Goal: Task Accomplishment & Management: Manage account settings

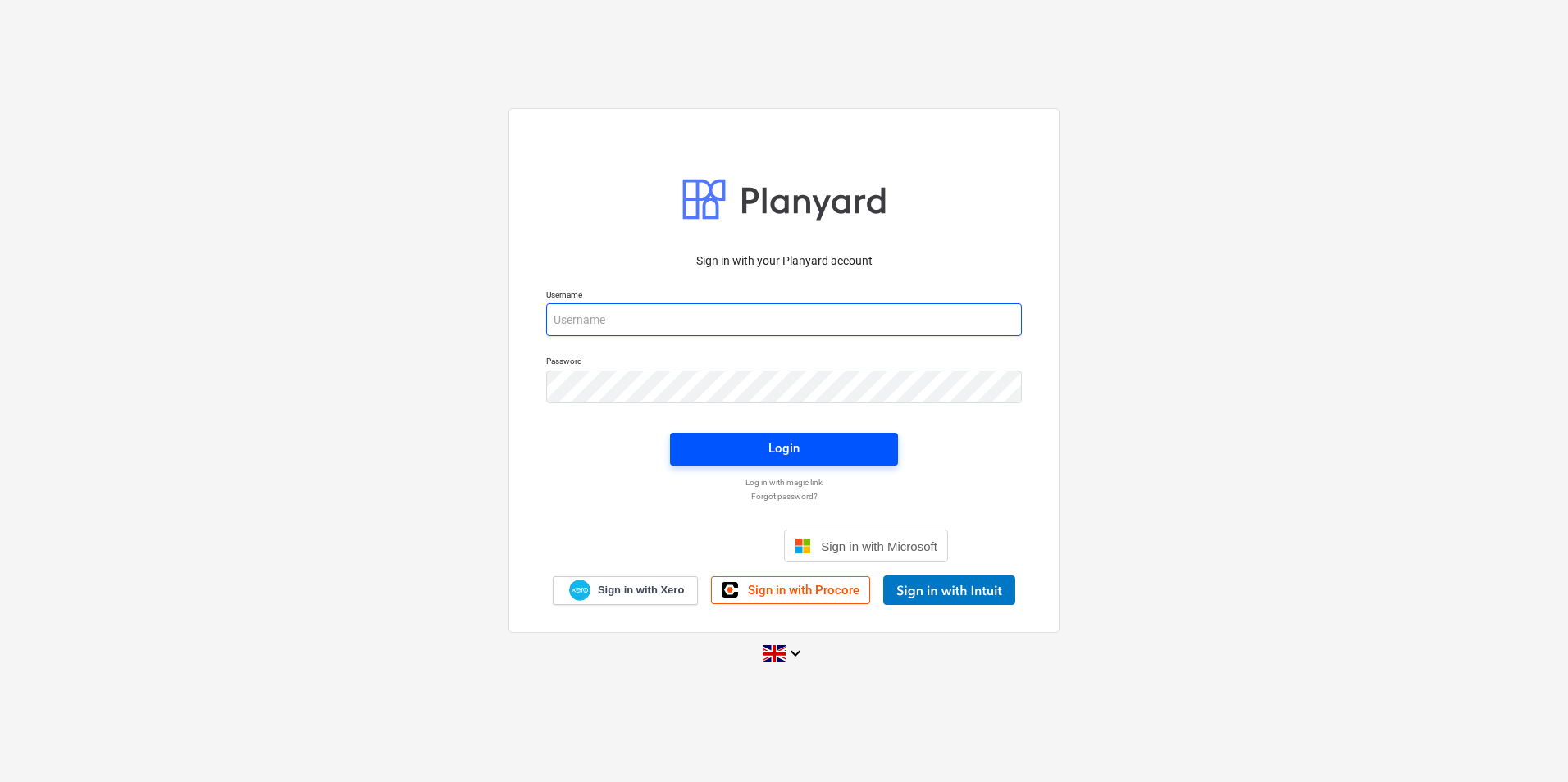
type input "[PERSON_NAME][EMAIL_ADDRESS][DOMAIN_NAME]"
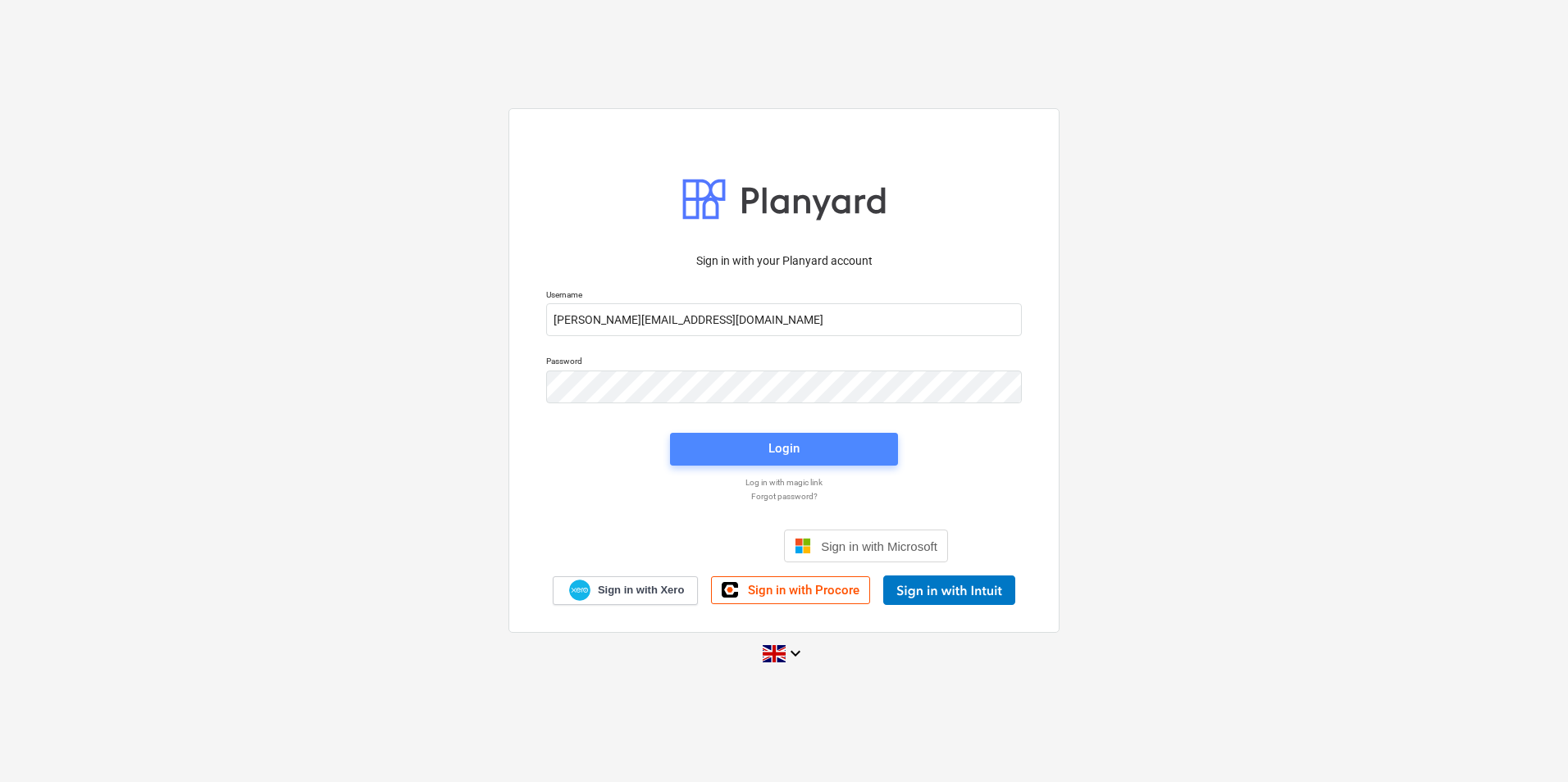
click at [769, 452] on div "Login" at bounding box center [784, 449] width 31 height 21
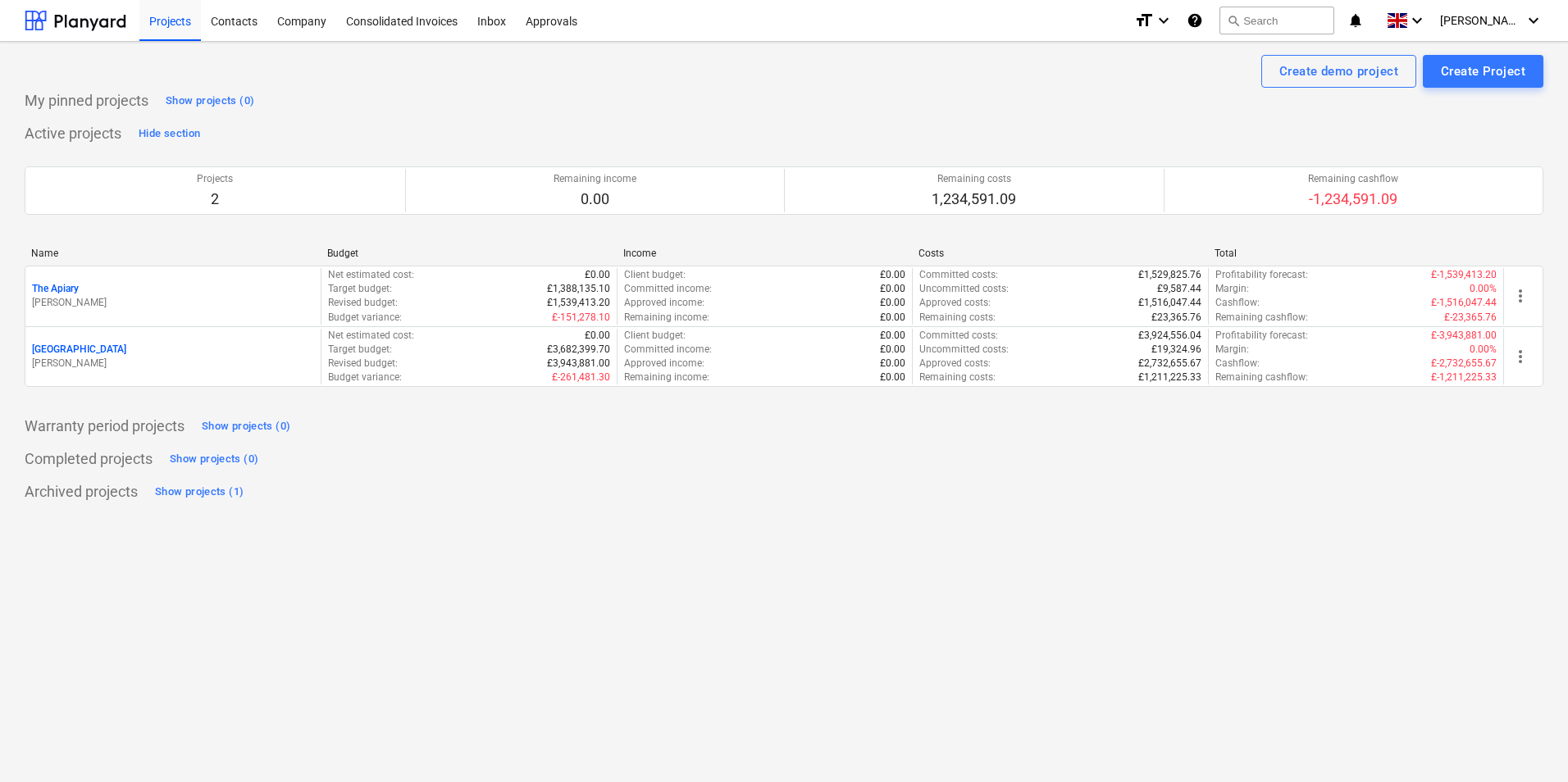
click at [78, 359] on p "[PERSON_NAME]" at bounding box center [172, 364] width 282 height 14
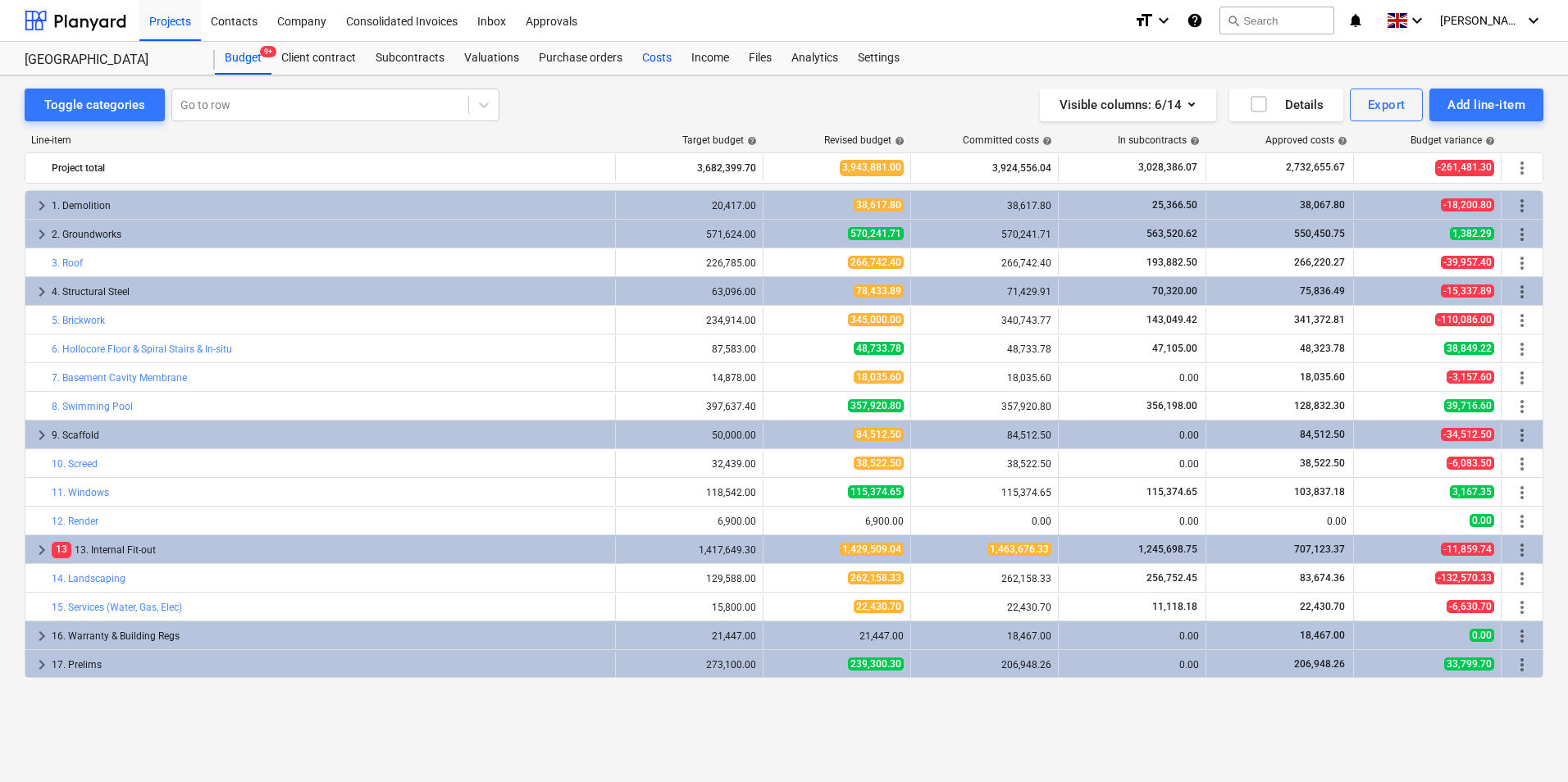
click at [657, 59] on div "Costs" at bounding box center [657, 57] width 49 height 33
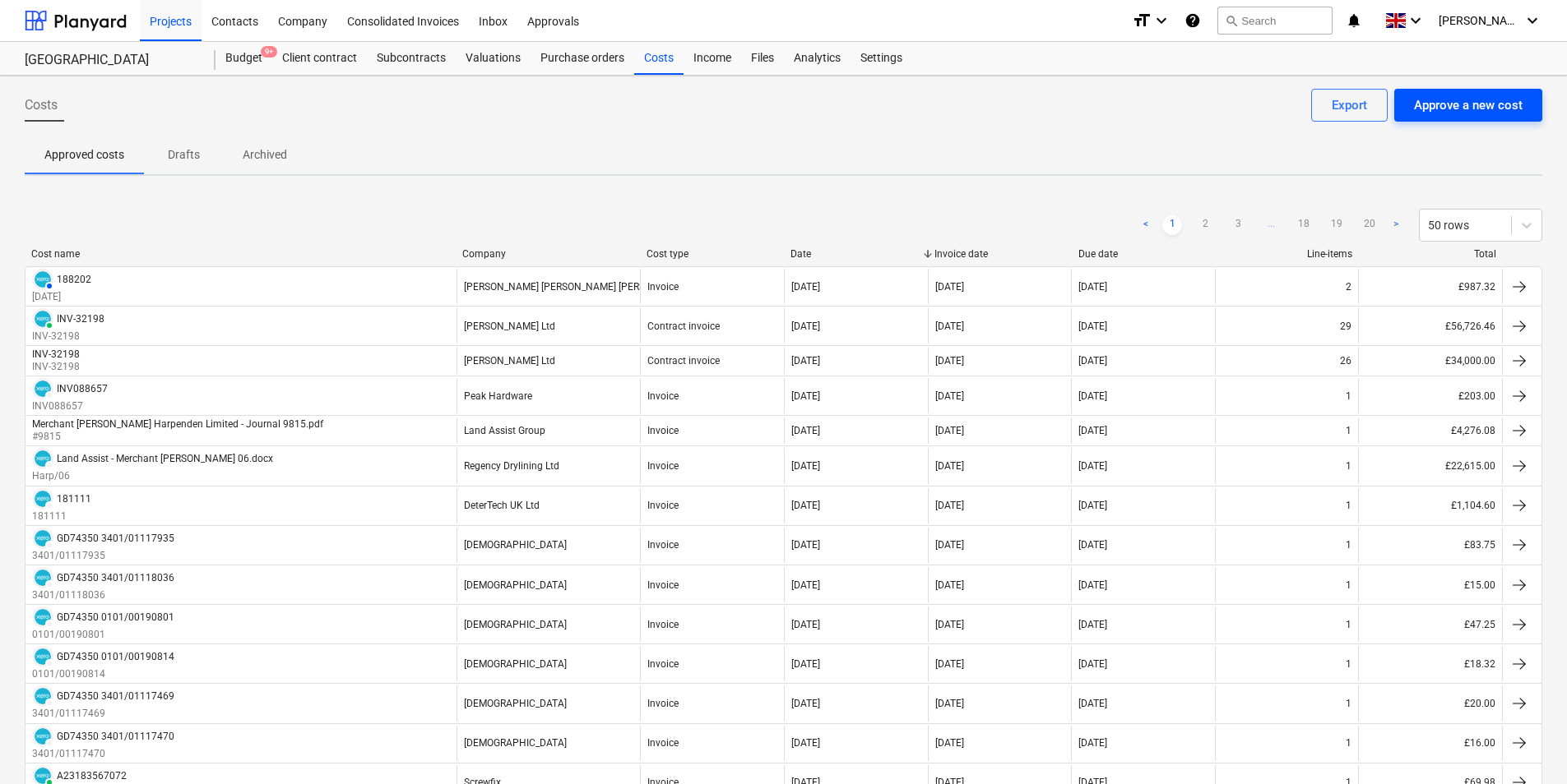
click at [1485, 113] on div "Approve a new cost" at bounding box center [1468, 105] width 108 height 21
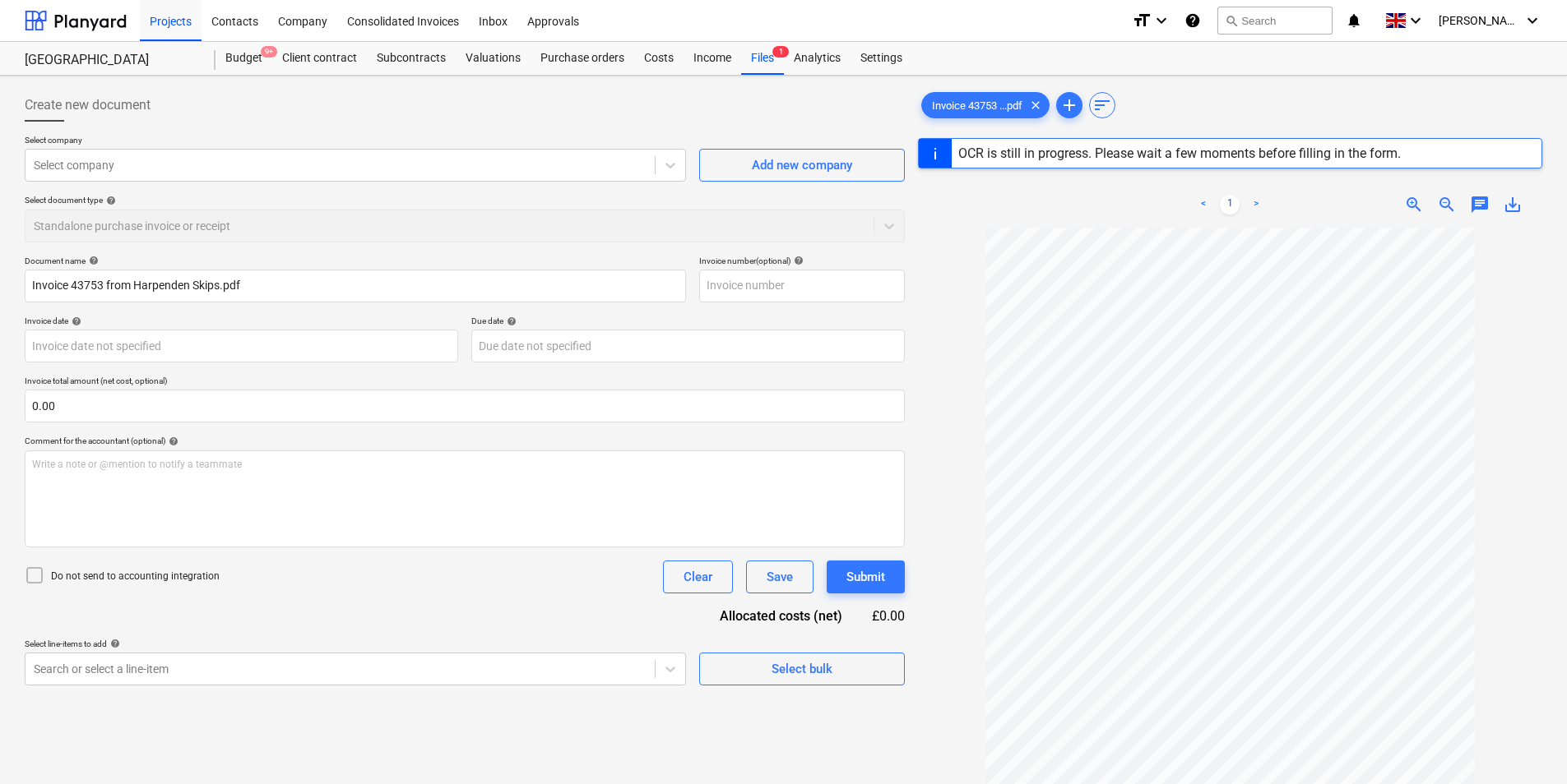
type input "43753"
type input "[DATE]"
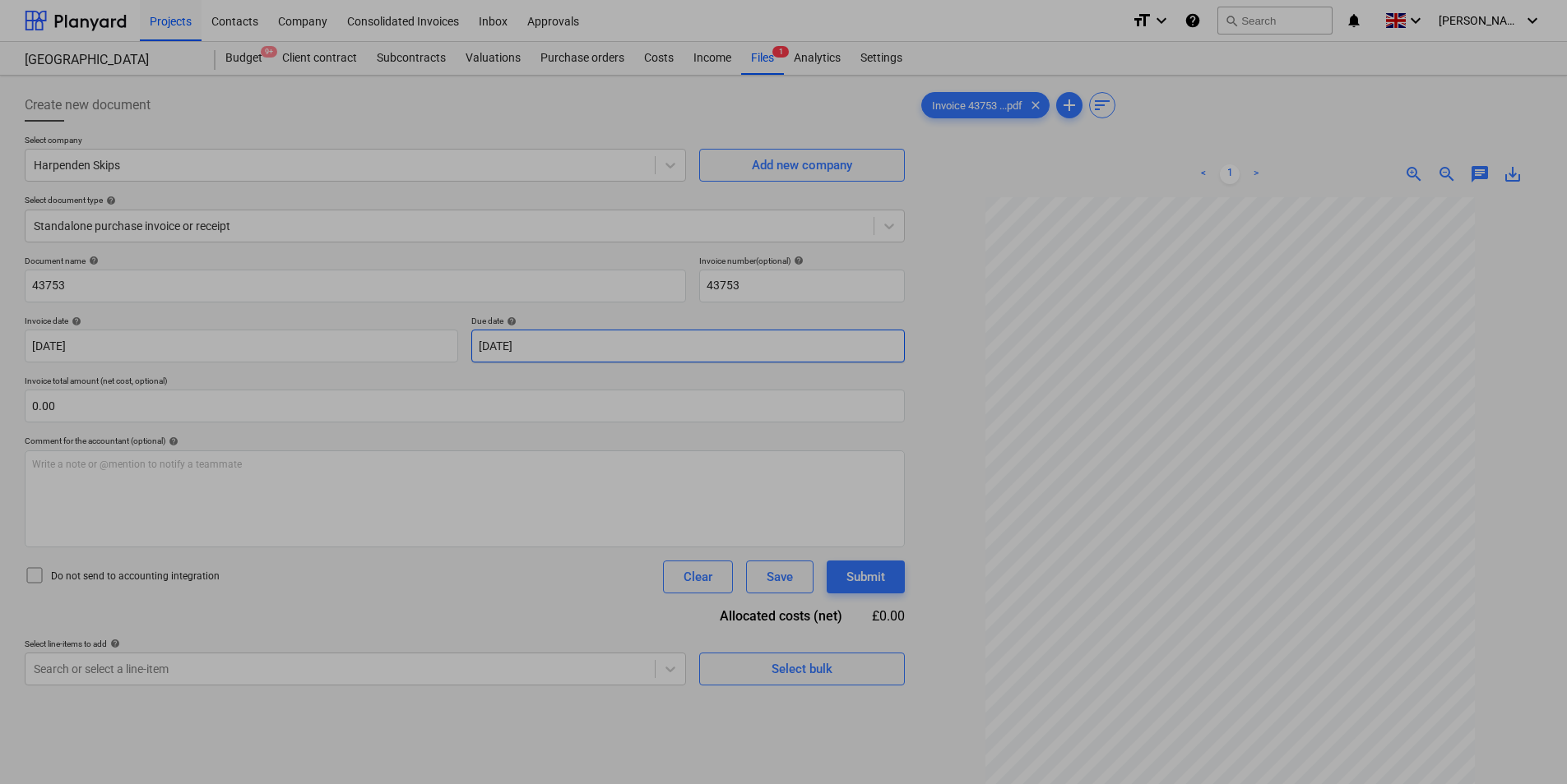
click at [645, 350] on body "Projects Contacts Company Consolidated Invoices Inbox Approvals format_size key…" at bounding box center [784, 392] width 1567 height 784
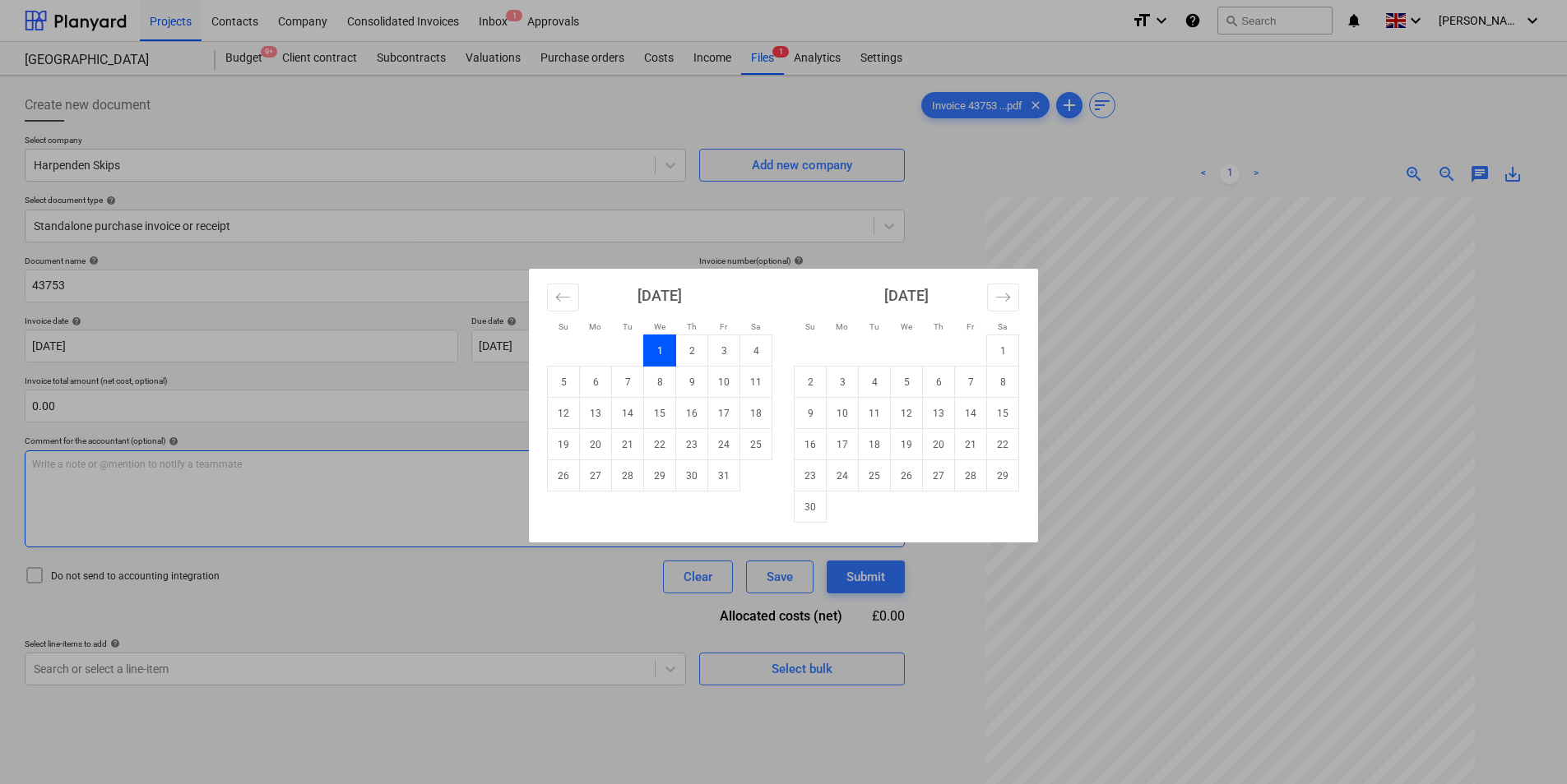
click at [722, 477] on td "31" at bounding box center [724, 476] width 32 height 31
type input "[DATE]"
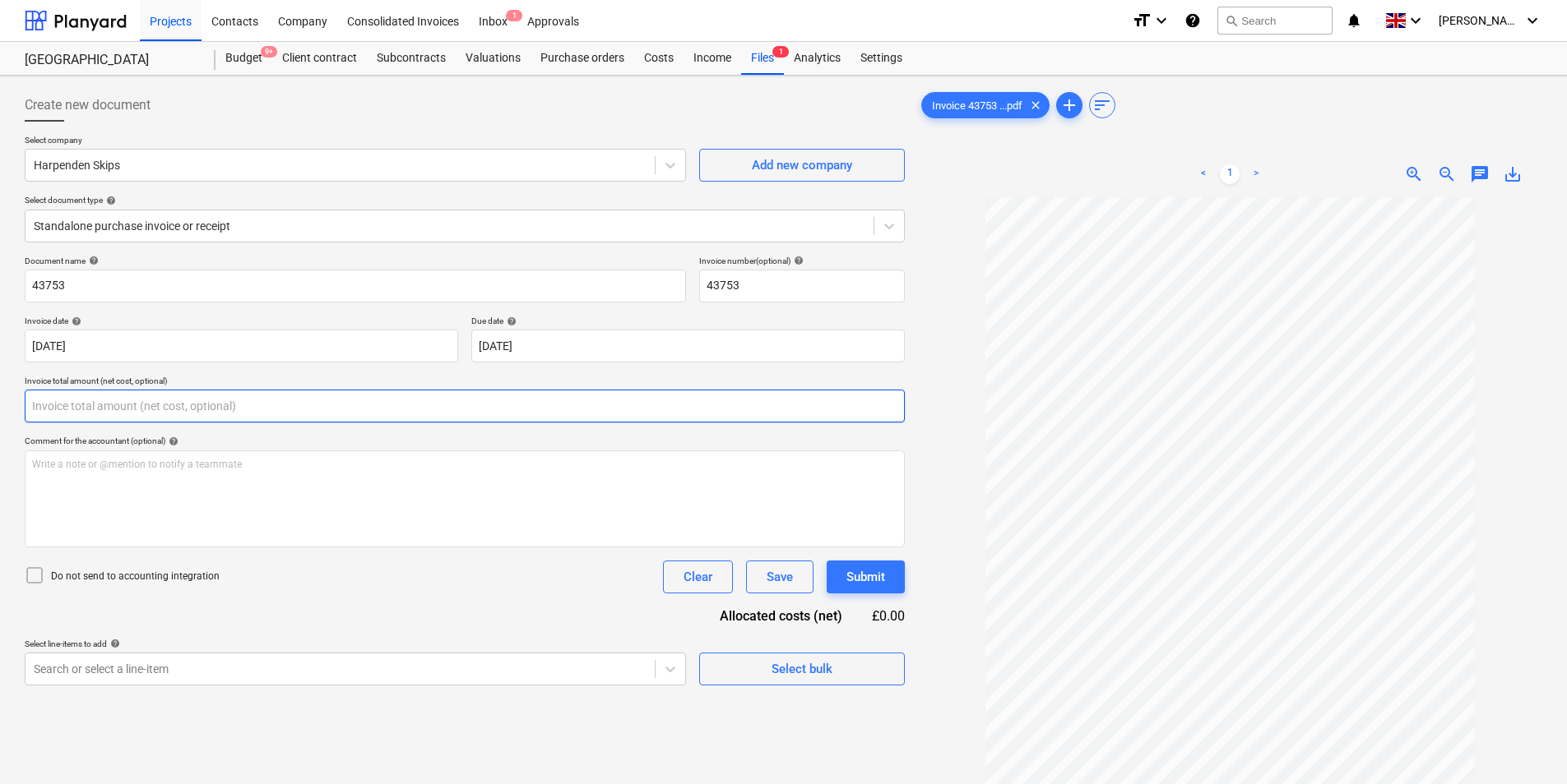
click at [173, 406] on input "text" at bounding box center [464, 406] width 880 height 33
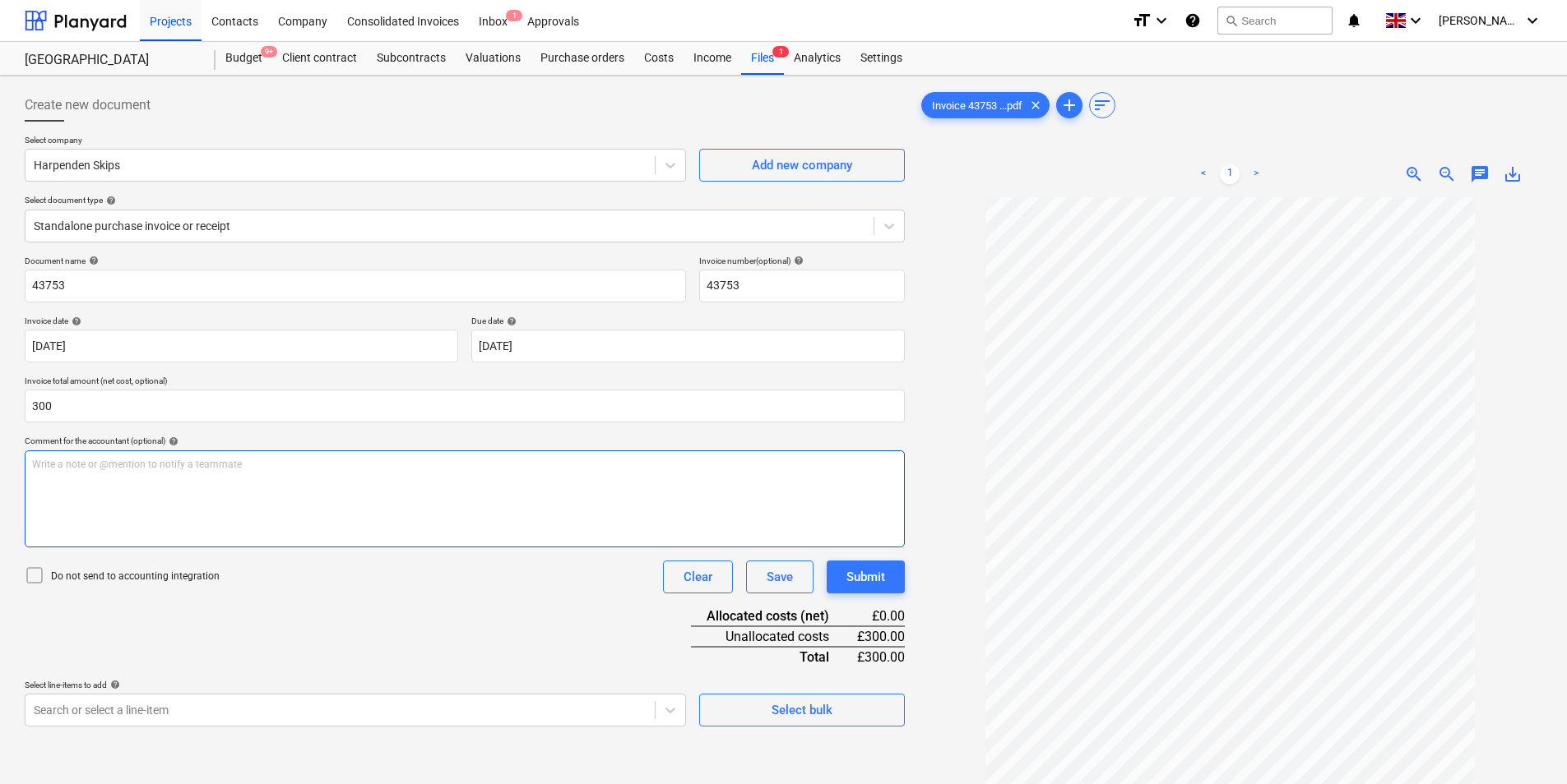
type input "300.00"
click at [143, 485] on div "Write a note or @mention to notify a teammate [PERSON_NAME]" at bounding box center [464, 500] width 880 height 97
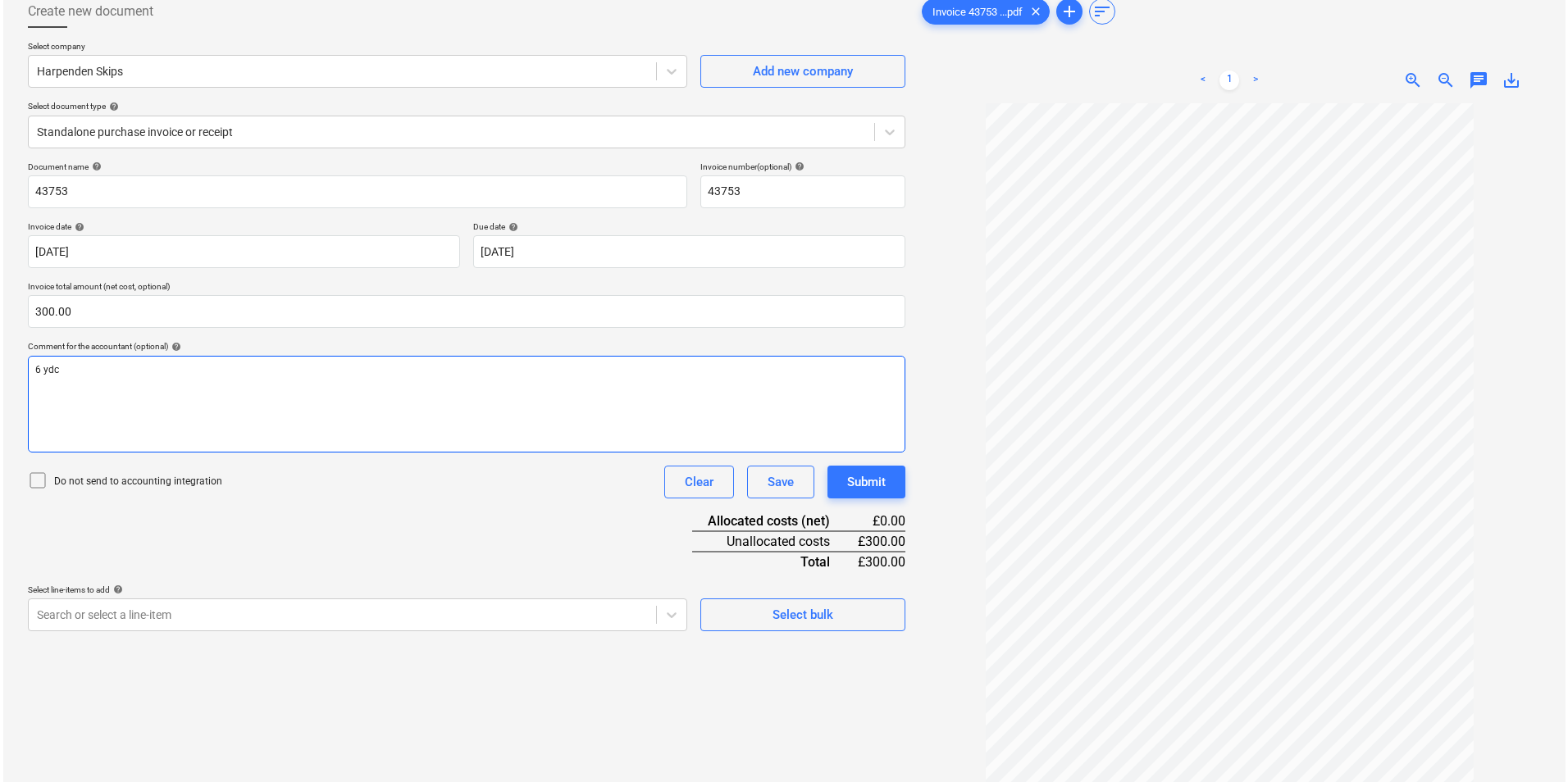
scroll to position [164, 0]
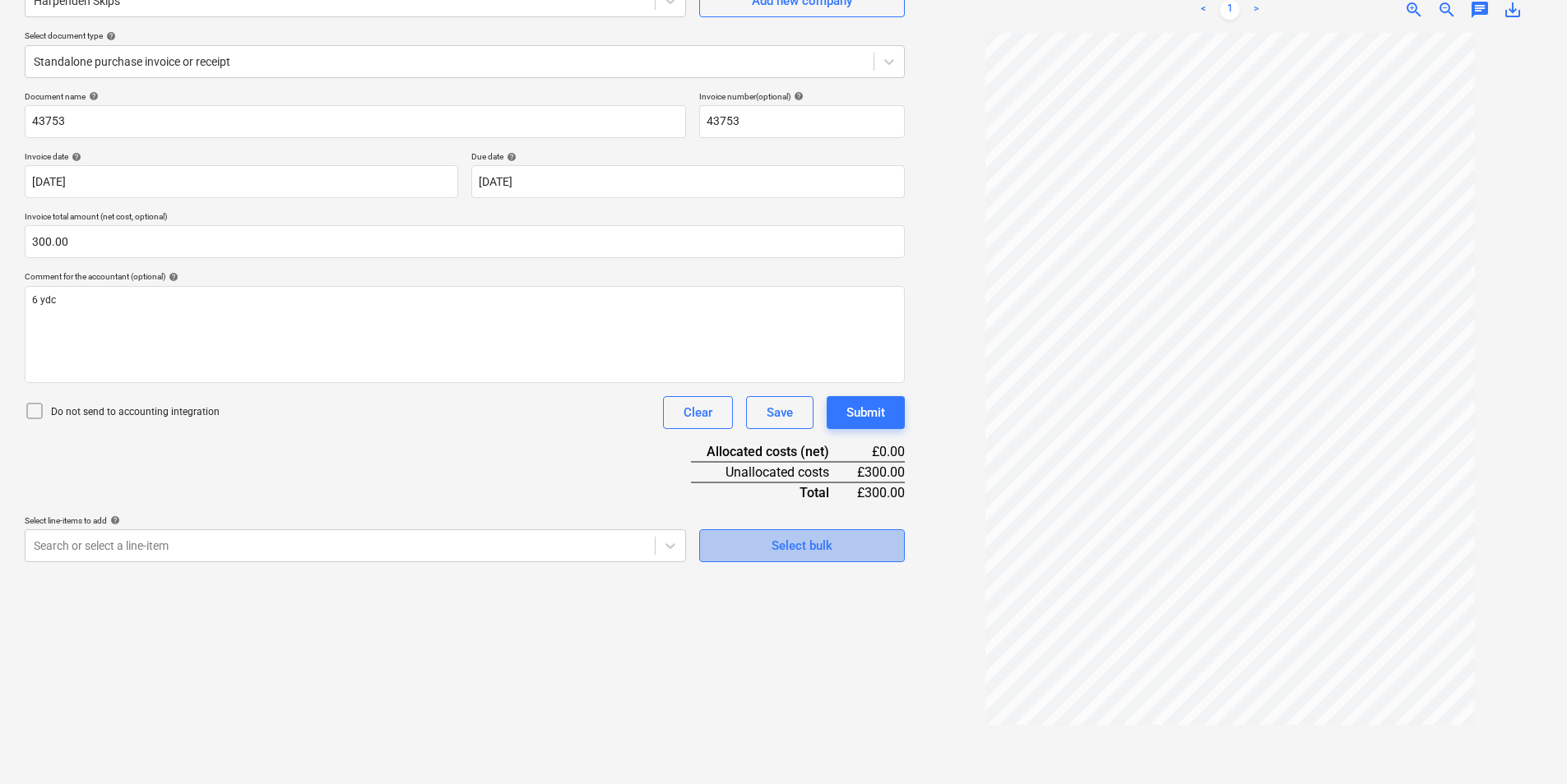
click at [825, 540] on div "Select bulk" at bounding box center [801, 546] width 61 height 21
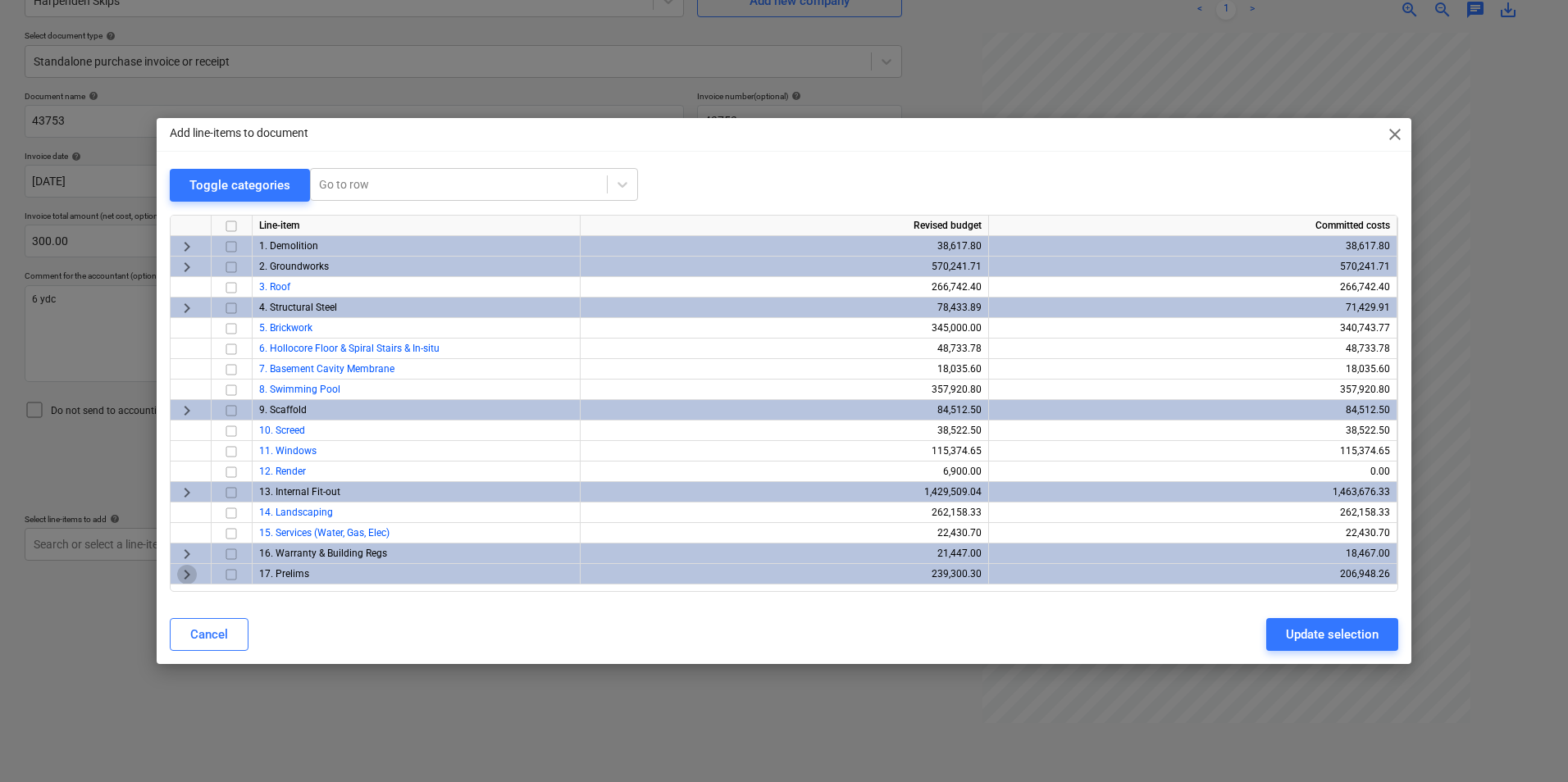
click at [191, 578] on span "keyboard_arrow_right" at bounding box center [186, 574] width 19 height 19
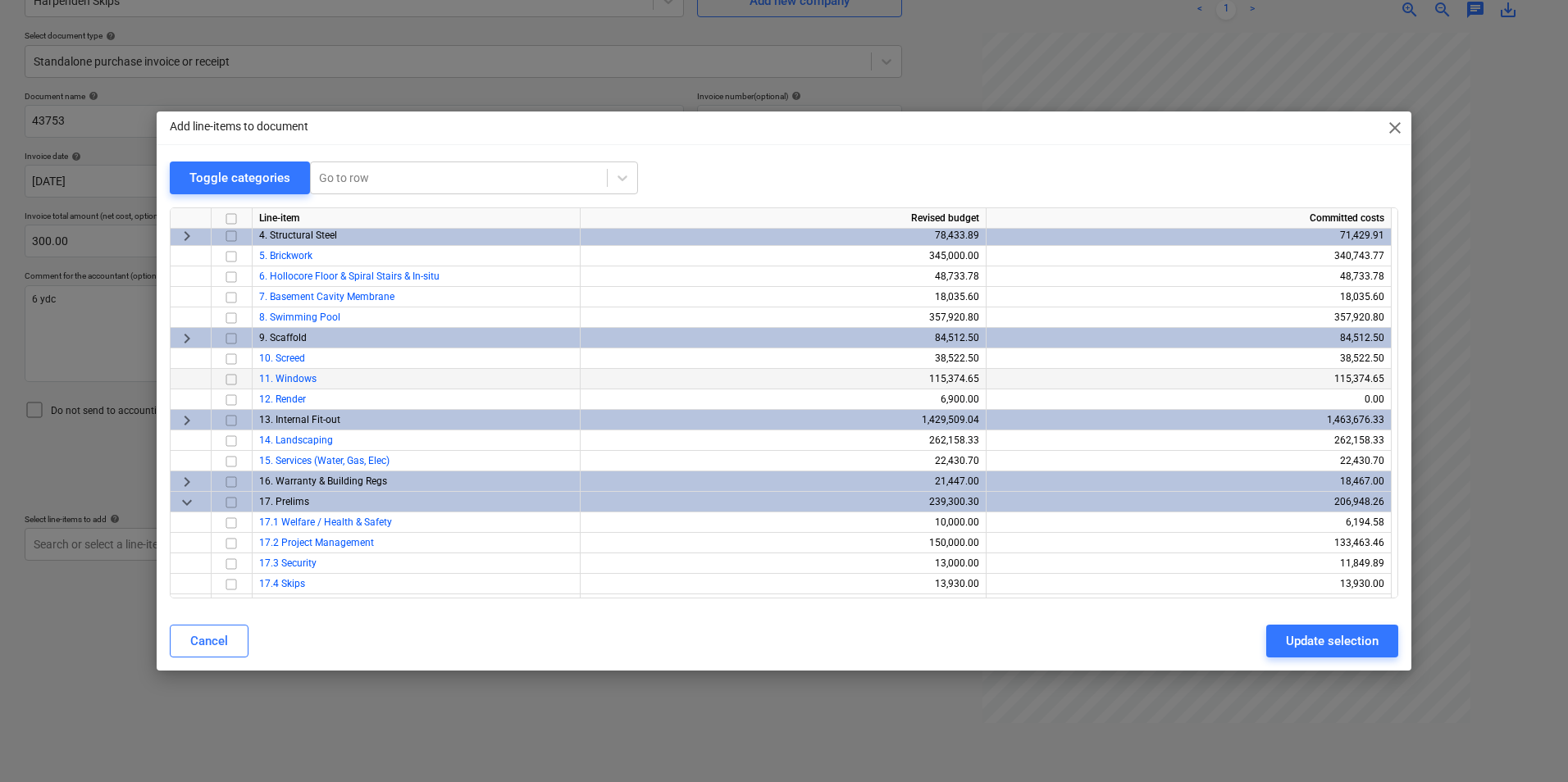
scroll to position [123, 0]
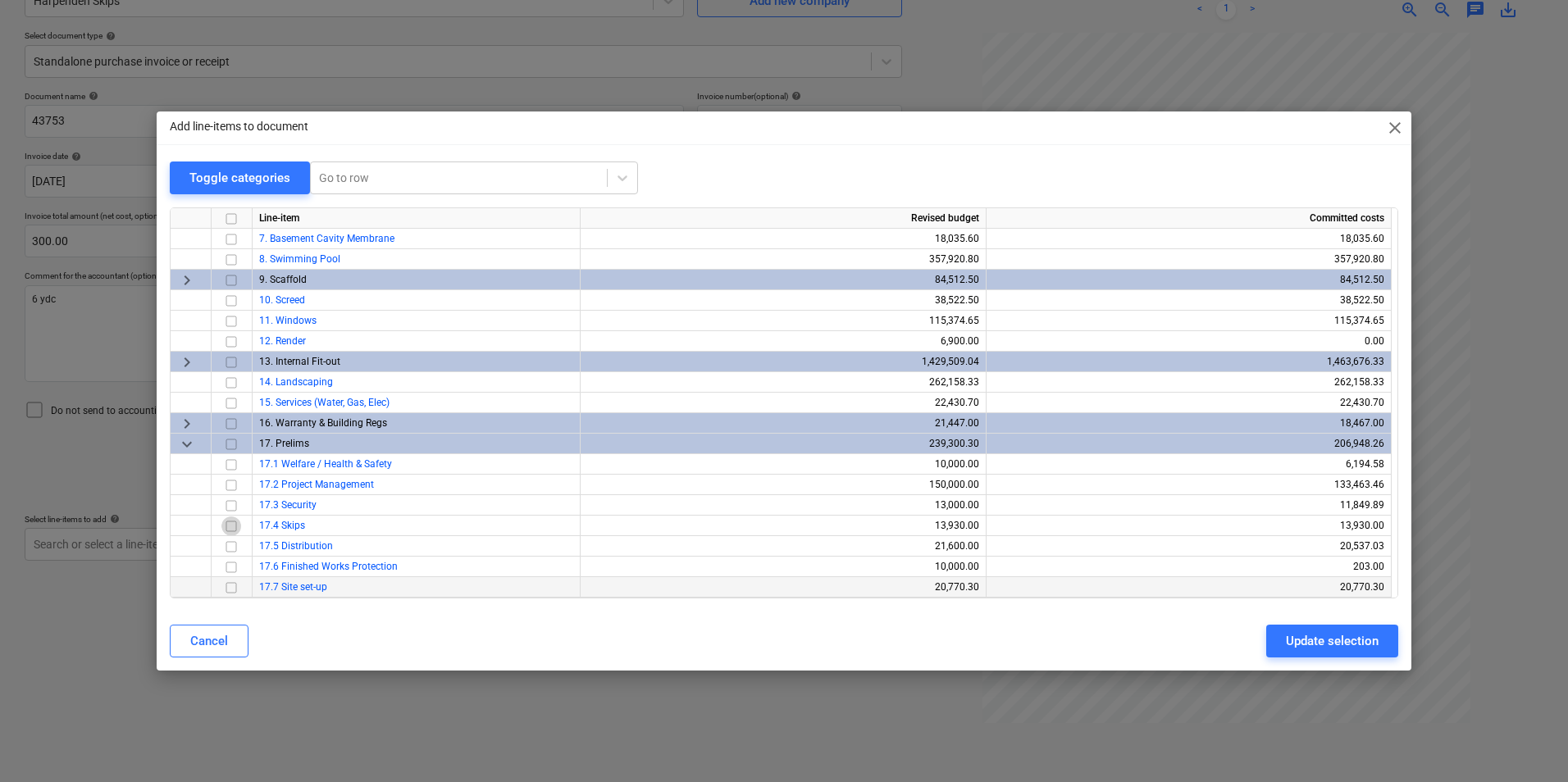
drag, startPoint x: 230, startPoint y: 522, endPoint x: 437, endPoint y: 577, distance: 214.2
click at [233, 524] on input "checkbox" at bounding box center [232, 527] width 19 height 19
click at [1328, 641] on div "Update selection" at bounding box center [1332, 642] width 93 height 21
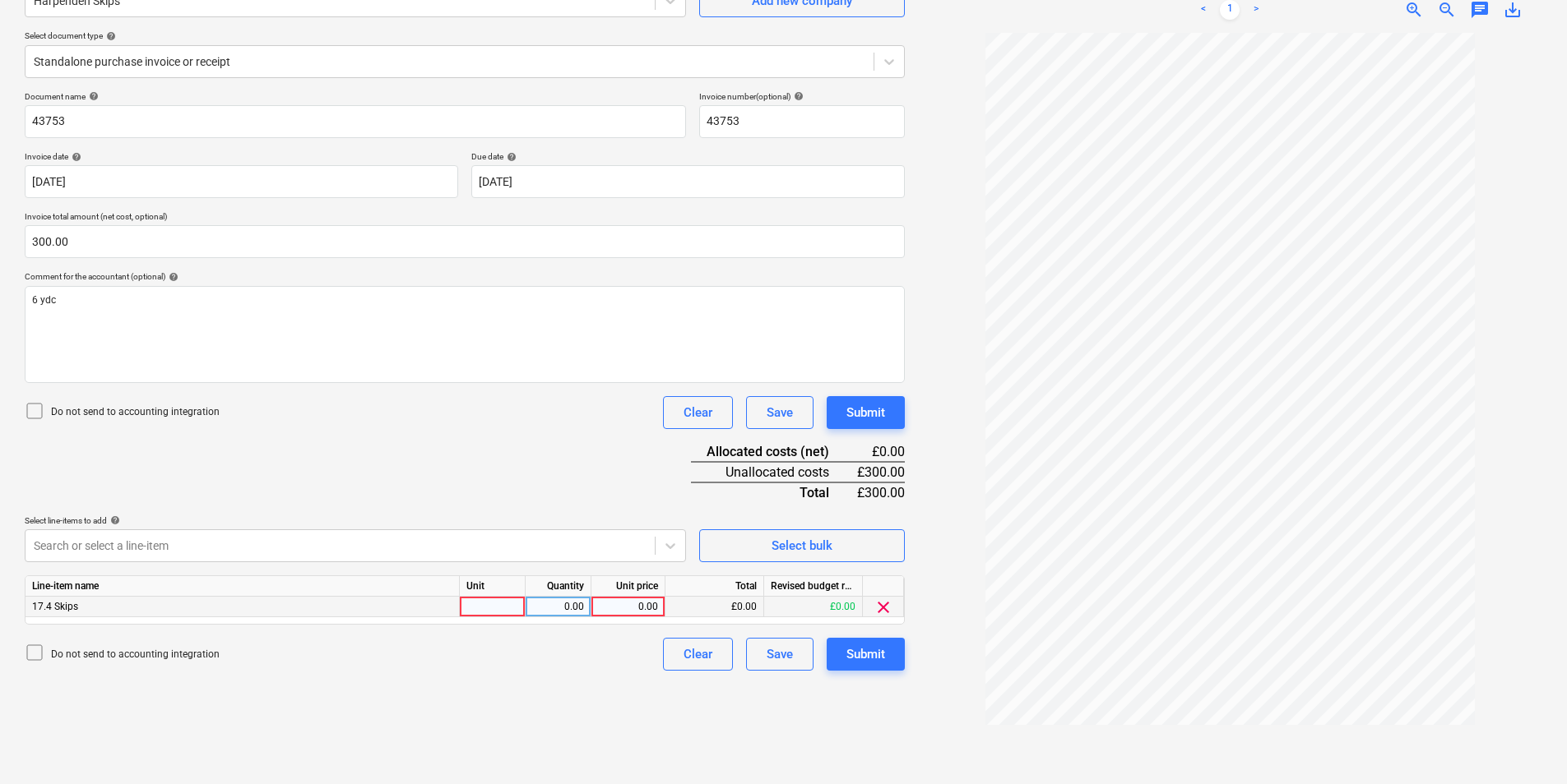
click at [487, 604] on div at bounding box center [493, 607] width 66 height 20
type input "ea"
type input "300"
click at [862, 400] on button "Submit" at bounding box center [866, 412] width 78 height 33
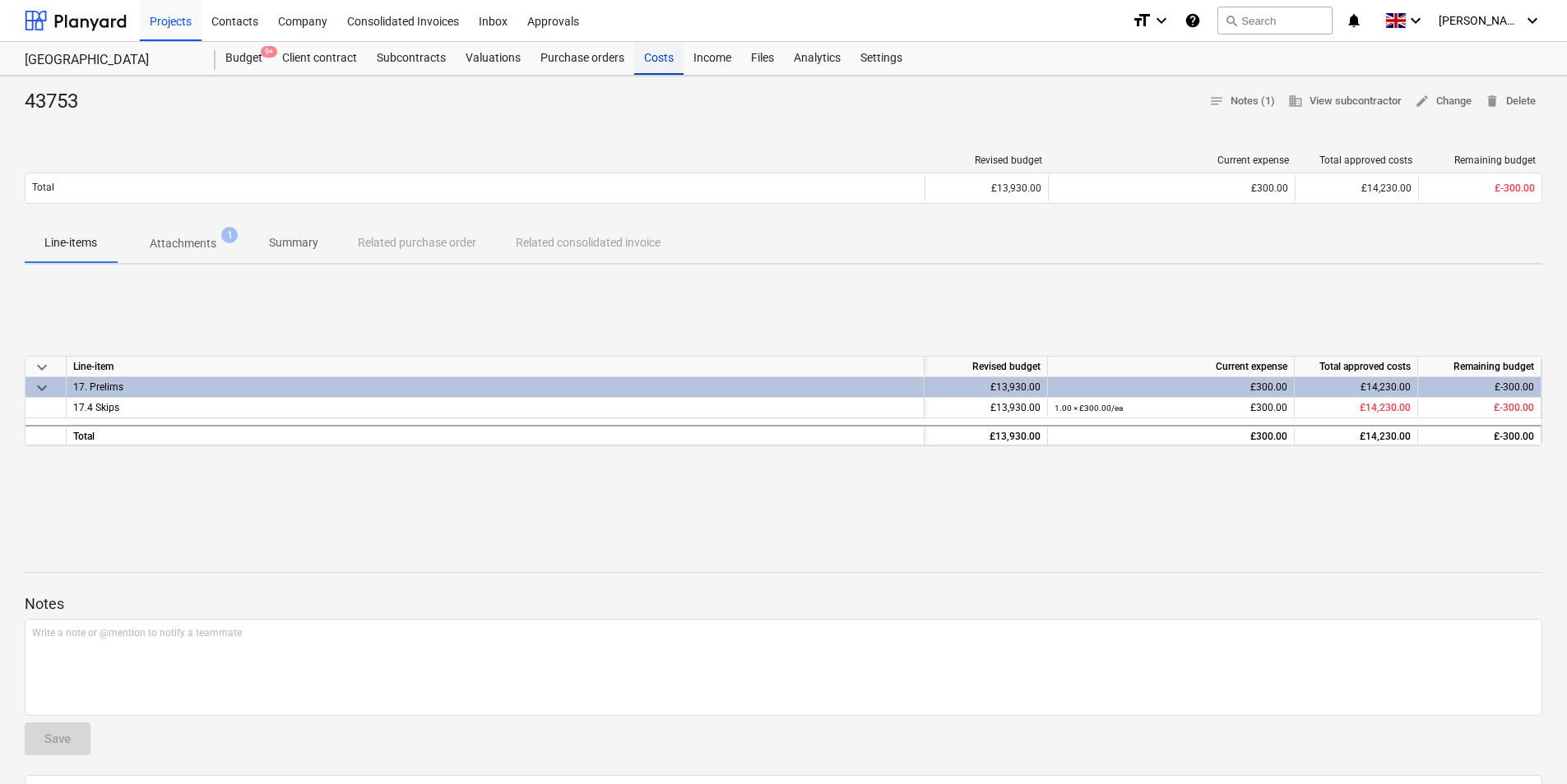
click at [666, 58] on div "Costs" at bounding box center [659, 58] width 50 height 33
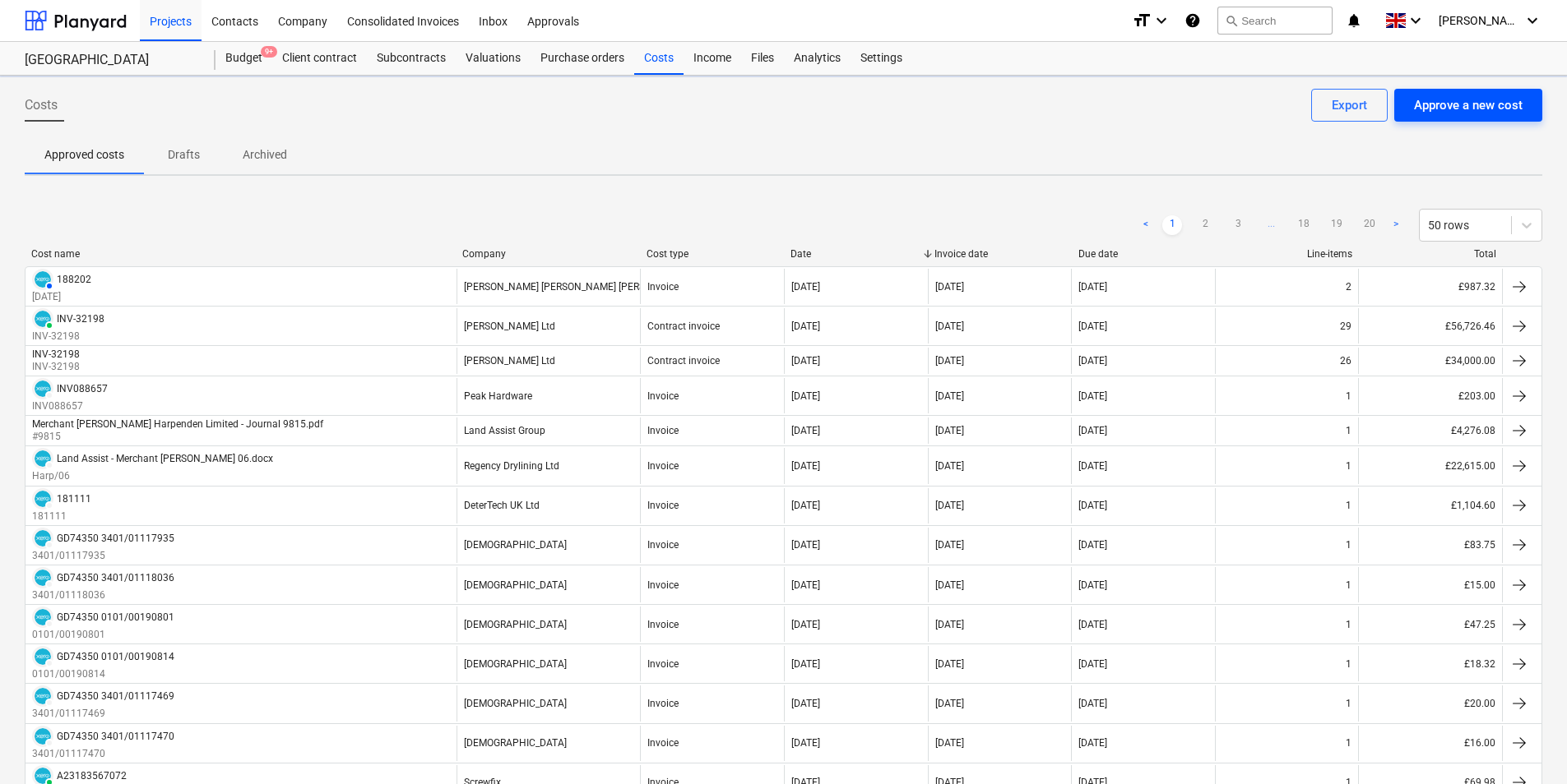
click at [1498, 102] on div "Approve a new cost" at bounding box center [1468, 105] width 108 height 21
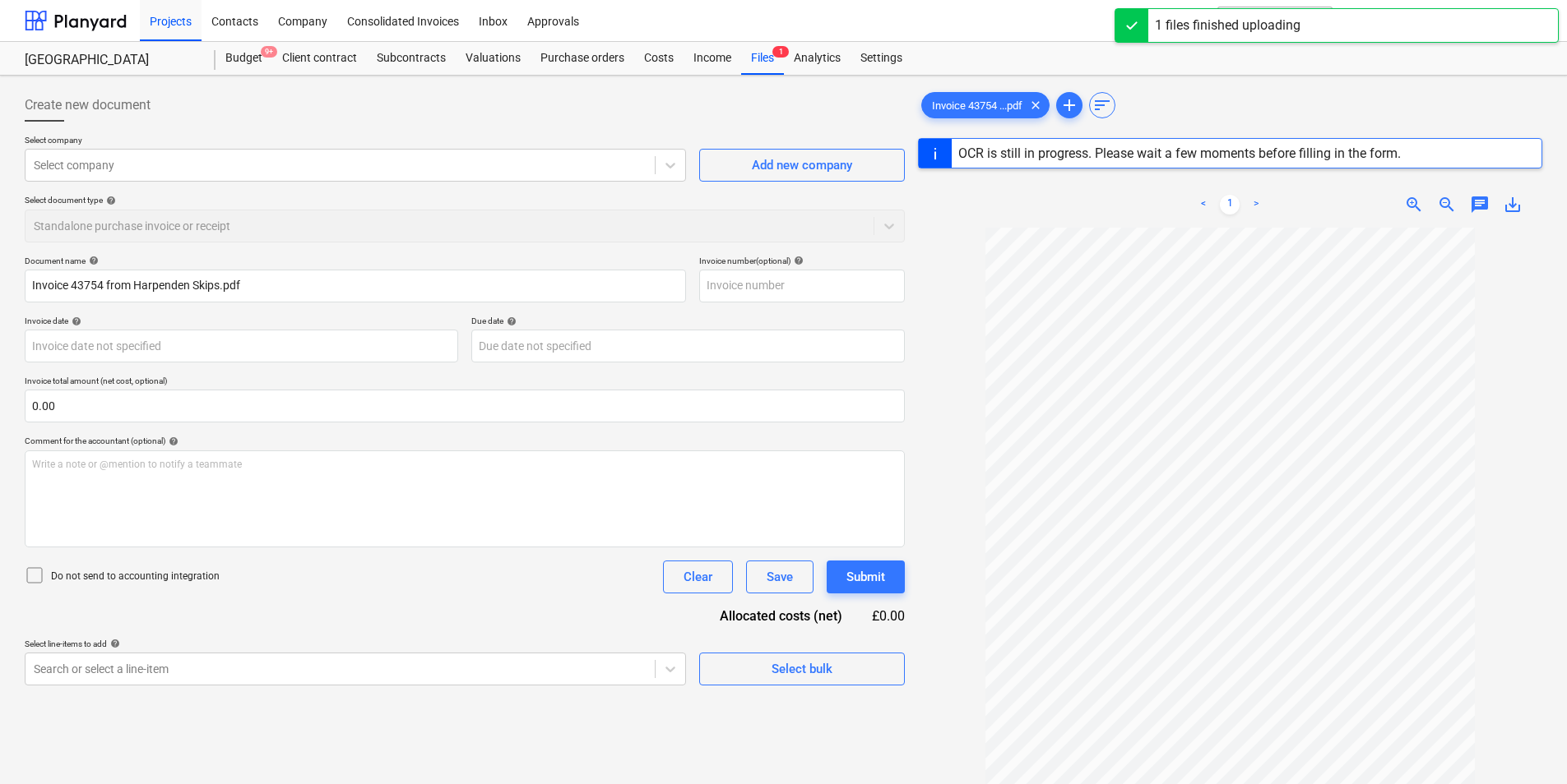
type input "43754"
type input "[DATE]"
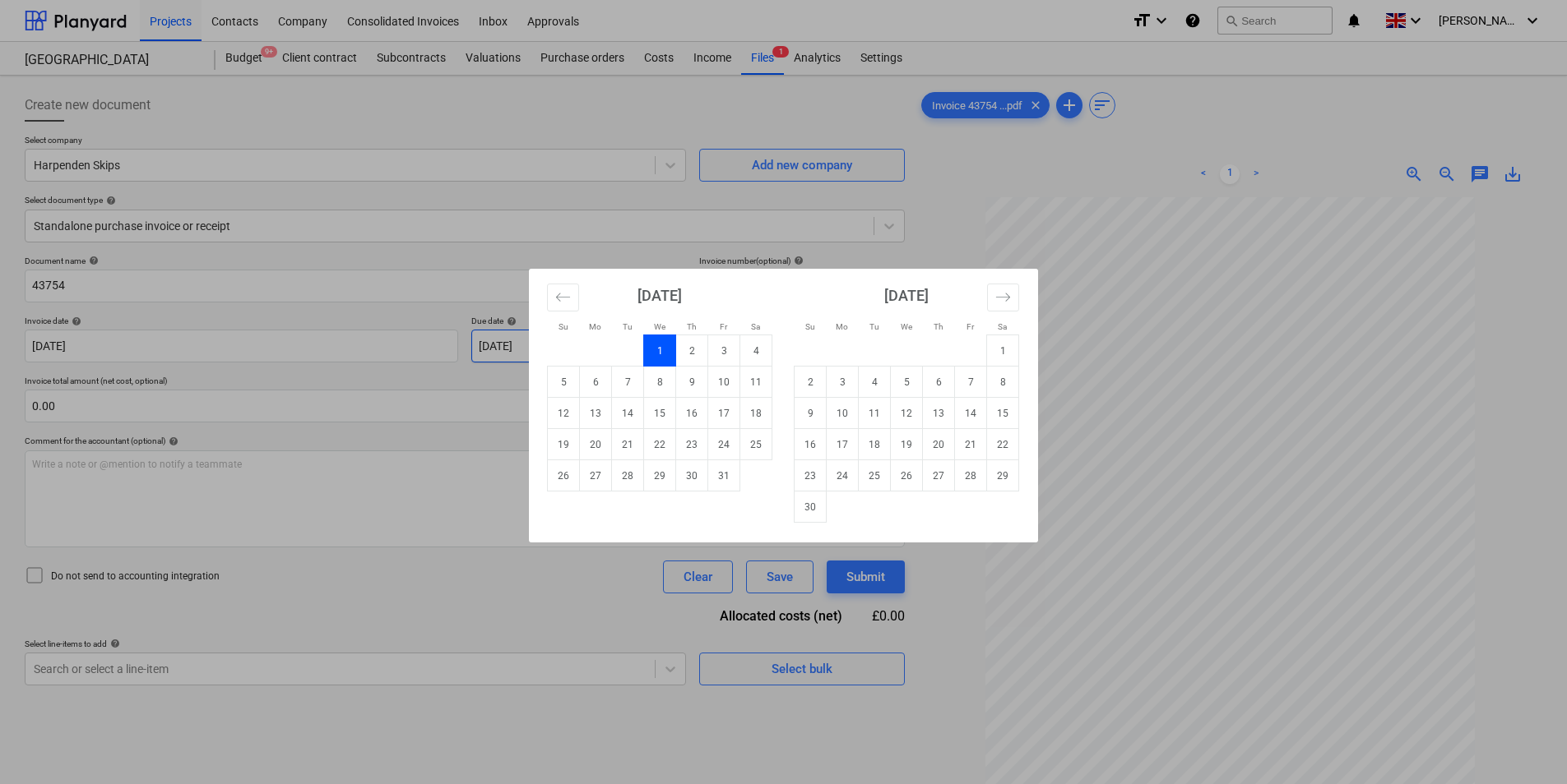
click at [602, 346] on body "Projects Contacts Company Consolidated Invoices Inbox Approvals format_size key…" at bounding box center [784, 392] width 1567 height 784
click at [716, 479] on td "31" at bounding box center [724, 476] width 32 height 31
type input "[DATE]"
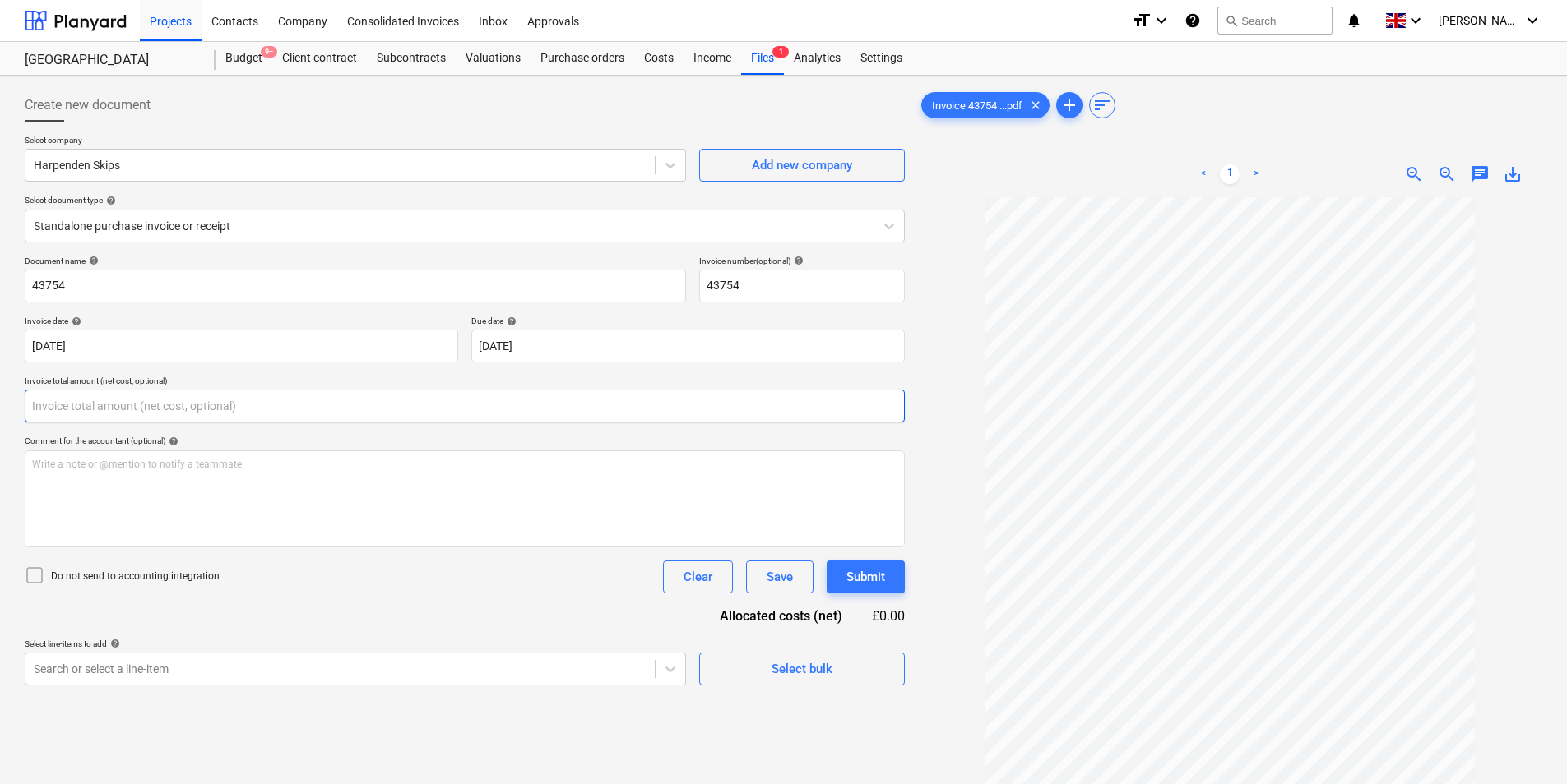
click at [215, 396] on input "text" at bounding box center [464, 406] width 880 height 33
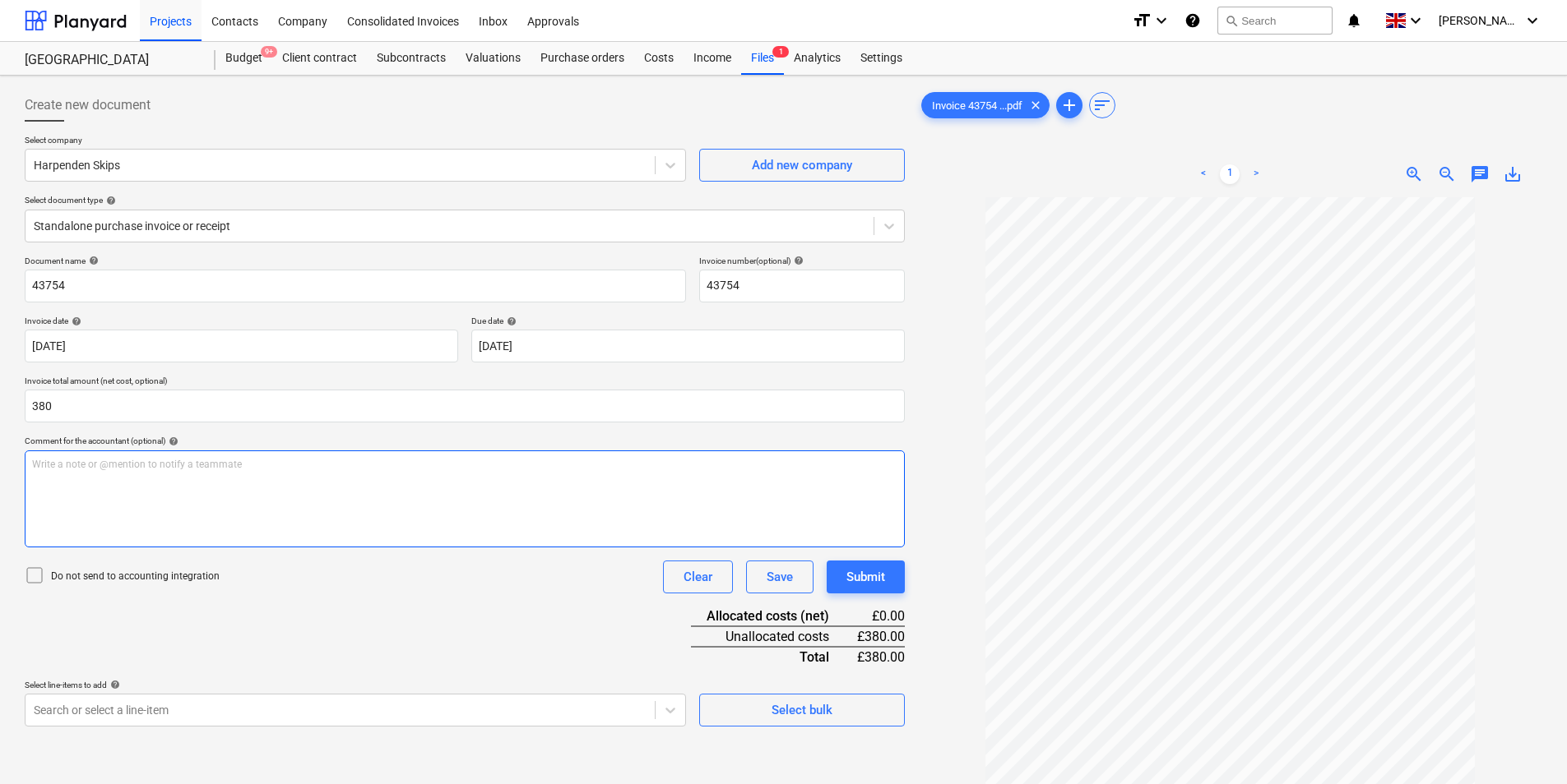
type input "380.00"
drag, startPoint x: 332, startPoint y: 529, endPoint x: 336, endPoint y: 461, distance: 68.1
click at [335, 468] on div "Write a note or @mention to notify a teammate [PERSON_NAME]" at bounding box center [464, 500] width 880 height 97
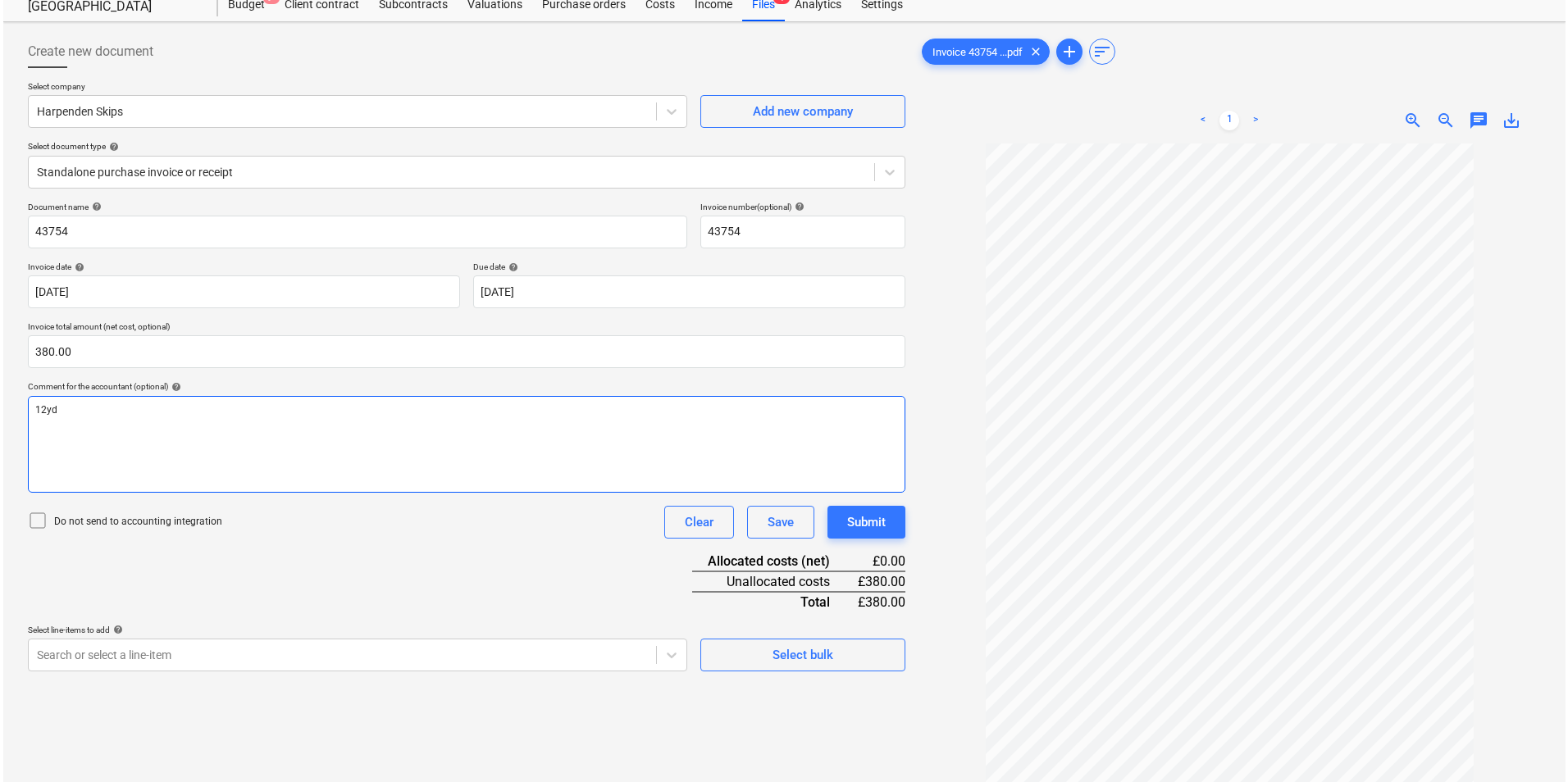
scroll to position [164, 0]
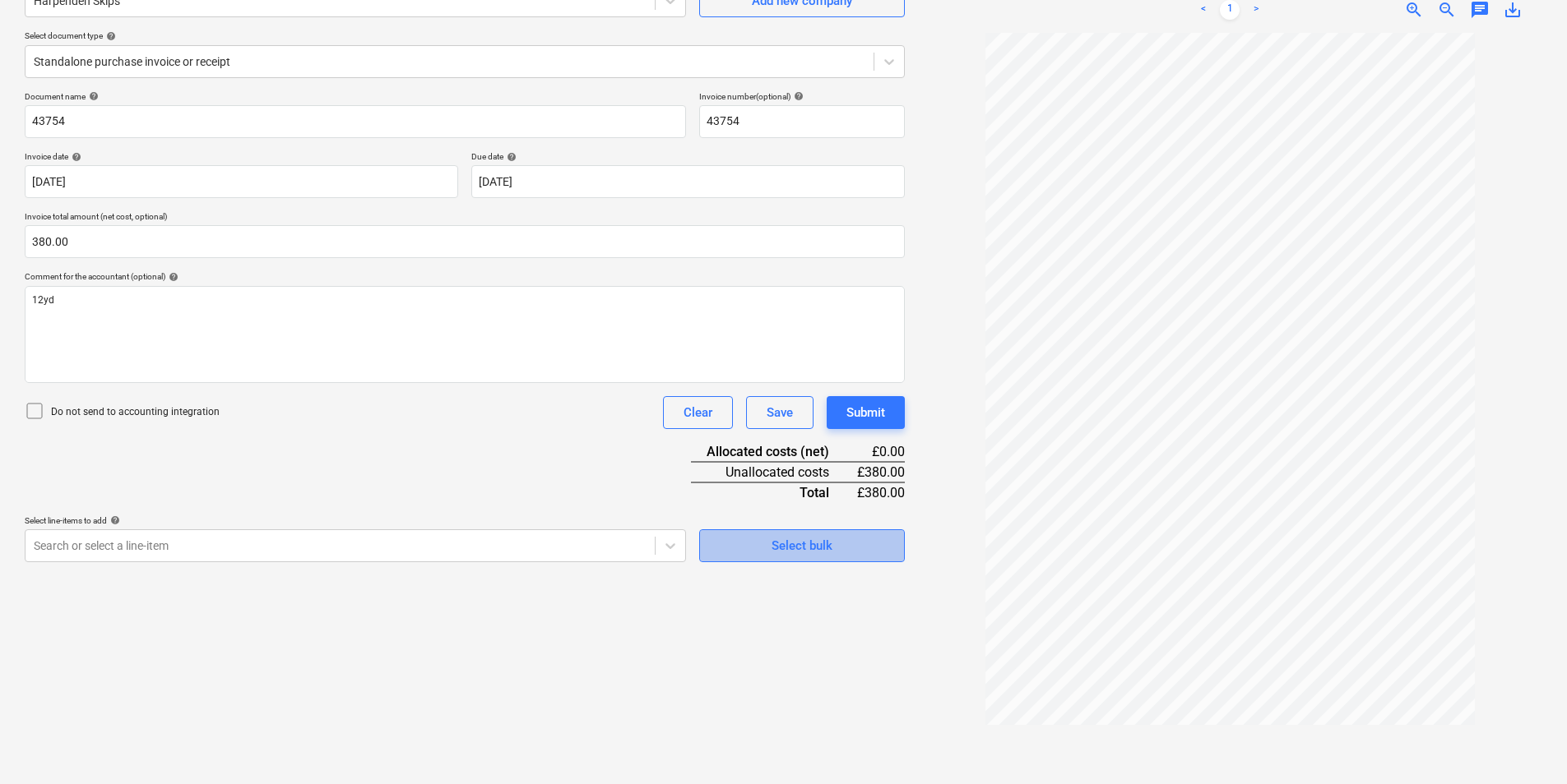
click at [828, 542] on div "Select bulk" at bounding box center [801, 546] width 61 height 21
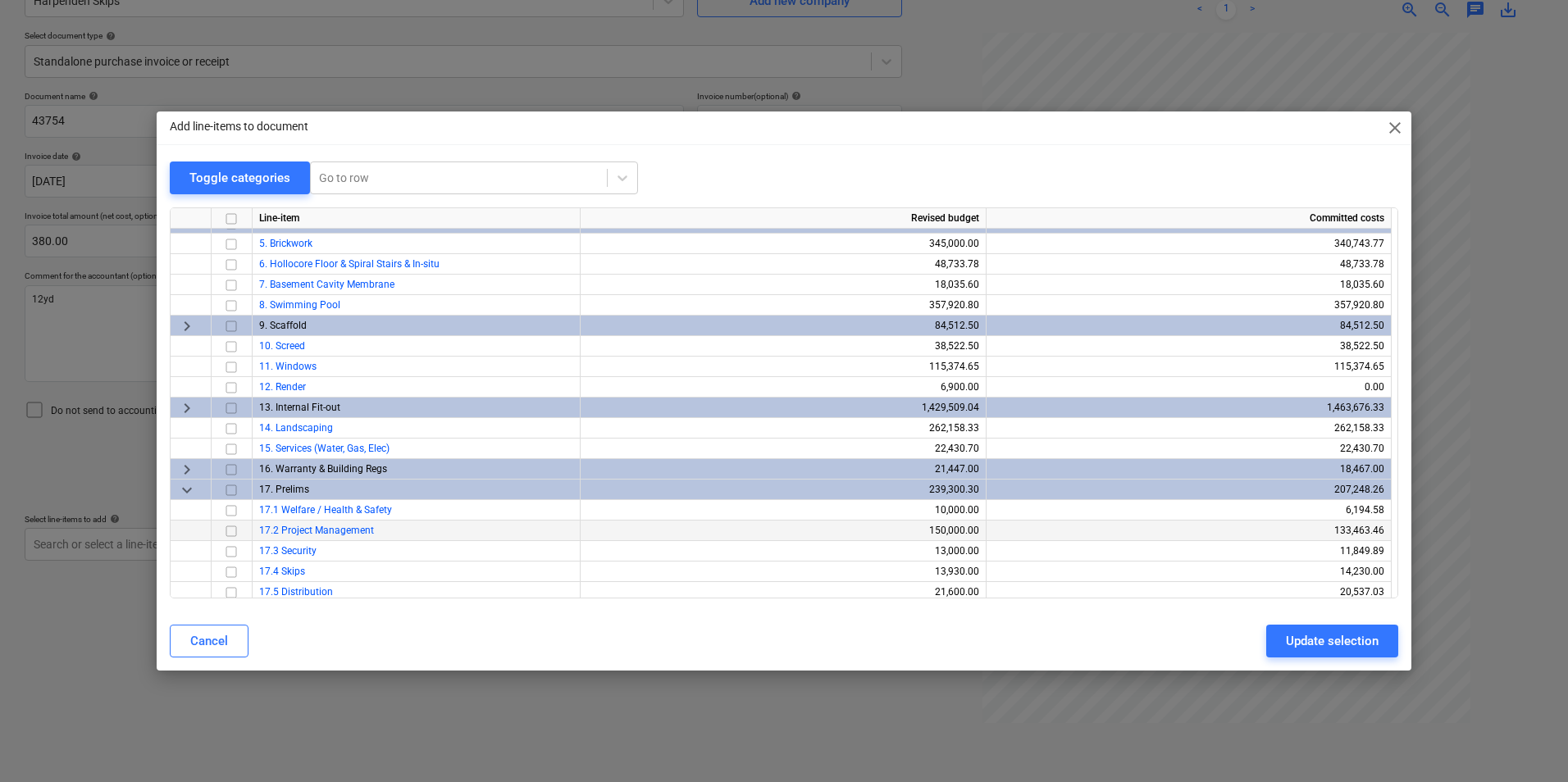
scroll to position [123, 0]
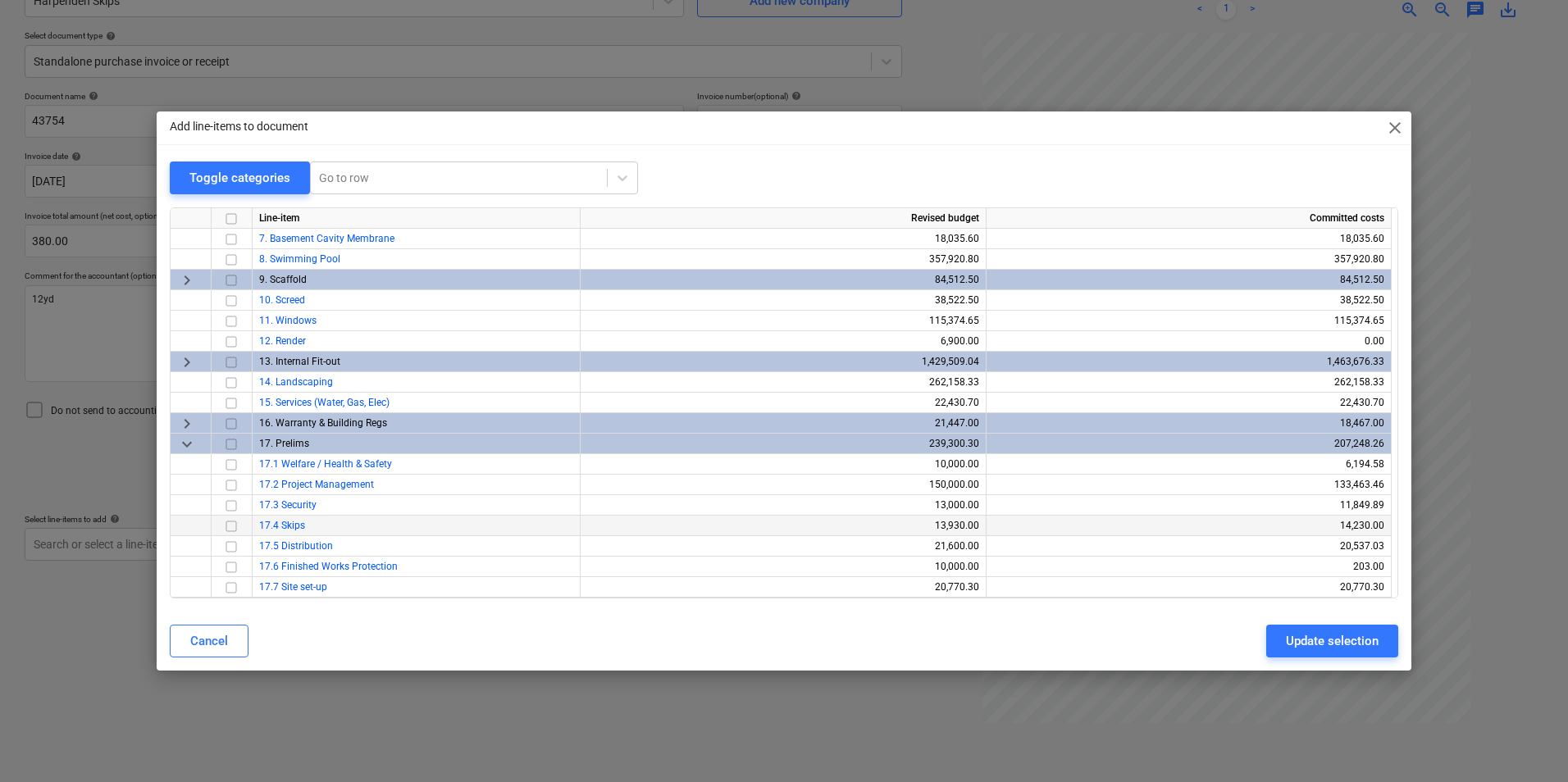
drag, startPoint x: 232, startPoint y: 529, endPoint x: 323, endPoint y: 535, distance: 91.2
click at [238, 530] on input "checkbox" at bounding box center [232, 527] width 19 height 19
click at [1365, 643] on div "Update selection" at bounding box center [1332, 642] width 93 height 21
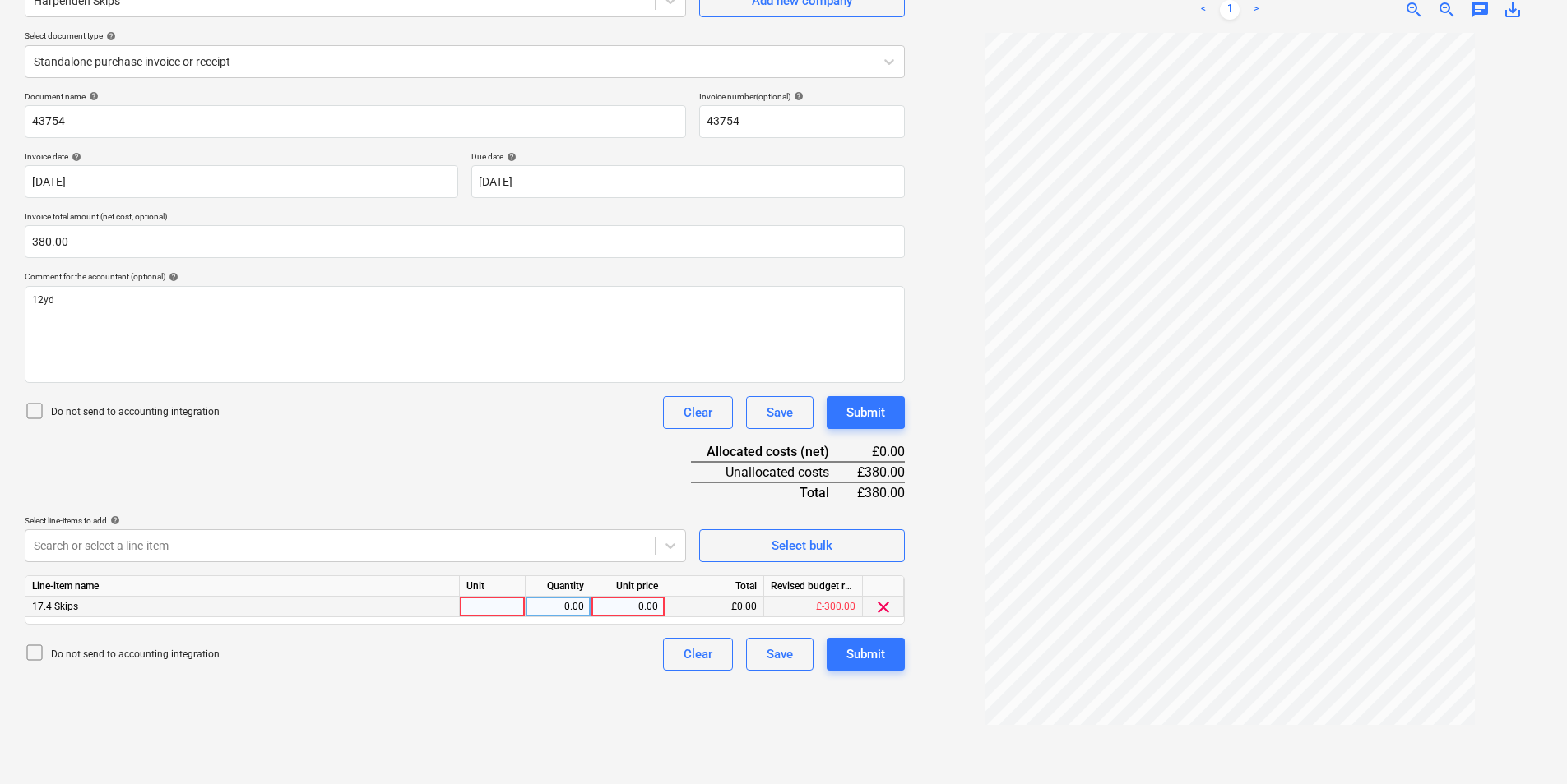
click at [503, 607] on div at bounding box center [493, 607] width 66 height 20
type input "ea"
type input "380"
click at [889, 678] on div "Create new document Select company Harpenden Skips Add new company Select docum…" at bounding box center [464, 347] width 893 height 860
click at [874, 648] on div "Submit" at bounding box center [866, 655] width 39 height 21
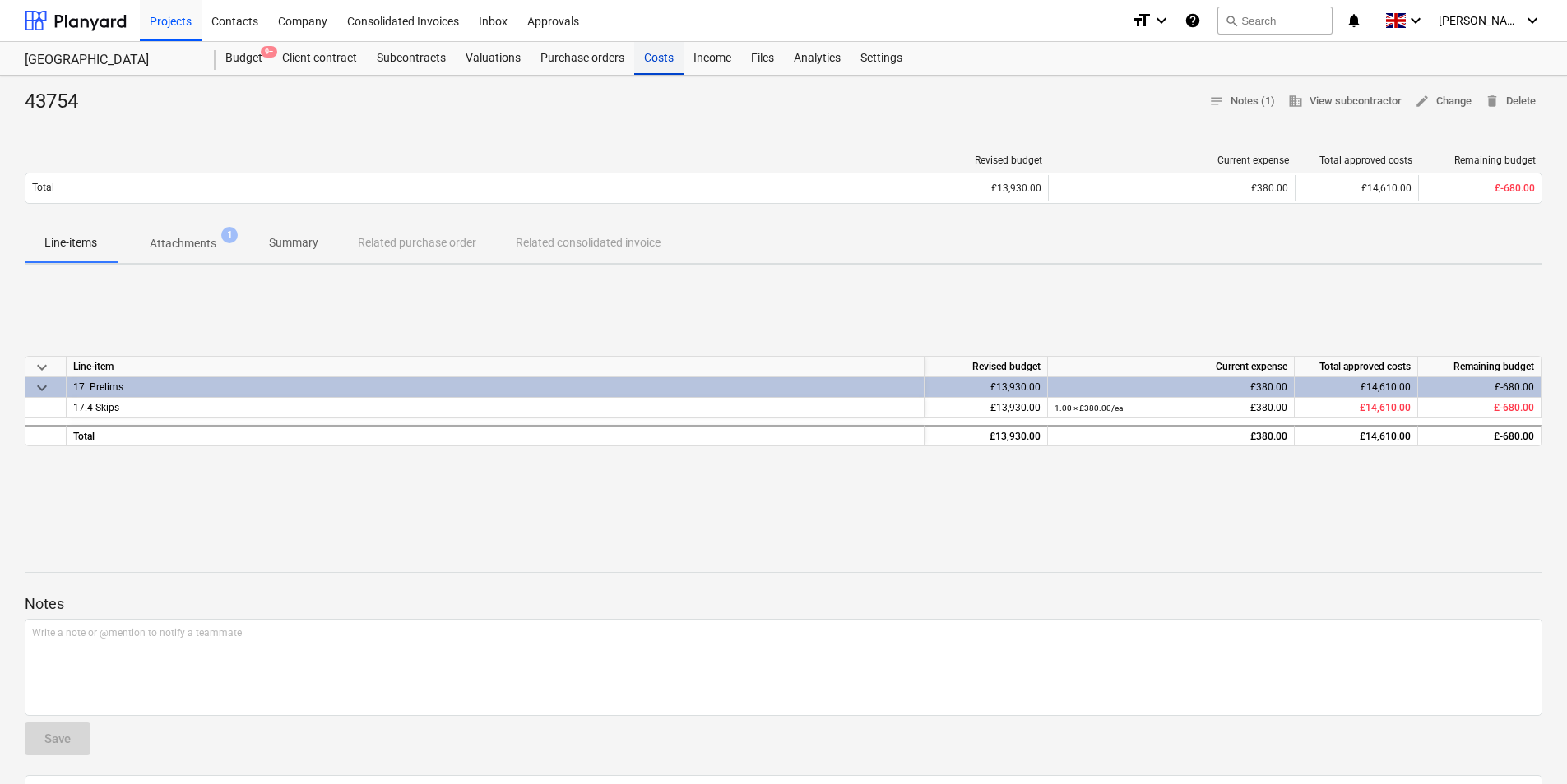
drag, startPoint x: 669, startPoint y: 60, endPoint x: 658, endPoint y: 67, distance: 13.0
click at [668, 61] on div "Costs" at bounding box center [659, 58] width 50 height 33
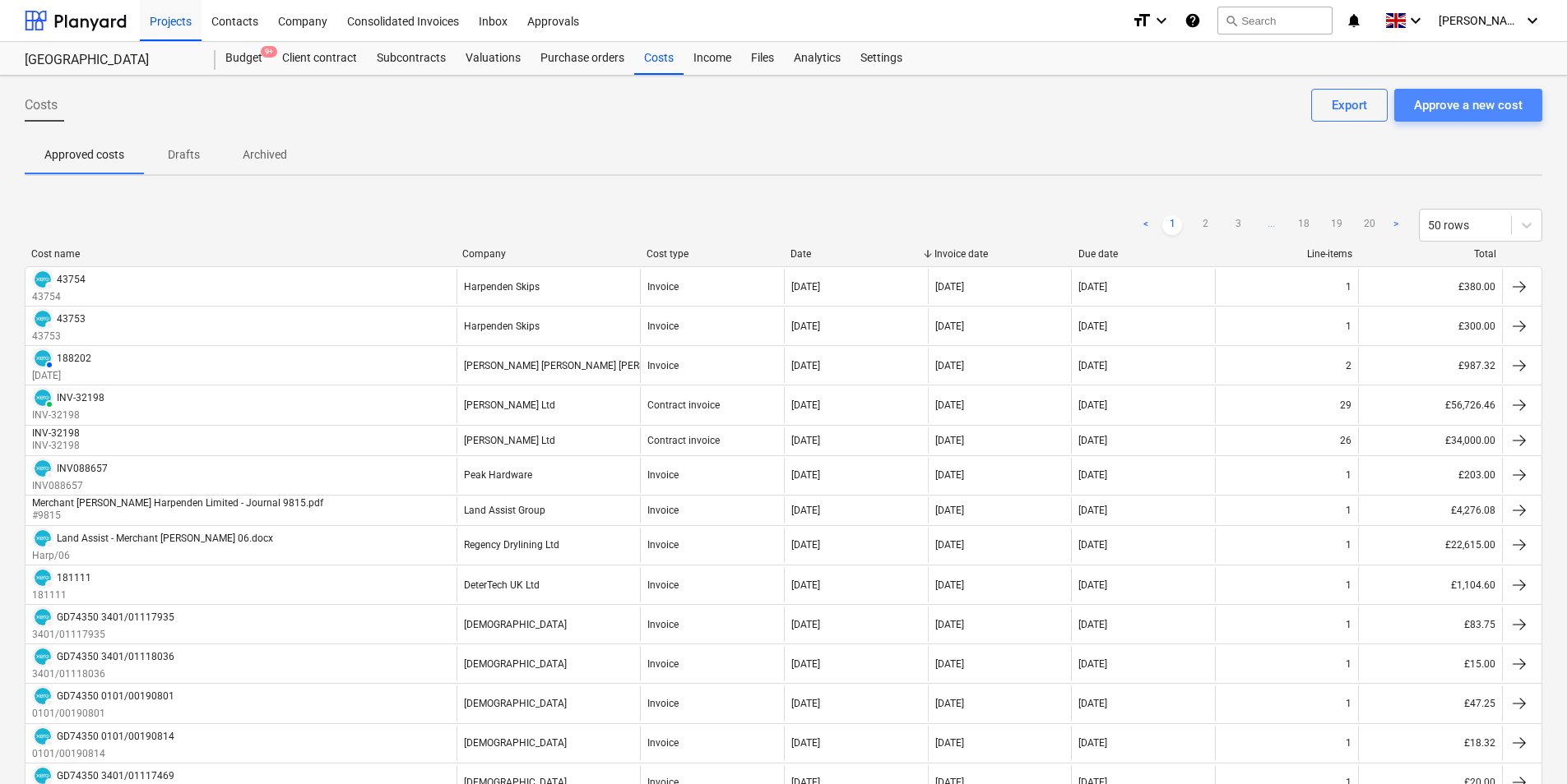
click at [1456, 105] on div "Approve a new cost" at bounding box center [1468, 105] width 108 height 21
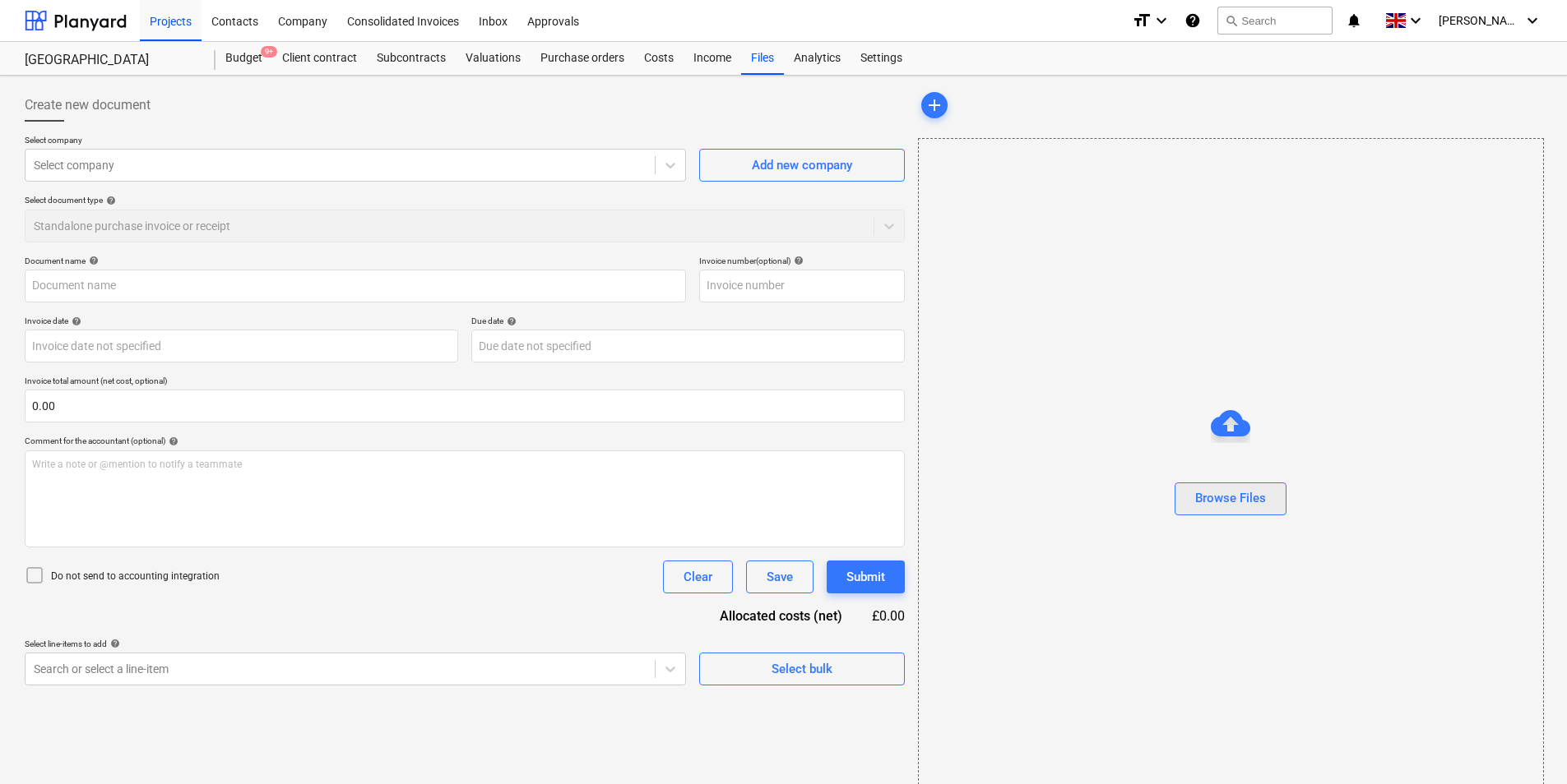
click at [1241, 501] on div "Browse Files" at bounding box center [1230, 498] width 71 height 21
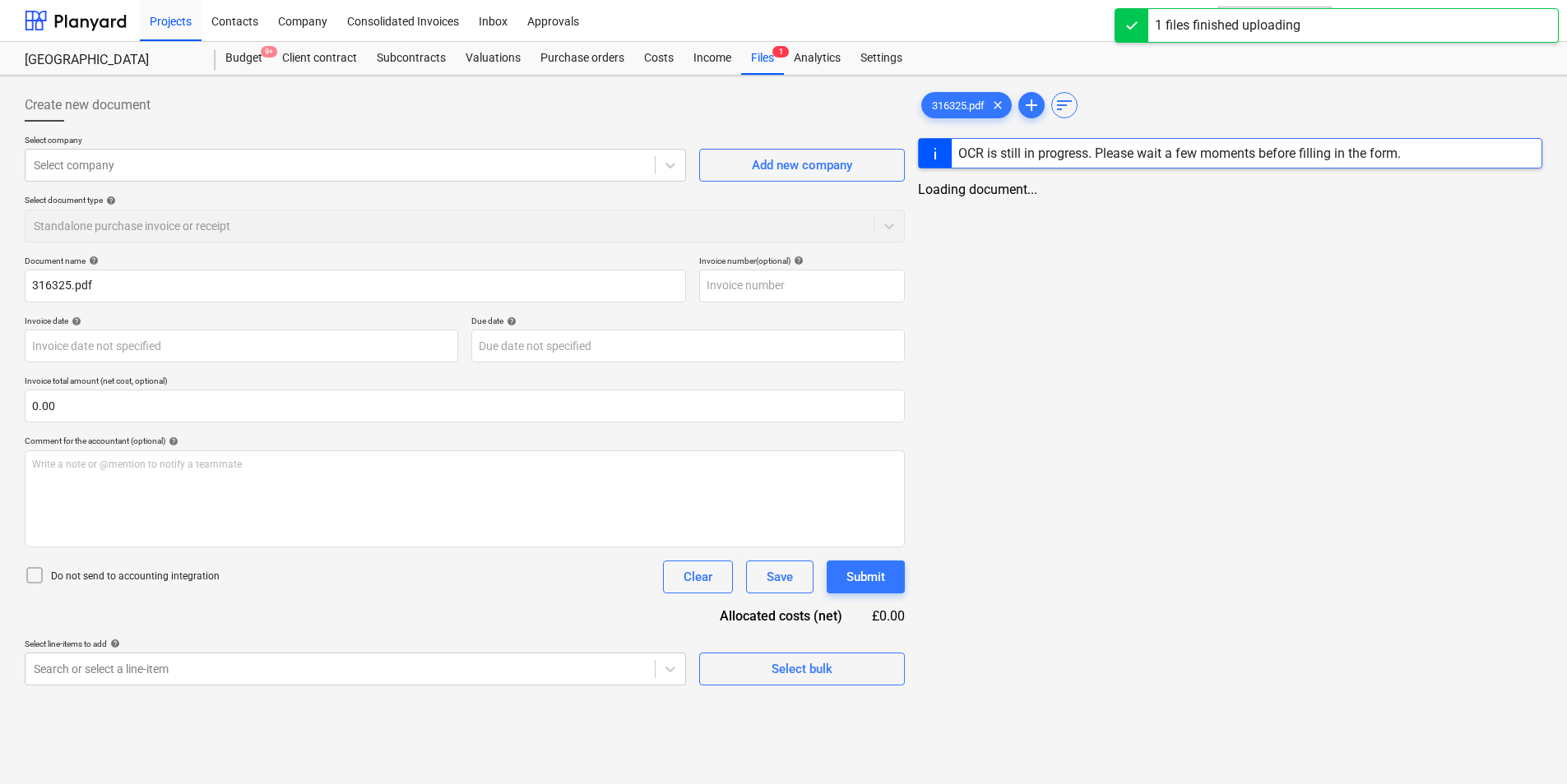
type input "316325.pdf"
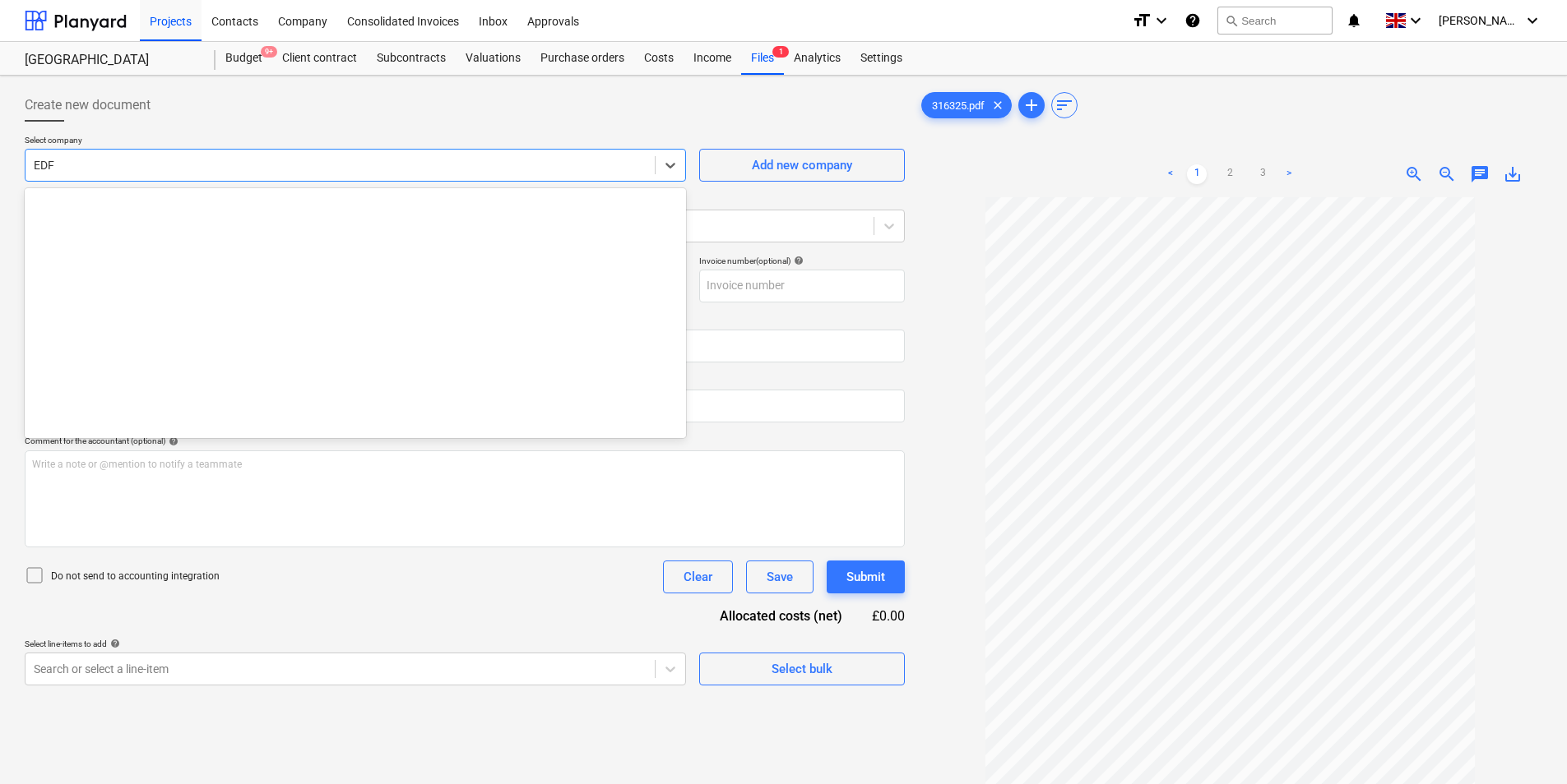
click at [252, 165] on div at bounding box center [339, 165] width 612 height 17
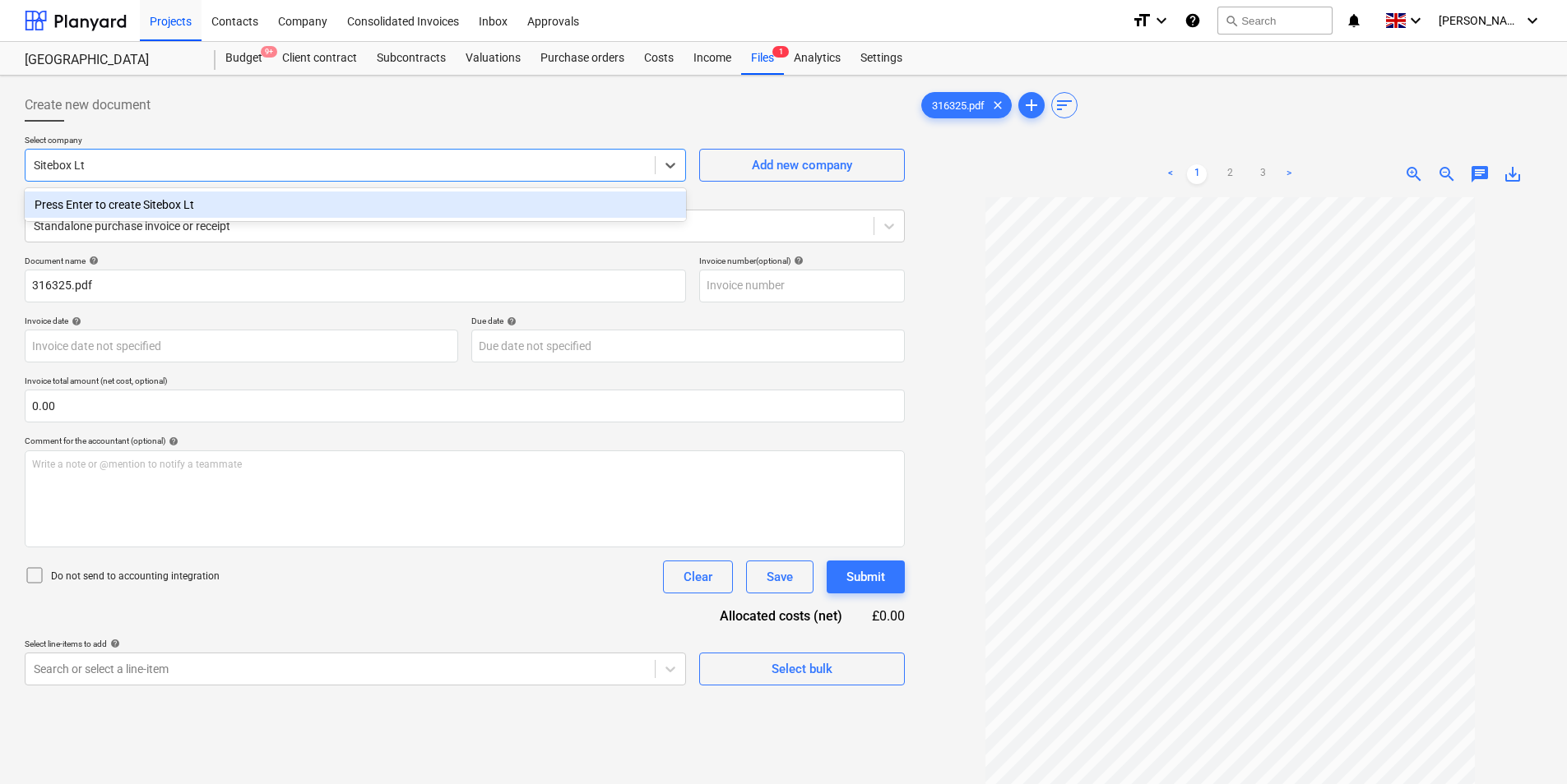
type input "Sitebox Ltd"
click at [213, 206] on div "Press Enter to create Sitebox Ltd" at bounding box center [355, 205] width 661 height 27
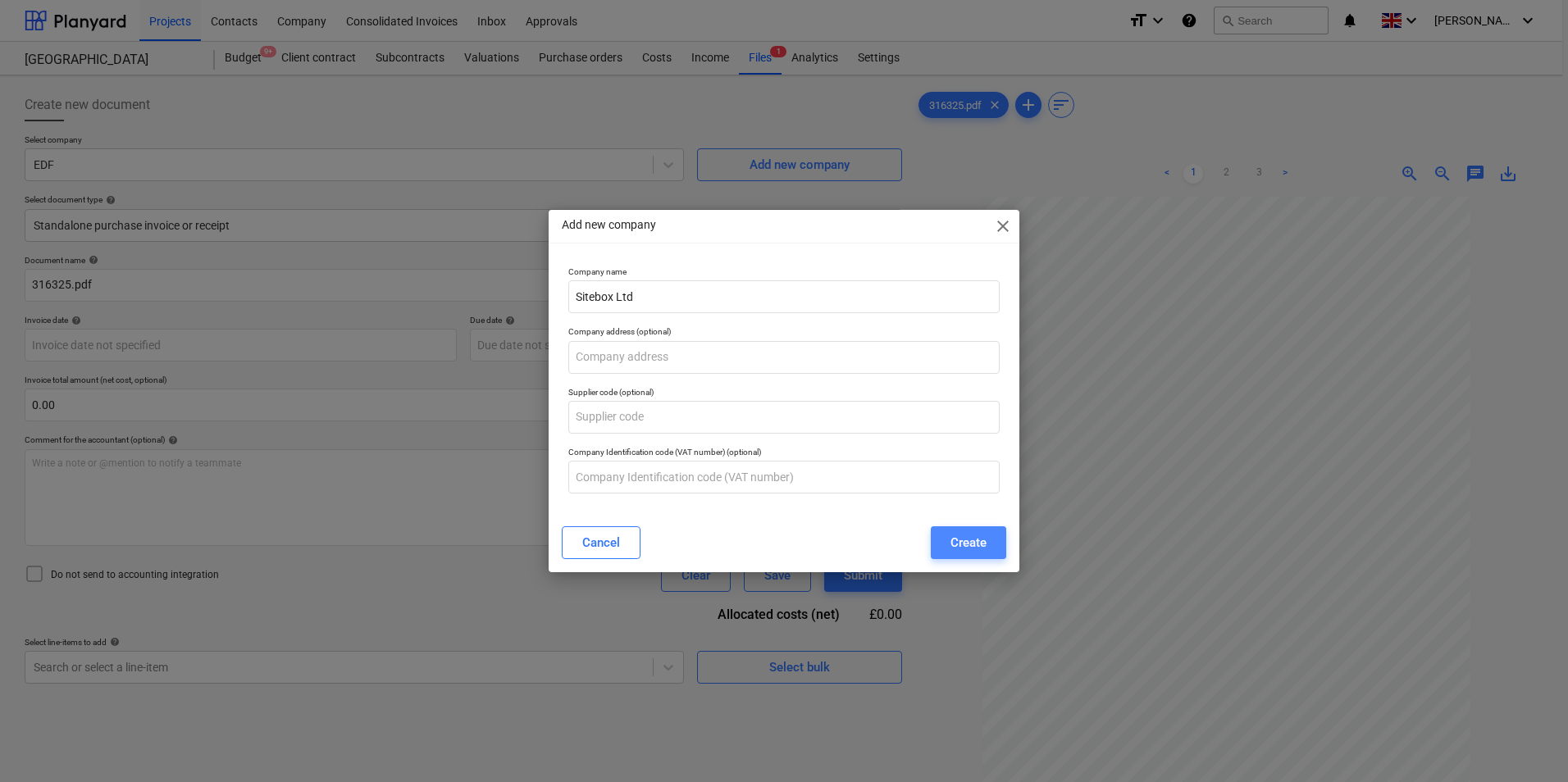
click at [960, 552] on div "Create" at bounding box center [969, 543] width 36 height 21
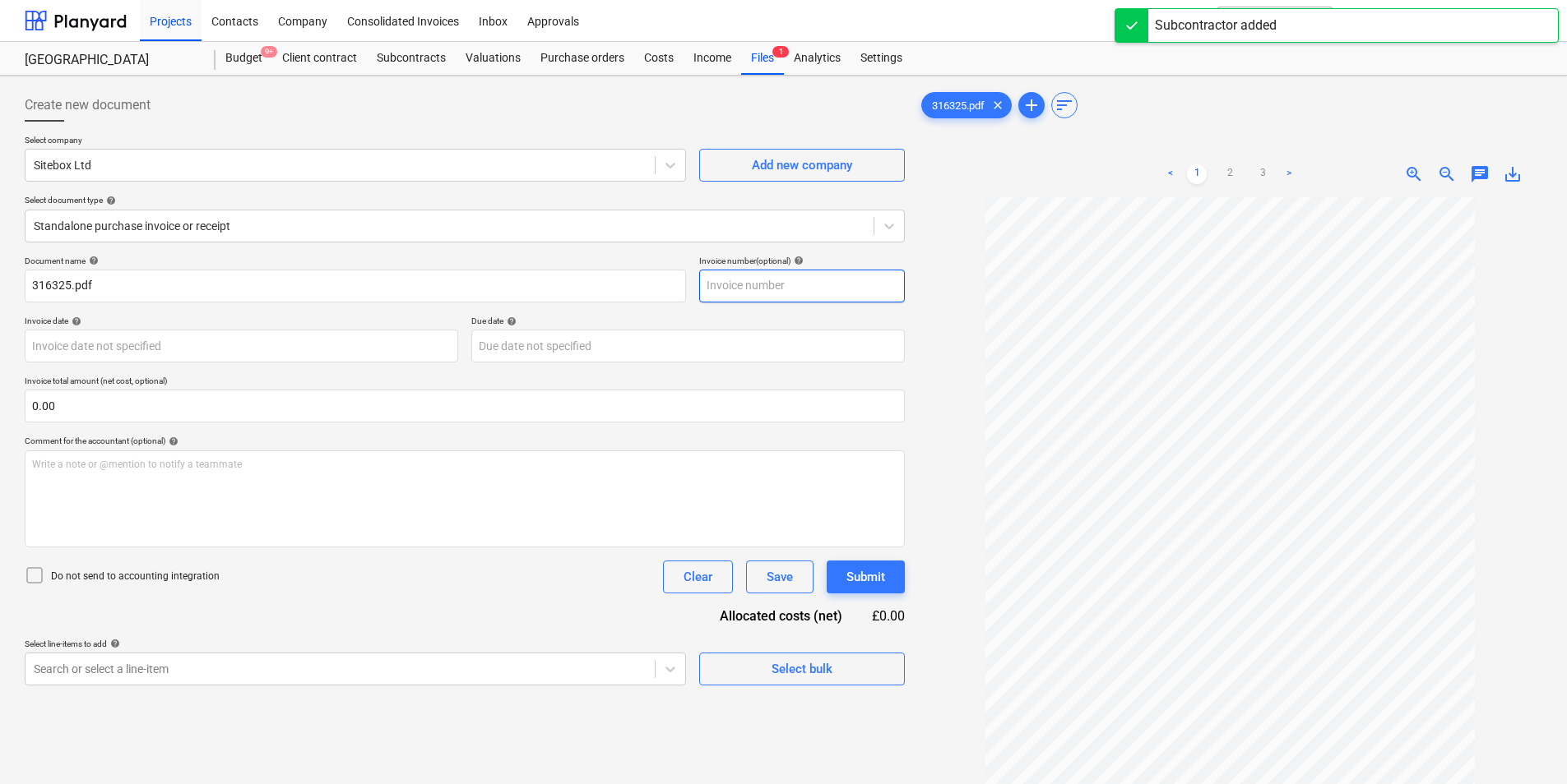
click at [757, 282] on input "text" at bounding box center [802, 285] width 206 height 33
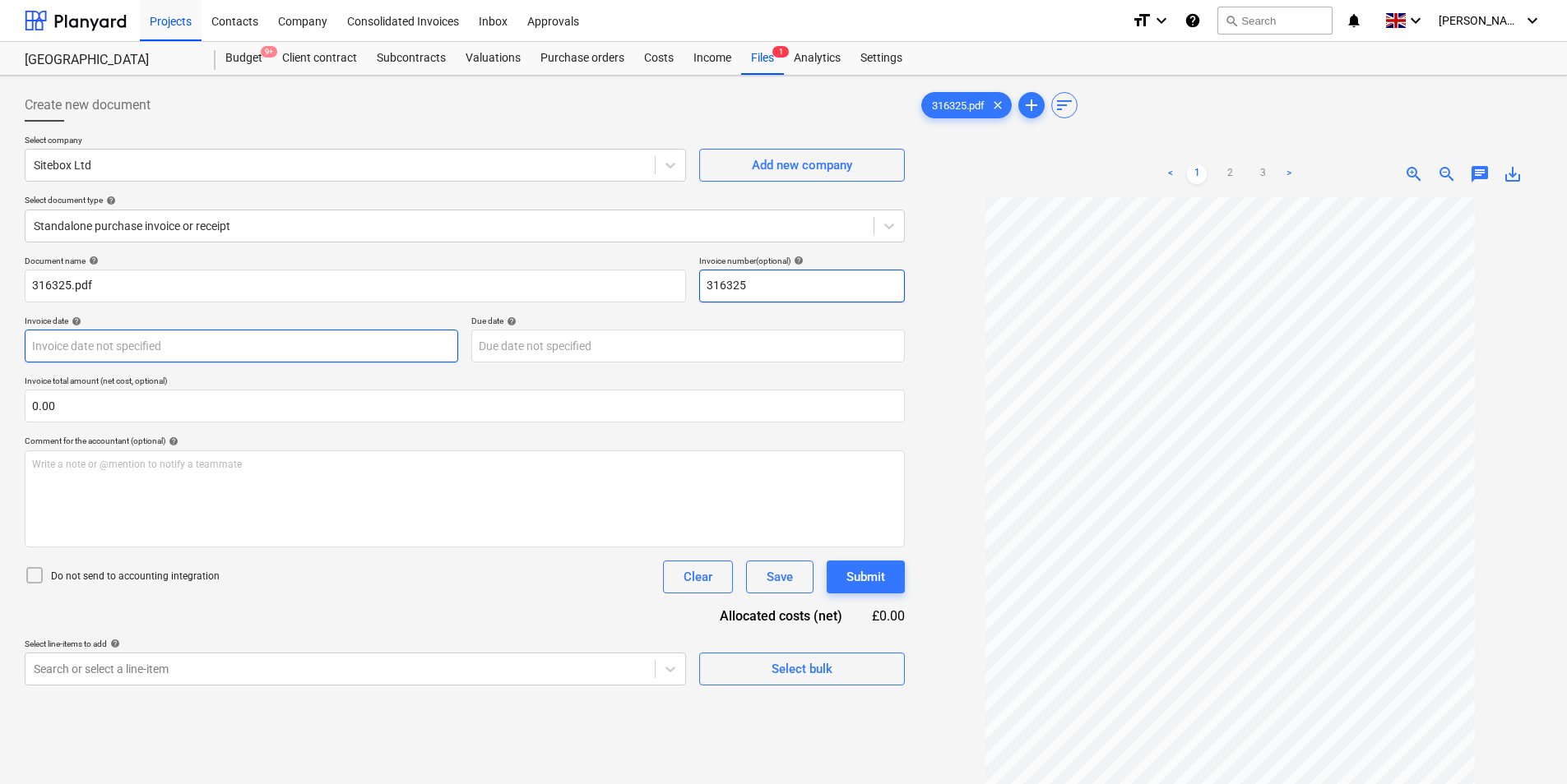
type input "316325"
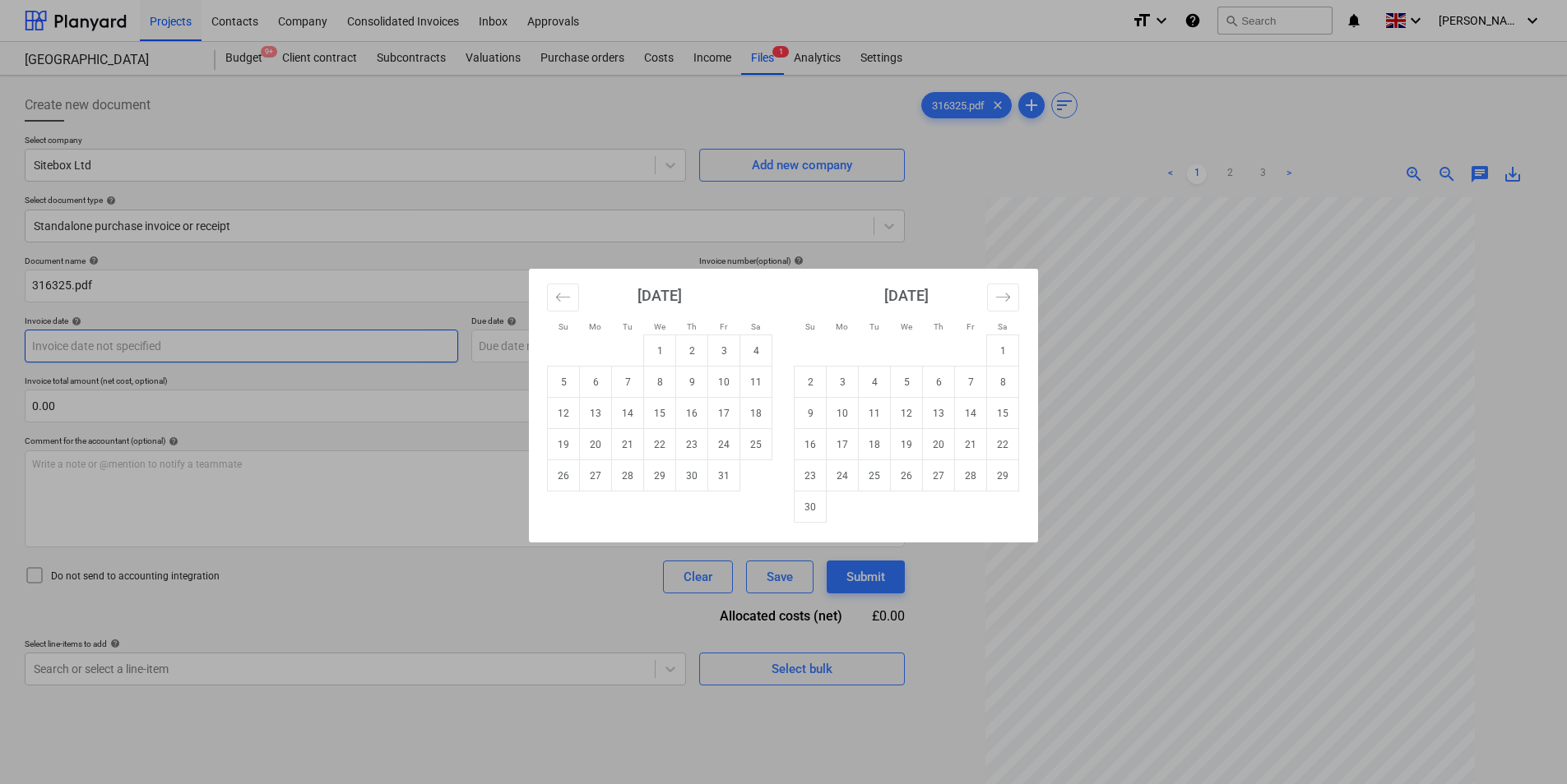
click at [211, 350] on body "Projects Contacts Company Consolidated Invoices Inbox Approvals format_size key…" at bounding box center [784, 392] width 1567 height 784
click at [721, 350] on td "3" at bounding box center [724, 351] width 32 height 31
type input "[DATE]"
drag, startPoint x: 602, startPoint y: 345, endPoint x: 690, endPoint y: 395, distance: 101.2
click at [605, 345] on body "Projects Contacts Company Consolidated Invoices Inbox Approvals format_size key…" at bounding box center [784, 392] width 1567 height 784
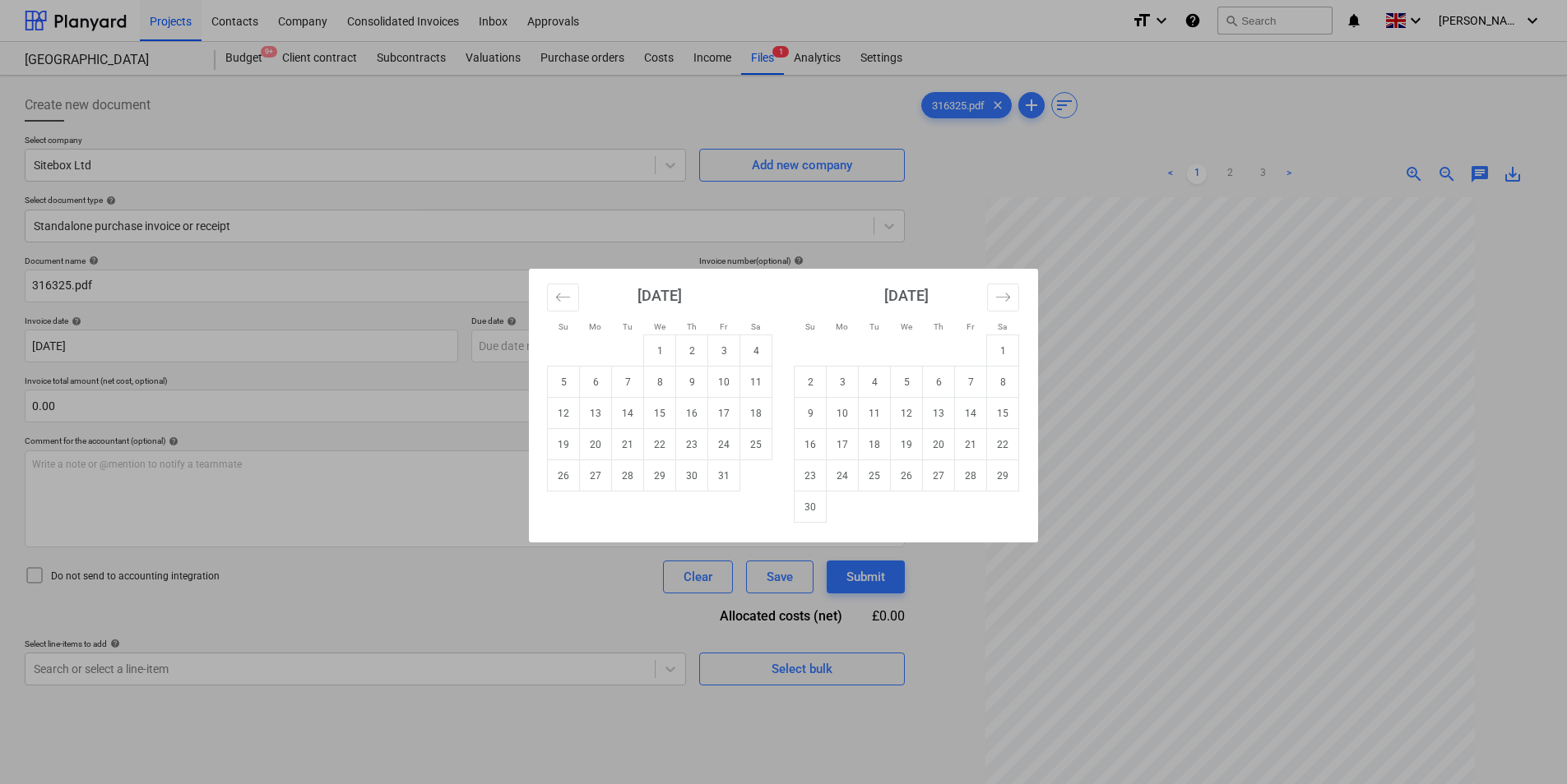
drag, startPoint x: 720, startPoint y: 356, endPoint x: 607, endPoint y: 369, distance: 113.7
click at [720, 357] on td "3" at bounding box center [724, 351] width 32 height 31
type input "[DATE]"
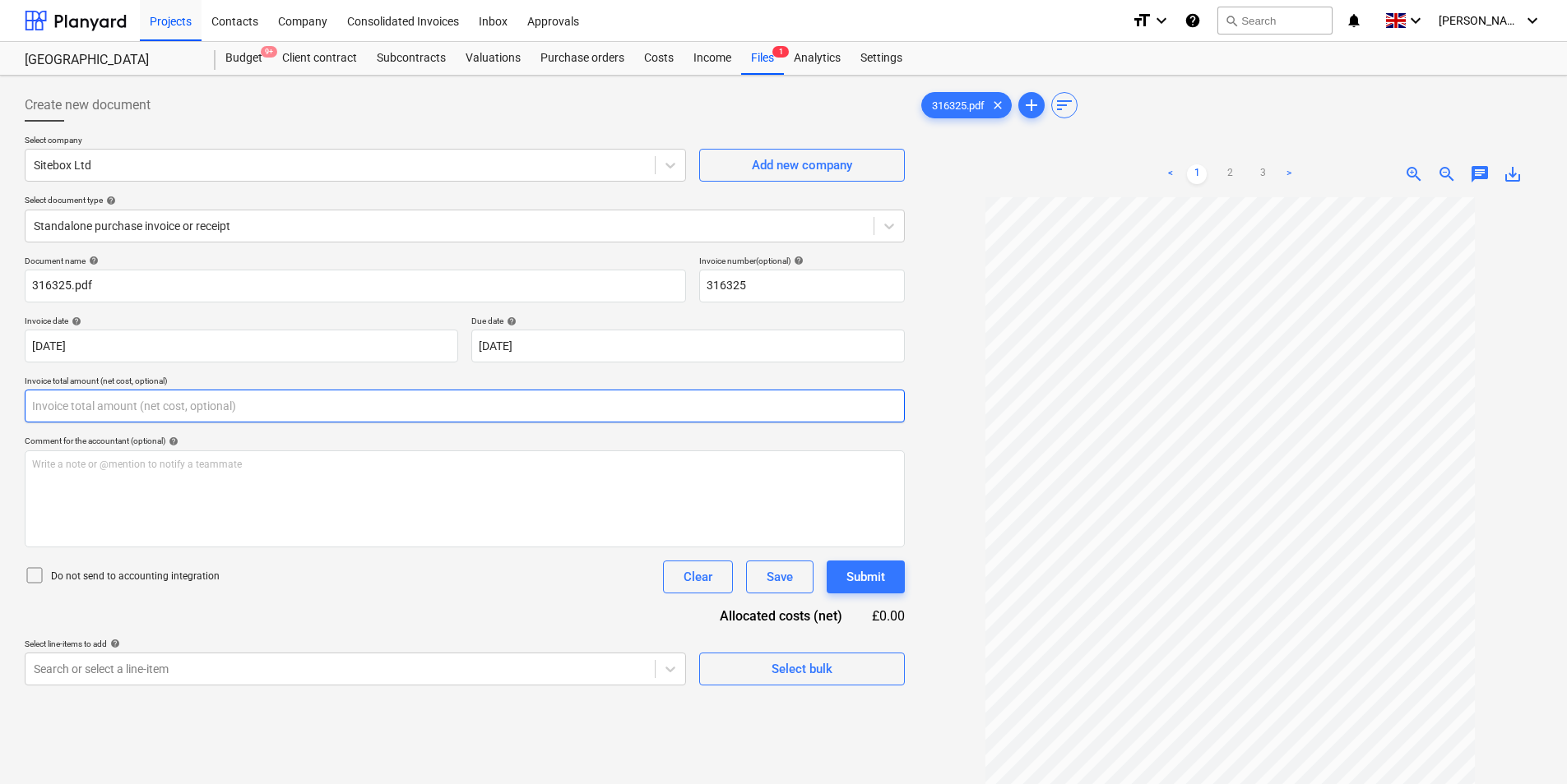
click at [133, 405] on input "text" at bounding box center [464, 406] width 880 height 33
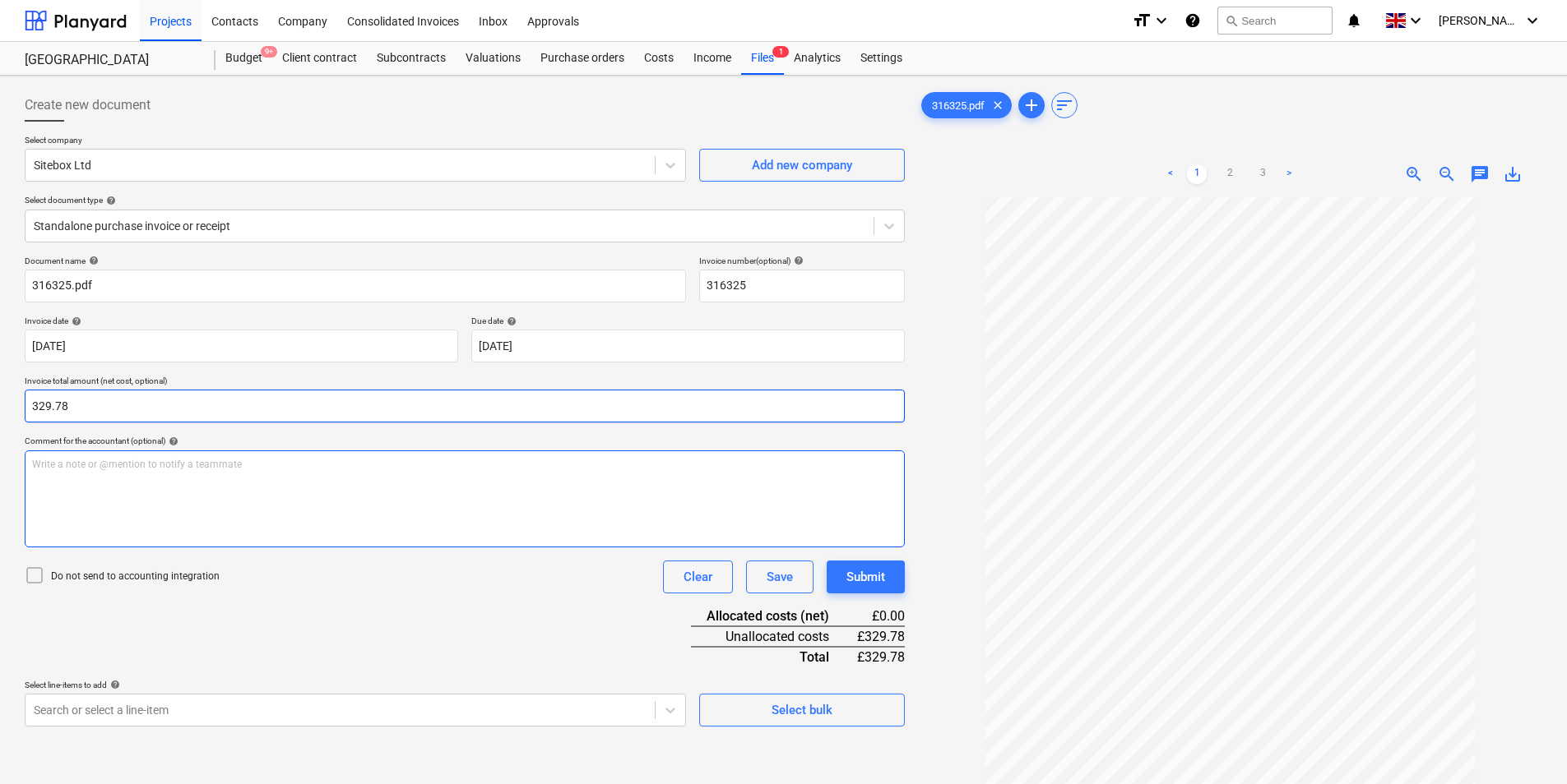
type input "329.78"
click at [136, 496] on div "Write a note or @mention to notify a teammate [PERSON_NAME]" at bounding box center [464, 500] width 880 height 97
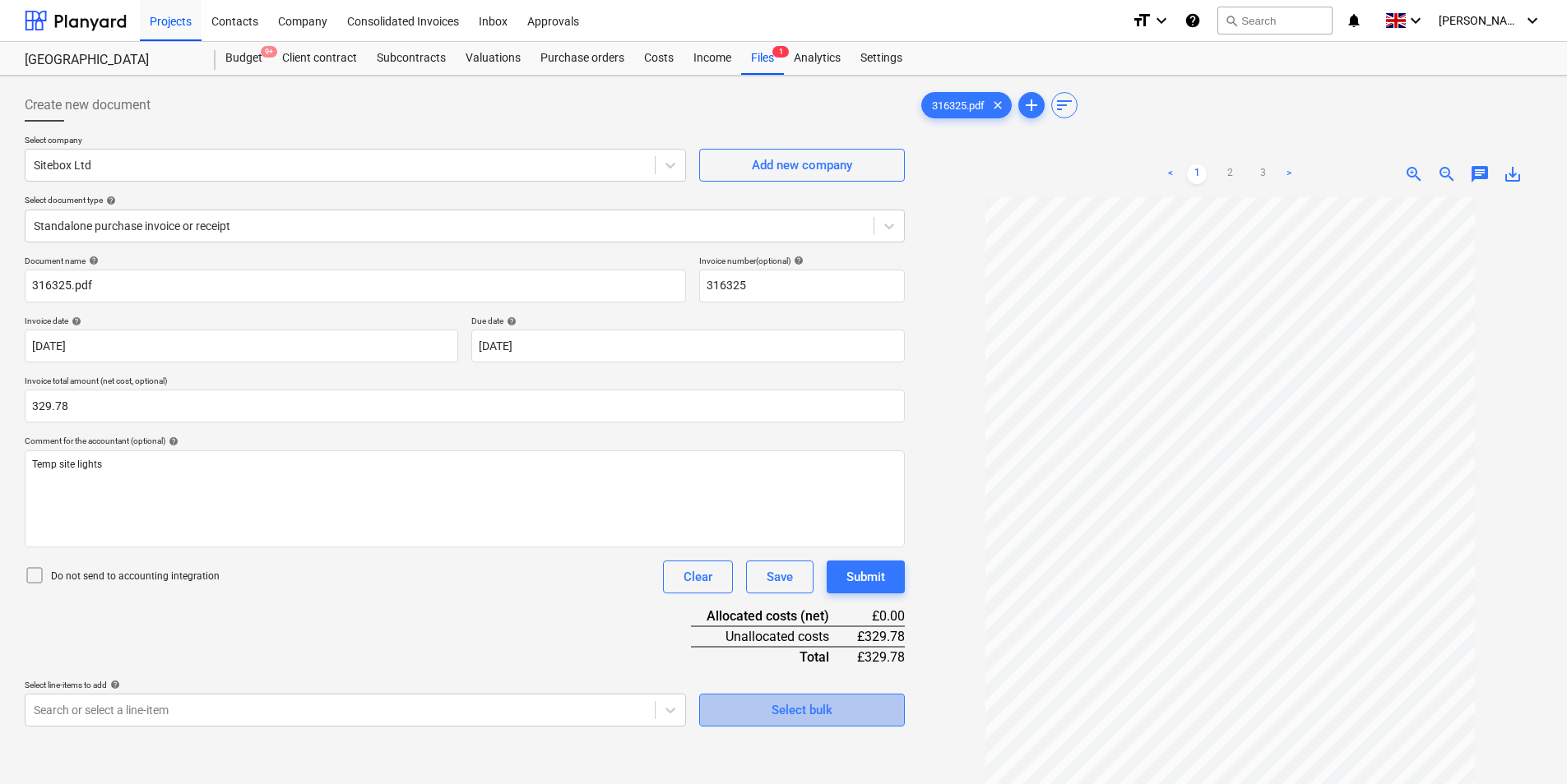
click at [826, 718] on div "Select bulk" at bounding box center [801, 710] width 61 height 21
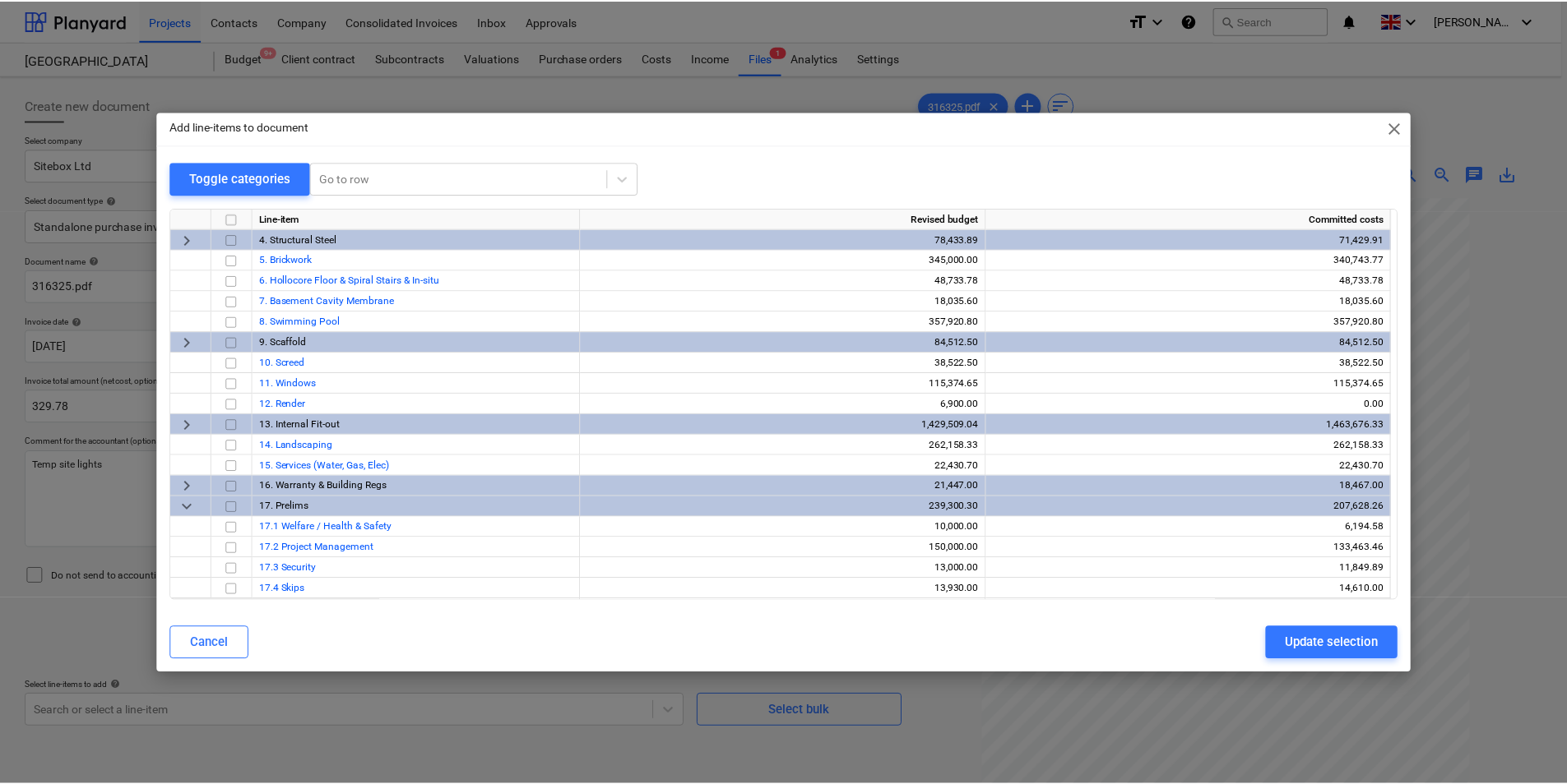
scroll to position [123, 0]
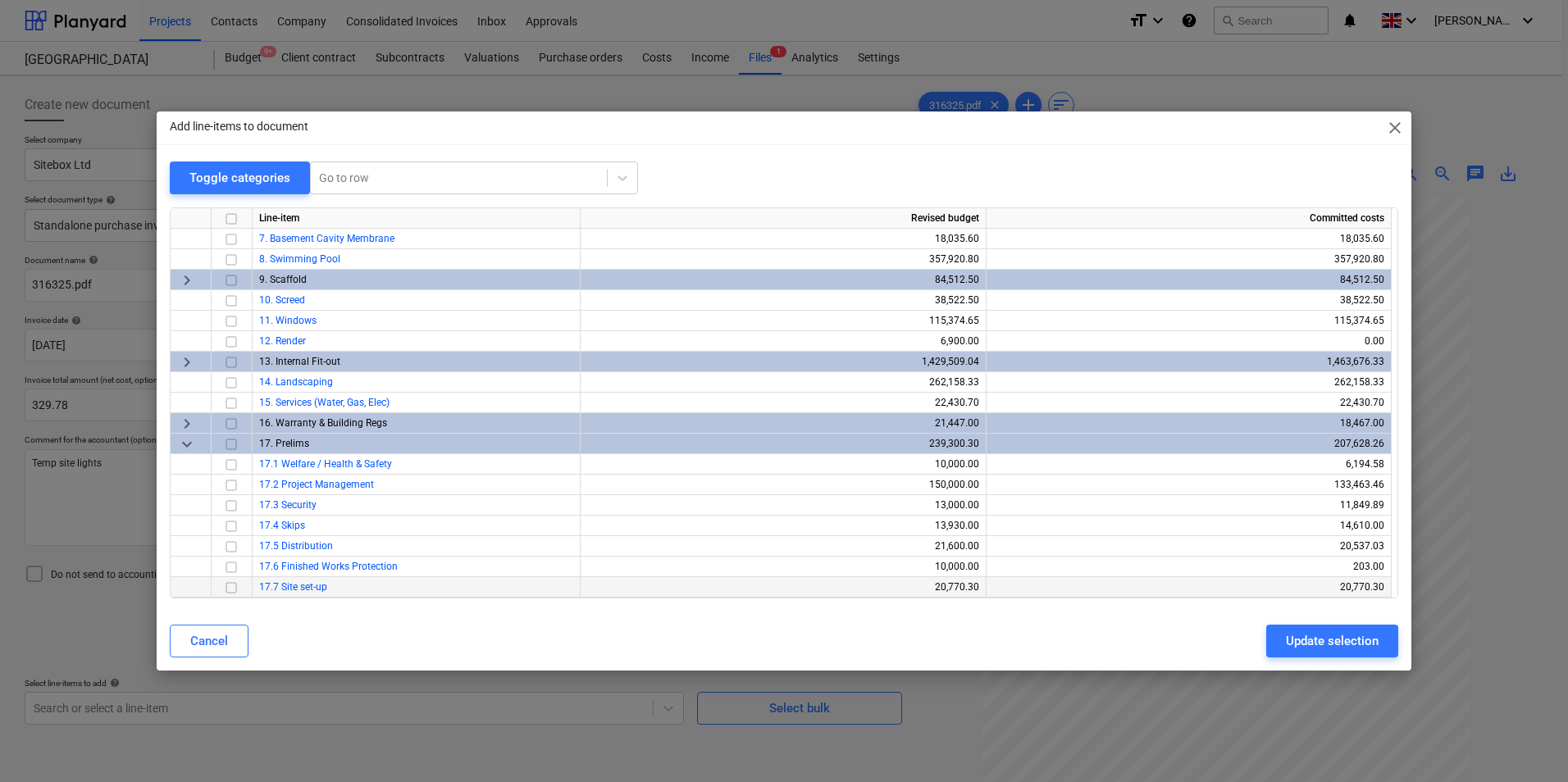
click at [227, 594] on input "checkbox" at bounding box center [232, 588] width 19 height 19
click at [1363, 642] on div "Update selection" at bounding box center [1332, 642] width 93 height 21
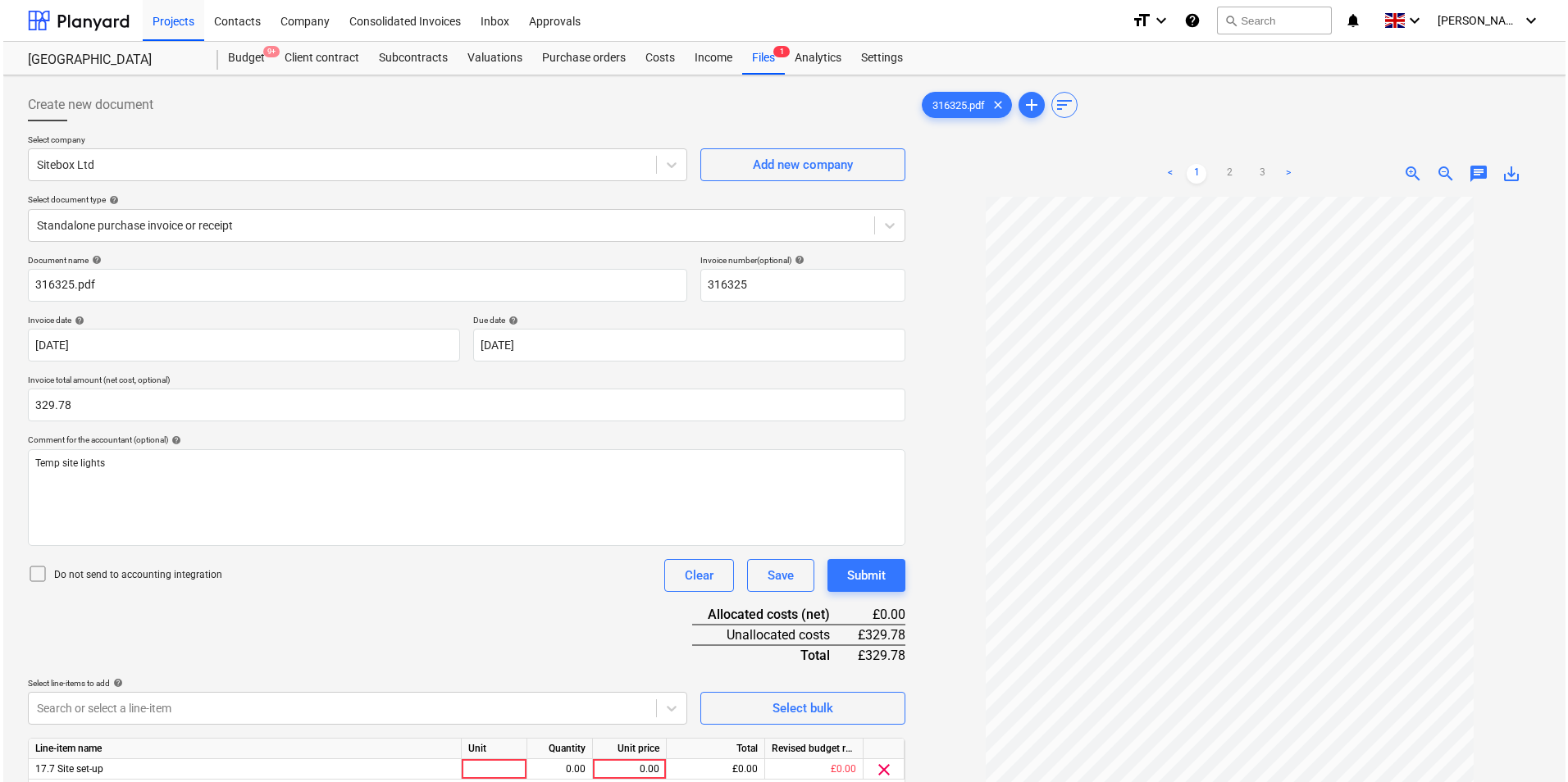
scroll to position [164, 0]
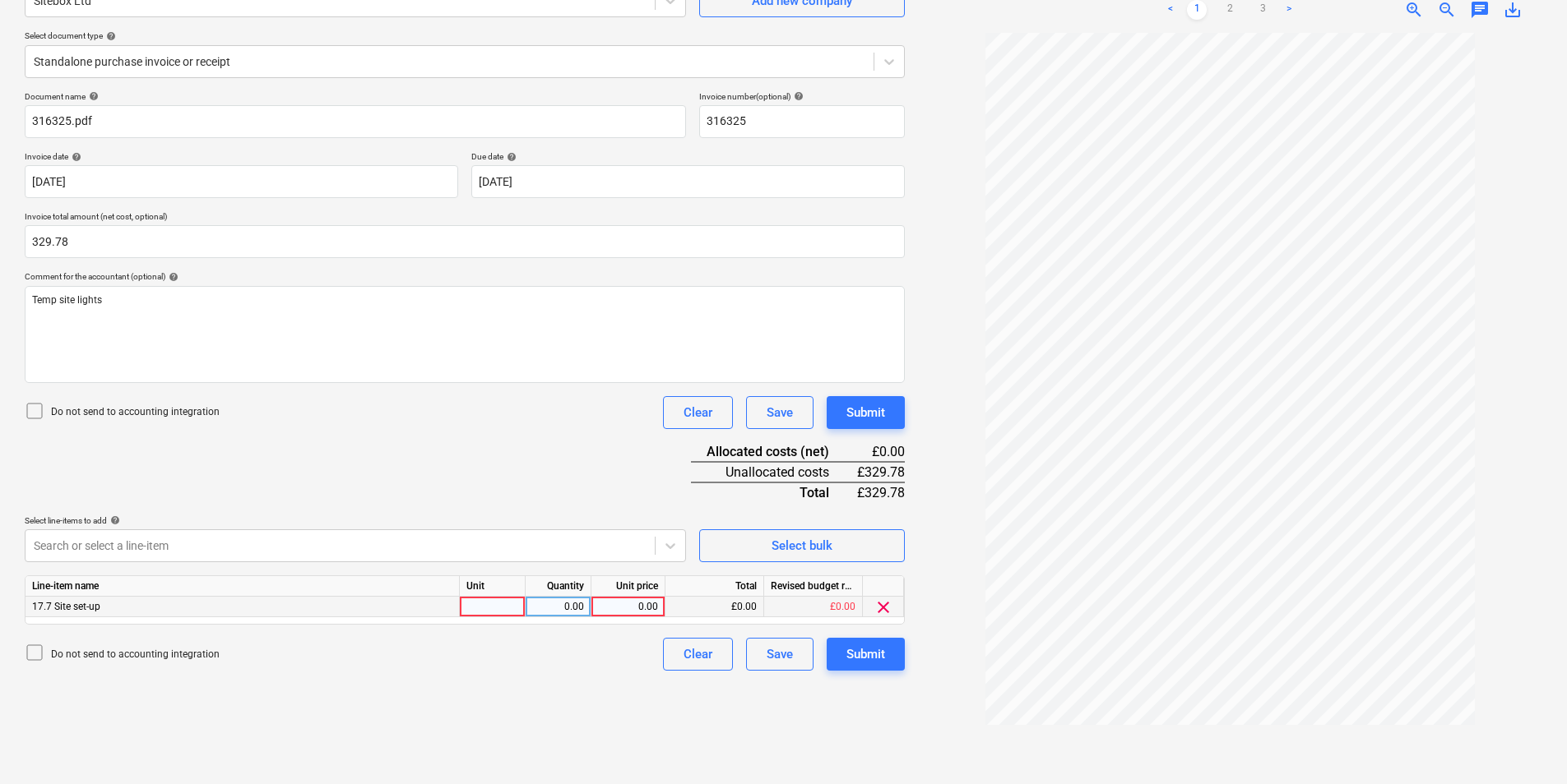
click at [505, 611] on div at bounding box center [493, 607] width 66 height 20
type input "ea"
type input "329.78"
click at [877, 654] on div "Submit" at bounding box center [866, 655] width 39 height 21
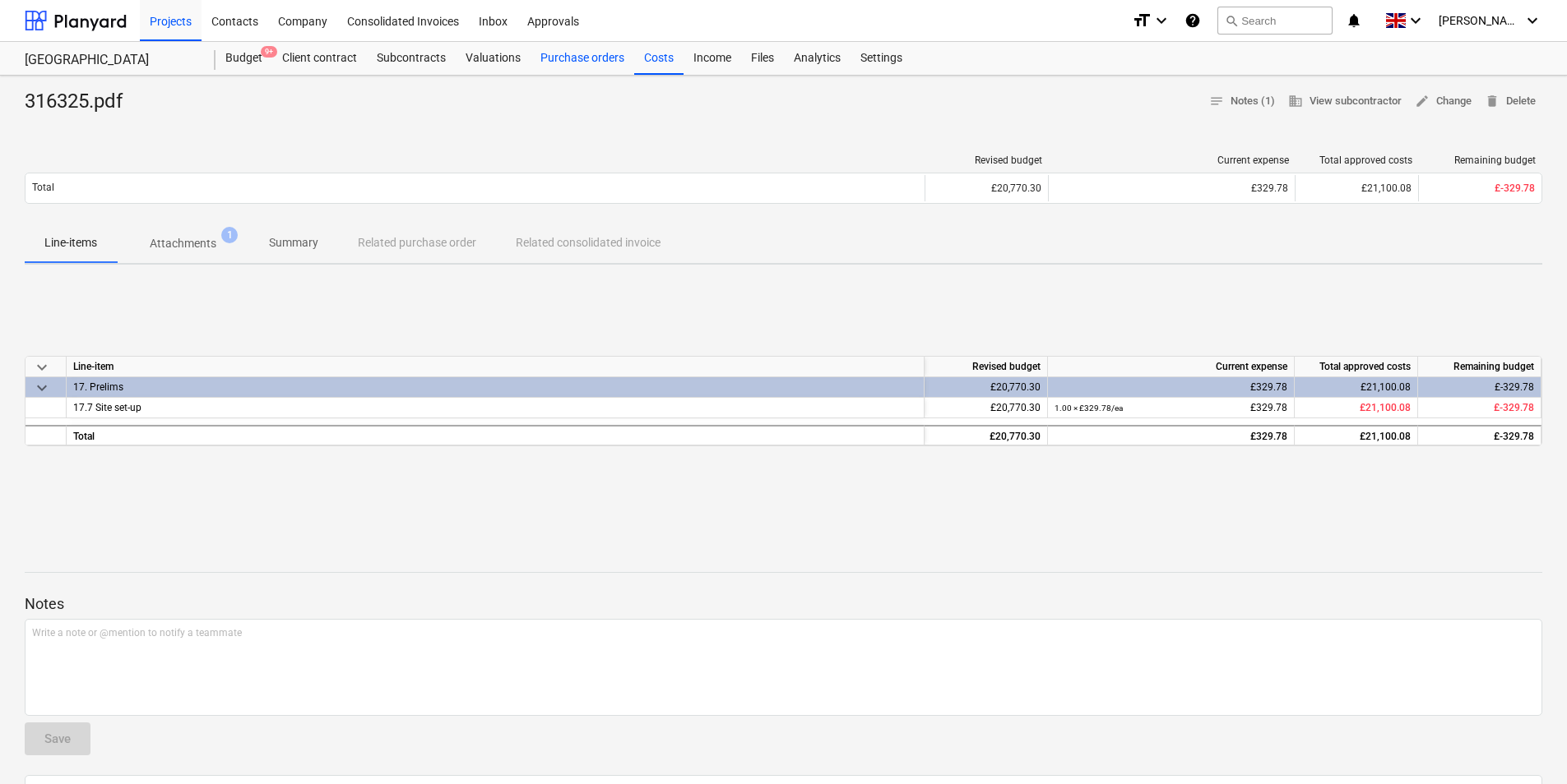
drag, startPoint x: 656, startPoint y: 58, endPoint x: 628, endPoint y: 59, distance: 28.0
click at [656, 60] on div "Costs" at bounding box center [659, 58] width 50 height 33
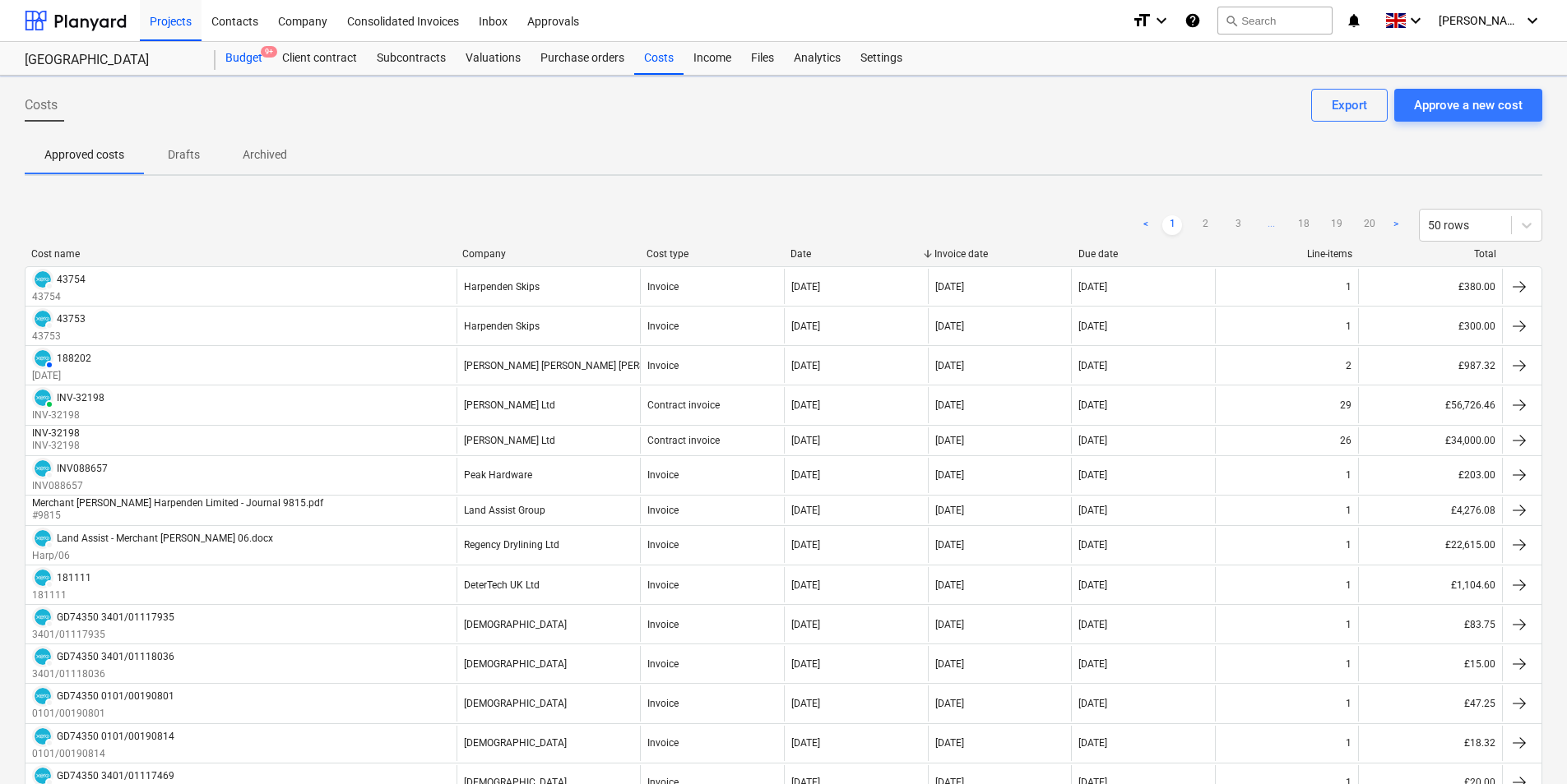
click at [223, 51] on div "Budget 9+" at bounding box center [244, 58] width 57 height 33
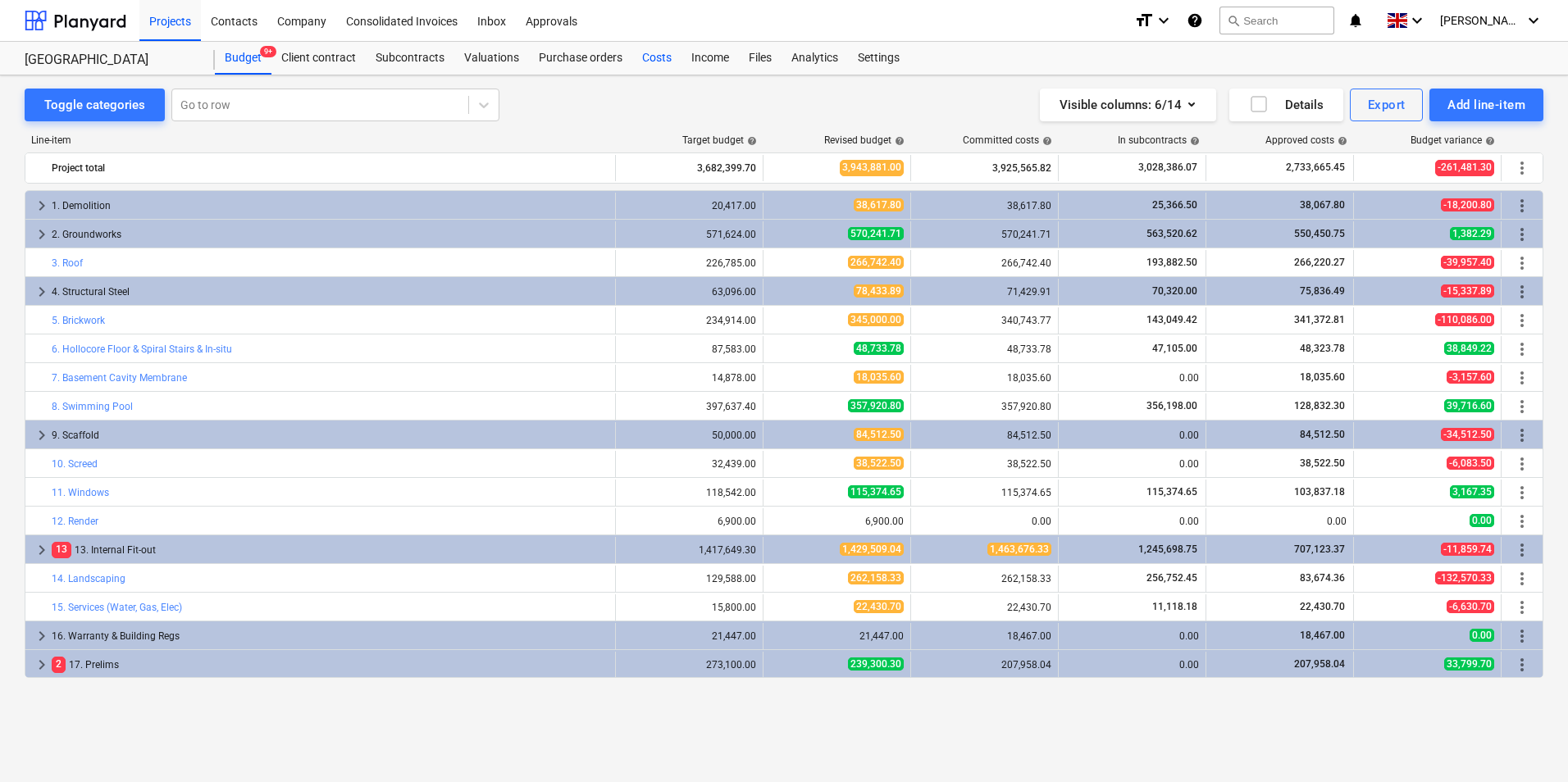
click at [644, 64] on div "Costs" at bounding box center [657, 57] width 49 height 33
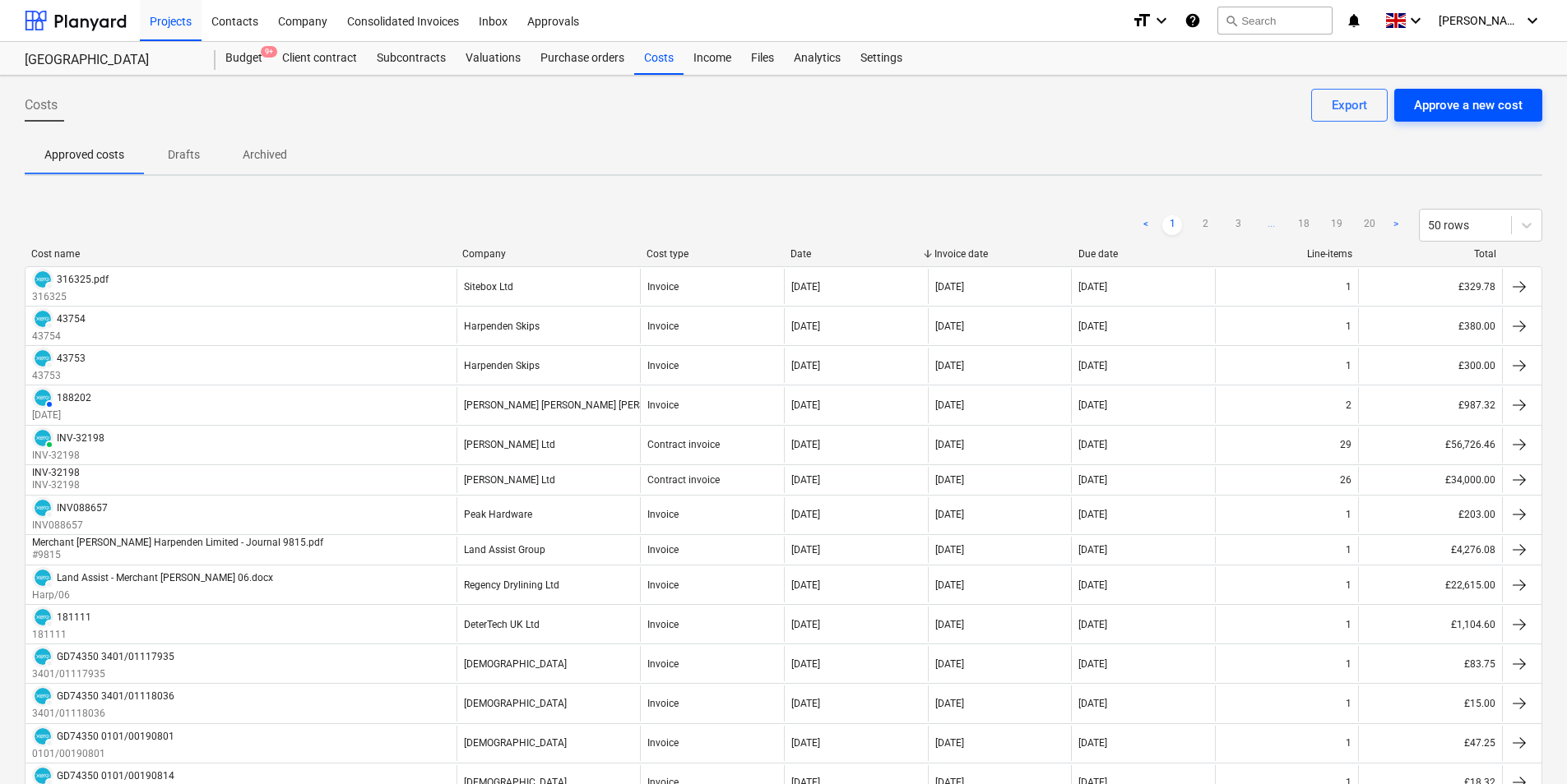
click at [1462, 112] on div "Approve a new cost" at bounding box center [1468, 105] width 108 height 21
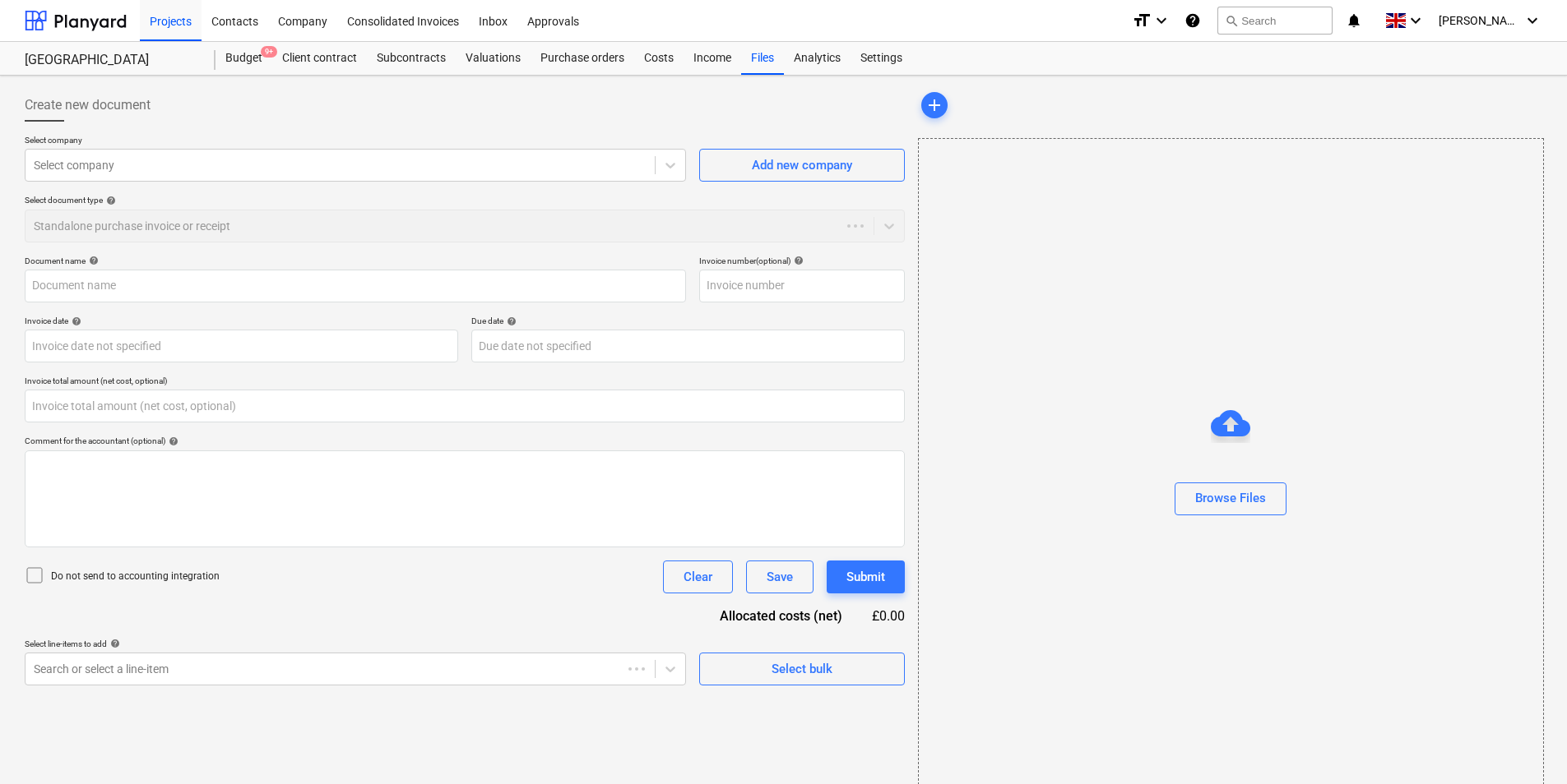
type input "0.00"
click at [1230, 510] on button "Browse Files" at bounding box center [1230, 499] width 112 height 33
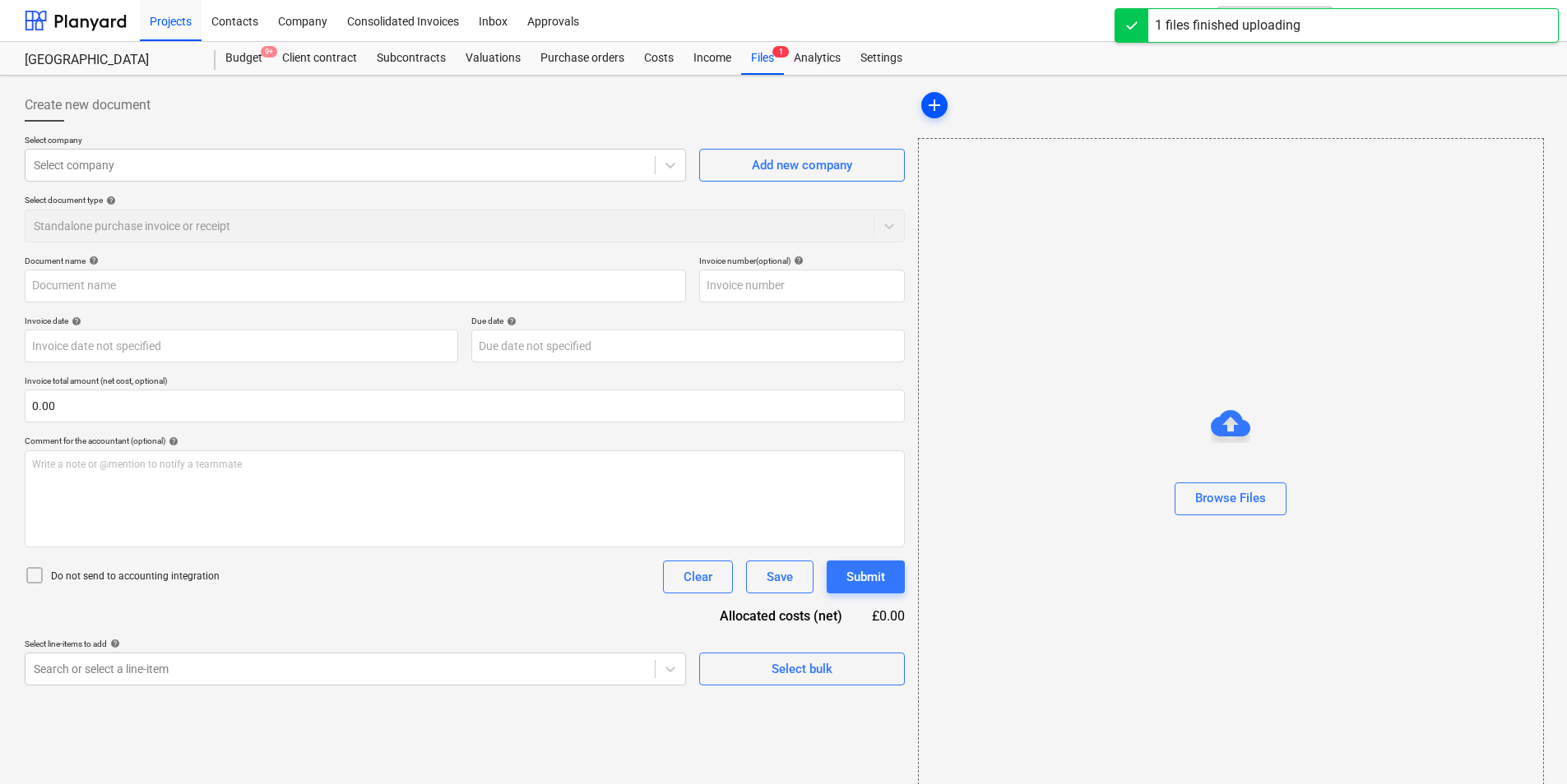
type input "Drpped Kerb.pdf"
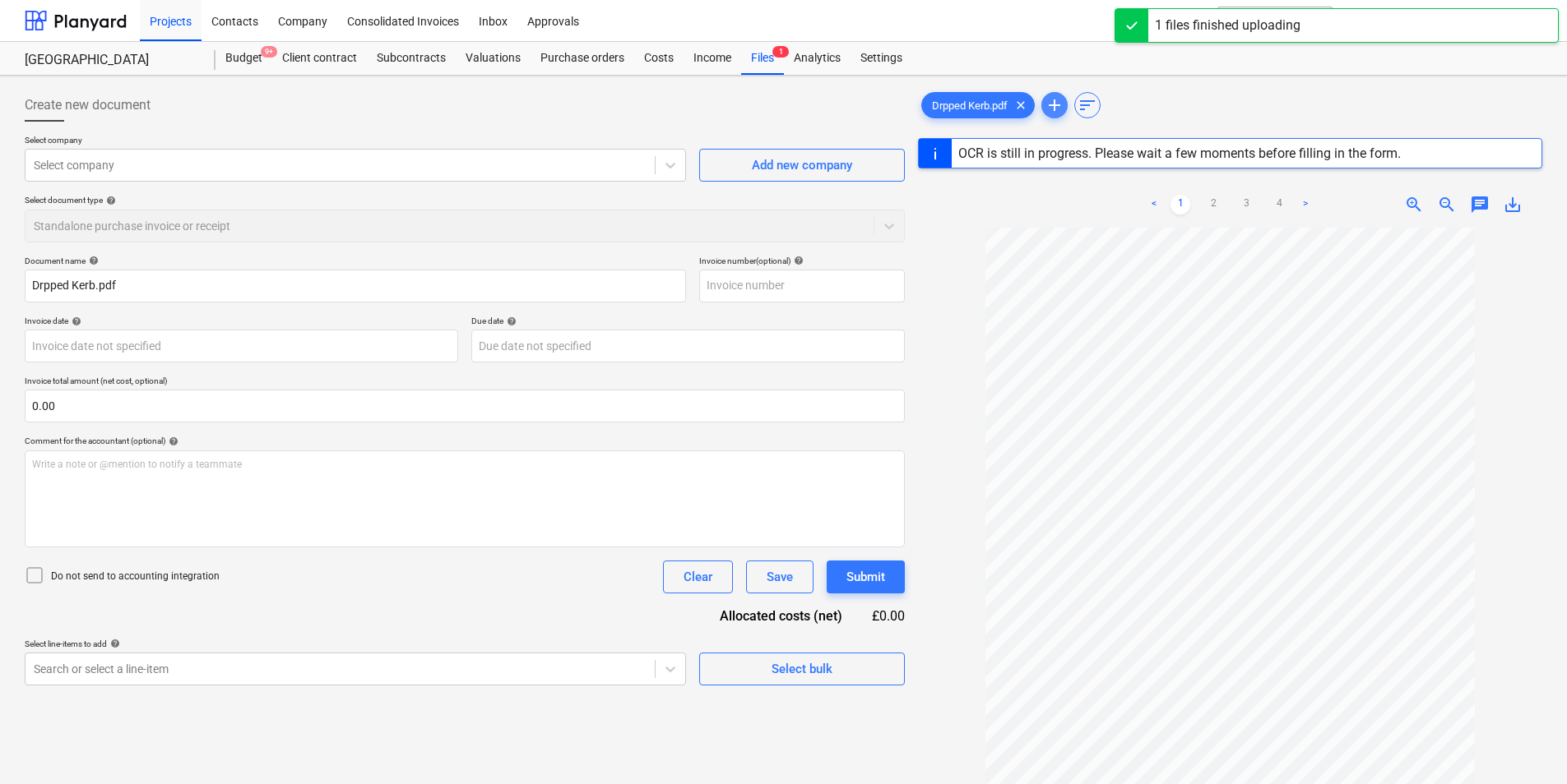
click at [1051, 101] on span "add" at bounding box center [1055, 105] width 19 height 19
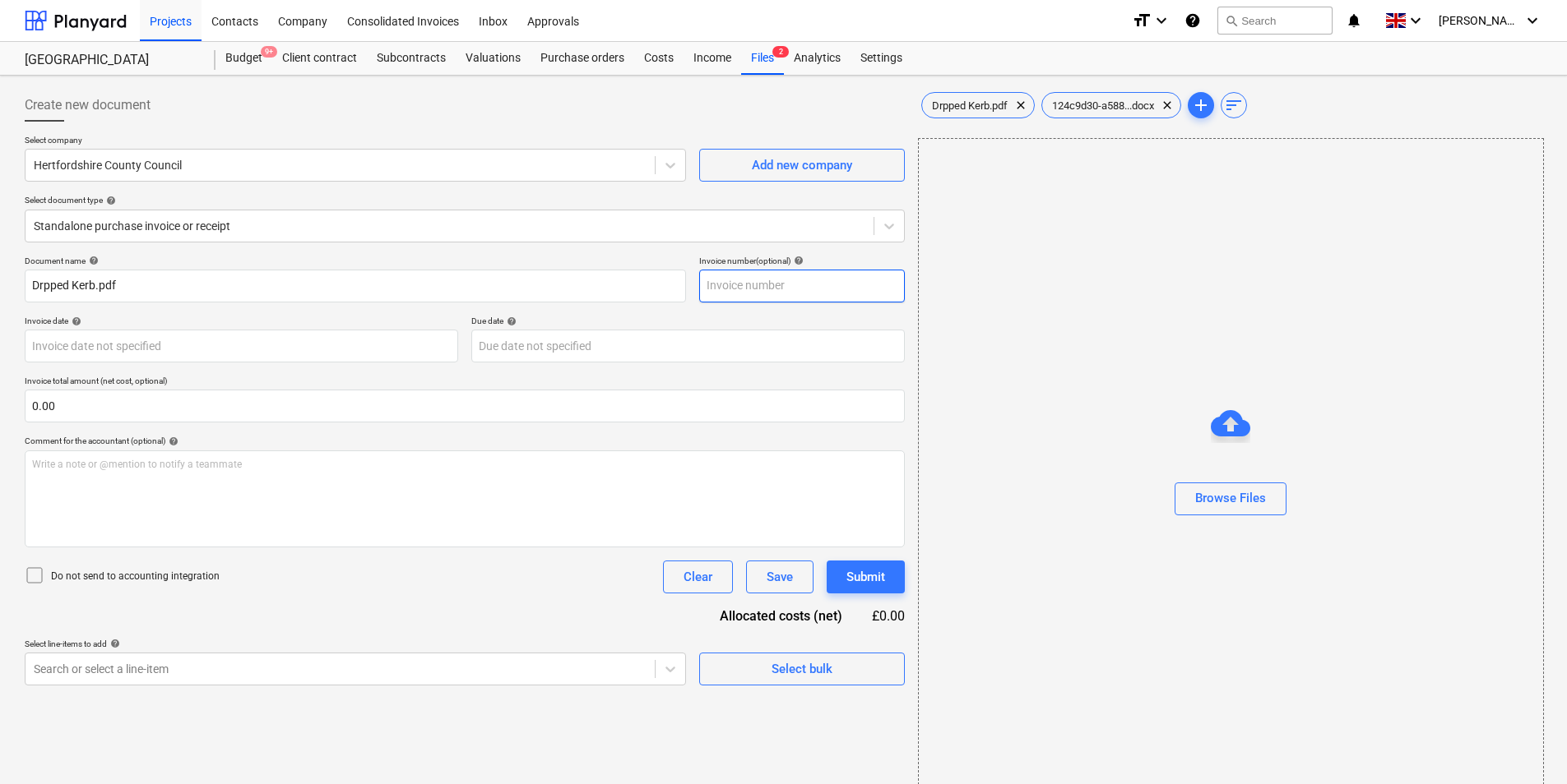
click at [793, 280] on input "text" at bounding box center [802, 285] width 206 height 33
type input "401004725464"
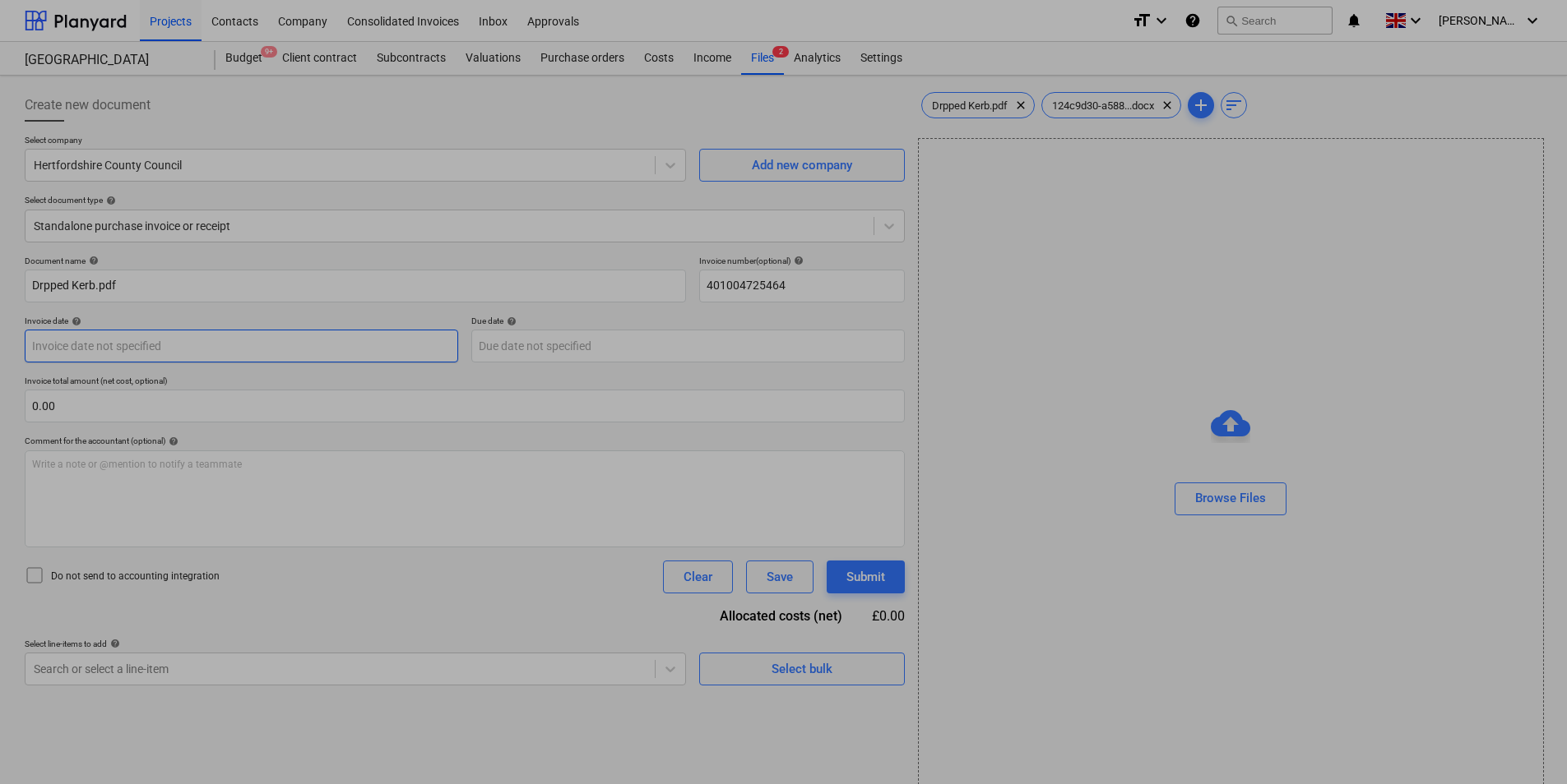
click at [311, 353] on body "Projects Contacts Company Consolidated Invoices Inbox Approvals format_size key…" at bounding box center [784, 392] width 1567 height 784
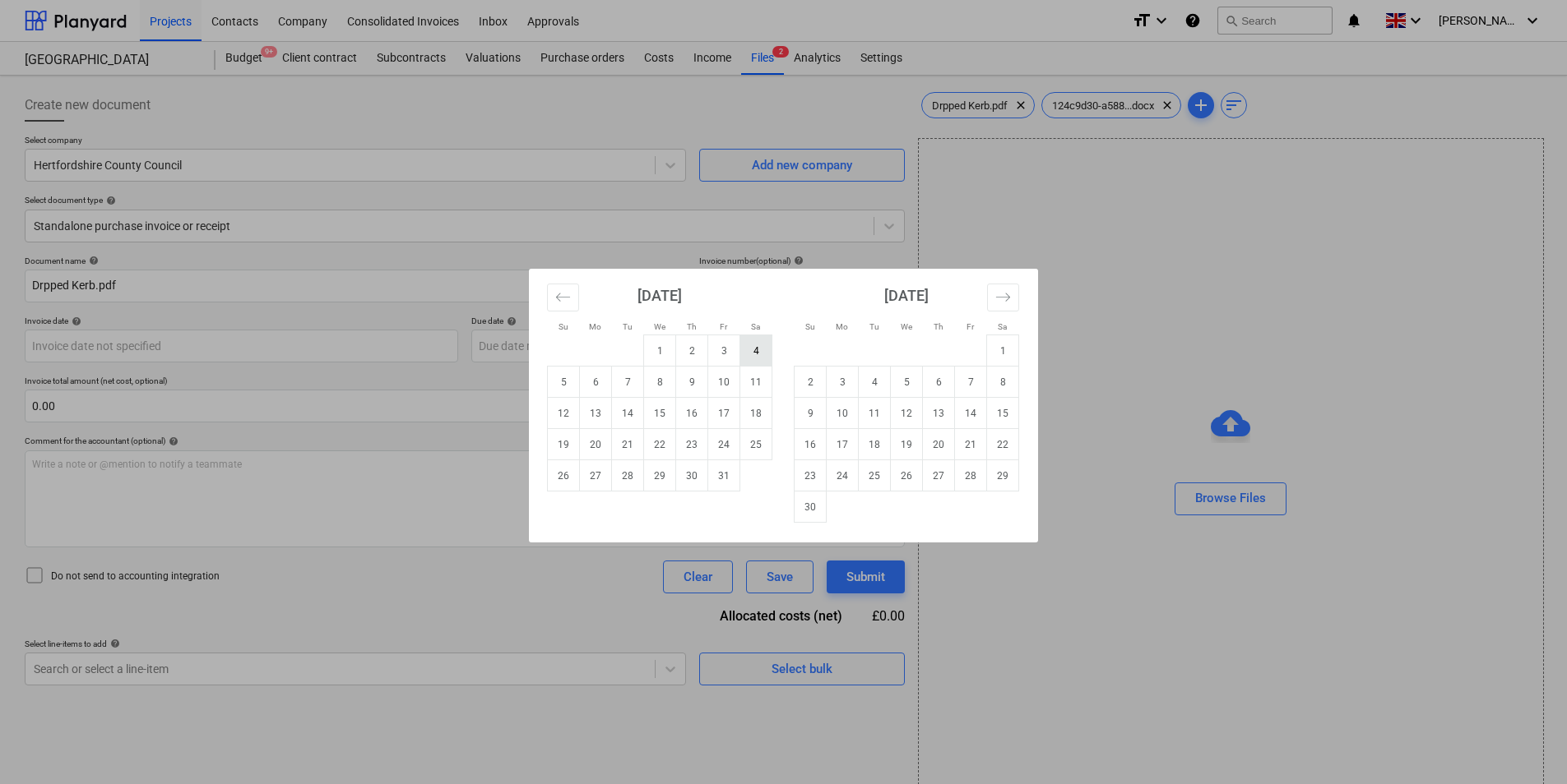
click at [767, 355] on td "4" at bounding box center [756, 351] width 32 height 31
type input "[DATE]"
drag, startPoint x: 617, startPoint y: 346, endPoint x: 701, endPoint y: 383, distance: 91.8
click at [617, 347] on body "Projects Contacts Company Consolidated Invoices Inbox Approvals format_size key…" at bounding box center [784, 392] width 1567 height 784
drag, startPoint x: 753, startPoint y: 345, endPoint x: 718, endPoint y: 352, distance: 35.7
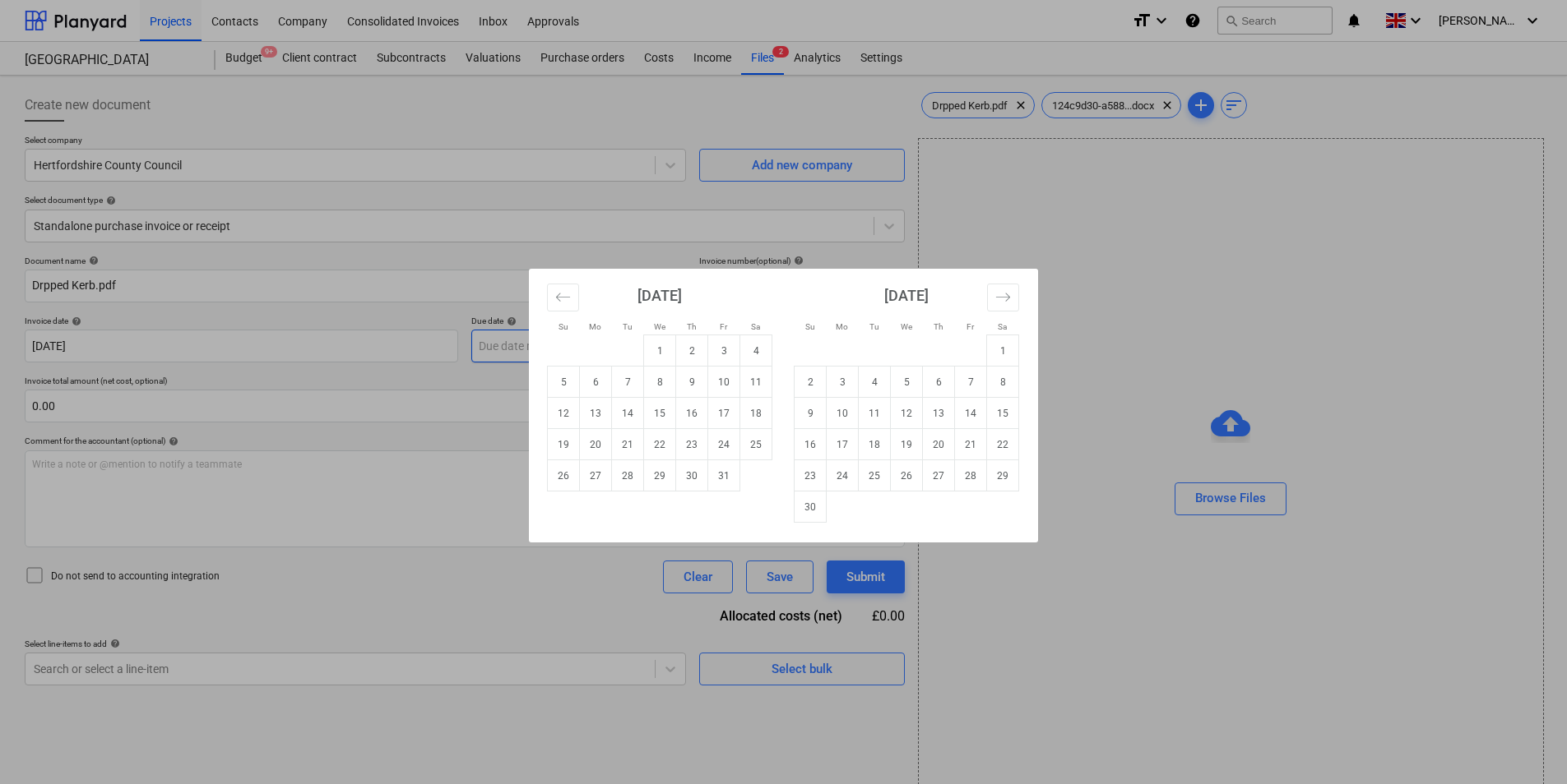
click at [753, 345] on td "4" at bounding box center [756, 351] width 32 height 31
type input "[DATE]"
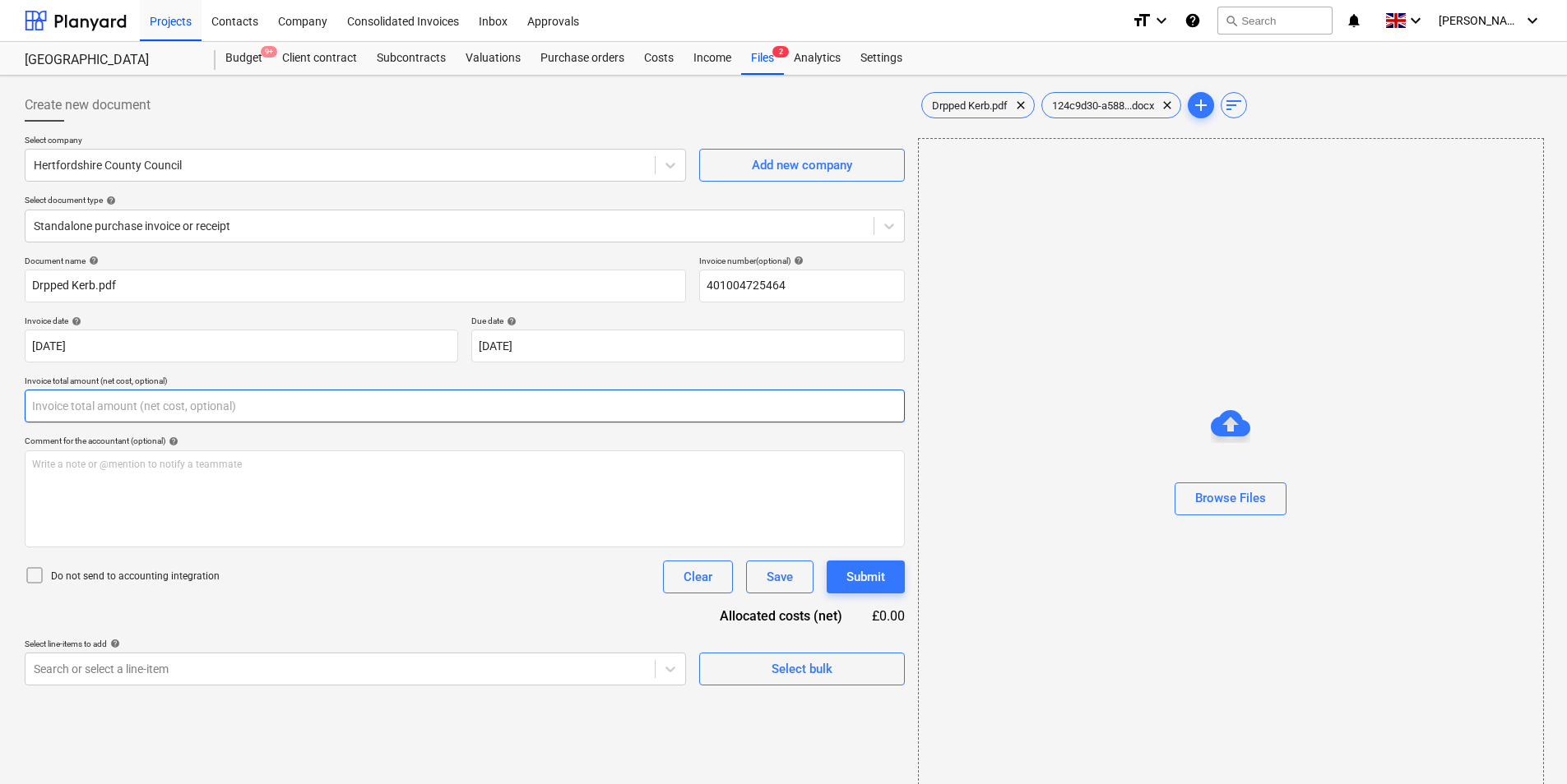
click at [136, 403] on input "text" at bounding box center [464, 406] width 880 height 33
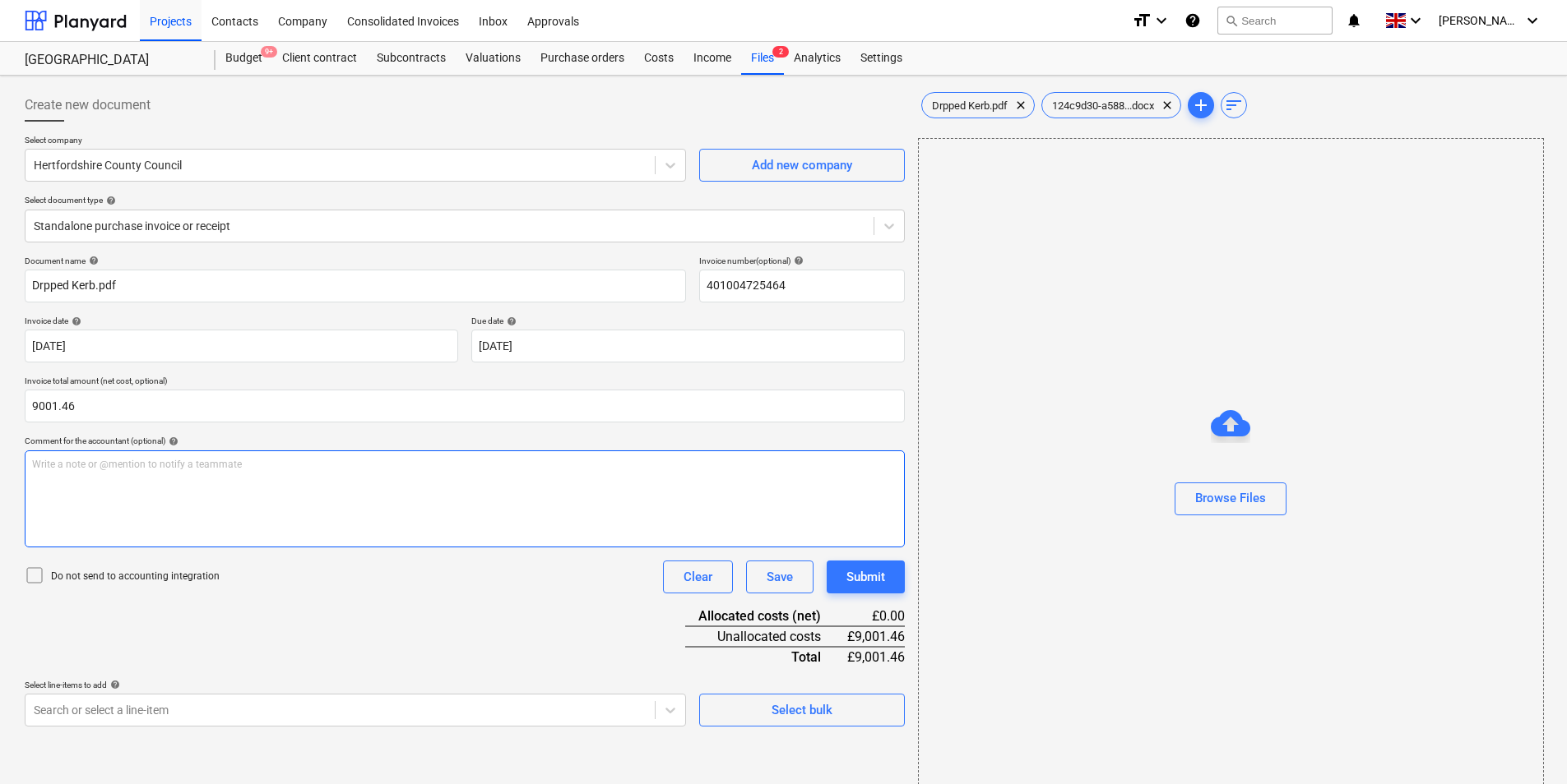
type input "9,001.46"
click at [121, 528] on div "Write a note or @mention to notify a teammate [PERSON_NAME]" at bounding box center [464, 500] width 880 height 97
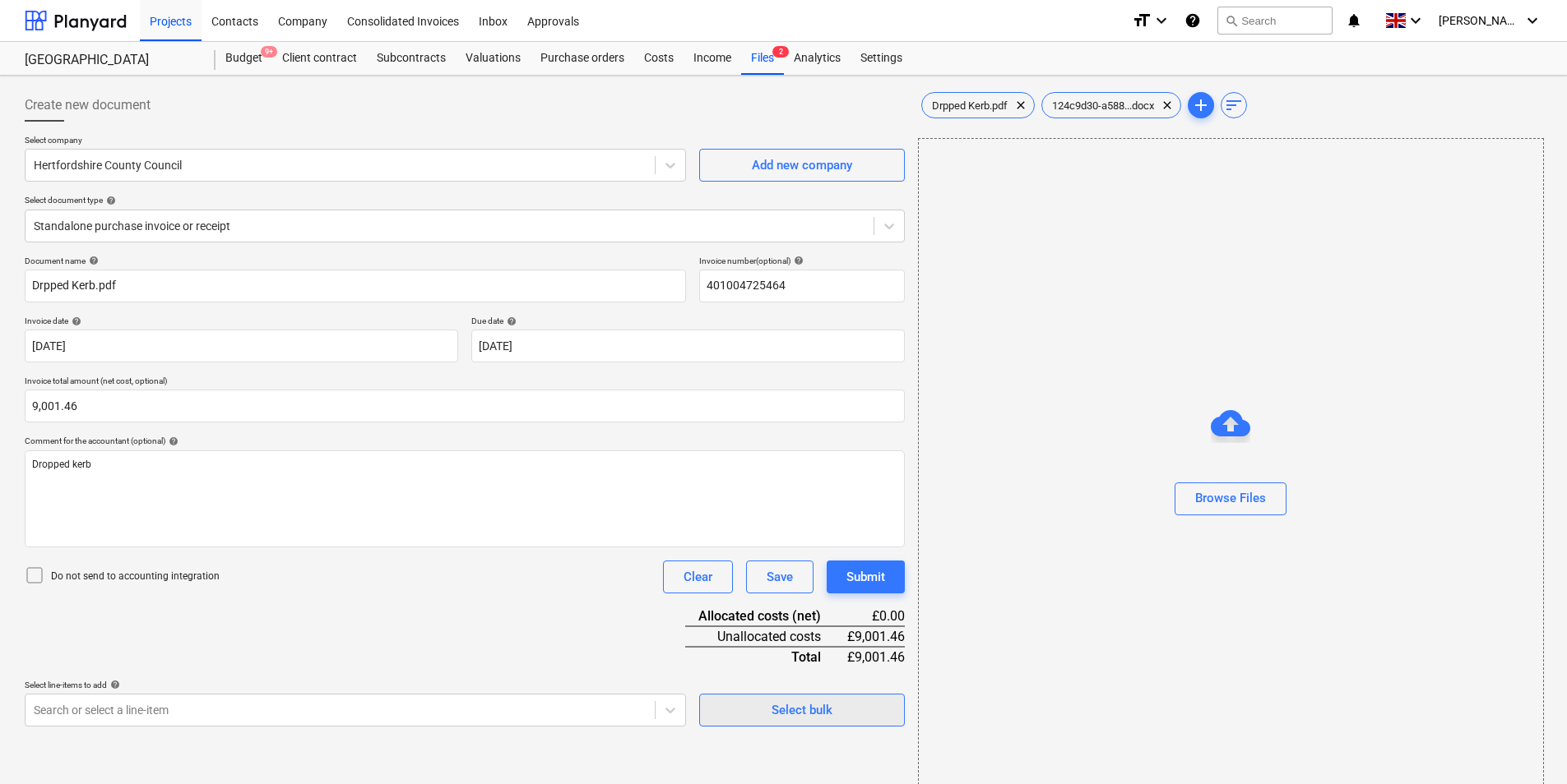
click at [838, 720] on span "Select bulk" at bounding box center [802, 710] width 165 height 21
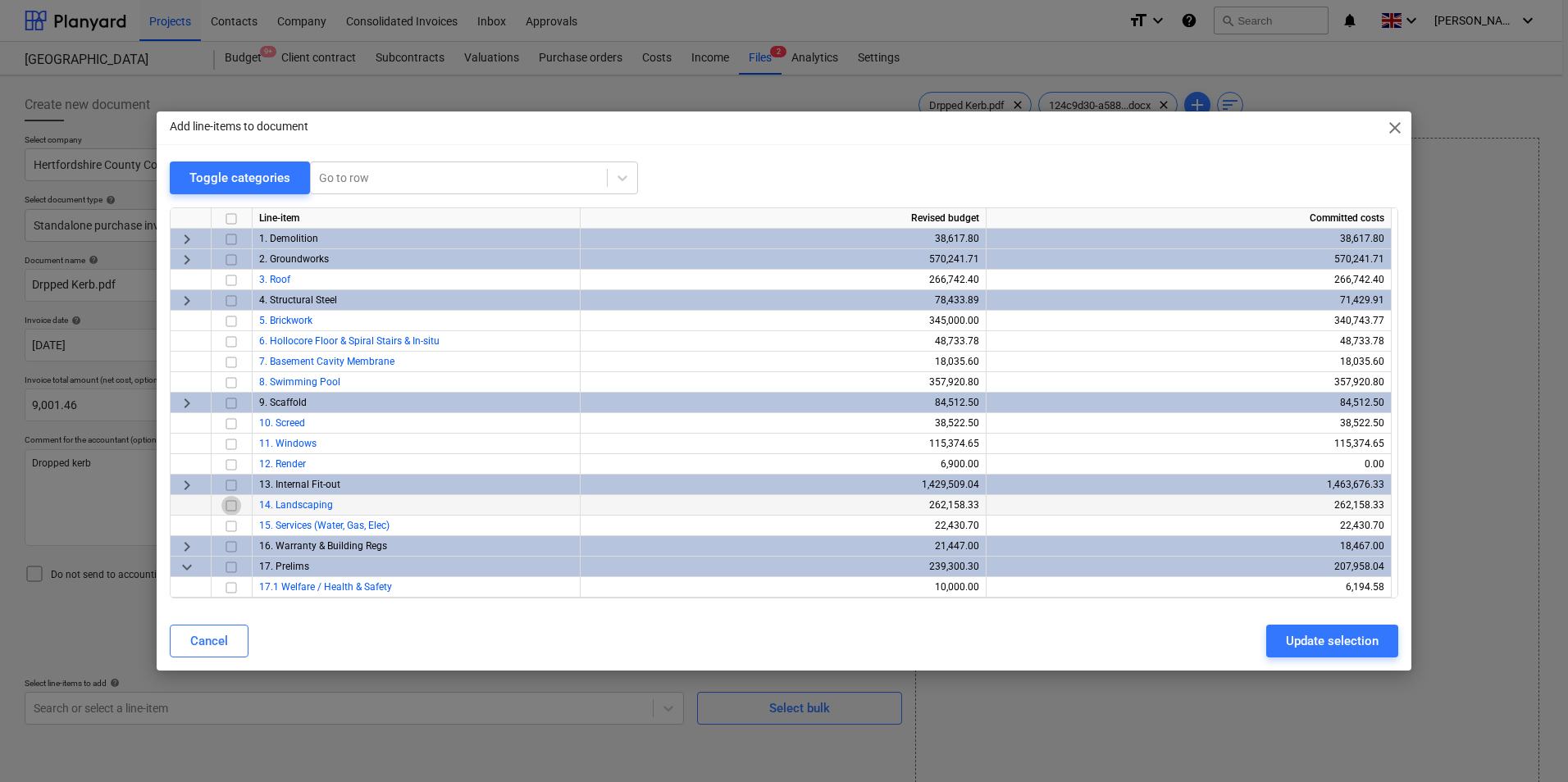
click at [232, 506] on input "checkbox" at bounding box center [232, 505] width 19 height 19
click at [1325, 650] on div "Update selection" at bounding box center [1332, 642] width 93 height 21
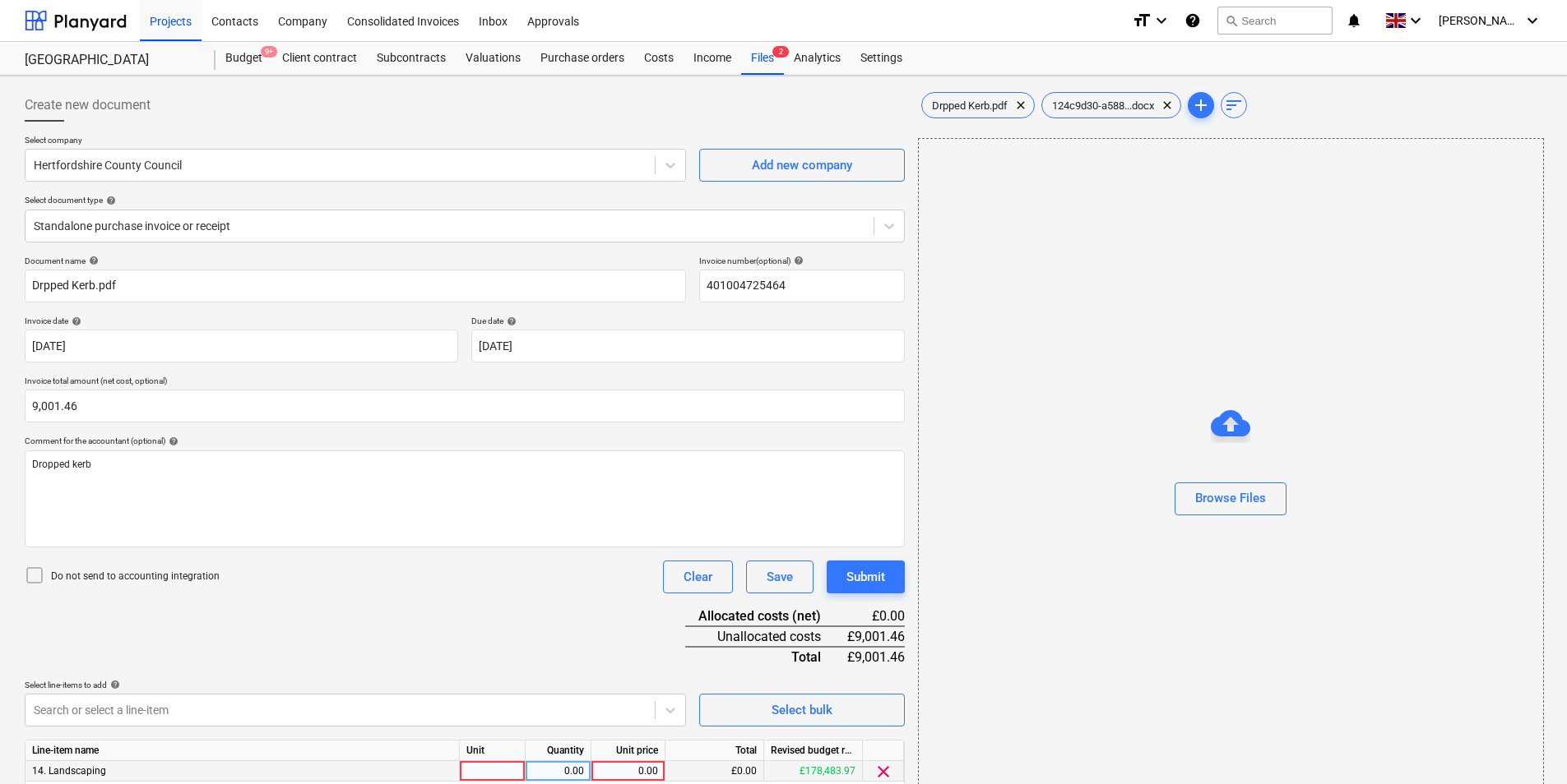
click at [506, 772] on div at bounding box center [493, 771] width 66 height 20
type input "ea"
type input "9001.46"
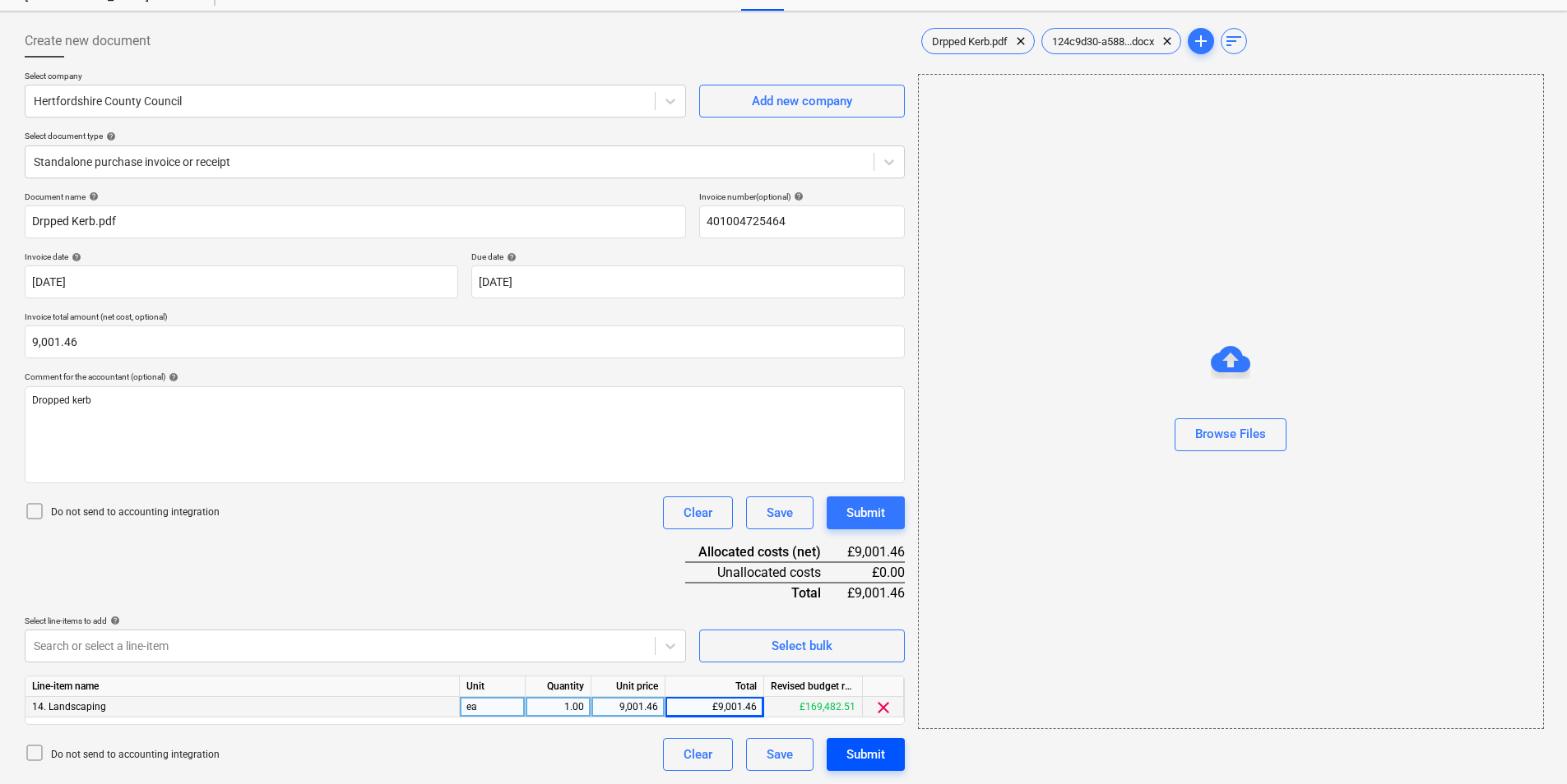
click at [860, 760] on div "Submit" at bounding box center [866, 755] width 39 height 21
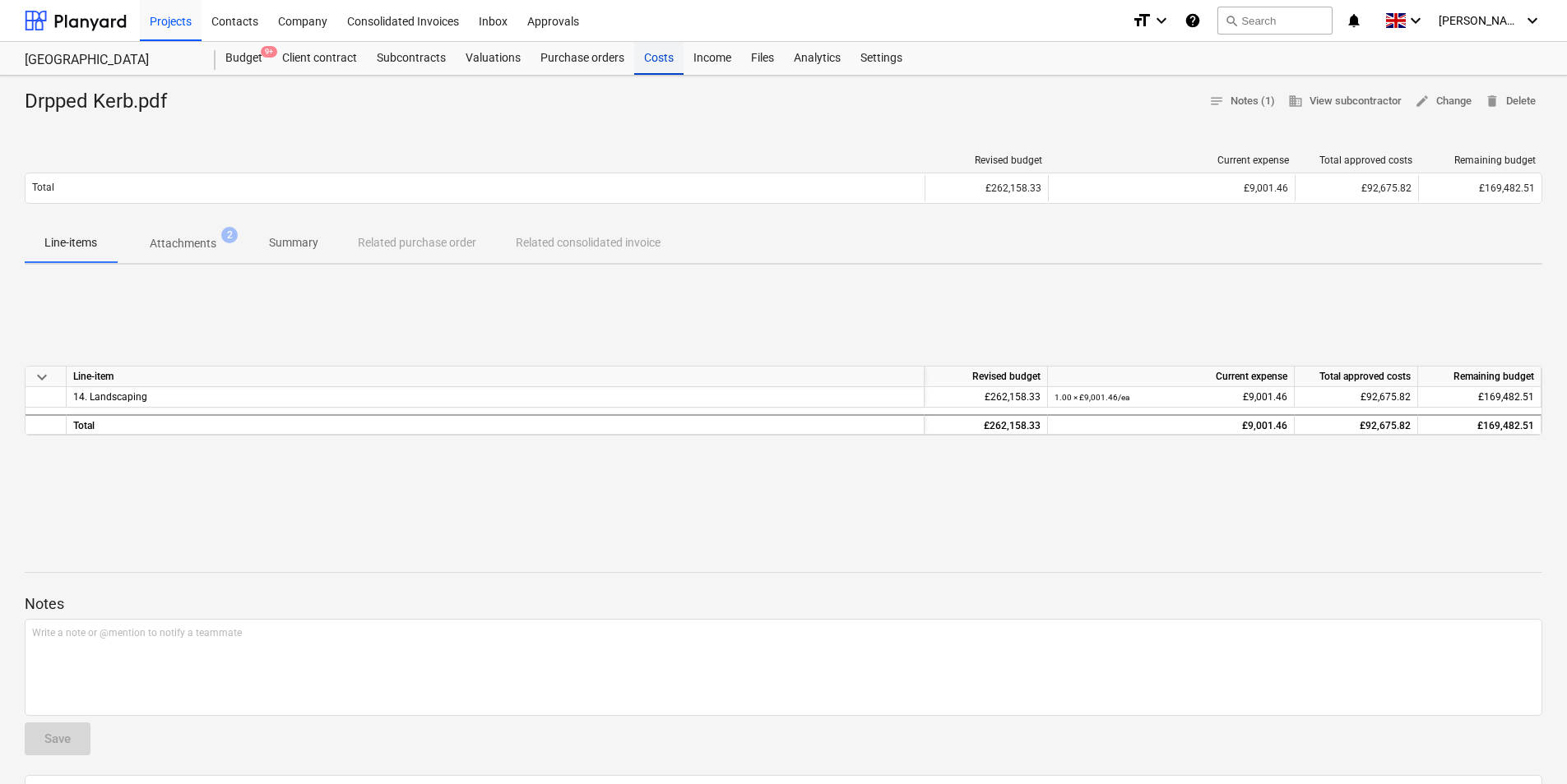
click at [656, 60] on div "Costs" at bounding box center [659, 58] width 50 height 33
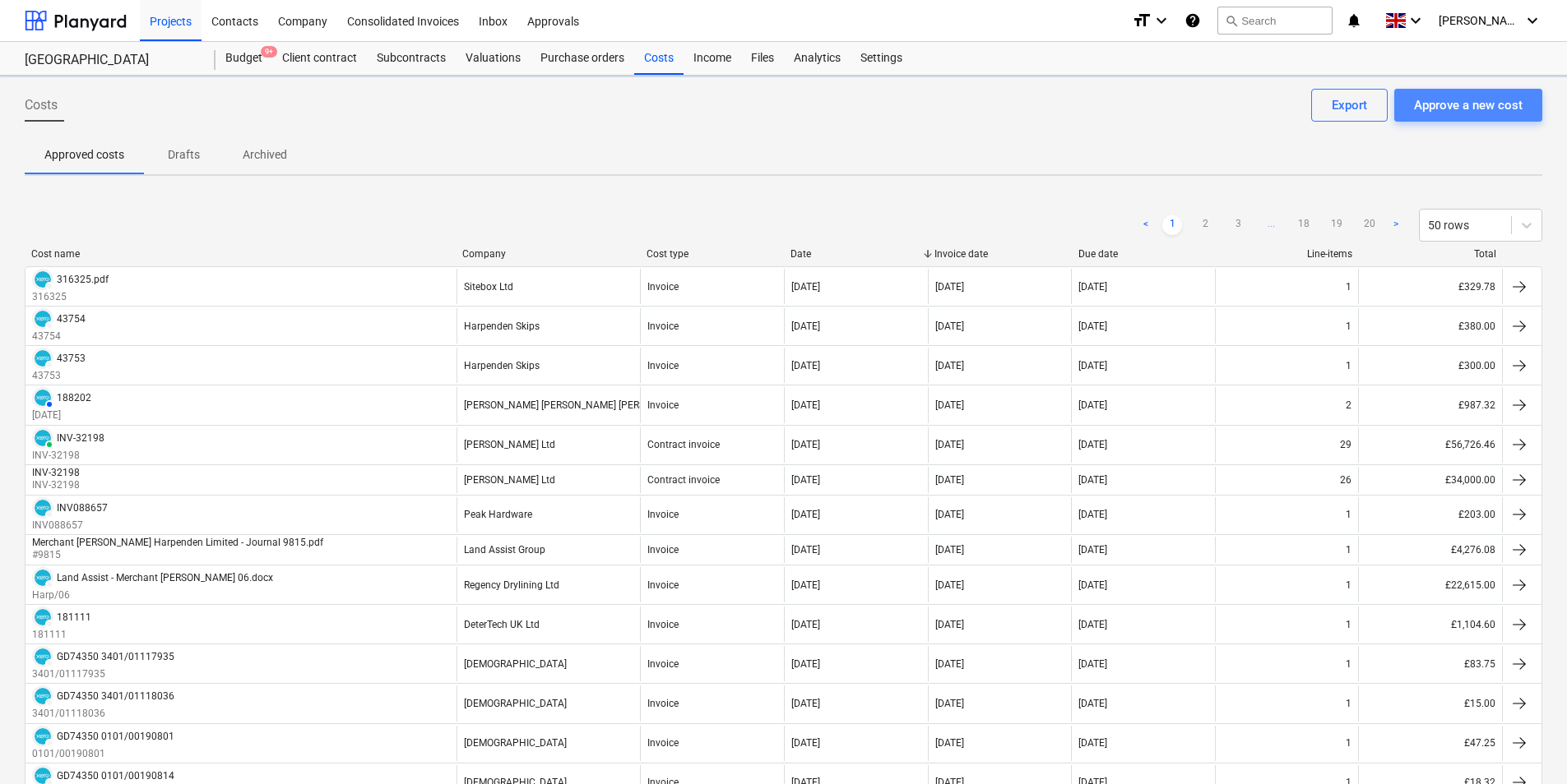
click at [1468, 105] on div "Approve a new cost" at bounding box center [1468, 105] width 108 height 21
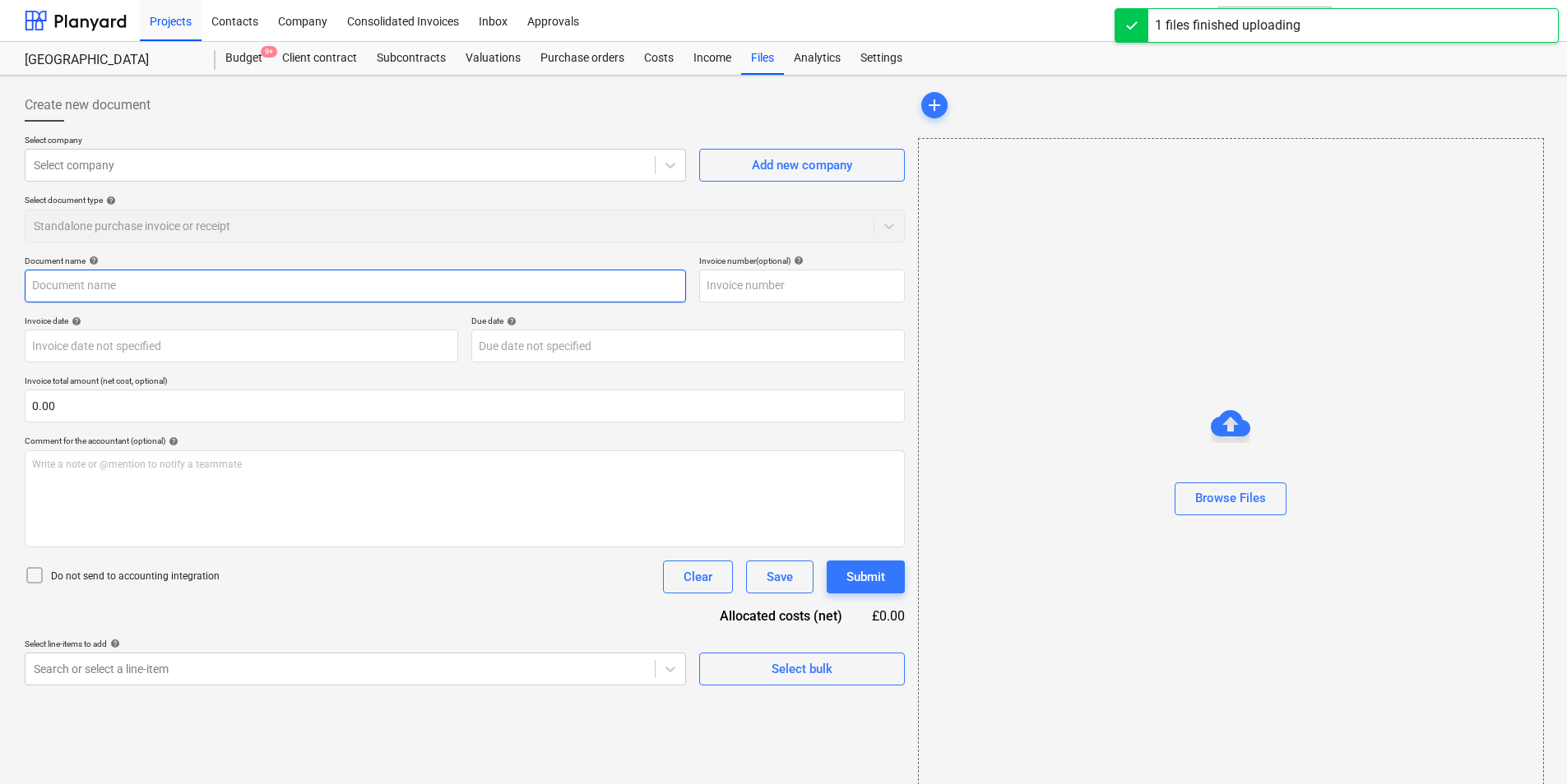
type input "[GEOGRAPHIC_DATA] South 07 - [DATE].xlsx"
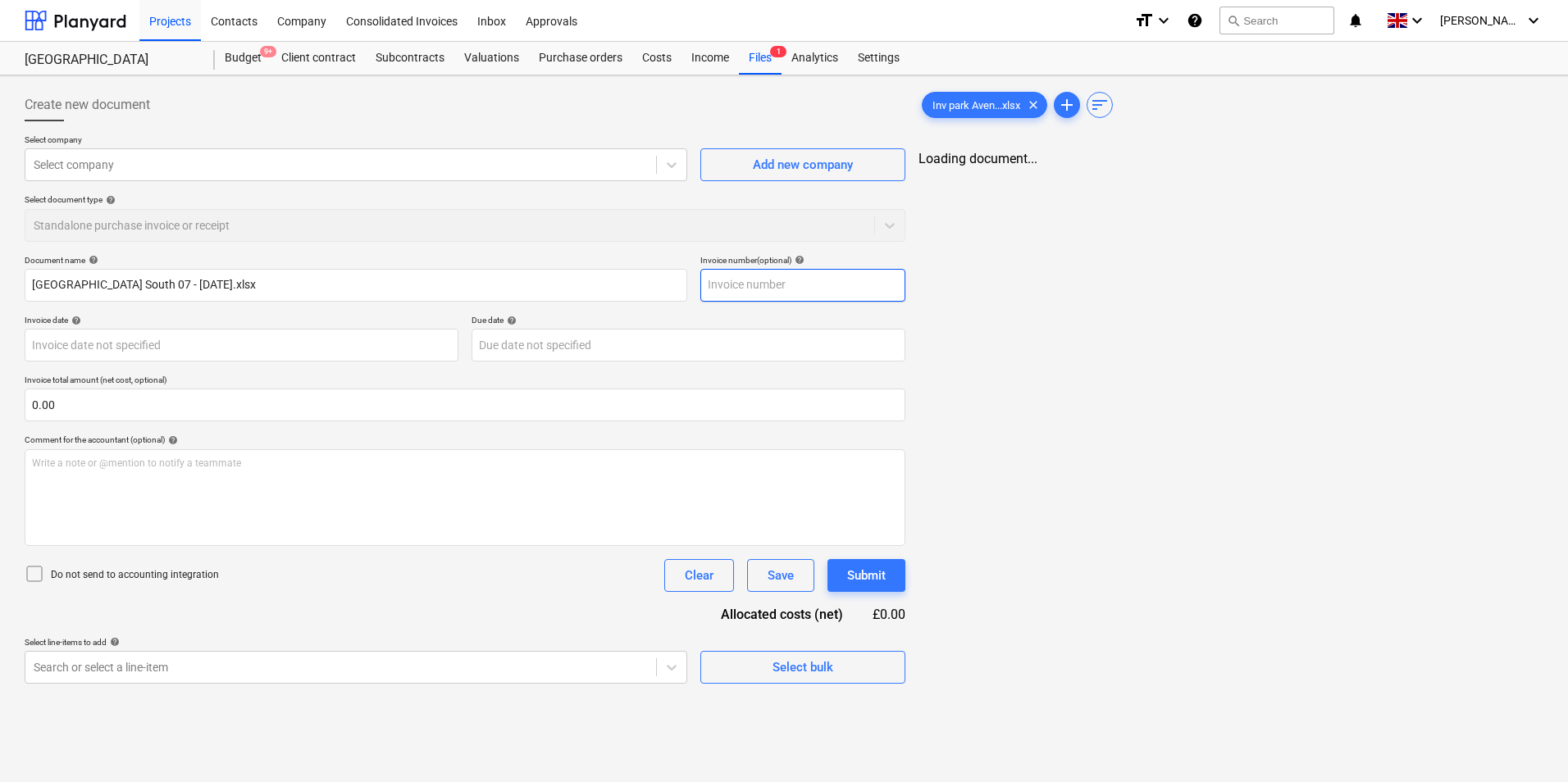
click at [769, 283] on input "text" at bounding box center [803, 285] width 205 height 33
type input "PAPC 07"
click at [253, 172] on div at bounding box center [339, 164] width 611 height 17
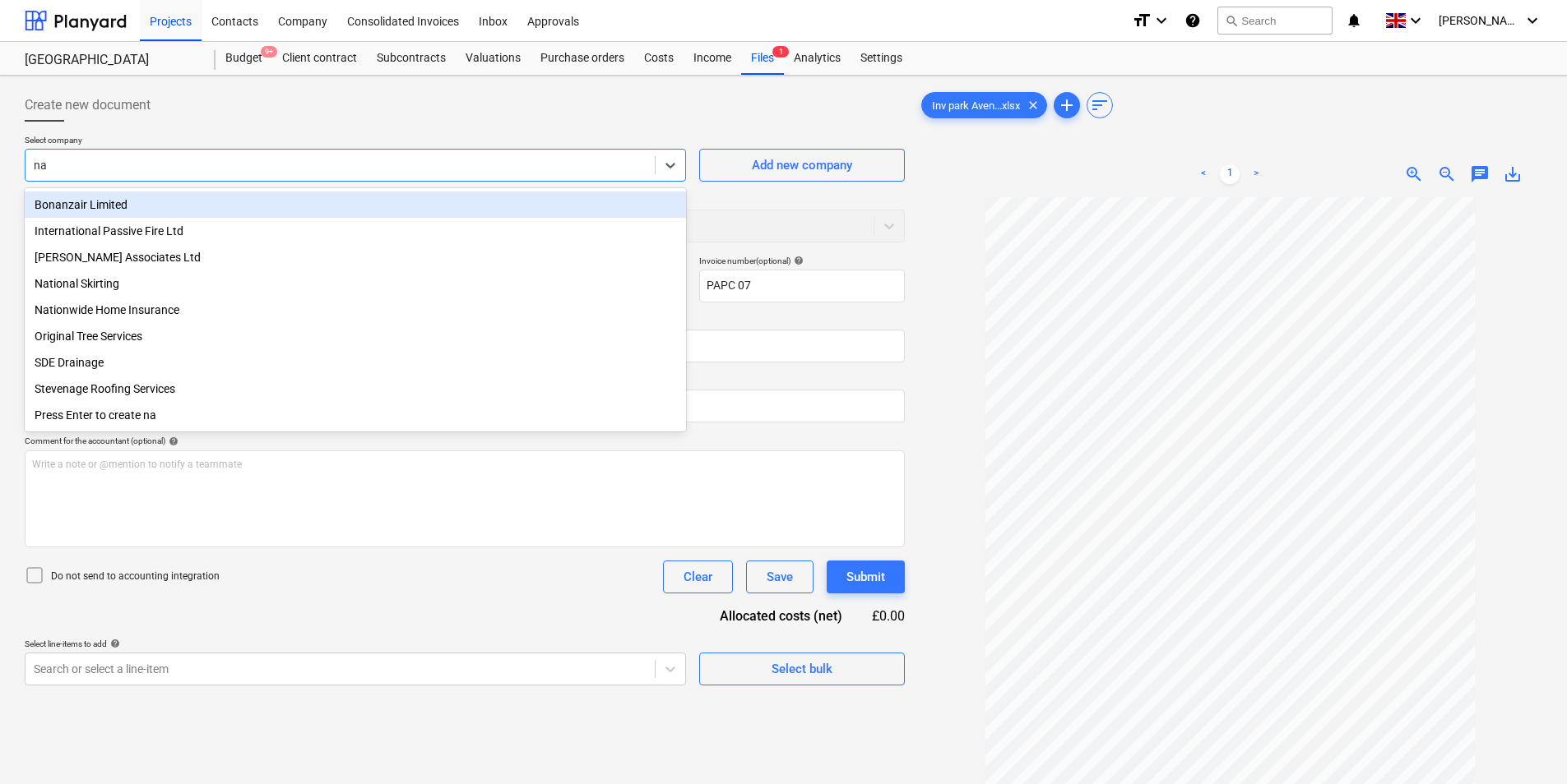
type input "nab"
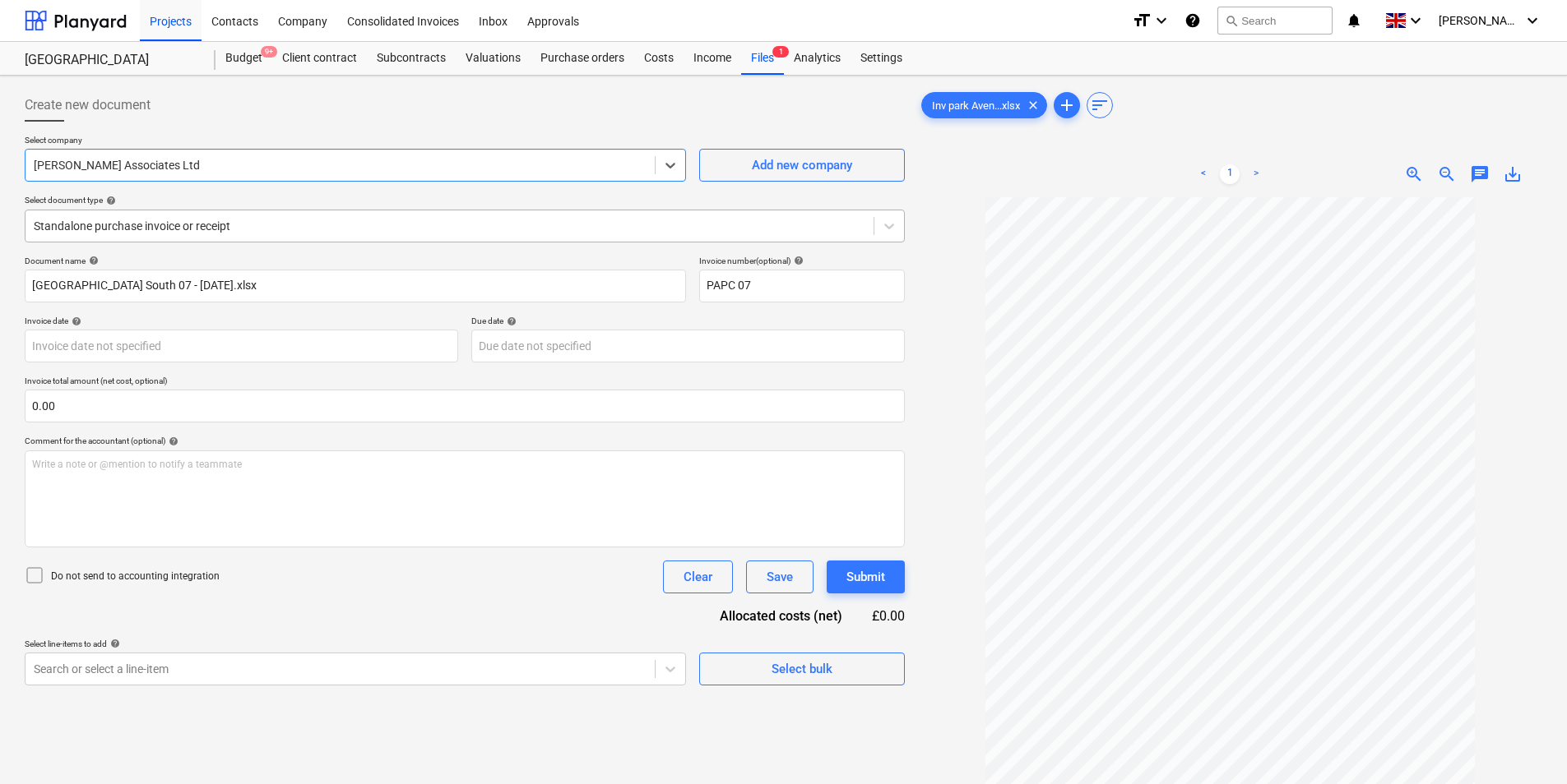
click at [234, 218] on div at bounding box center [449, 226] width 831 height 17
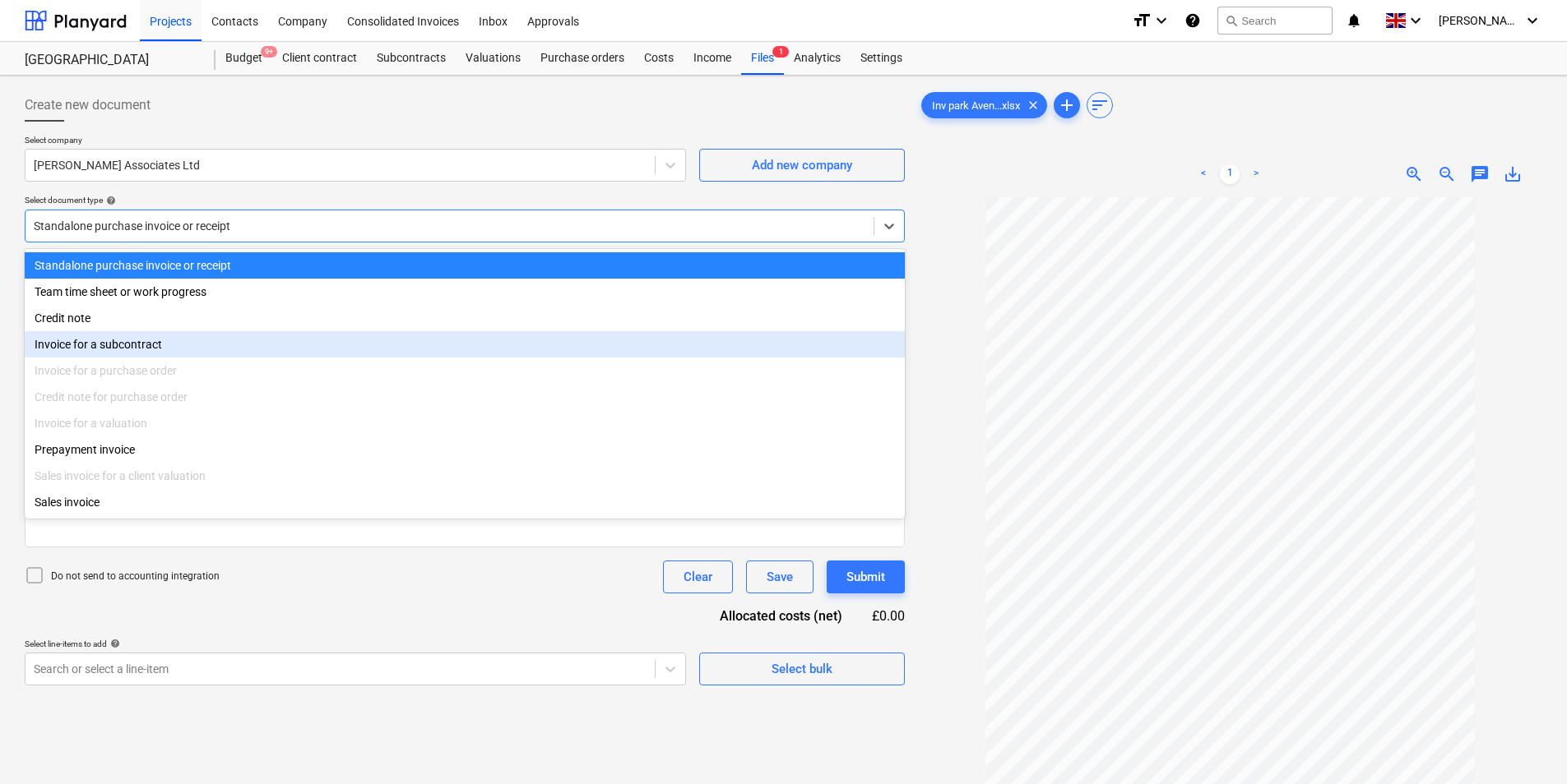
click at [222, 350] on div "Invoice for a subcontract" at bounding box center [464, 345] width 880 height 27
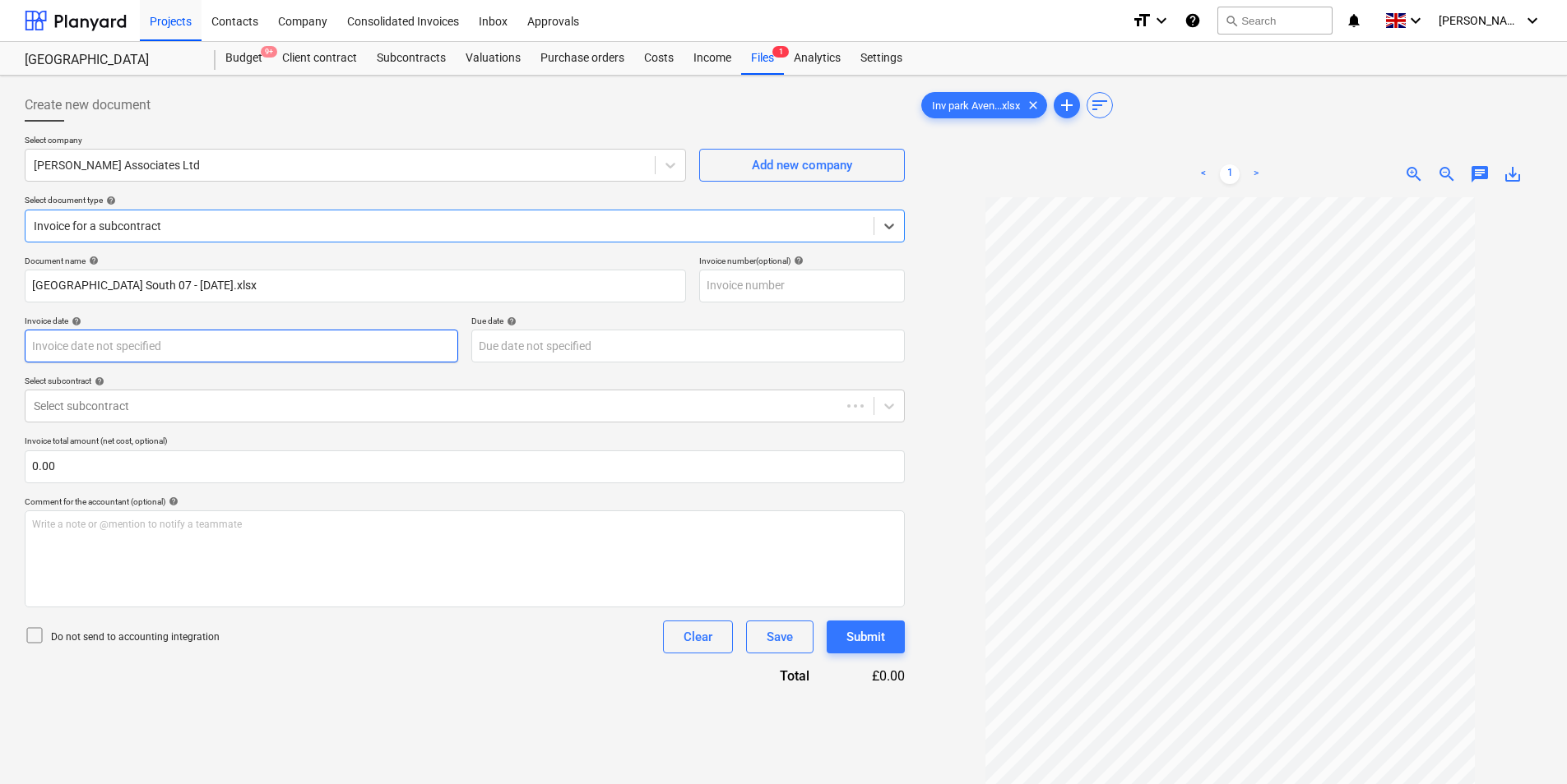
click at [206, 343] on body "Projects Contacts Company Consolidated Invoices Inbox Approvals format_size key…" at bounding box center [784, 392] width 1567 height 784
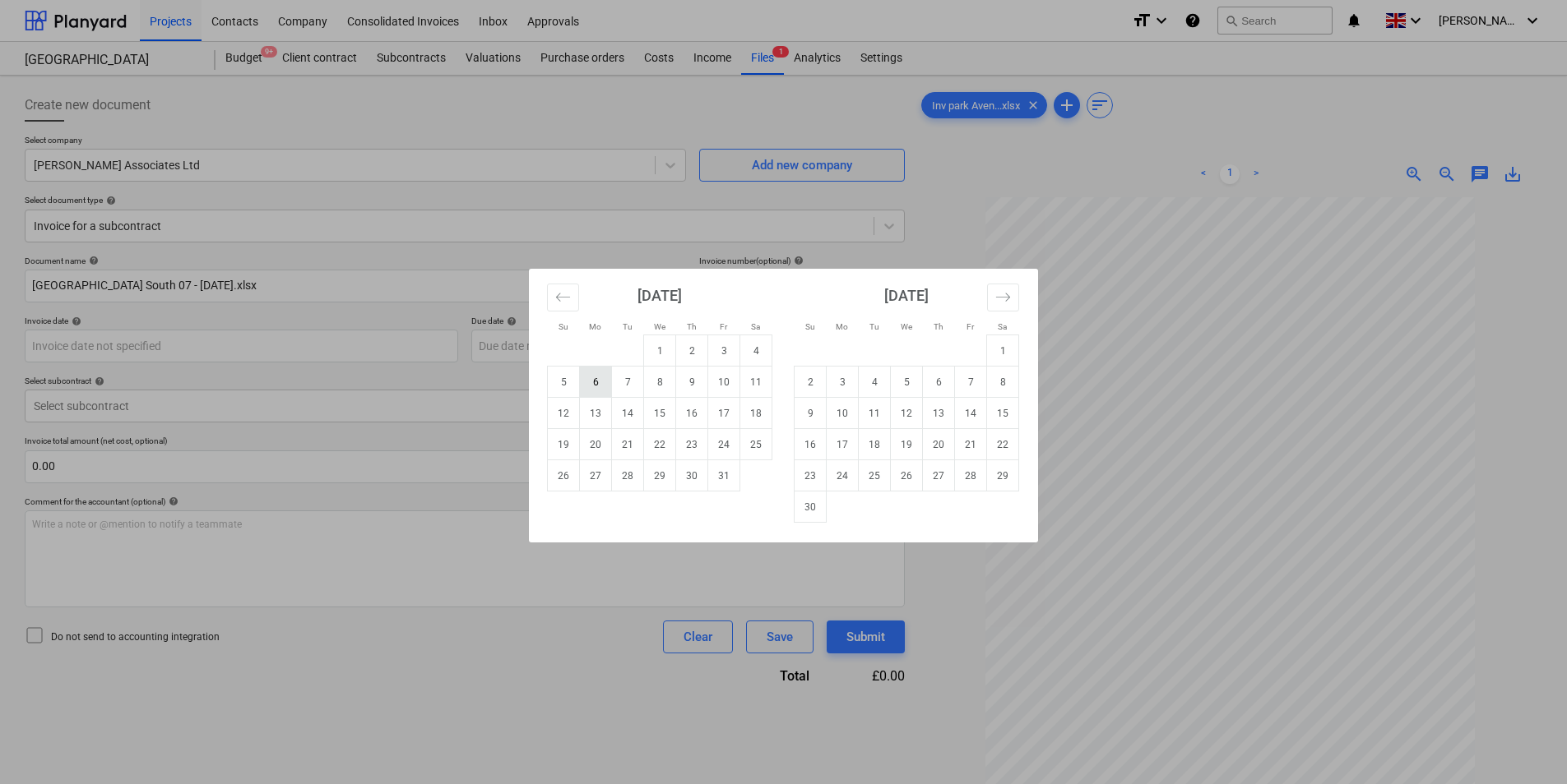
click at [602, 381] on td "6" at bounding box center [596, 382] width 32 height 31
type input "[DATE]"
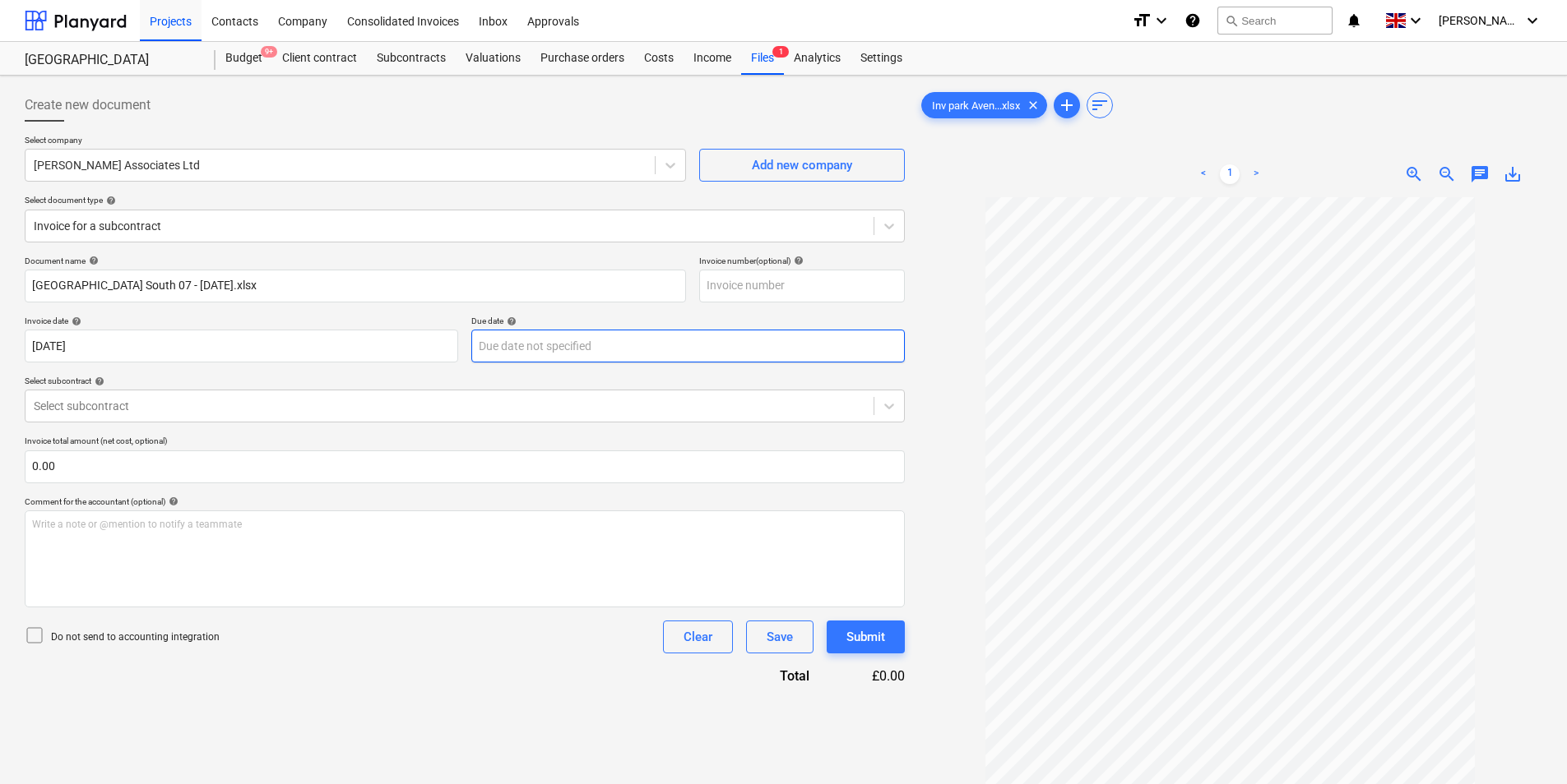
click at [597, 338] on body "Projects Contacts Company Consolidated Invoices Inbox Approvals format_size key…" at bounding box center [784, 392] width 1567 height 784
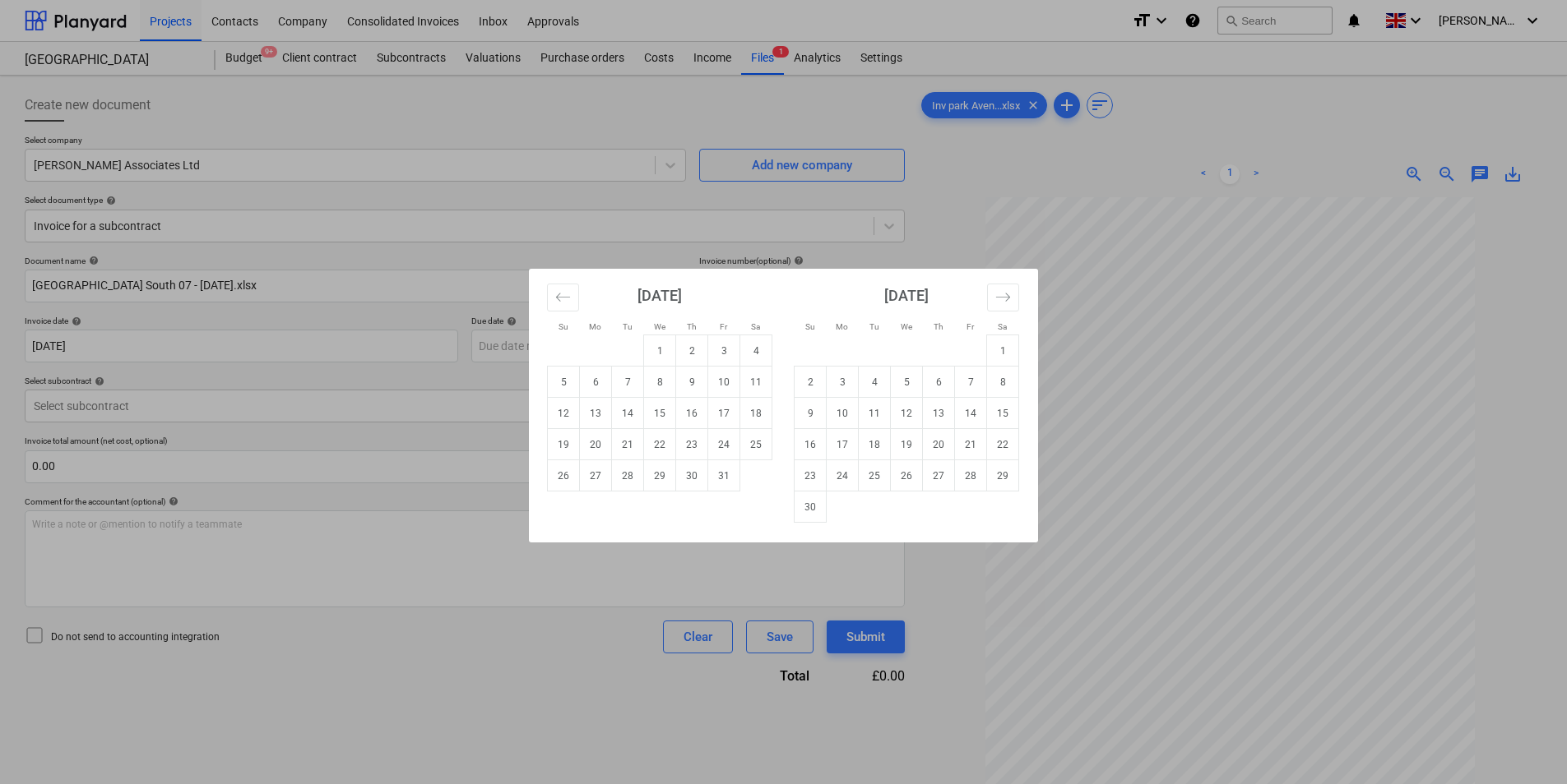
click at [943, 391] on td "6" at bounding box center [939, 382] width 32 height 31
type input "[DATE]"
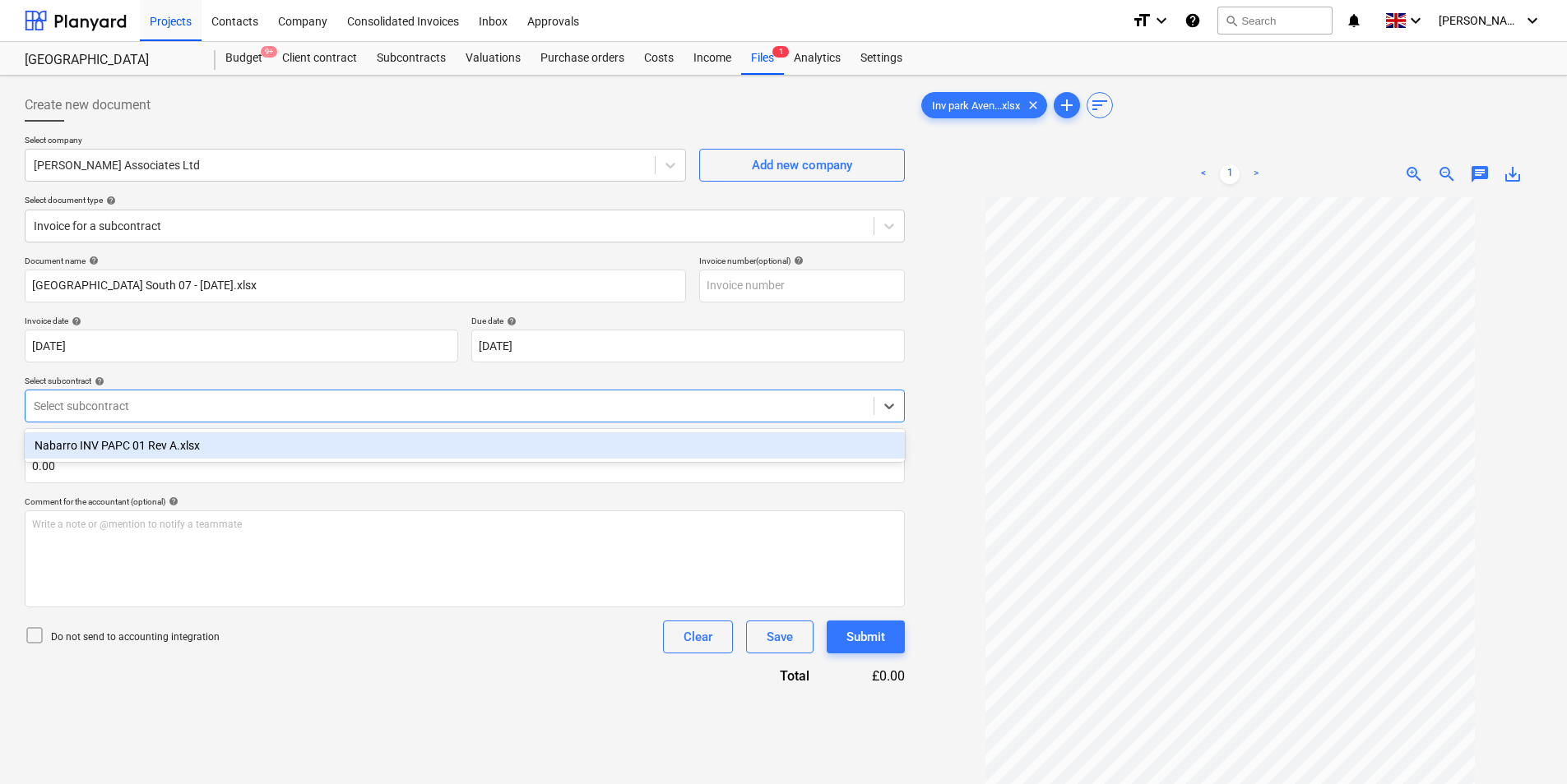
click at [136, 400] on div at bounding box center [449, 406] width 831 height 17
click at [199, 440] on div "Nabarro INV PAPC 01 Rev A.xlsx" at bounding box center [464, 446] width 880 height 27
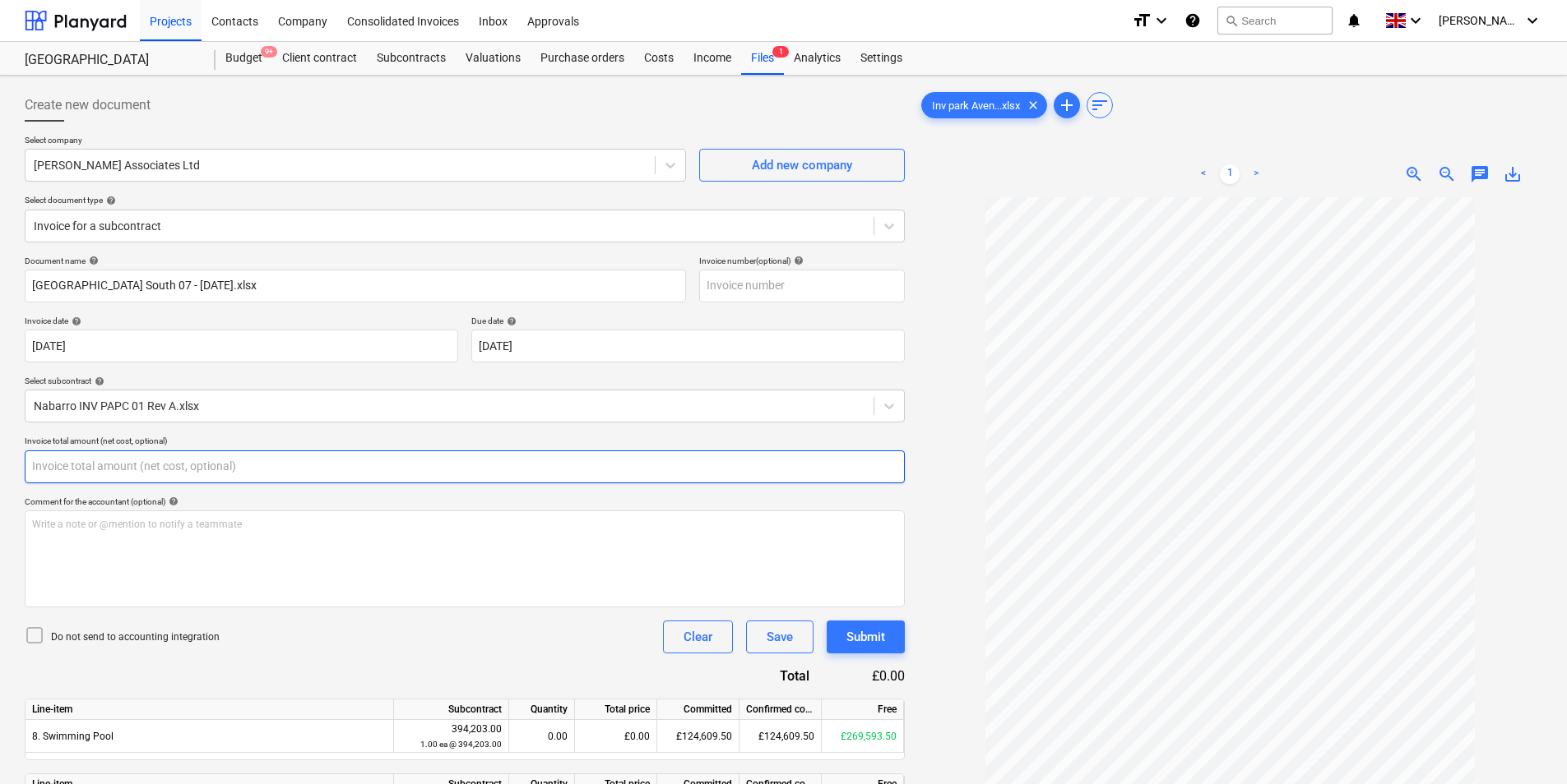
drag, startPoint x: 108, startPoint y: 470, endPoint x: 19, endPoint y: 469, distance: 89.0
click at [107, 470] on input "text" at bounding box center [464, 467] width 880 height 33
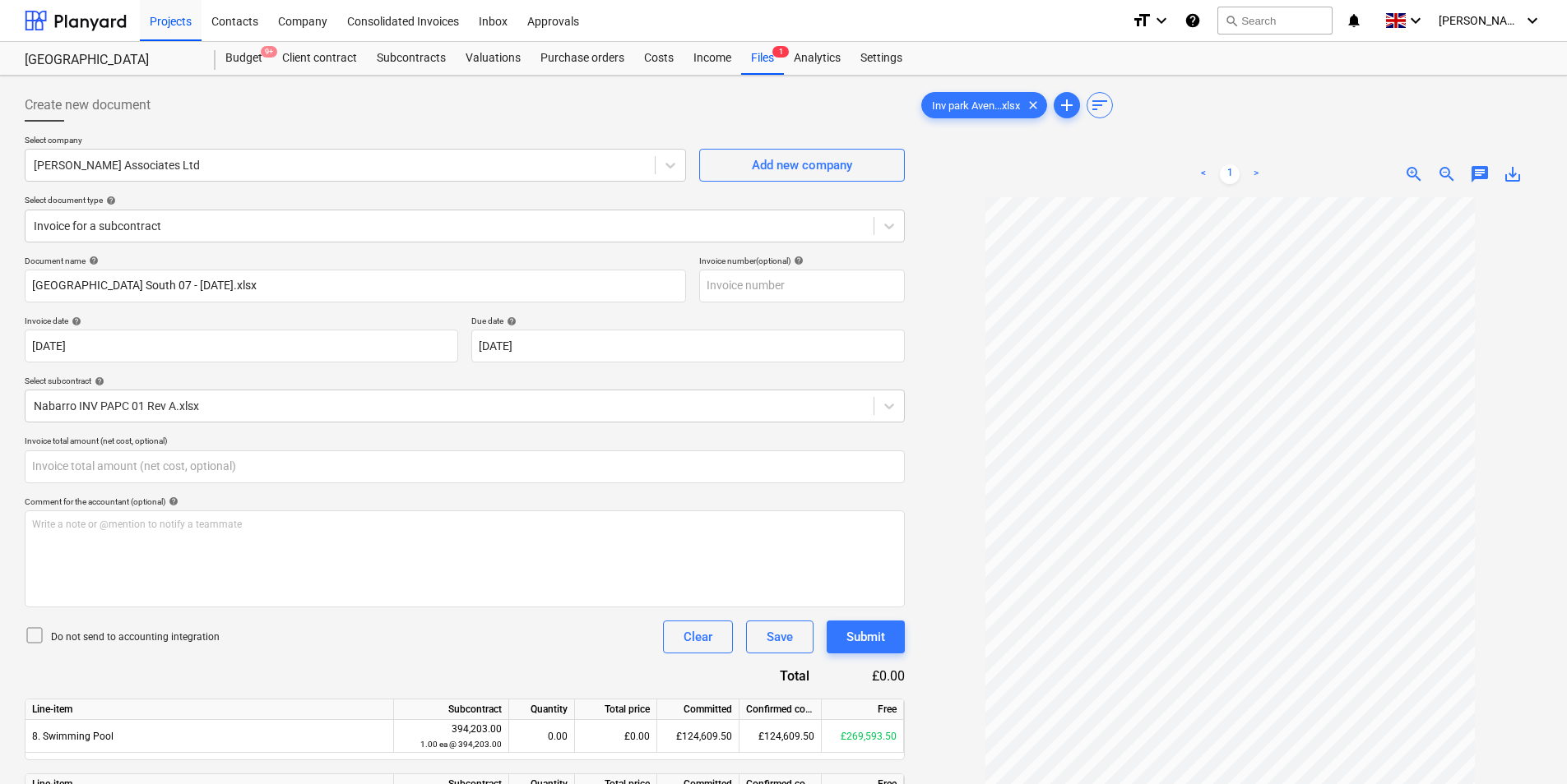
type input "0.00"
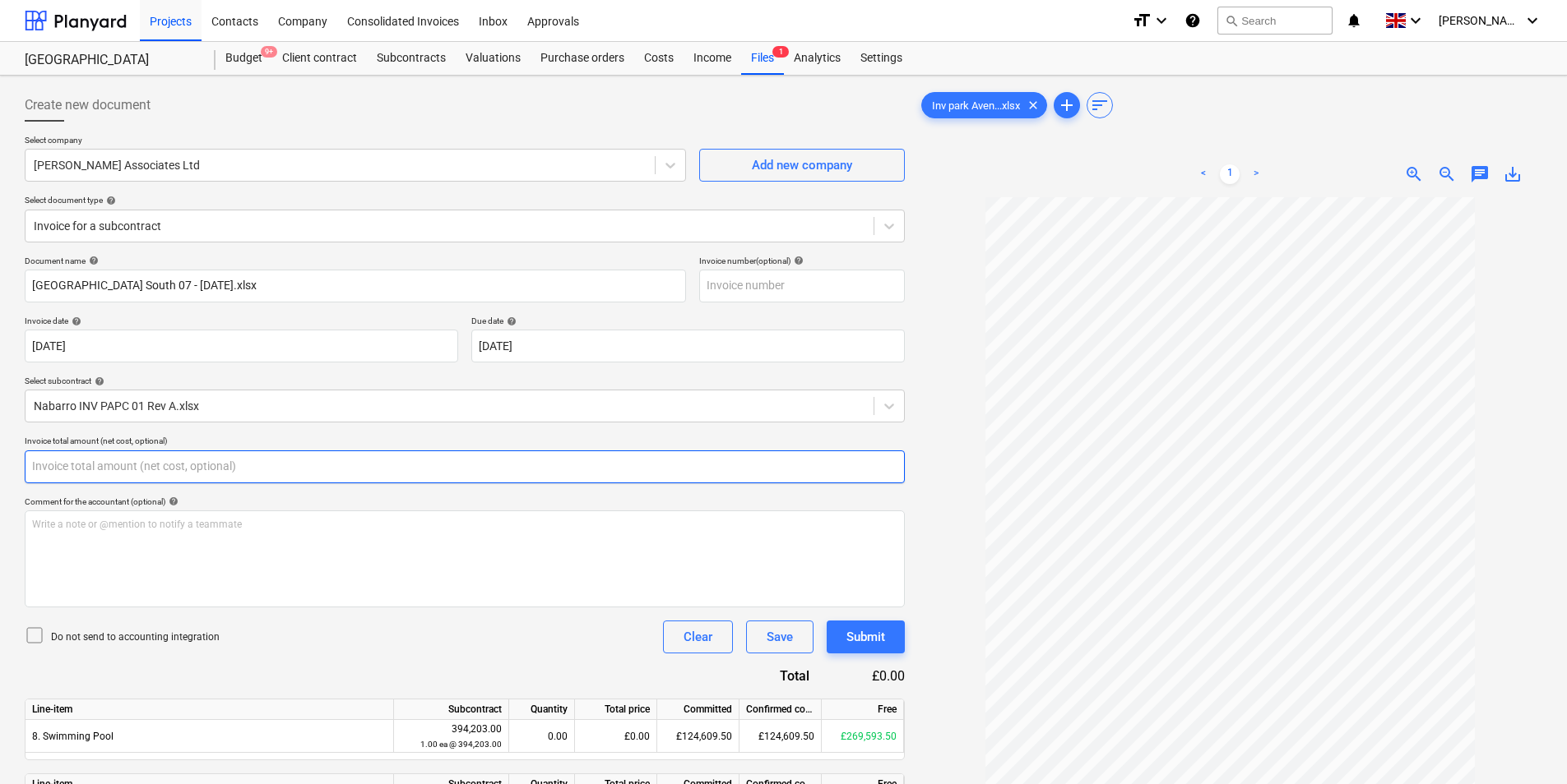
click at [75, 467] on input "text" at bounding box center [464, 467] width 880 height 33
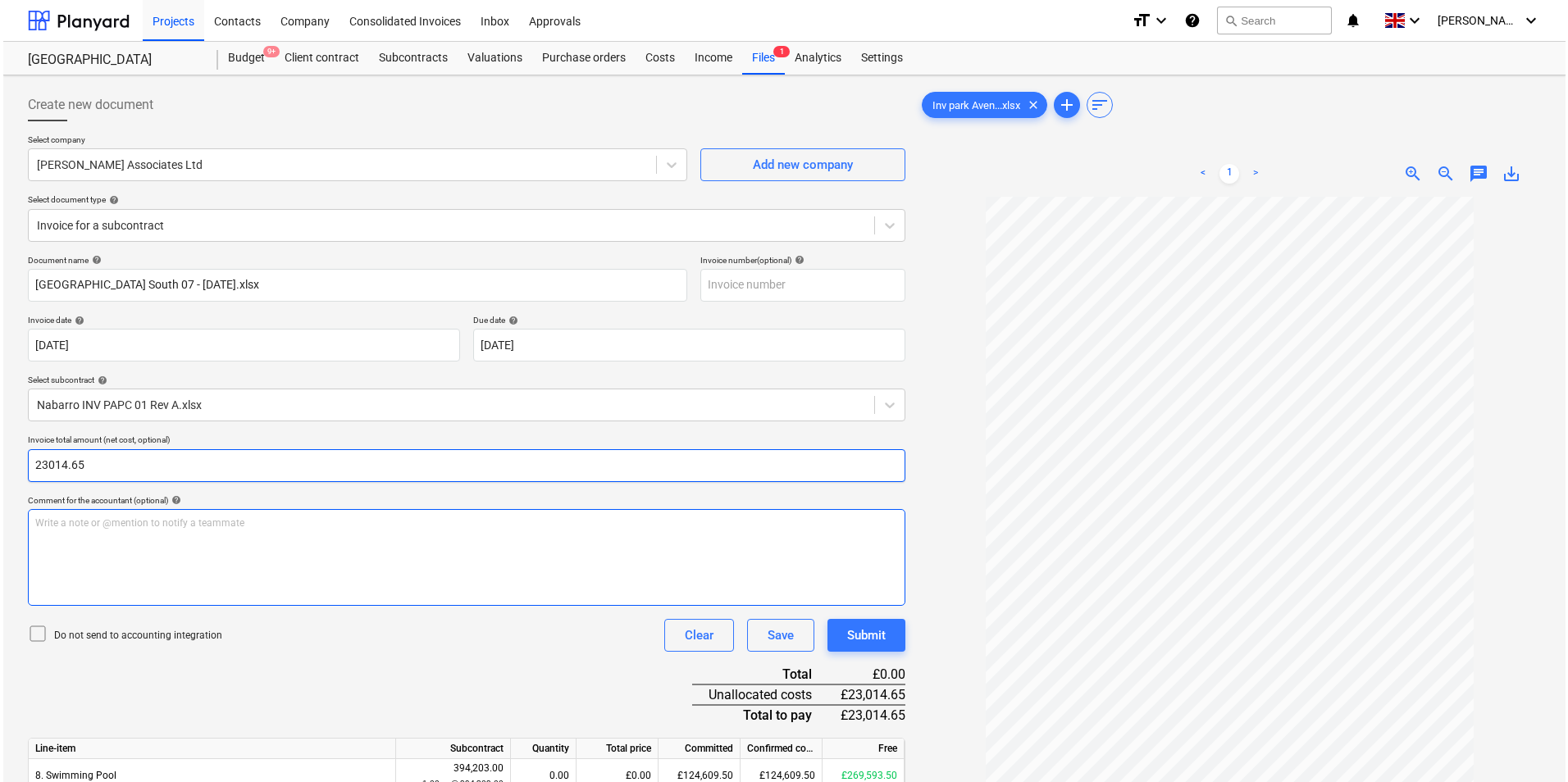
scroll to position [184, 0]
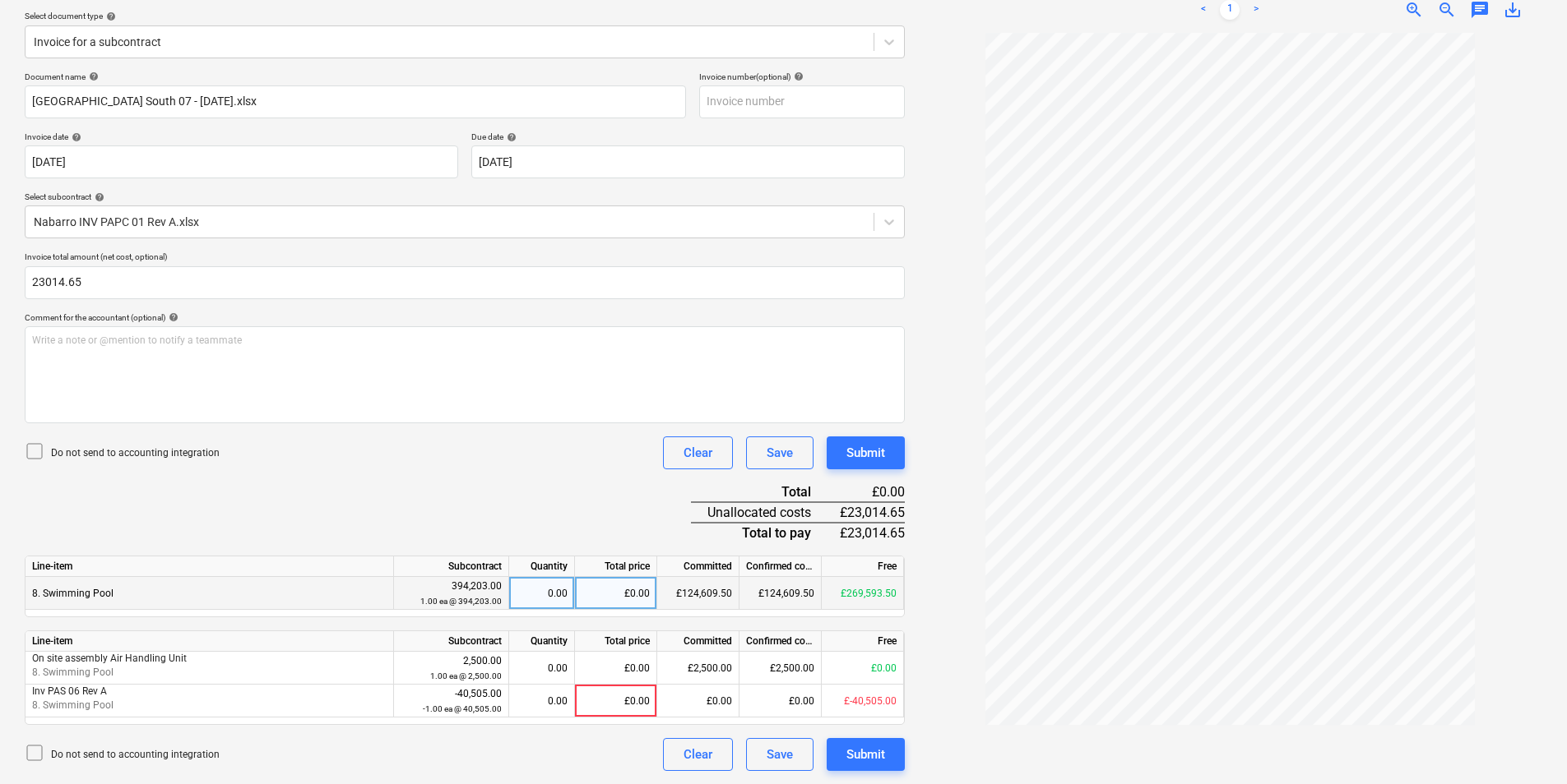
type input "23,014.65"
click at [619, 596] on div "£0.00" at bounding box center [616, 593] width 82 height 33
type input "23014.65"
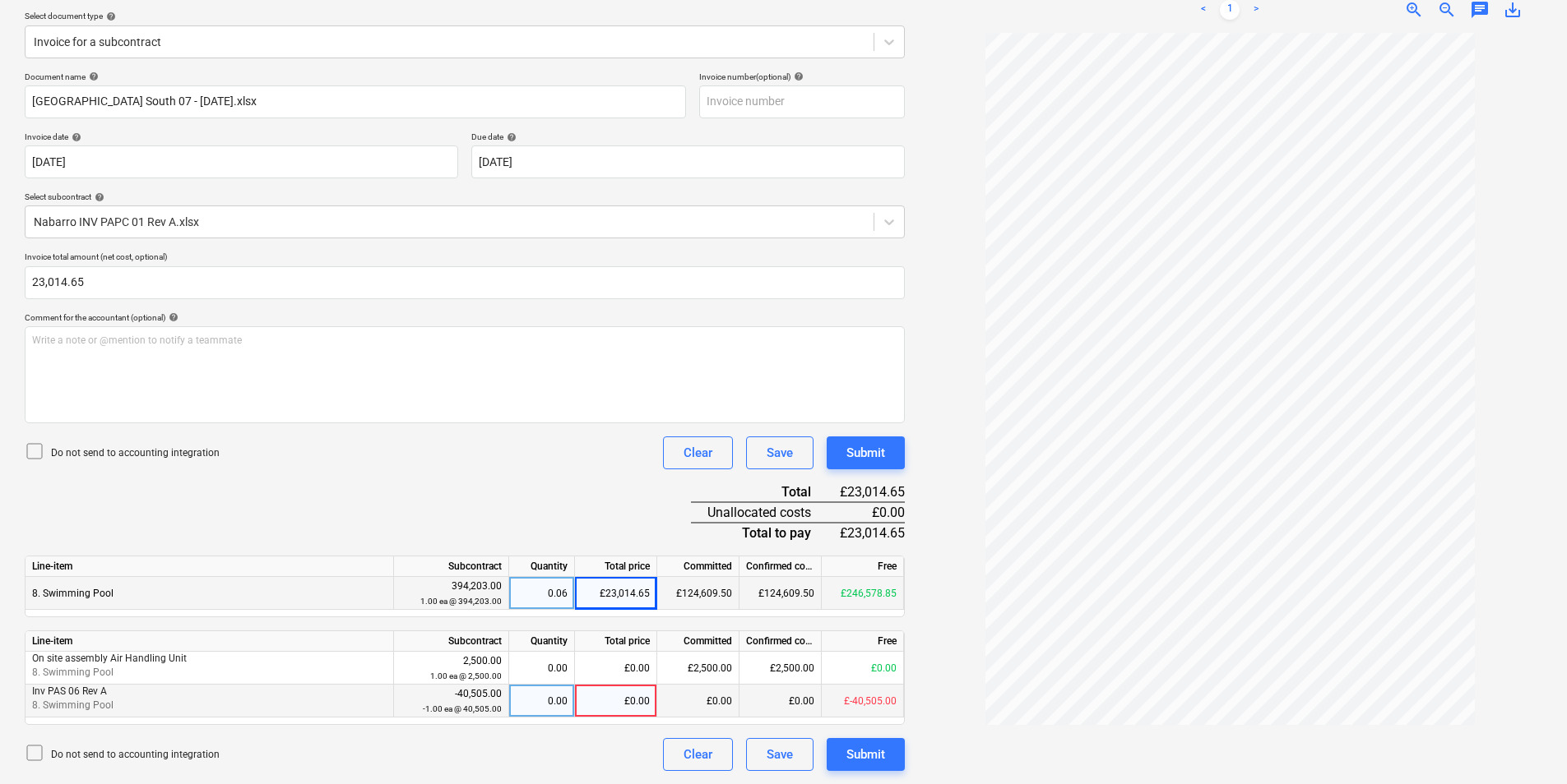
click at [590, 705] on div "£0.00" at bounding box center [616, 701] width 82 height 33
type input "-40505"
click at [596, 594] on div "£23,014.65" at bounding box center [616, 593] width 82 height 33
type input "63014.65"
drag, startPoint x: 594, startPoint y: 589, endPoint x: 679, endPoint y: 594, distance: 85.1
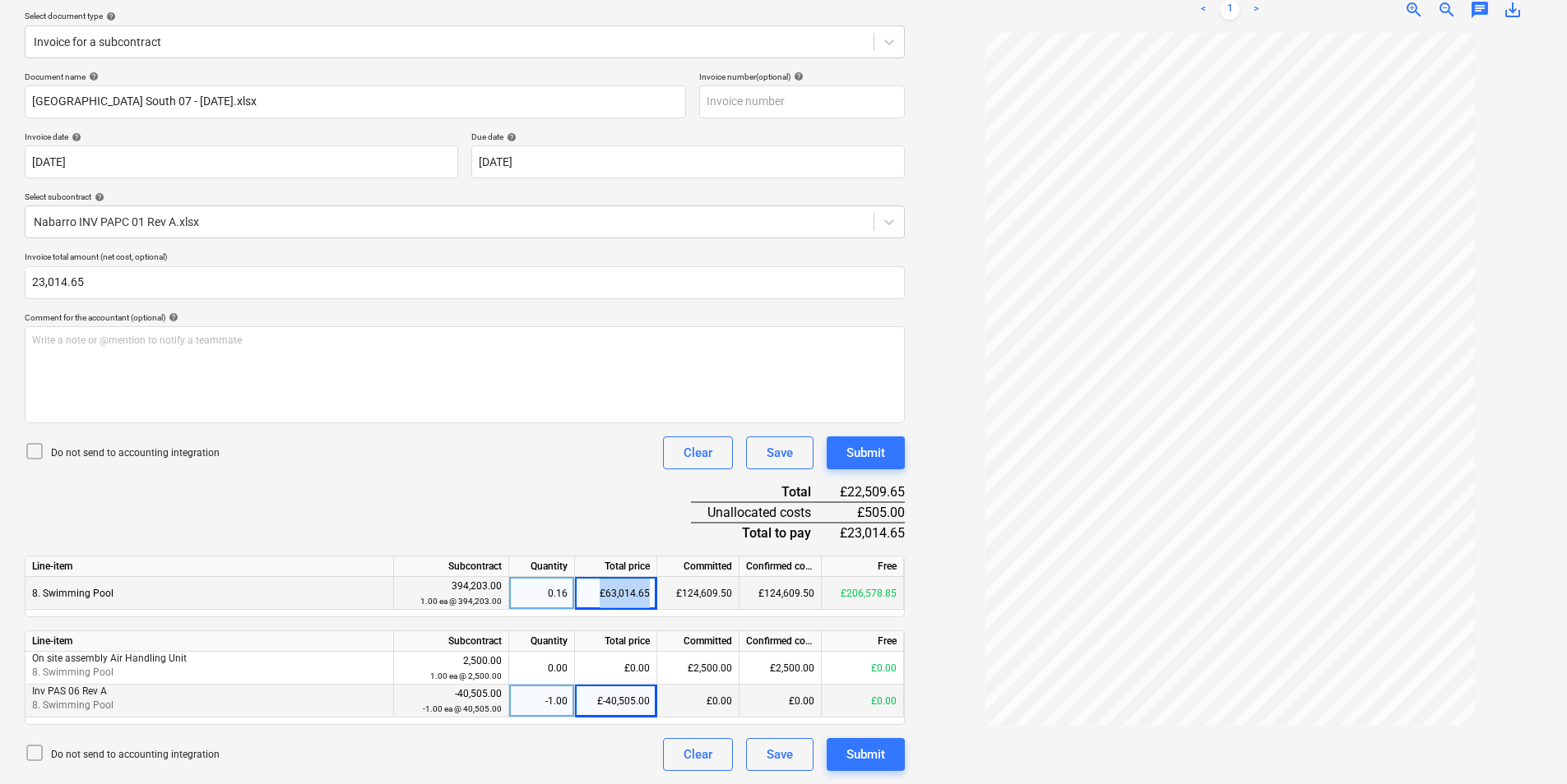
click at [0, 0] on div "8. Swimming Pool 394,203.00 1.00 ea @ 394,203.00 0.16 £63,014.65 £124,609.50 £1…" at bounding box center [0, 0] width 0 height 0
drag, startPoint x: 679, startPoint y: 594, endPoint x: 622, endPoint y: 598, distance: 57.1
click at [622, 598] on div "£63,014.65" at bounding box center [616, 593] width 82 height 33
type input "63519.65"
click at [880, 761] on div "Submit" at bounding box center [866, 755] width 39 height 21
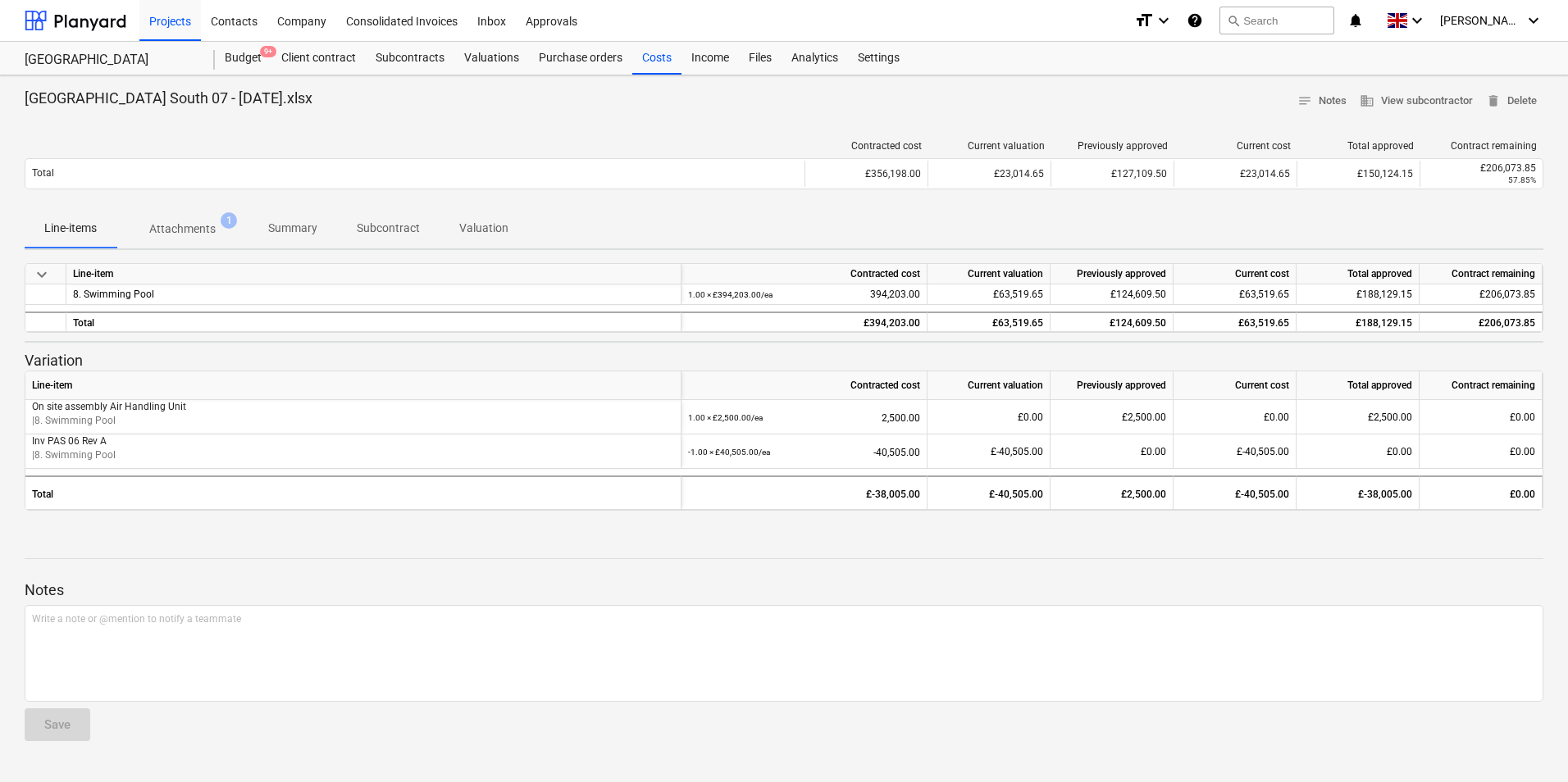
drag, startPoint x: 644, startPoint y: 57, endPoint x: 49, endPoint y: 46, distance: 595.1
click at [644, 58] on div "Costs" at bounding box center [657, 57] width 49 height 33
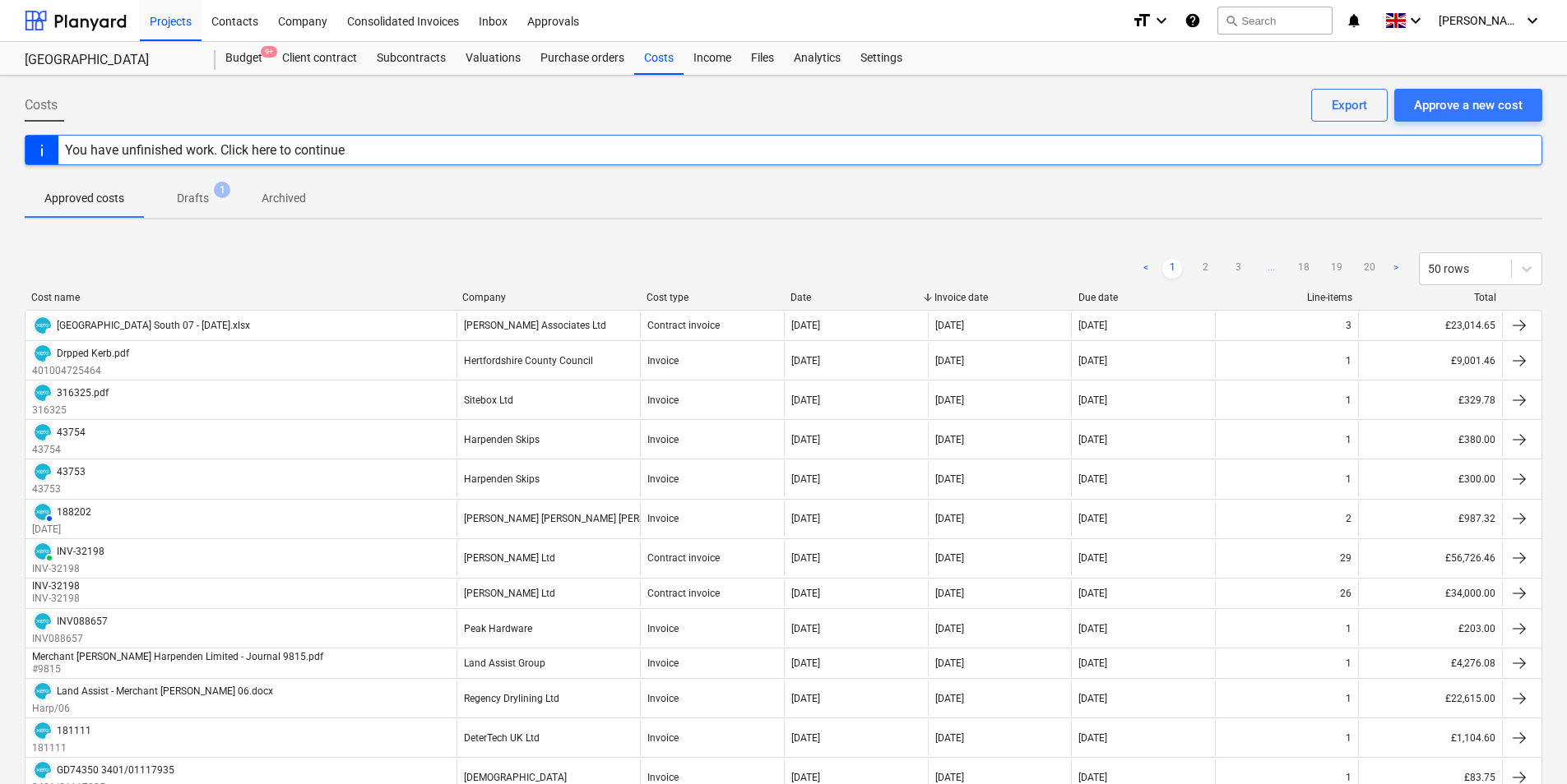
click at [203, 199] on p "Drafts" at bounding box center [193, 198] width 32 height 17
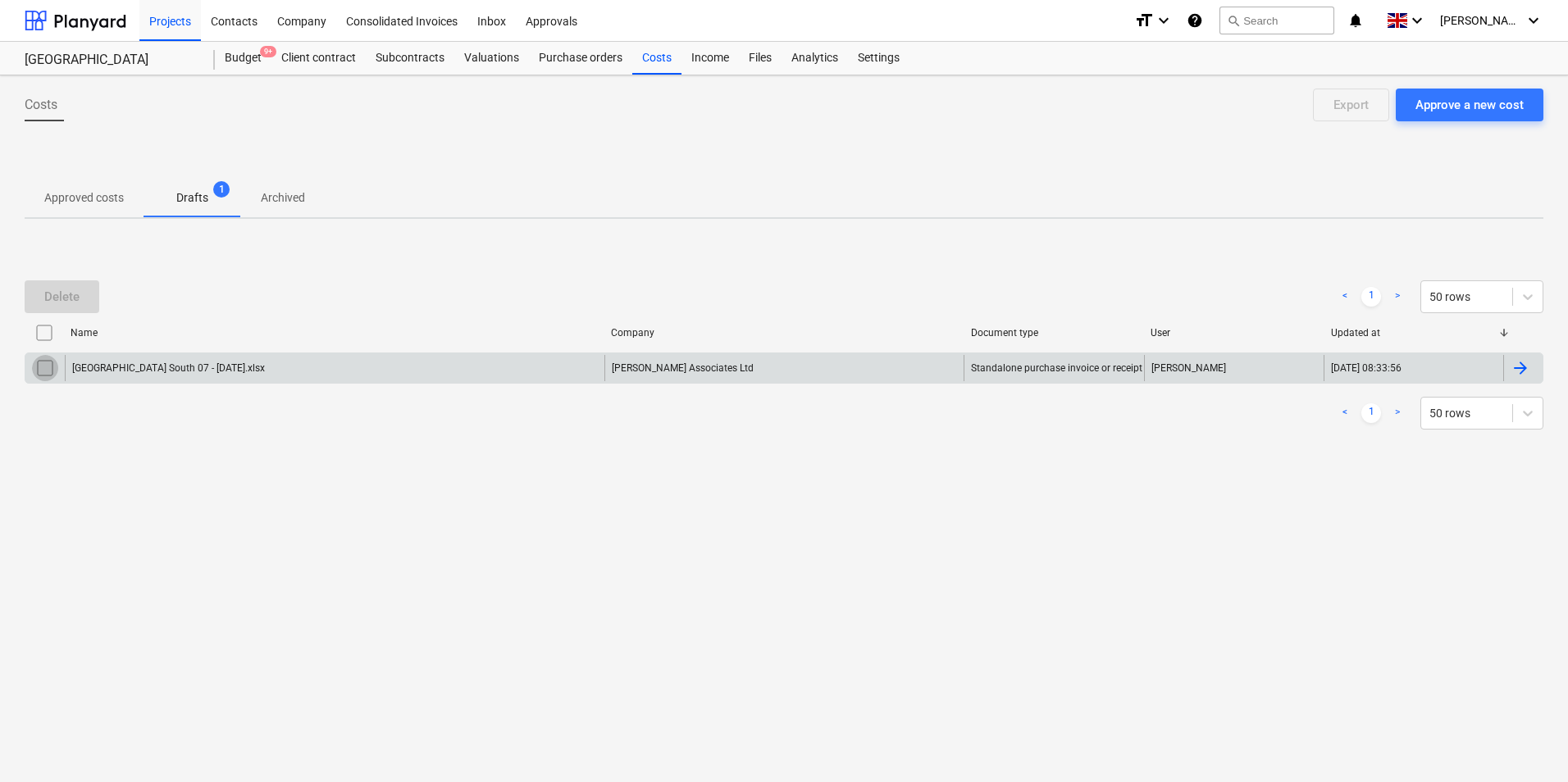
click at [43, 370] on input "checkbox" at bounding box center [45, 368] width 27 height 27
click at [70, 292] on div "Delete" at bounding box center [62, 297] width 35 height 21
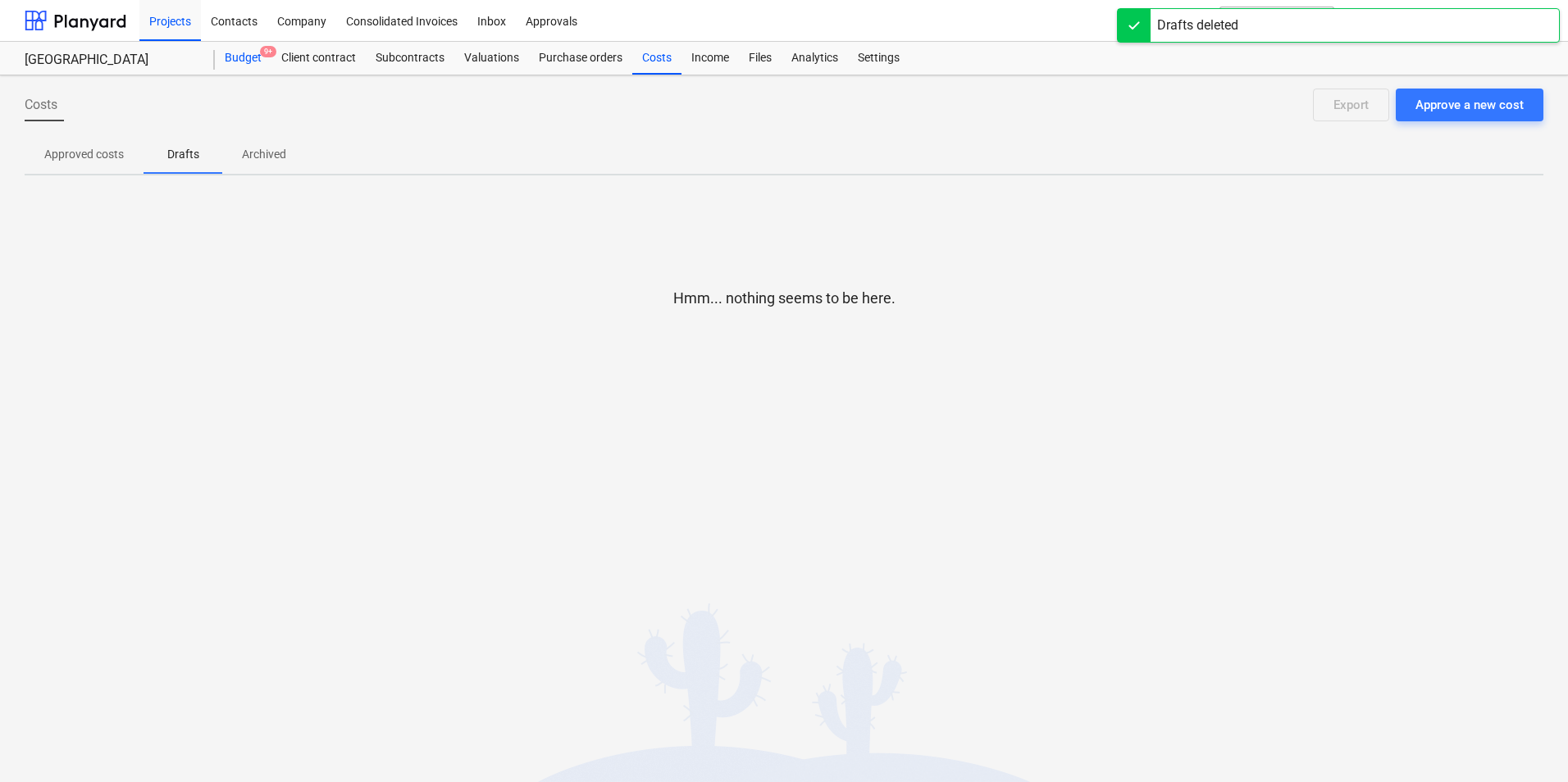
click at [240, 55] on div "Budget 9+" at bounding box center [243, 57] width 57 height 33
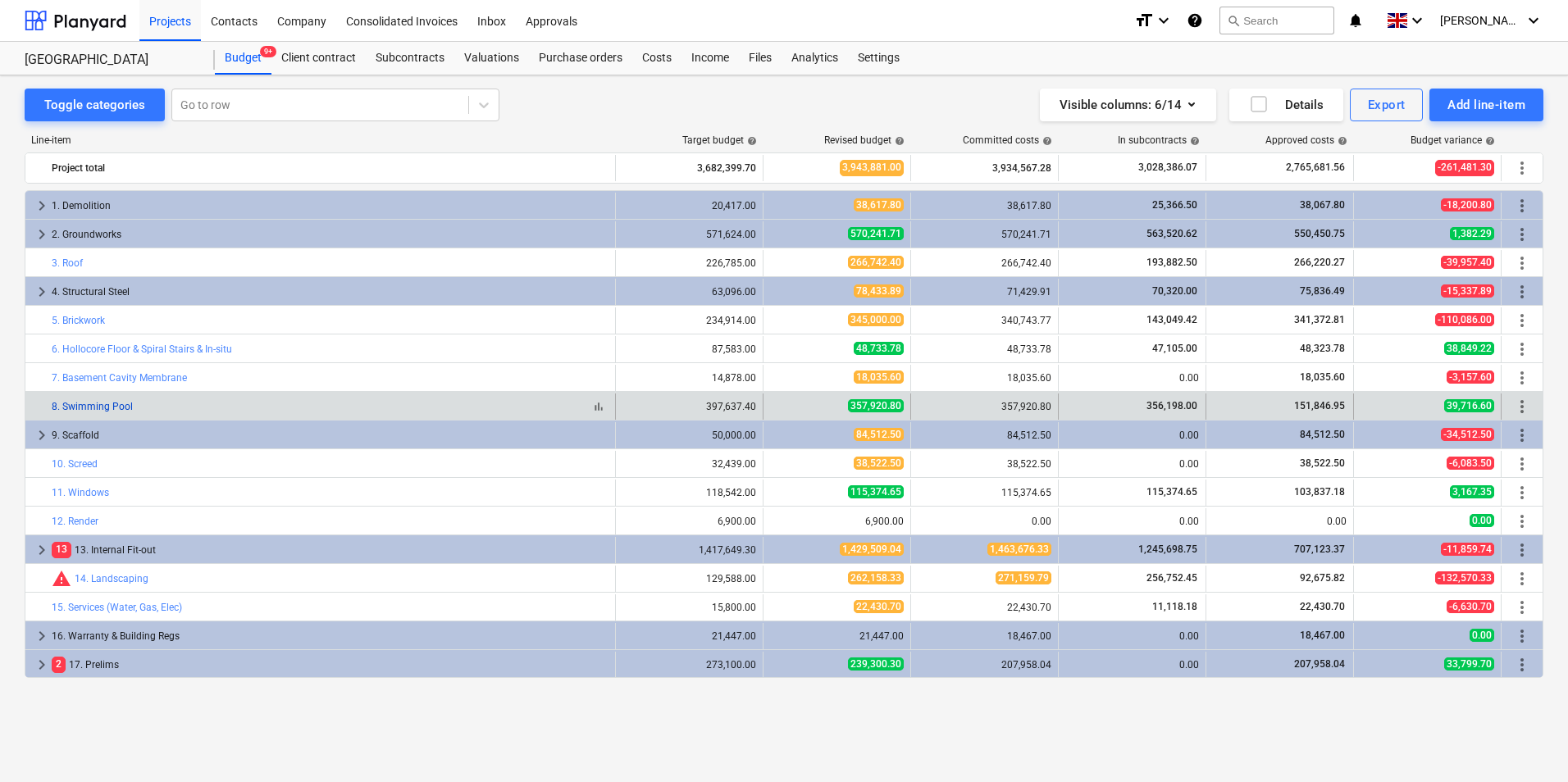
click at [119, 405] on link "8. Swimming Pool" at bounding box center [92, 406] width 81 height 11
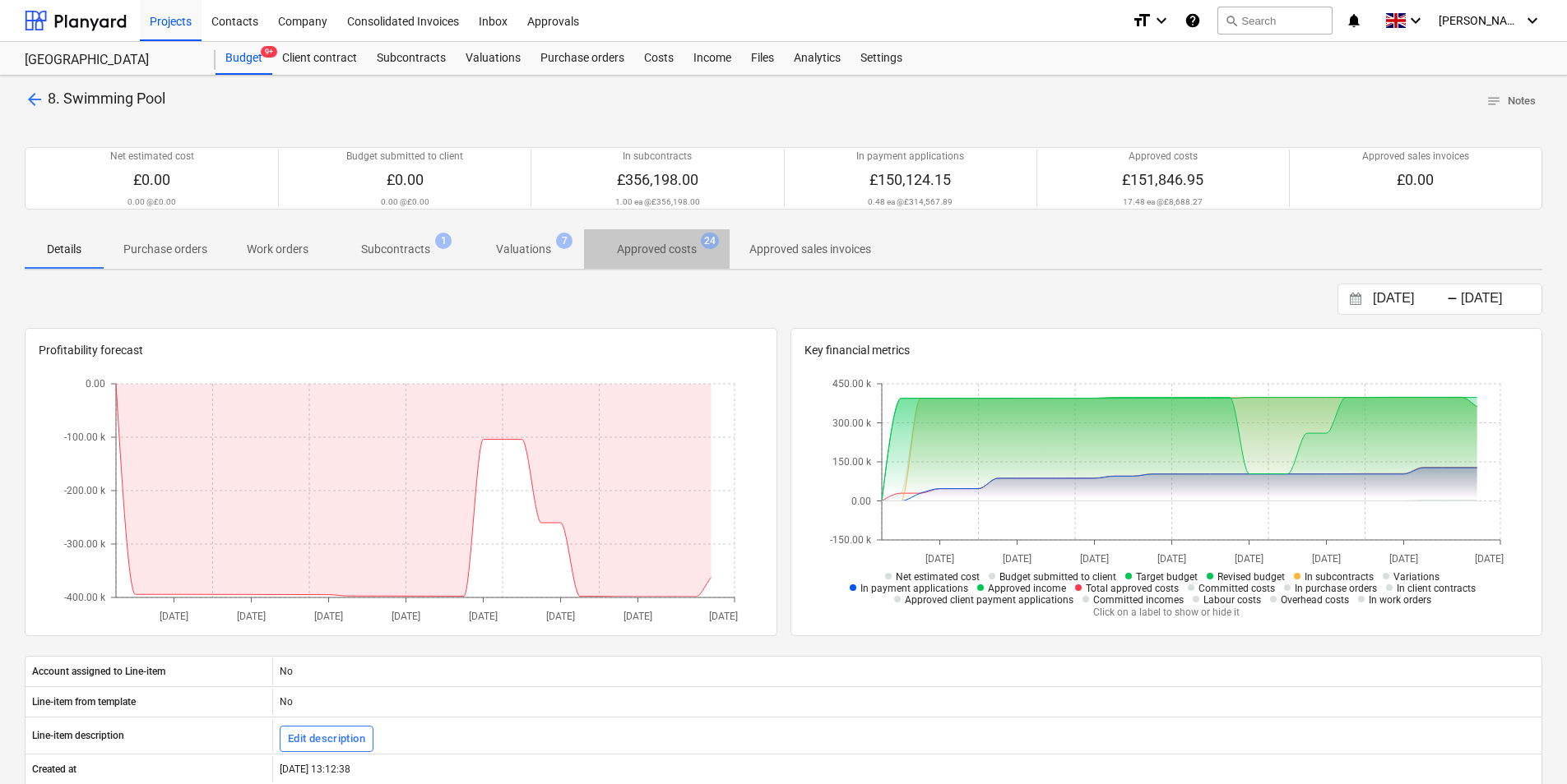
click at [679, 243] on p "Approved costs" at bounding box center [657, 249] width 80 height 17
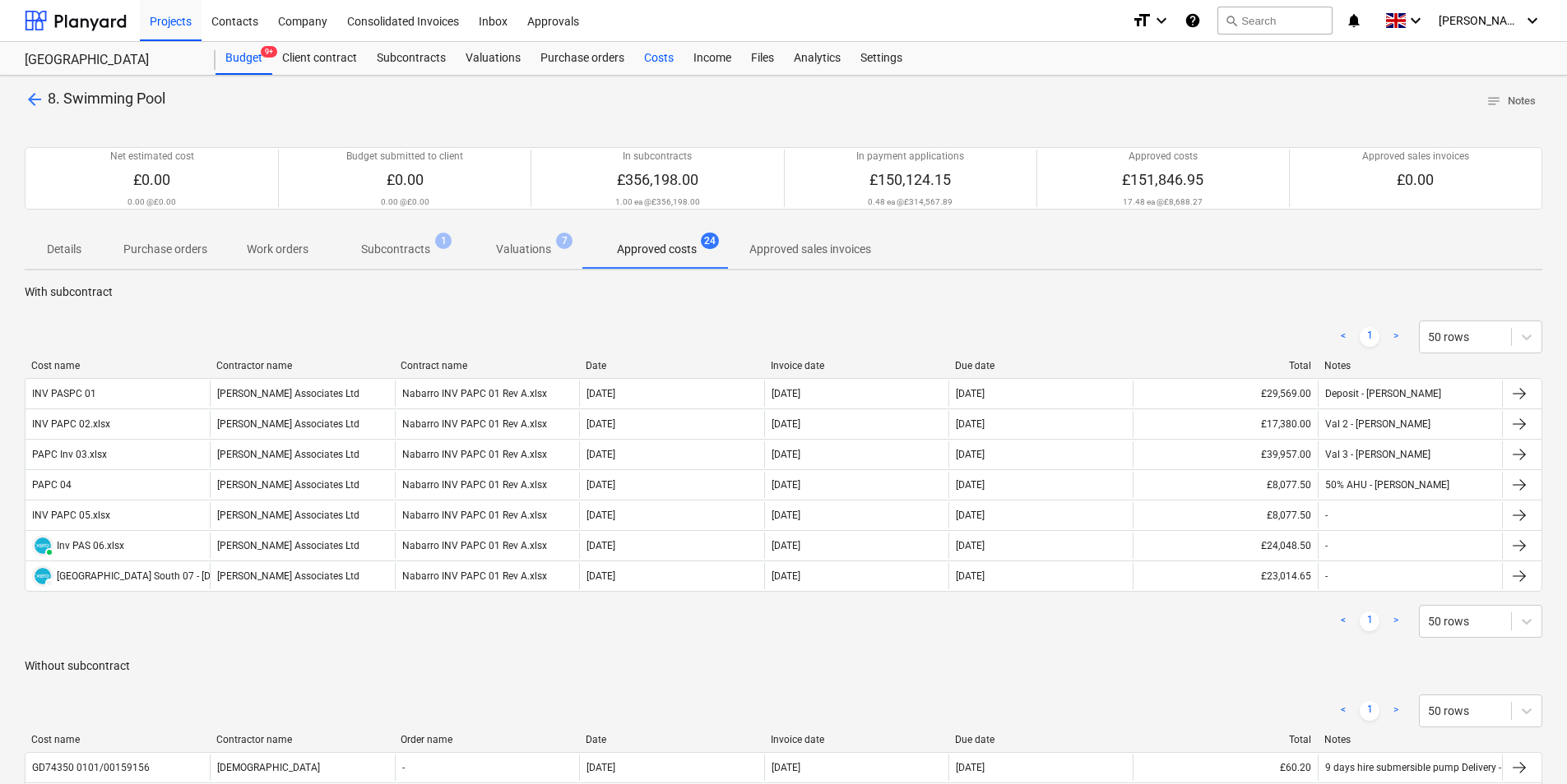
click at [660, 55] on div "Costs" at bounding box center [659, 58] width 50 height 33
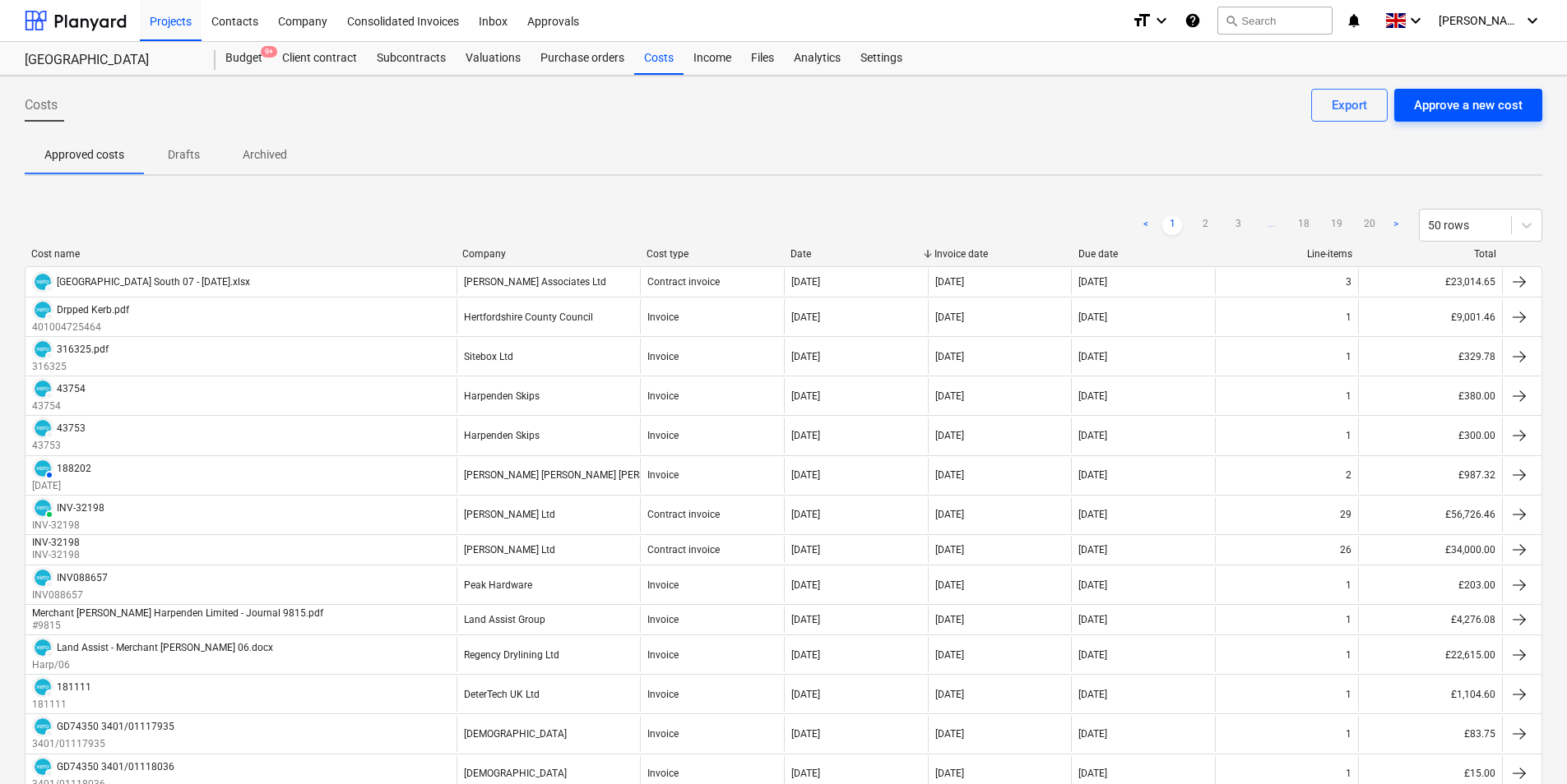
click at [1479, 104] on div "Approve a new cost" at bounding box center [1468, 105] width 108 height 21
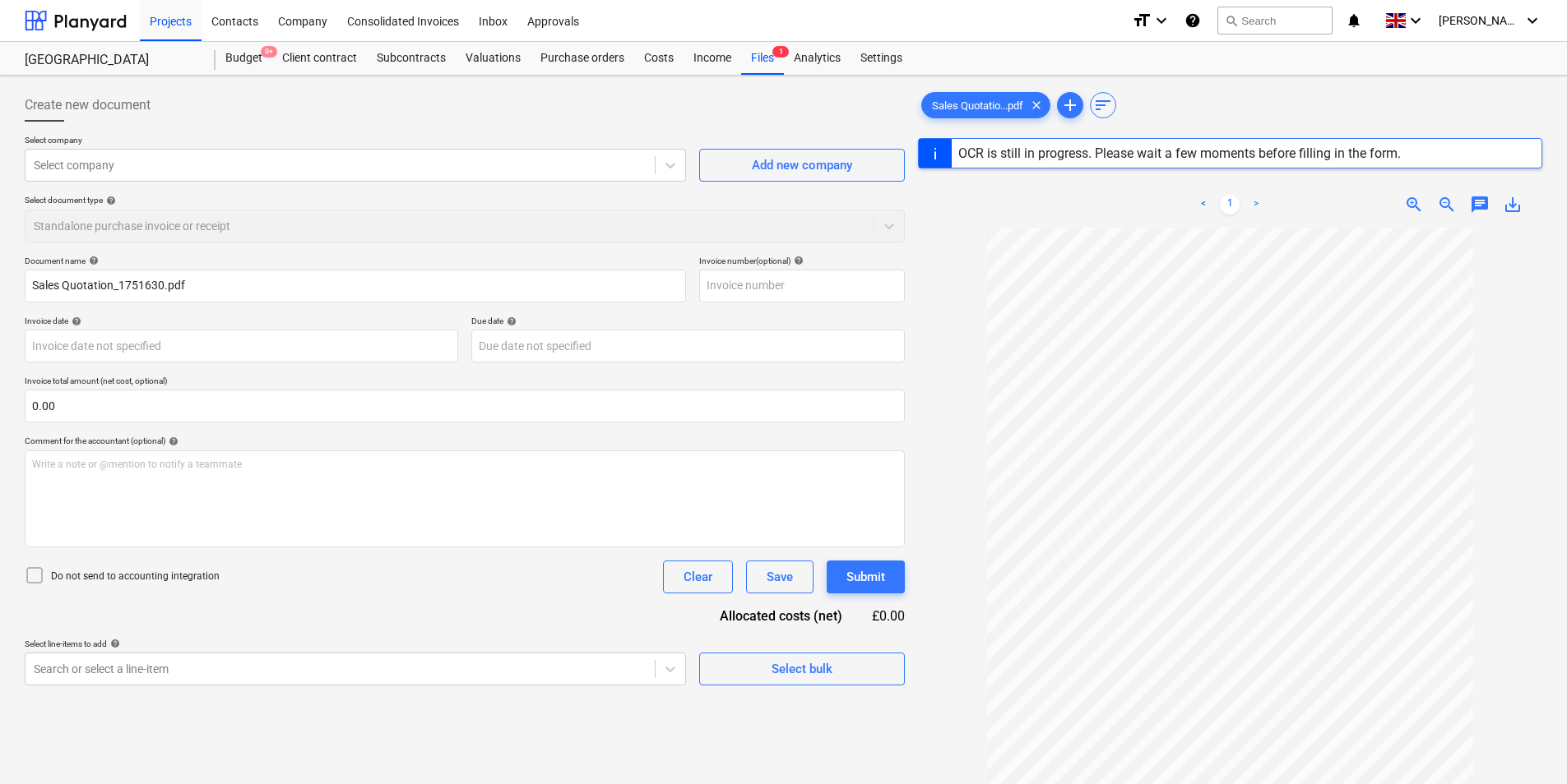
type input "1751630"
type input "[DATE]"
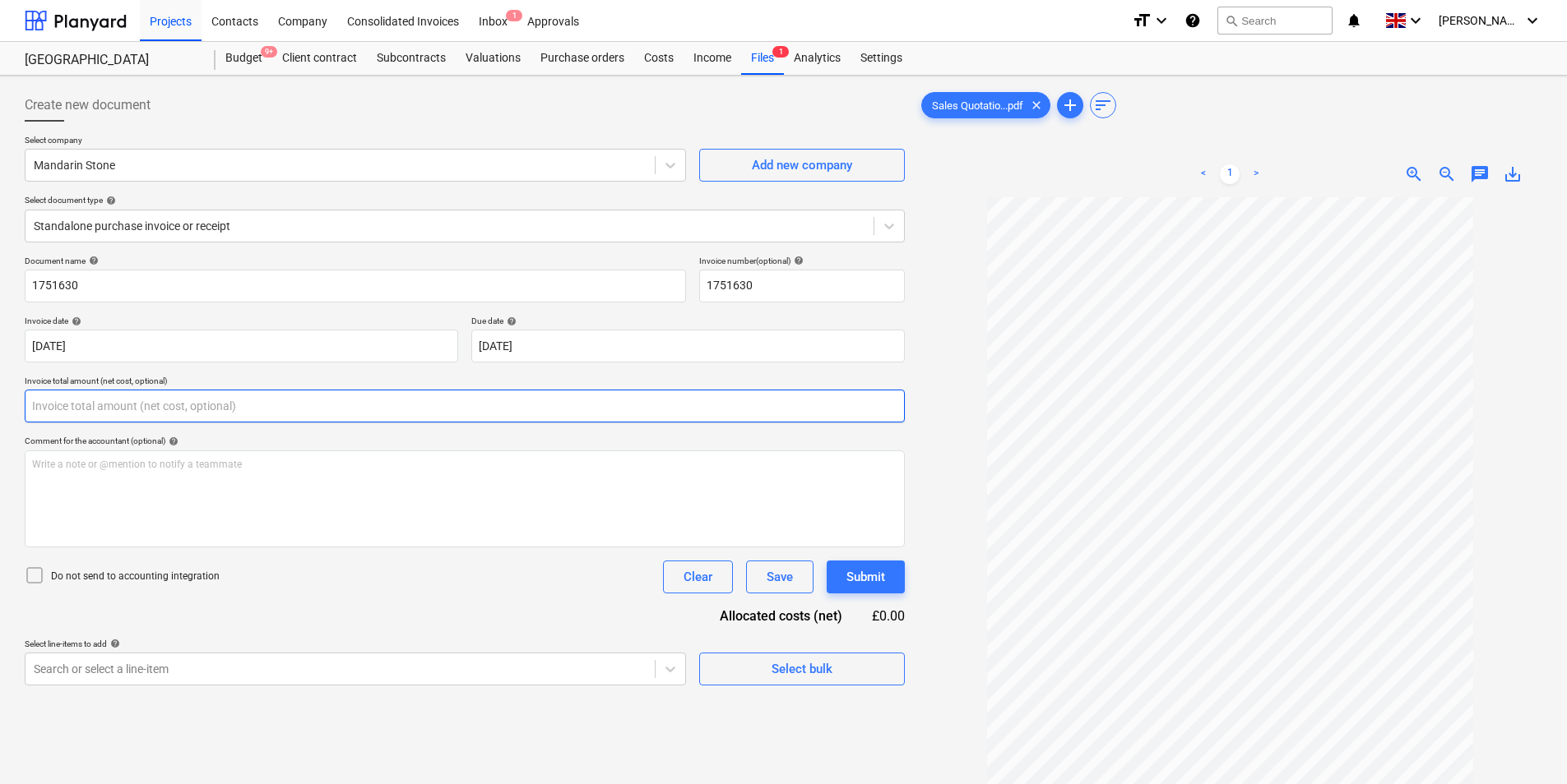
click at [192, 411] on input "text" at bounding box center [464, 406] width 880 height 33
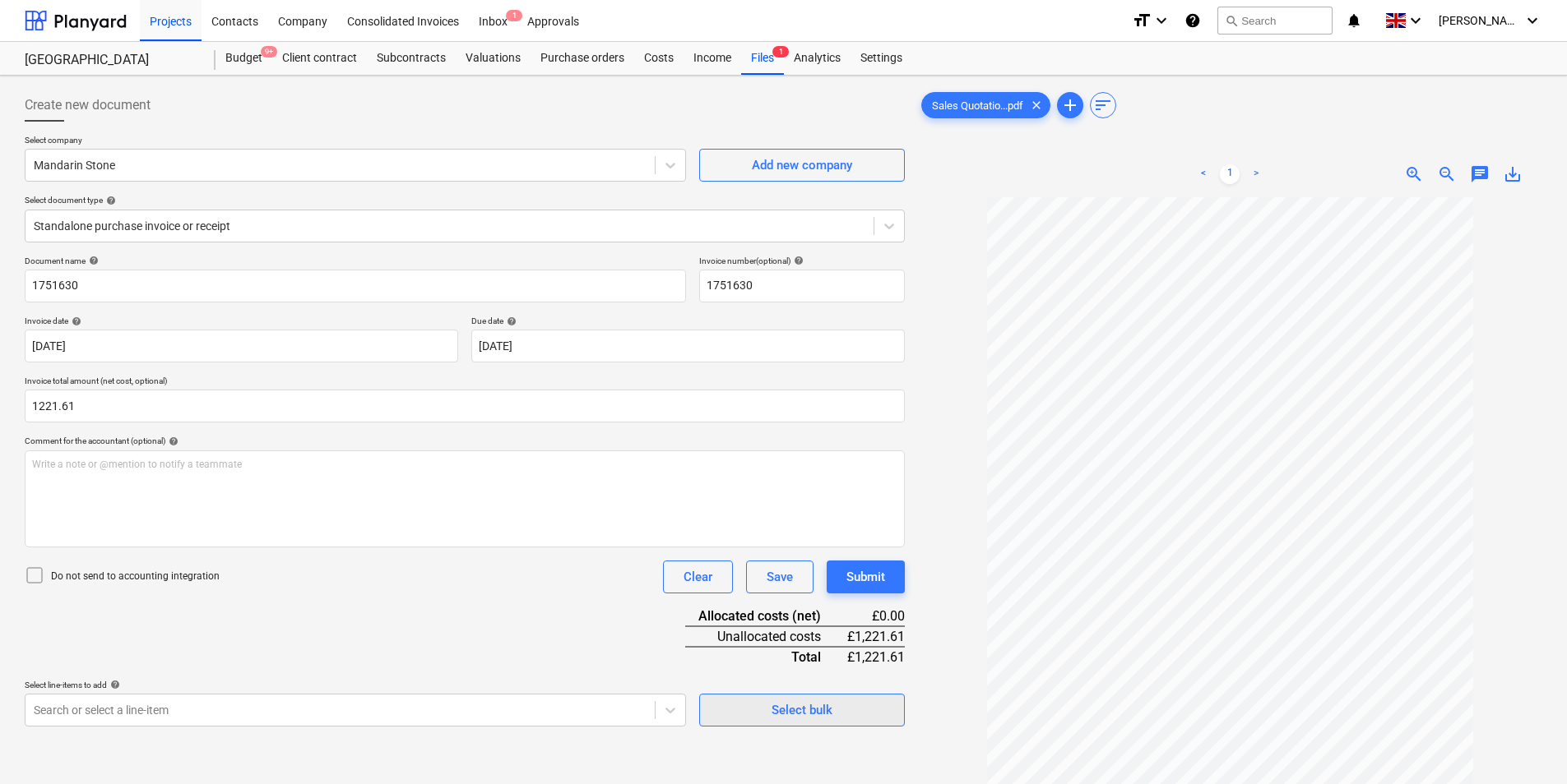
type input "1,221.61"
click at [798, 717] on div "Select bulk" at bounding box center [801, 710] width 61 height 21
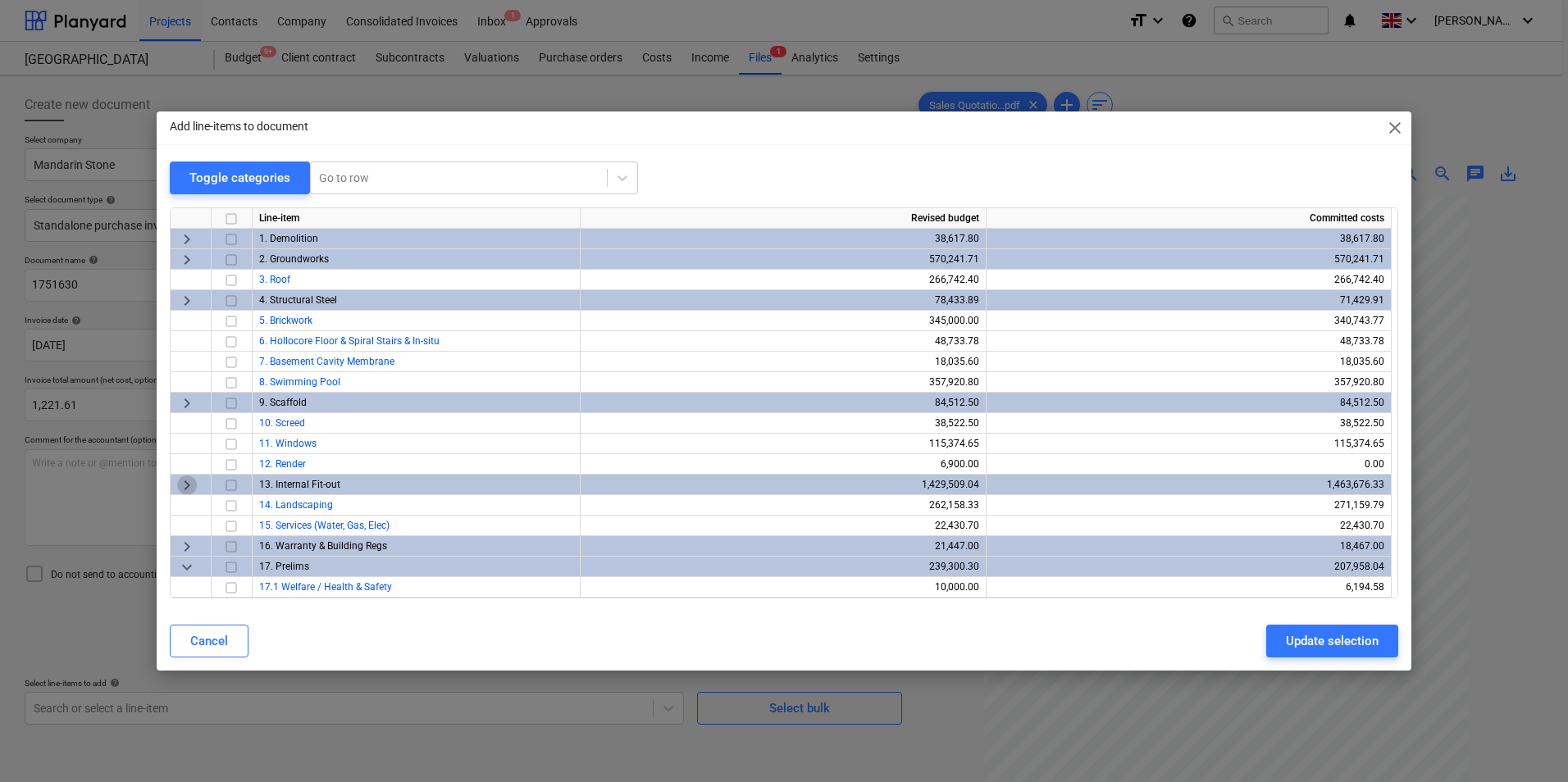
click at [186, 487] on span "keyboard_arrow_right" at bounding box center [186, 485] width 19 height 19
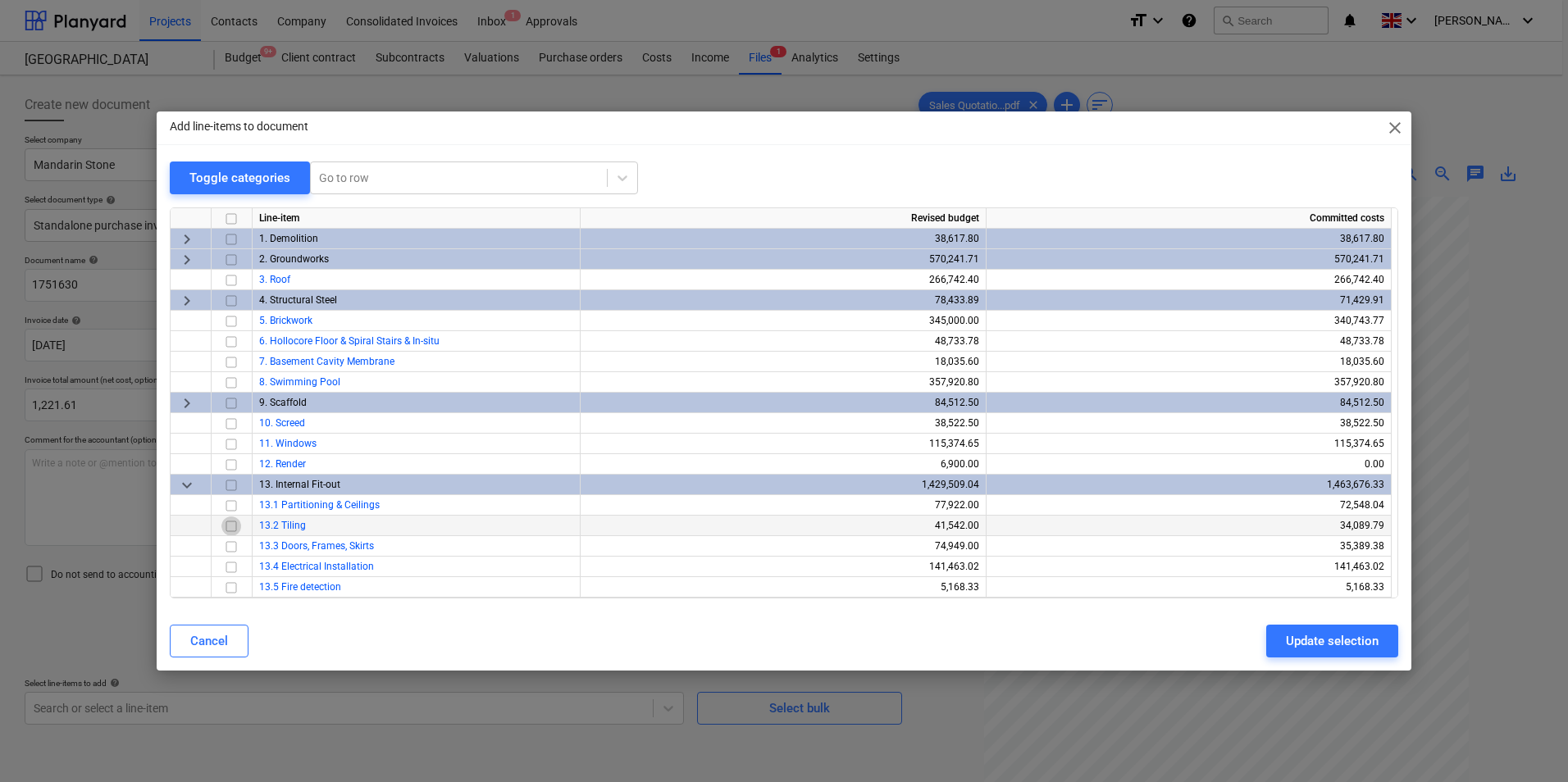
click at [230, 529] on input "checkbox" at bounding box center [232, 527] width 19 height 19
click at [1321, 633] on div "Update selection" at bounding box center [1332, 642] width 93 height 21
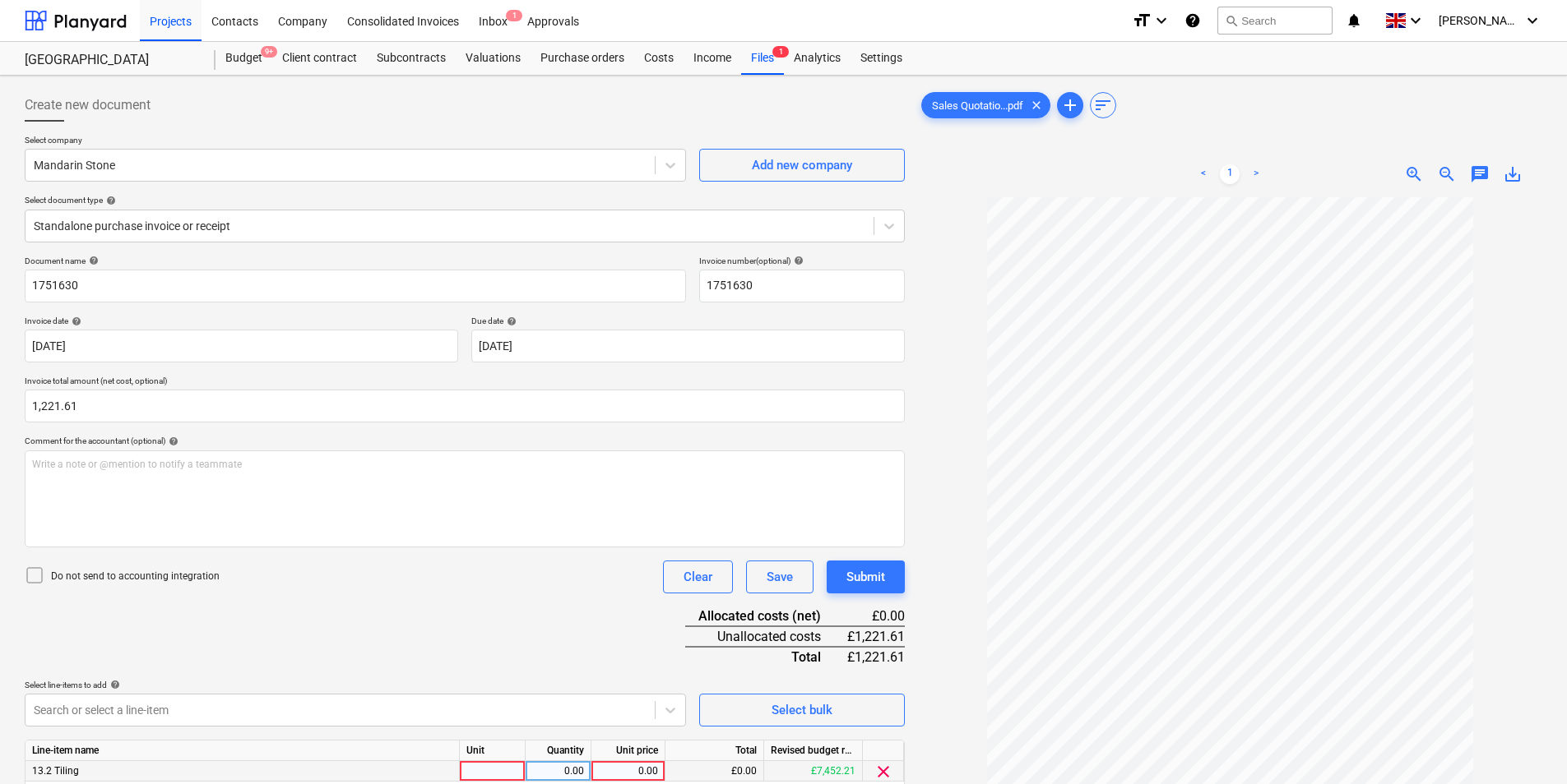
click at [497, 770] on div at bounding box center [493, 771] width 66 height 20
type input "ea"
type input "1221.61"
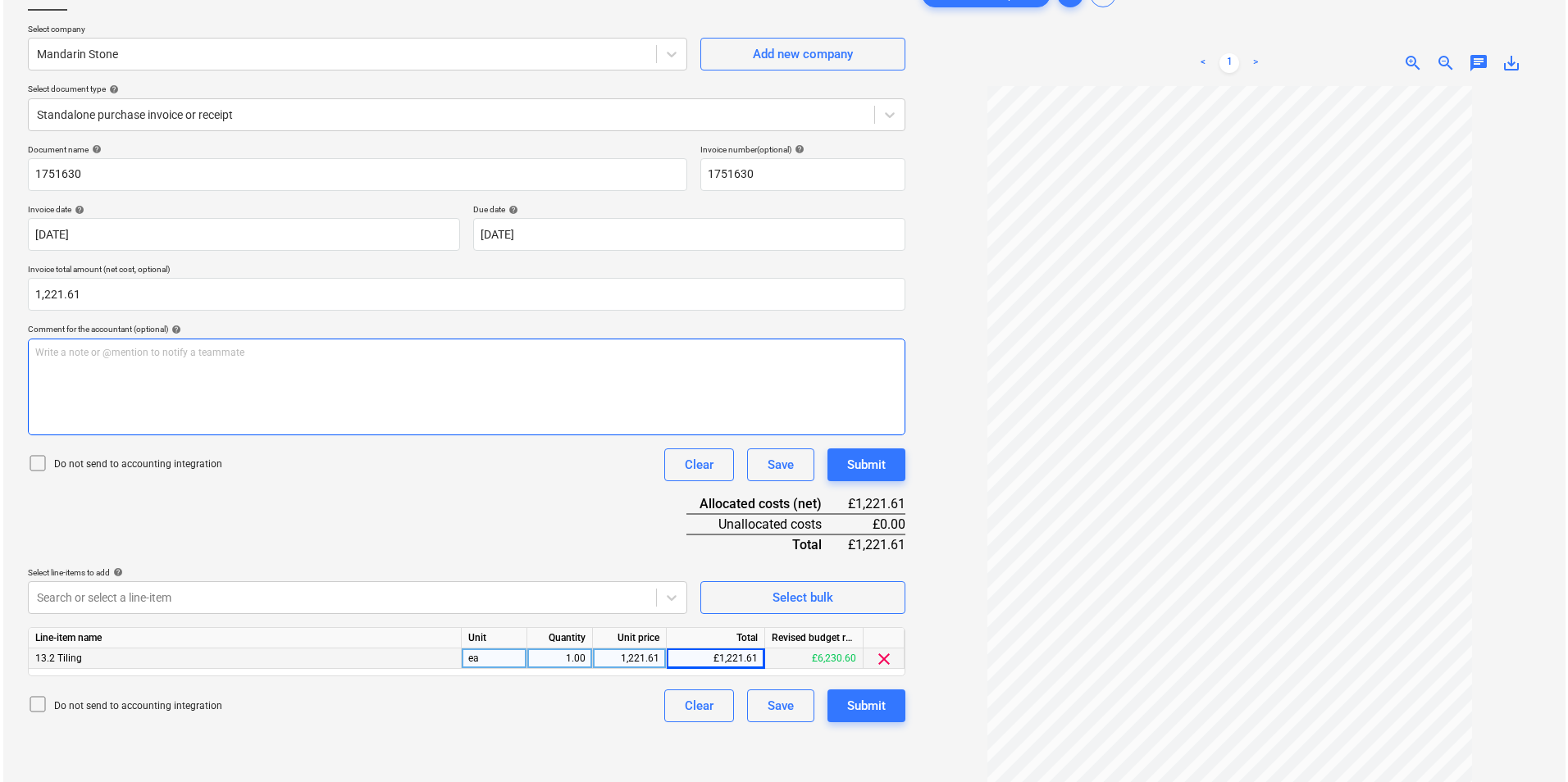
scroll to position [164, 0]
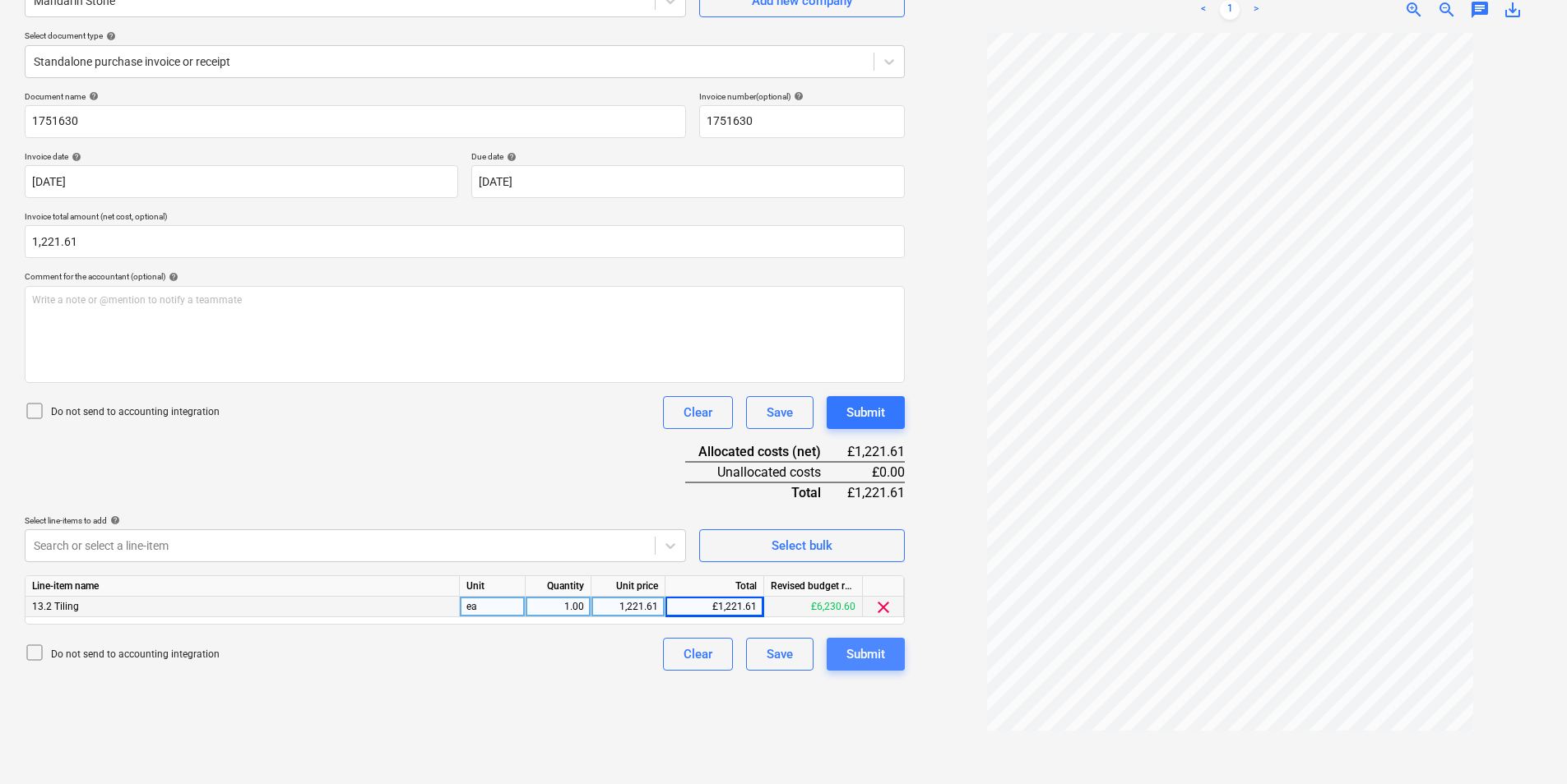
click at [880, 664] on div "Submit" at bounding box center [866, 655] width 39 height 21
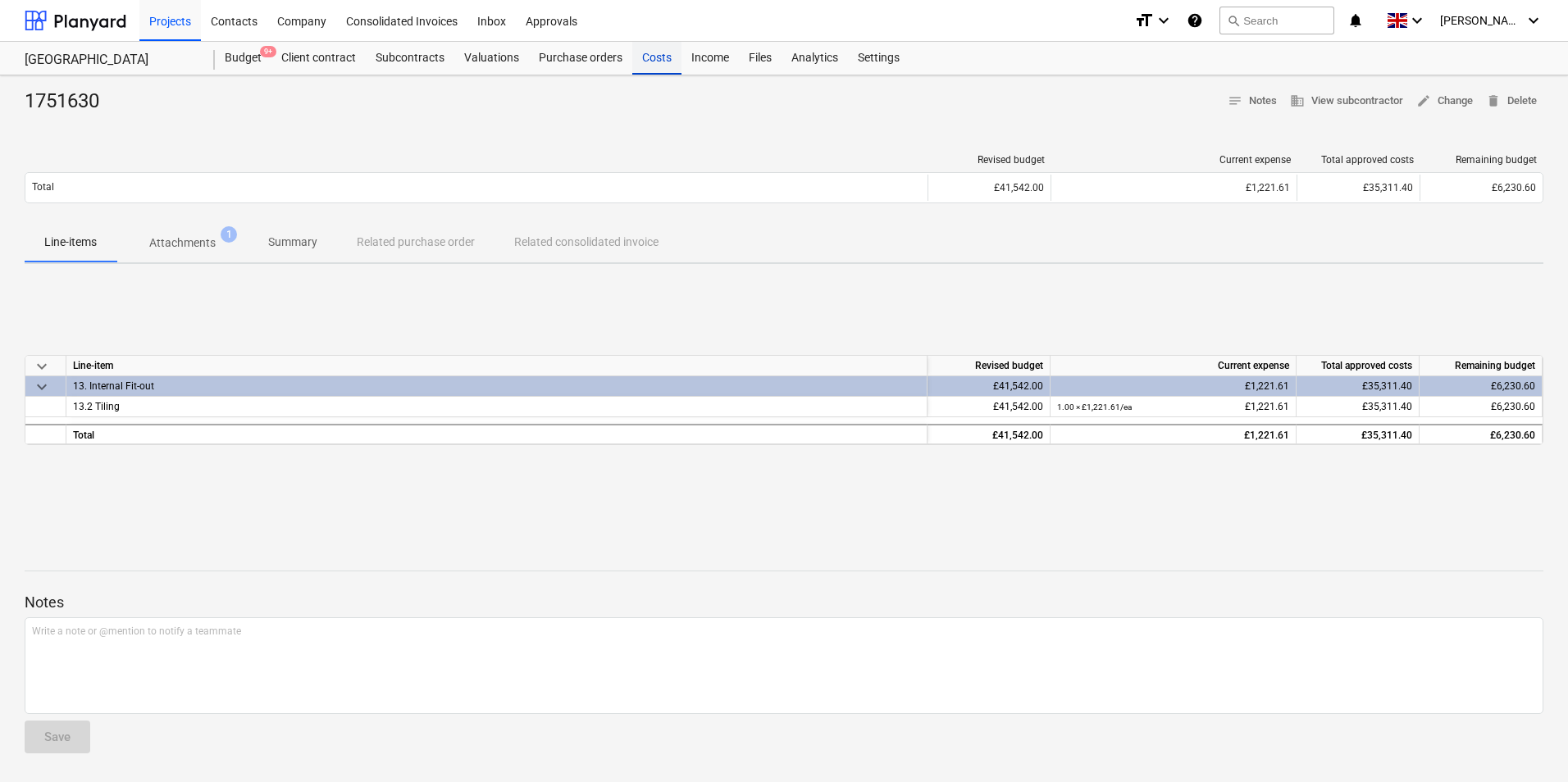
click at [649, 65] on div "Costs" at bounding box center [657, 57] width 49 height 33
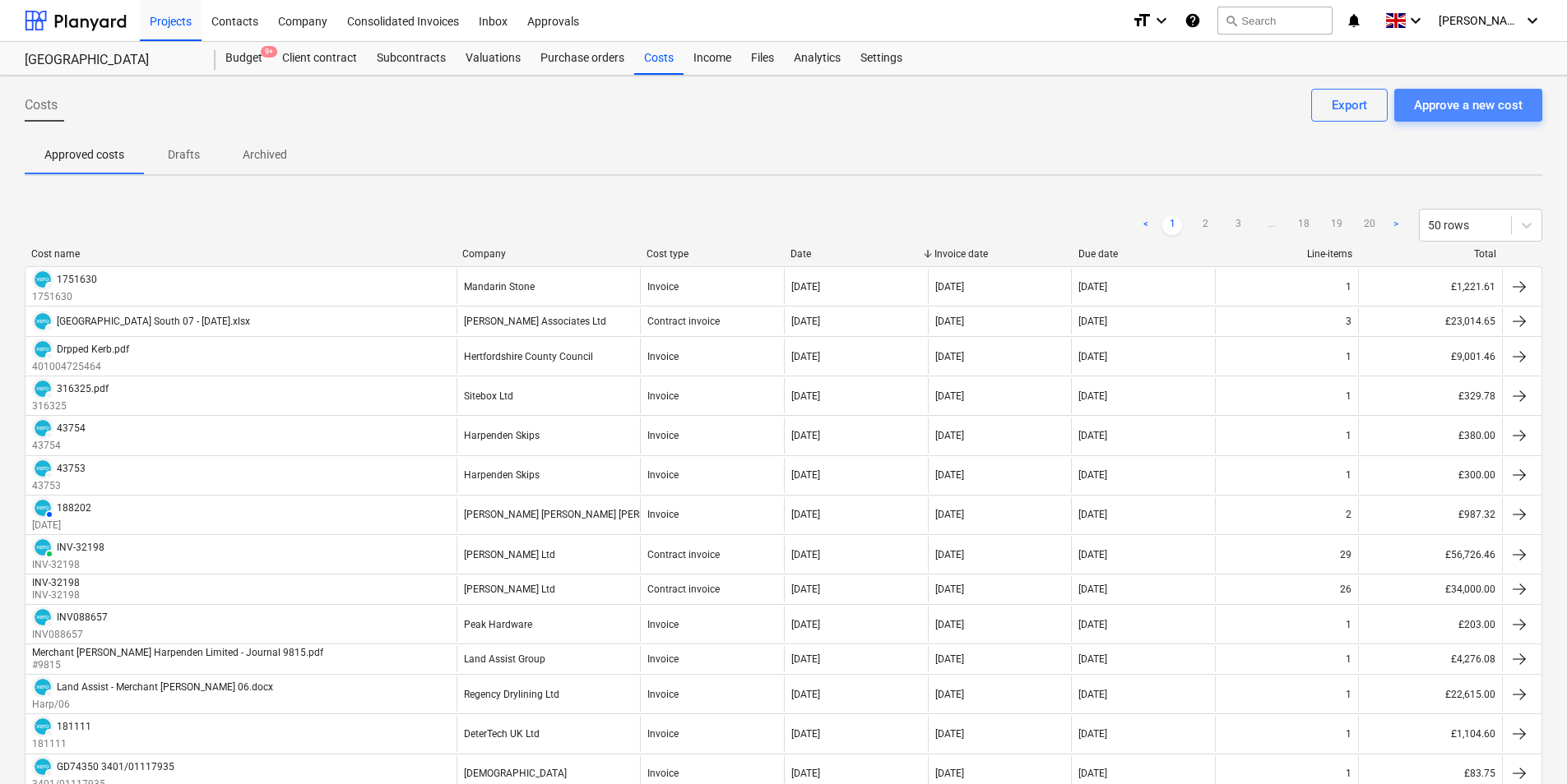
click at [1445, 110] on div "Approve a new cost" at bounding box center [1468, 105] width 108 height 21
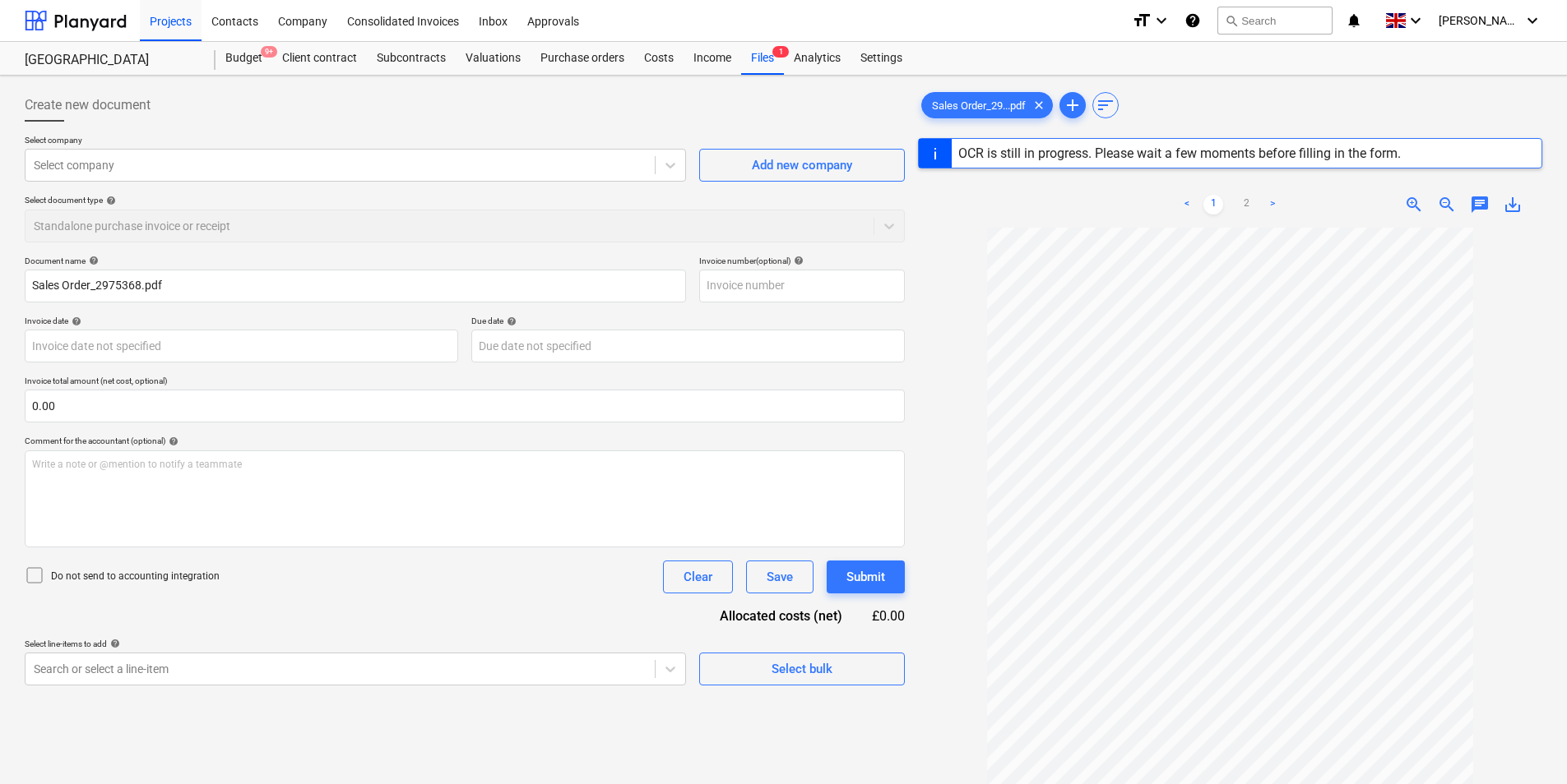
type input "2975368"
type input "[DATE]"
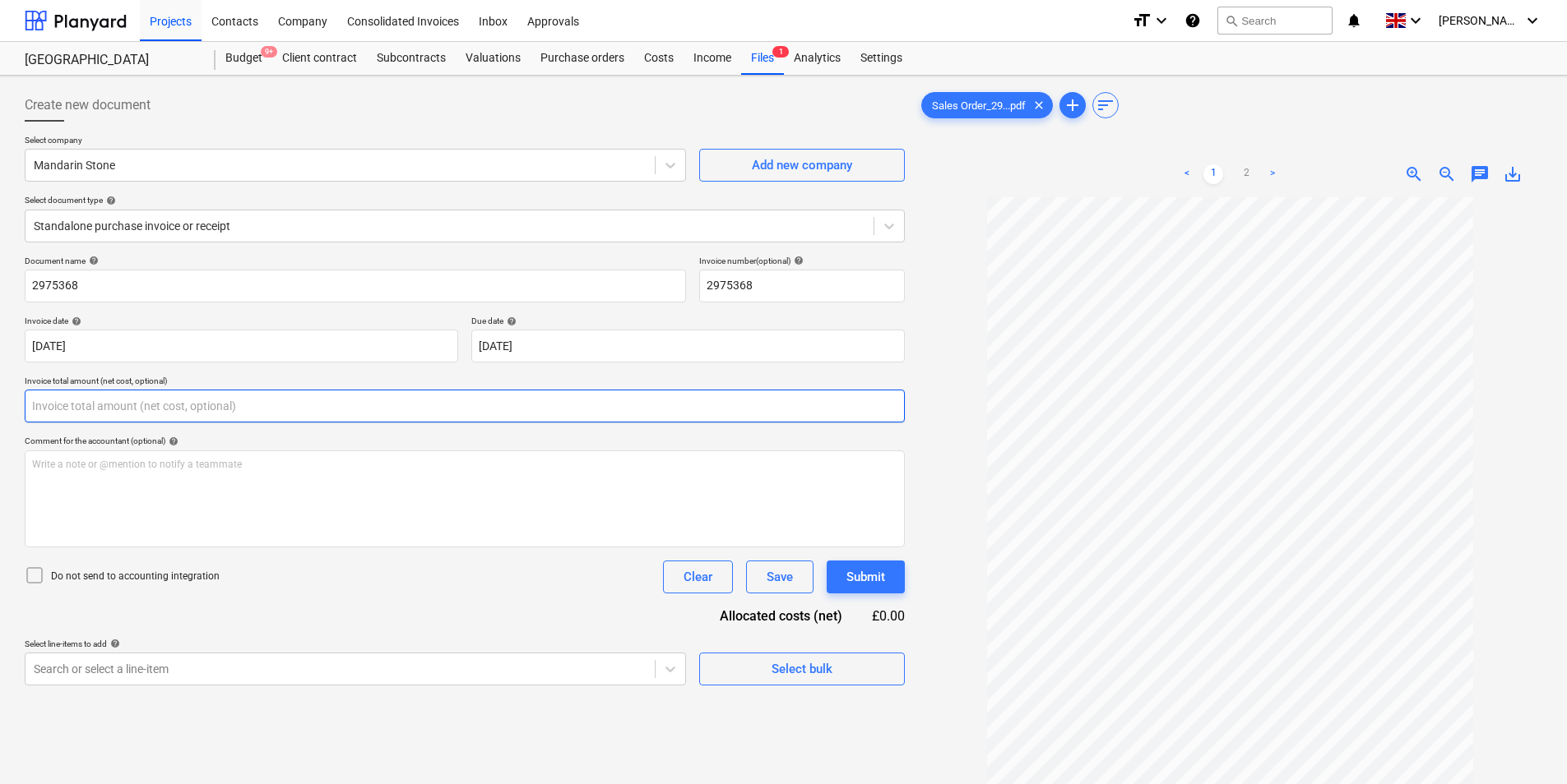
click at [152, 404] on input "text" at bounding box center [464, 406] width 880 height 33
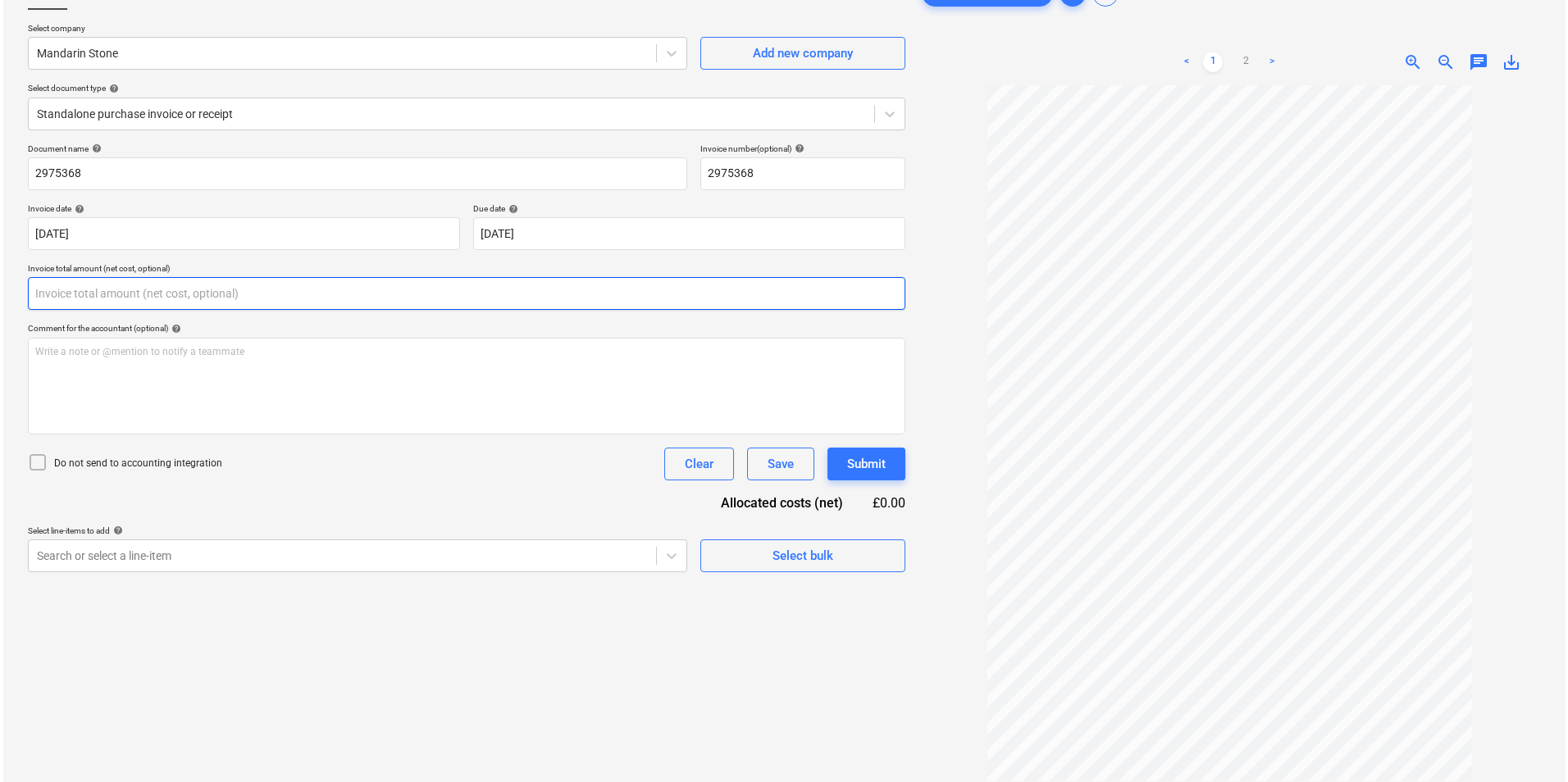
scroll to position [164, 0]
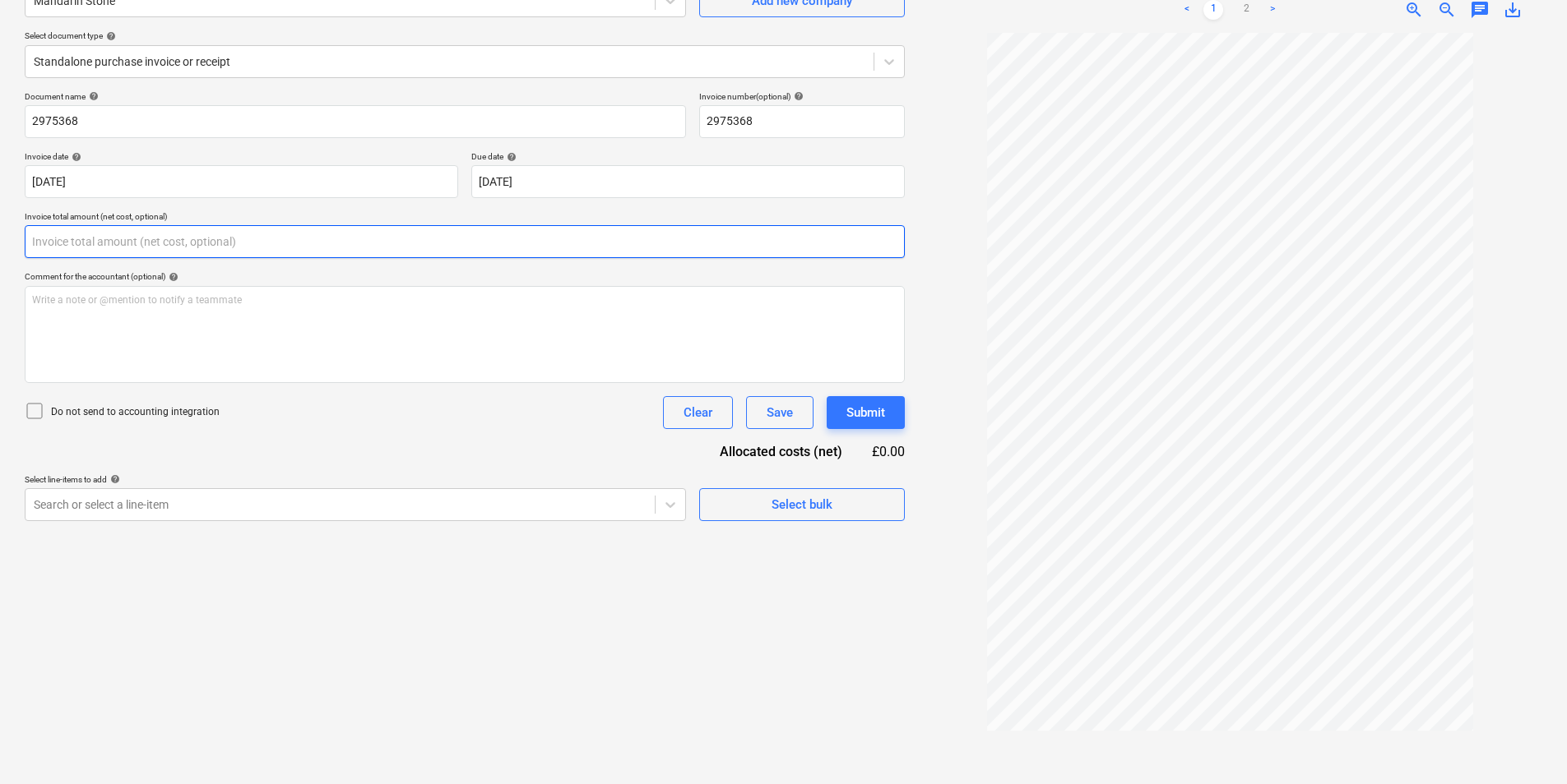
click at [97, 240] on input "text" at bounding box center [464, 241] width 880 height 33
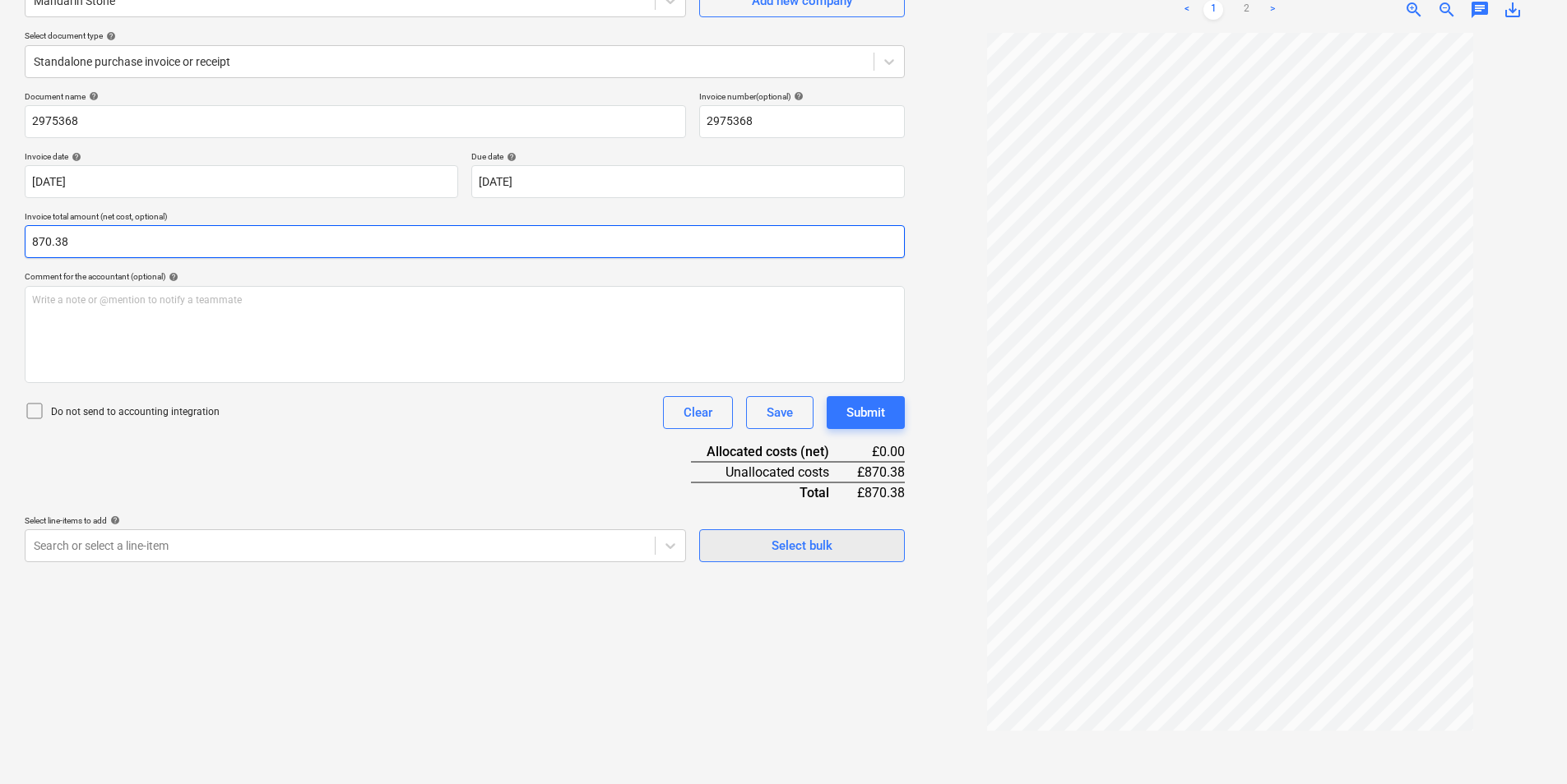
type input "870.38"
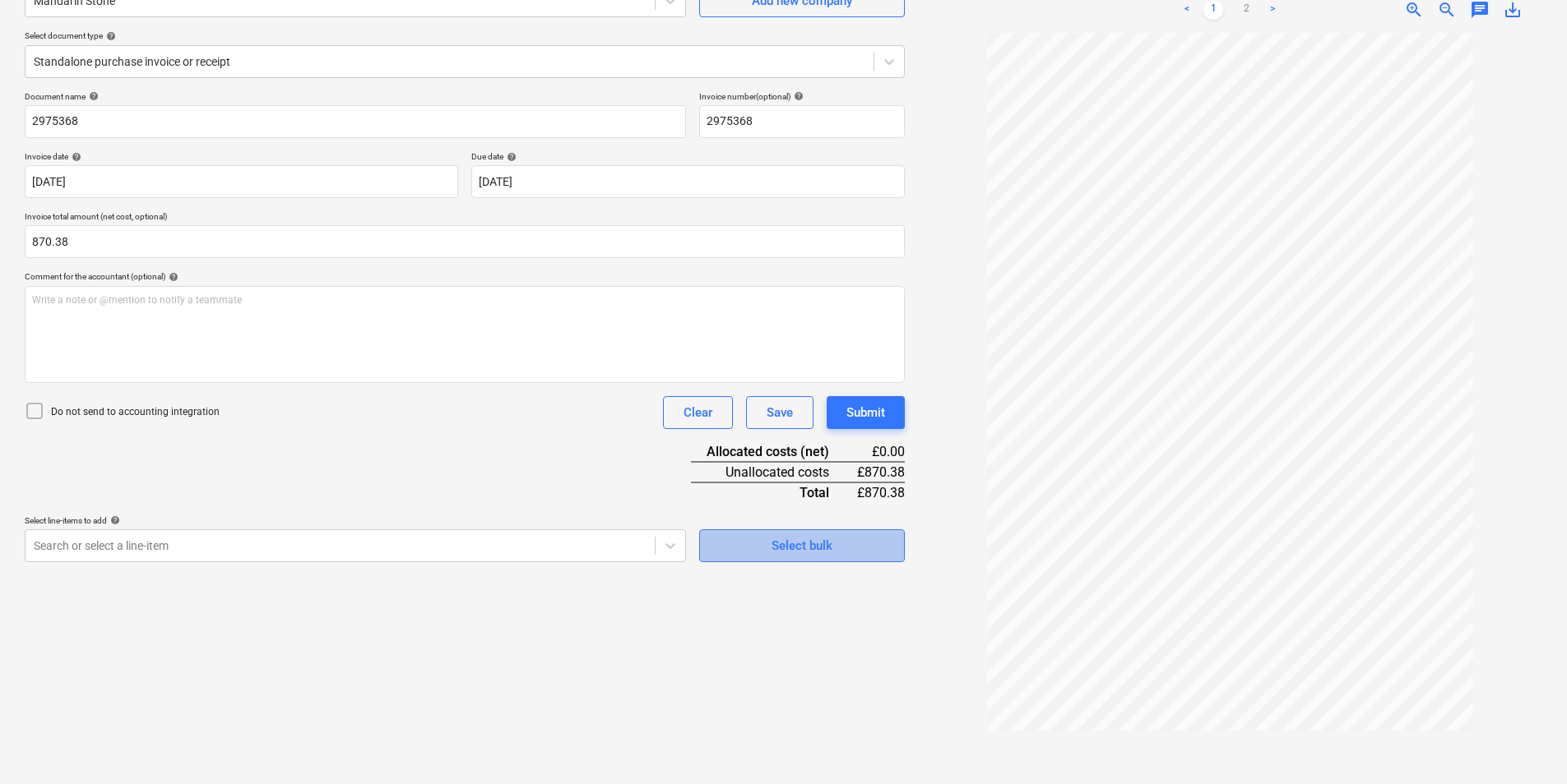
click at [824, 546] on div "Select bulk" at bounding box center [801, 546] width 61 height 21
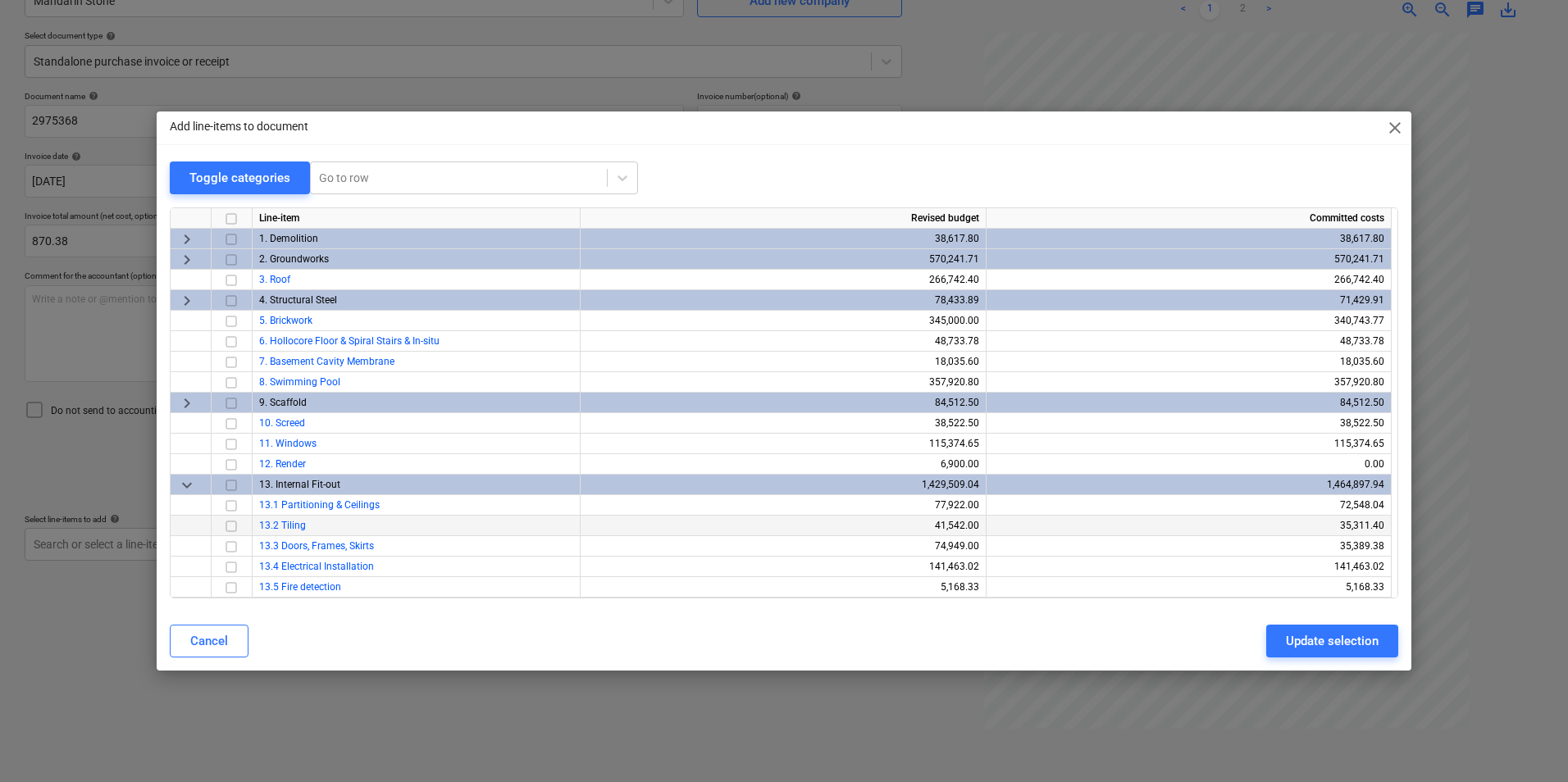
click at [236, 521] on input "checkbox" at bounding box center [232, 527] width 19 height 19
click at [1314, 633] on div "Update selection" at bounding box center [1332, 642] width 93 height 21
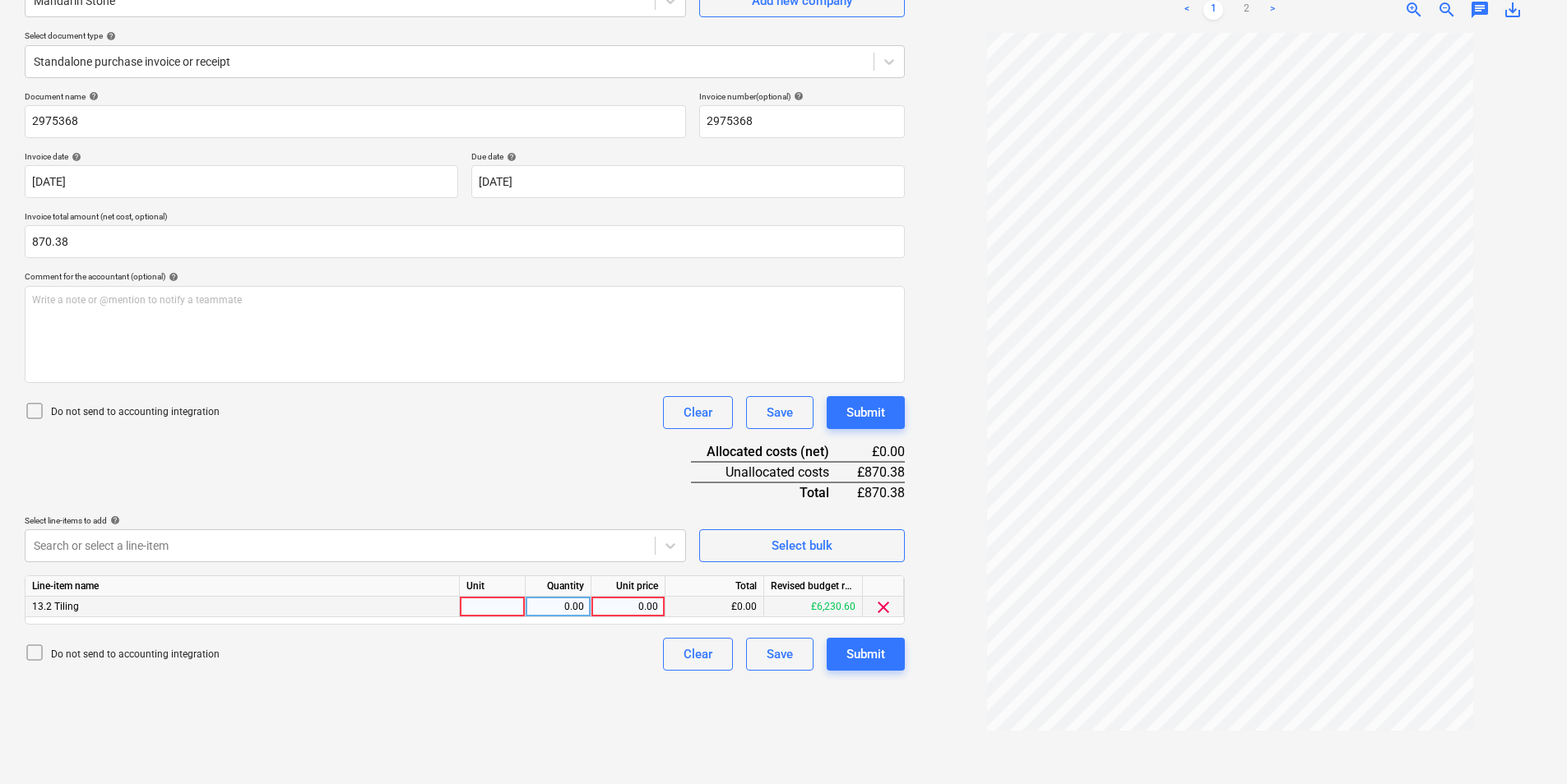
click at [495, 607] on div at bounding box center [493, 607] width 66 height 20
type input "ea"
type input "870.38"
click at [869, 658] on div "Submit" at bounding box center [866, 655] width 39 height 21
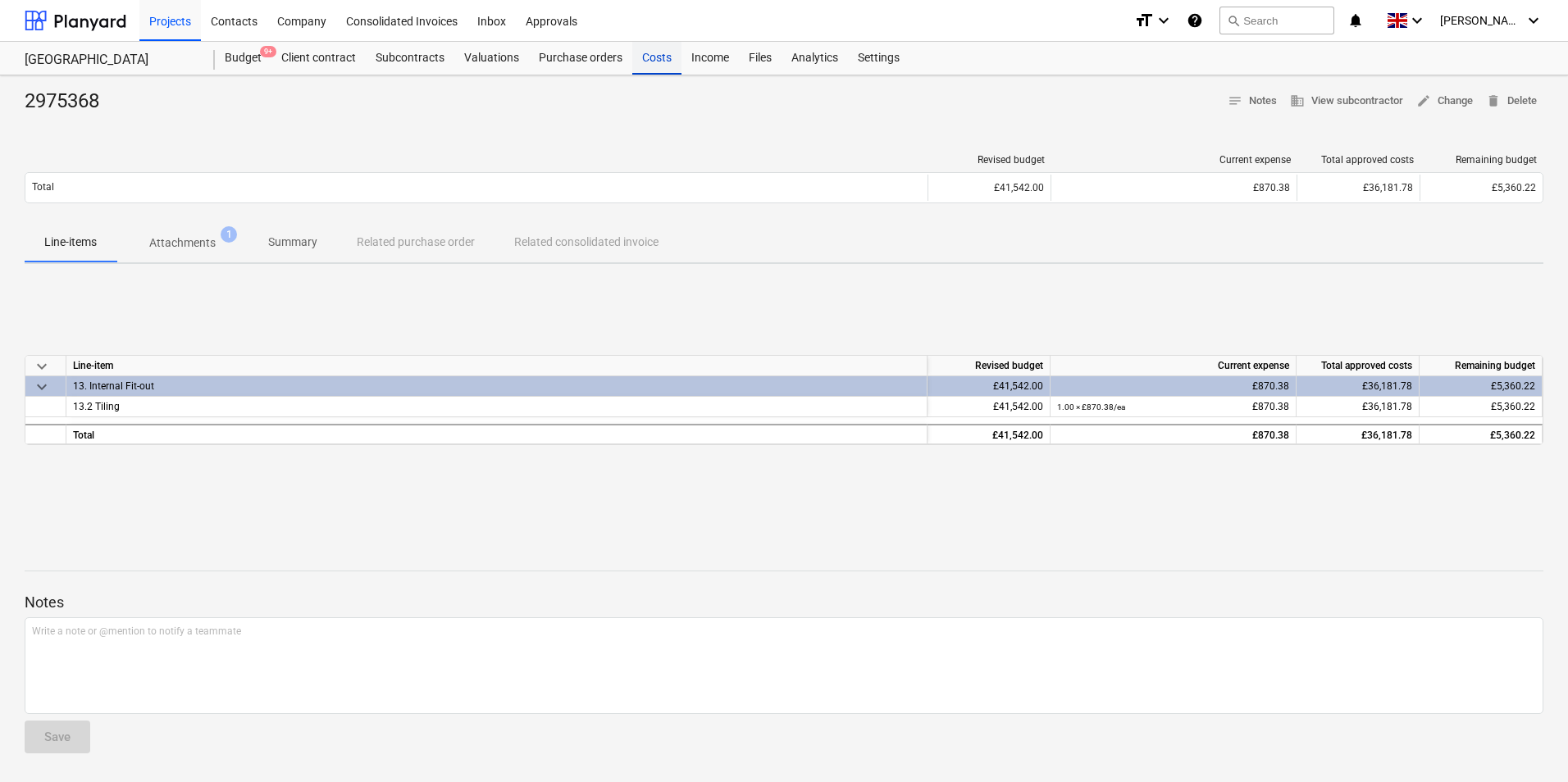
click at [650, 50] on div "Costs" at bounding box center [657, 57] width 49 height 33
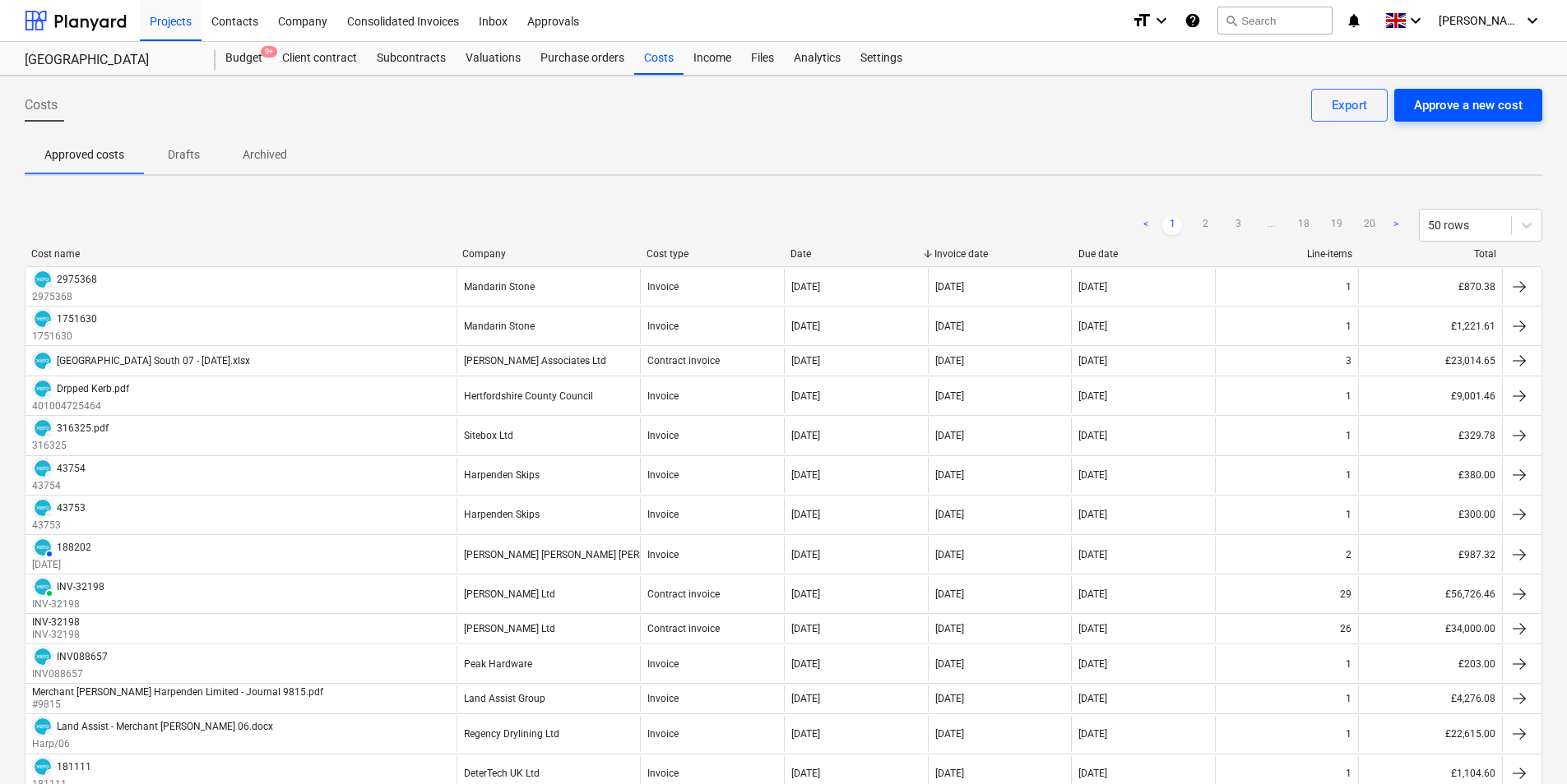
click at [1464, 110] on div "Approve a new cost" at bounding box center [1468, 105] width 108 height 21
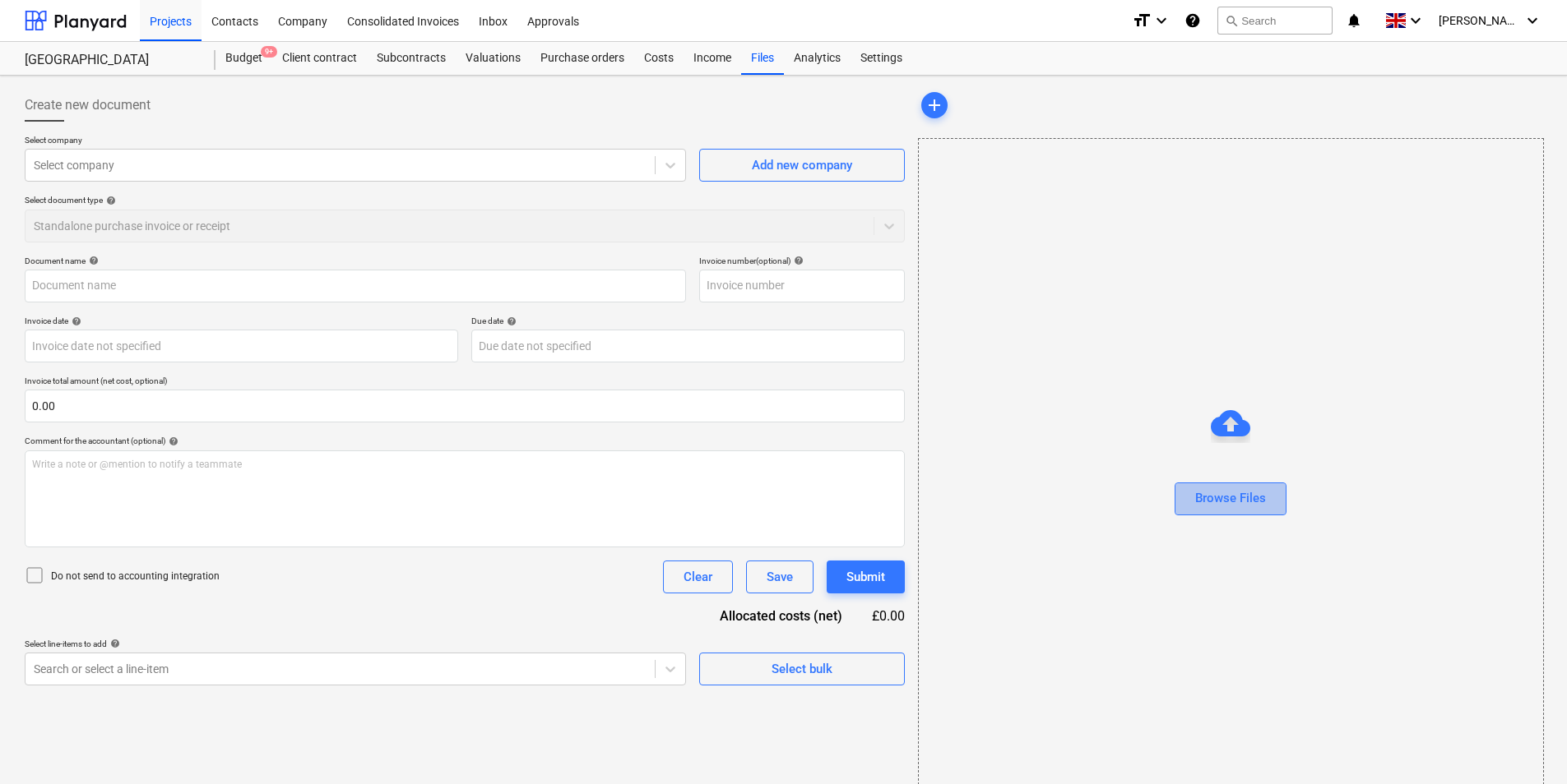
click at [1265, 502] on div "Browse Files" at bounding box center [1230, 498] width 71 height 21
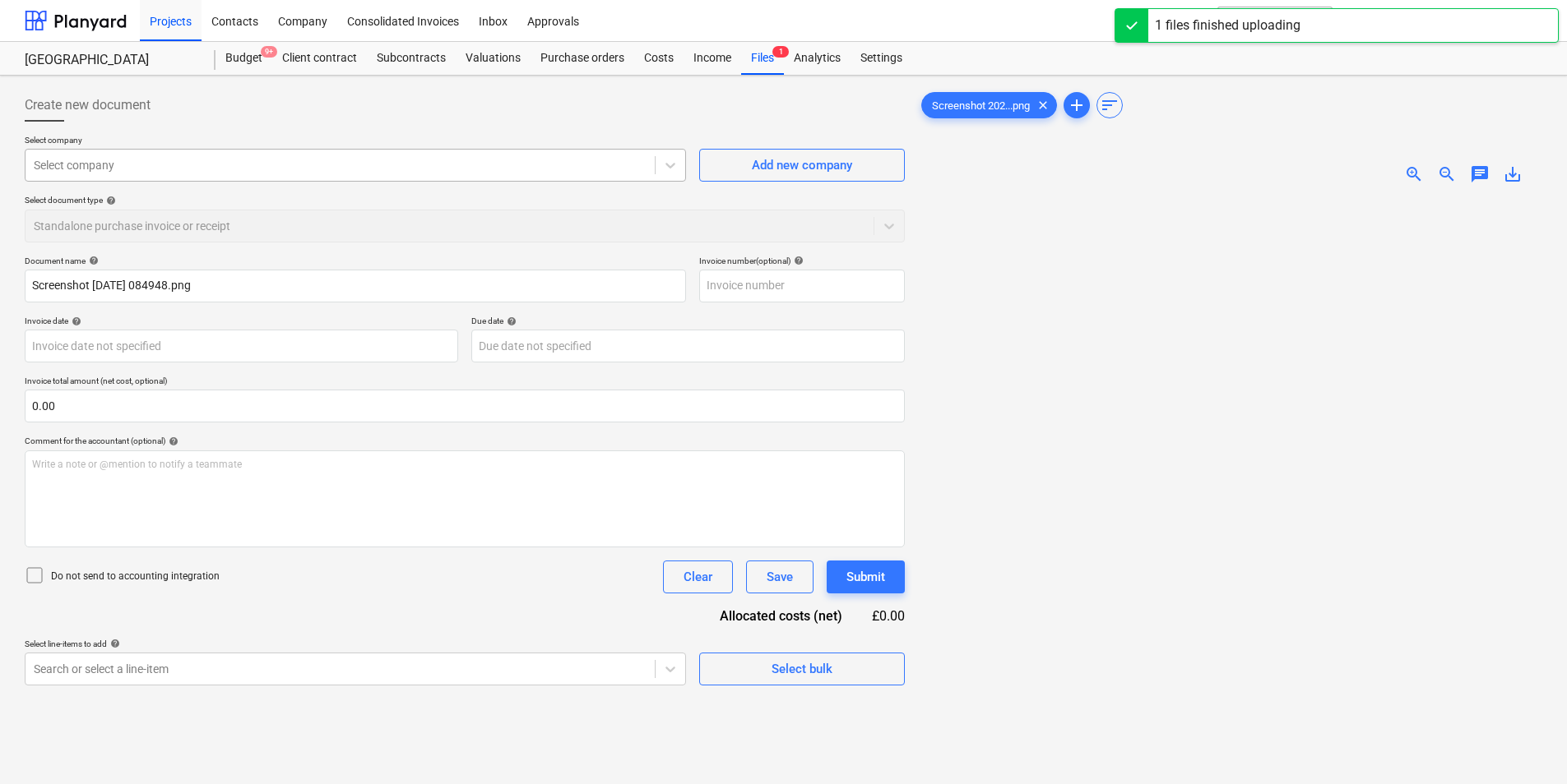
type input "Screenshot [DATE] 084948.png"
click at [248, 150] on div "Select company Select company" at bounding box center [355, 158] width 661 height 47
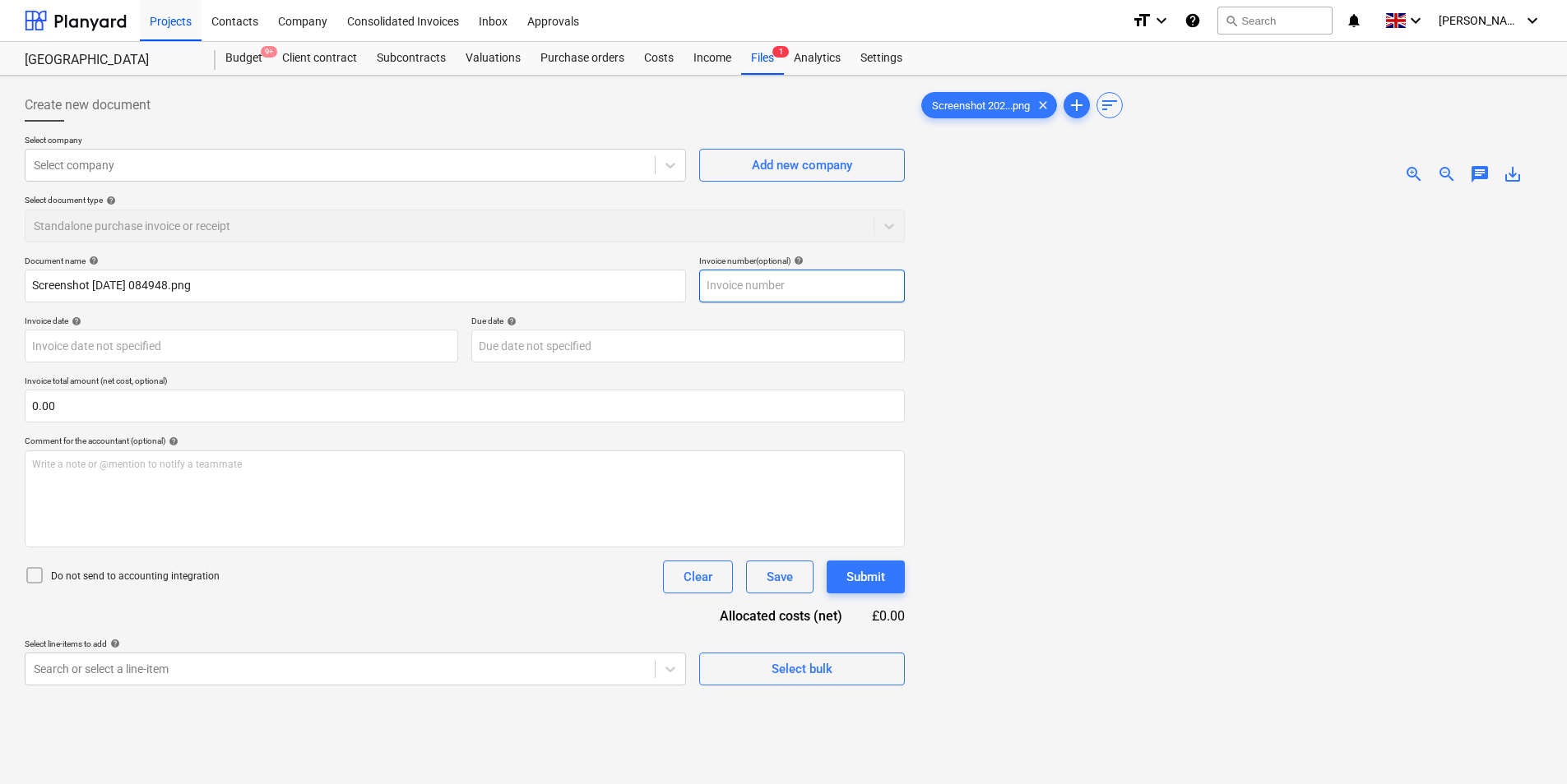
click at [761, 291] on input "text" at bounding box center [802, 285] width 206 height 33
type input "1621-7928"
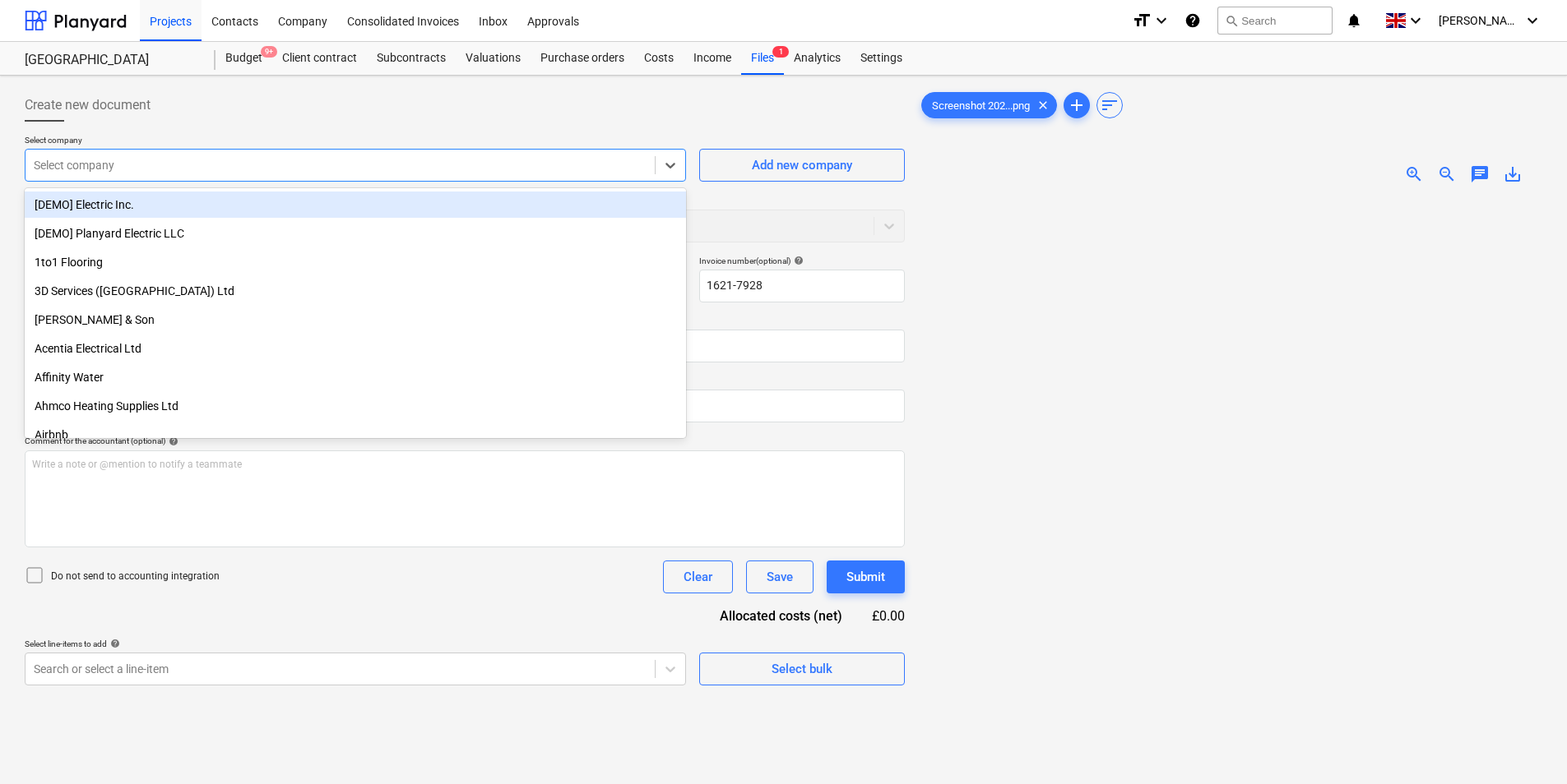
click at [266, 167] on div at bounding box center [339, 165] width 612 height 17
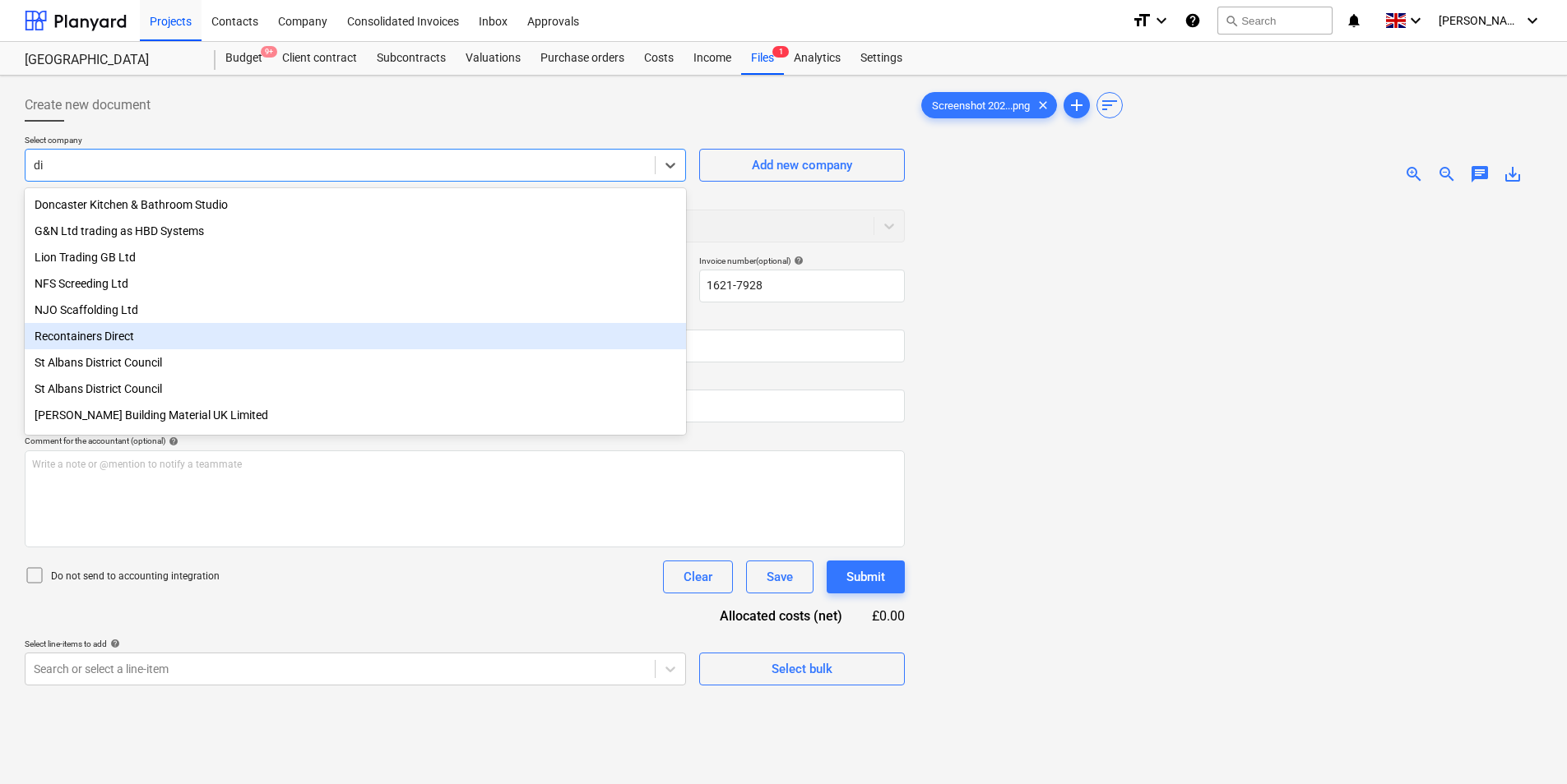
type input "d"
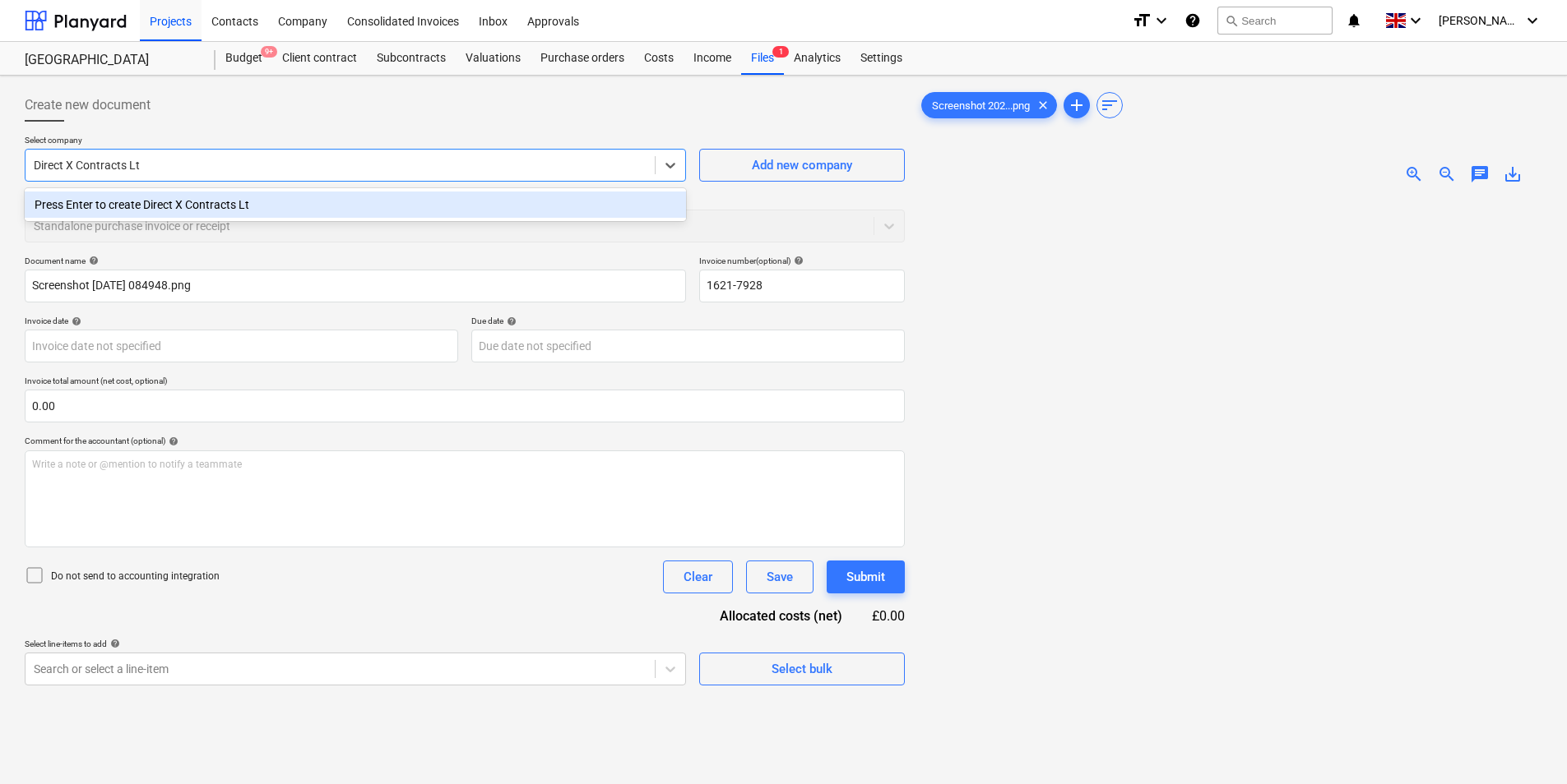
type input "Direct X Contracts Ltd"
click at [257, 199] on div "Press Enter to create Direct X Contracts Ltd" at bounding box center [355, 205] width 661 height 27
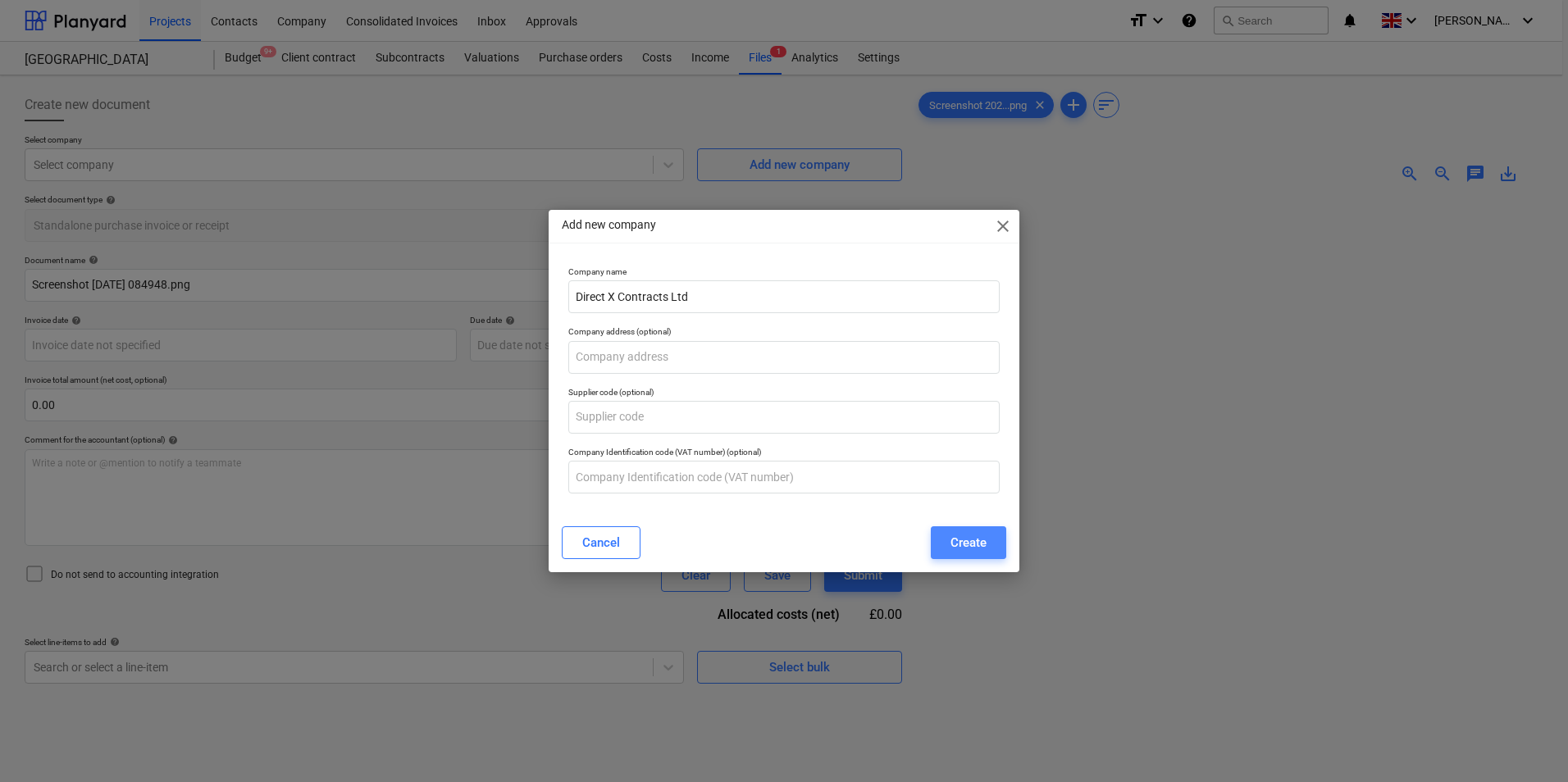
click at [970, 540] on div "Create" at bounding box center [969, 543] width 36 height 21
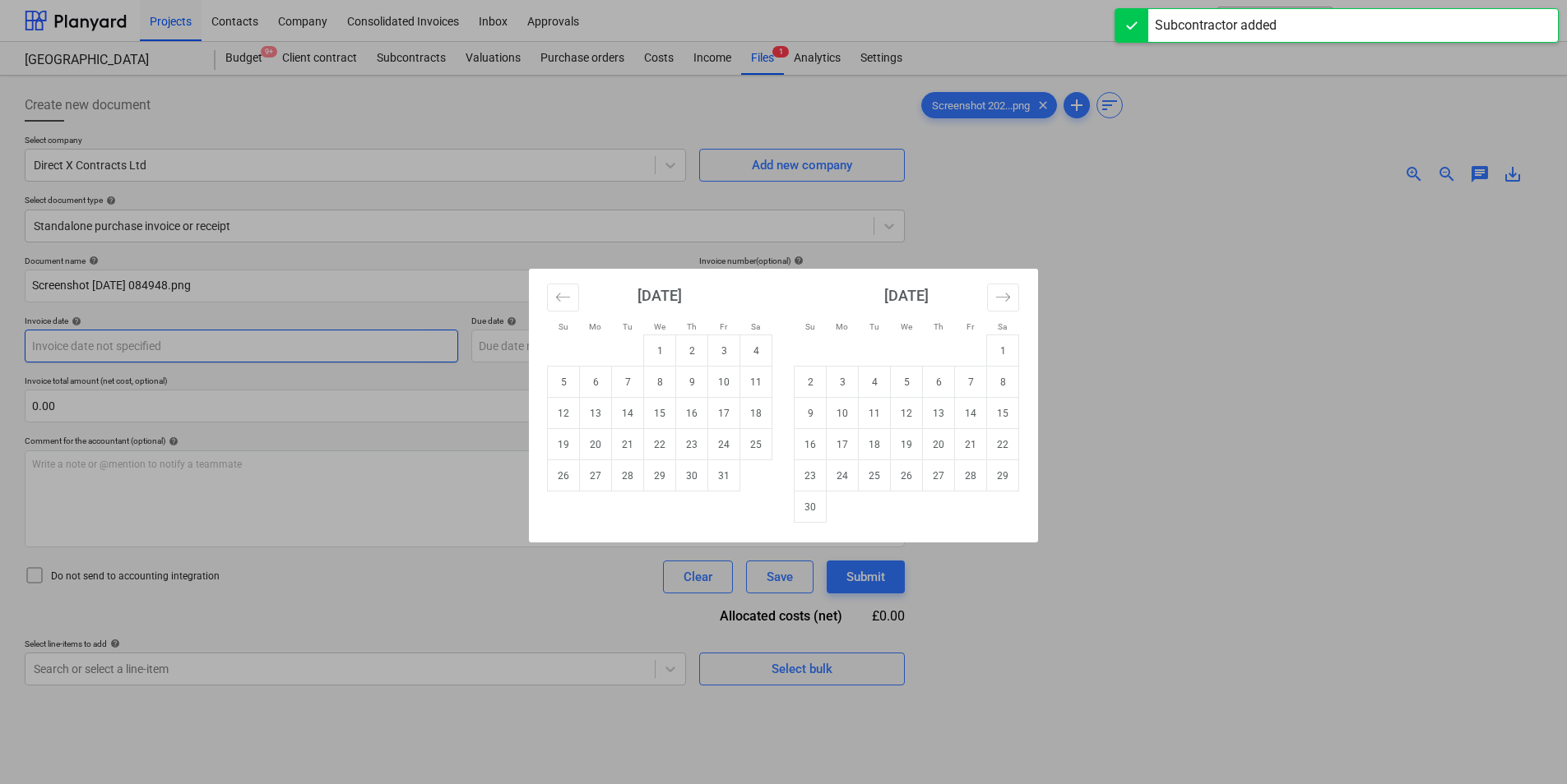
click at [119, 348] on body "Projects Contacts Company Consolidated Invoices Inbox Approvals format_size key…" at bounding box center [784, 392] width 1567 height 784
click at [599, 388] on td "6" at bounding box center [596, 382] width 32 height 31
type input "[DATE]"
drag, startPoint x: 546, startPoint y: 345, endPoint x: 548, endPoint y: 353, distance: 8.2
click at [545, 345] on body "Projects Contacts Company Consolidated Invoices Inbox Approvals format_size key…" at bounding box center [784, 392] width 1567 height 784
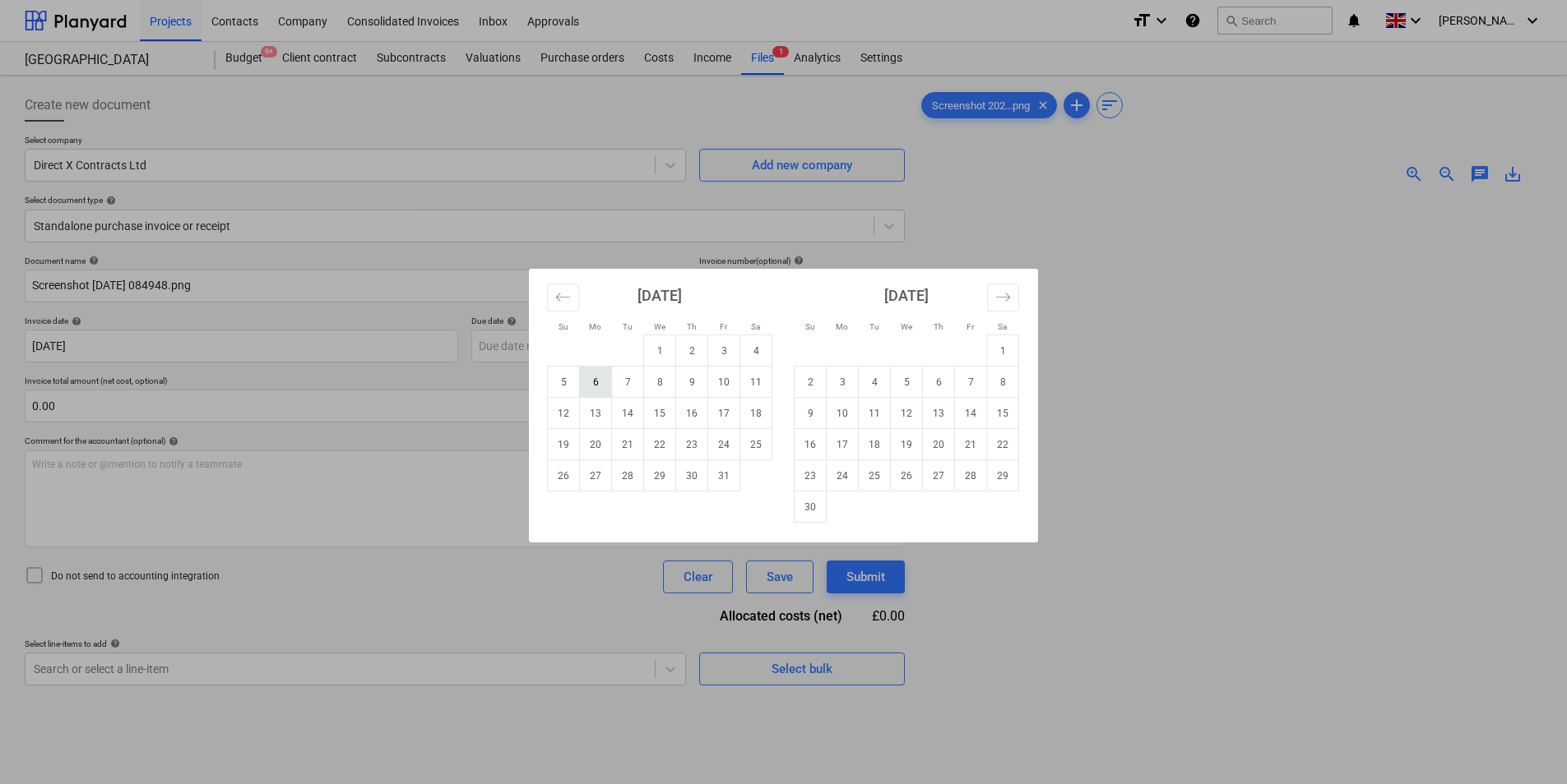
click at [598, 391] on td "6" at bounding box center [596, 382] width 32 height 31
type input "[DATE]"
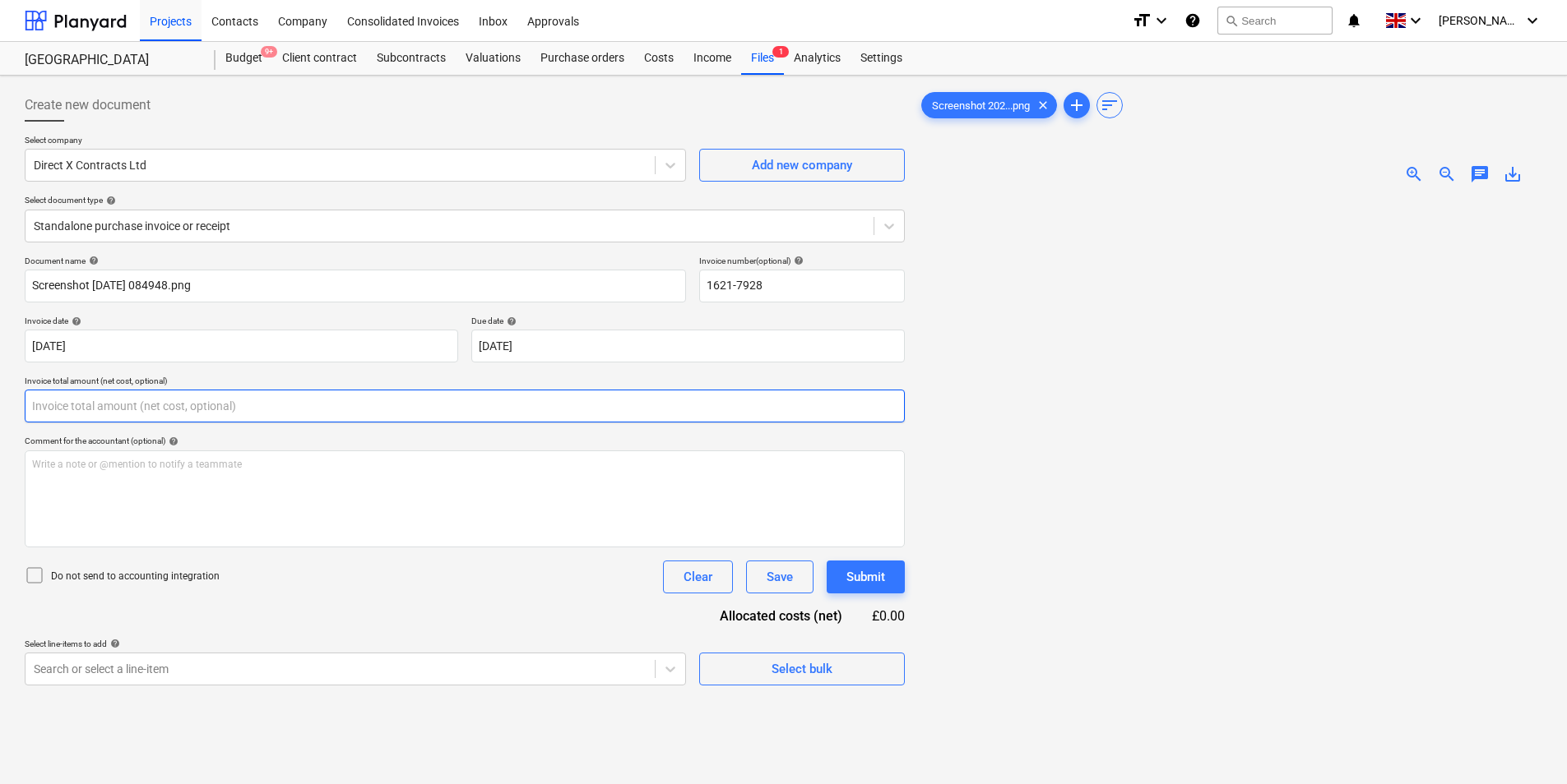
click at [179, 400] on input "text" at bounding box center [464, 406] width 880 height 33
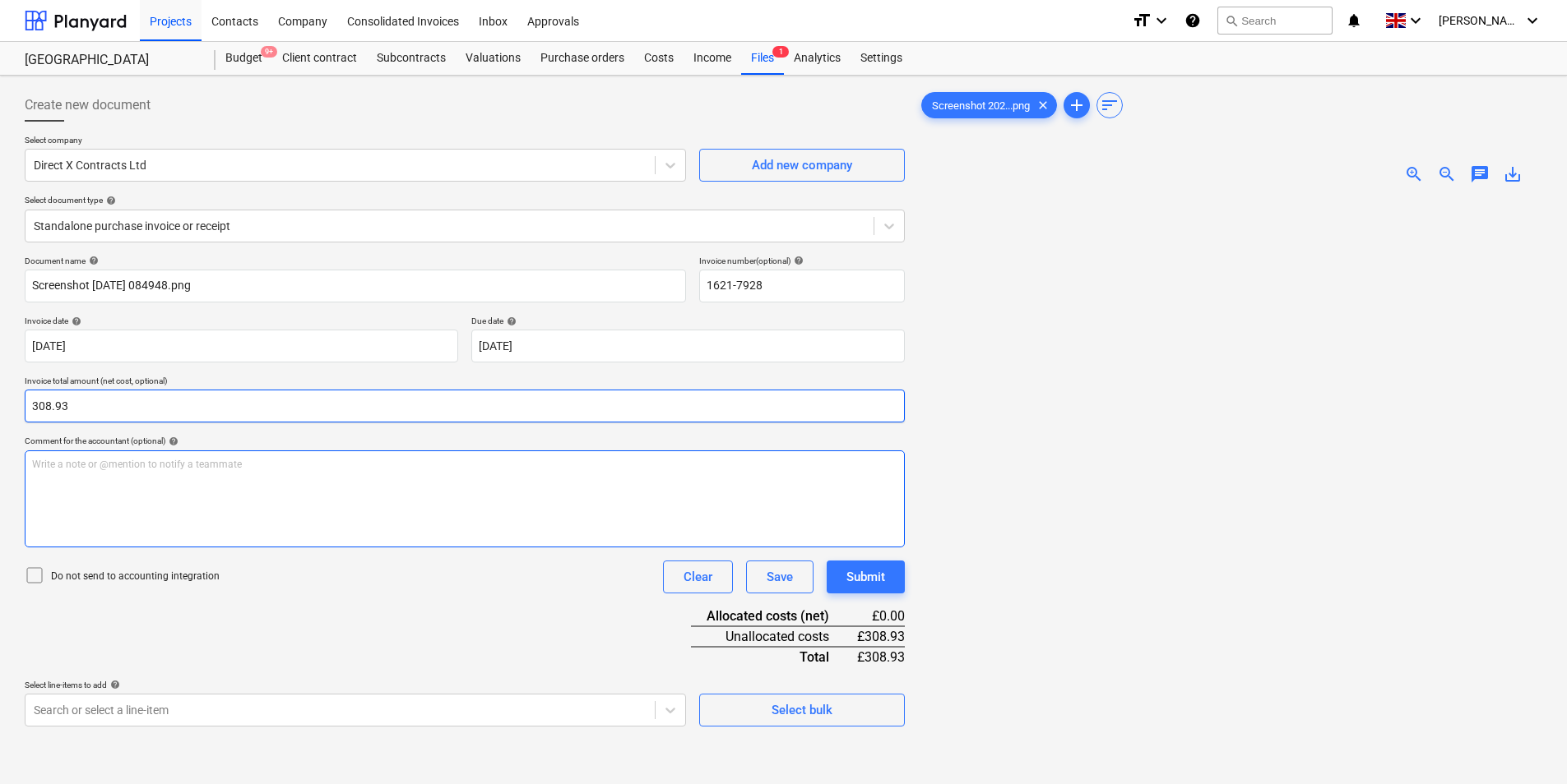
type input "308.93"
click at [166, 474] on div "Write a note or @mention to notify a teammate [PERSON_NAME]" at bounding box center [464, 500] width 880 height 97
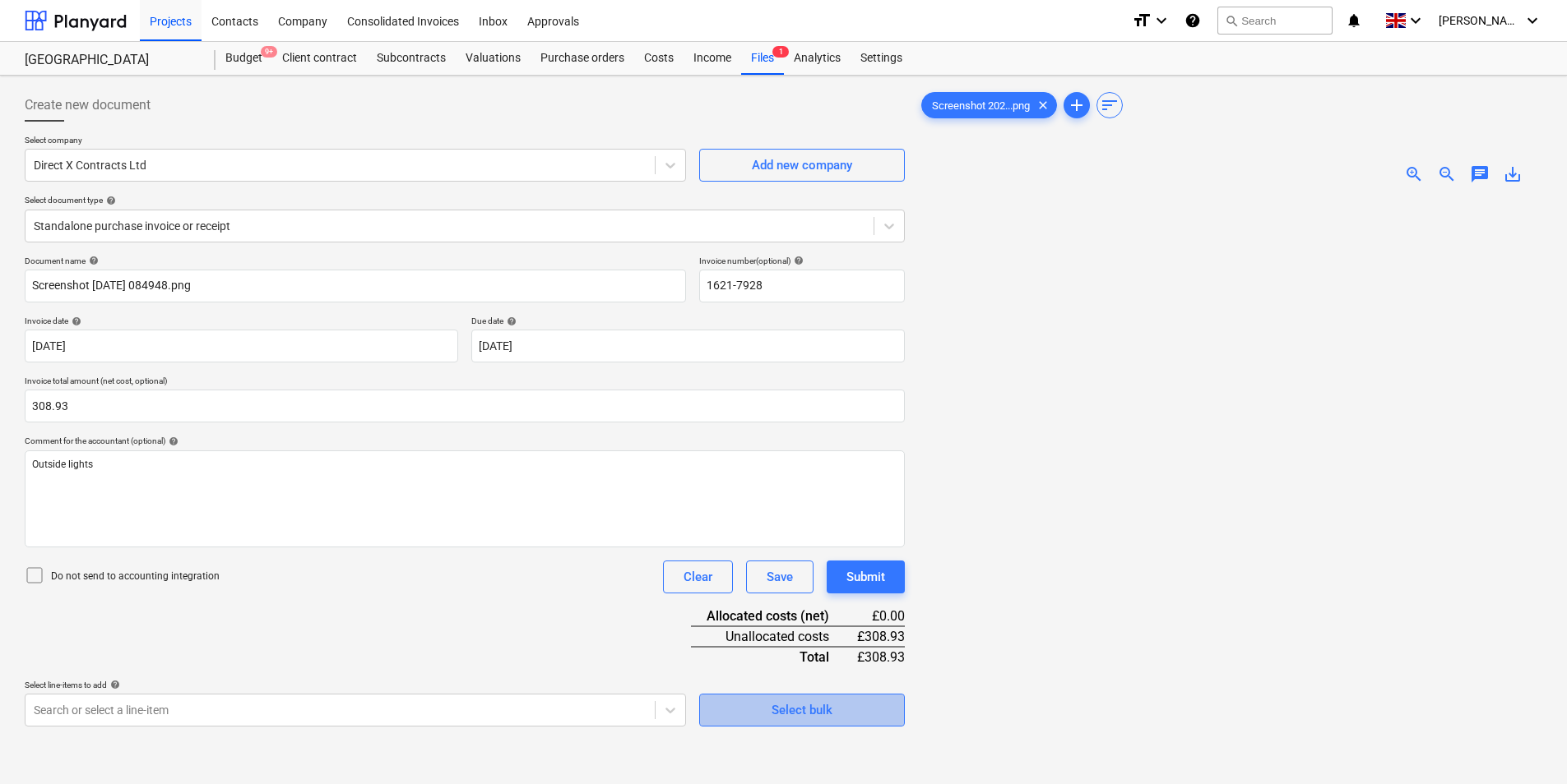
click at [753, 702] on span "Select bulk" at bounding box center [802, 710] width 165 height 21
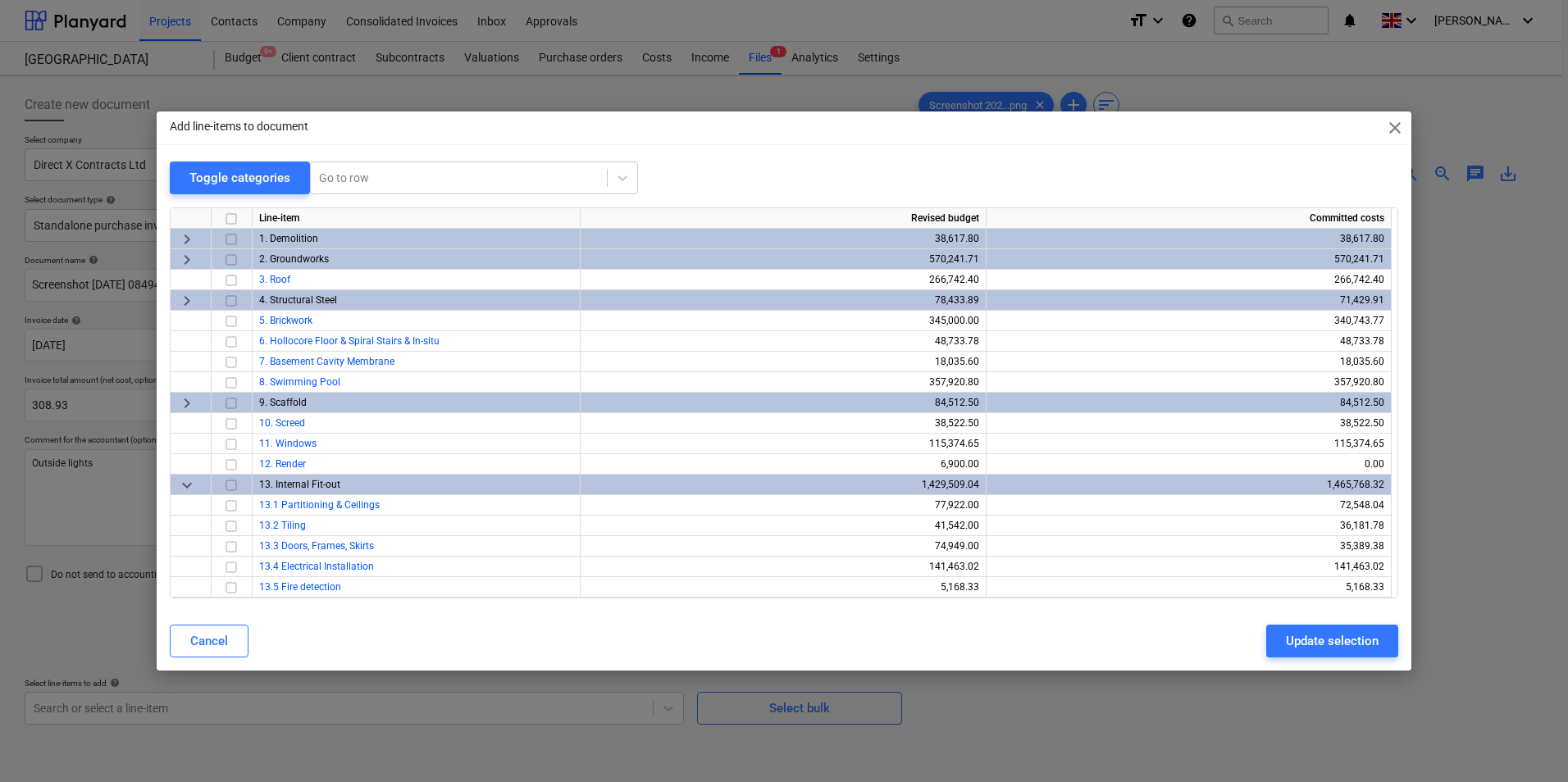
click at [177, 480] on span "keyboard_arrow_down" at bounding box center [186, 485] width 19 height 19
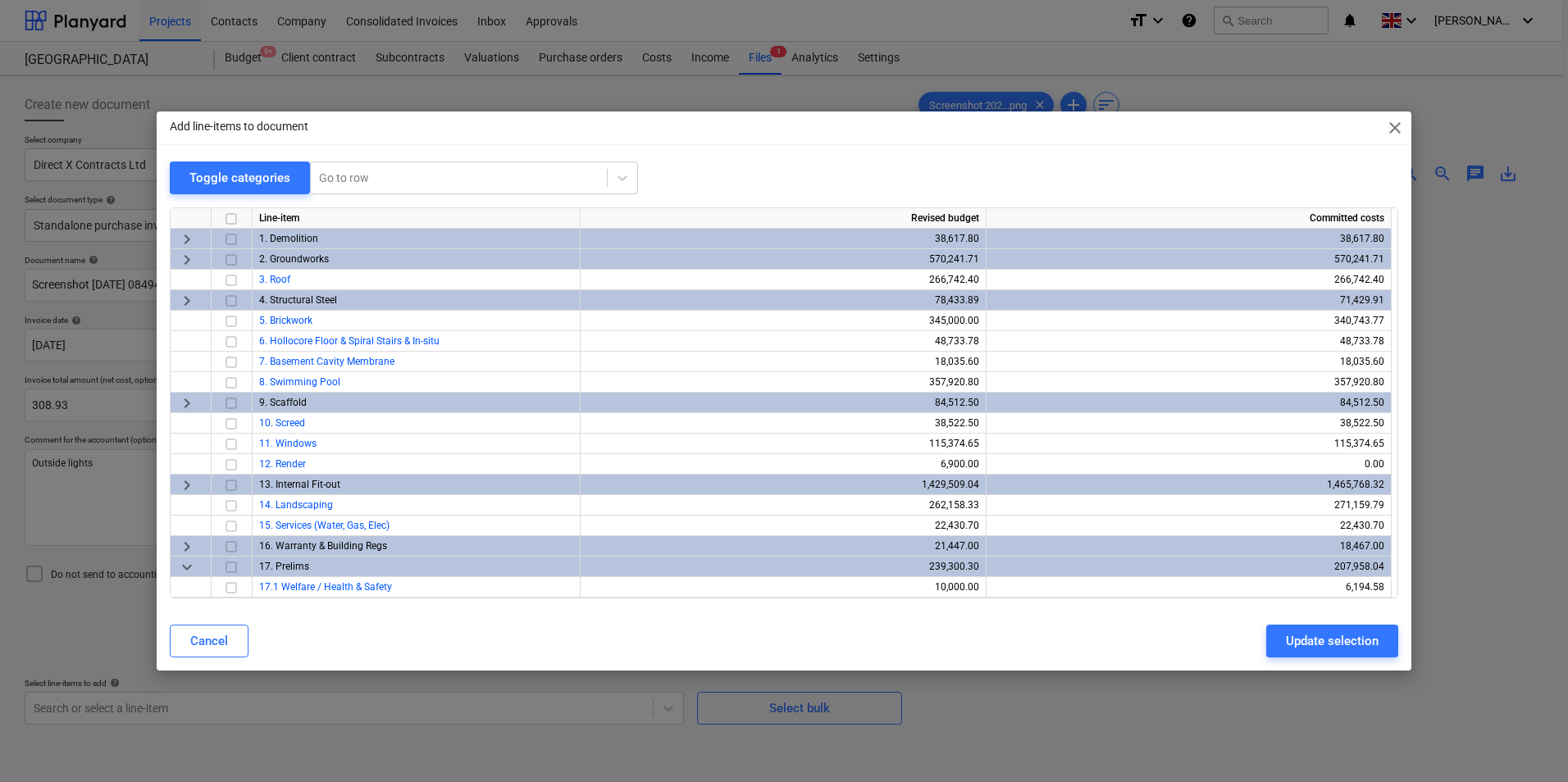
click at [188, 484] on span "keyboard_arrow_right" at bounding box center [186, 485] width 19 height 19
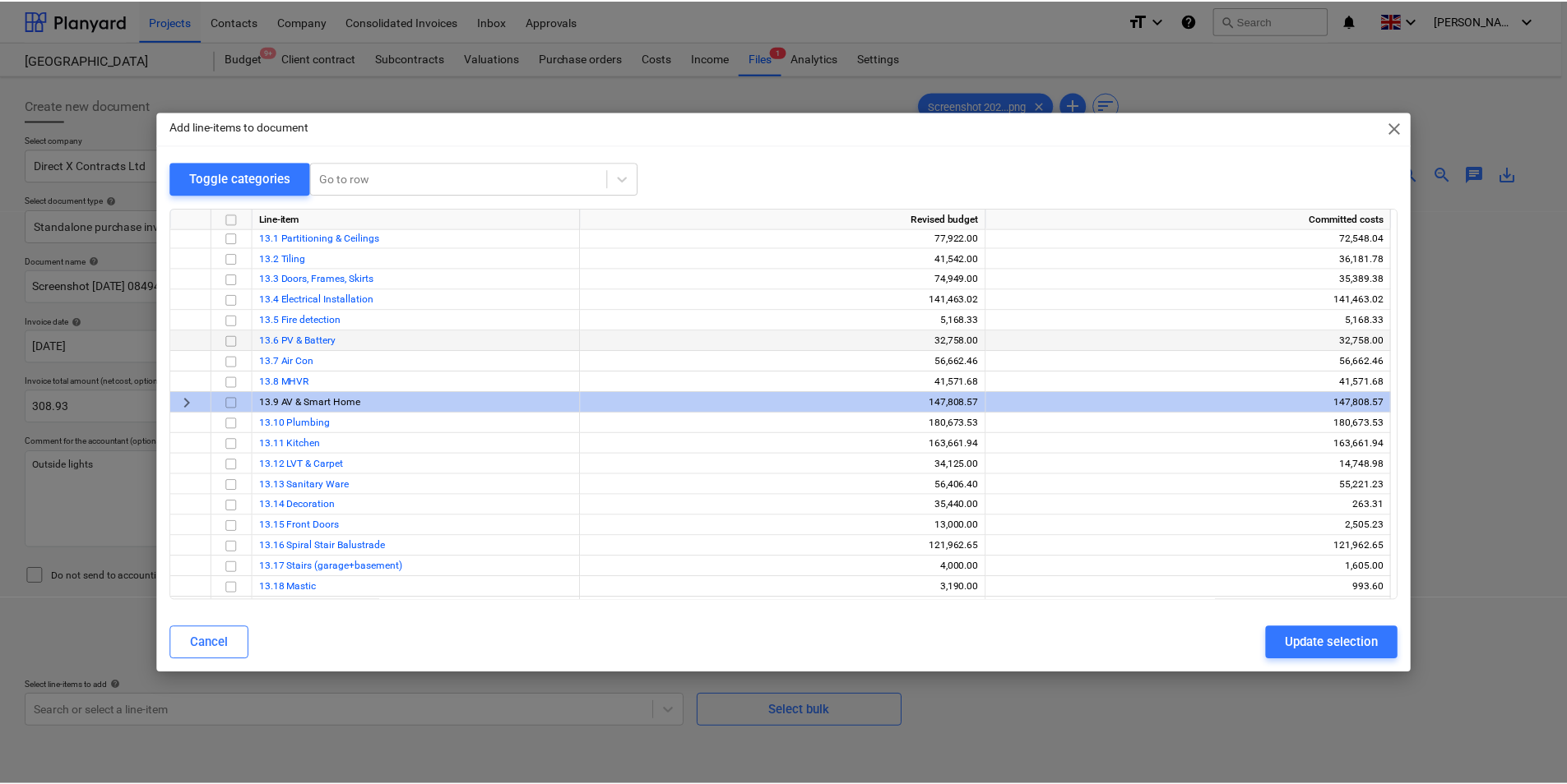
scroll to position [266, 0]
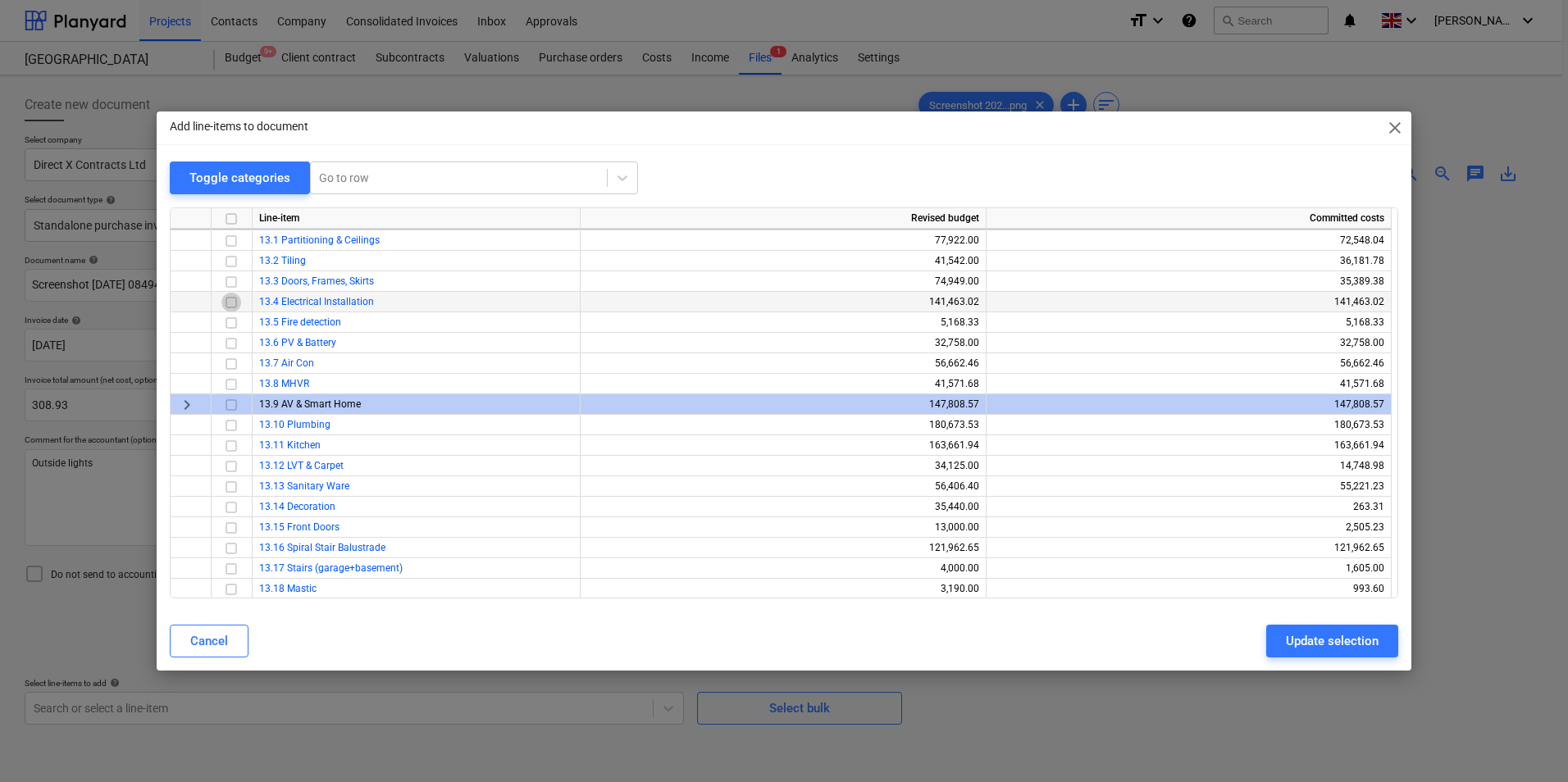
click at [228, 309] on input "checkbox" at bounding box center [232, 302] width 19 height 19
click at [1316, 635] on div "Update selection" at bounding box center [1332, 642] width 93 height 21
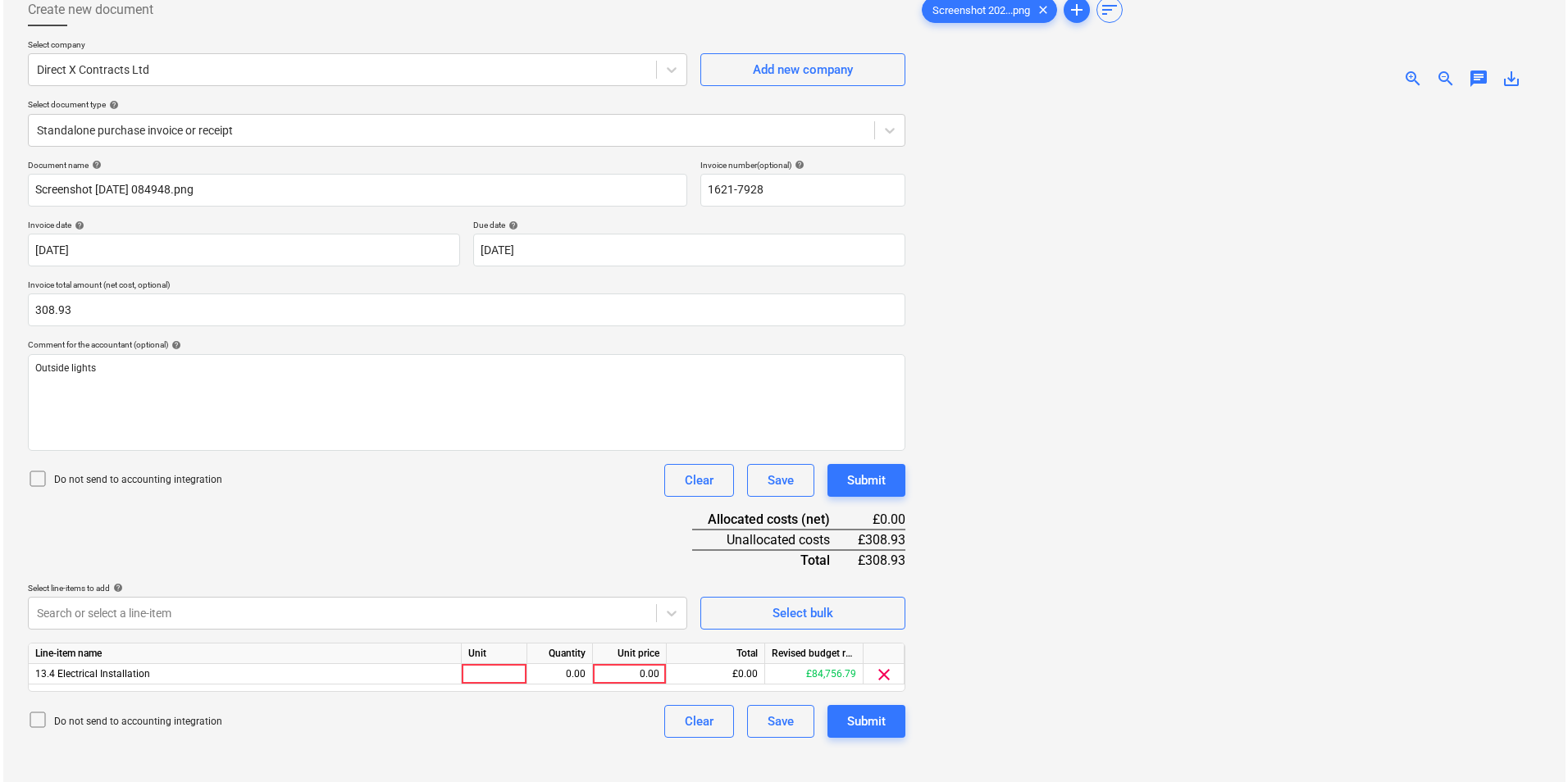
scroll to position [164, 0]
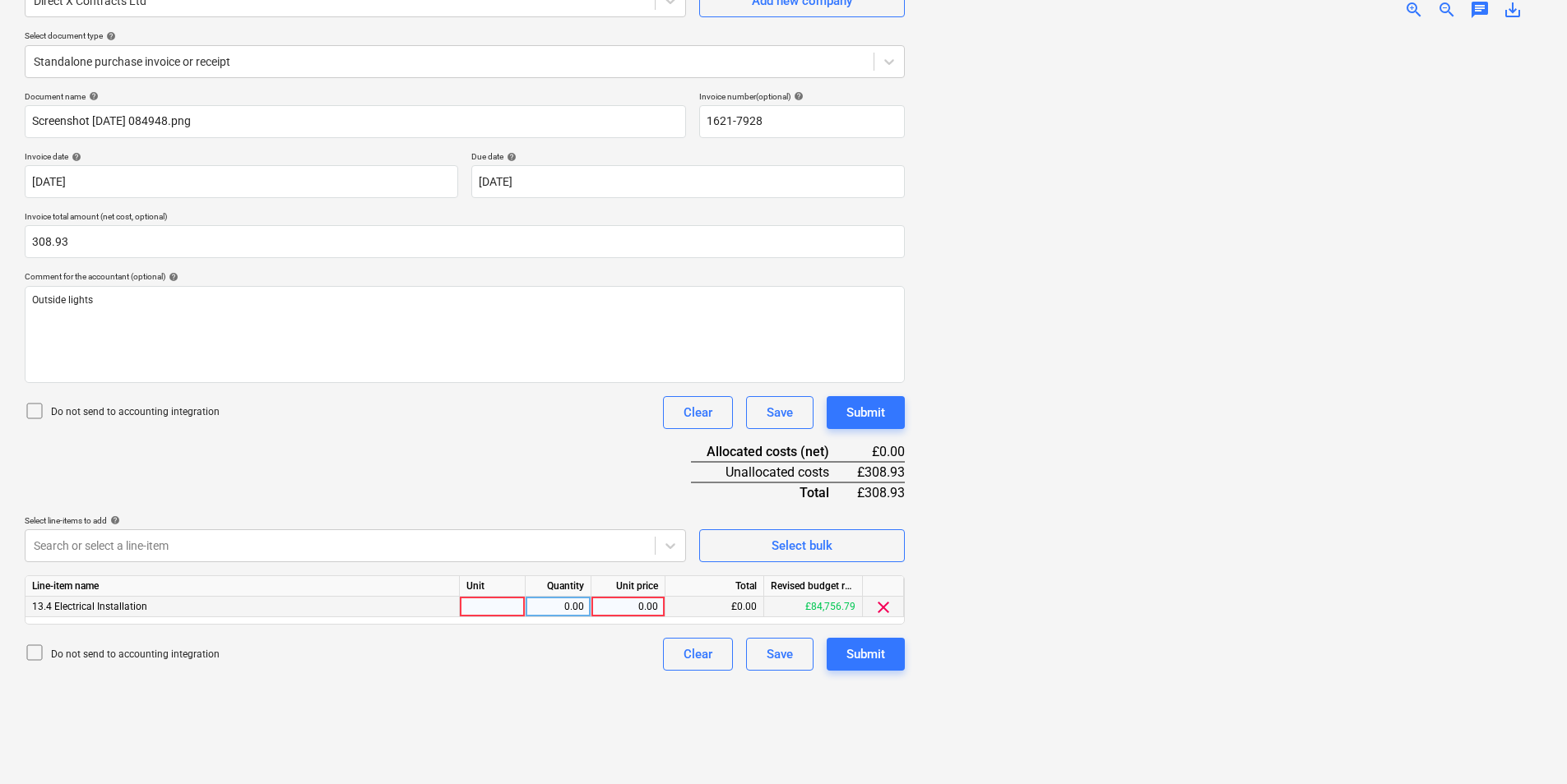
click at [482, 611] on div at bounding box center [493, 607] width 66 height 20
type input "ra"
type input "308.93"
click at [864, 644] on div "Submit" at bounding box center [866, 655] width 39 height 21
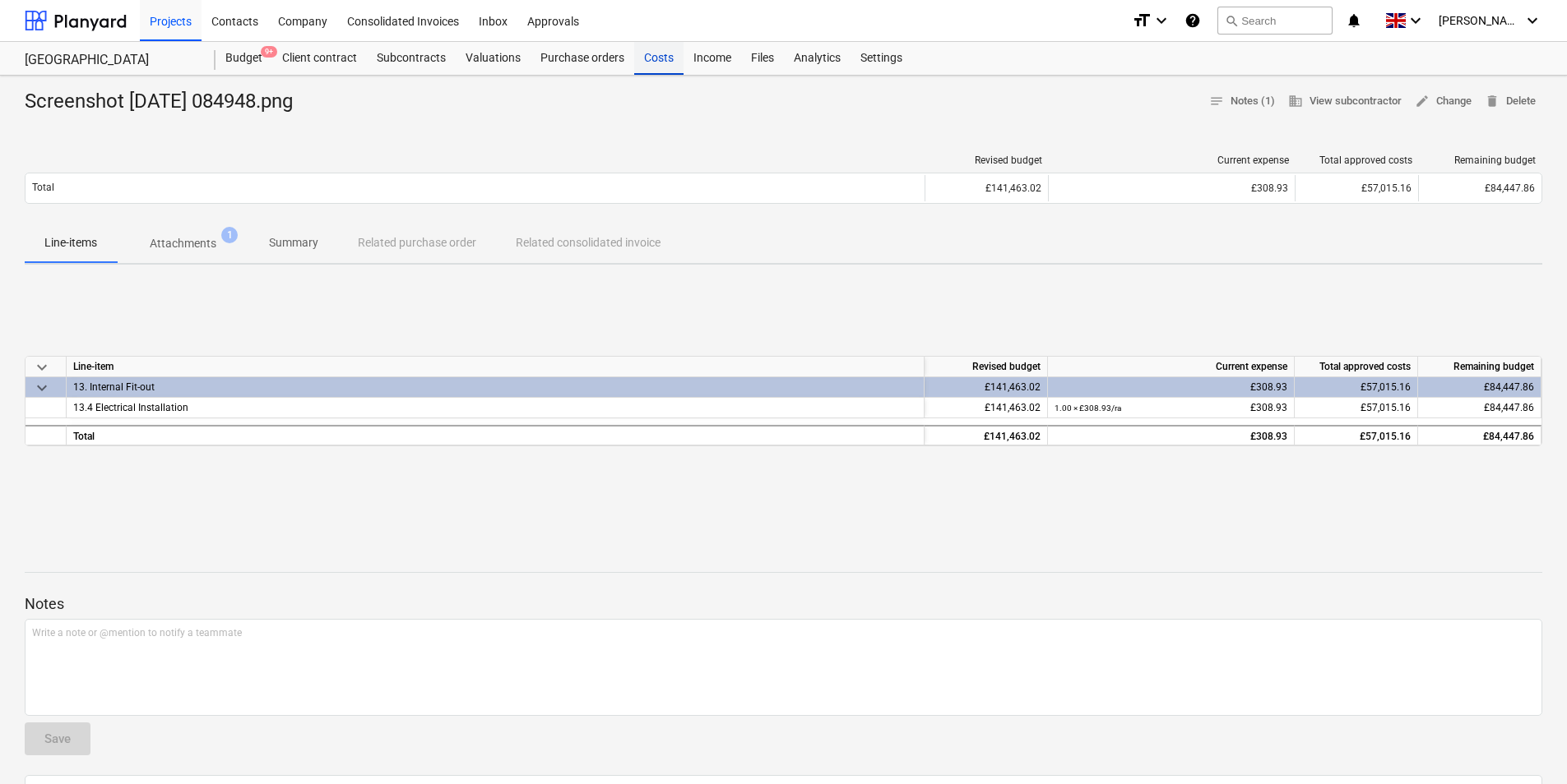
click at [655, 50] on div "Costs" at bounding box center [659, 58] width 50 height 33
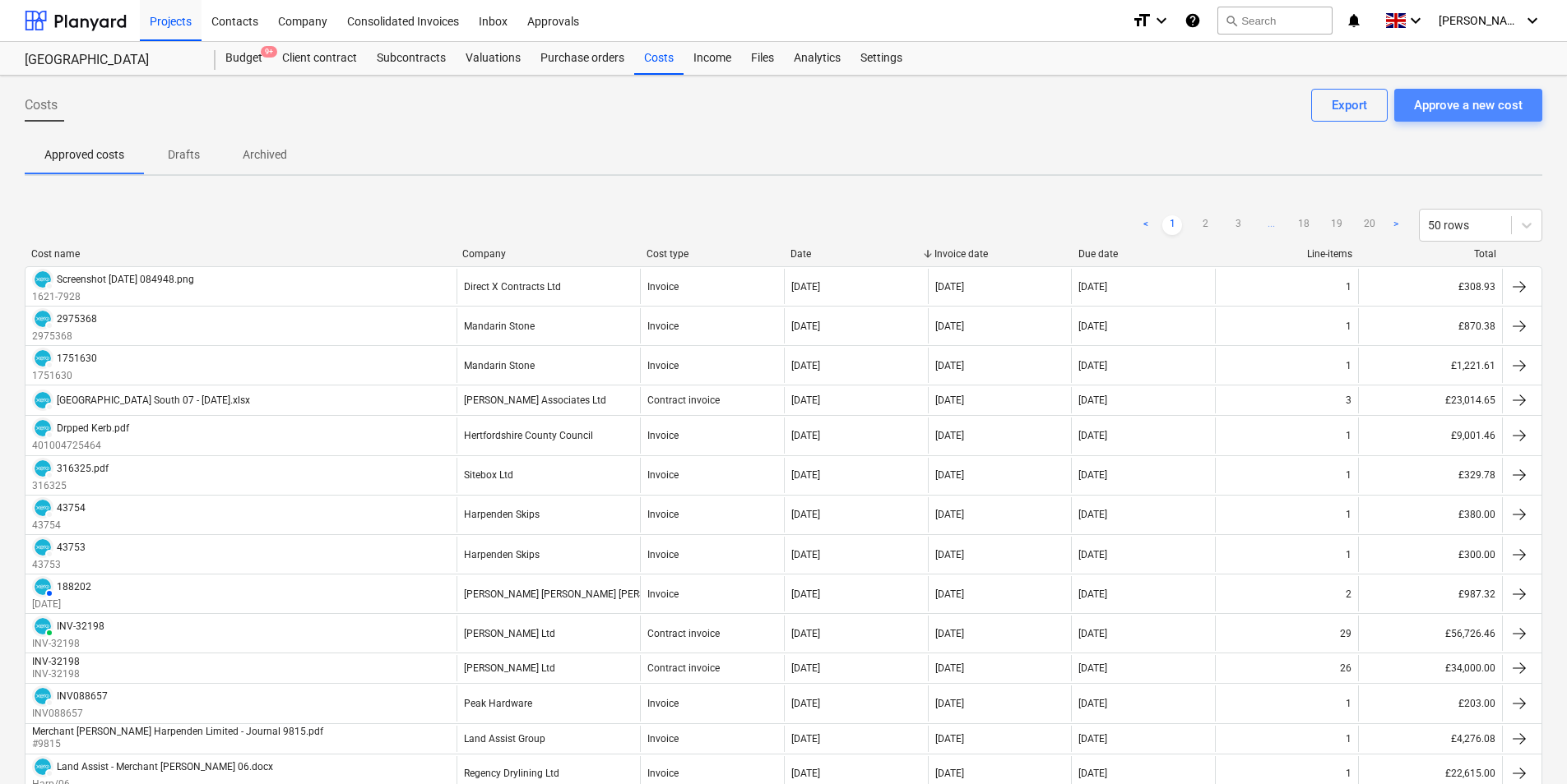
click at [1423, 101] on div "Approve a new cost" at bounding box center [1468, 105] width 108 height 21
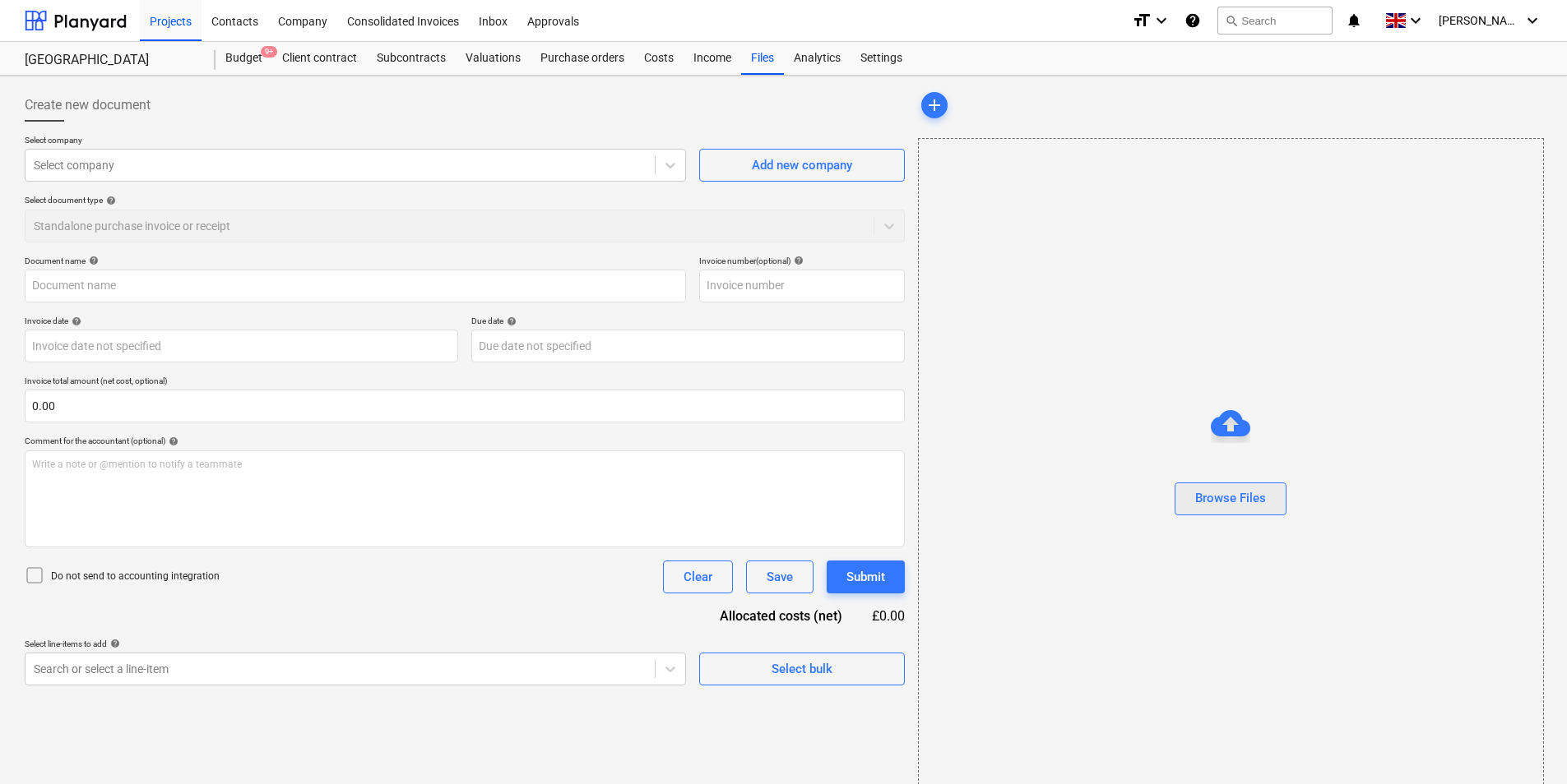
click at [1224, 508] on div "Browse Files" at bounding box center [1230, 498] width 71 height 21
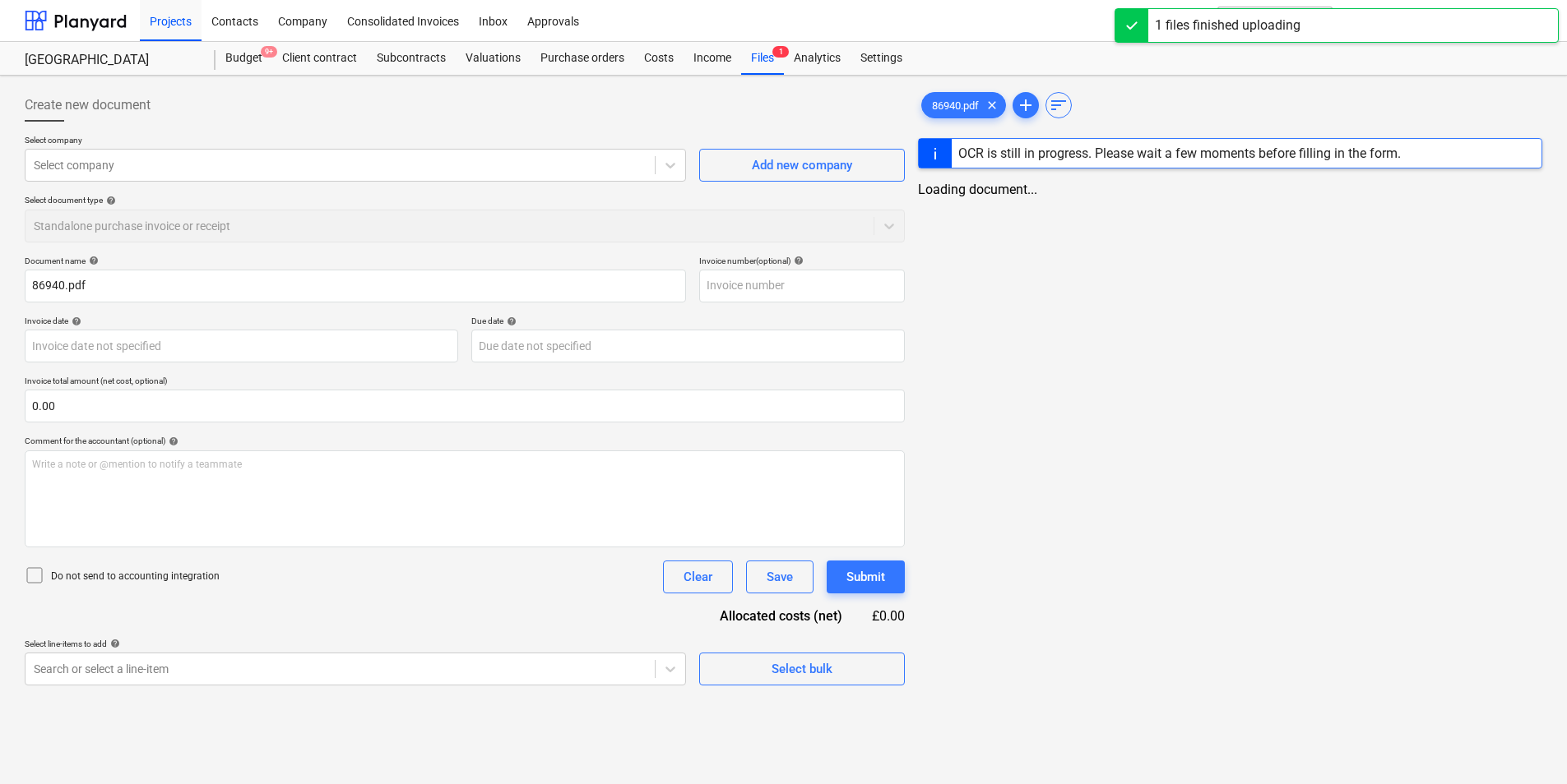
type input "86940.pdf"
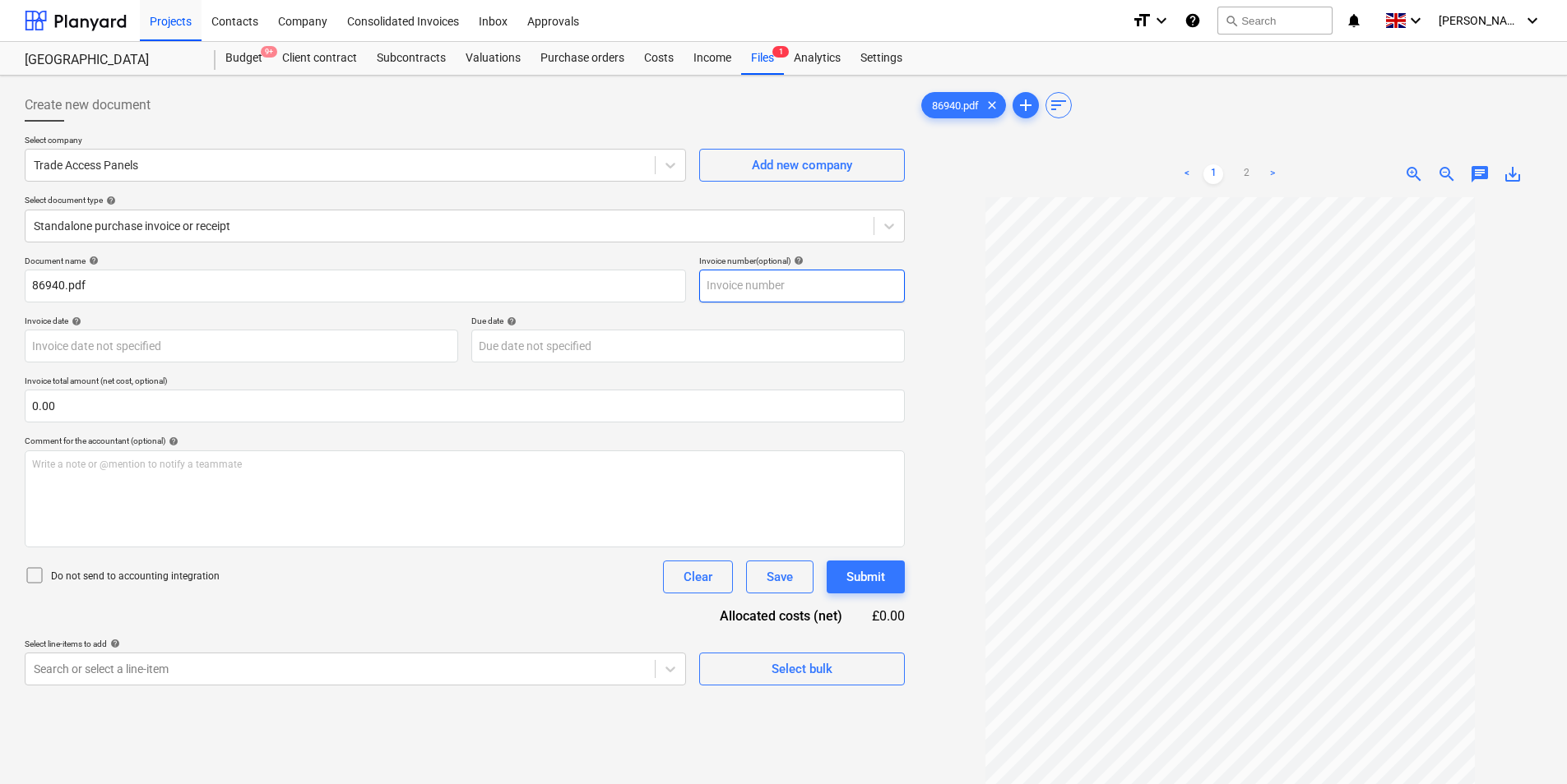
click at [768, 284] on input "text" at bounding box center [802, 285] width 206 height 33
type input "86940"
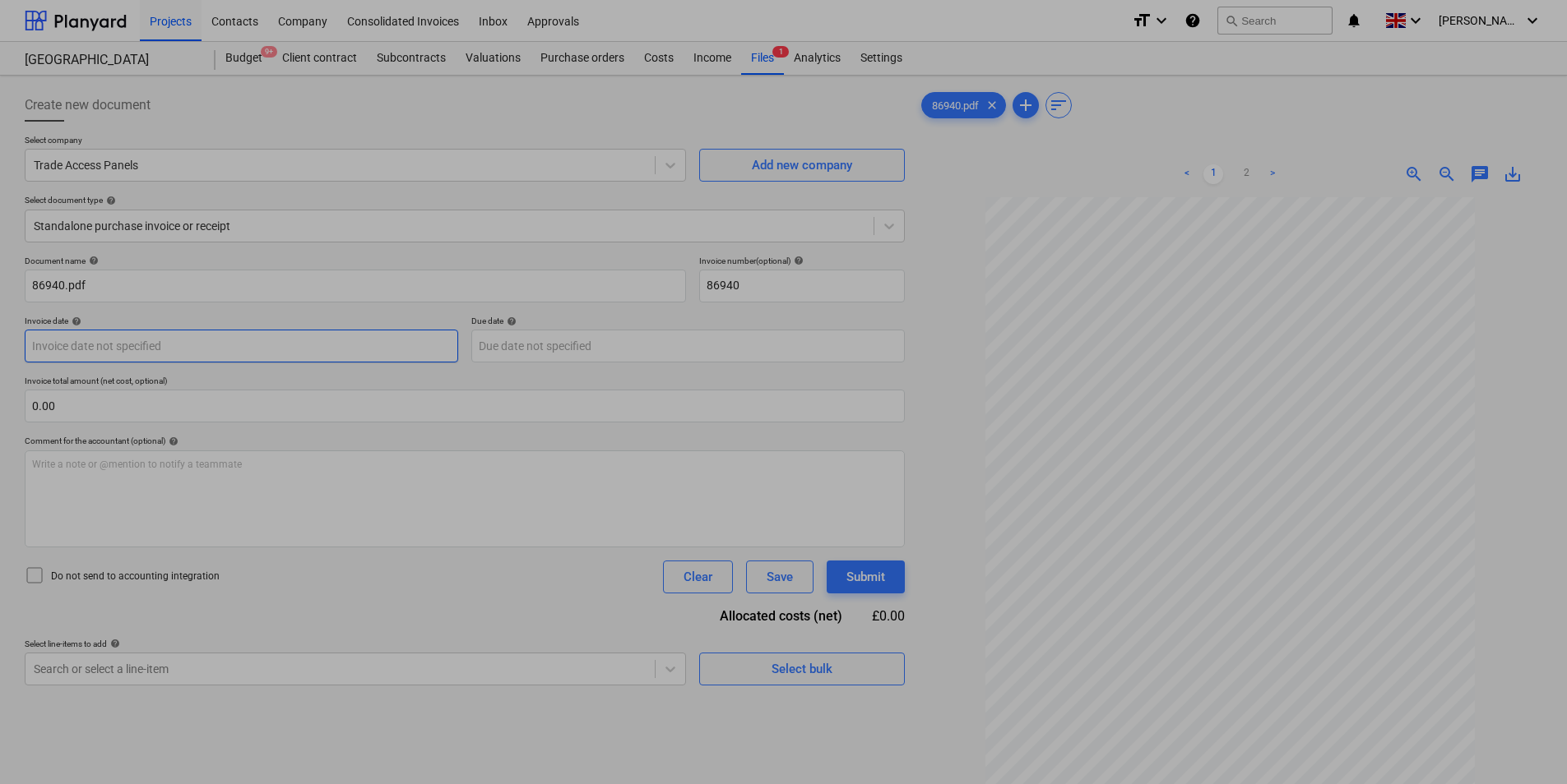
click at [82, 355] on body "Projects Contacts Company Consolidated Invoices Inbox Approvals format_size key…" at bounding box center [784, 392] width 1567 height 784
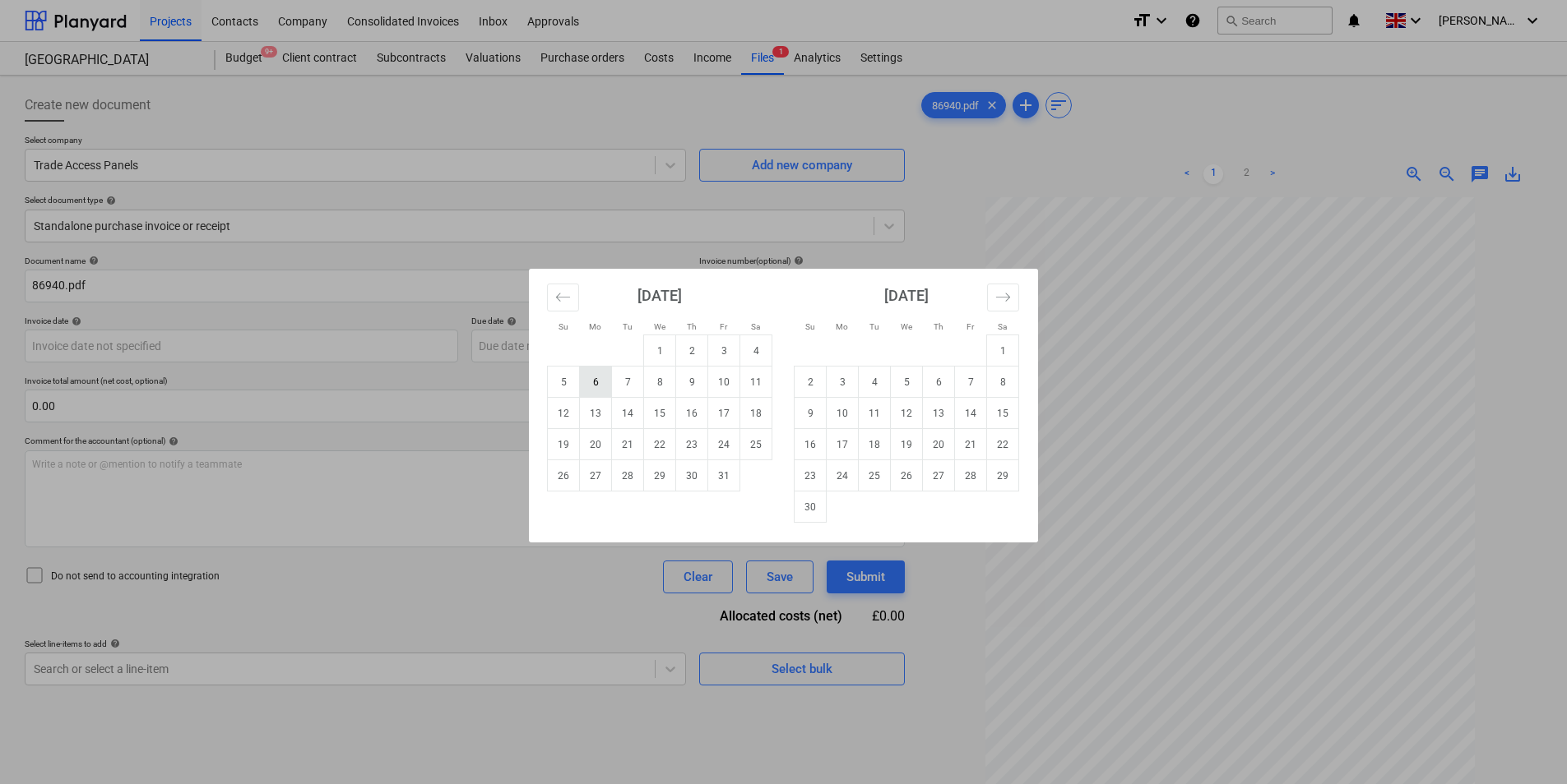
click at [596, 385] on td "6" at bounding box center [596, 382] width 32 height 31
type input "[DATE]"
drag, startPoint x: 556, startPoint y: 349, endPoint x: 571, endPoint y: 371, distance: 26.6
click at [556, 349] on body "Projects Contacts Company Consolidated Invoices Inbox Approvals format_size key…" at bounding box center [784, 392] width 1567 height 784
click at [591, 383] on td "6" at bounding box center [596, 382] width 32 height 31
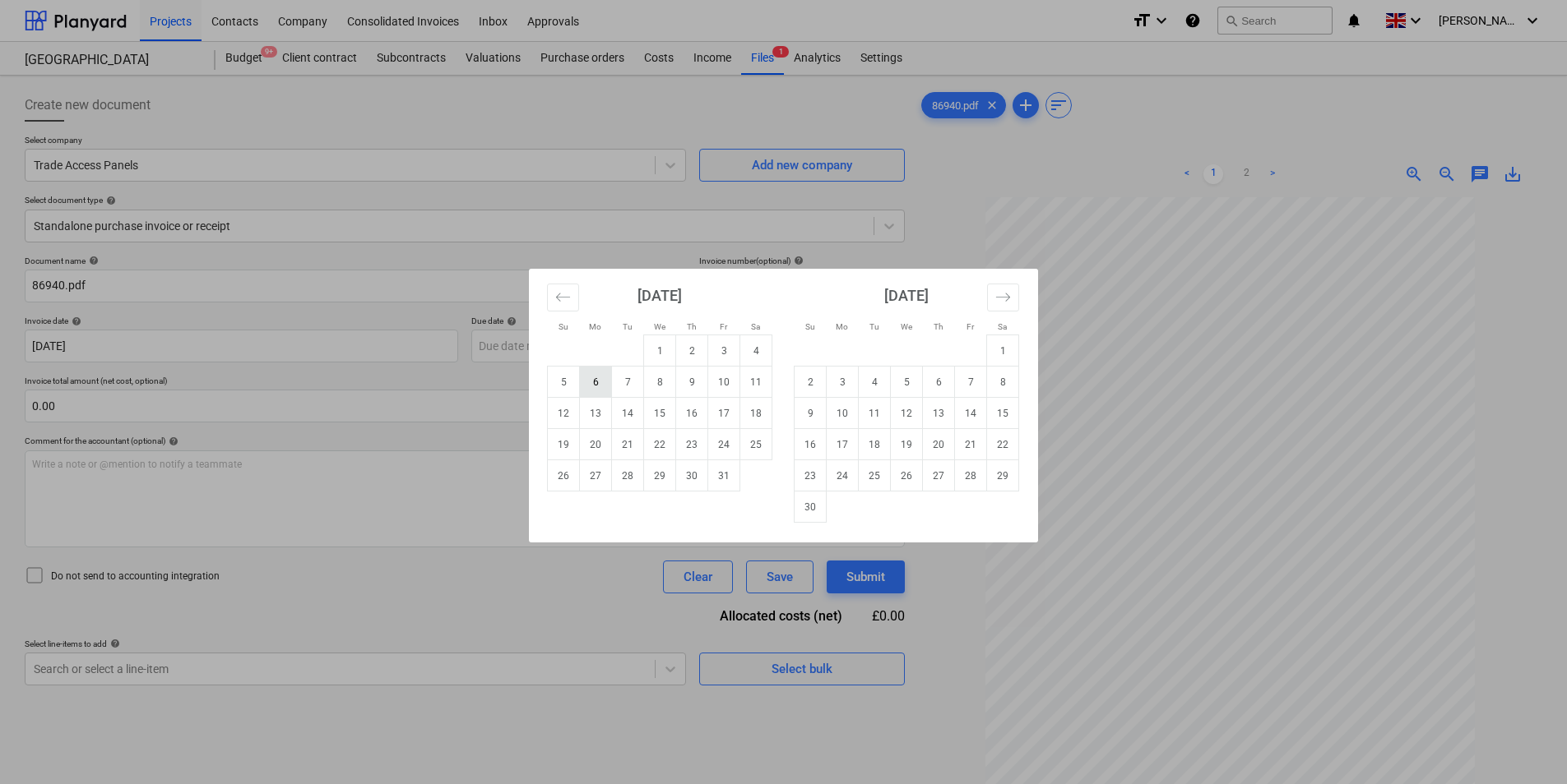
type input "[DATE]"
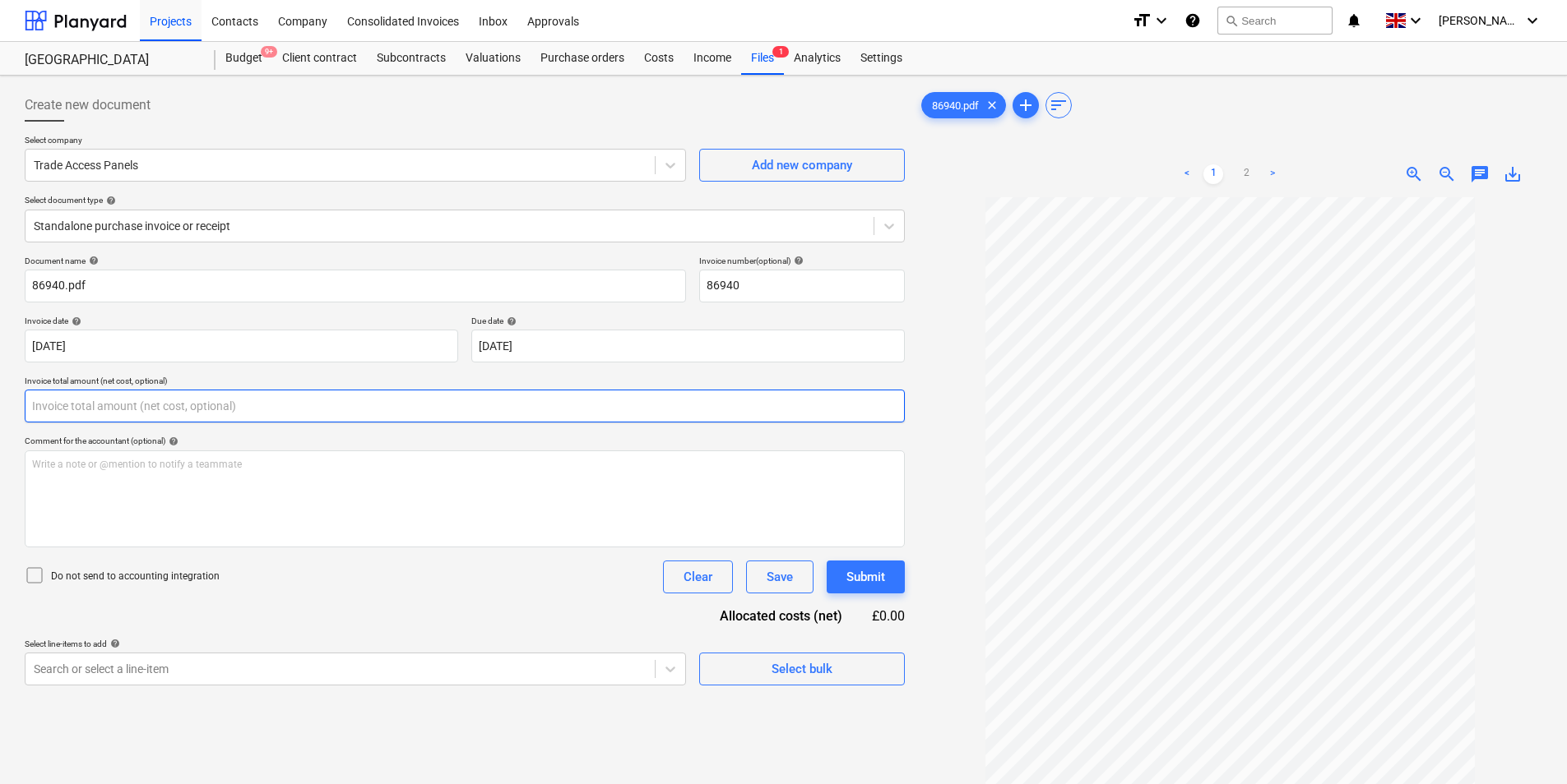
click at [320, 407] on input "text" at bounding box center [464, 406] width 880 height 33
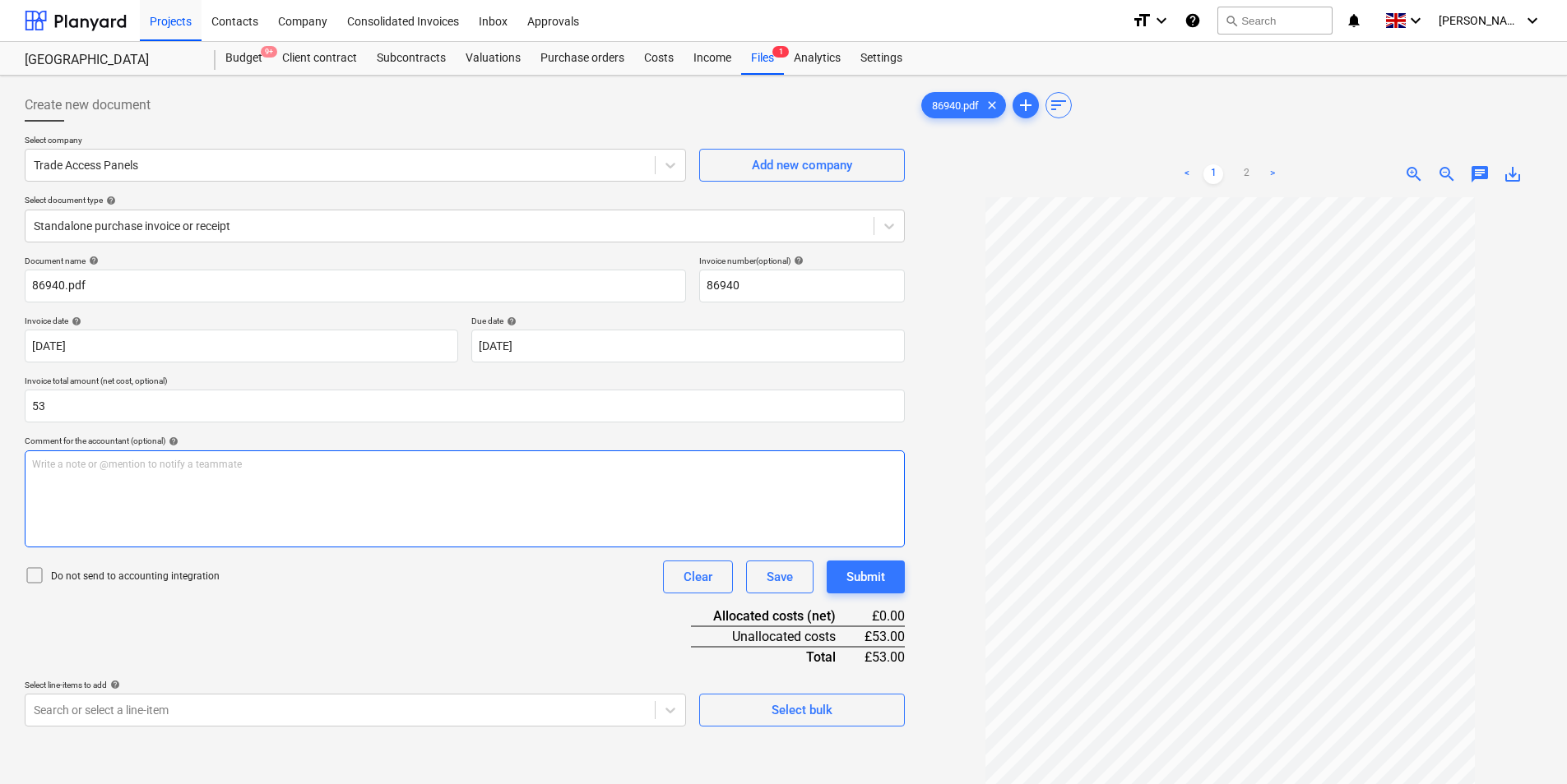
type input "53.00"
click at [250, 490] on div "Write a note or @mention to notify a teammate [PERSON_NAME]" at bounding box center [464, 500] width 880 height 97
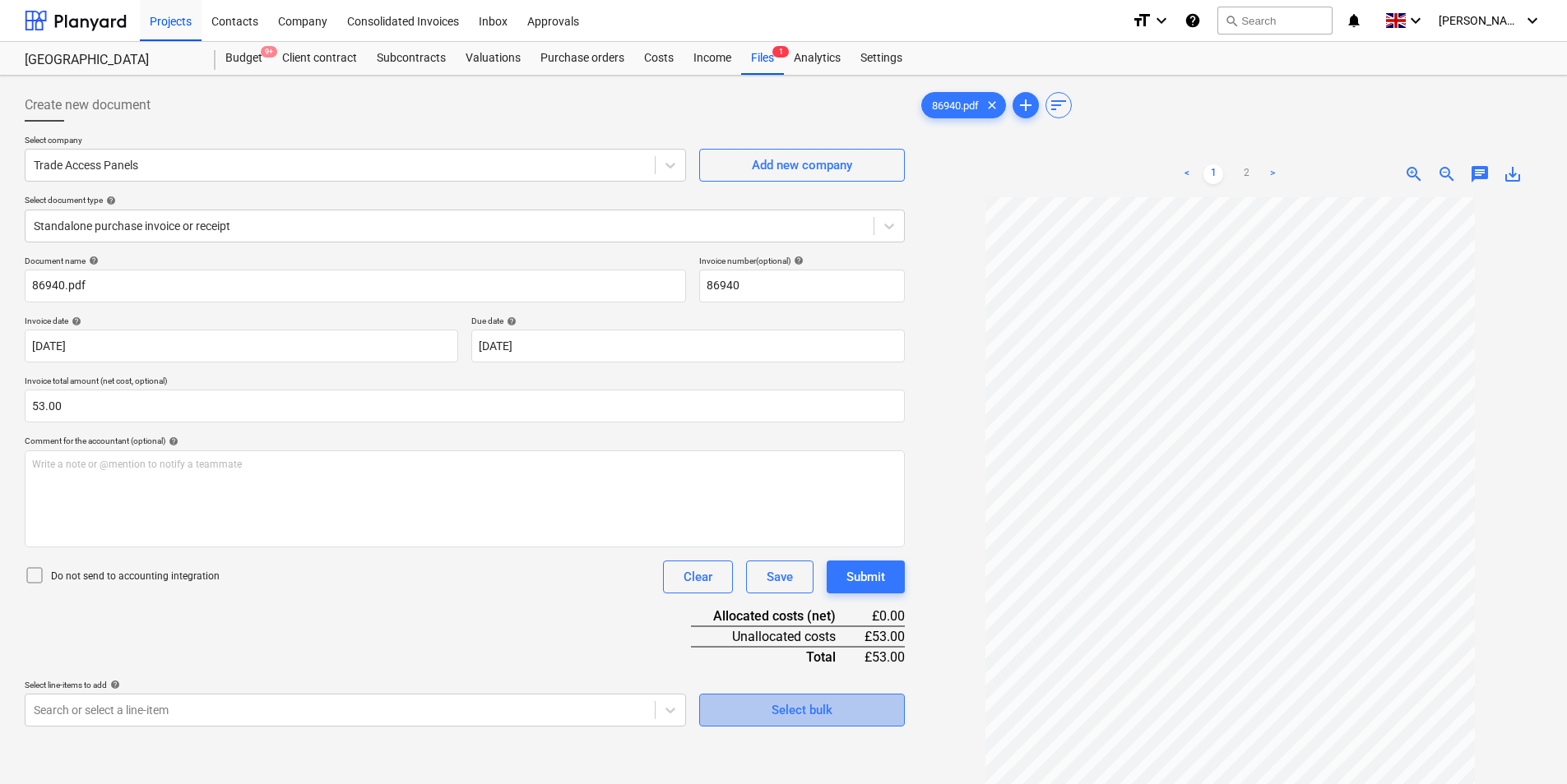
click at [865, 711] on span "Select bulk" at bounding box center [802, 710] width 165 height 21
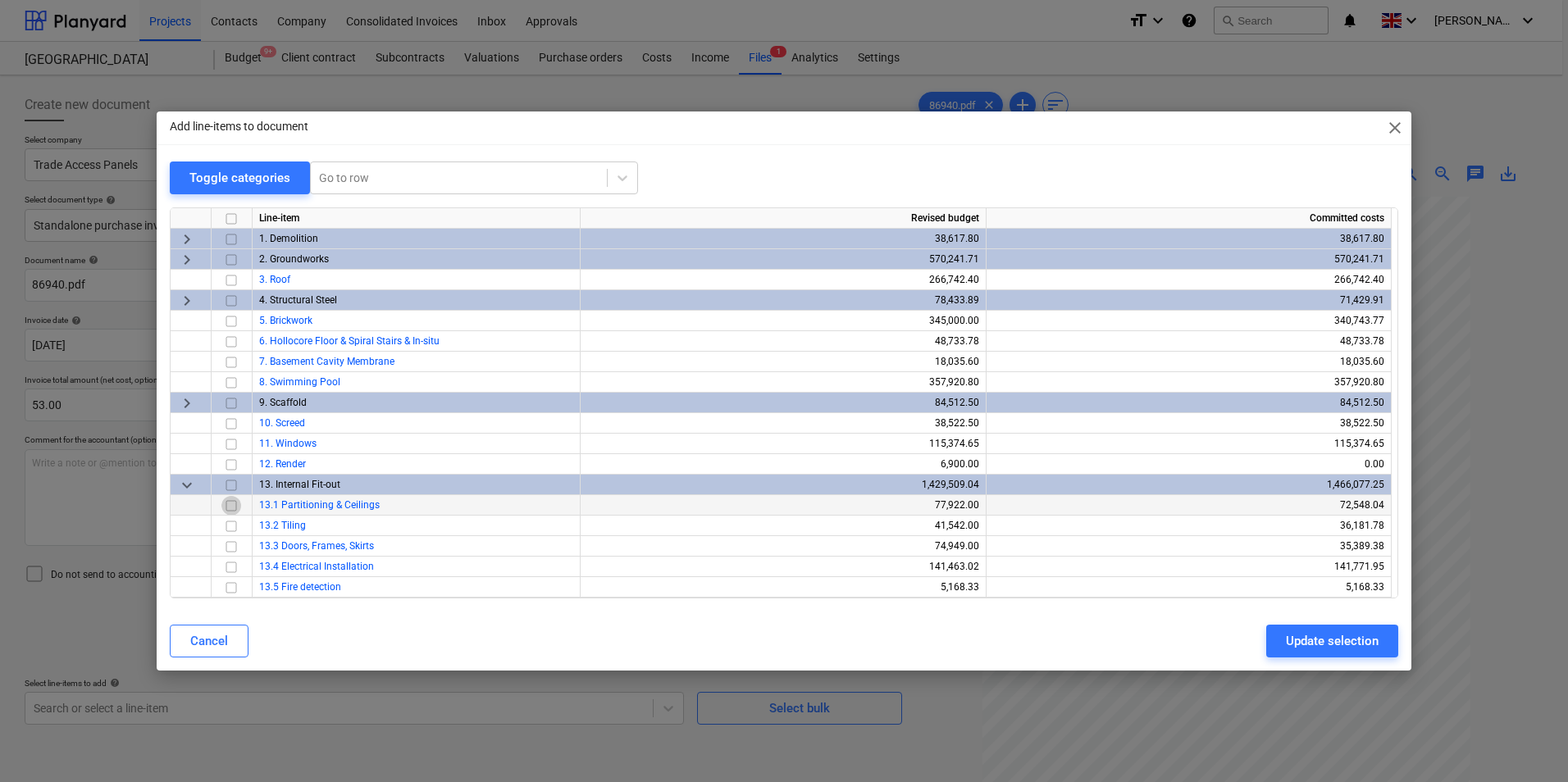
drag, startPoint x: 229, startPoint y: 505, endPoint x: 268, endPoint y: 514, distance: 40.0
click at [229, 506] on input "checkbox" at bounding box center [232, 505] width 19 height 19
click at [1374, 641] on div "Update selection" at bounding box center [1332, 642] width 93 height 21
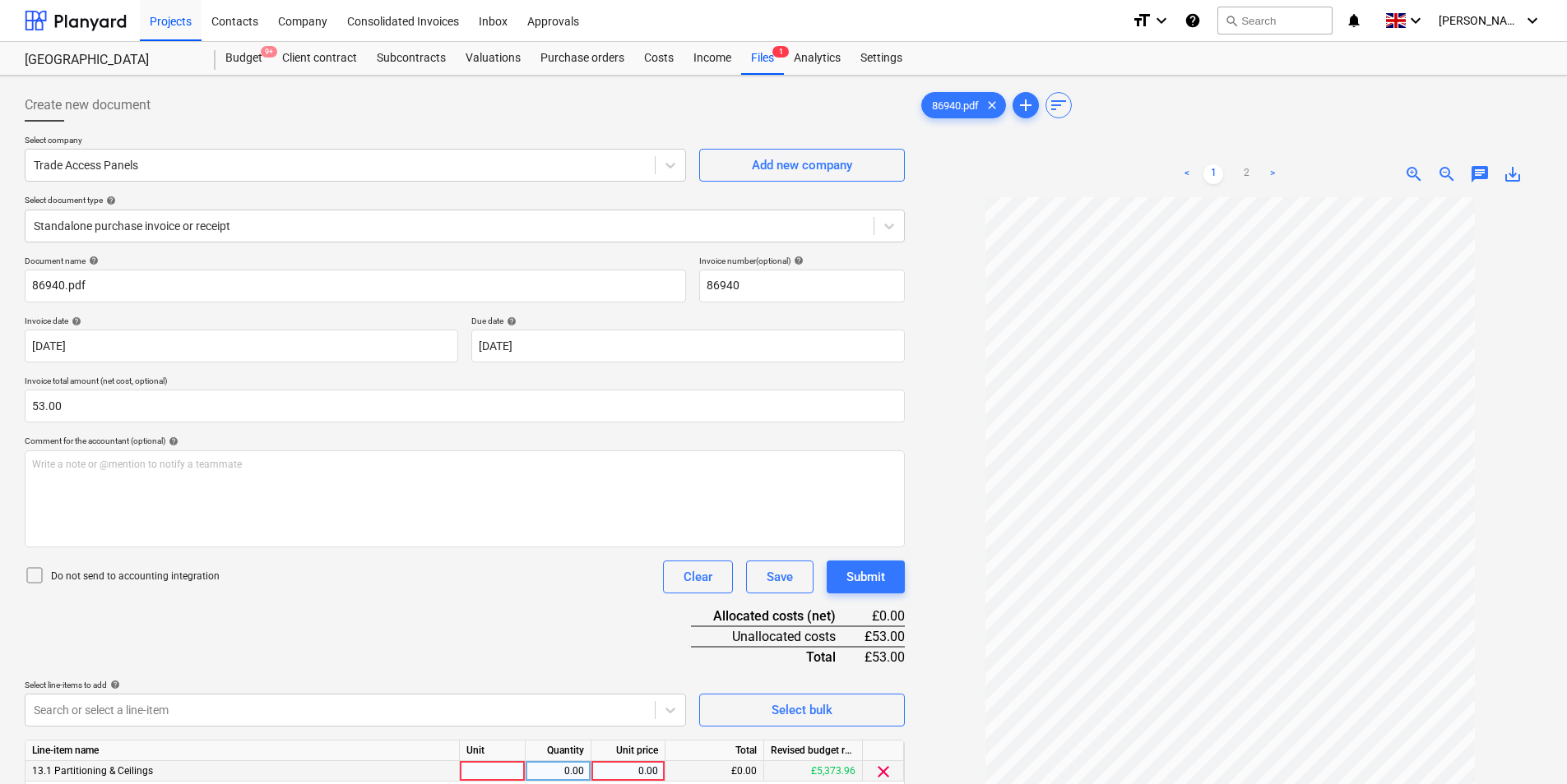
click at [482, 772] on div at bounding box center [493, 771] width 66 height 20
type input "ea"
type input "53"
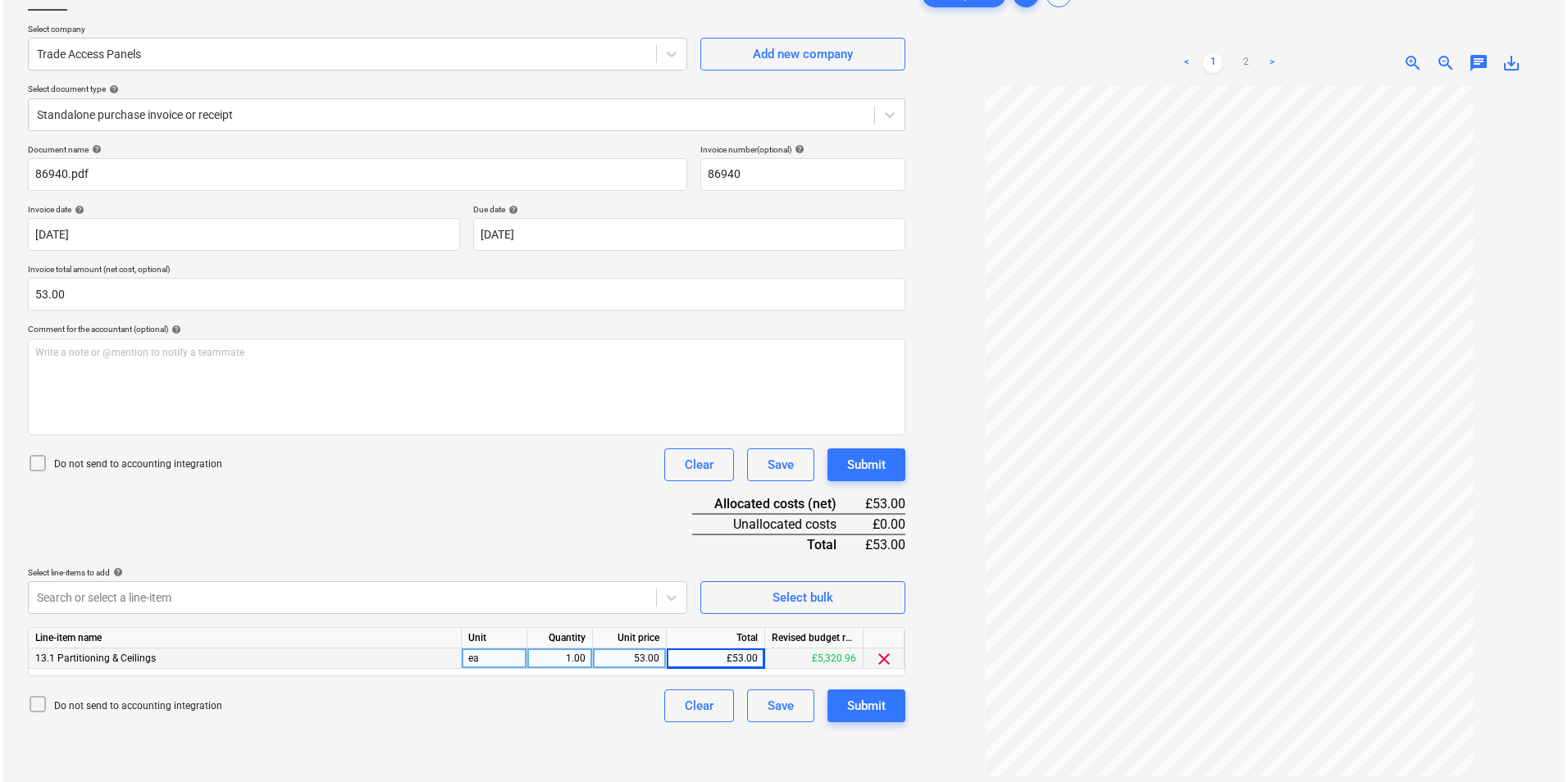
scroll to position [164, 0]
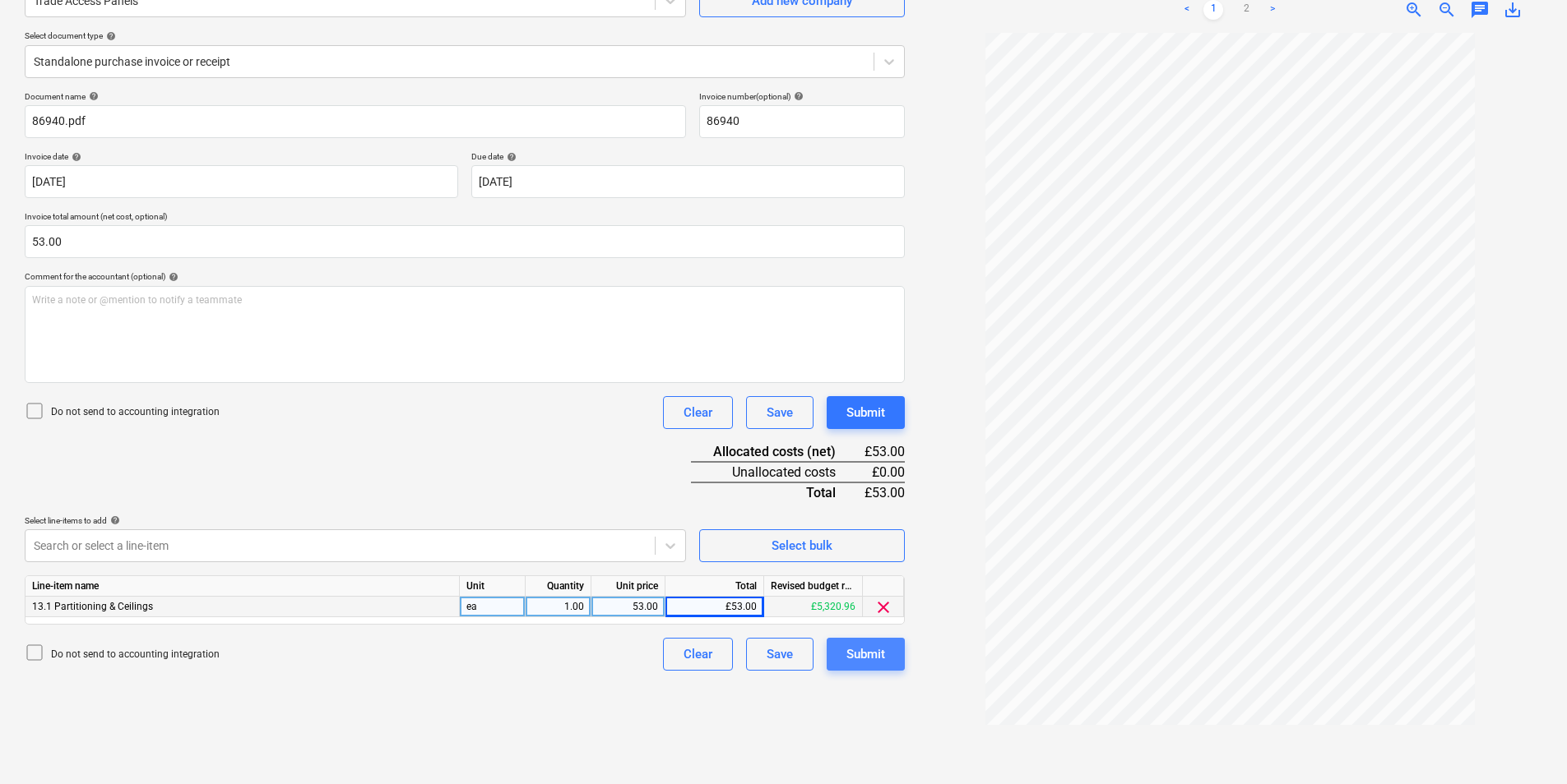
click at [854, 658] on div "Submit" at bounding box center [866, 655] width 39 height 21
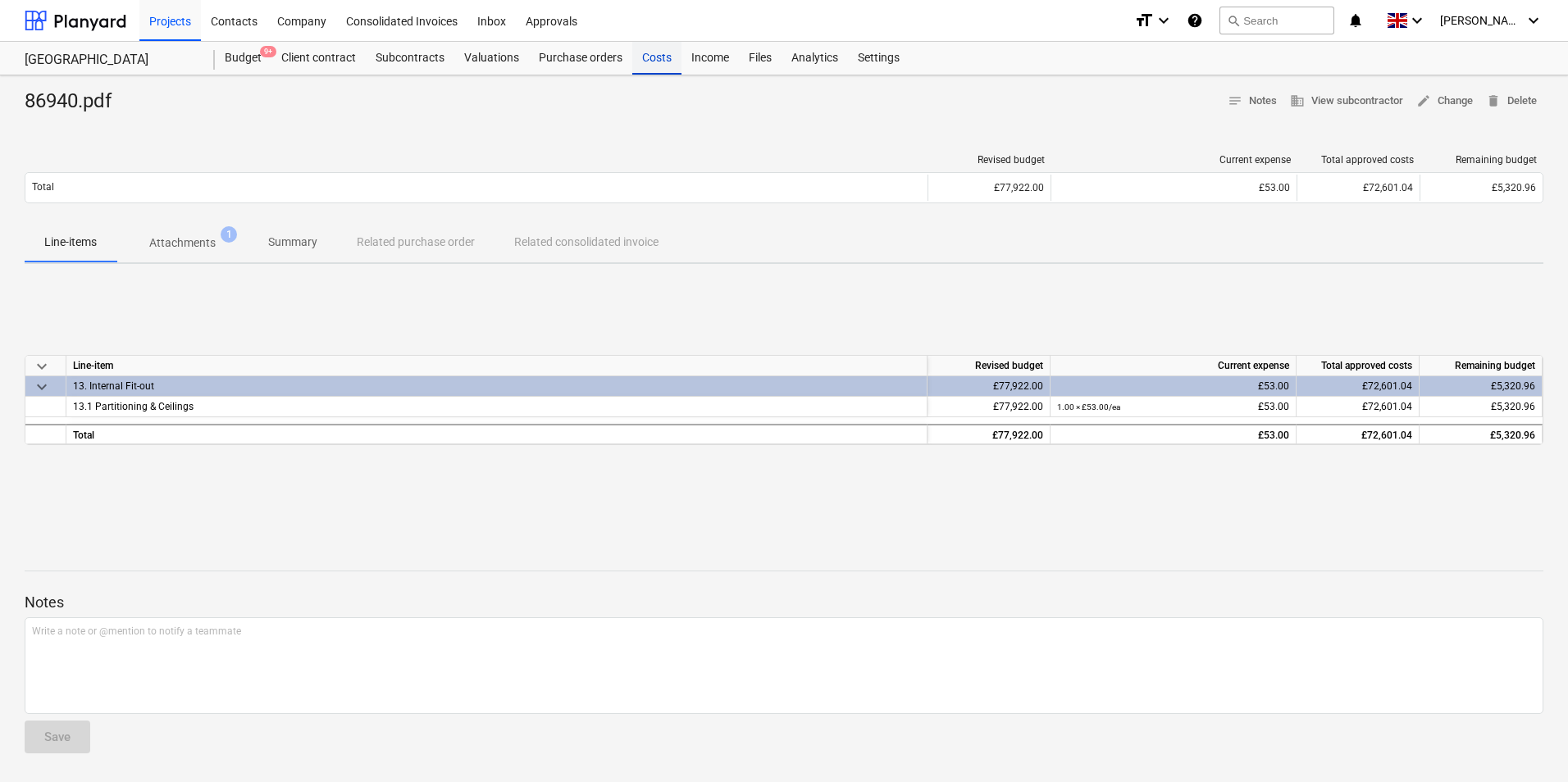
click at [656, 64] on div "Costs" at bounding box center [657, 57] width 49 height 33
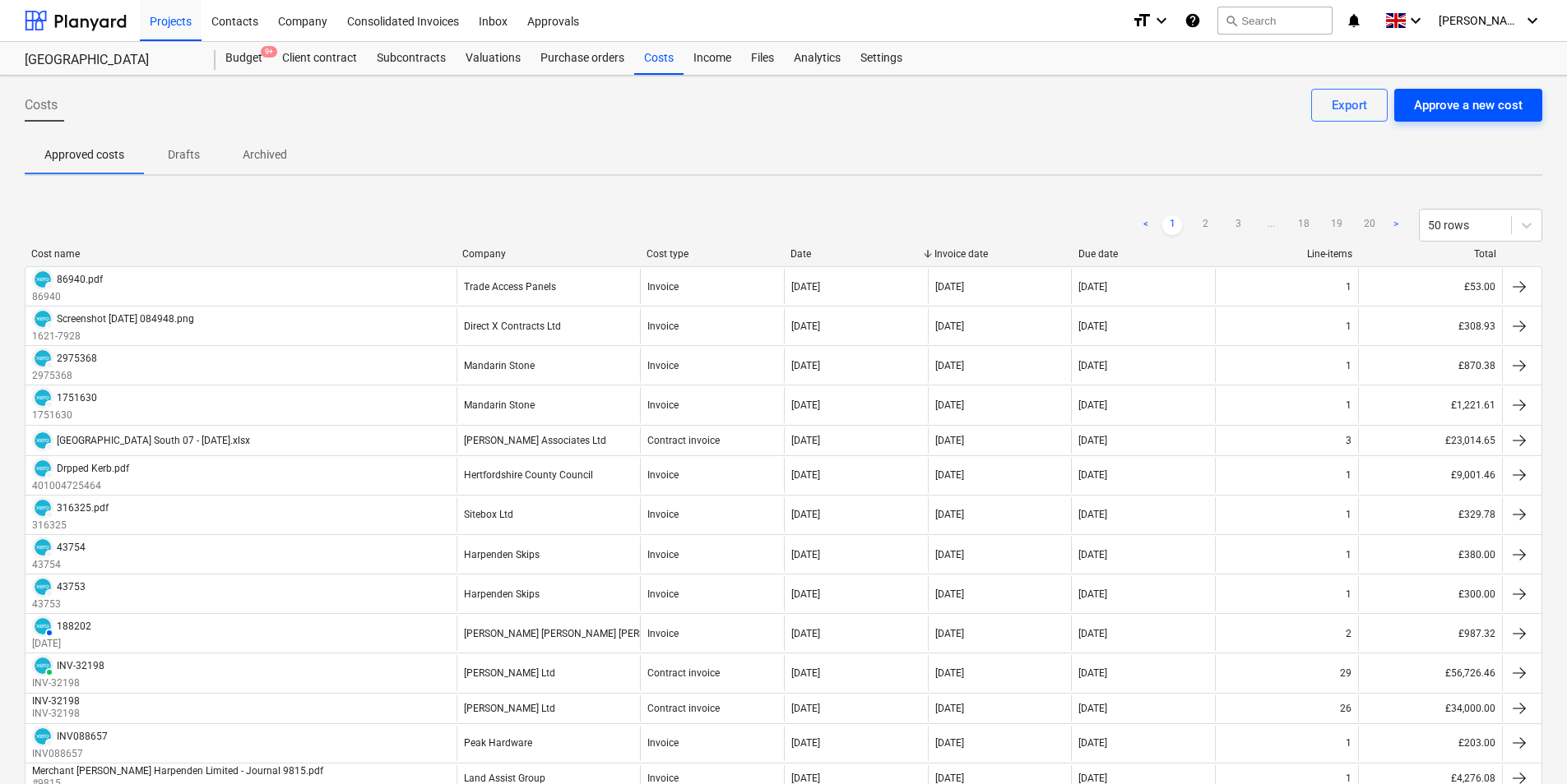
click at [1433, 97] on div "Approve a new cost" at bounding box center [1468, 105] width 108 height 21
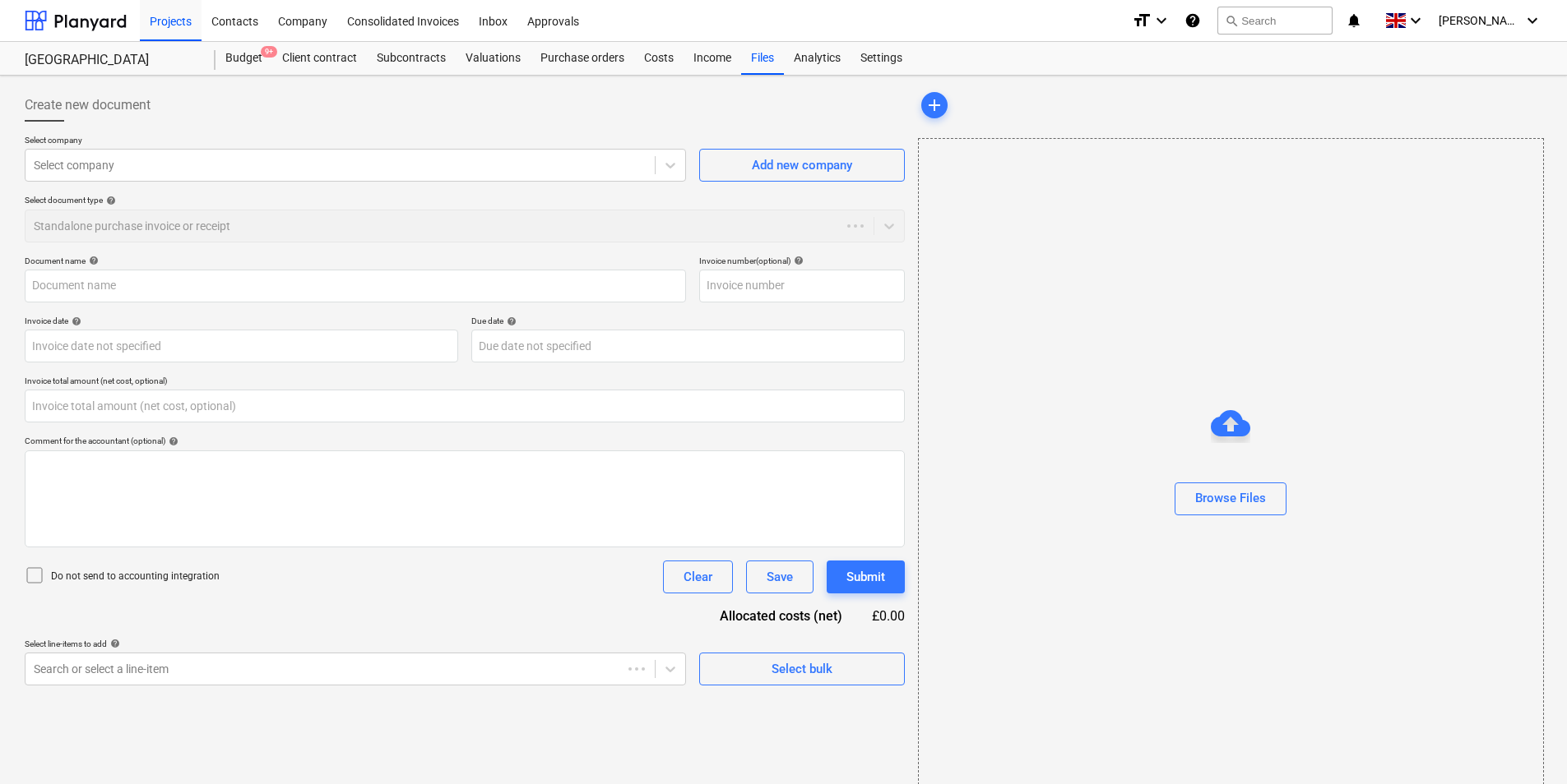
type input "0.00"
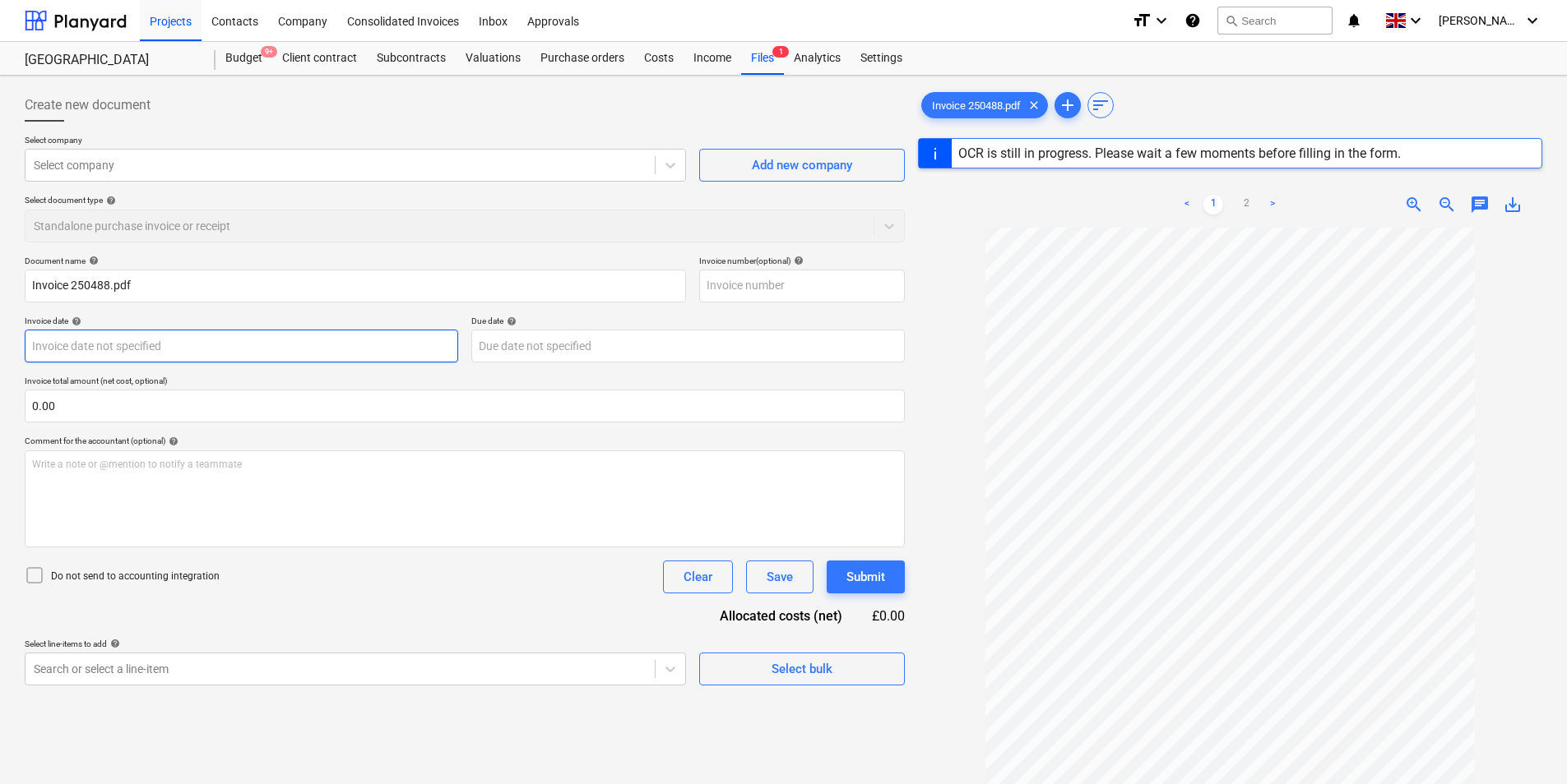
type input "250488"
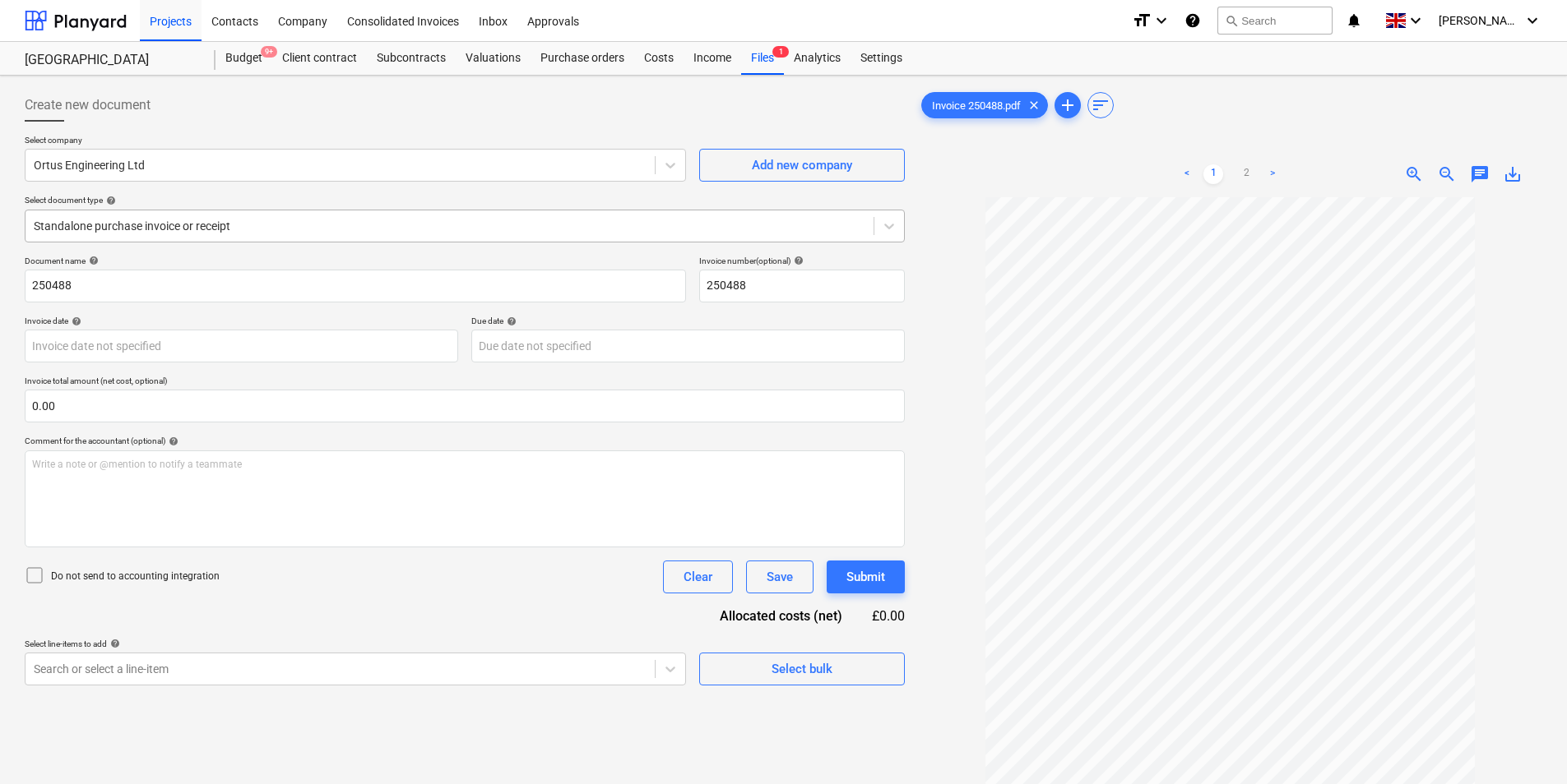
click at [211, 224] on div at bounding box center [449, 226] width 831 height 17
click at [211, 225] on div at bounding box center [449, 226] width 831 height 17
click at [200, 353] on body "Projects Contacts Company Consolidated Invoices Inbox Approvals format_size key…" at bounding box center [784, 392] width 1567 height 784
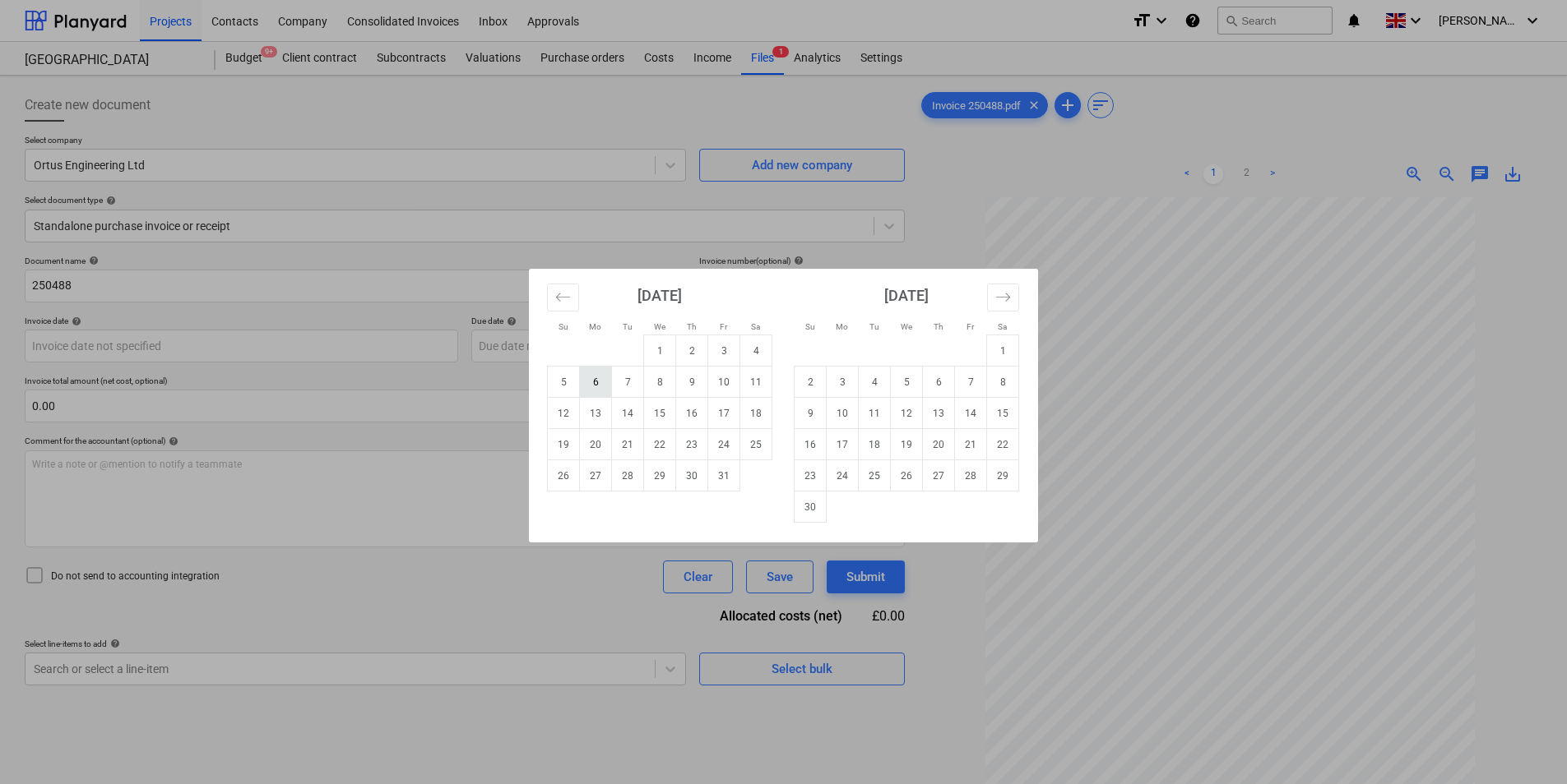
click at [605, 385] on td "6" at bounding box center [596, 382] width 32 height 31
type input "[DATE]"
click at [552, 340] on body "Projects Contacts Company Consolidated Invoices Inbox Approvals format_size key…" at bounding box center [784, 392] width 1567 height 784
drag, startPoint x: 596, startPoint y: 383, endPoint x: 583, endPoint y: 386, distance: 13.3
click at [596, 383] on td "6" at bounding box center [596, 382] width 32 height 31
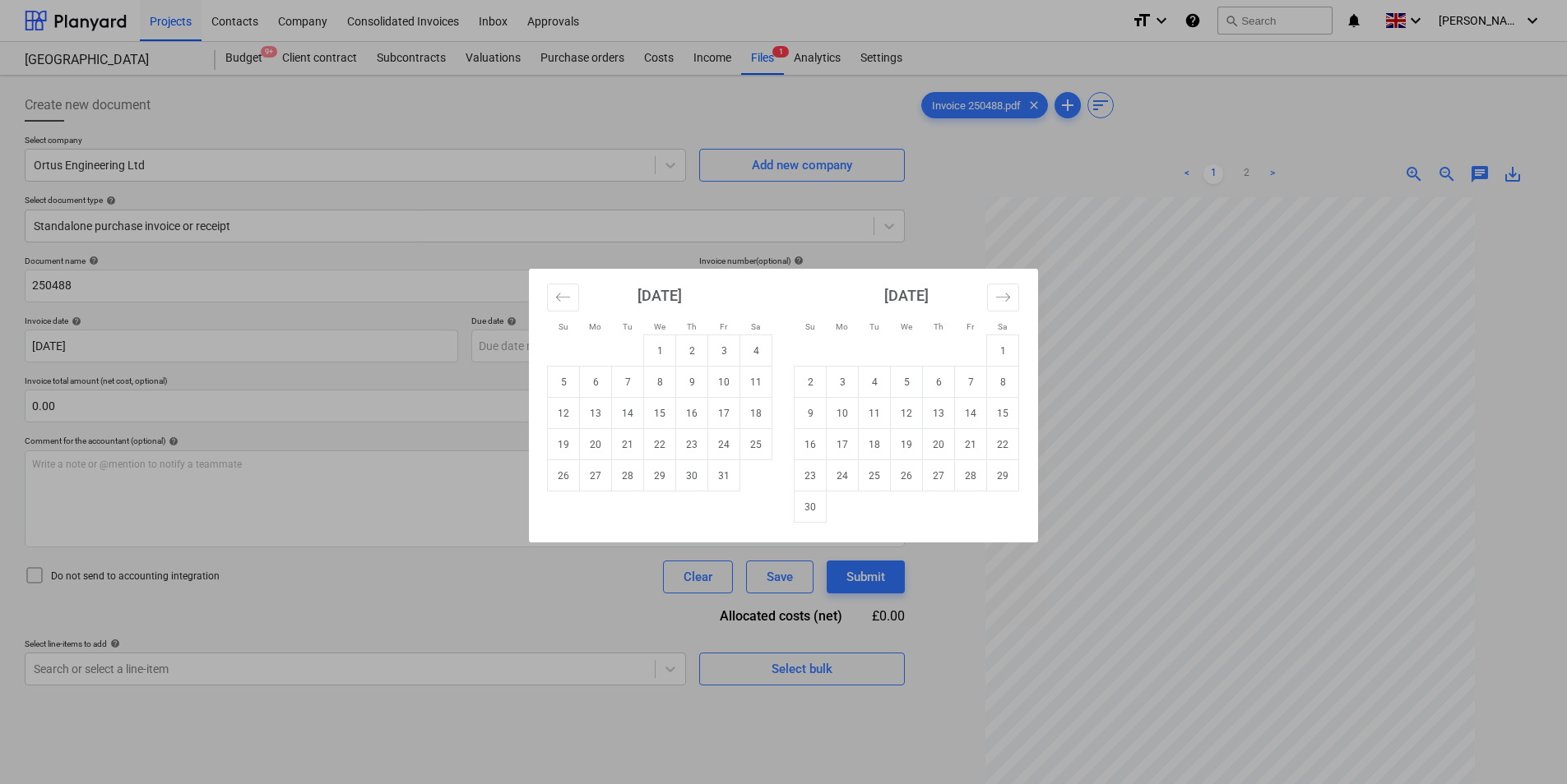
type input "[DATE]"
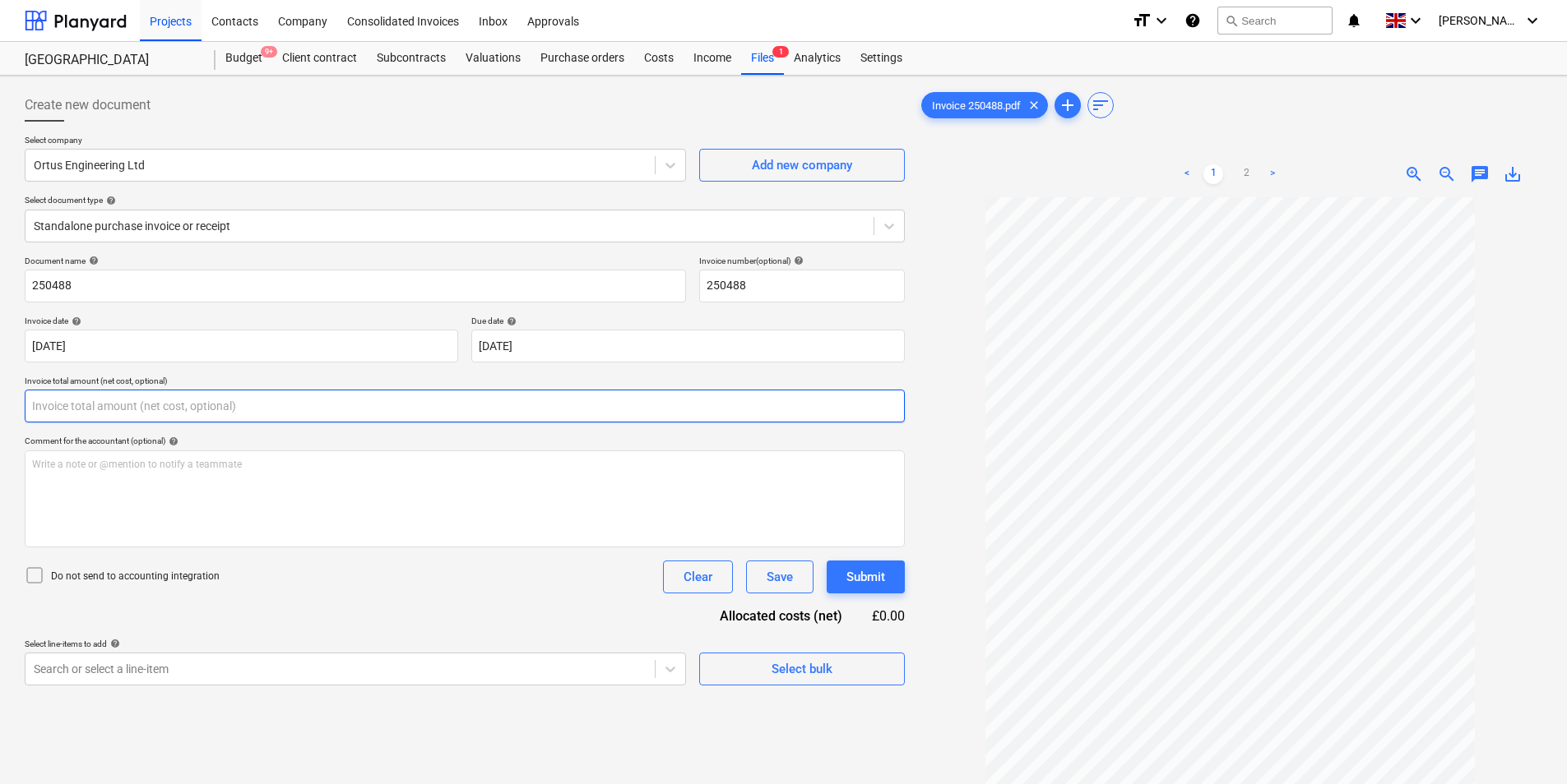
click at [177, 408] on input "text" at bounding box center [464, 406] width 880 height 33
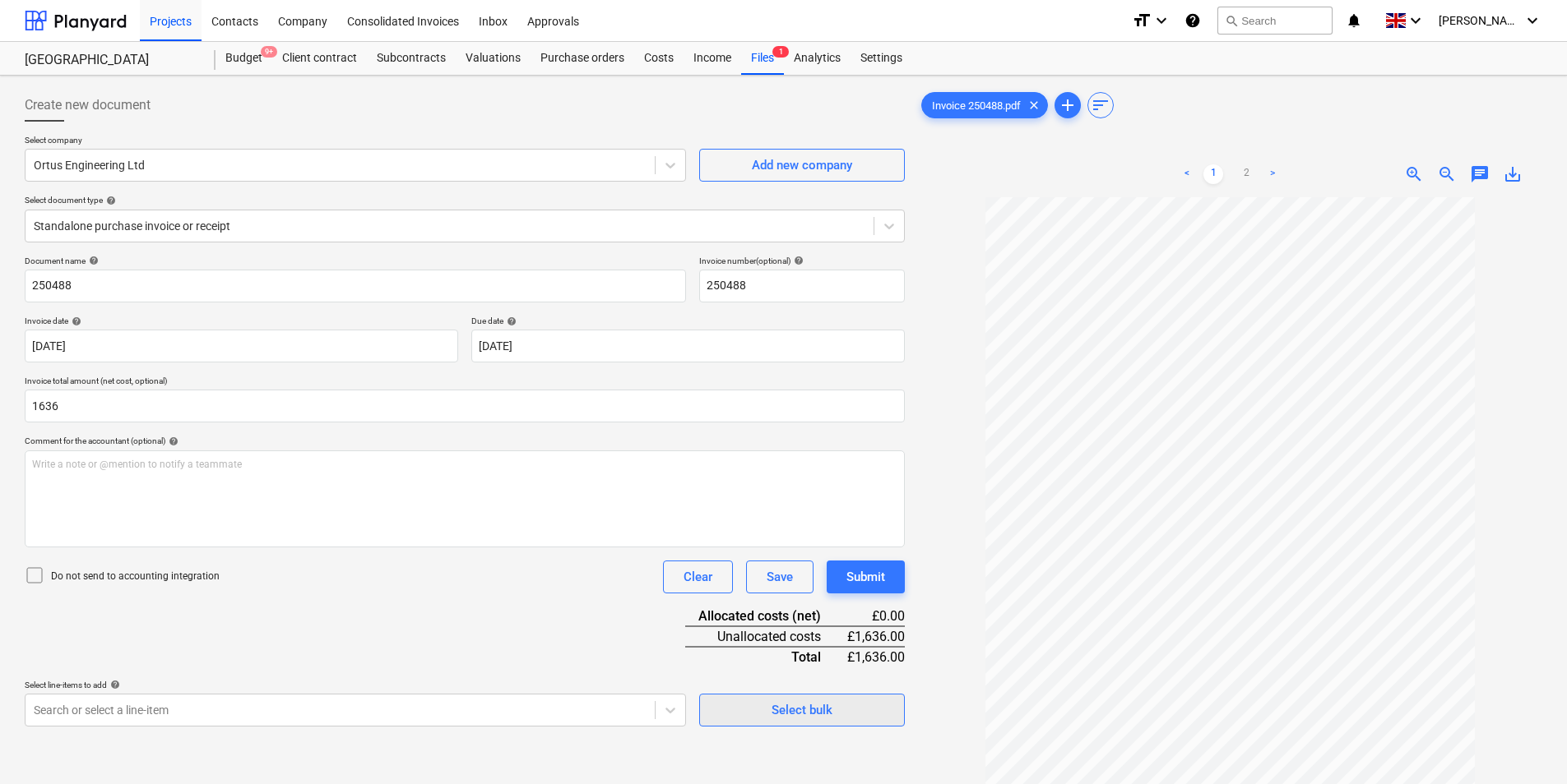
type input "1,636.00"
click at [786, 707] on div "Select bulk" at bounding box center [801, 710] width 61 height 21
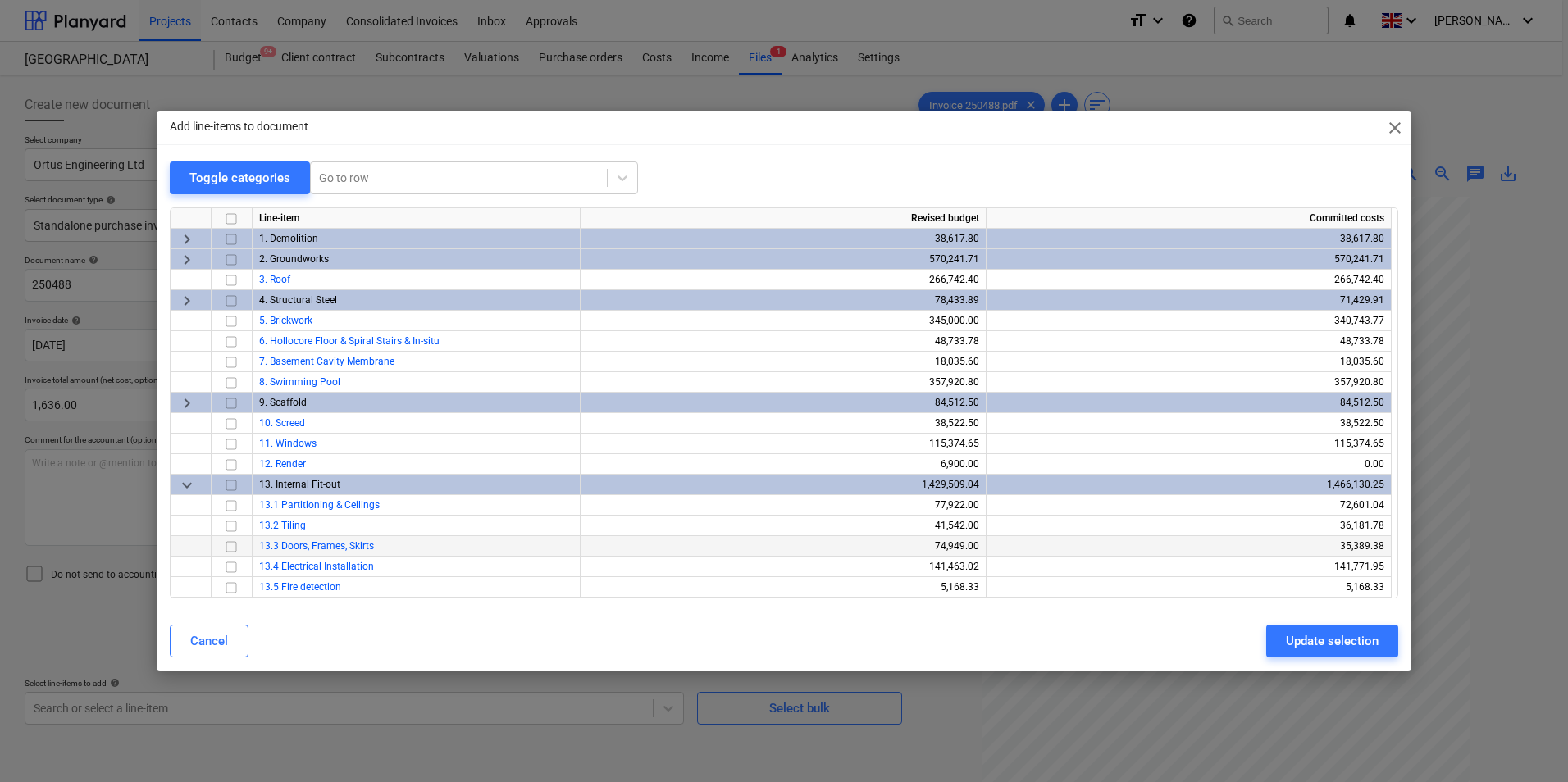
click at [236, 550] on input "checkbox" at bounding box center [232, 547] width 19 height 19
click at [1328, 632] on button "Update selection" at bounding box center [1332, 641] width 132 height 33
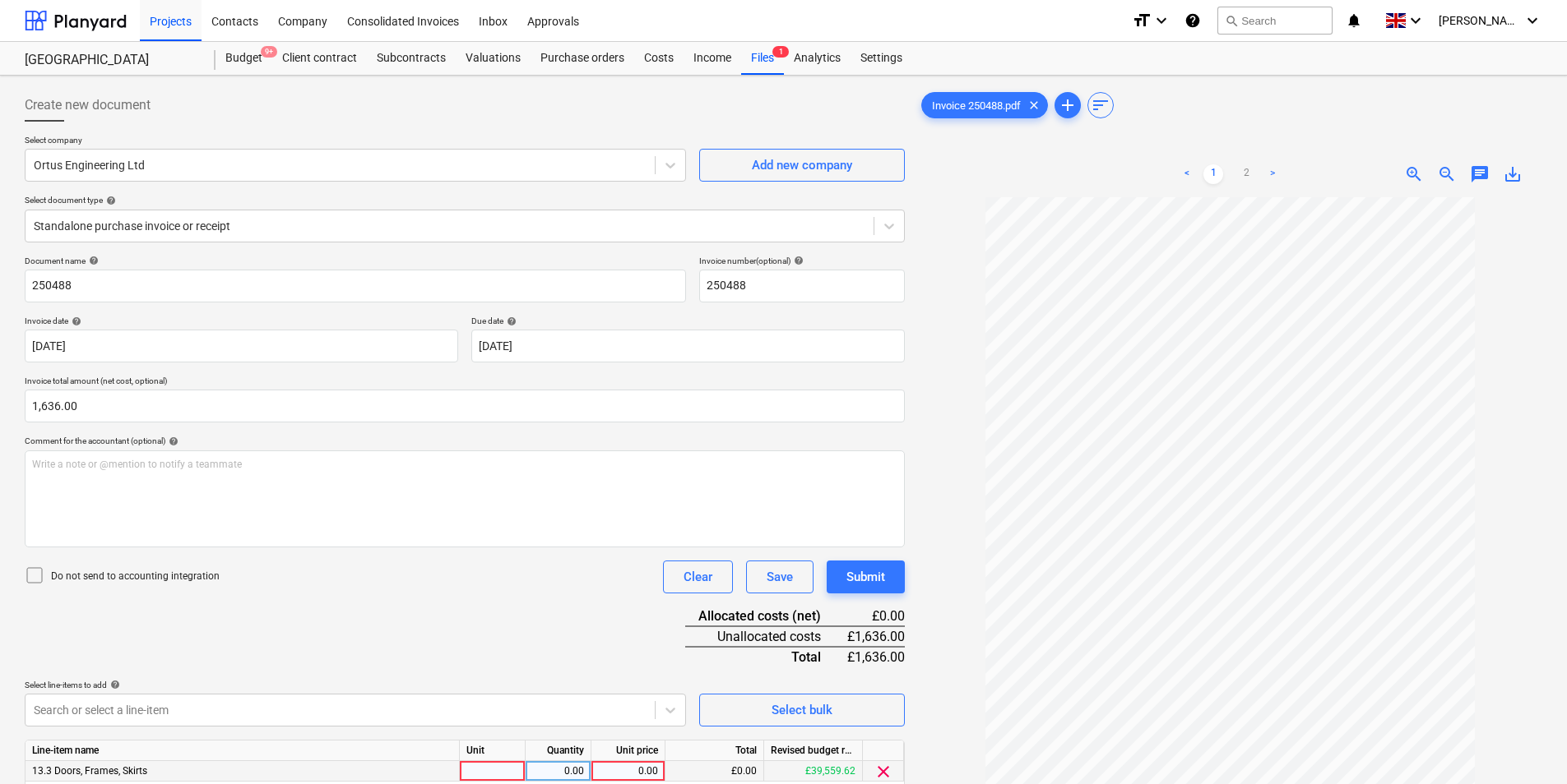
click at [495, 776] on div at bounding box center [493, 771] width 66 height 20
type input "ea"
type input "1636"
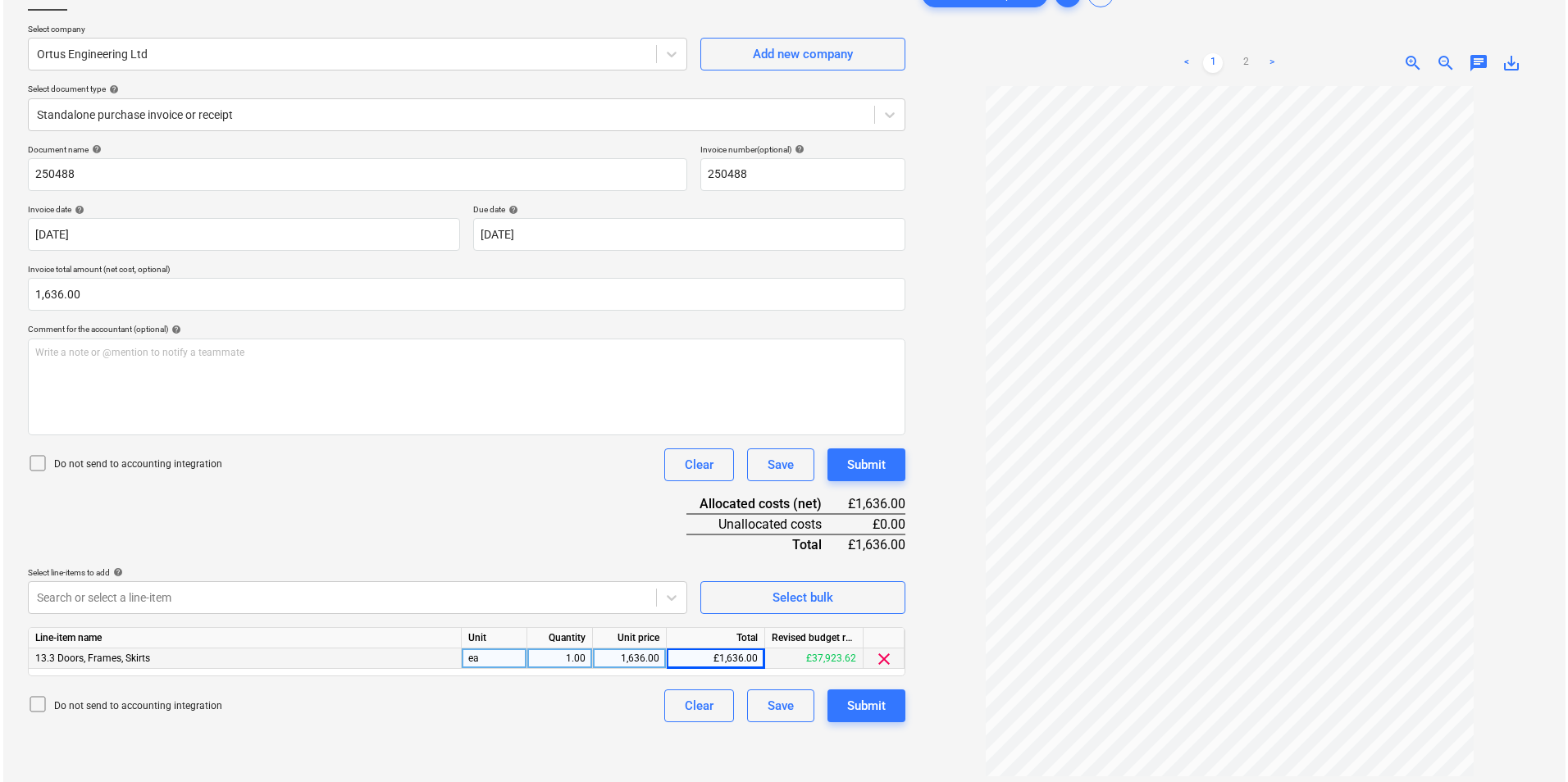
scroll to position [164, 0]
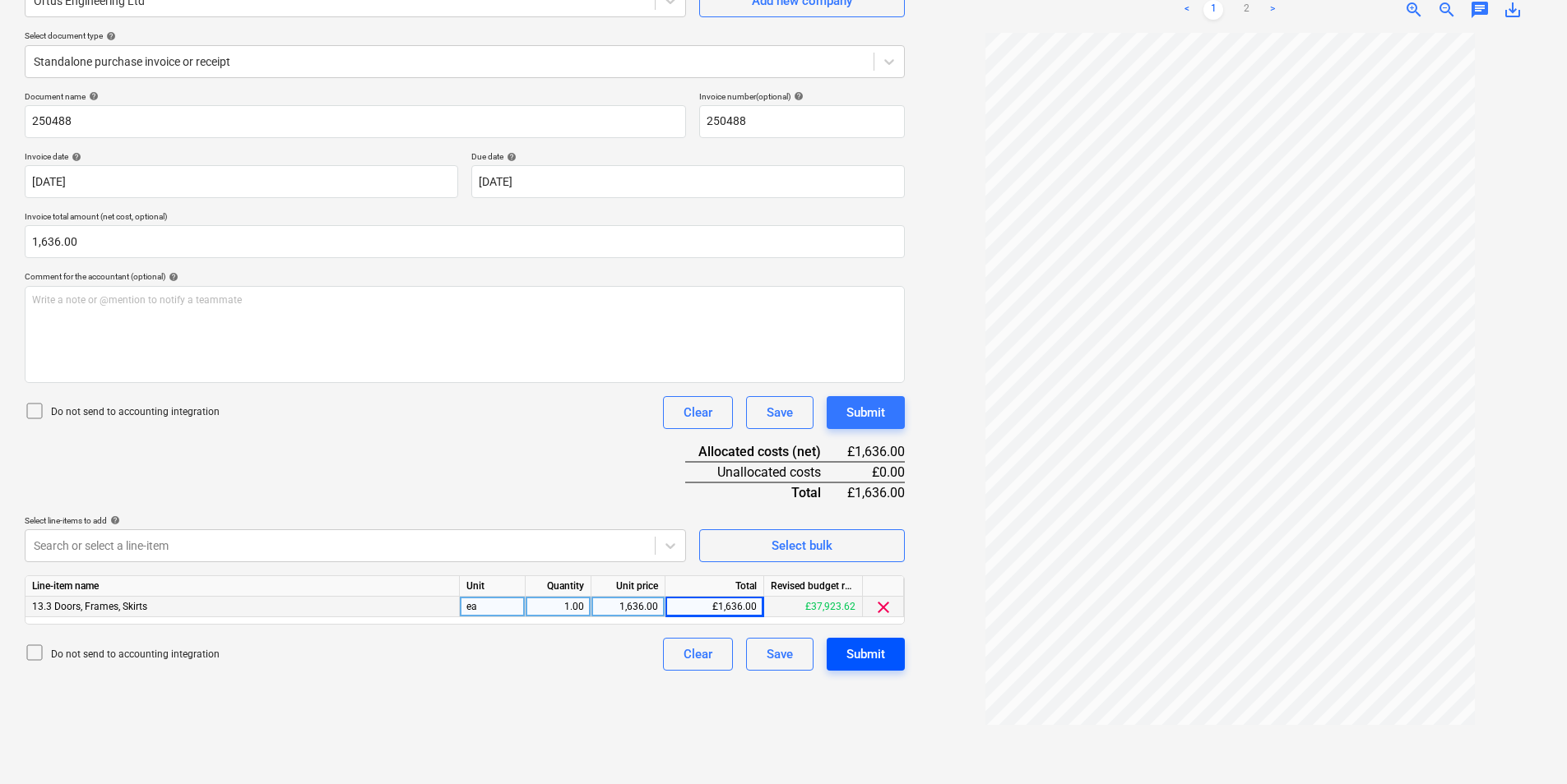
click at [855, 661] on div "Submit" at bounding box center [866, 655] width 39 height 21
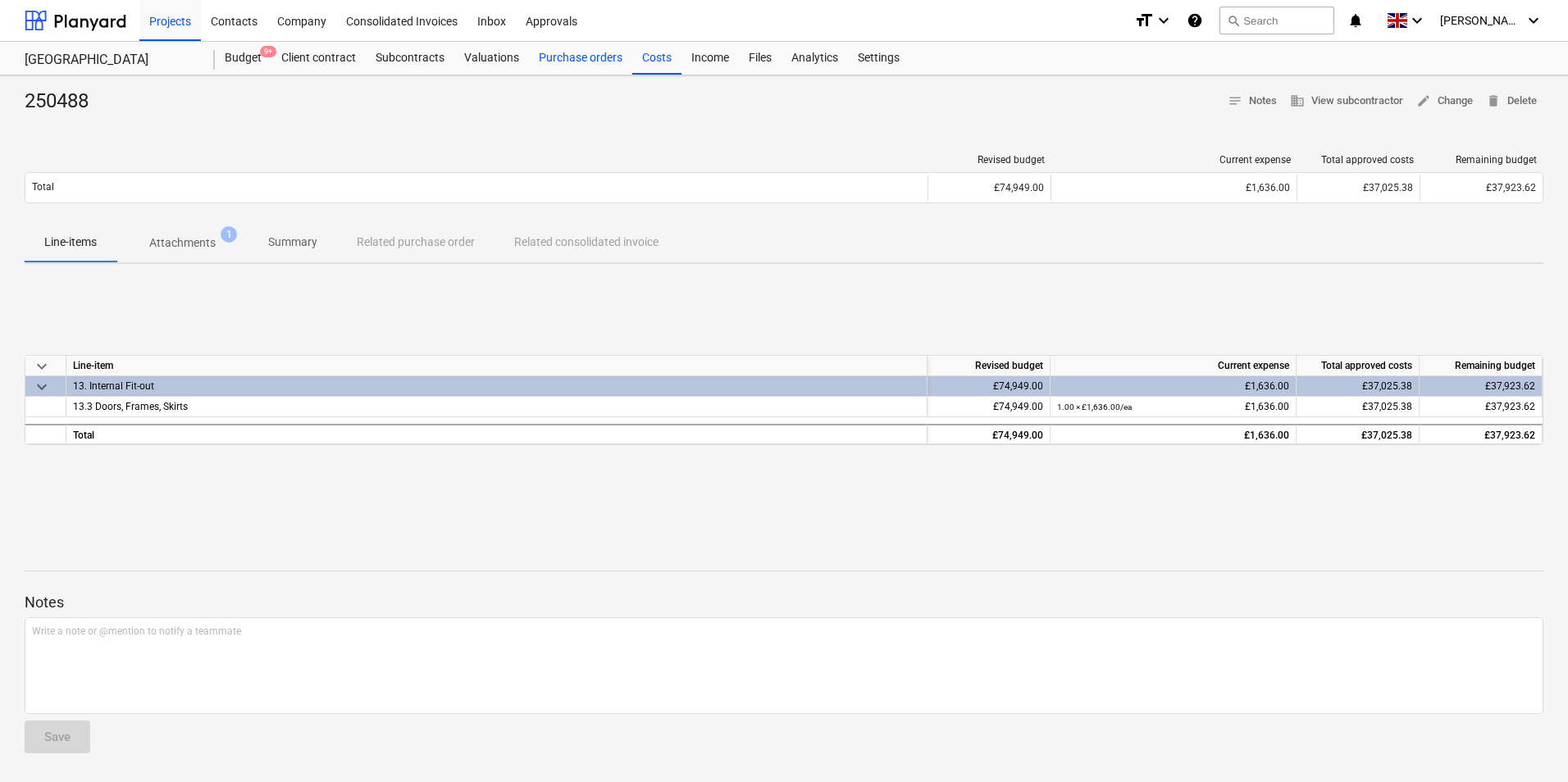
drag, startPoint x: 655, startPoint y: 51, endPoint x: 611, endPoint y: 57, distance: 44.4
click at [653, 52] on div "Costs" at bounding box center [657, 57] width 49 height 33
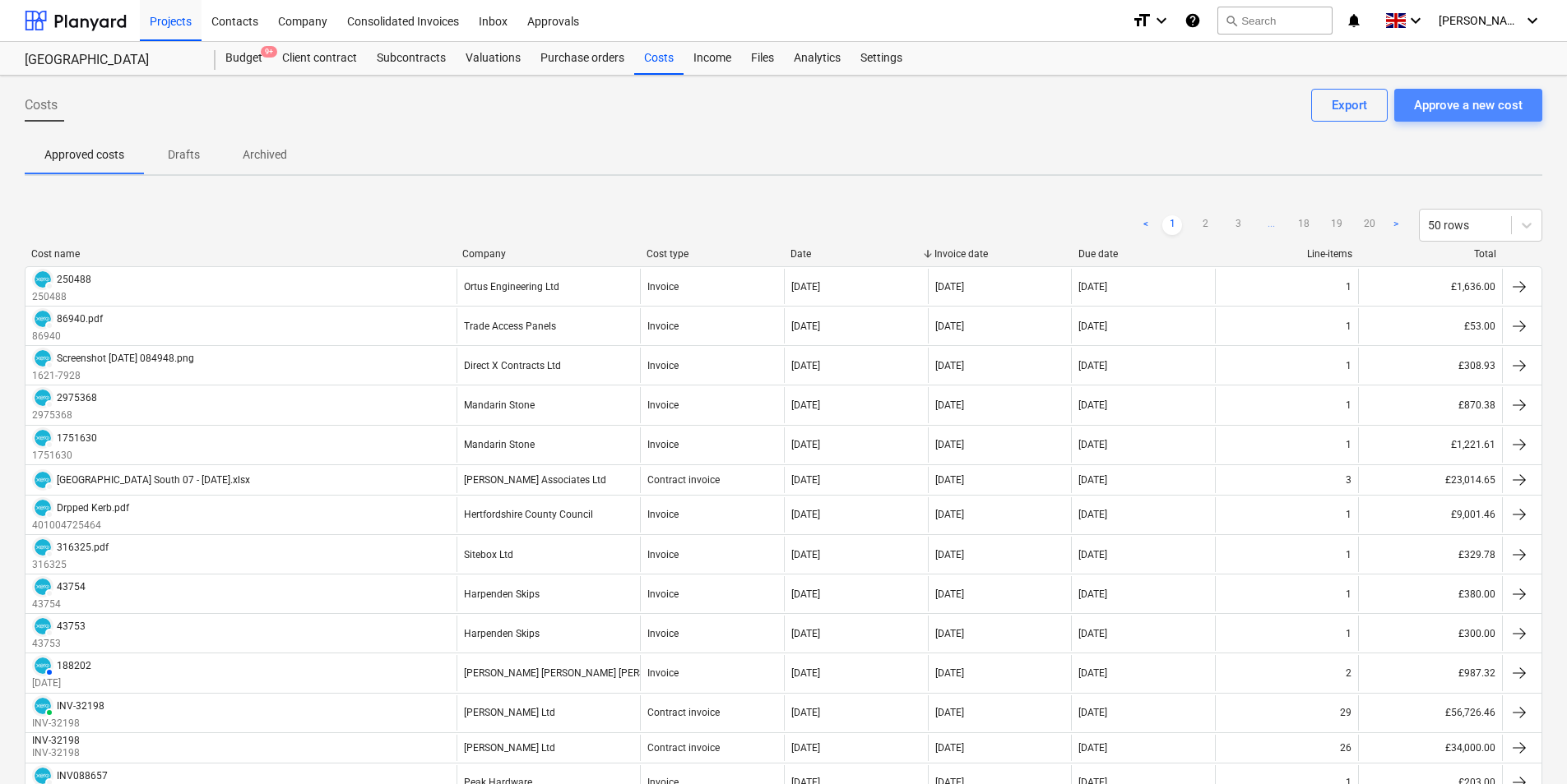
drag, startPoint x: 1514, startPoint y: 107, endPoint x: 1506, endPoint y: 108, distance: 8.1
click at [1506, 108] on div "Approve a new cost" at bounding box center [1468, 105] width 108 height 21
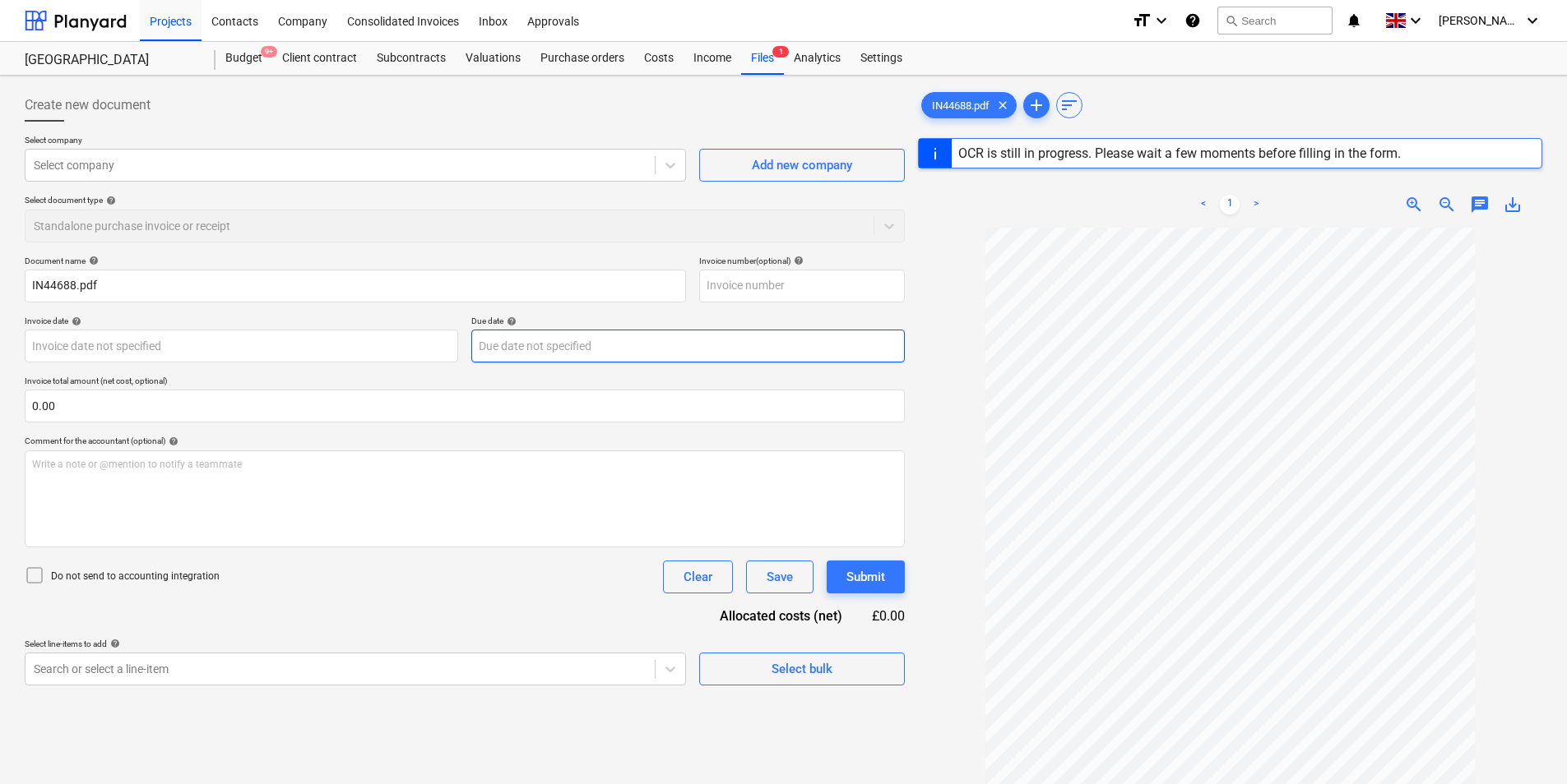
type input "IN44688"
type input "[DATE]"
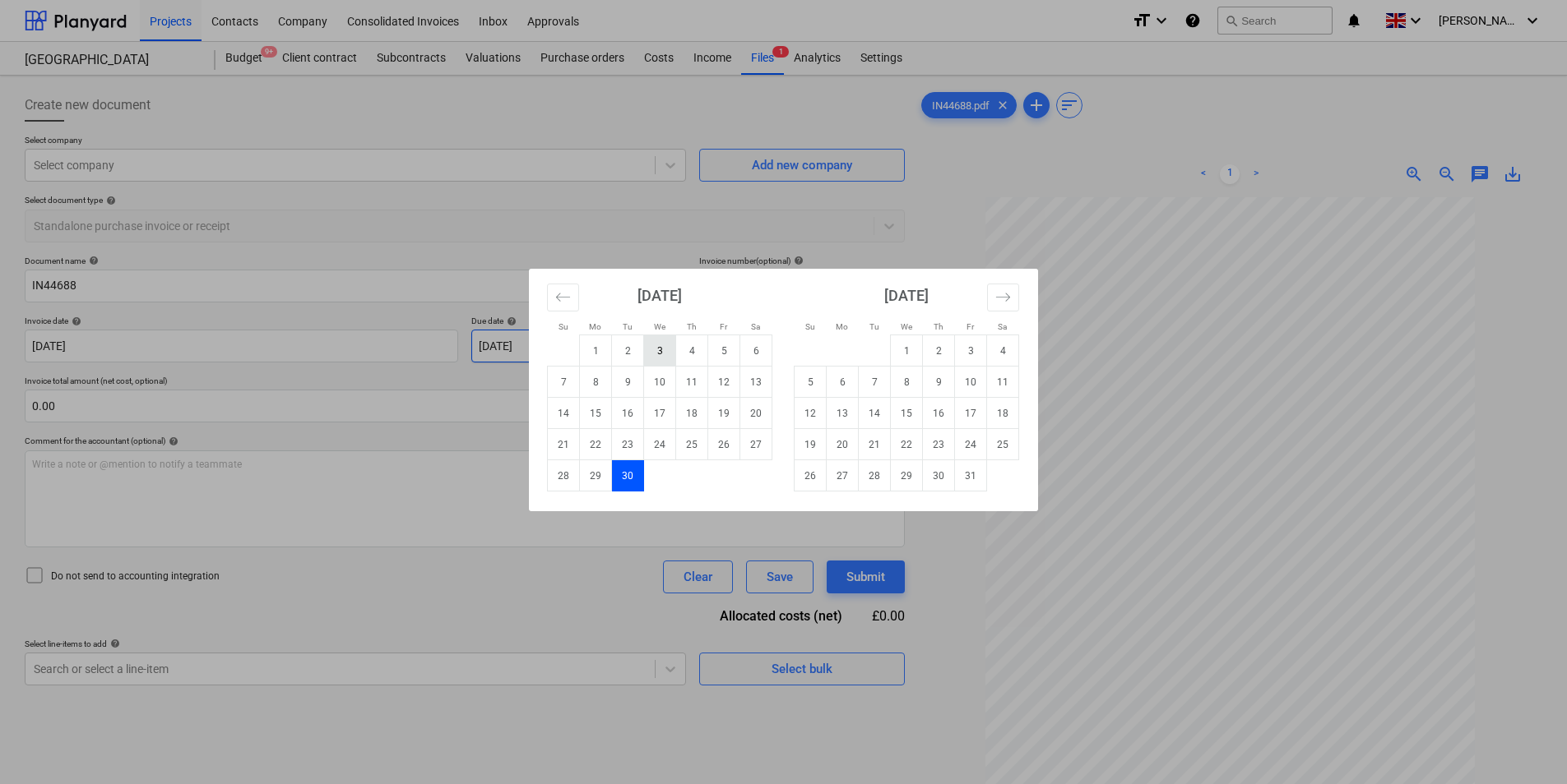
click at [657, 353] on body "Projects Contacts Company Consolidated Invoices Inbox Approvals format_size key…" at bounding box center [784, 392] width 1567 height 784
click at [937, 475] on td "30" at bounding box center [939, 476] width 32 height 31
type input "[DATE]"
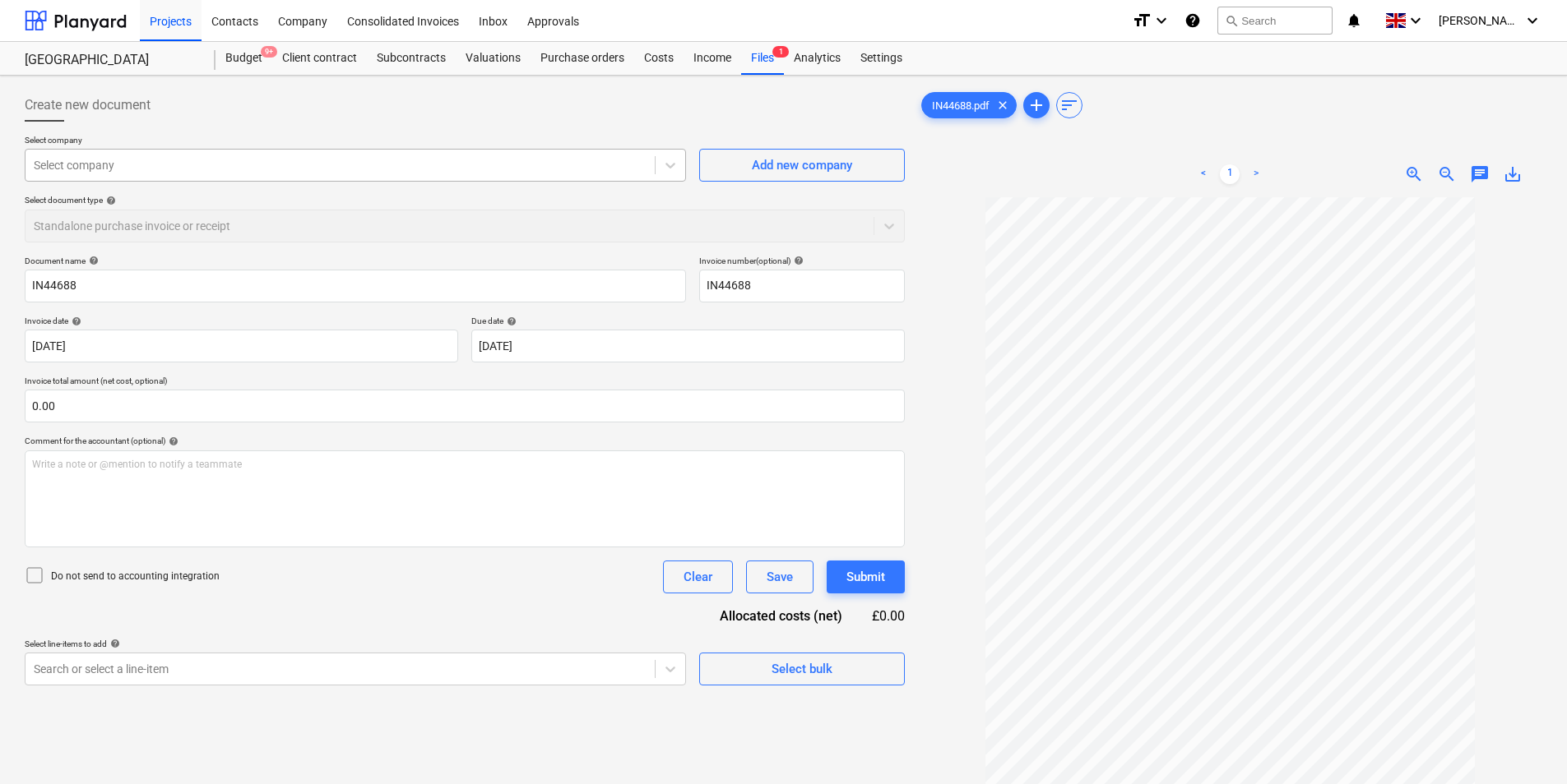
click at [115, 163] on div at bounding box center [339, 165] width 612 height 17
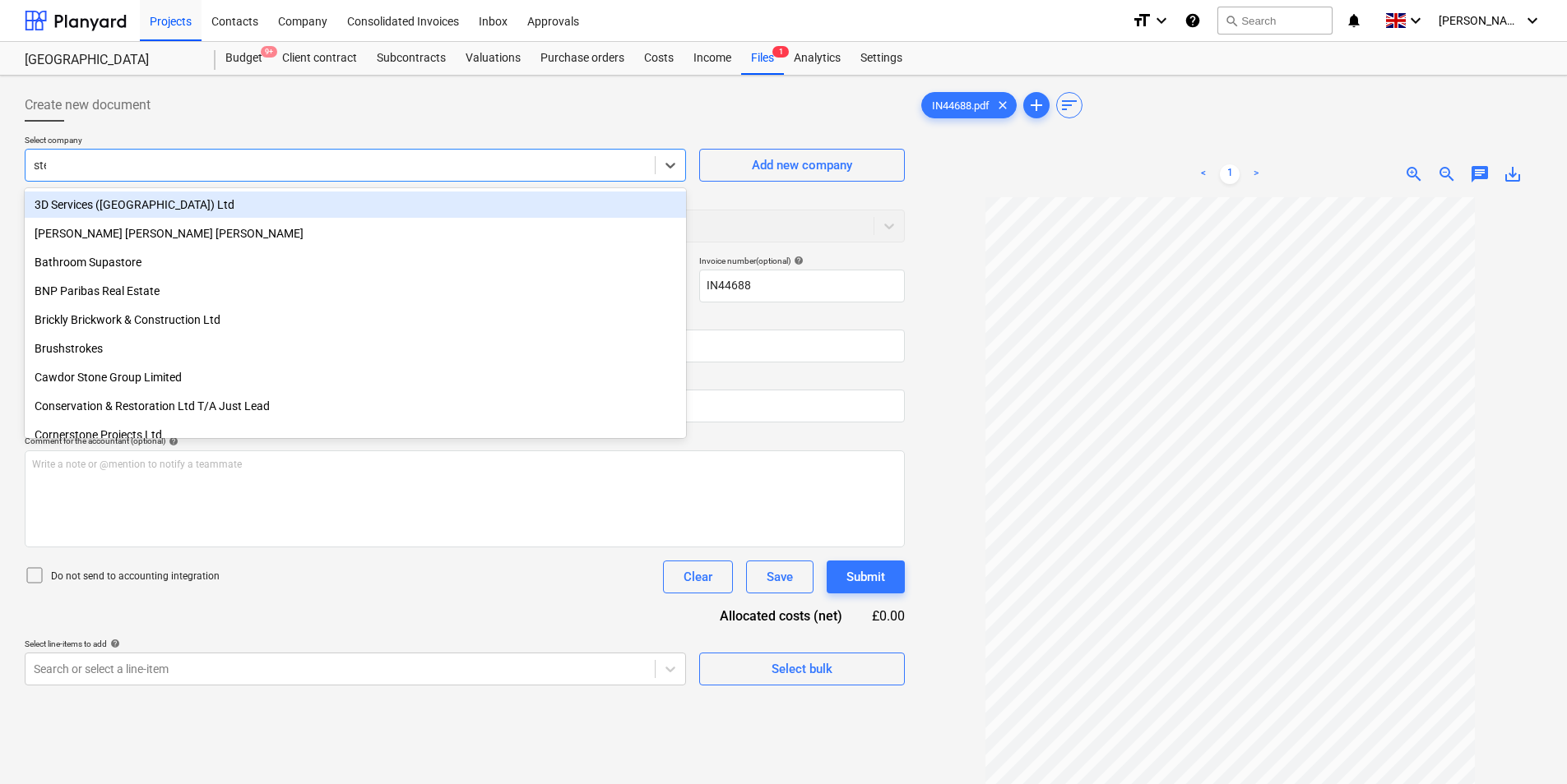
type input "ster"
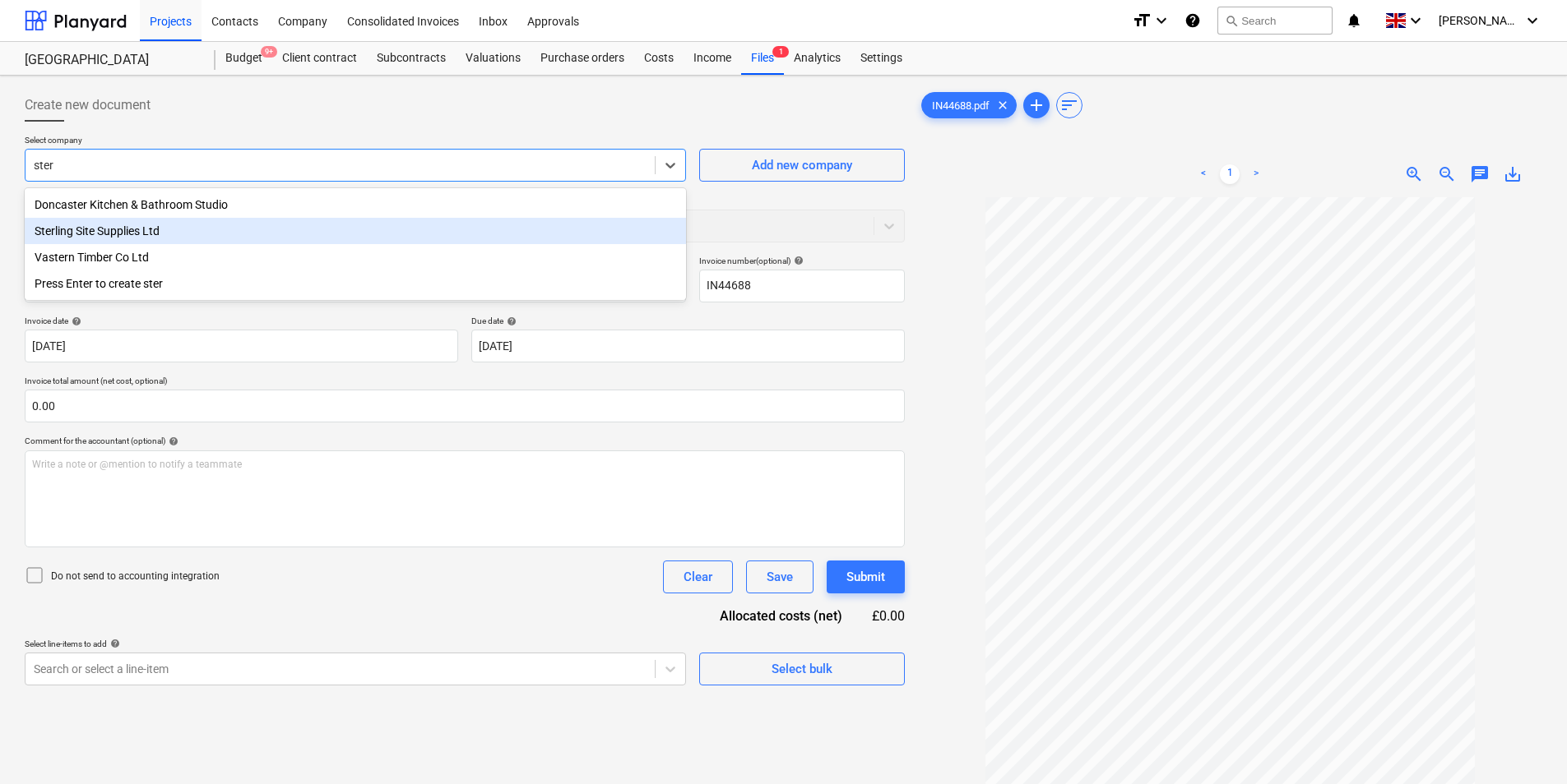
click at [119, 226] on div "Sterling Site Supplies Ltd" at bounding box center [355, 231] width 661 height 27
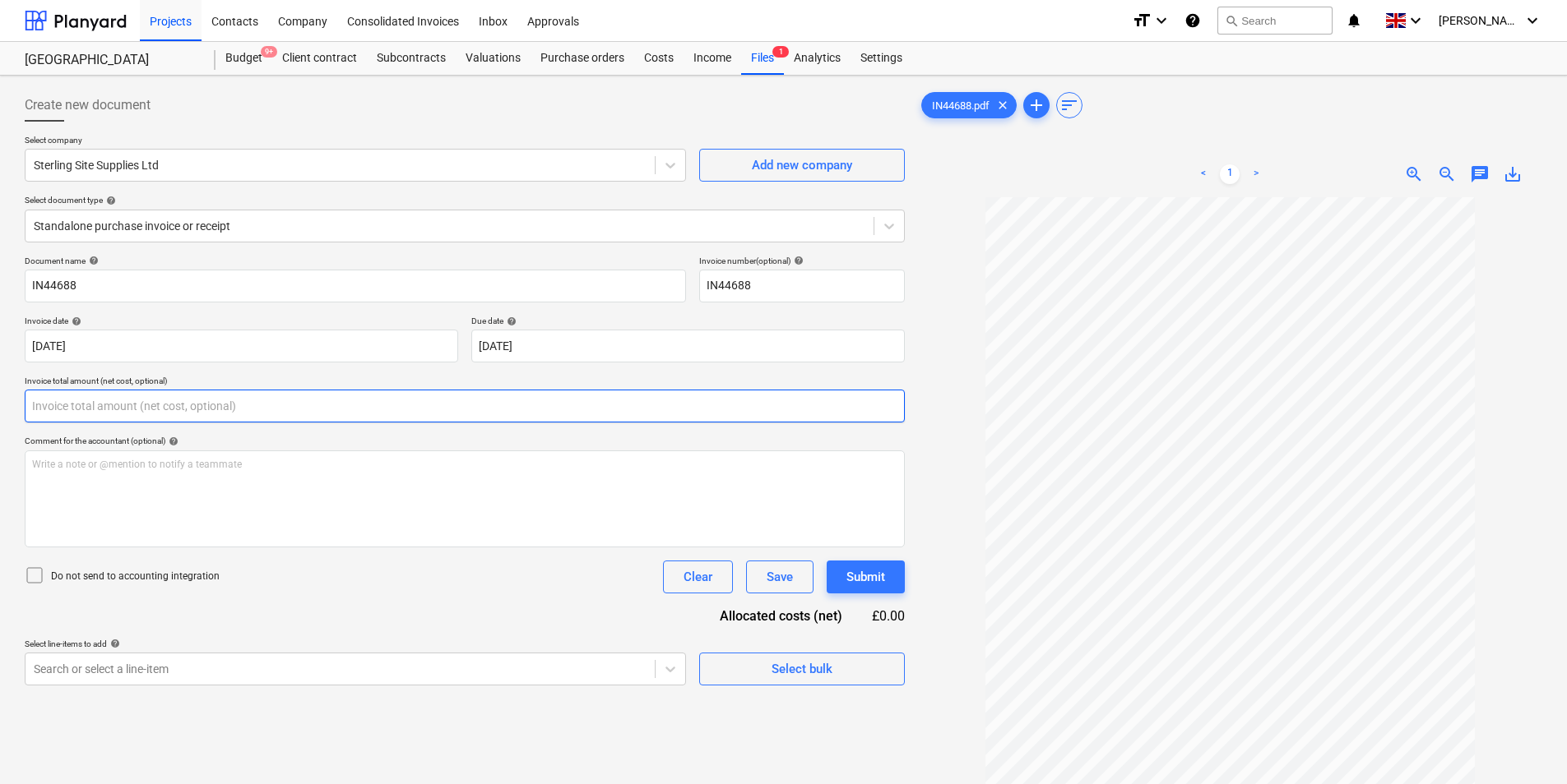
click at [200, 407] on input "text" at bounding box center [464, 406] width 880 height 33
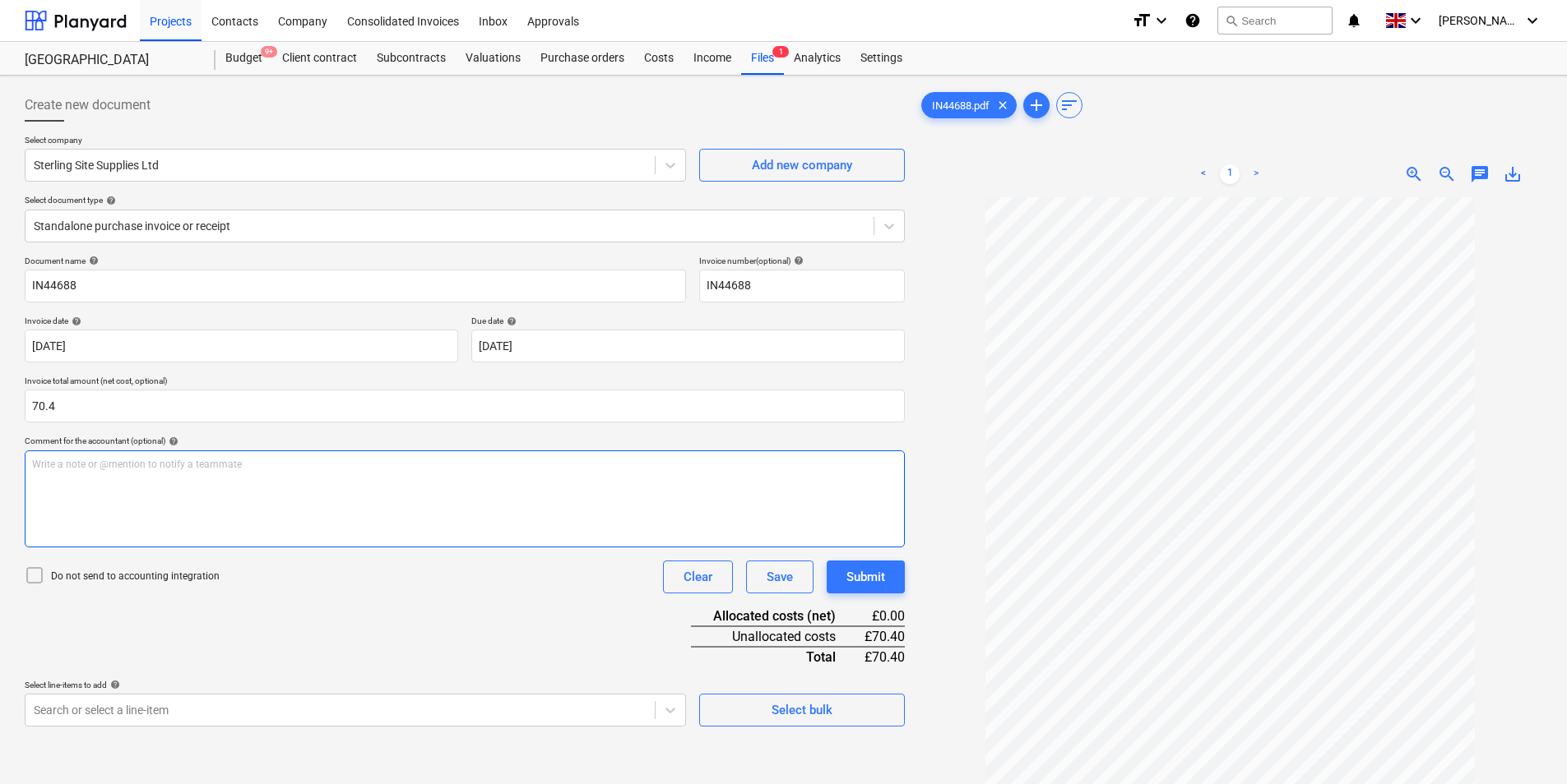
type input "70.40"
click at [271, 482] on div "Write a note or @mention to notify a teammate [PERSON_NAME]" at bounding box center [464, 500] width 880 height 97
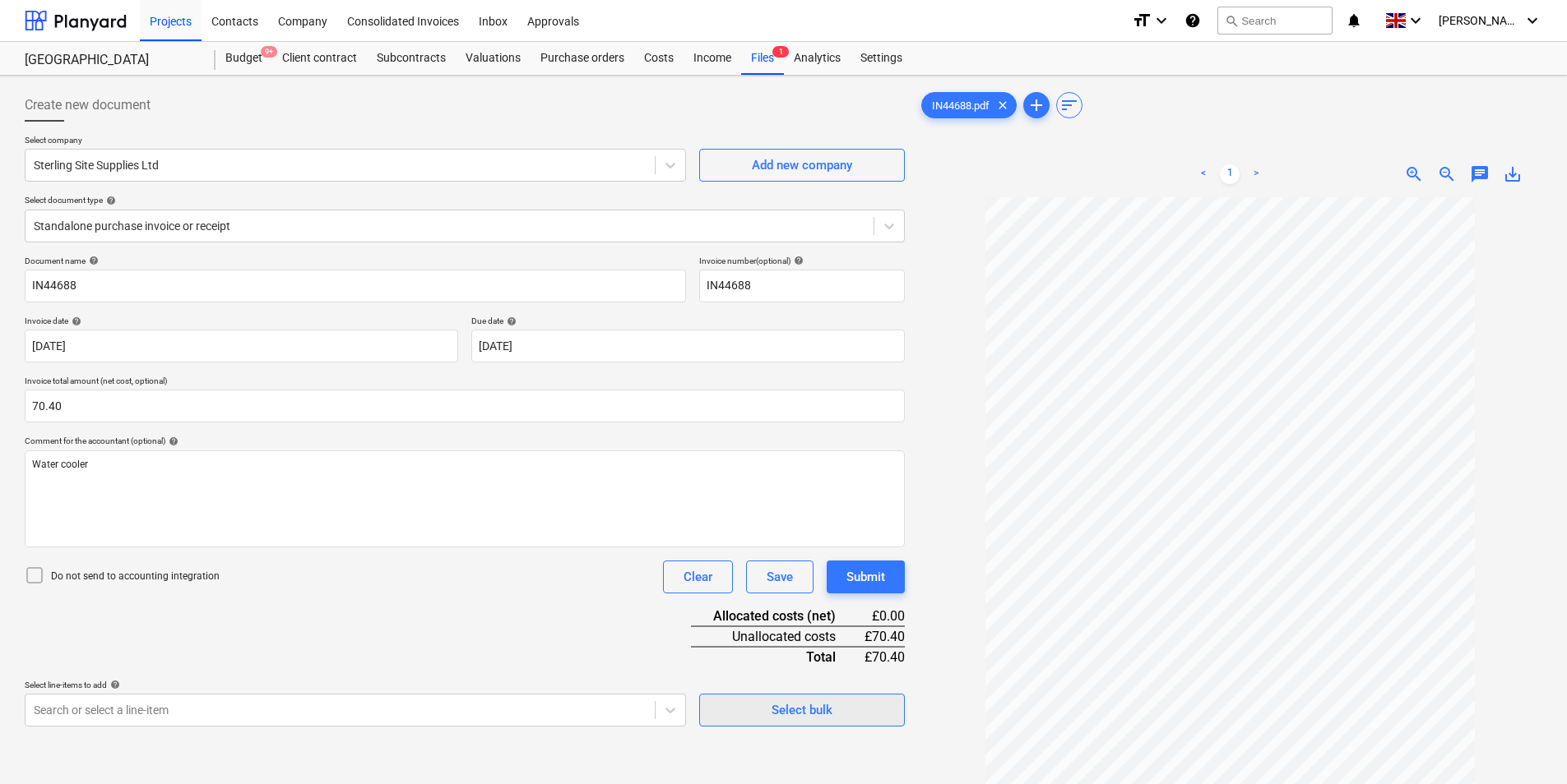
click at [852, 706] on span "Select bulk" at bounding box center [802, 710] width 165 height 21
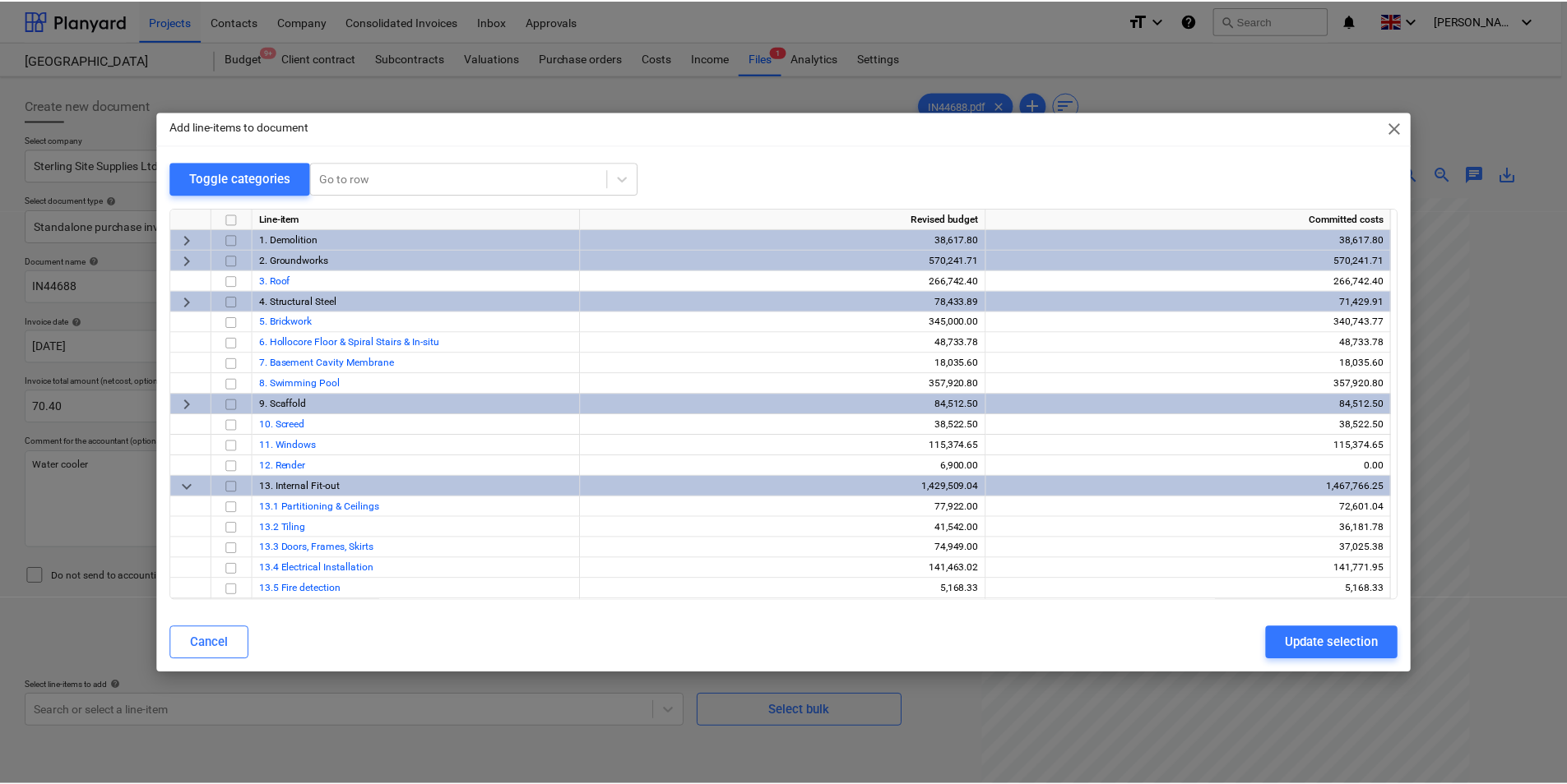
scroll to position [534, 0]
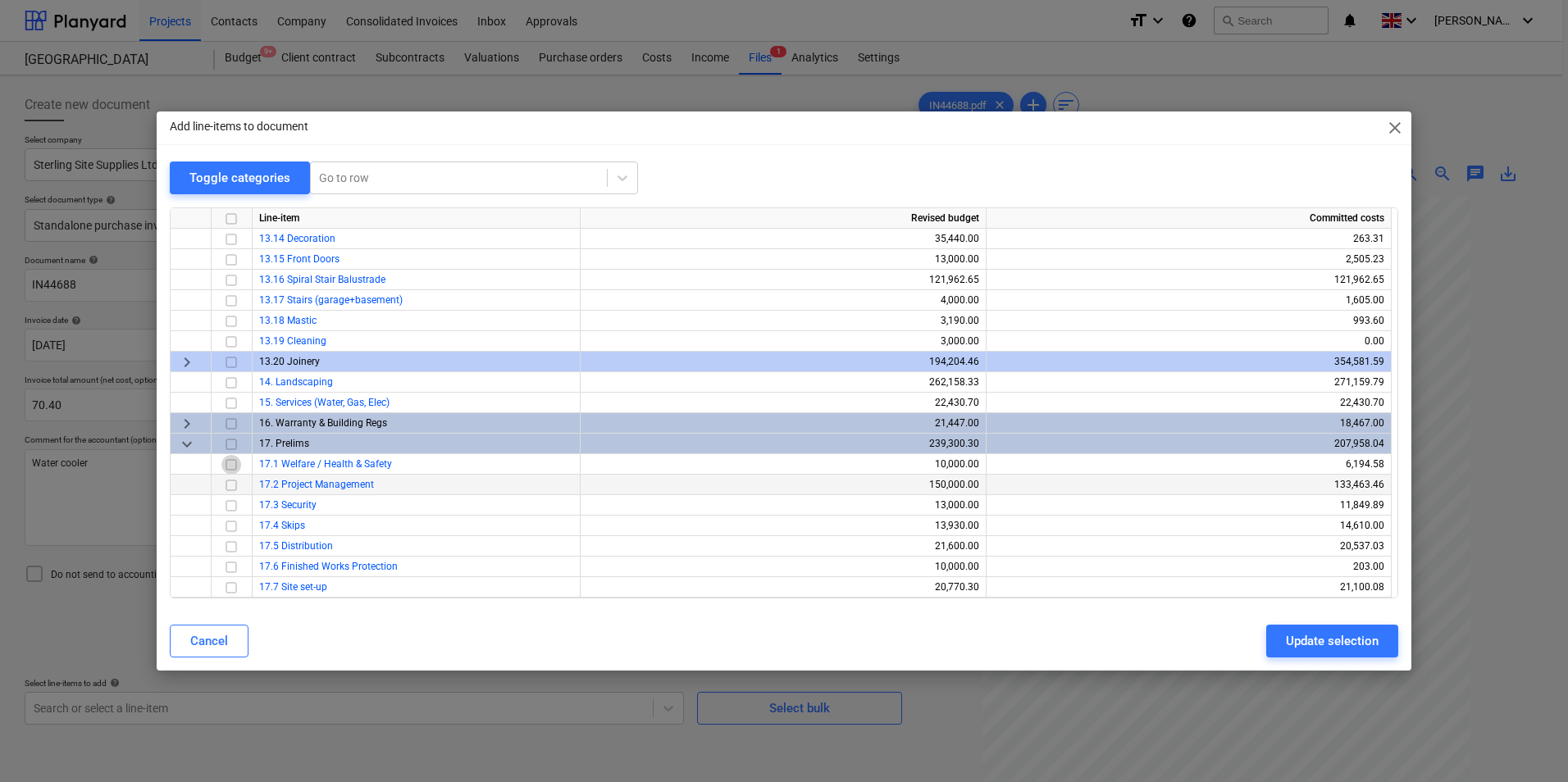
drag, startPoint x: 231, startPoint y: 463, endPoint x: 251, endPoint y: 482, distance: 27.6
click at [231, 466] on input "checkbox" at bounding box center [232, 465] width 19 height 19
click at [1365, 642] on div "Update selection" at bounding box center [1332, 642] width 93 height 21
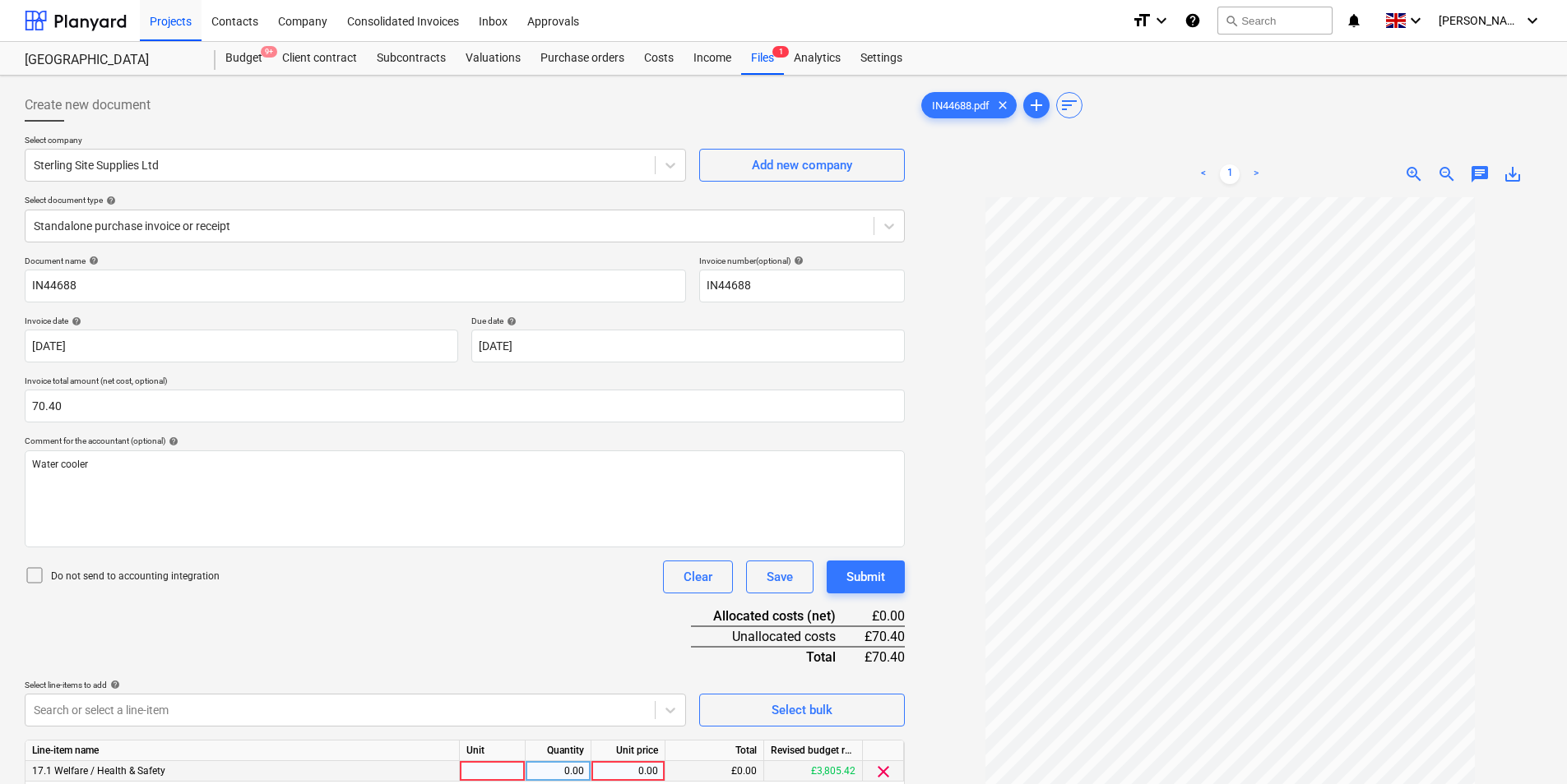
click at [504, 779] on div at bounding box center [493, 771] width 66 height 20
type input "ea"
type input "70.4"
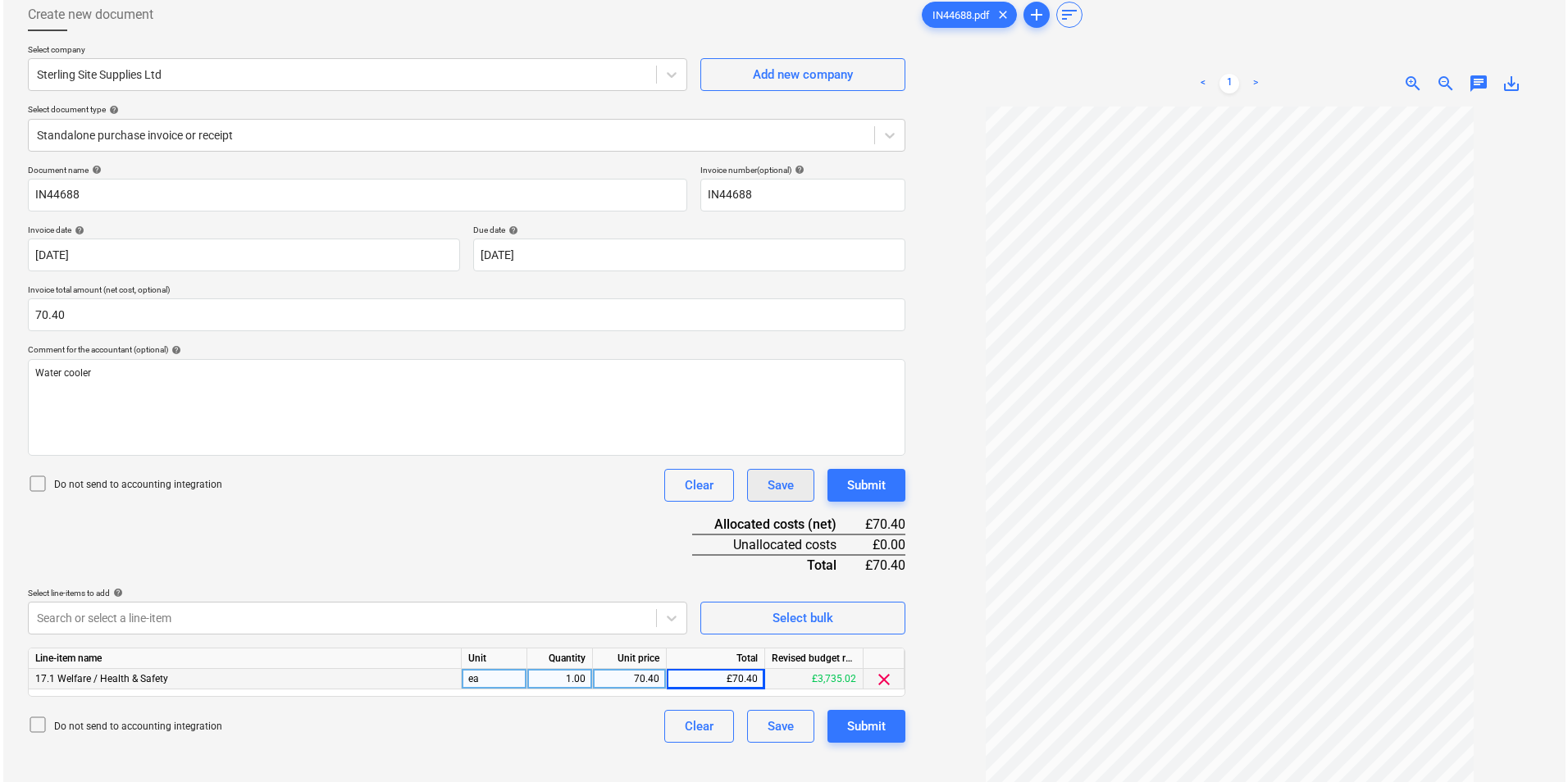
scroll to position [164, 0]
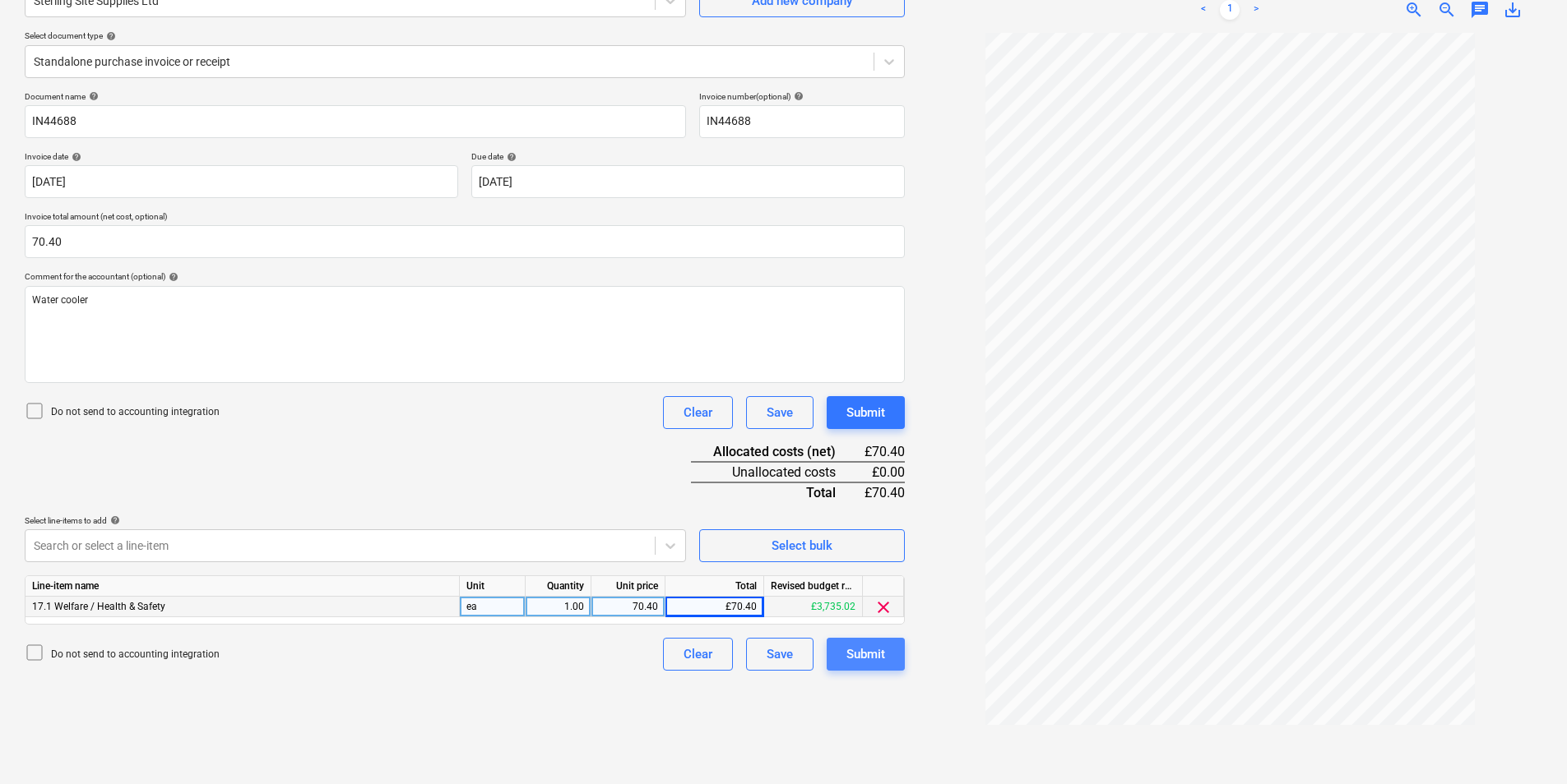
click at [877, 657] on div "Submit" at bounding box center [866, 655] width 39 height 21
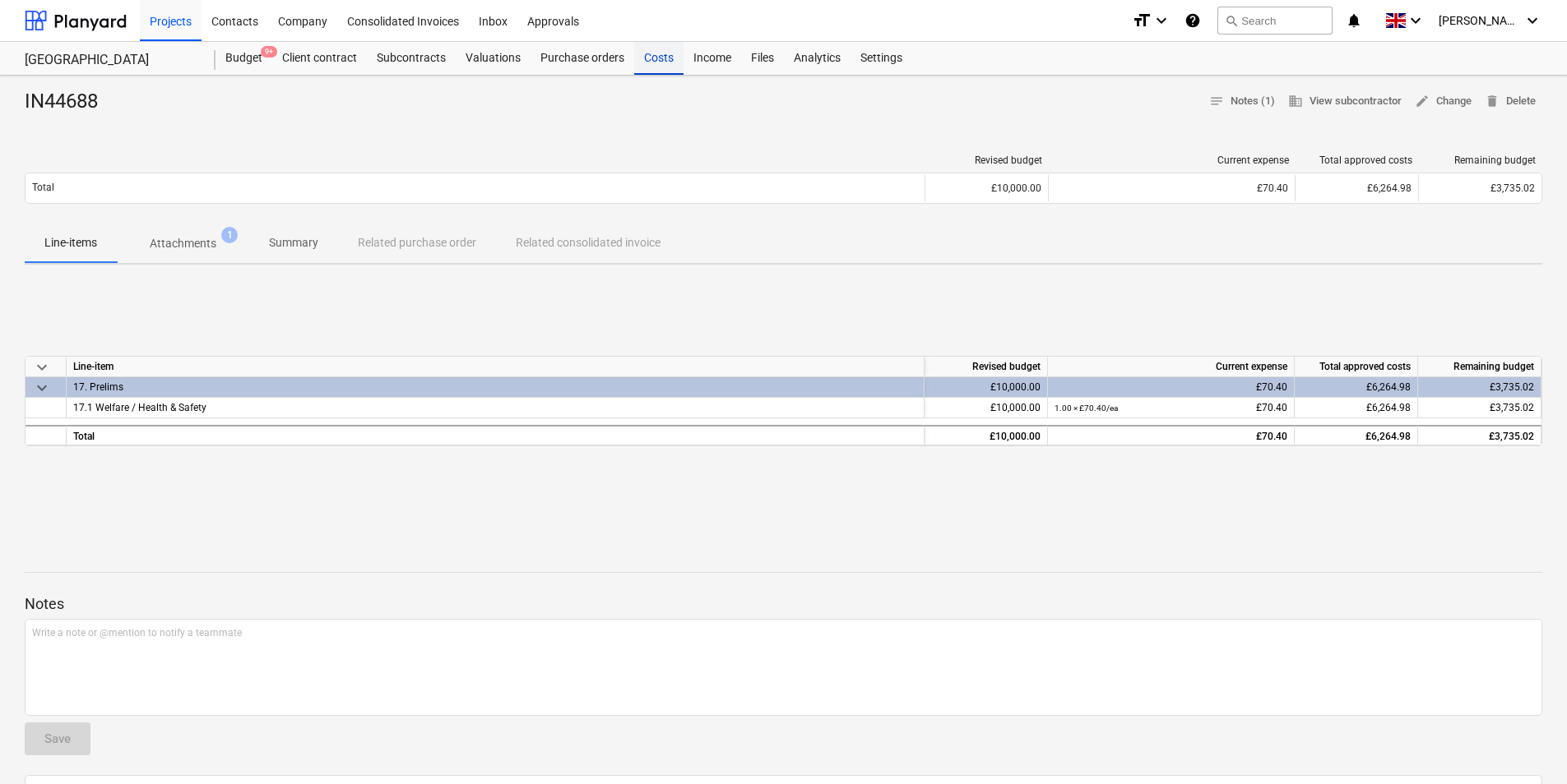
click at [657, 56] on div "Costs" at bounding box center [659, 58] width 50 height 33
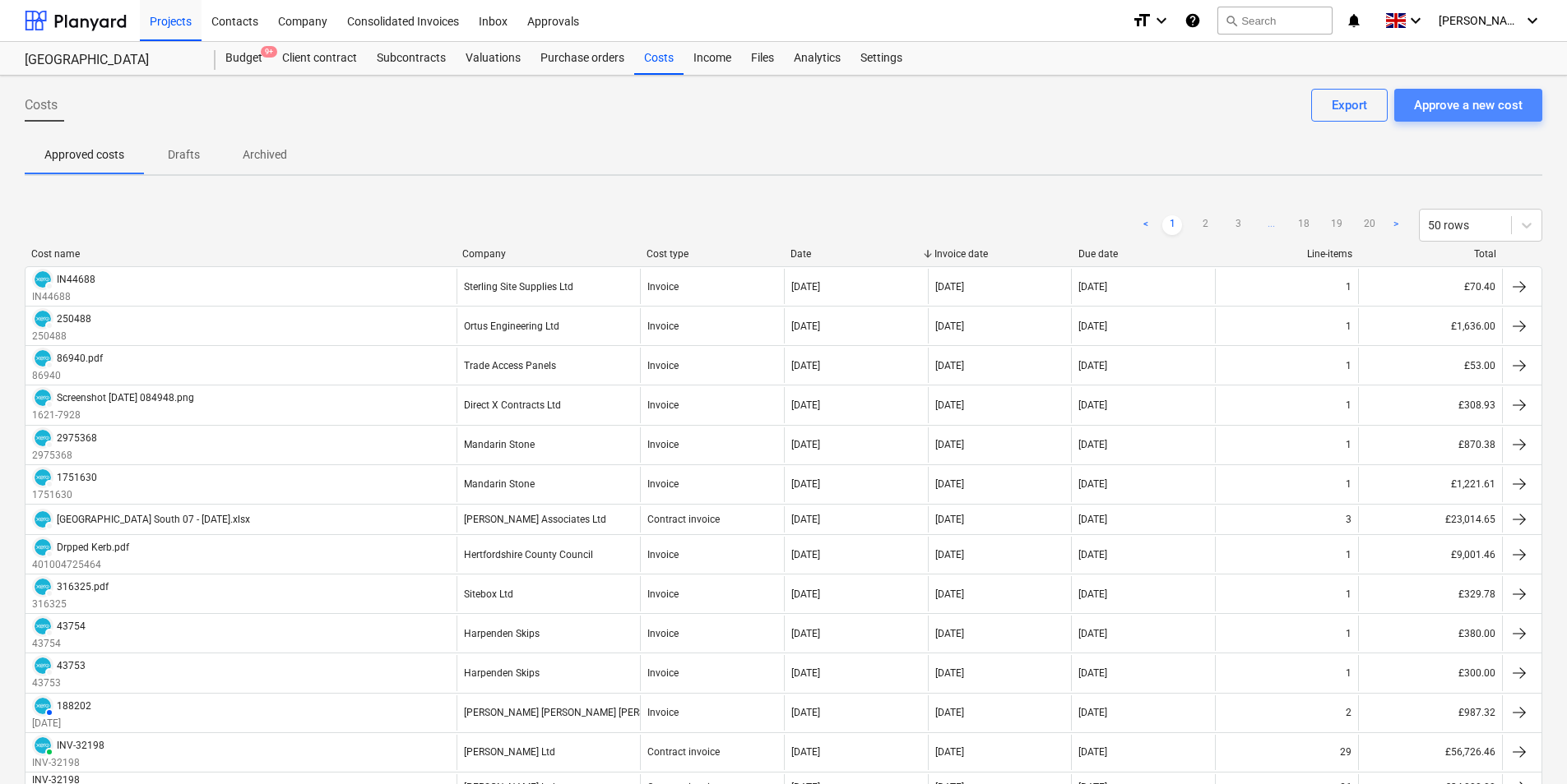
click at [1459, 108] on div "Approve a new cost" at bounding box center [1468, 105] width 108 height 21
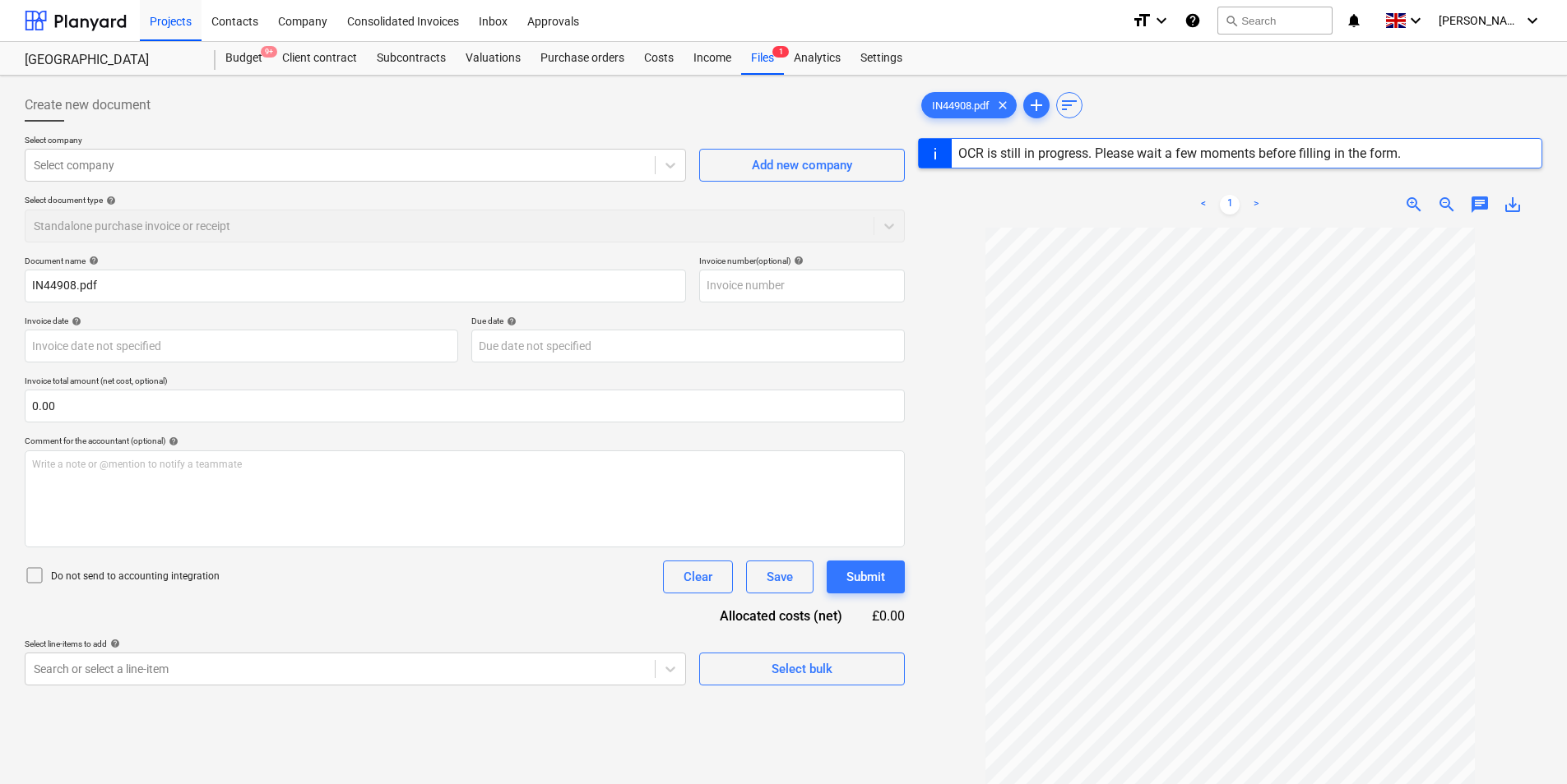
type input "IN44908"
type input "[DATE]"
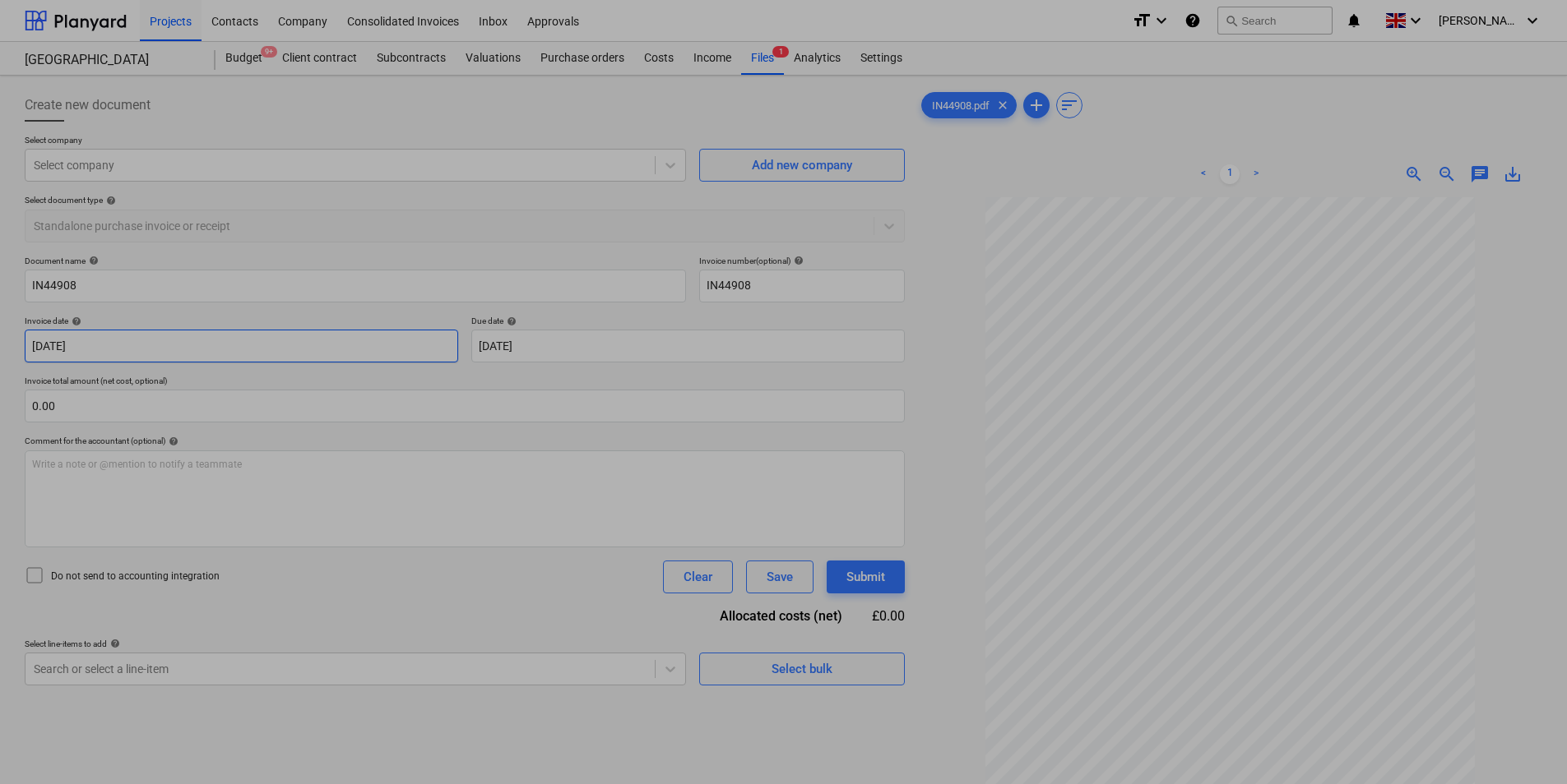
click at [355, 339] on body "Projects Contacts Company Consolidated Invoices Inbox Approvals format_size key…" at bounding box center [784, 392] width 1567 height 784
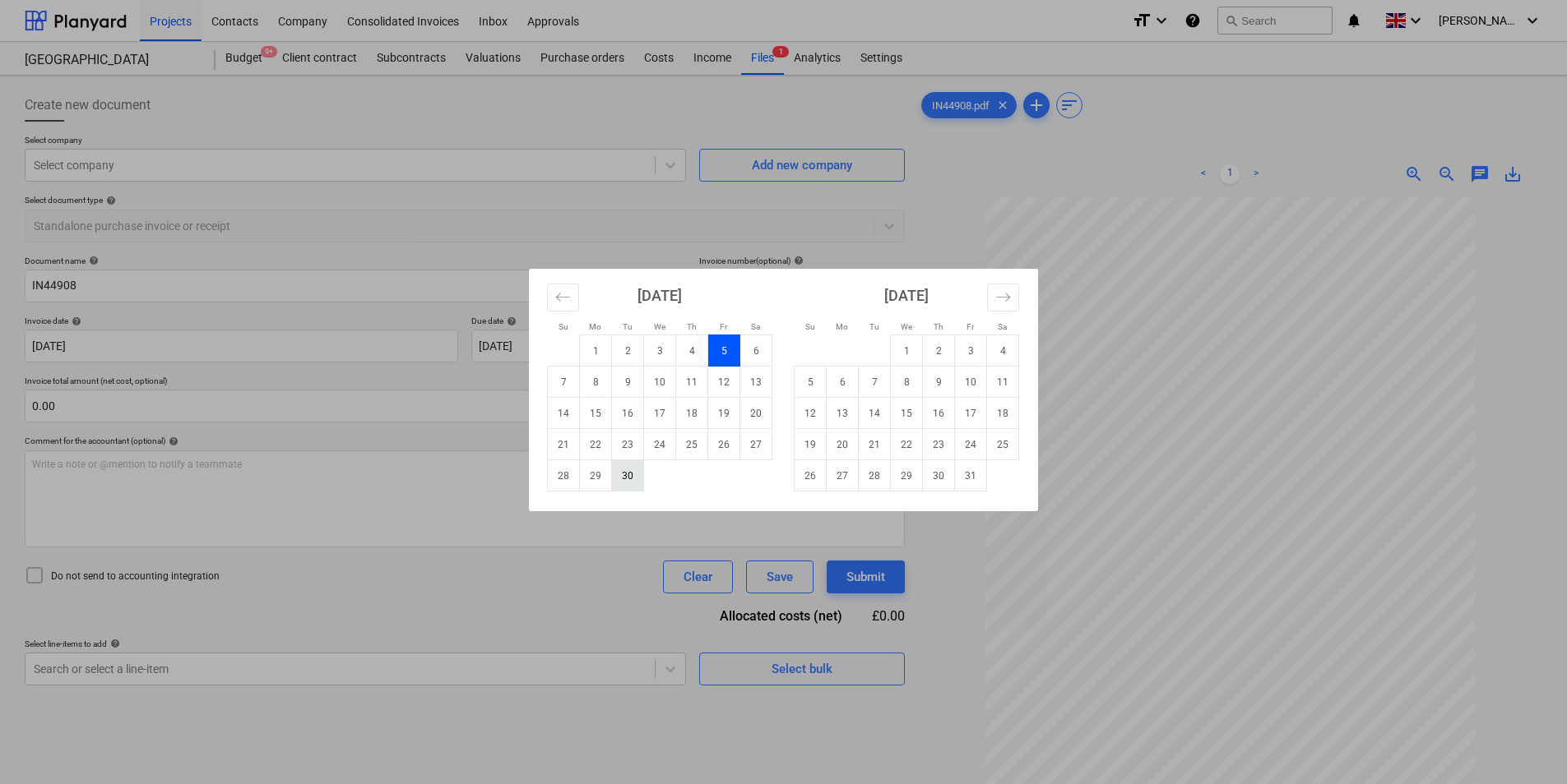
click at [629, 471] on td "30" at bounding box center [628, 476] width 32 height 31
type input "[DATE]"
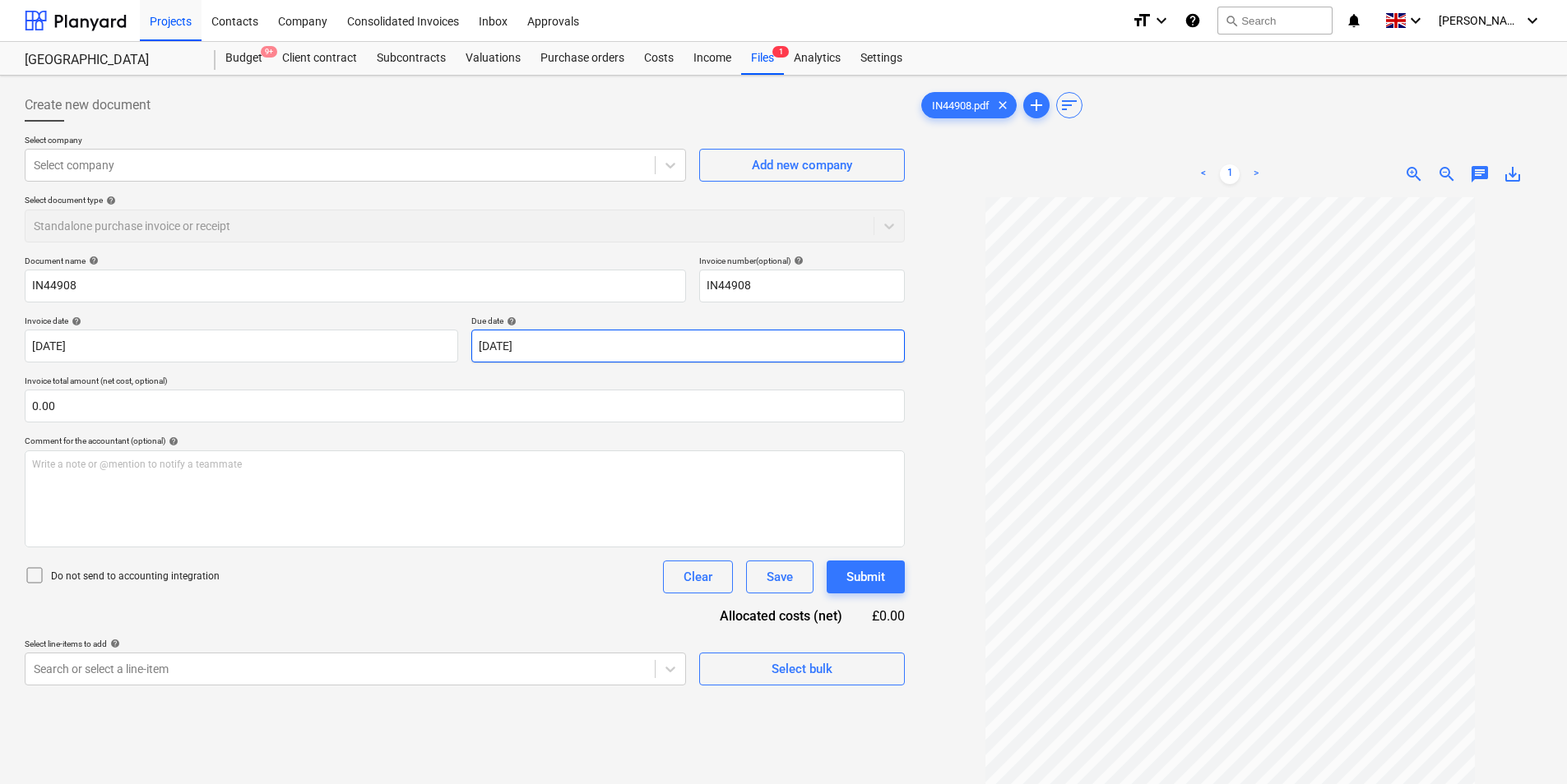
click at [556, 352] on body "Projects Contacts Company Consolidated Invoices Inbox Approvals format_size key…" at bounding box center [784, 392] width 1567 height 784
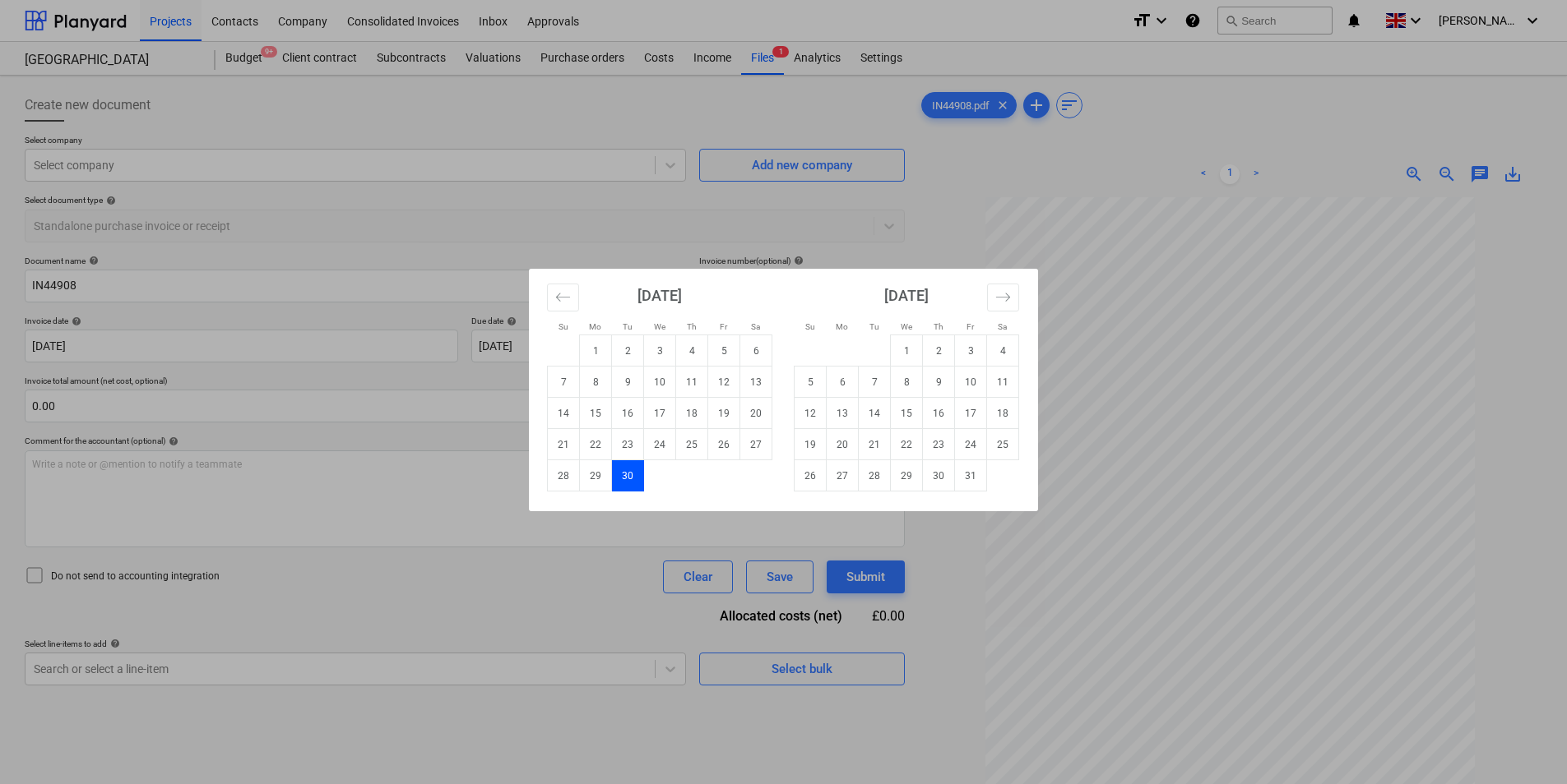
click at [932, 482] on td "30" at bounding box center [939, 476] width 32 height 31
type input "[DATE]"
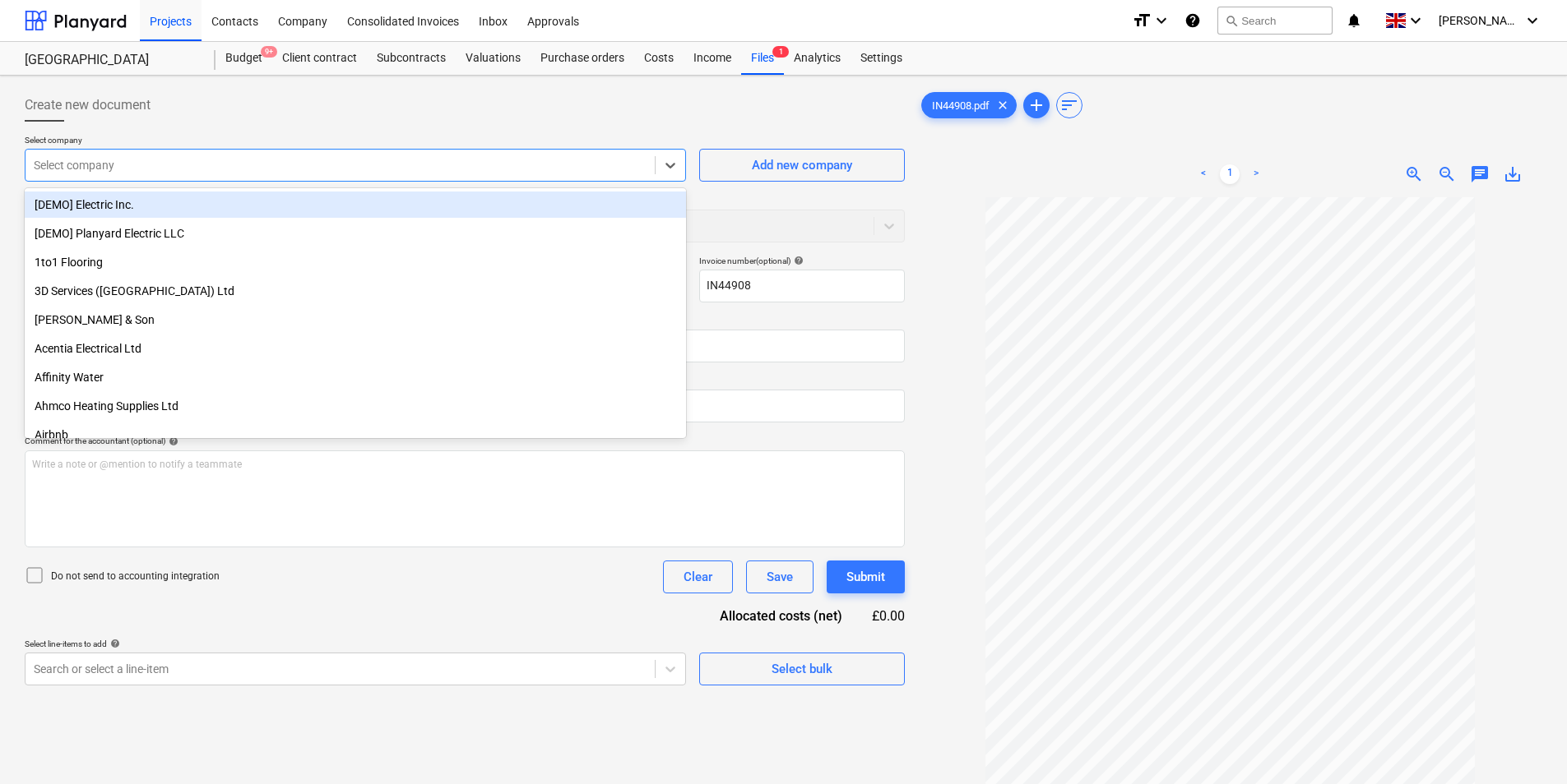
click at [252, 160] on div at bounding box center [339, 165] width 612 height 17
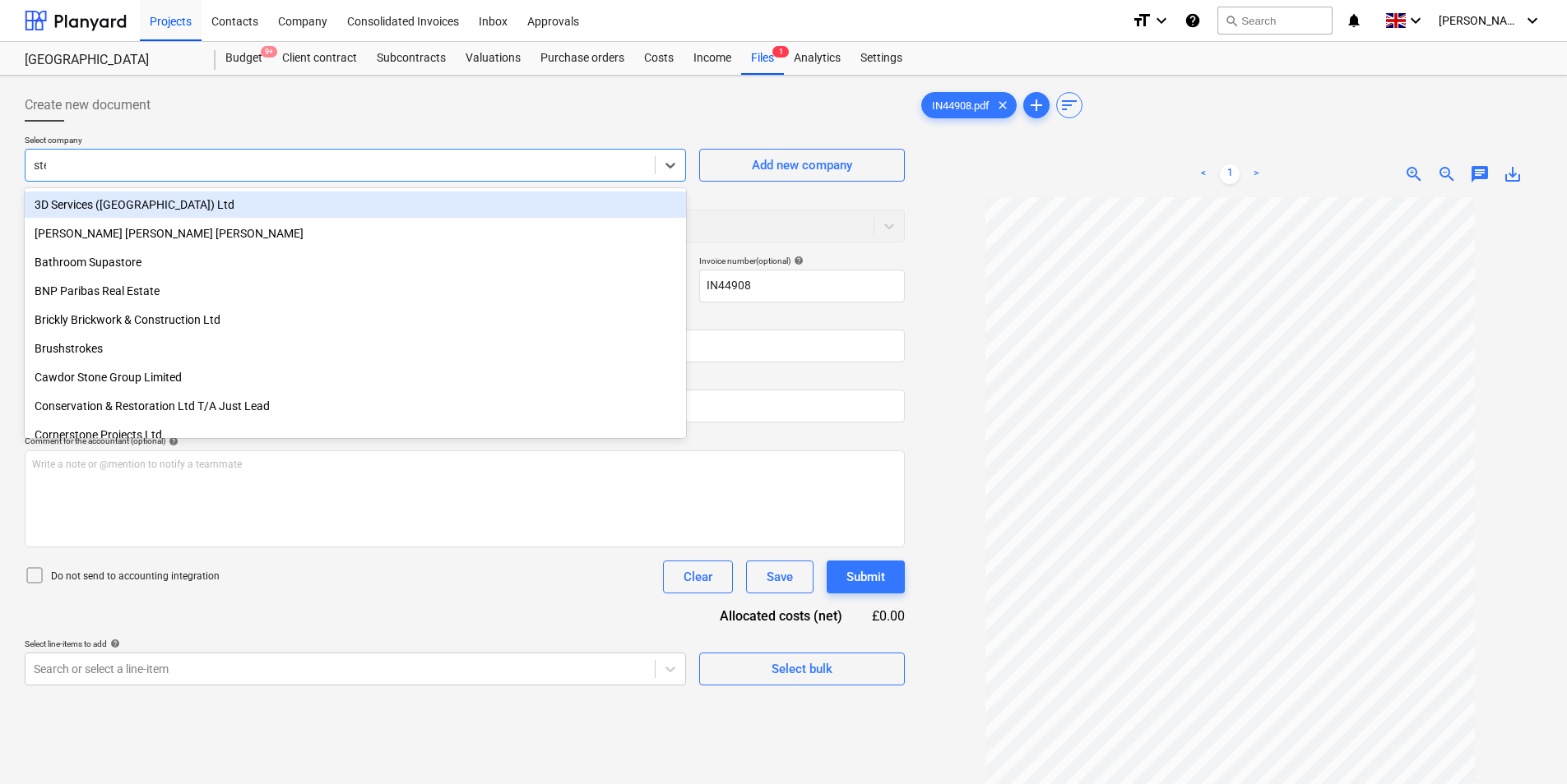
type input "ster"
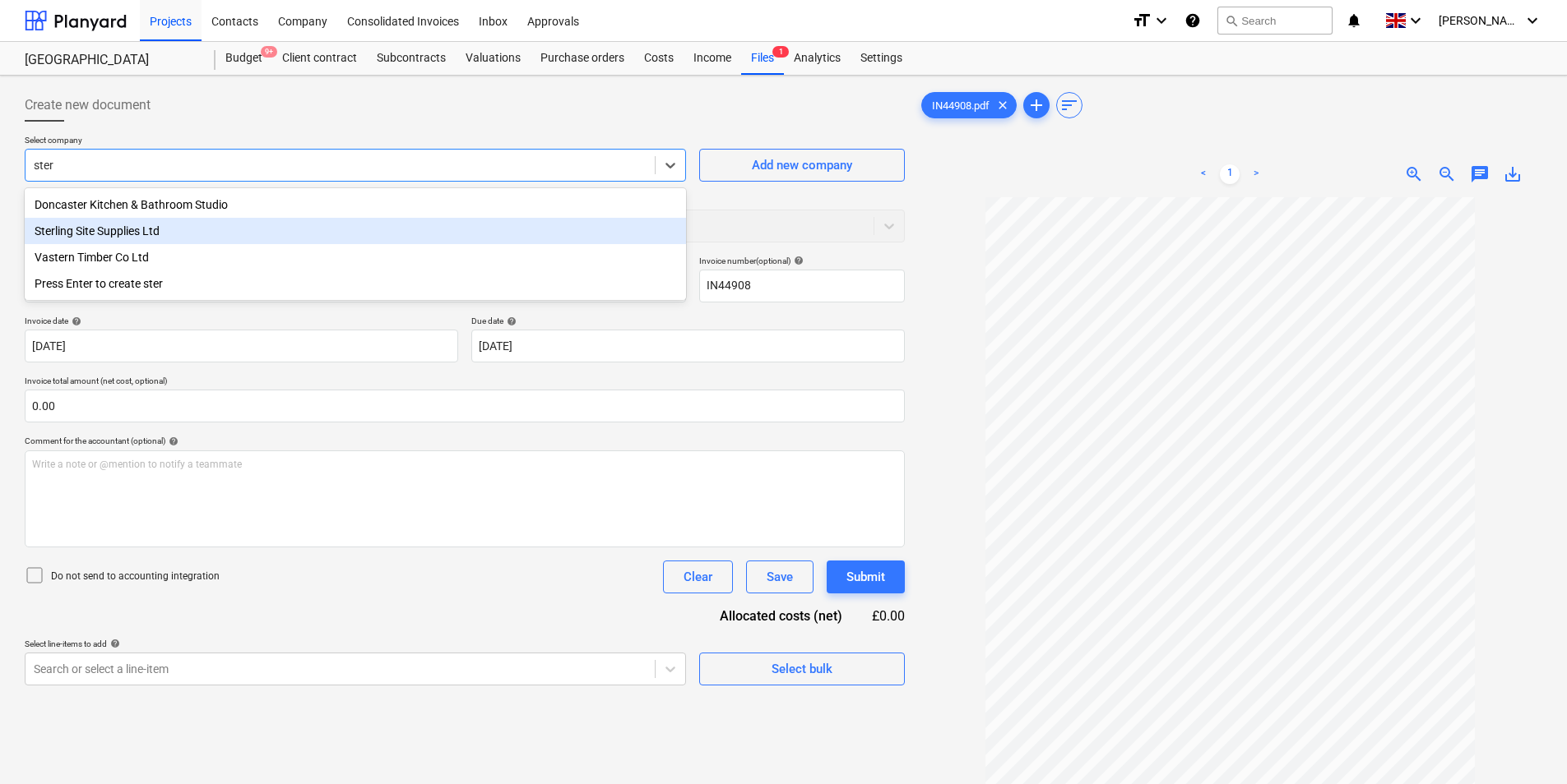
click at [223, 237] on div "Sterling Site Supplies Ltd" at bounding box center [355, 231] width 661 height 27
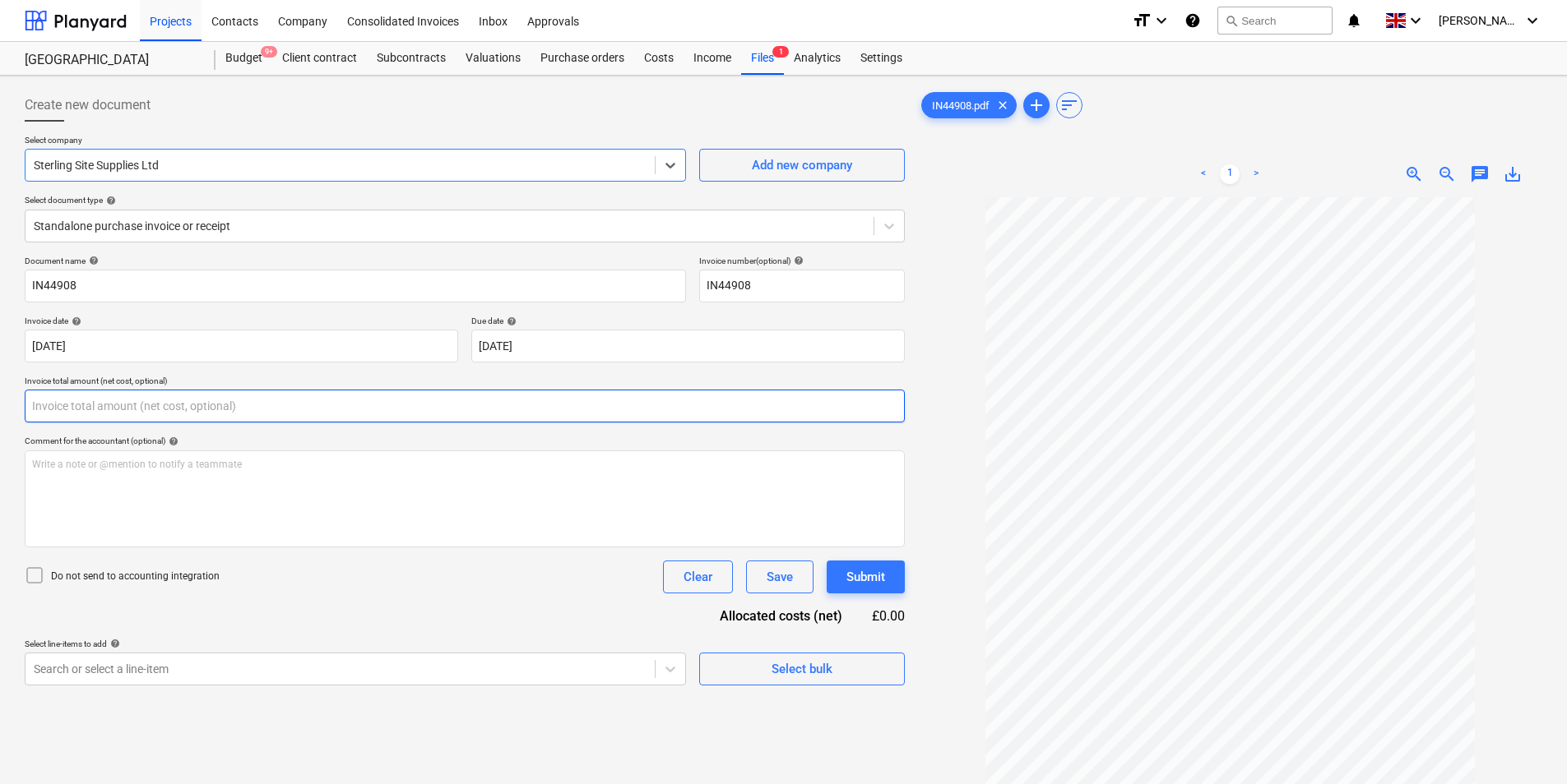
click at [229, 411] on input "text" at bounding box center [464, 406] width 880 height 33
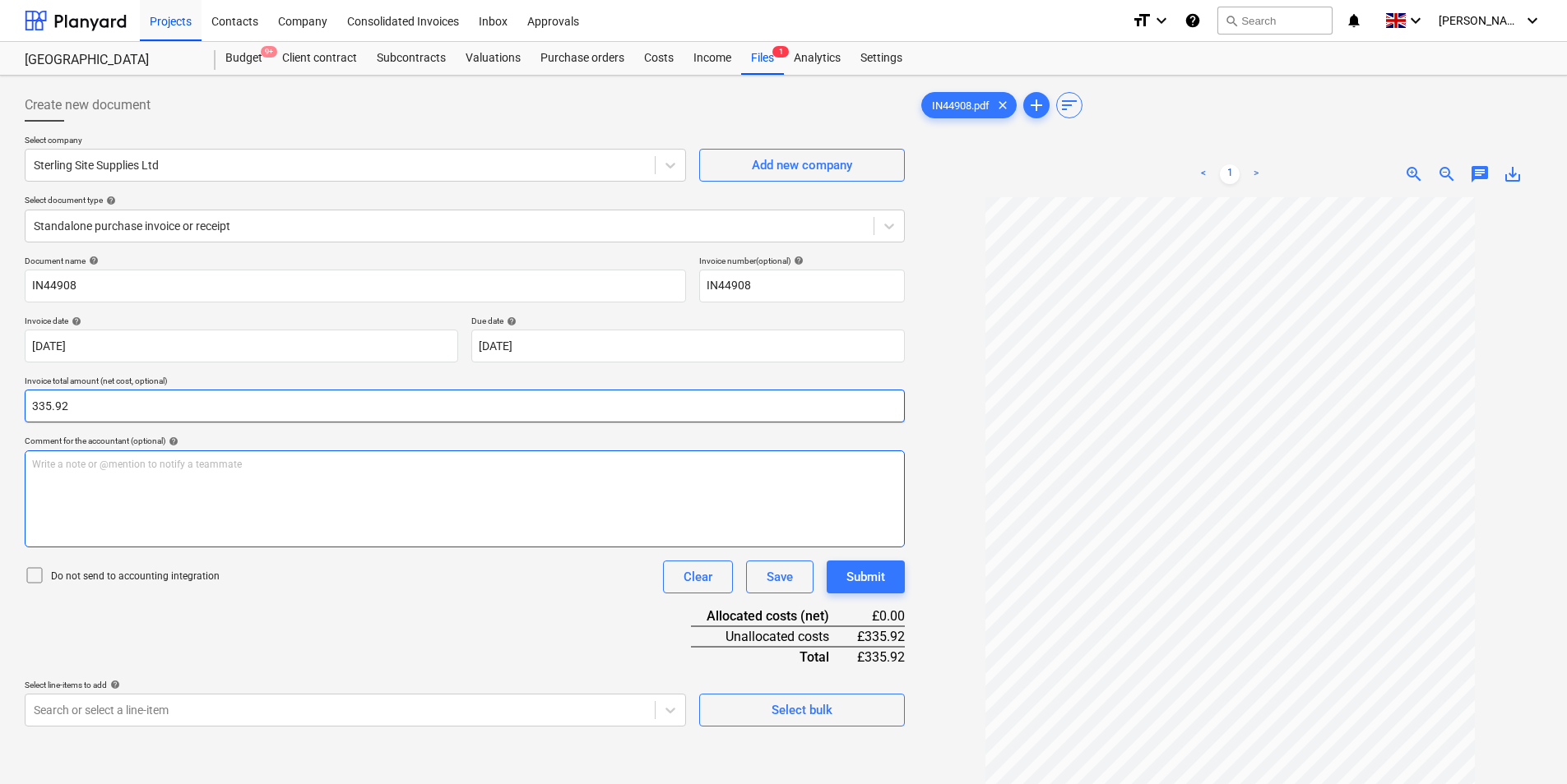
type input "335.92"
click at [337, 494] on div "Write a note or @mention to notify a teammate [PERSON_NAME]" at bounding box center [464, 500] width 880 height 97
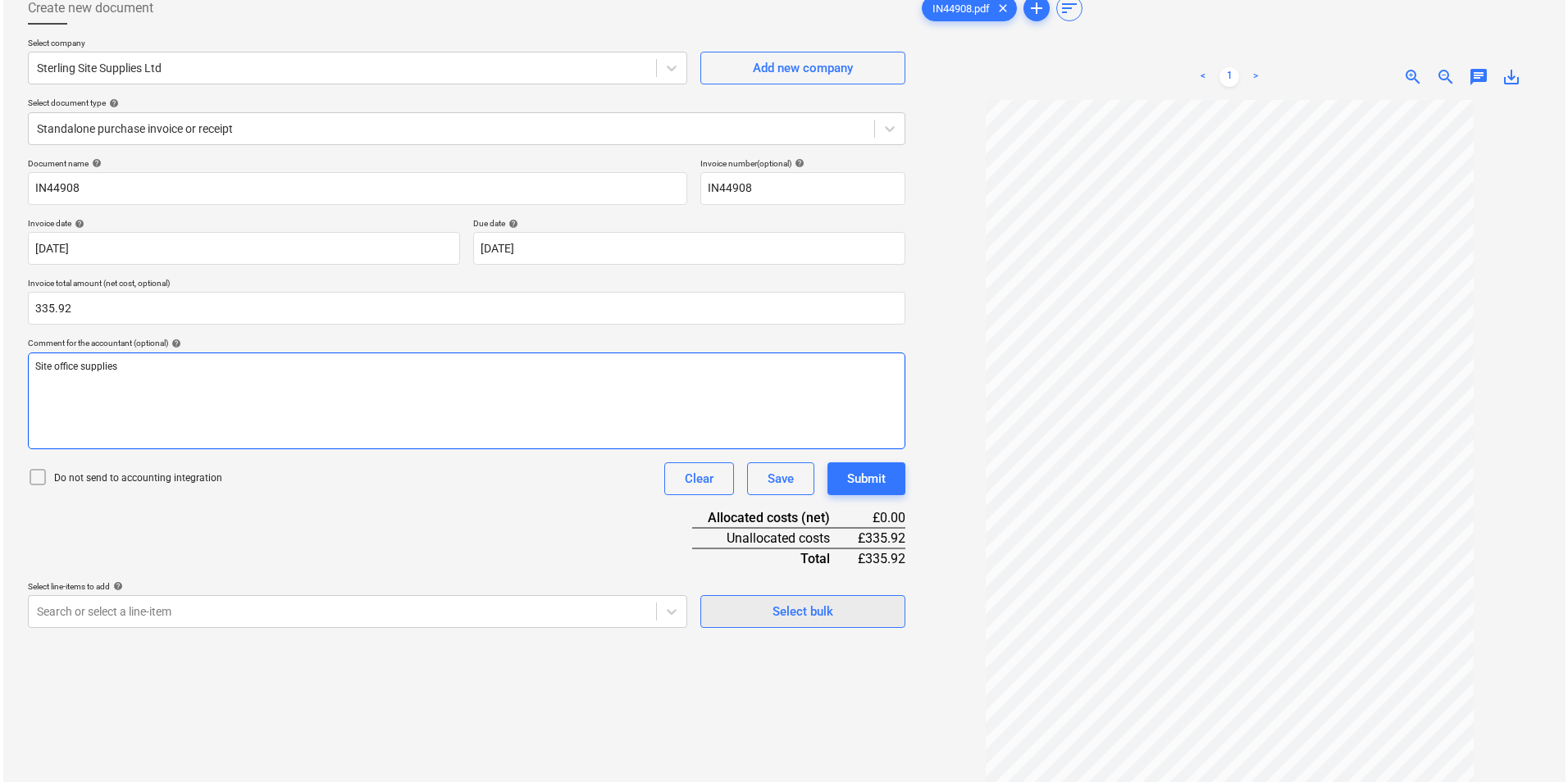
scroll to position [164, 0]
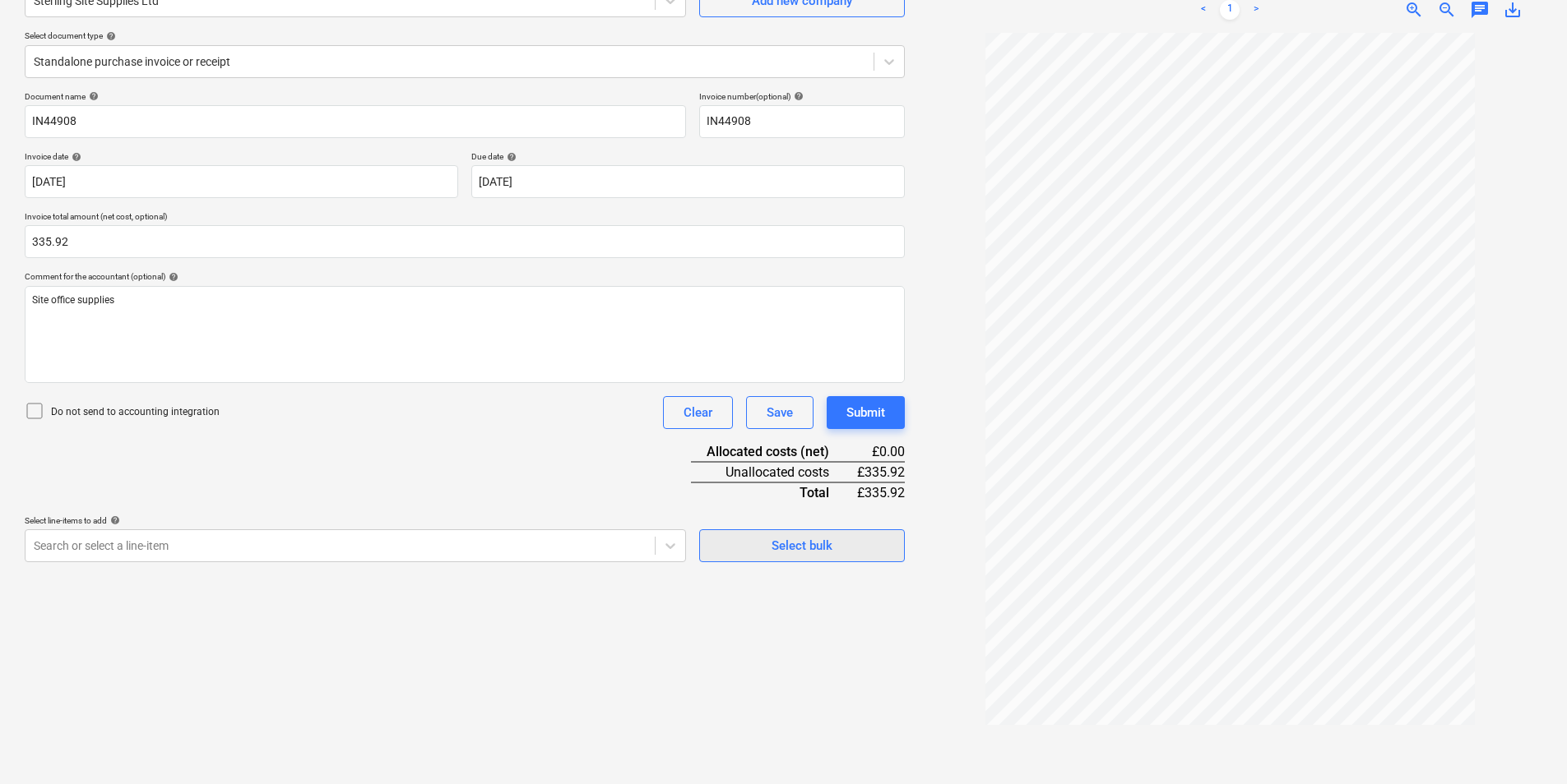
click at [822, 545] on div "Select bulk" at bounding box center [801, 546] width 61 height 21
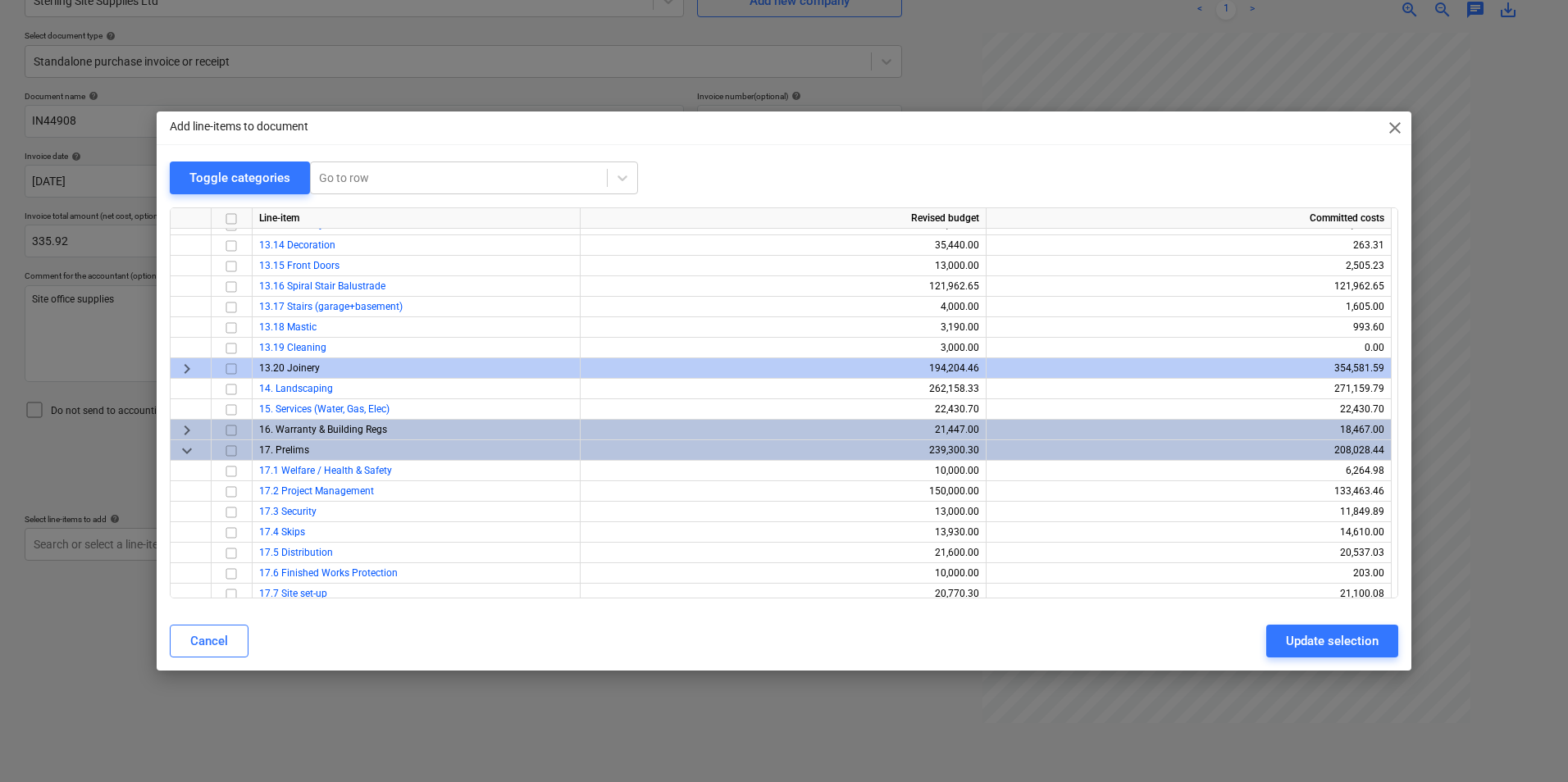
scroll to position [533, 0]
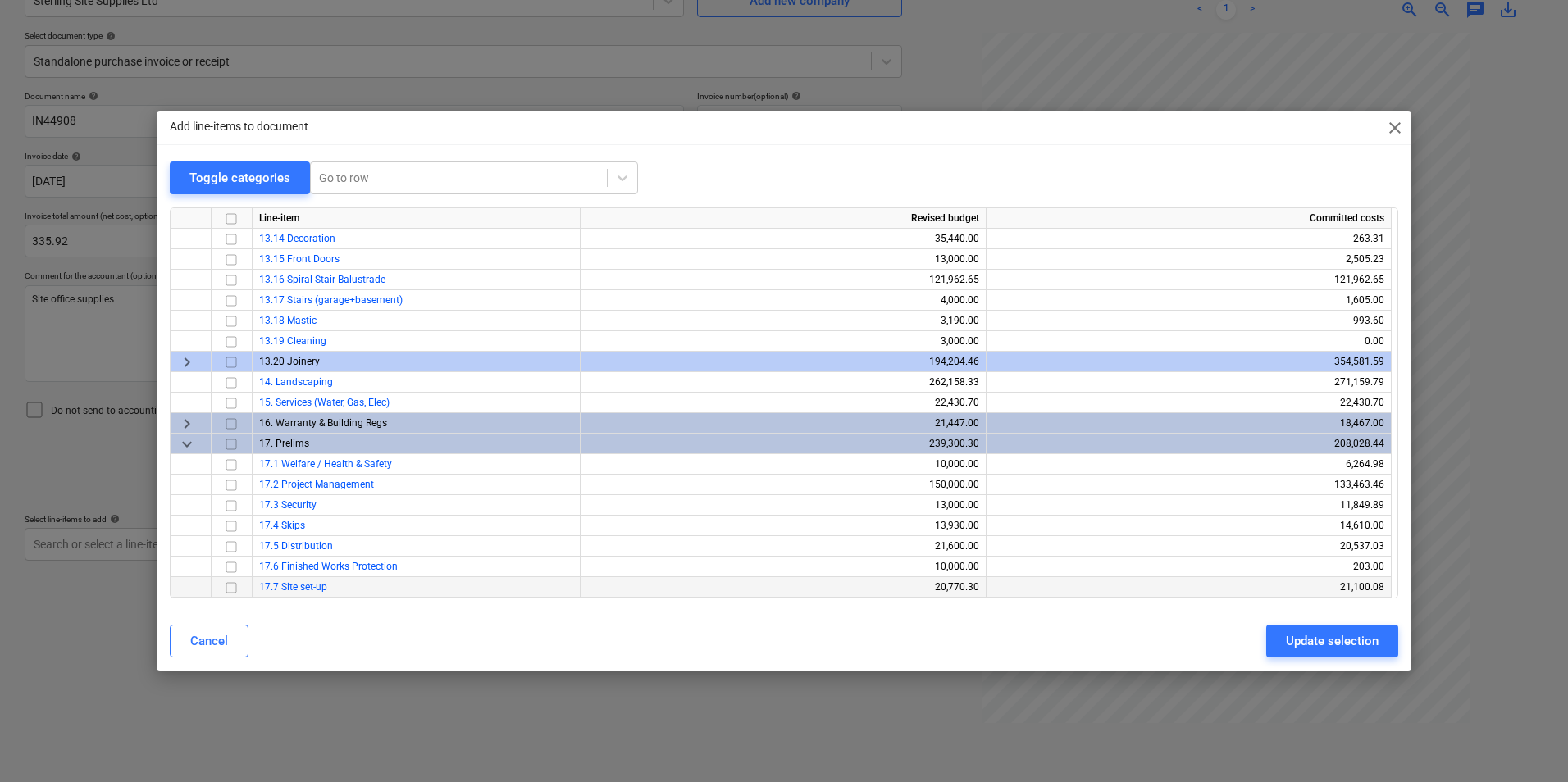
click at [230, 589] on input "checkbox" at bounding box center [232, 588] width 19 height 19
click at [1320, 626] on button "Update selection" at bounding box center [1332, 641] width 132 height 33
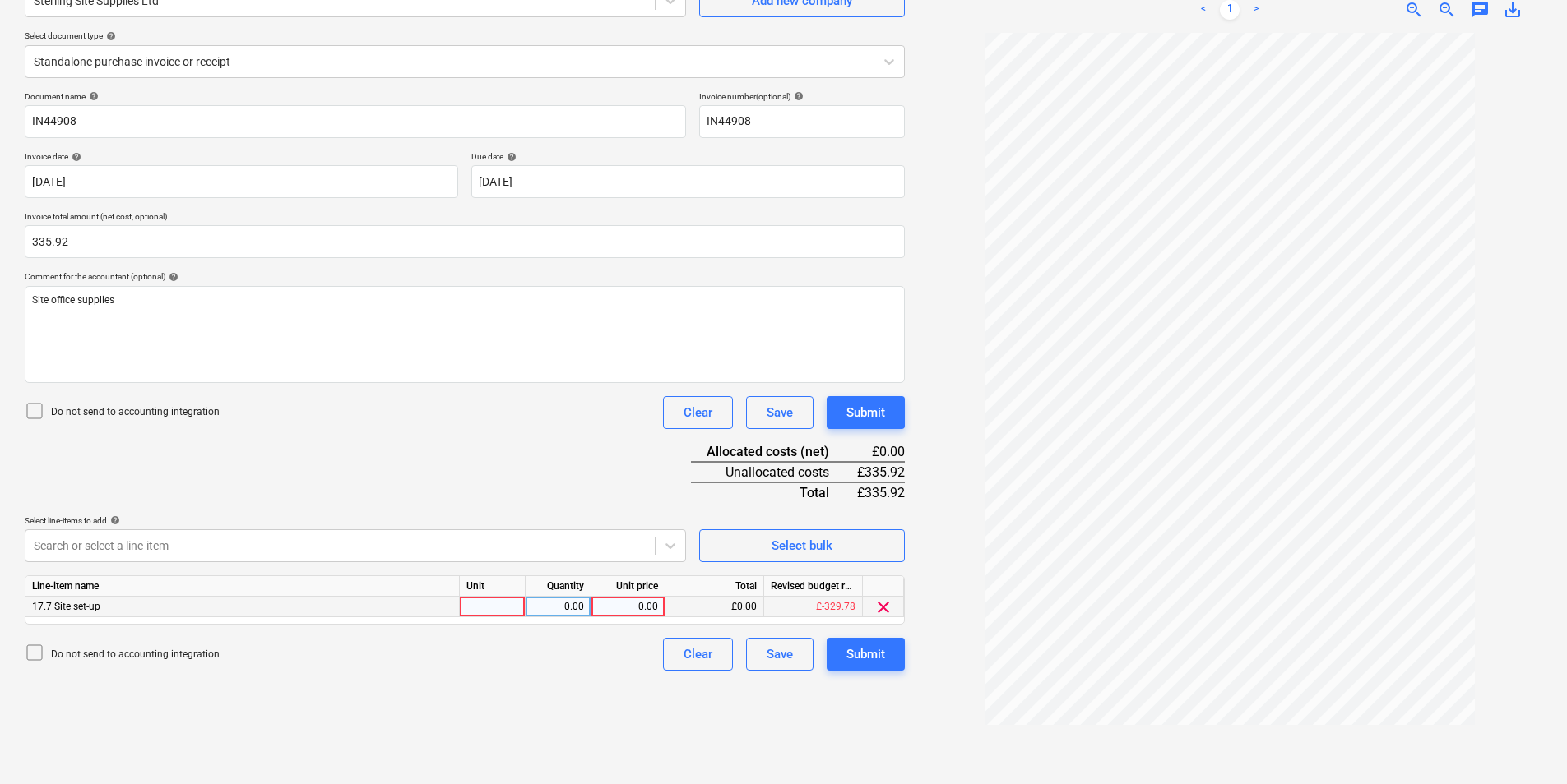
click at [501, 603] on div at bounding box center [493, 607] width 66 height 20
type input "ea"
type input "335.92"
click at [885, 663] on div "Submit" at bounding box center [866, 655] width 39 height 21
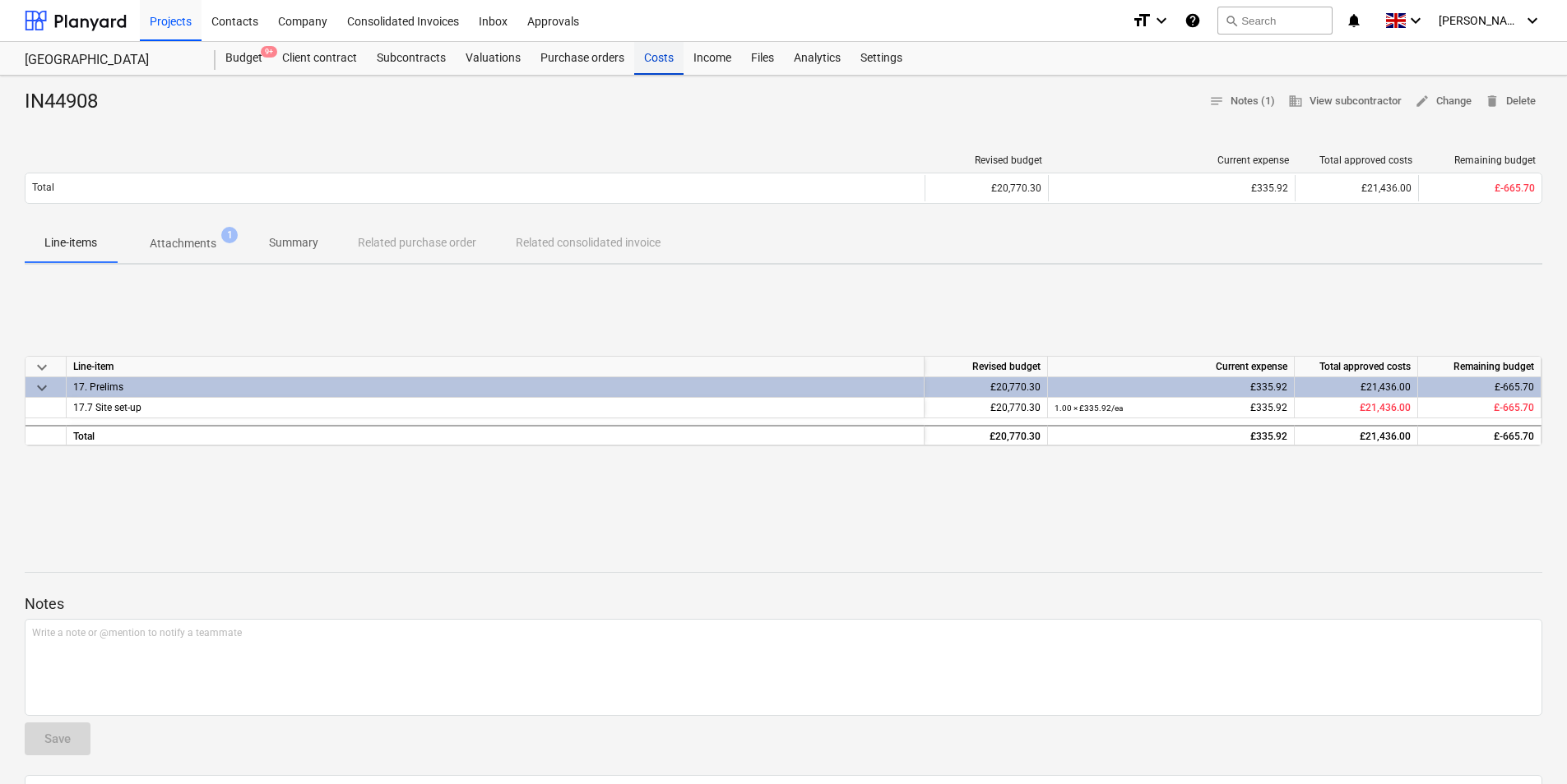
drag, startPoint x: 643, startPoint y: 59, endPoint x: 634, endPoint y: 64, distance: 10.3
click at [643, 59] on div "Costs" at bounding box center [659, 58] width 50 height 33
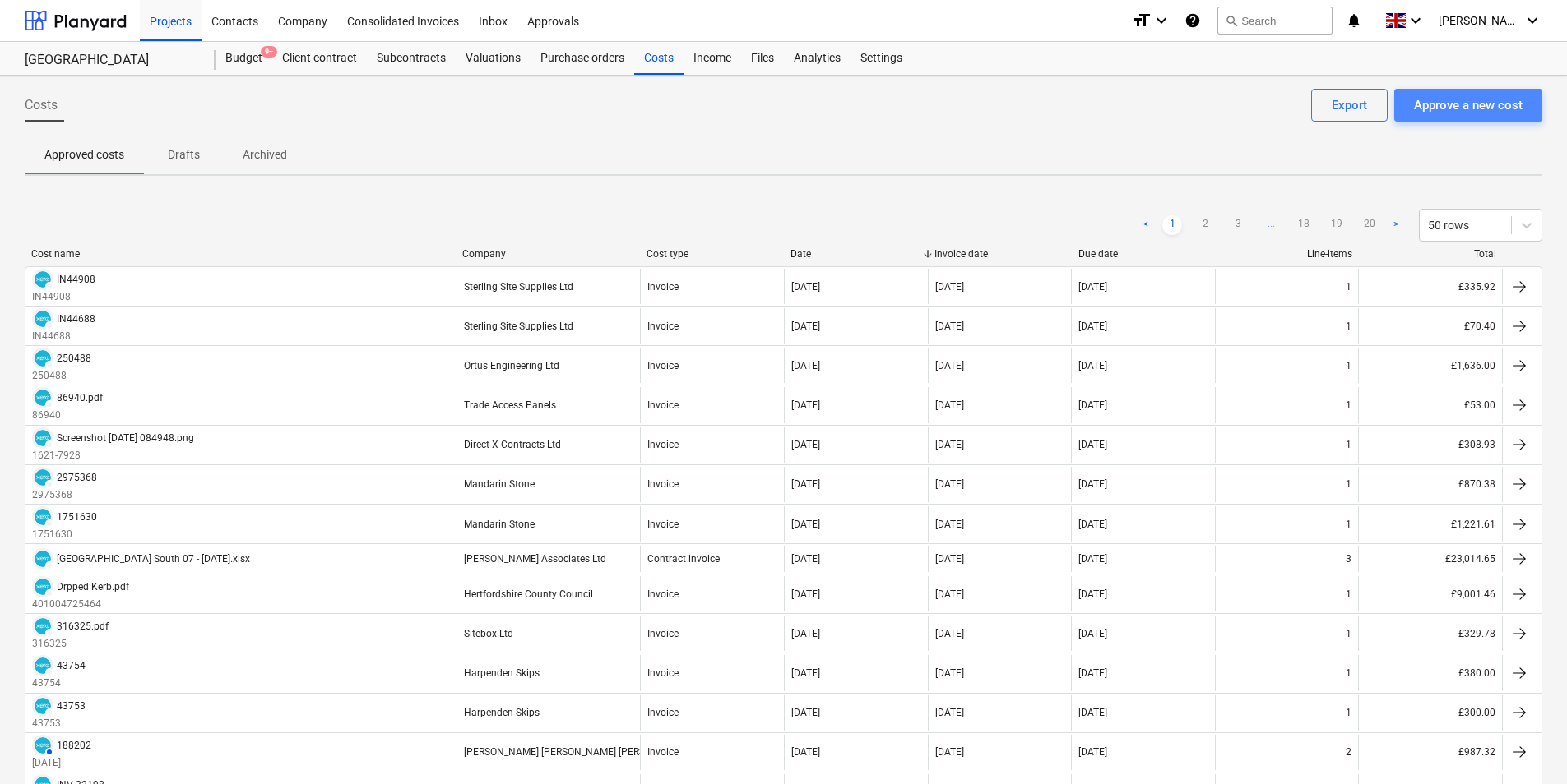
click at [1499, 108] on div "Approve a new cost" at bounding box center [1468, 105] width 108 height 21
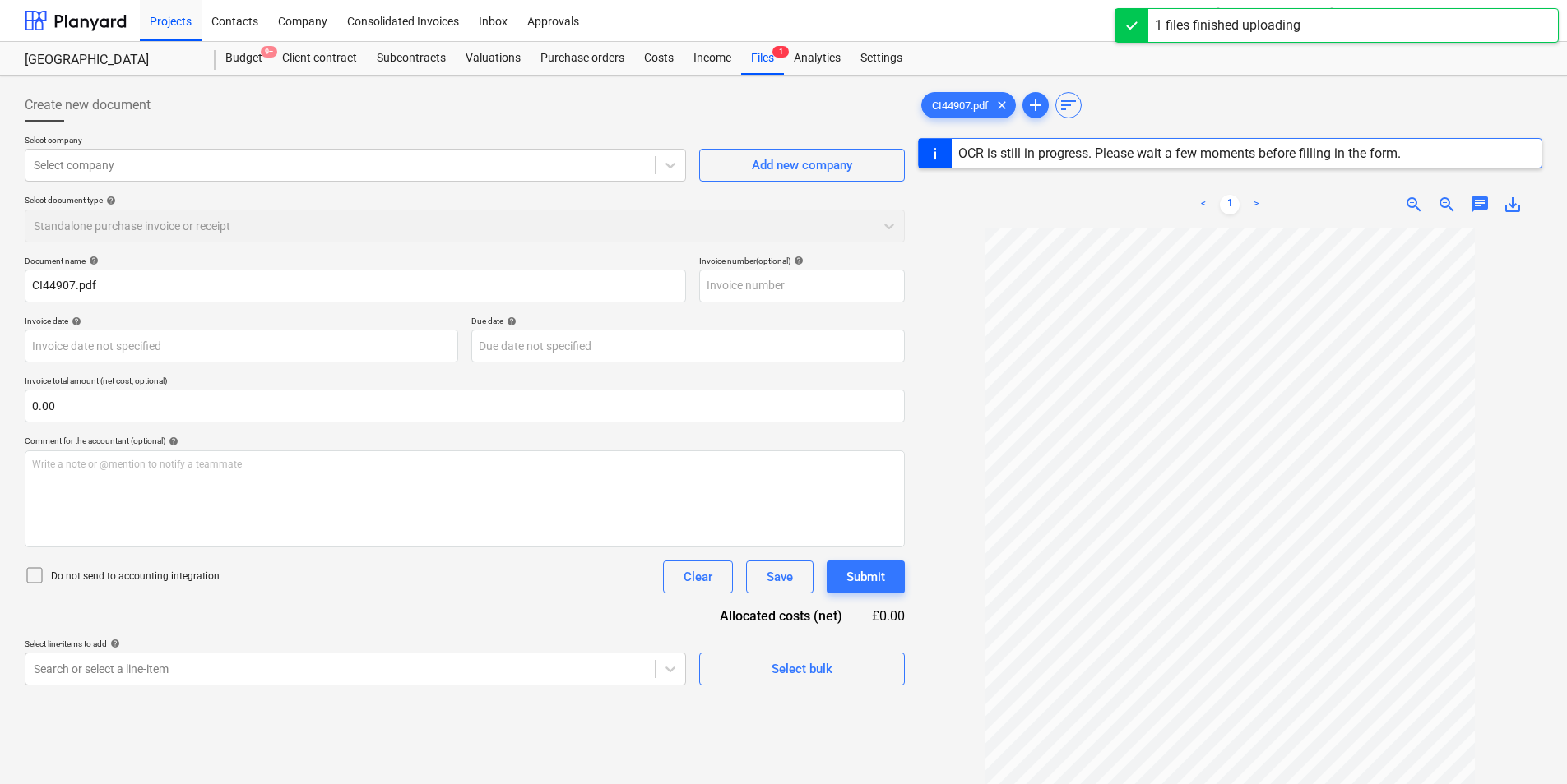
type input "CI44907"
type input "[DATE]"
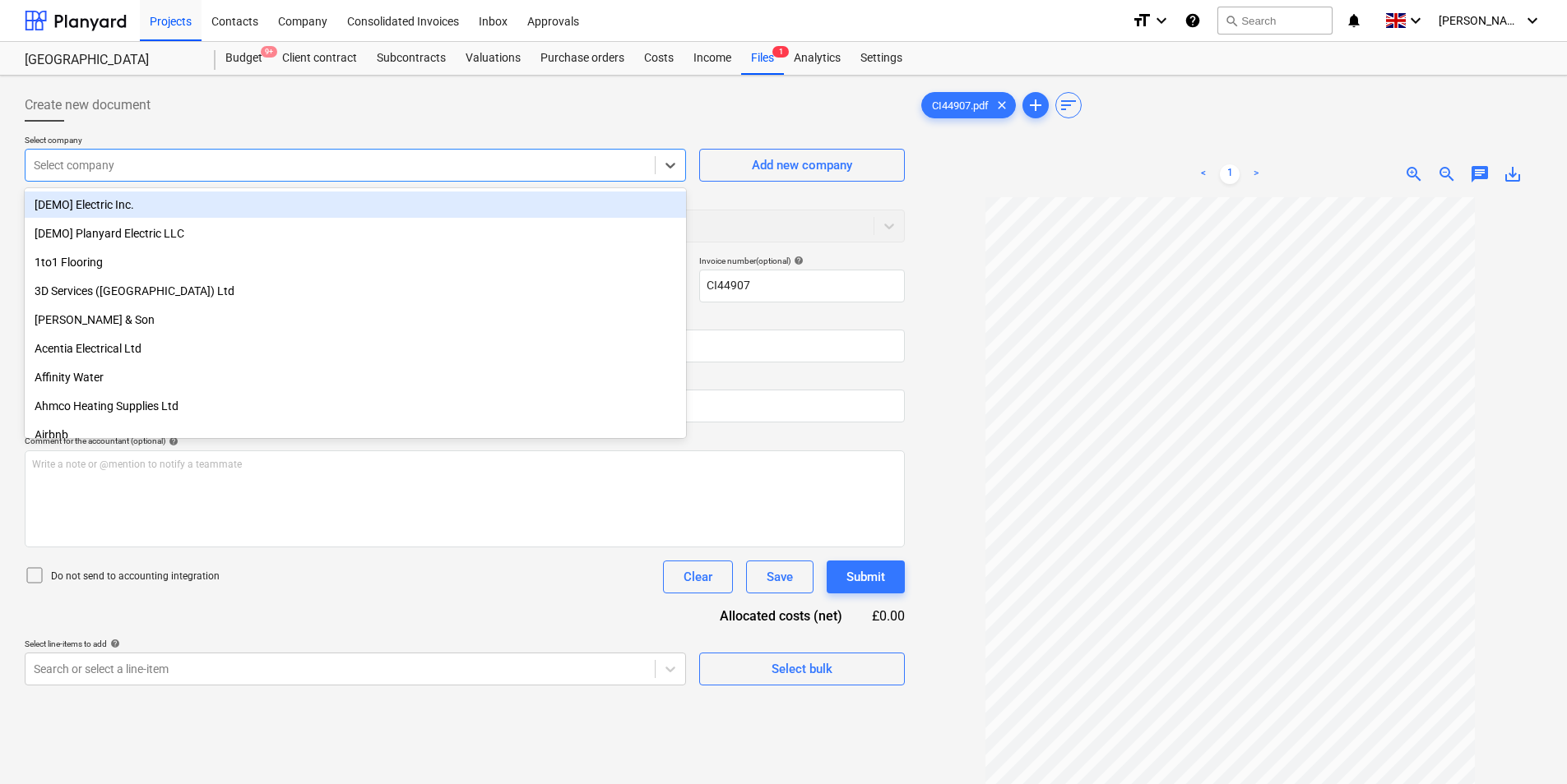
click at [144, 165] on div at bounding box center [339, 165] width 612 height 17
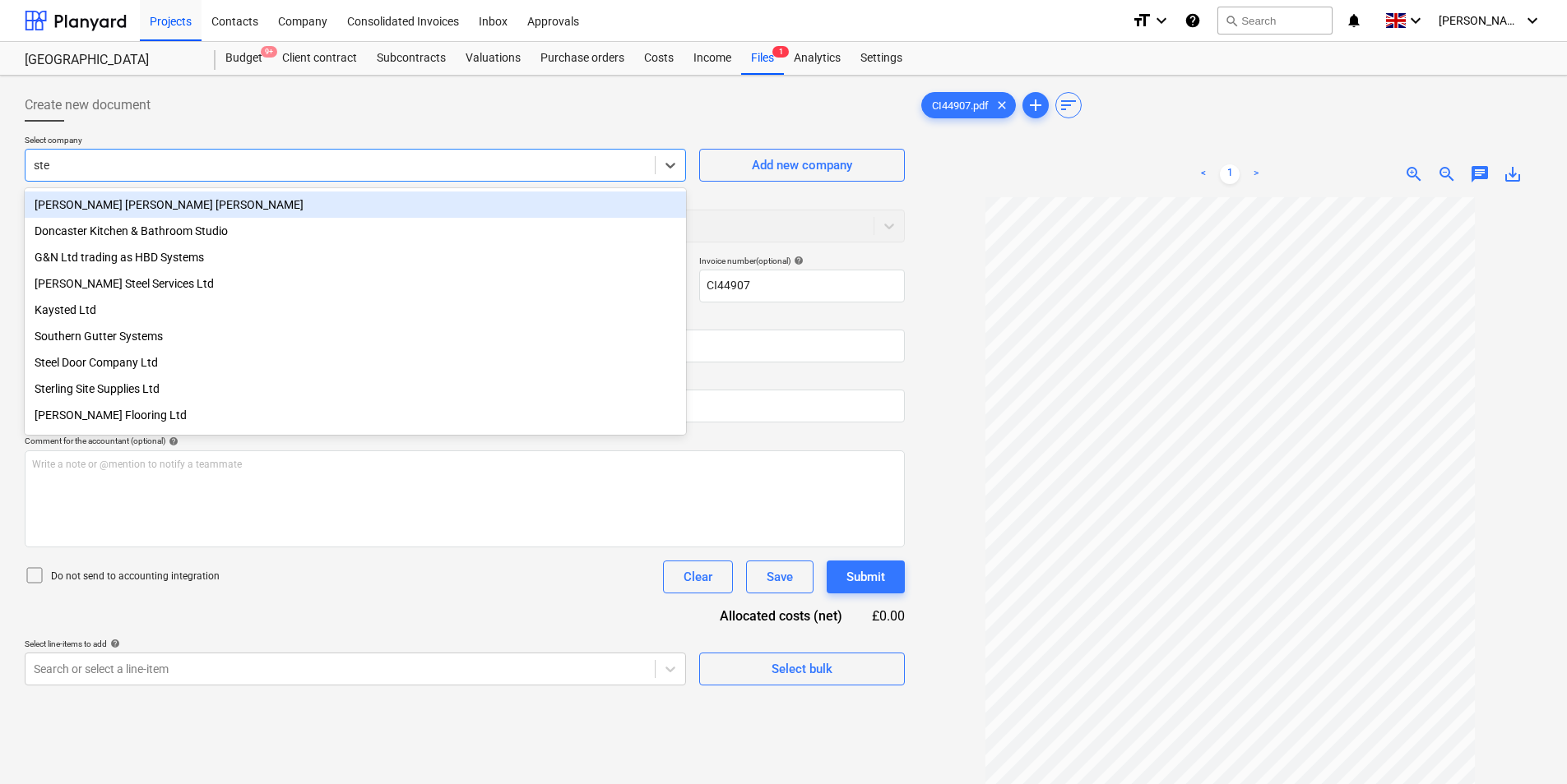
type input "ster"
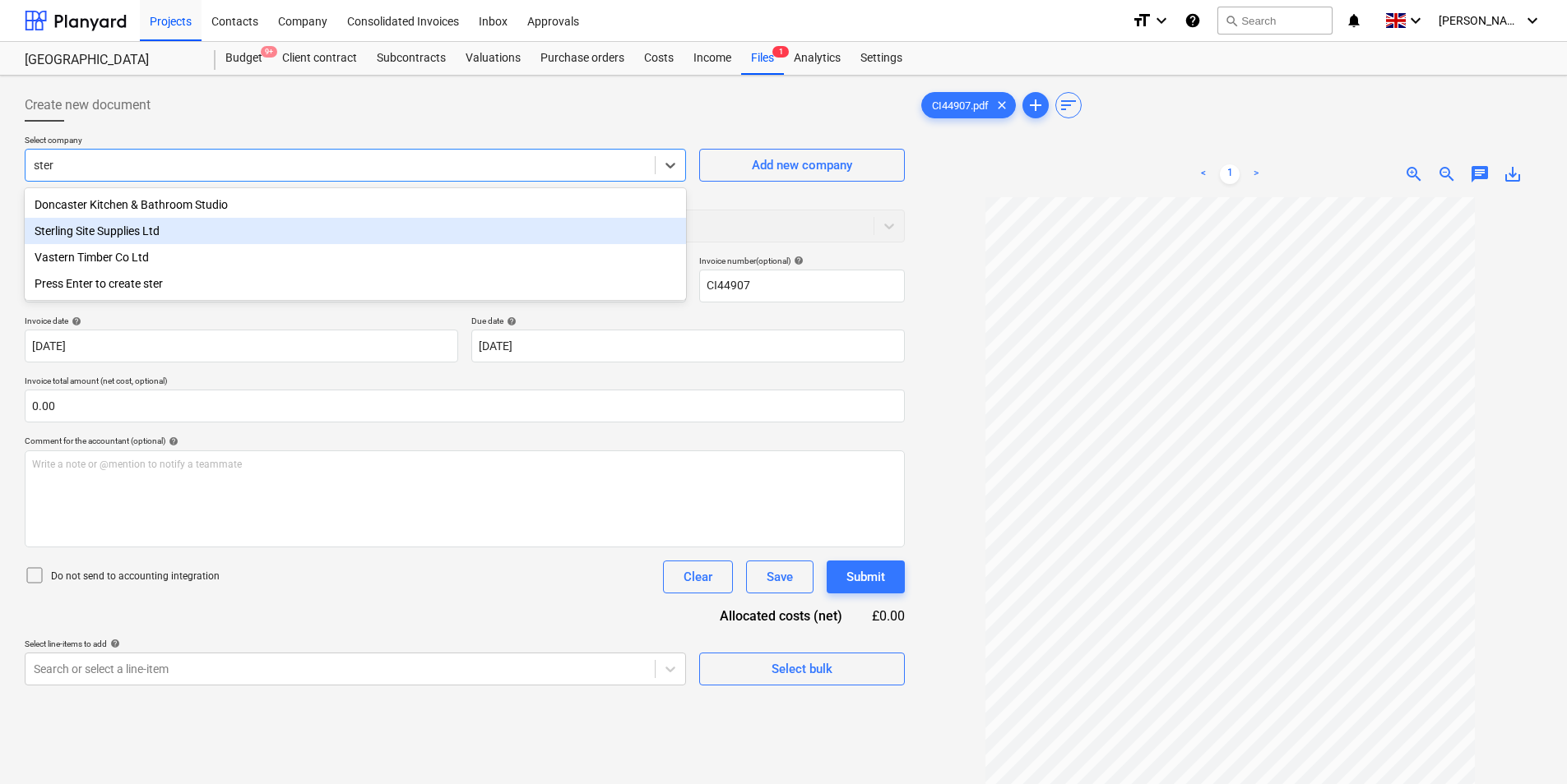
click at [185, 233] on div "Sterling Site Supplies Ltd" at bounding box center [355, 231] width 661 height 27
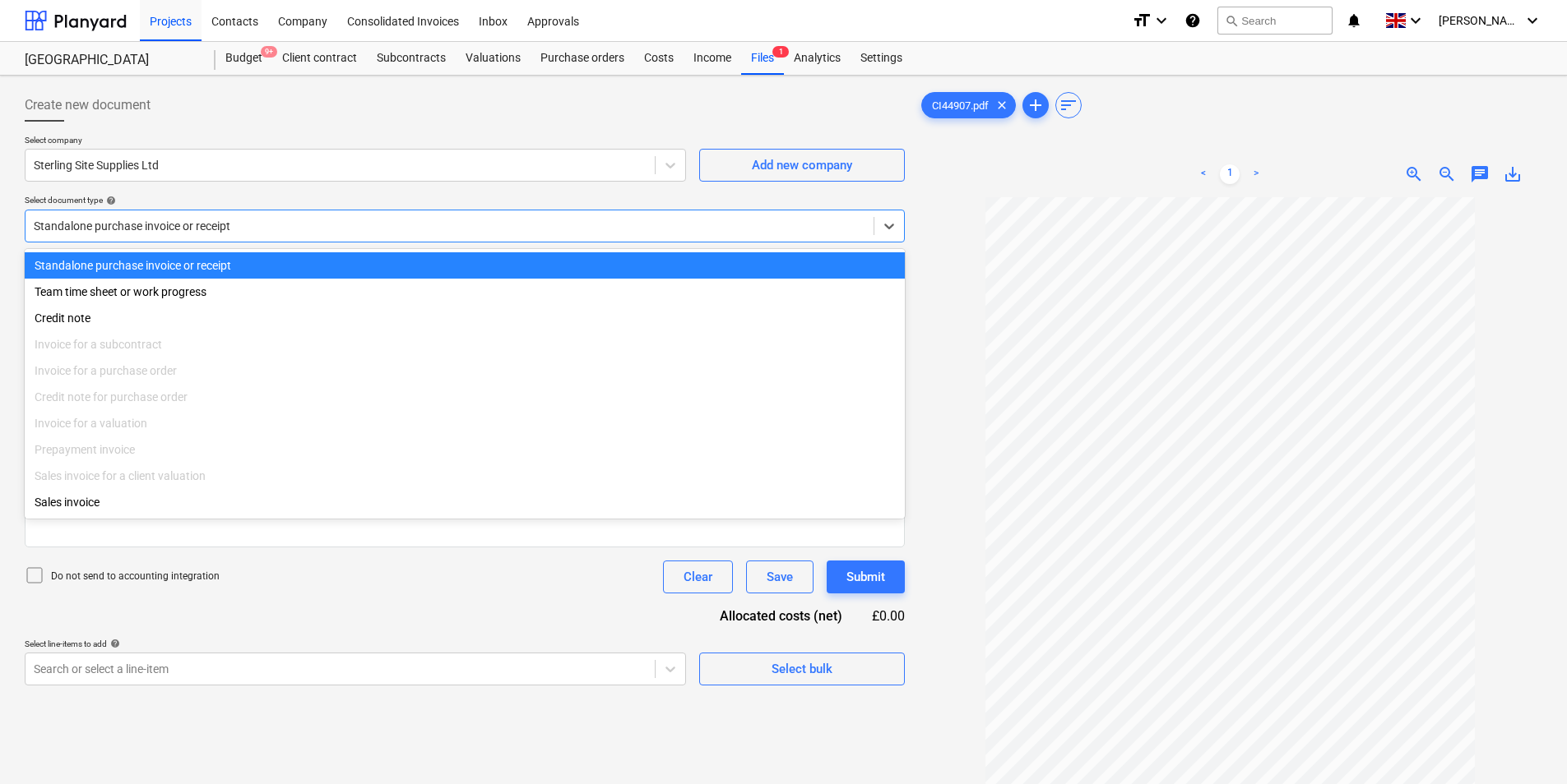
click at [120, 218] on div at bounding box center [449, 226] width 831 height 17
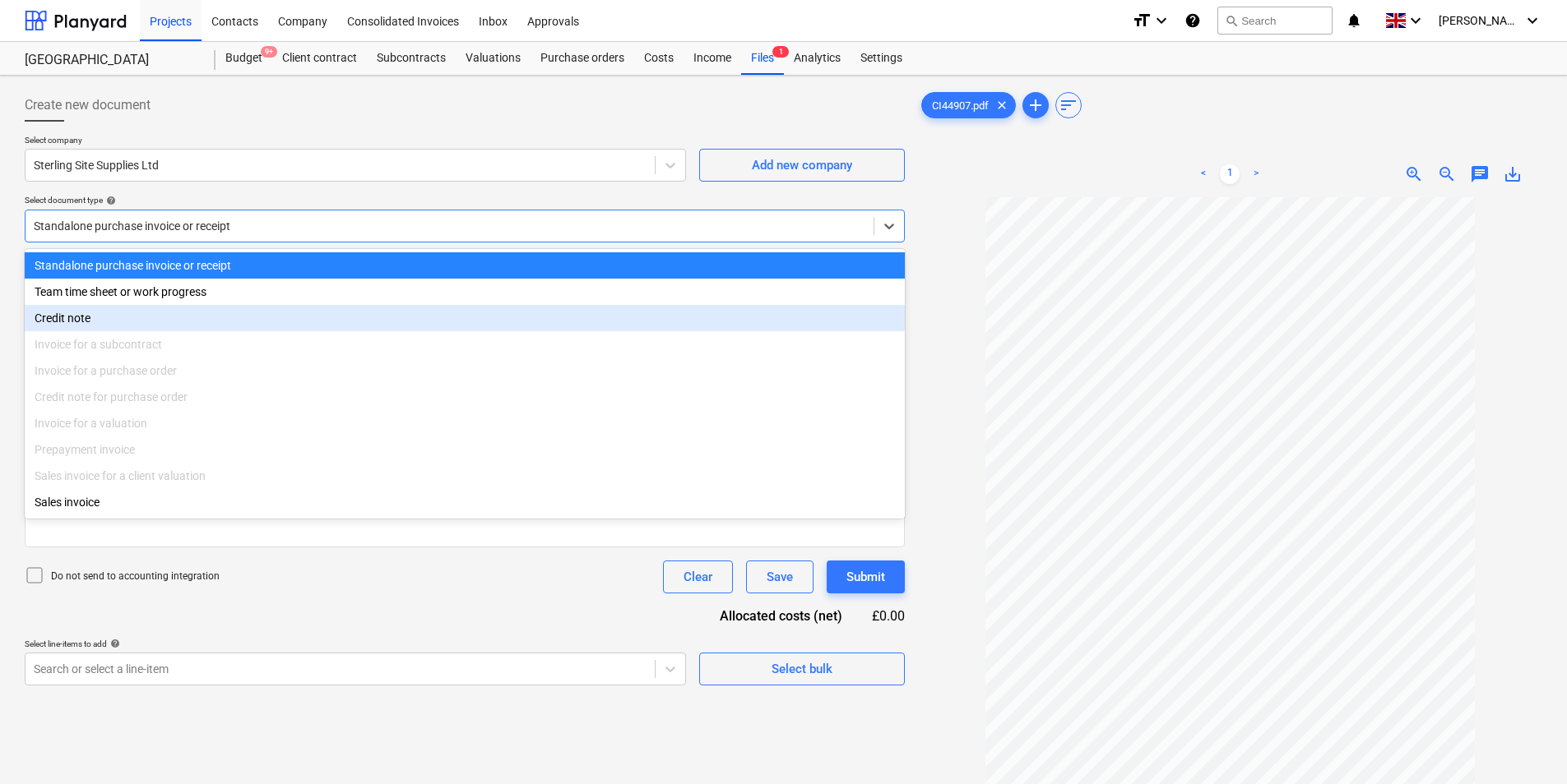
click at [138, 326] on div "Credit note" at bounding box center [464, 318] width 880 height 27
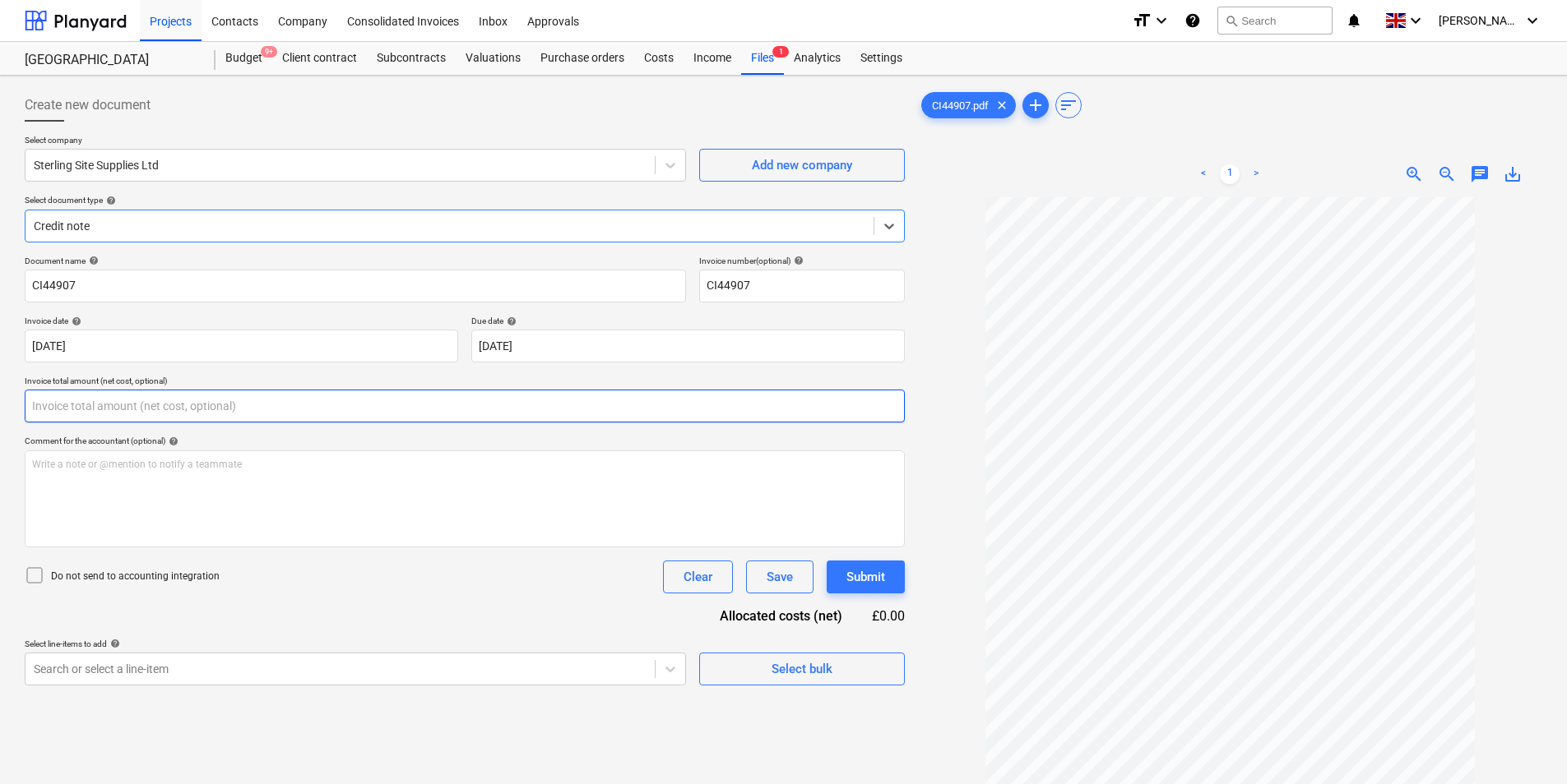
click at [211, 407] on input "text" at bounding box center [464, 406] width 880 height 33
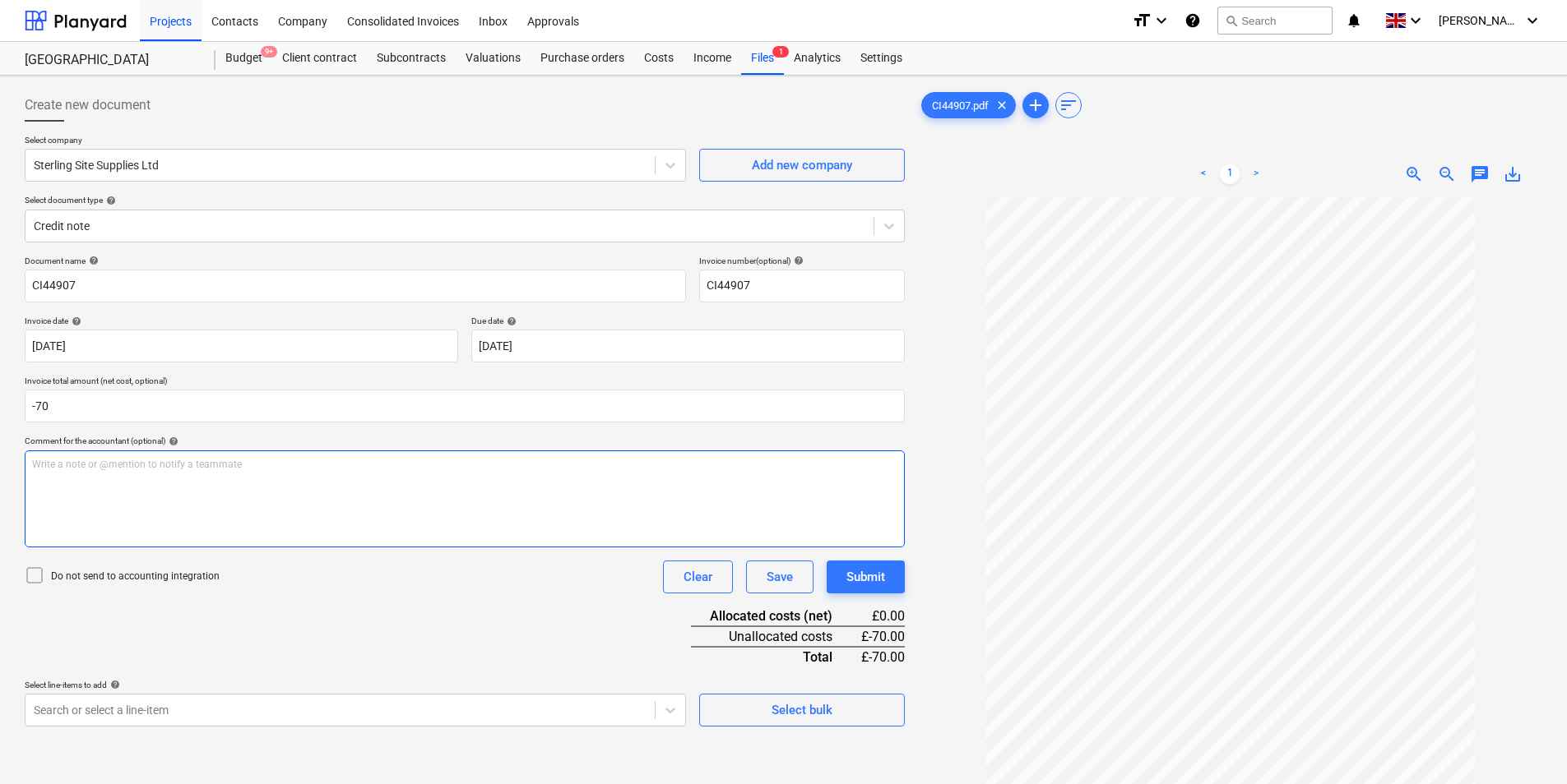
type input "-70.00"
click at [143, 485] on div "Write a note or @mention to notify a teammate [PERSON_NAME]" at bounding box center [464, 500] width 880 height 97
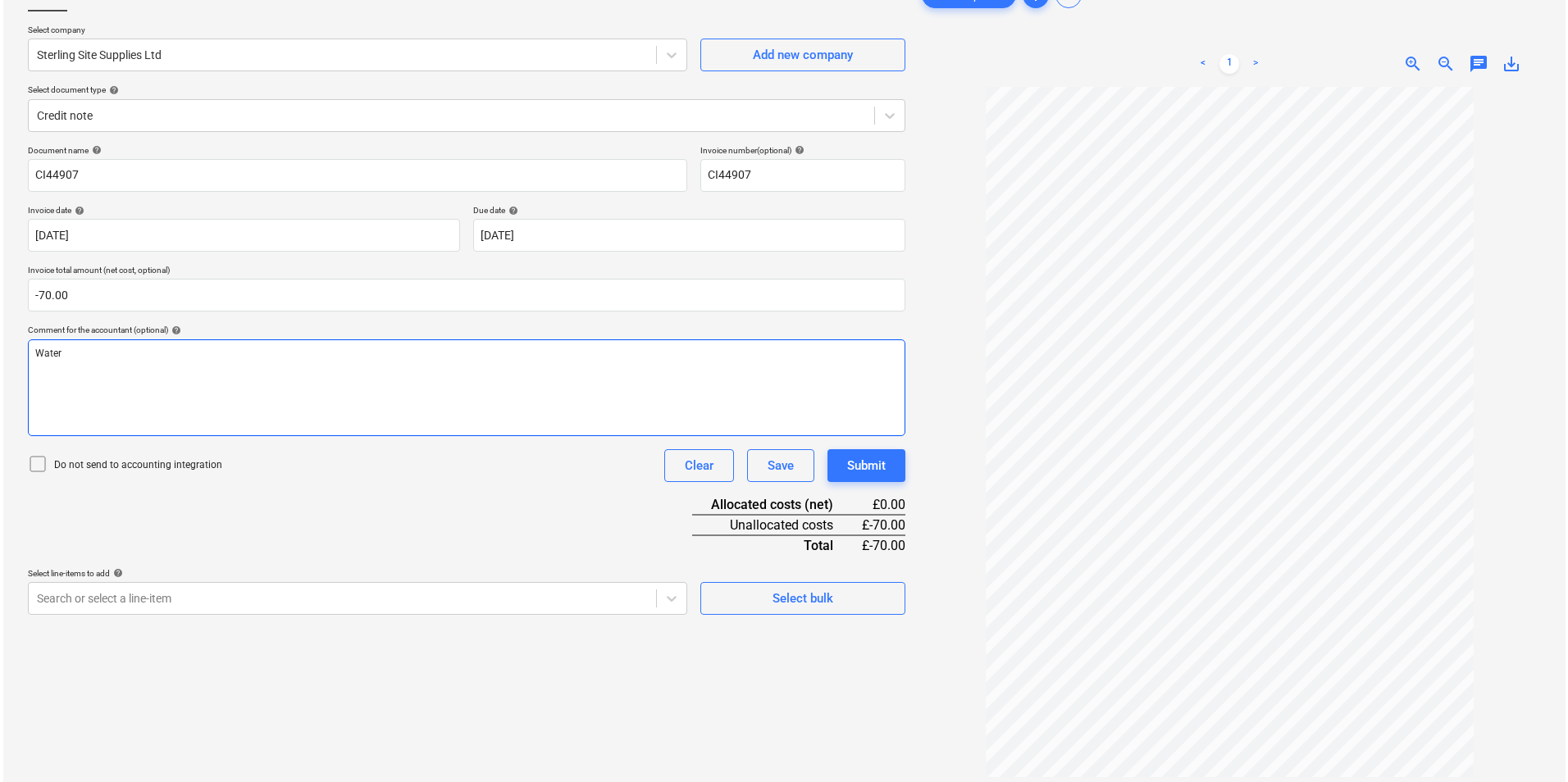
scroll to position [164, 0]
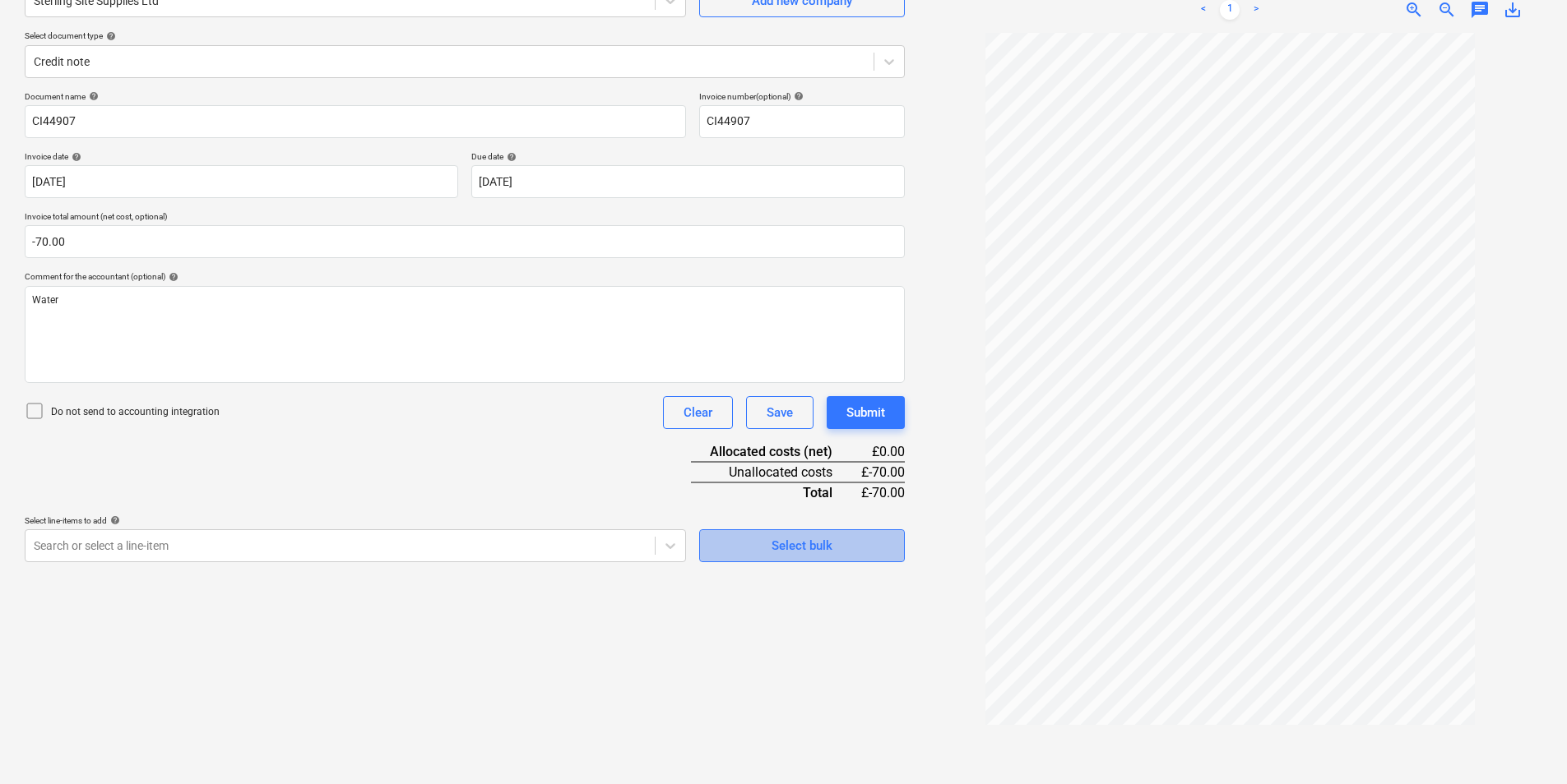
click at [826, 553] on div "Select bulk" at bounding box center [801, 546] width 61 height 21
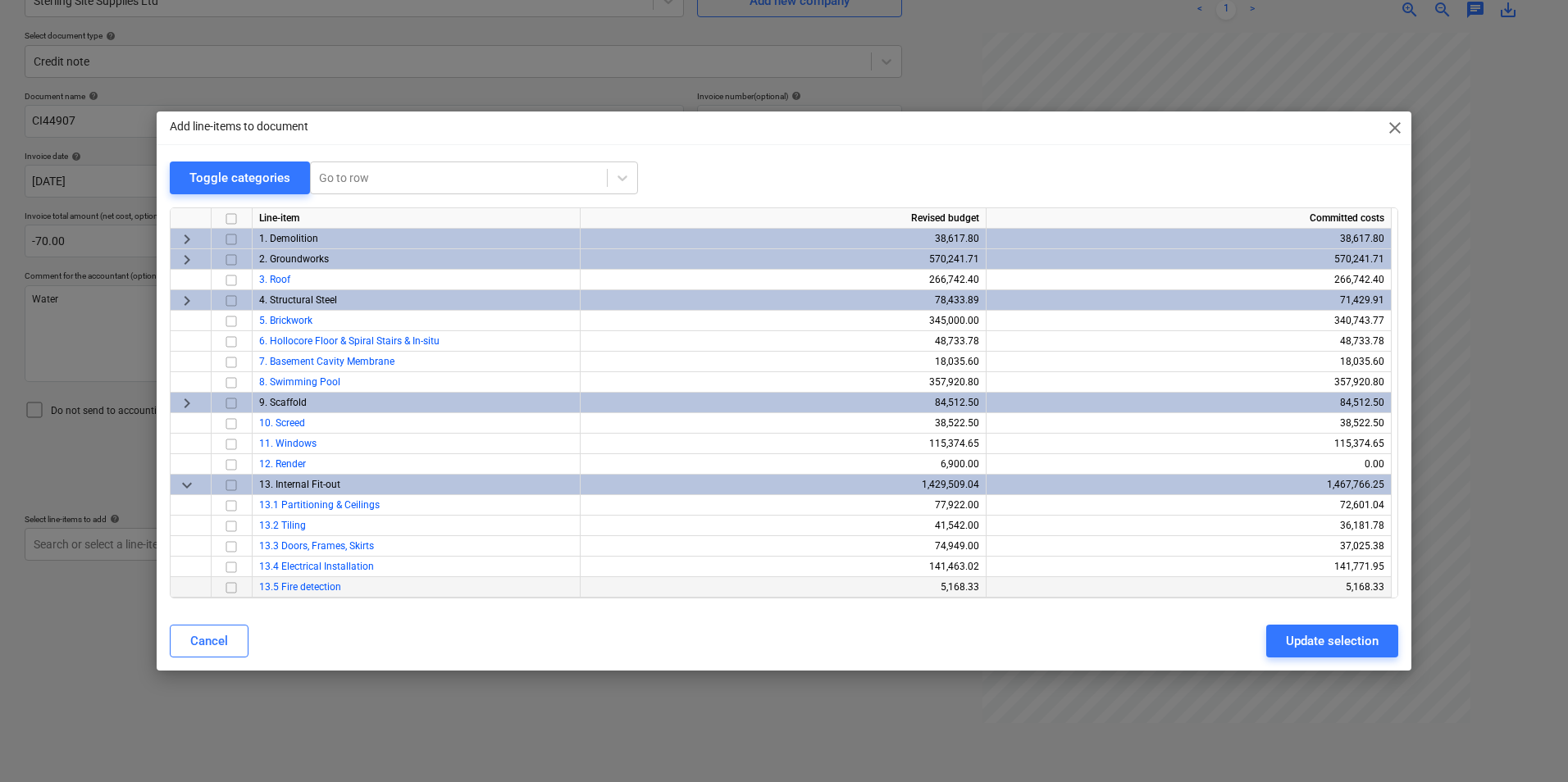
scroll to position [533, 0]
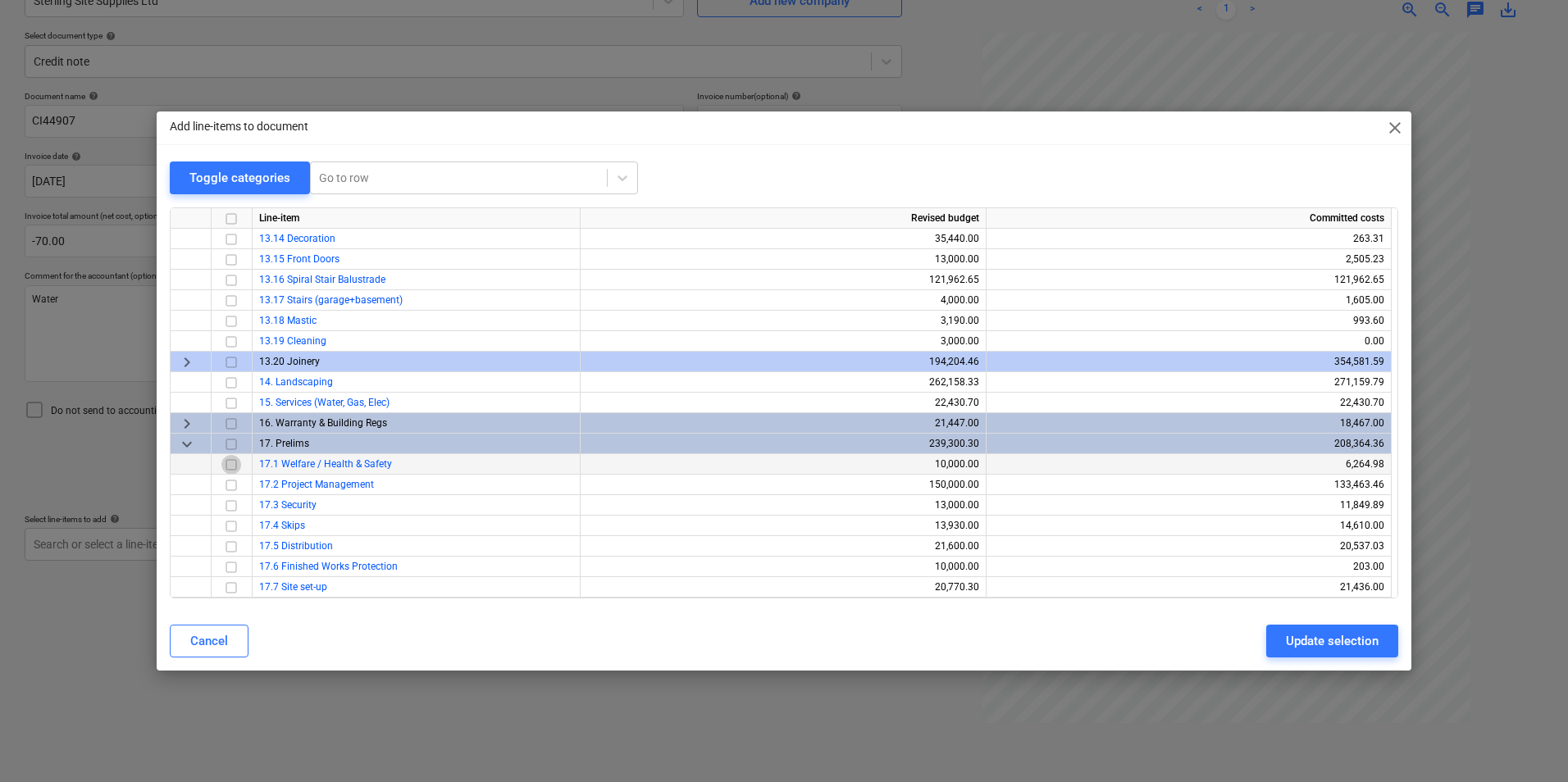
click at [232, 466] on input "checkbox" at bounding box center [232, 465] width 19 height 19
click at [1337, 642] on div "Update selection" at bounding box center [1332, 642] width 93 height 21
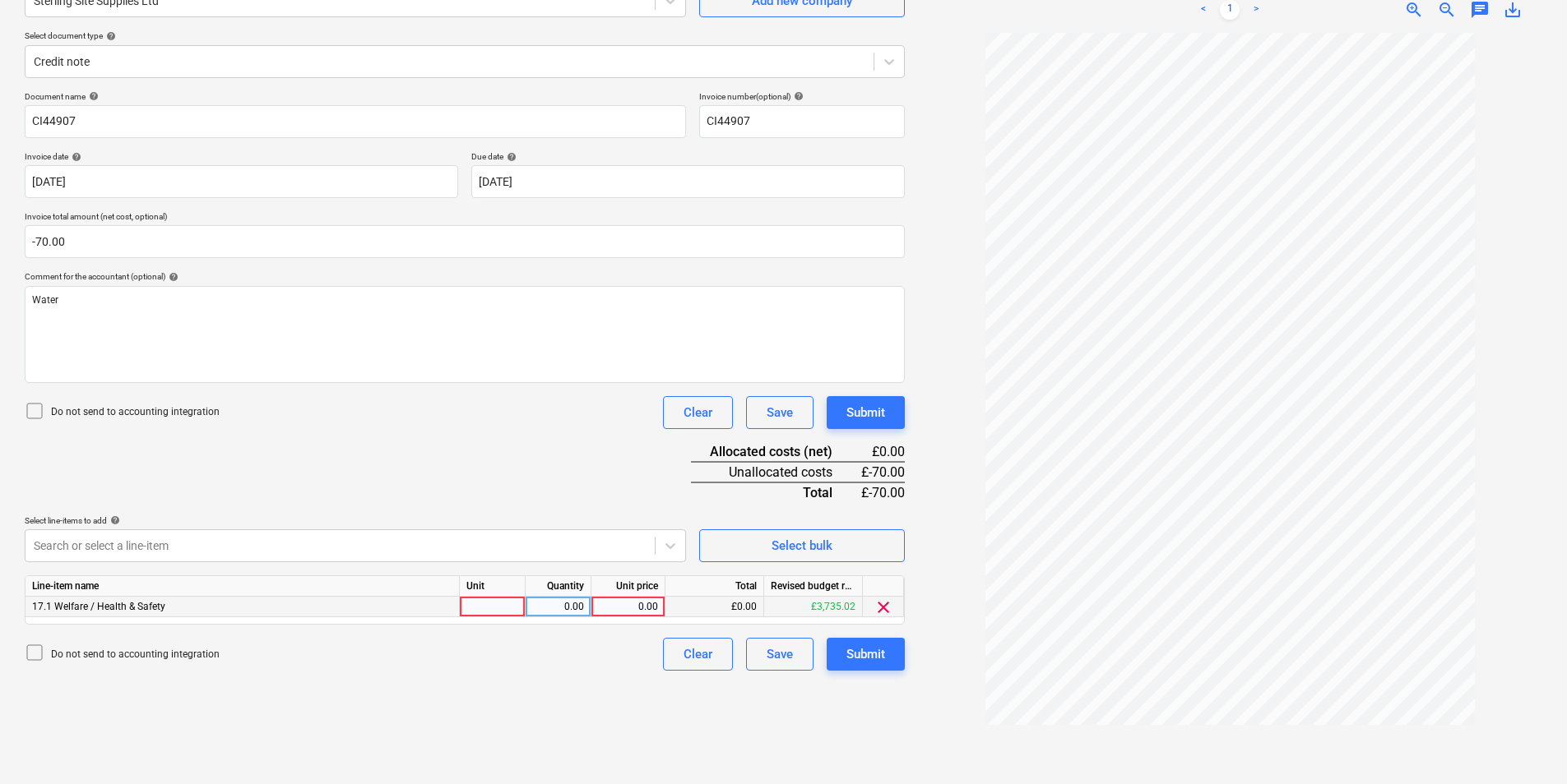
click at [503, 608] on div at bounding box center [493, 607] width 66 height 20
type input "ea"
type input "-1"
type input "70"
click at [862, 654] on div "Submit" at bounding box center [866, 655] width 39 height 21
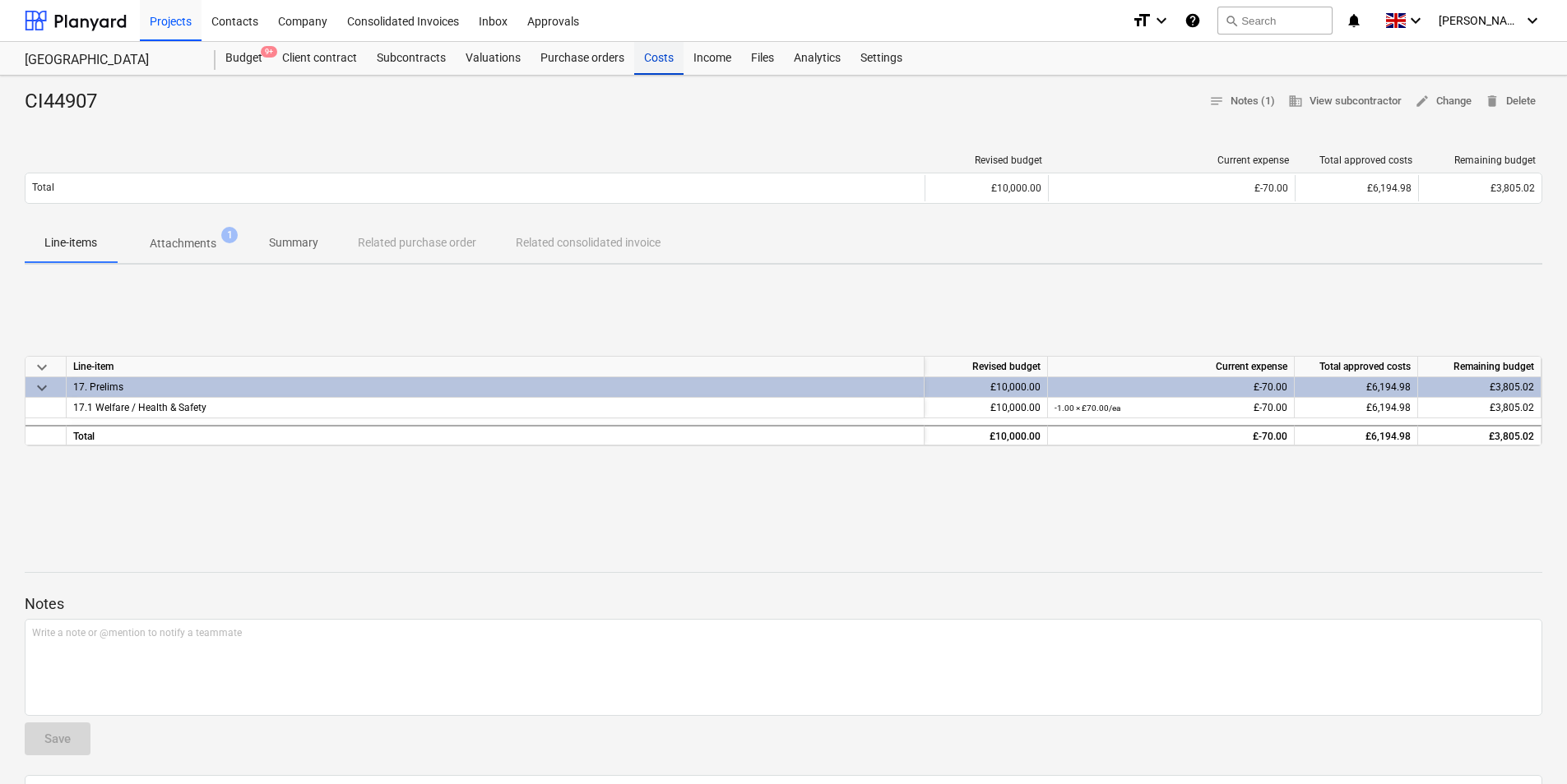
click at [655, 53] on div "Costs" at bounding box center [659, 58] width 50 height 33
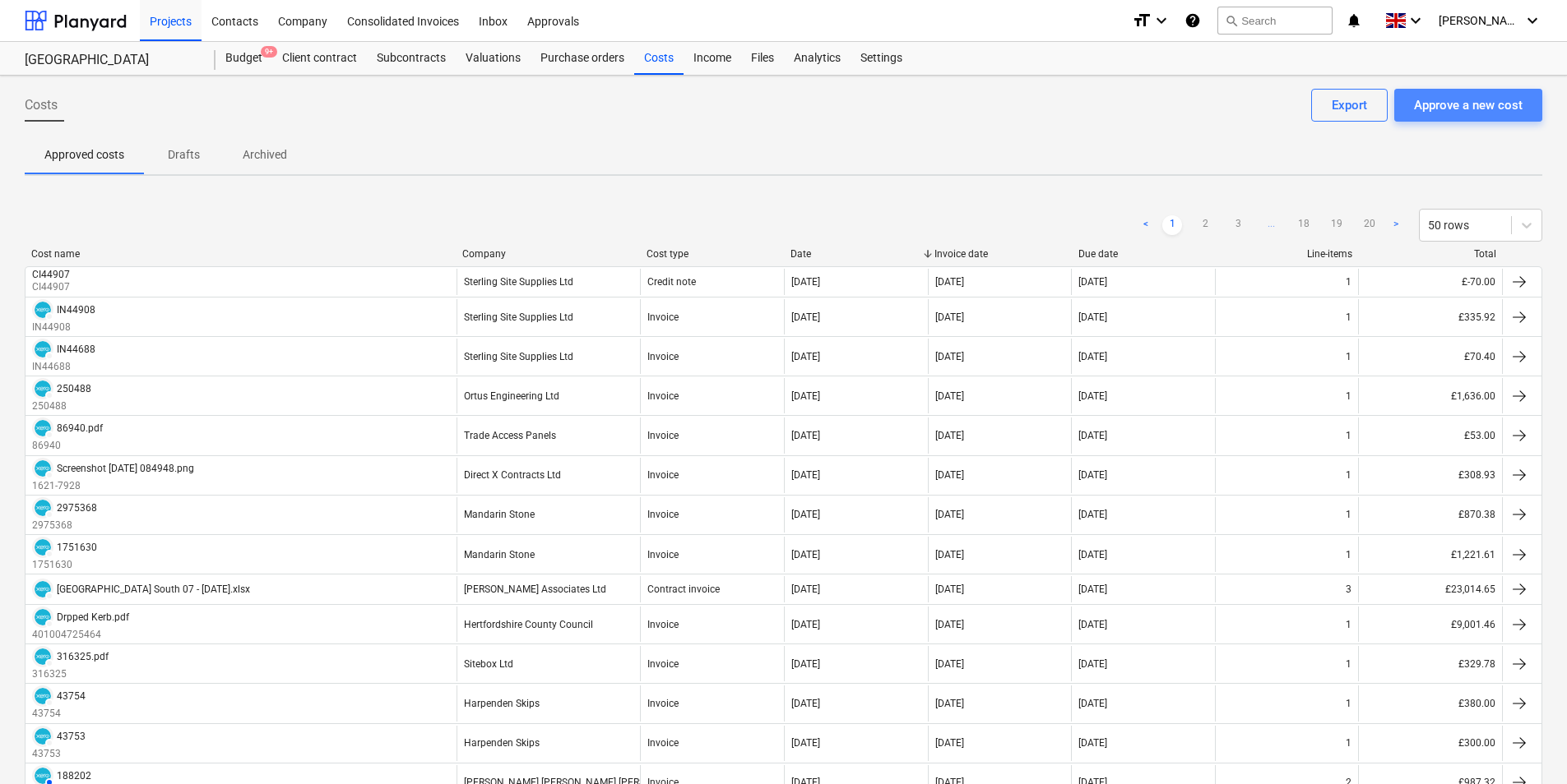
click at [1487, 99] on div "Approve a new cost" at bounding box center [1468, 105] width 108 height 21
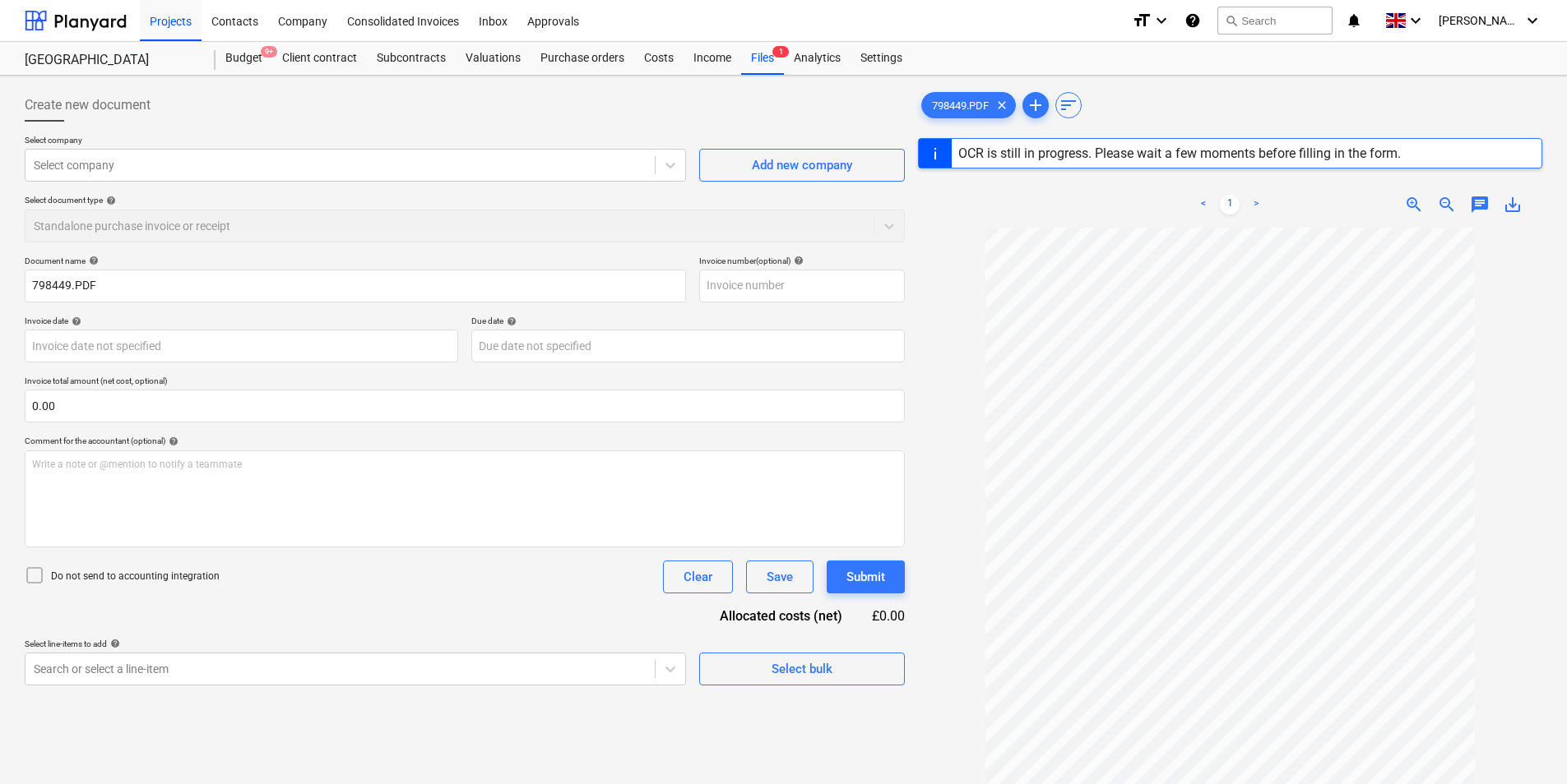
scroll to position [195, 0]
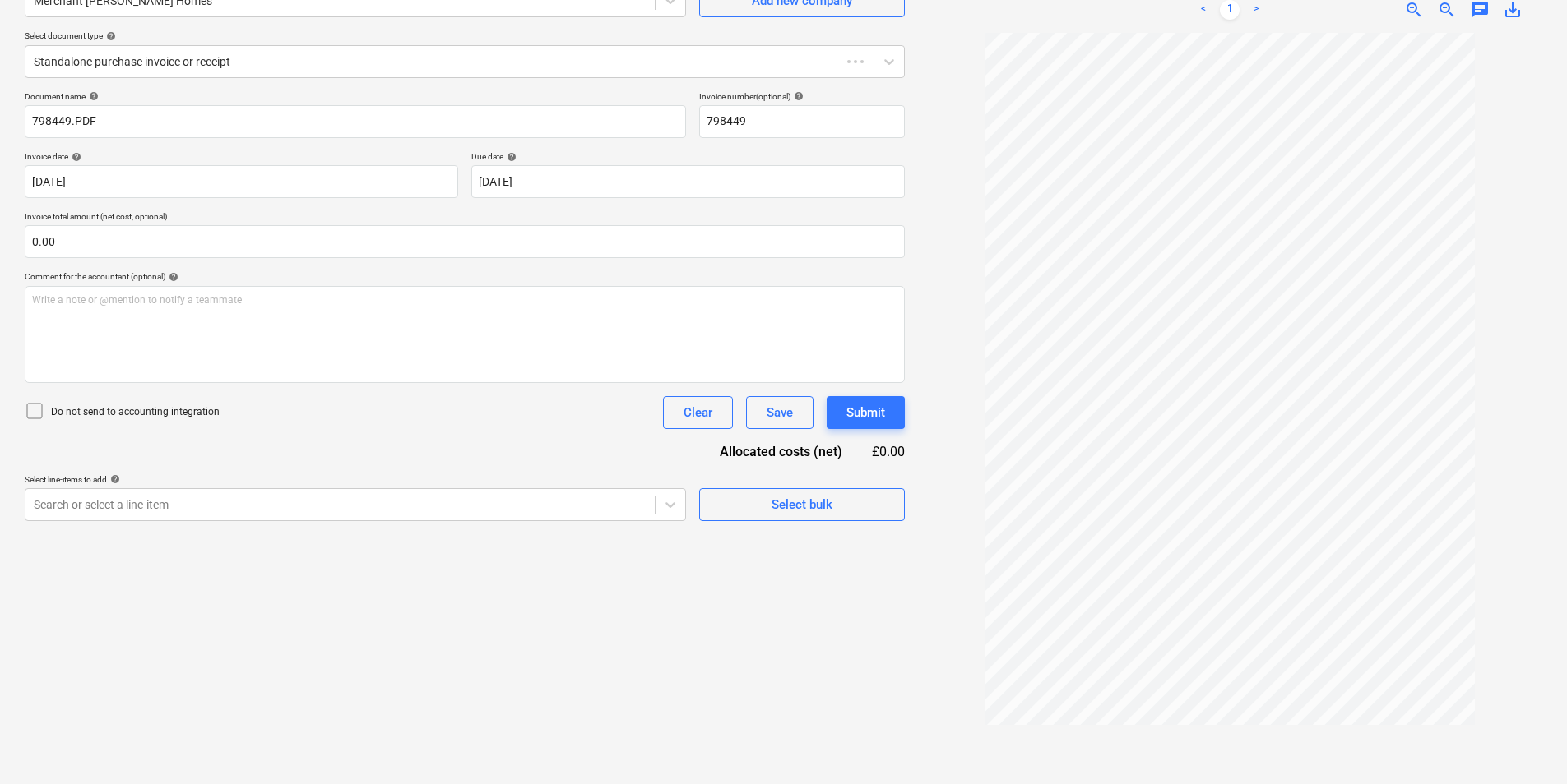
type input "798449"
type input "[DATE]"
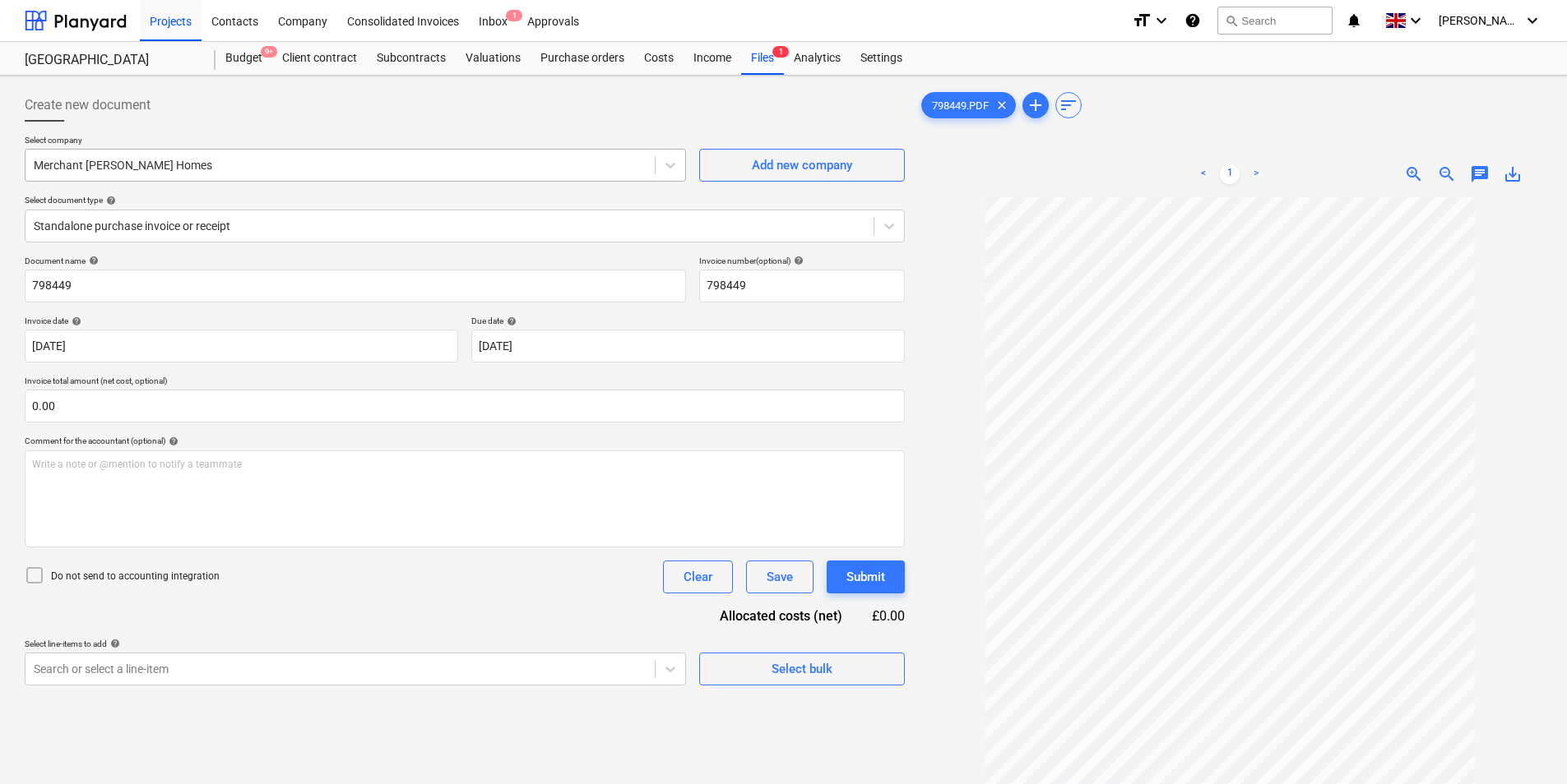
click at [191, 166] on div at bounding box center [339, 165] width 612 height 17
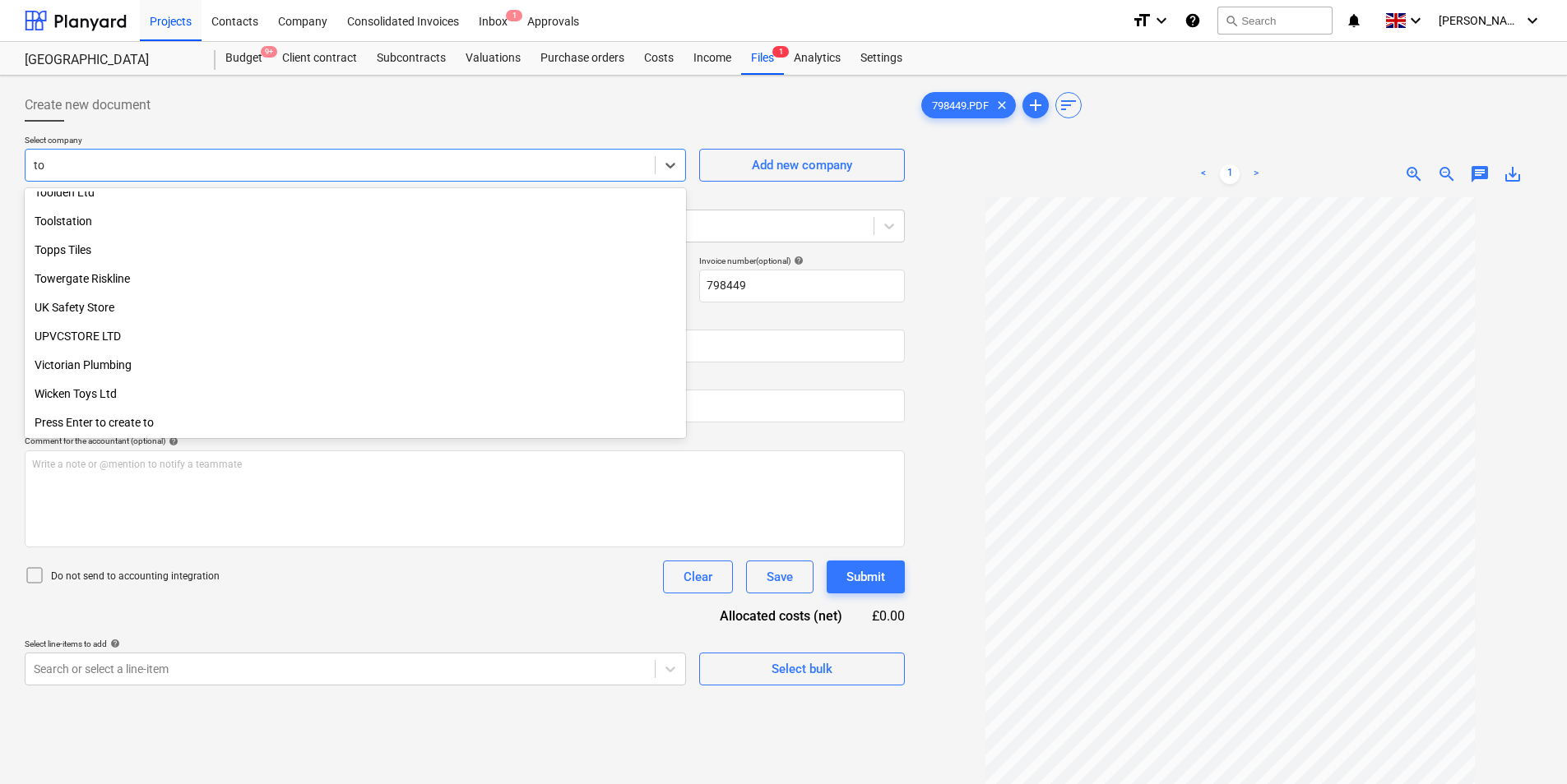
scroll to position [444, 0]
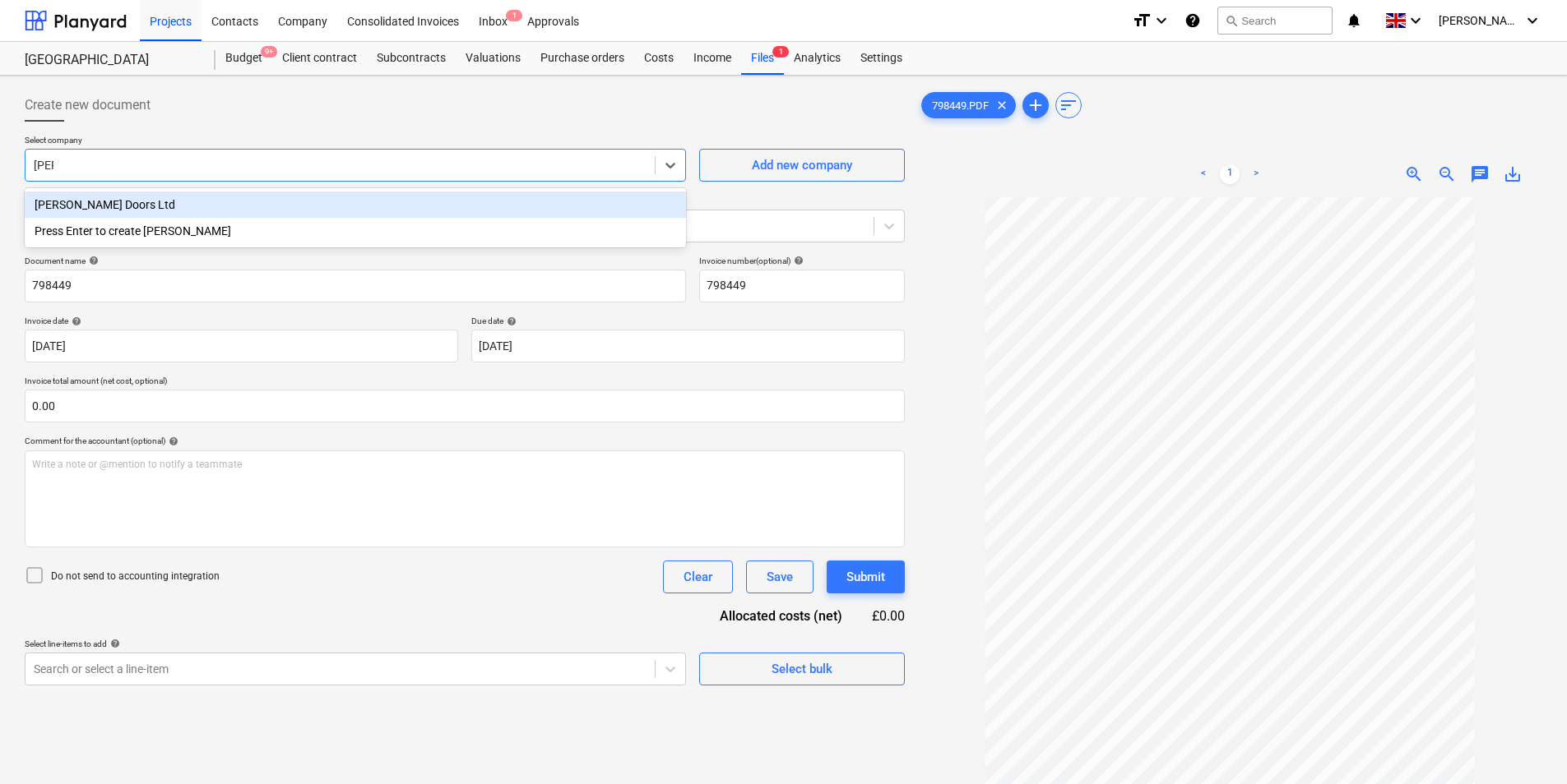
type input "[PERSON_NAME]"
click at [169, 201] on div "[PERSON_NAME] Doors Ltd" at bounding box center [355, 205] width 661 height 27
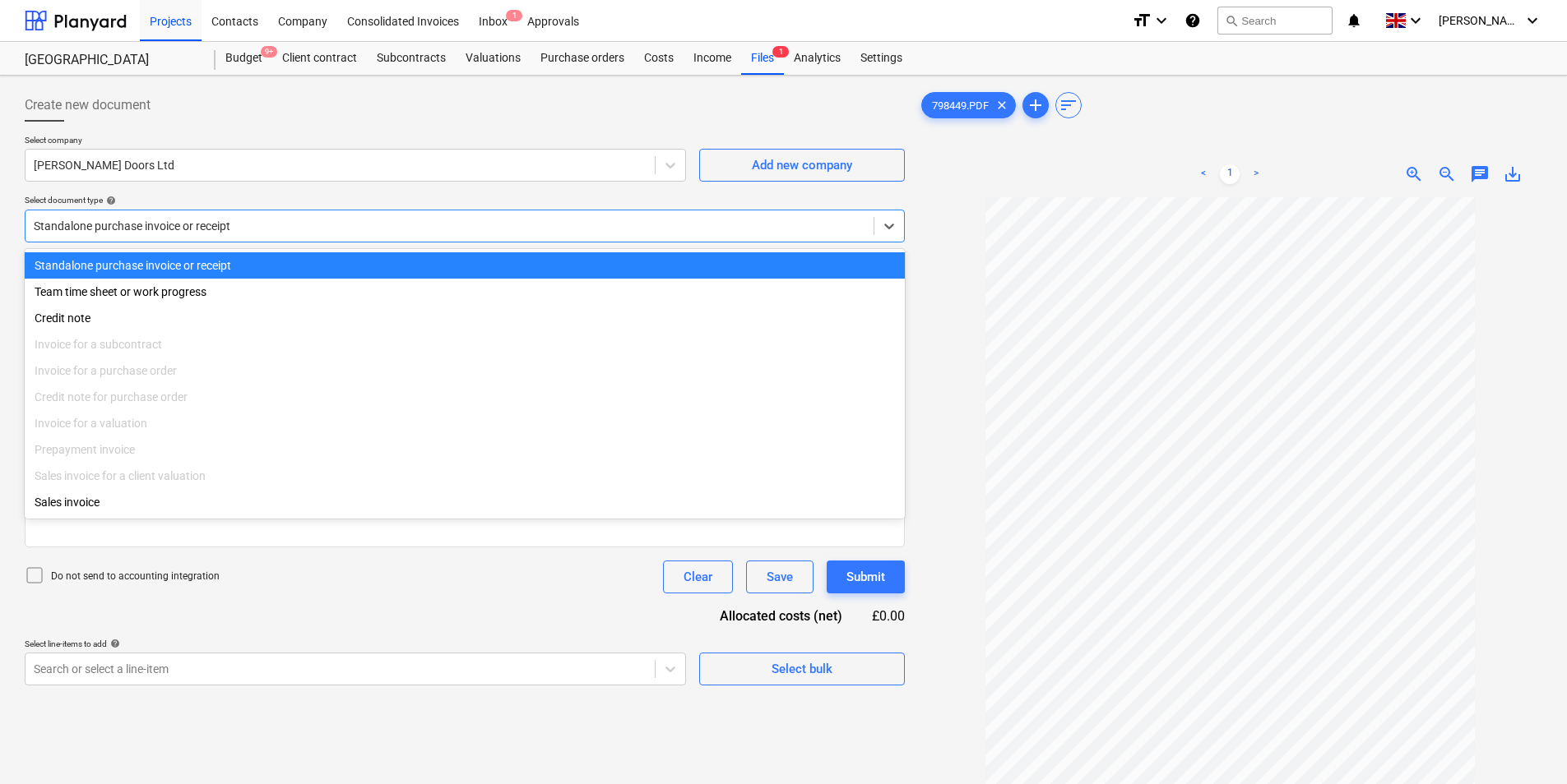
click at [405, 235] on div "Standalone purchase invoice or receipt" at bounding box center [449, 226] width 848 height 23
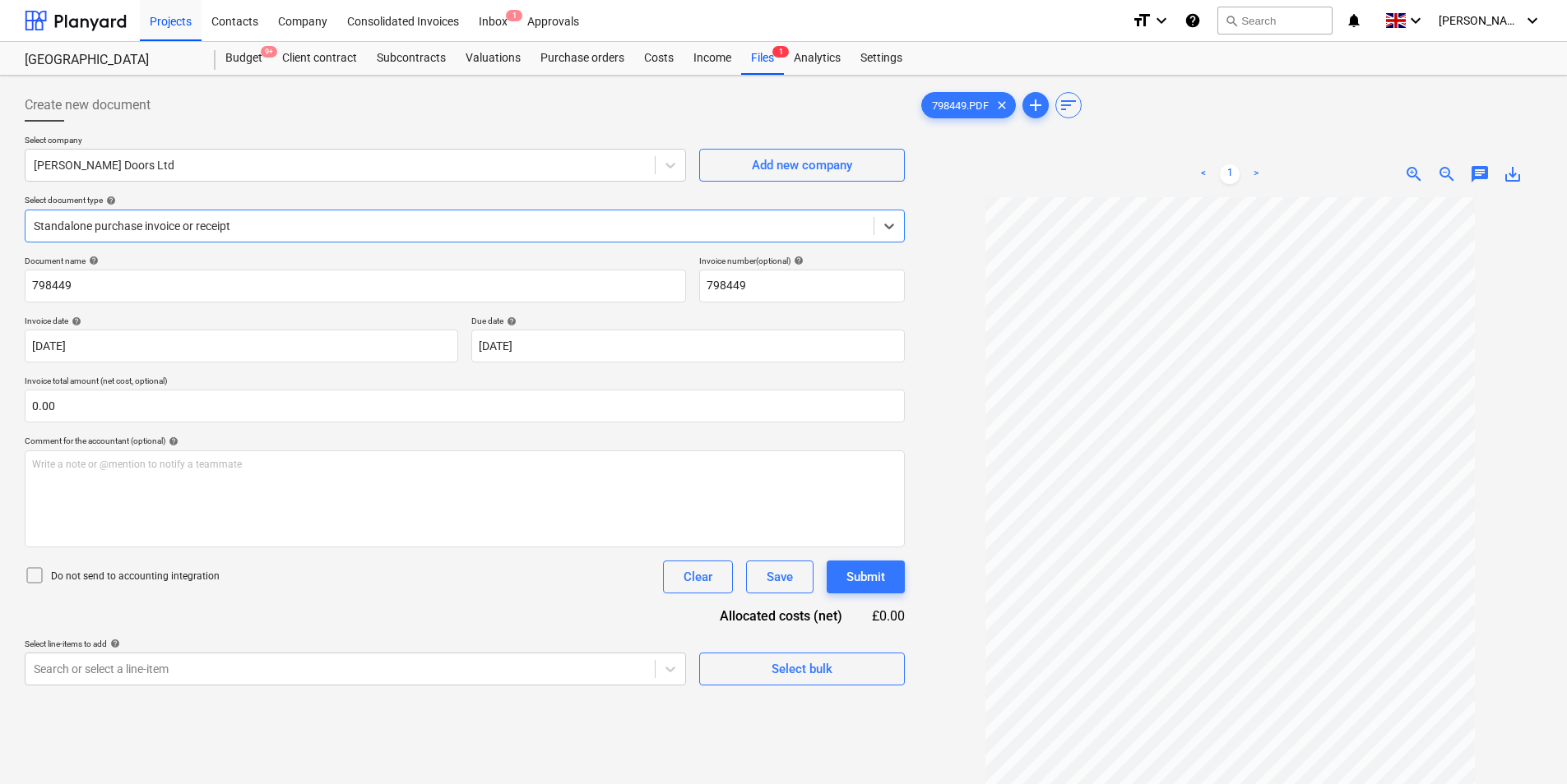
click at [404, 234] on div at bounding box center [449, 226] width 831 height 17
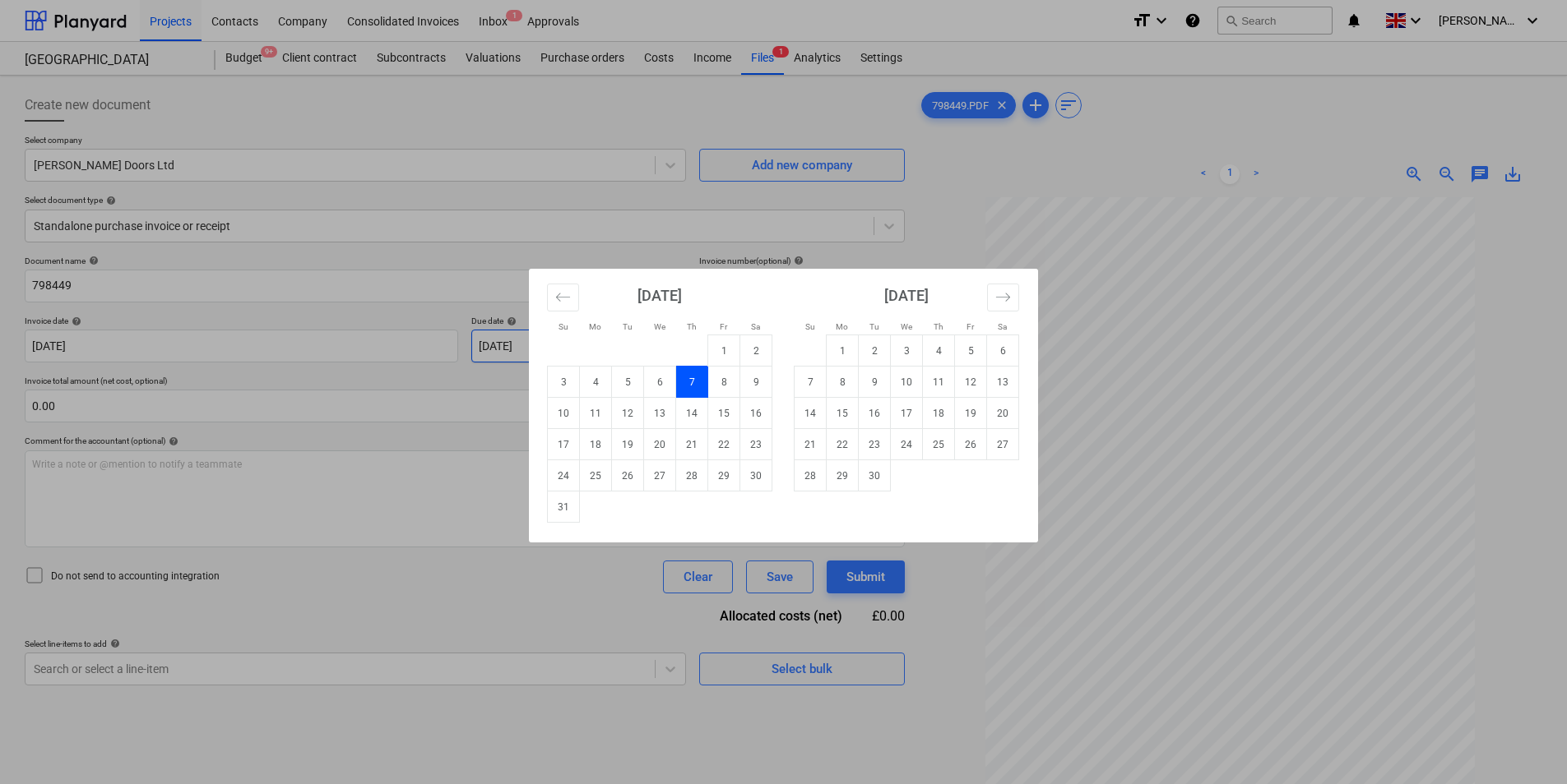
click at [682, 351] on body "Projects Contacts Company Consolidated Invoices Inbox 1 Approvals format_size k…" at bounding box center [784, 392] width 1567 height 784
click at [816, 382] on td "7" at bounding box center [810, 382] width 32 height 31
type input "[DATE]"
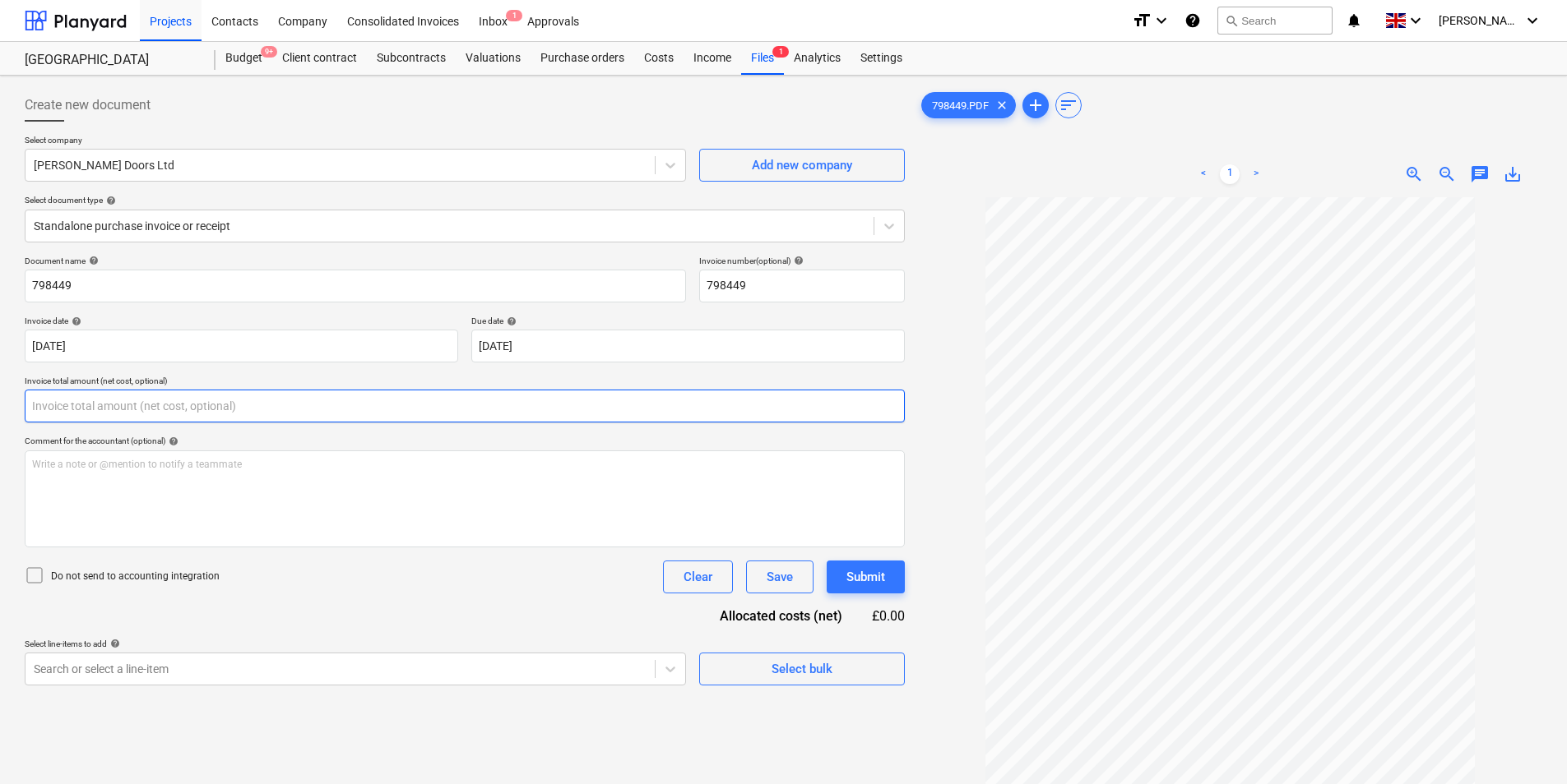
click at [92, 390] on input "text" at bounding box center [464, 406] width 880 height 33
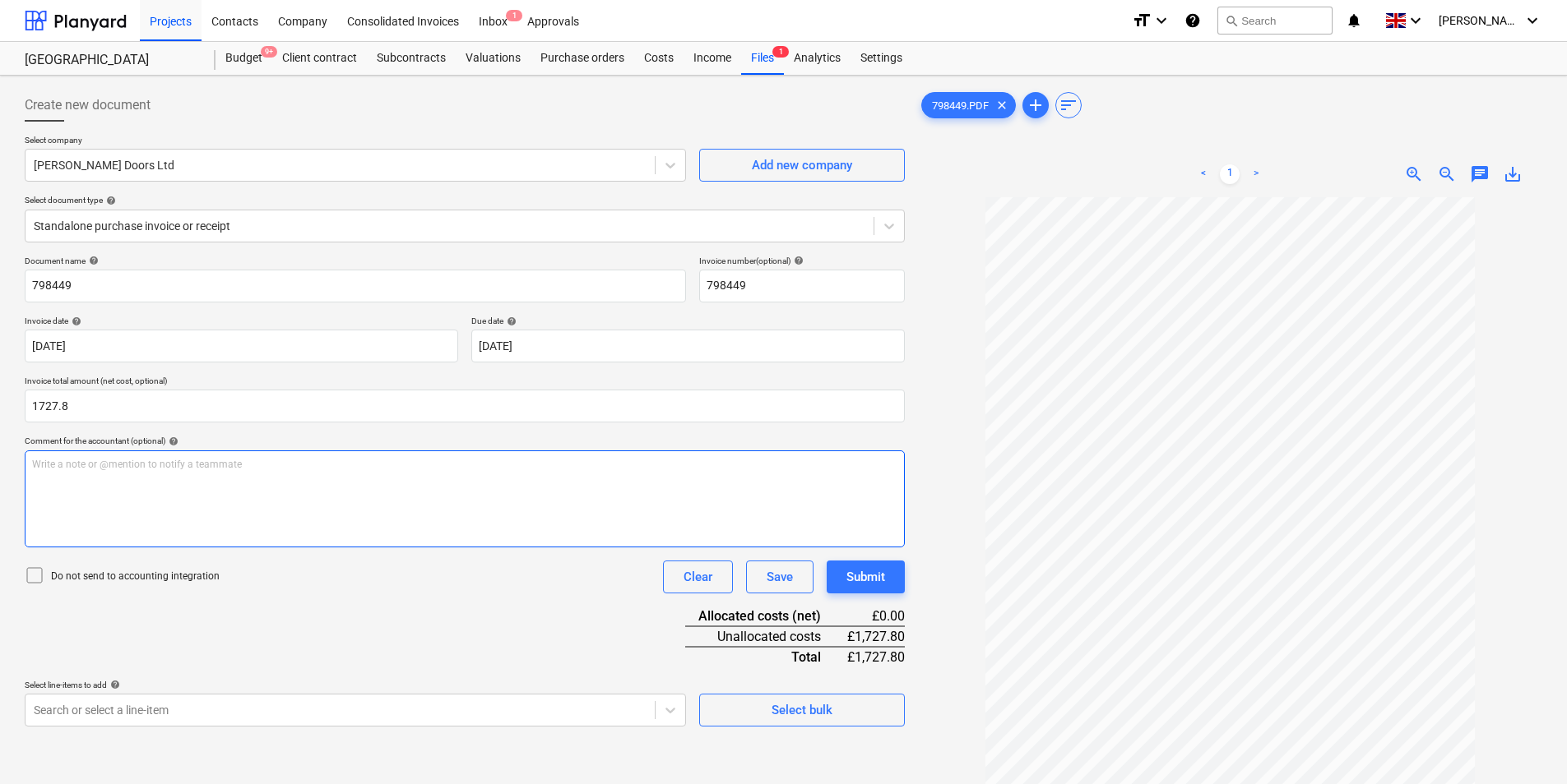
type input "1,727.80"
click at [69, 497] on div "Write a note or @mention to notify a teammate [PERSON_NAME]" at bounding box center [464, 500] width 880 height 97
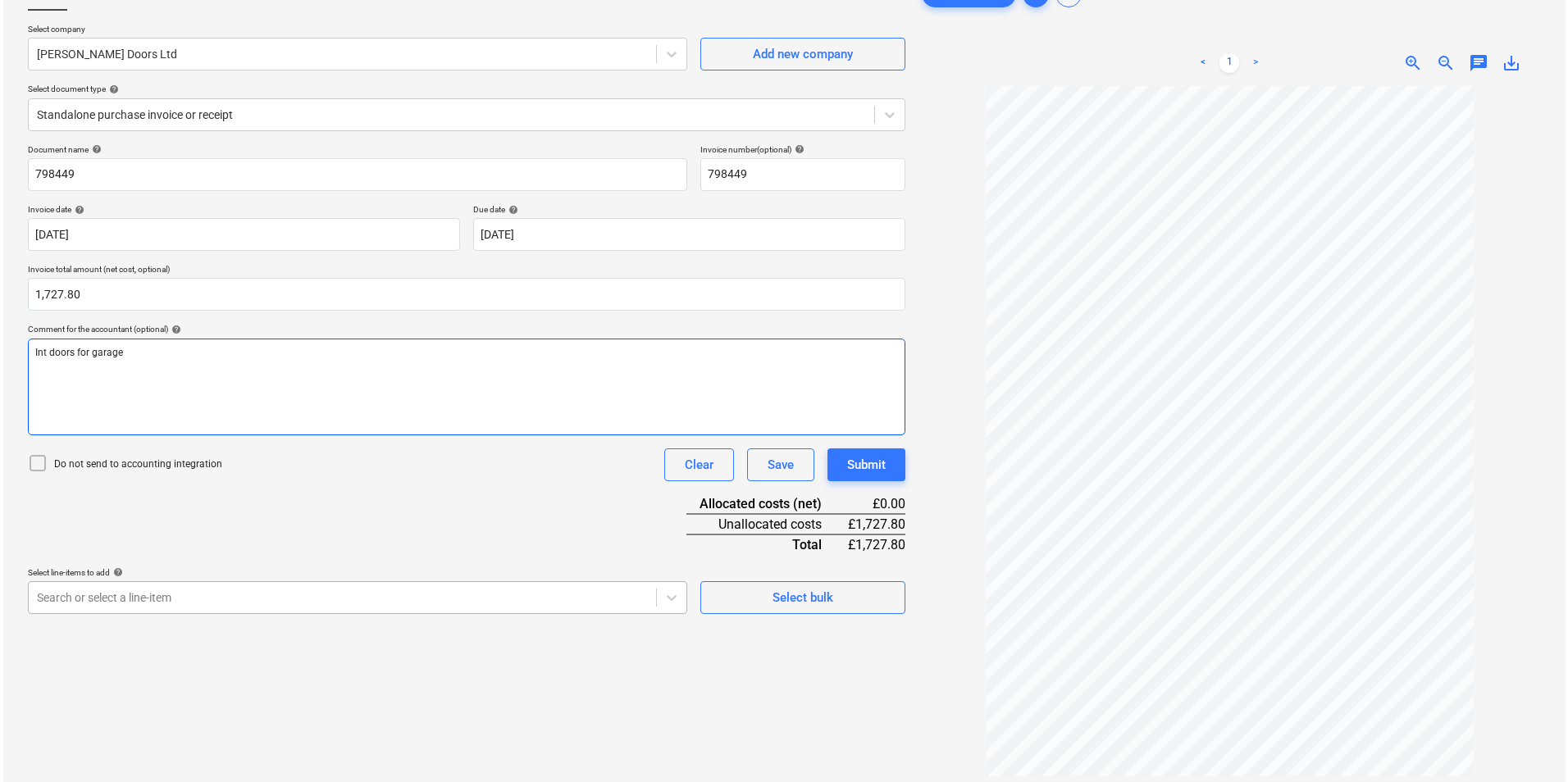
scroll to position [164, 0]
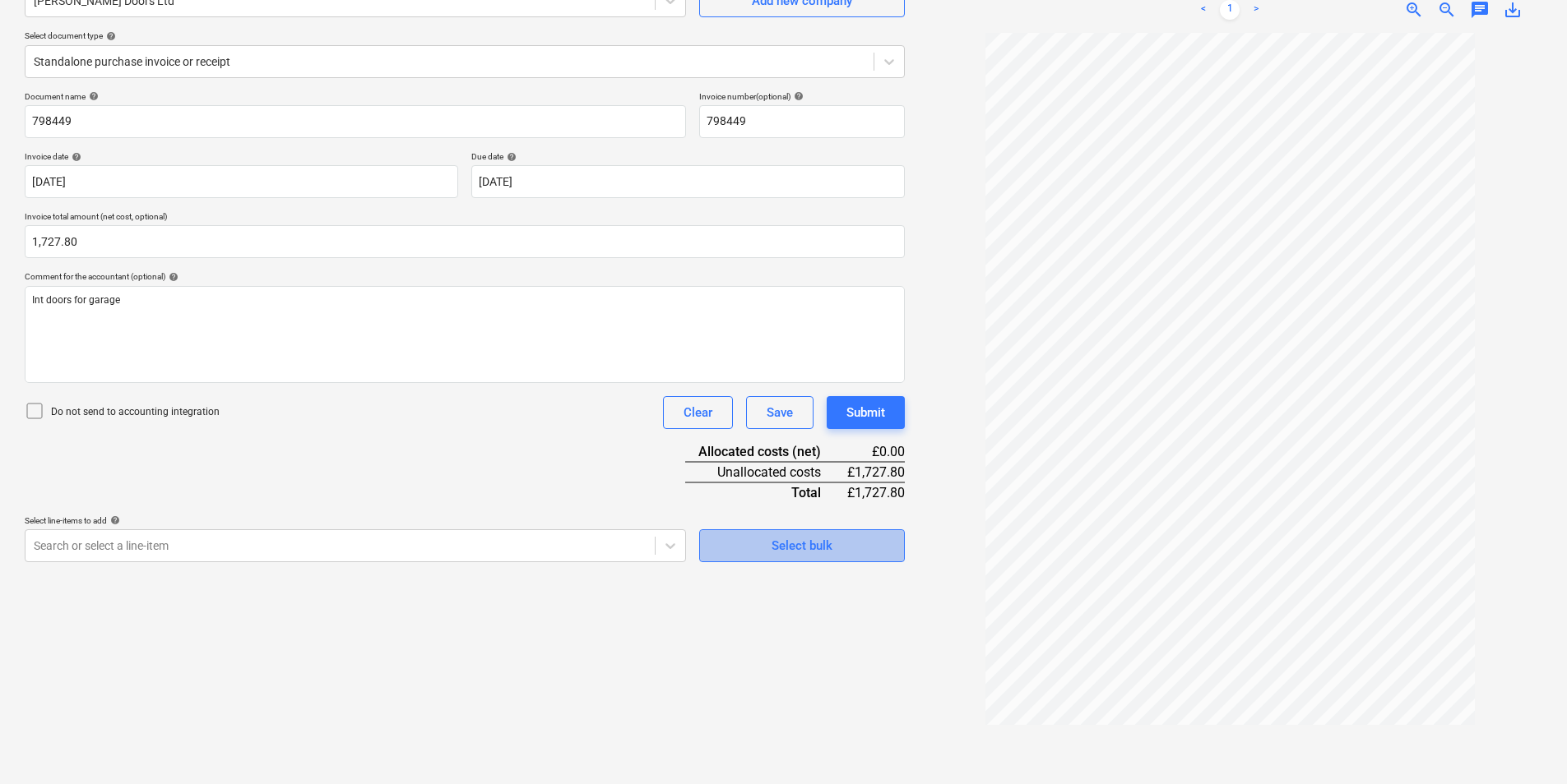
click at [820, 531] on button "Select bulk" at bounding box center [802, 546] width 206 height 33
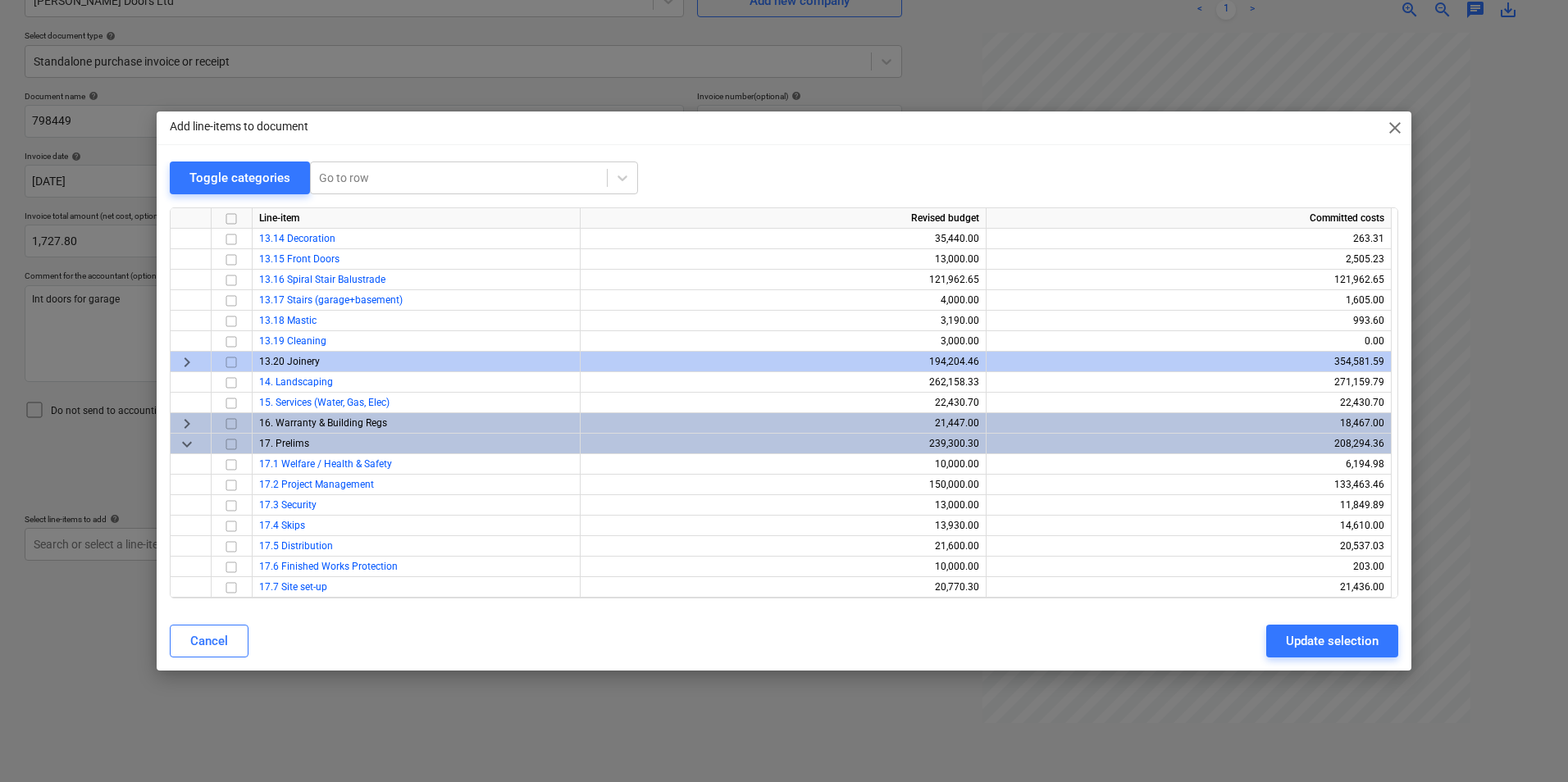
scroll to position [150, 0]
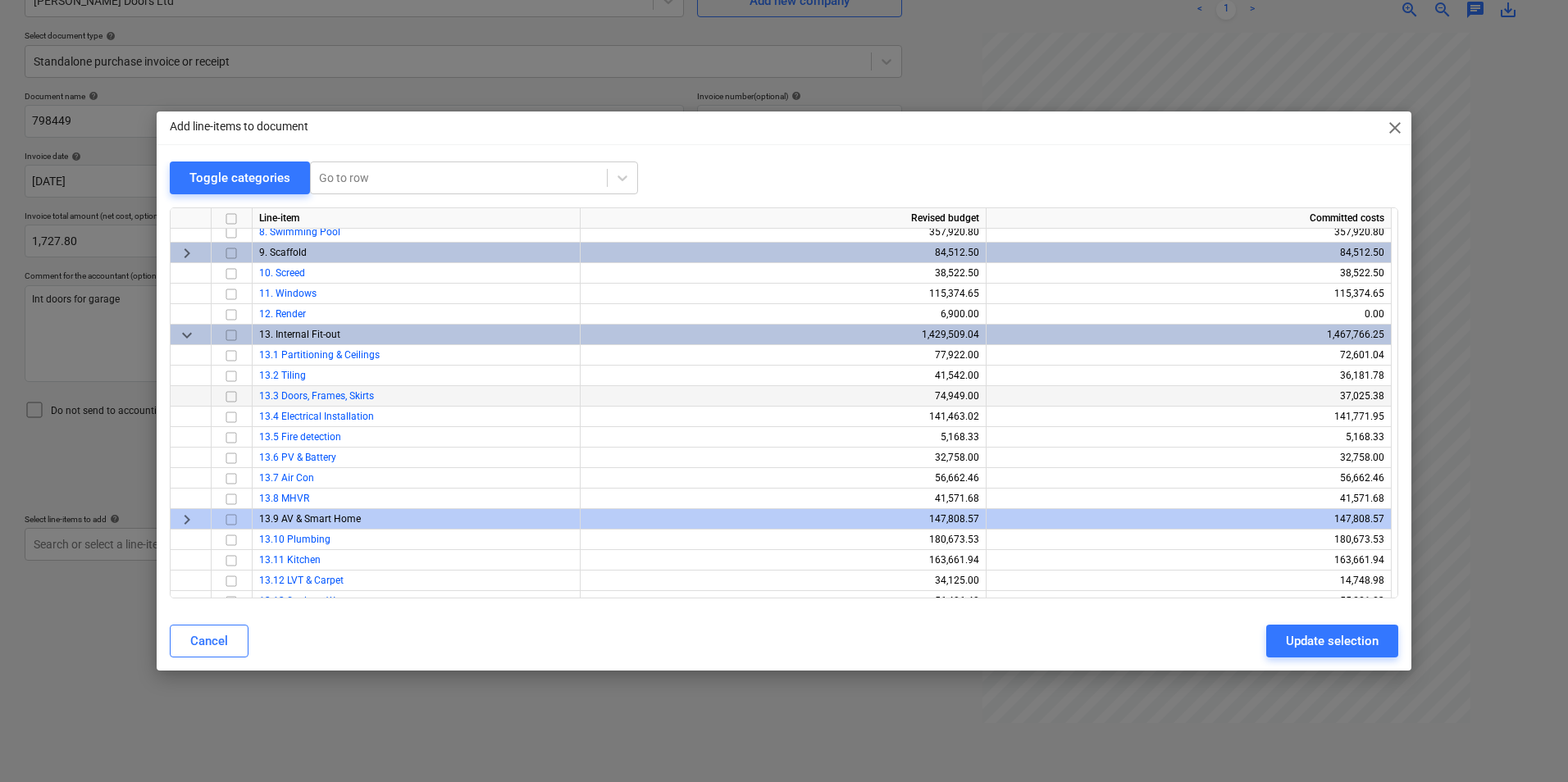
click at [232, 396] on input "checkbox" at bounding box center [232, 397] width 19 height 19
drag, startPoint x: 1370, startPoint y: 644, endPoint x: 1361, endPoint y: 643, distance: 9.1
click at [1361, 643] on div "Update selection" at bounding box center [1332, 642] width 93 height 21
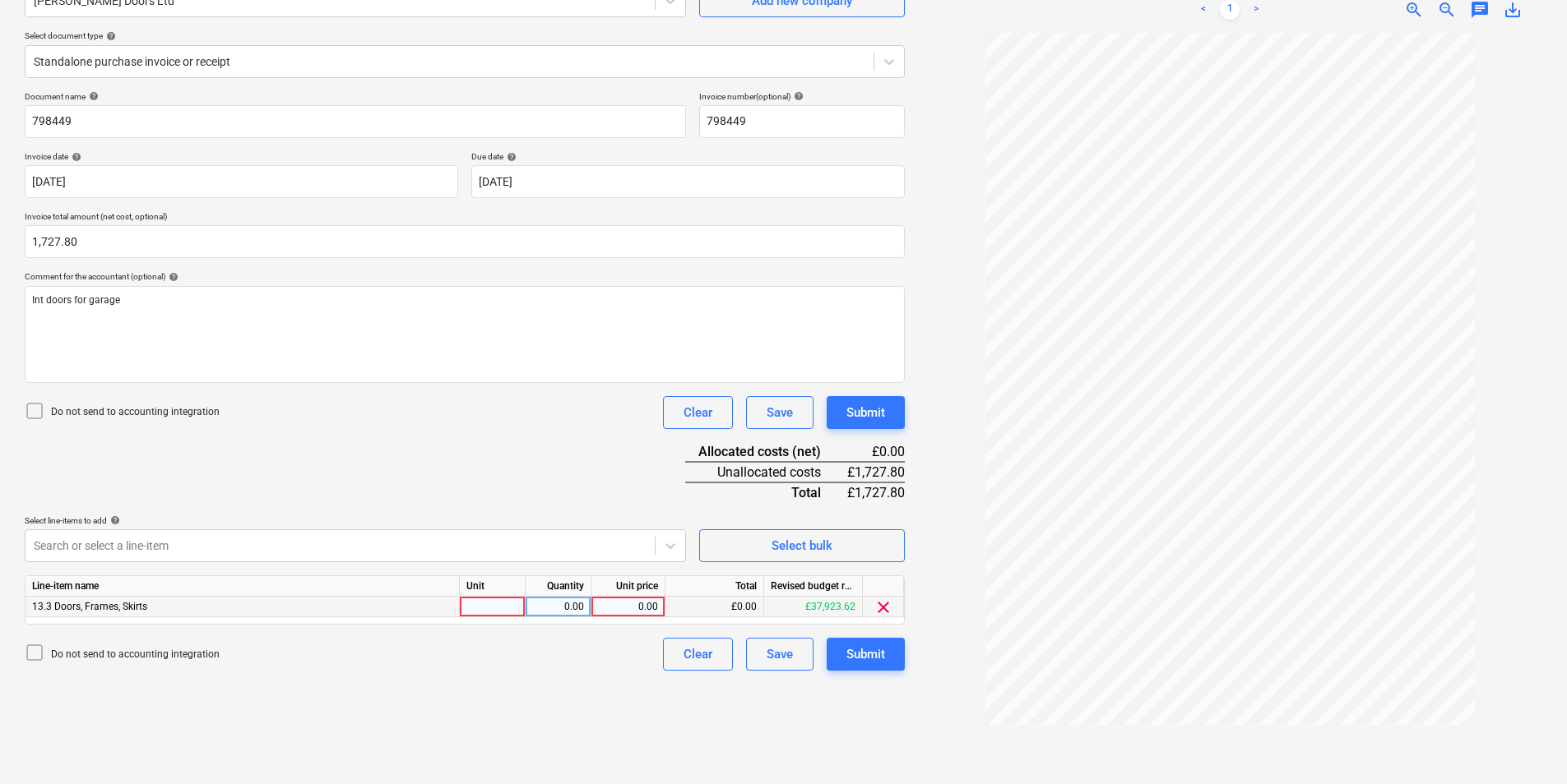
click at [476, 602] on div at bounding box center [493, 607] width 66 height 20
type input "ea"
type input "1727.8"
click at [880, 661] on div "Submit" at bounding box center [866, 655] width 39 height 21
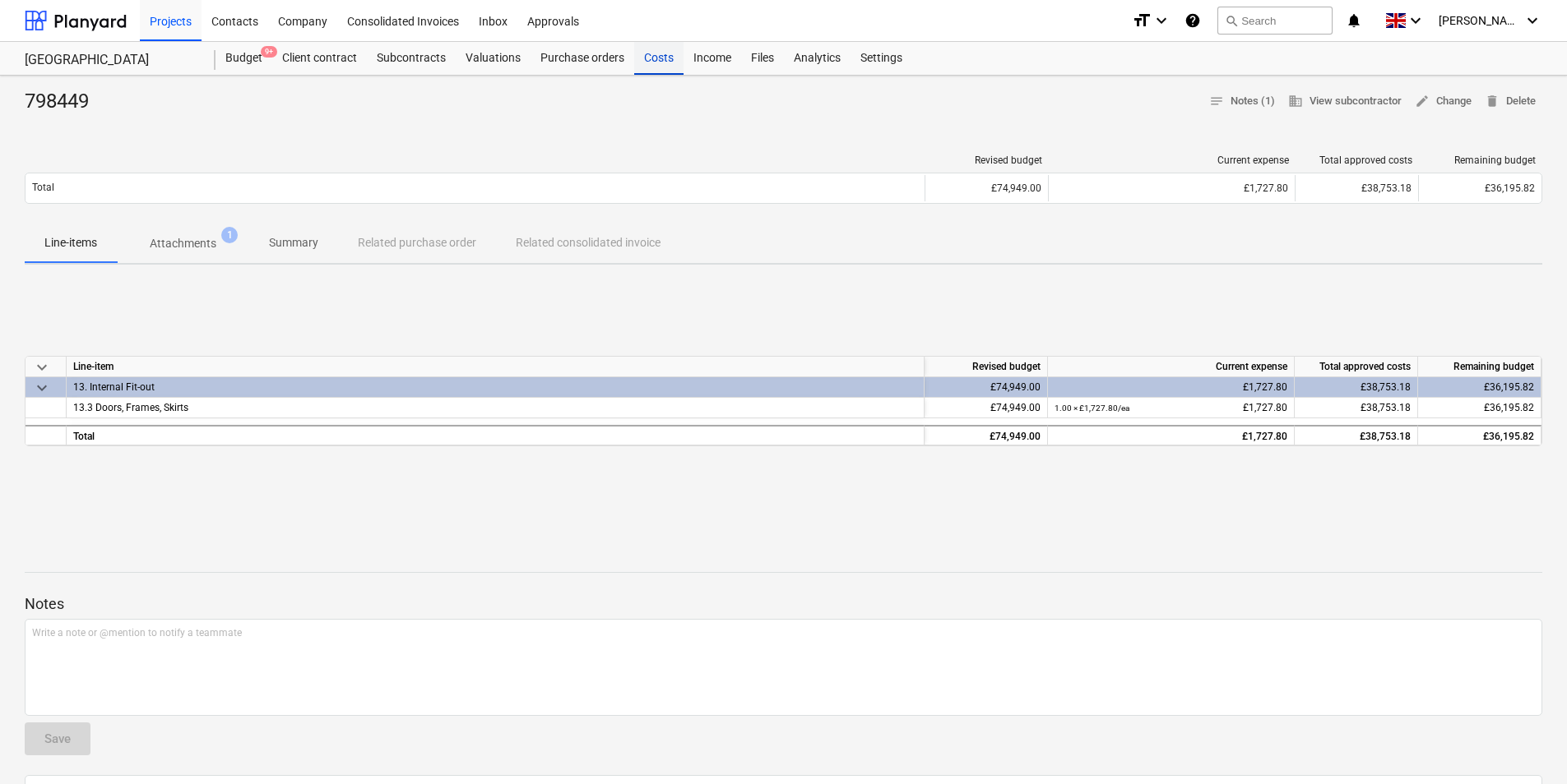
click at [651, 51] on div "Costs" at bounding box center [659, 58] width 50 height 33
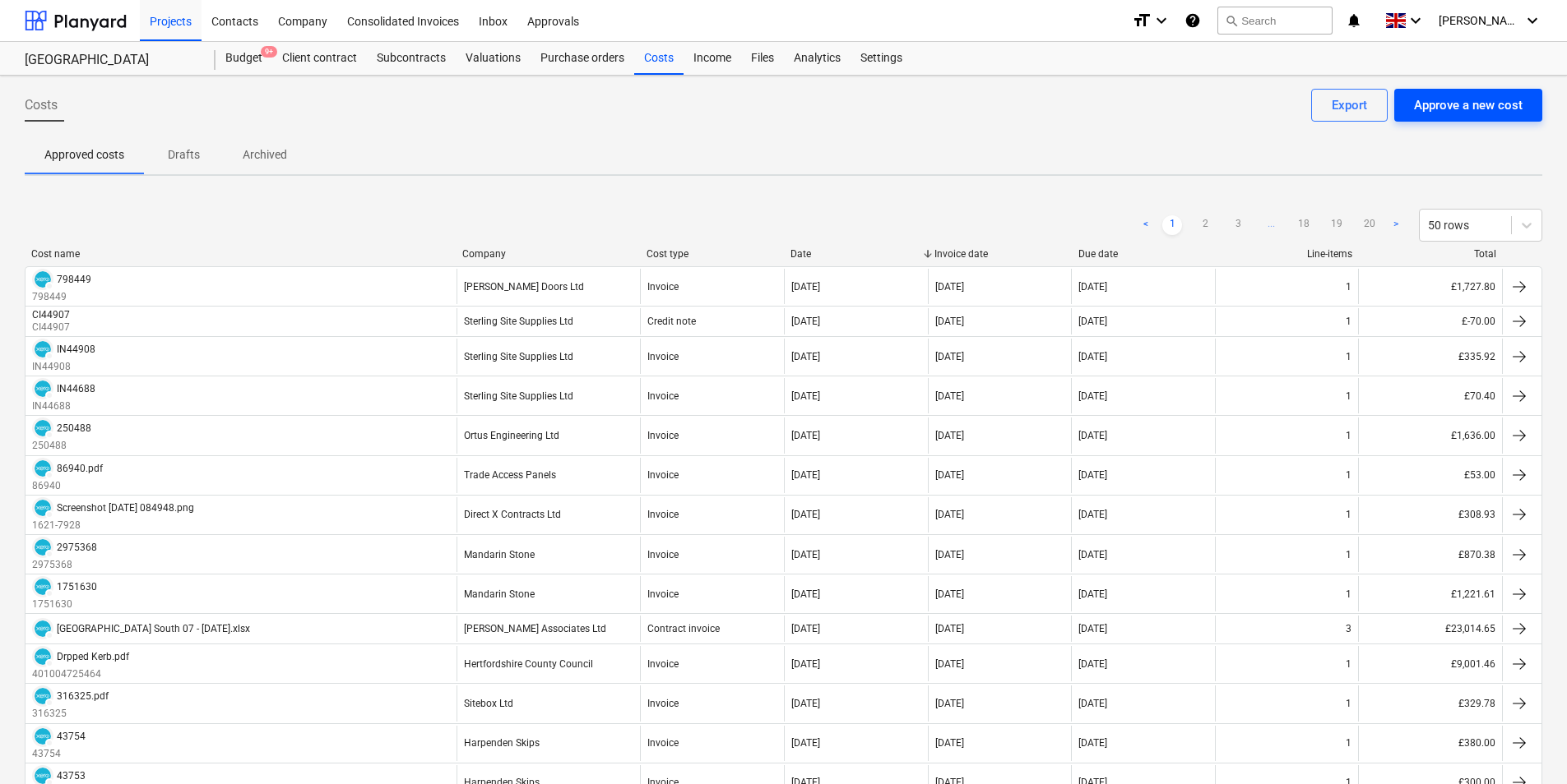
click at [1431, 105] on div "Approve a new cost" at bounding box center [1468, 105] width 108 height 21
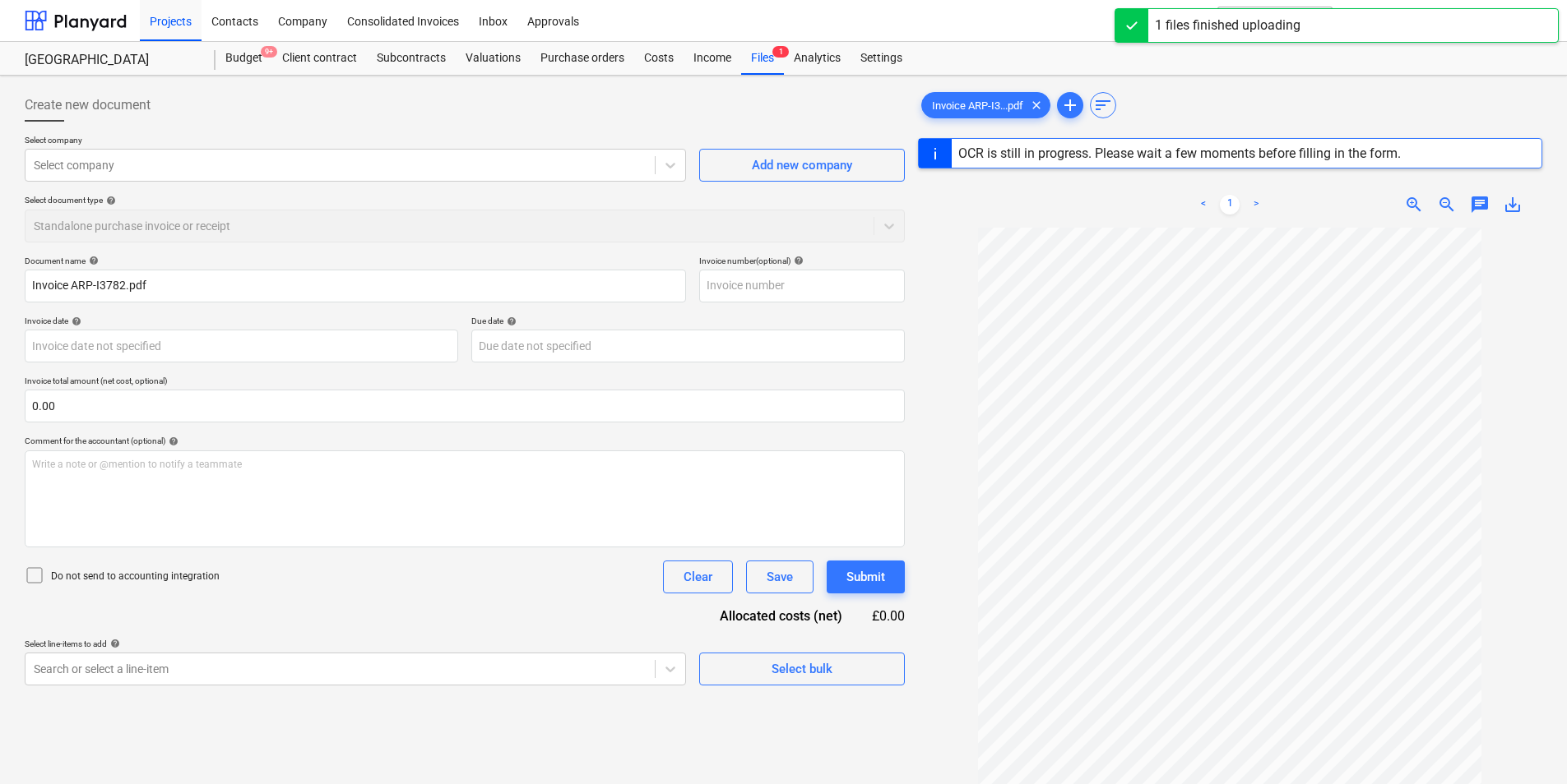
type input "ARP-13782"
type input "[DATE]"
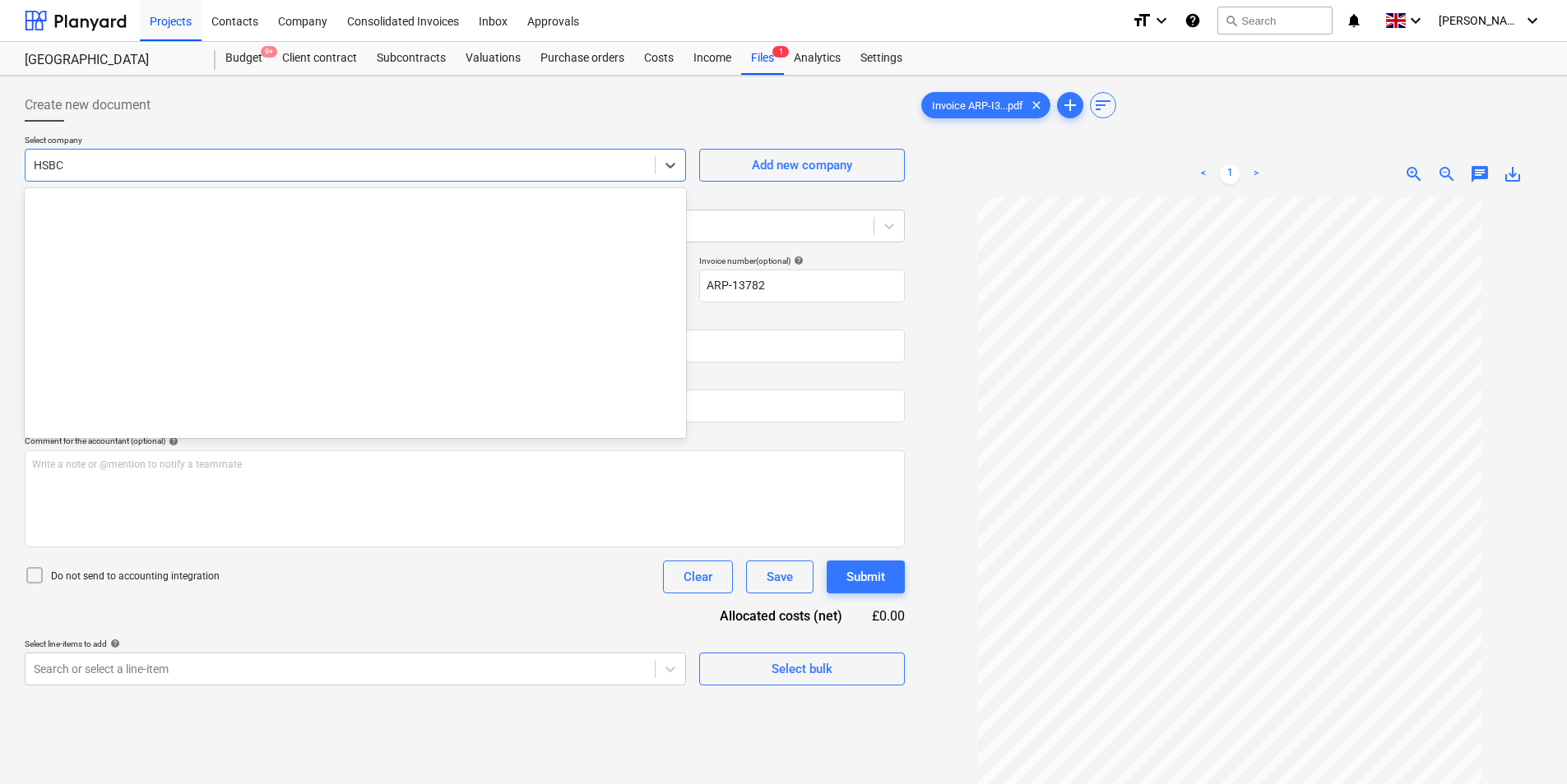
click at [194, 165] on div at bounding box center [339, 165] width 612 height 17
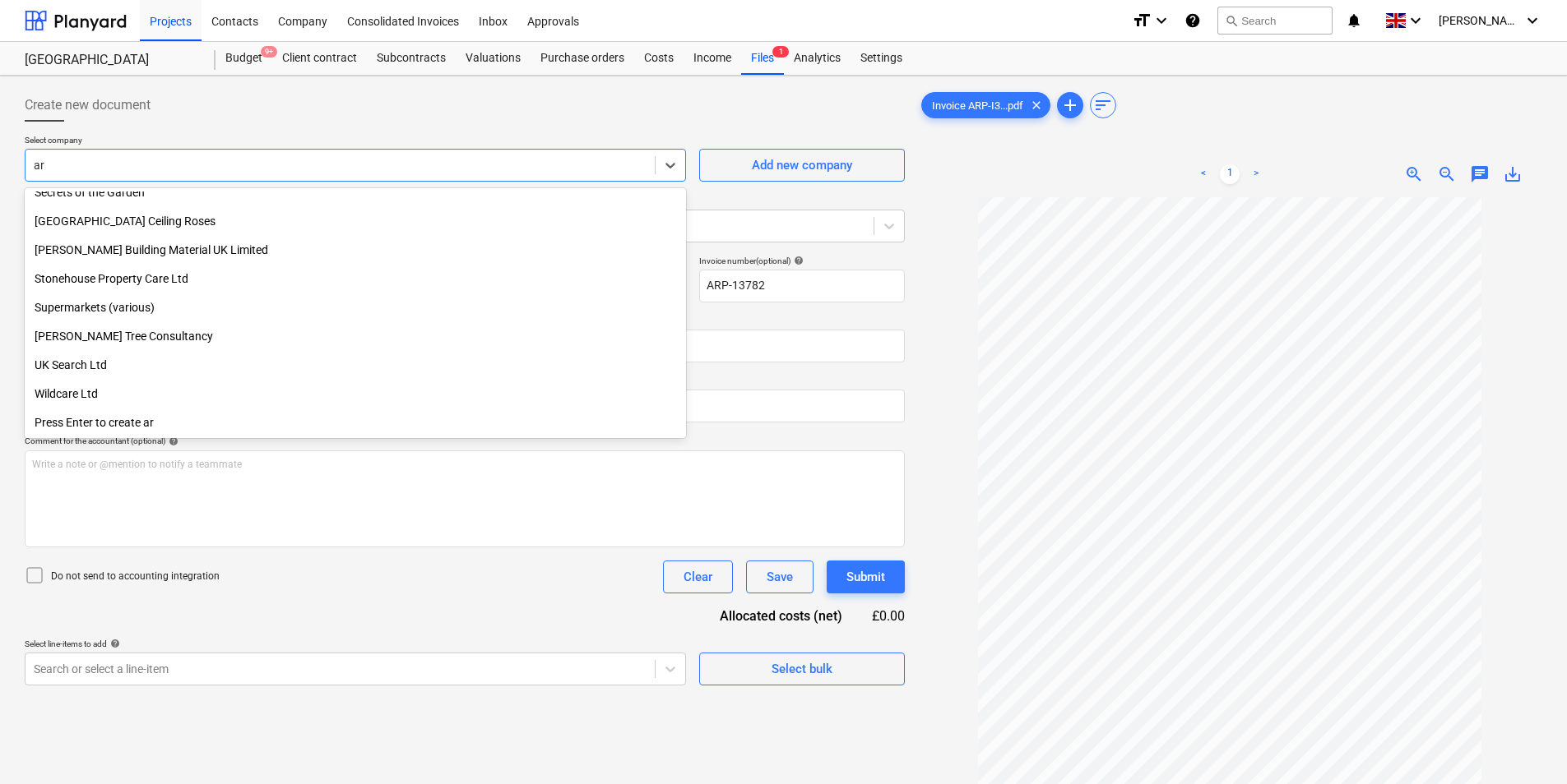
scroll to position [1135, 0]
type input "arp"
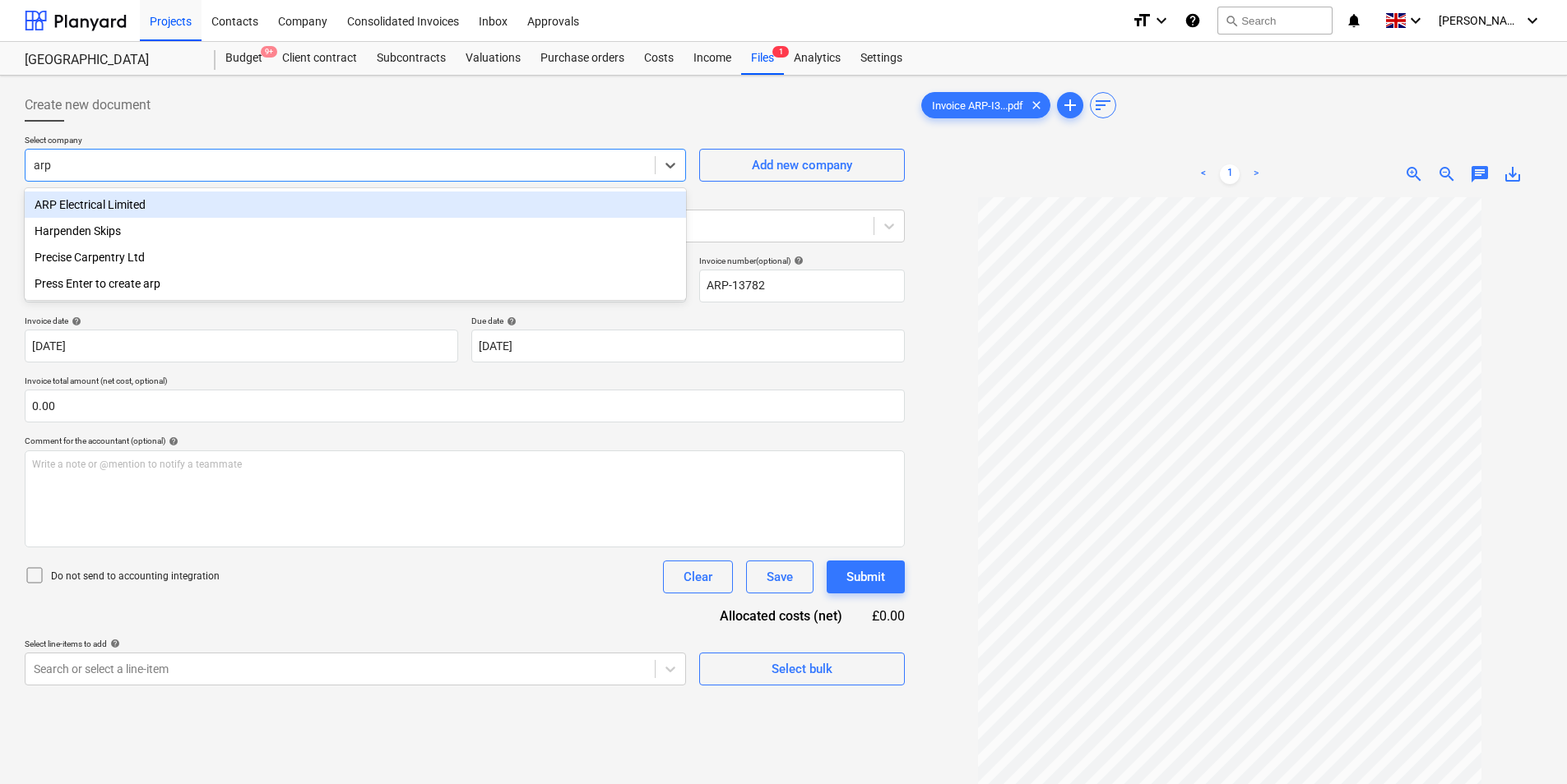
click at [136, 200] on div "ARP Electrical Limited" at bounding box center [355, 205] width 661 height 27
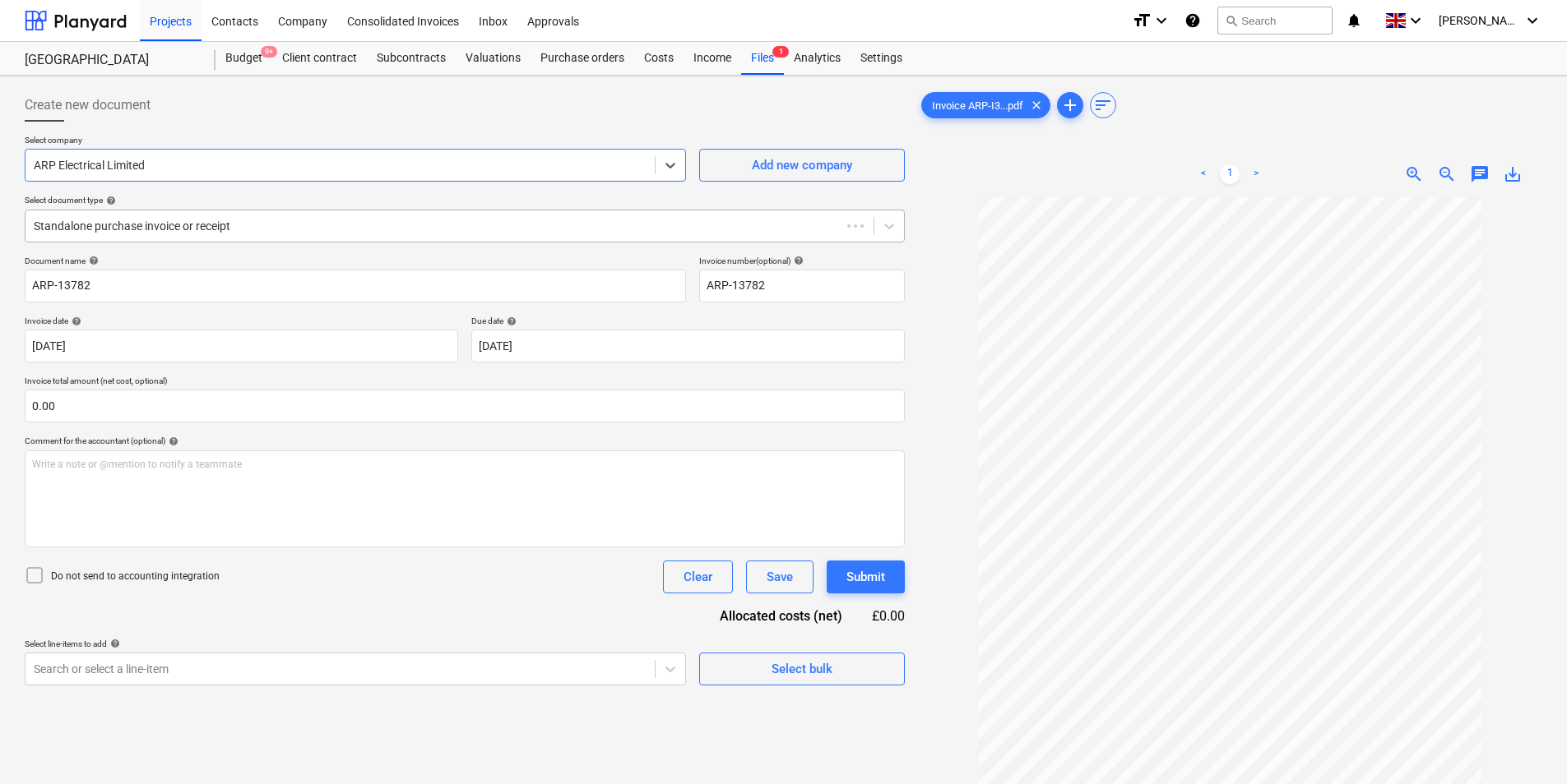
click at [121, 222] on div at bounding box center [433, 226] width 799 height 17
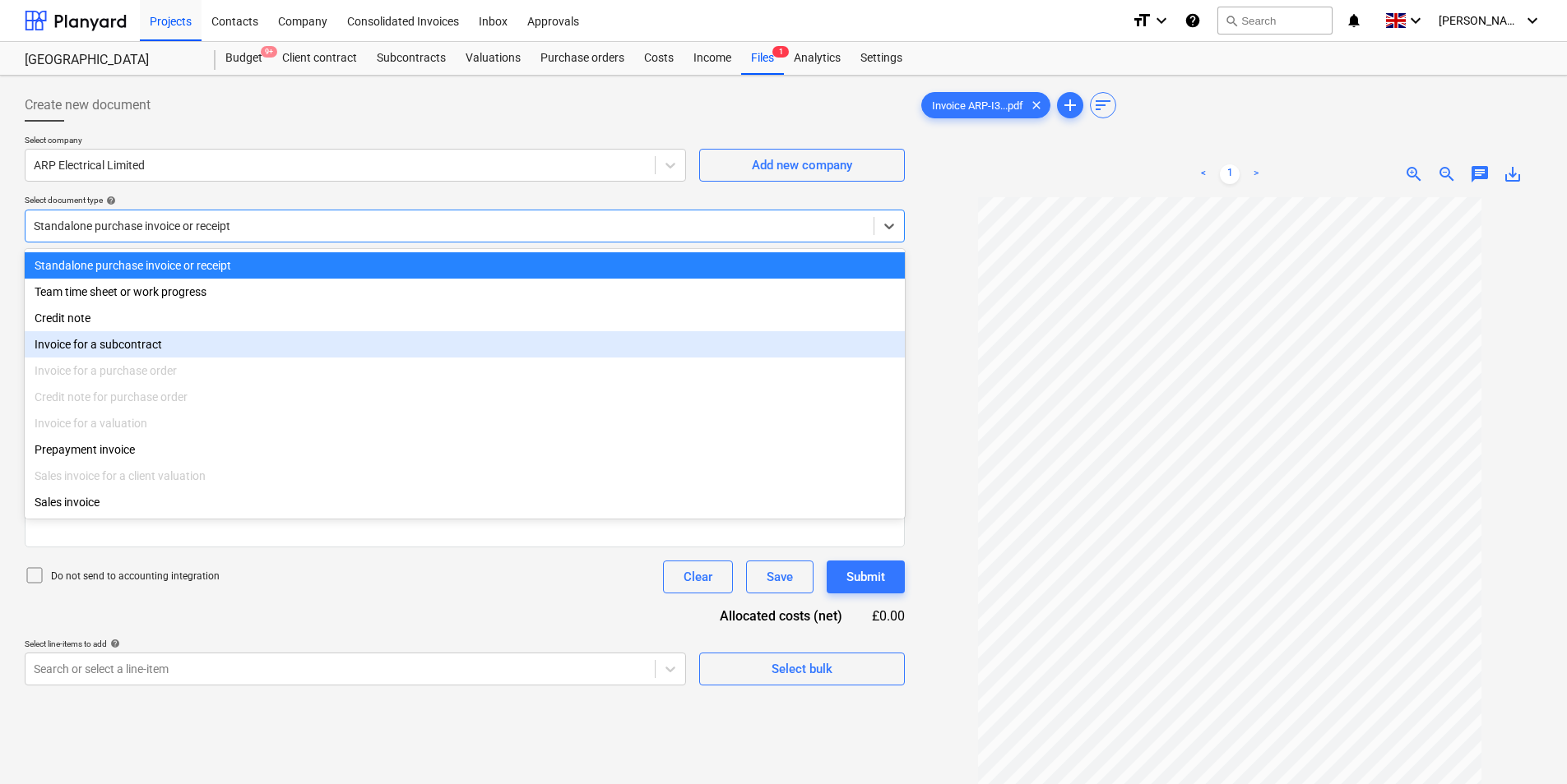
click at [106, 350] on div "Invoice for a subcontract" at bounding box center [464, 345] width 880 height 27
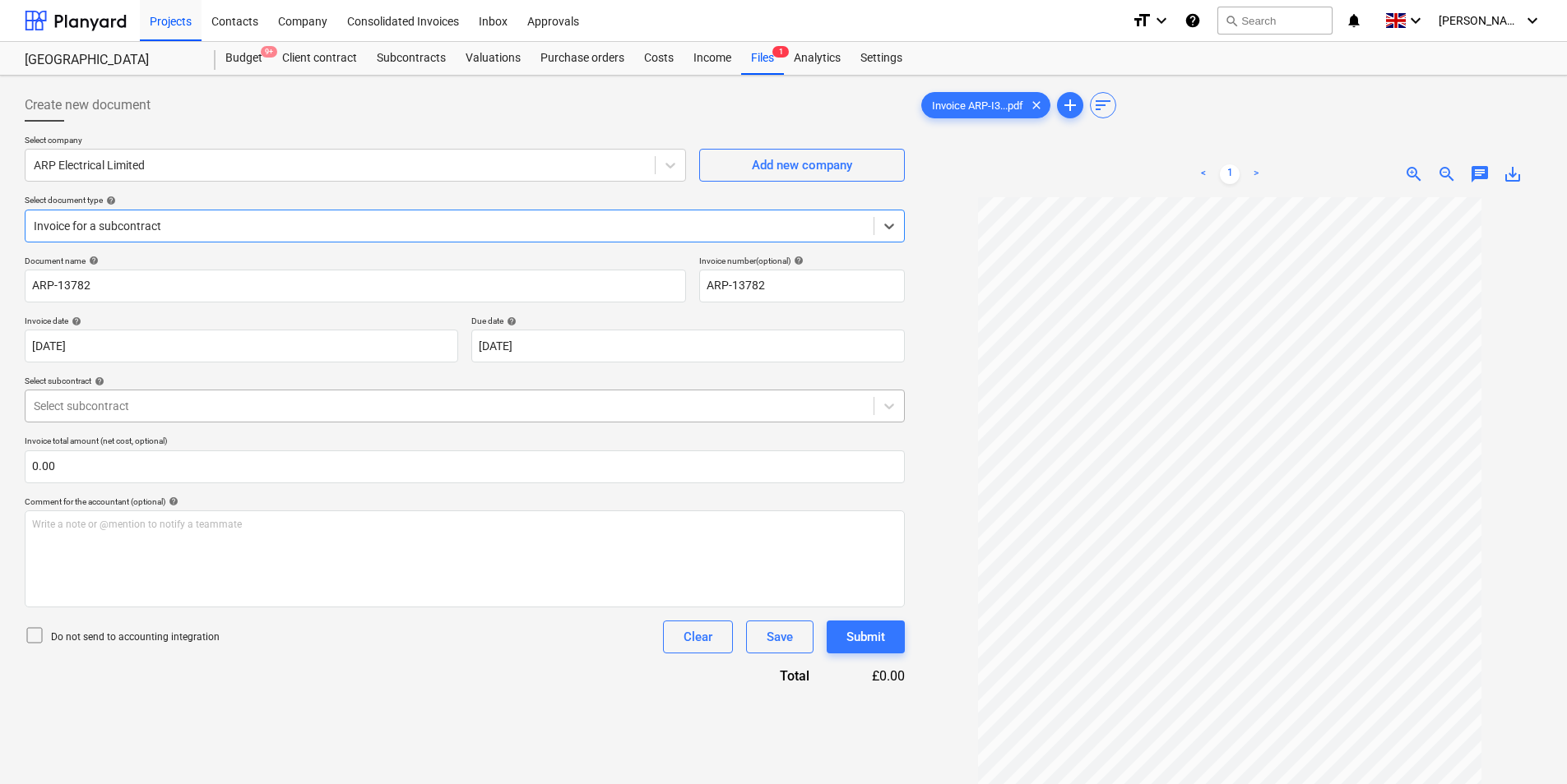
click at [221, 411] on div at bounding box center [449, 406] width 831 height 17
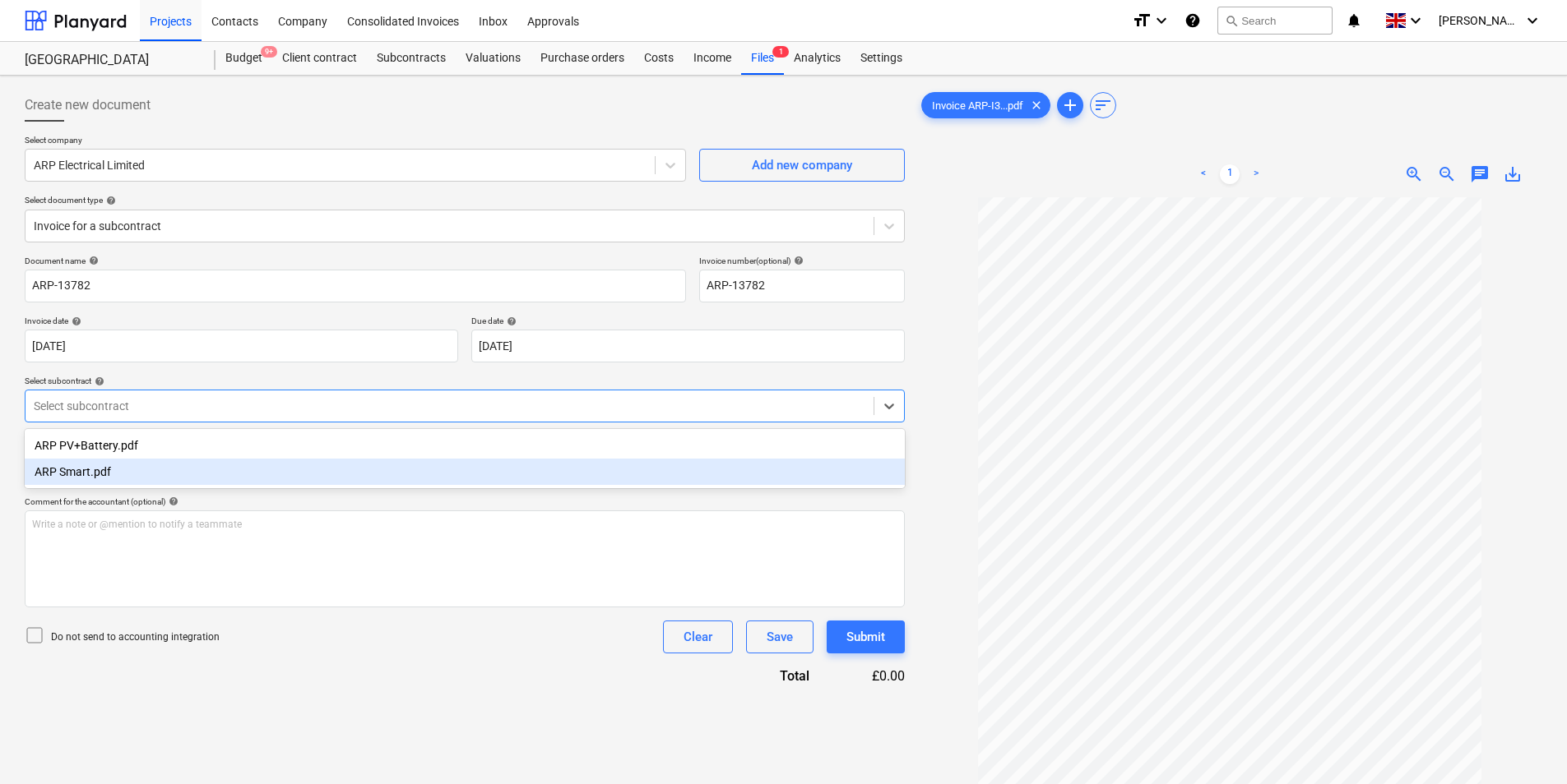
click at [134, 476] on div "ARP Smart.pdf" at bounding box center [464, 472] width 880 height 27
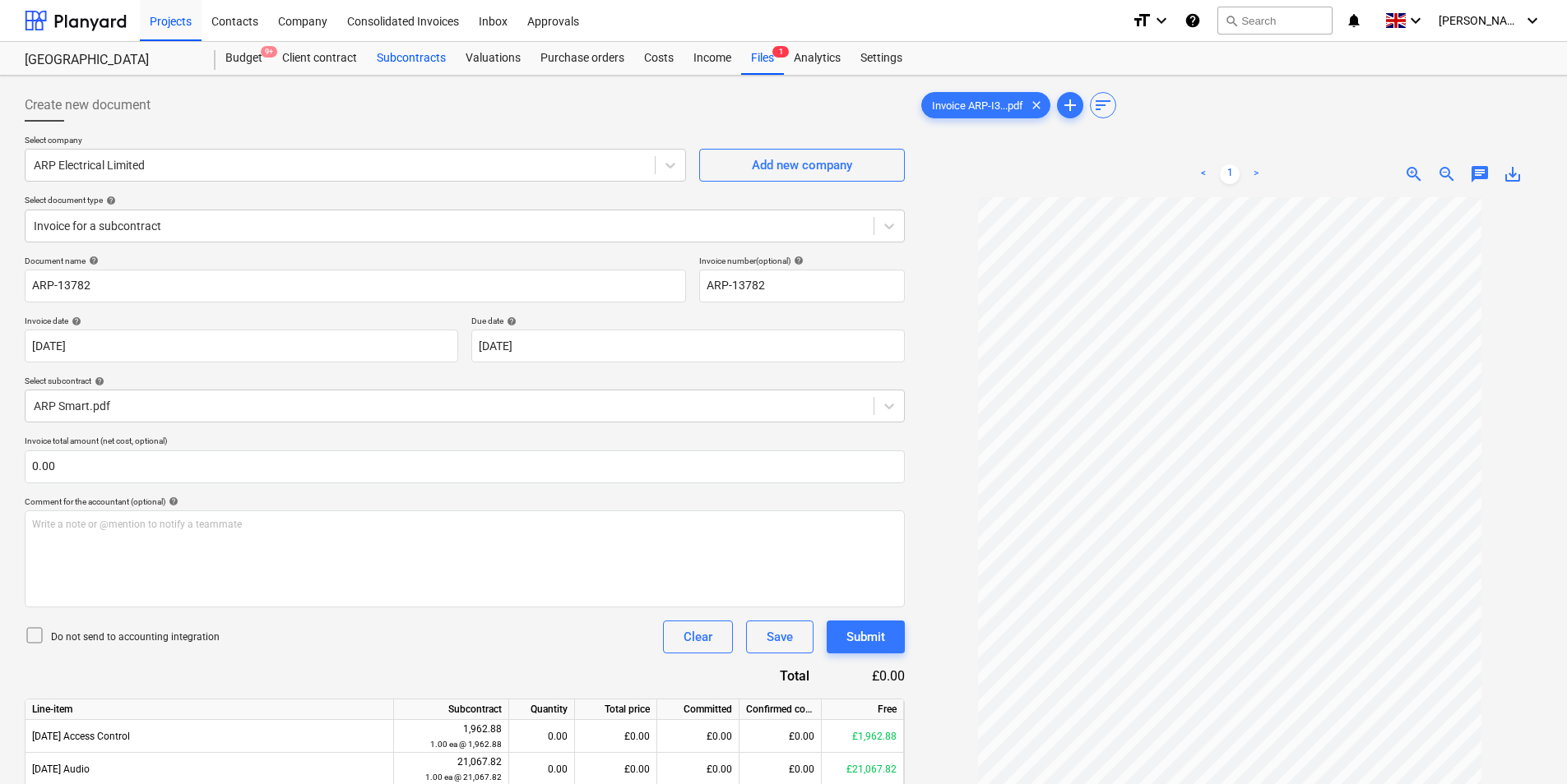
click at [399, 58] on div "Subcontracts" at bounding box center [411, 58] width 89 height 33
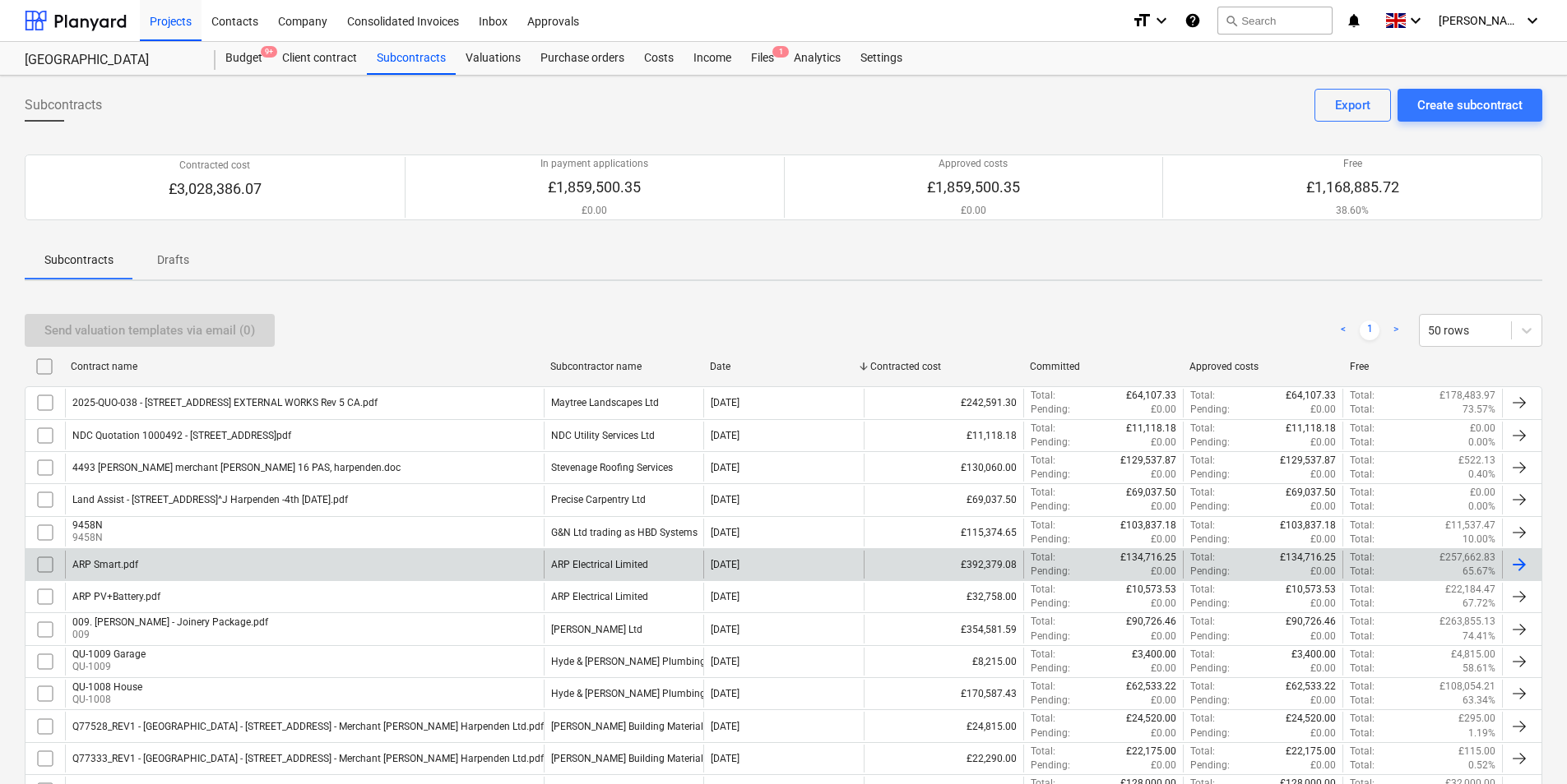
click at [189, 574] on div "ARP Smart.pdf" at bounding box center [304, 565] width 479 height 28
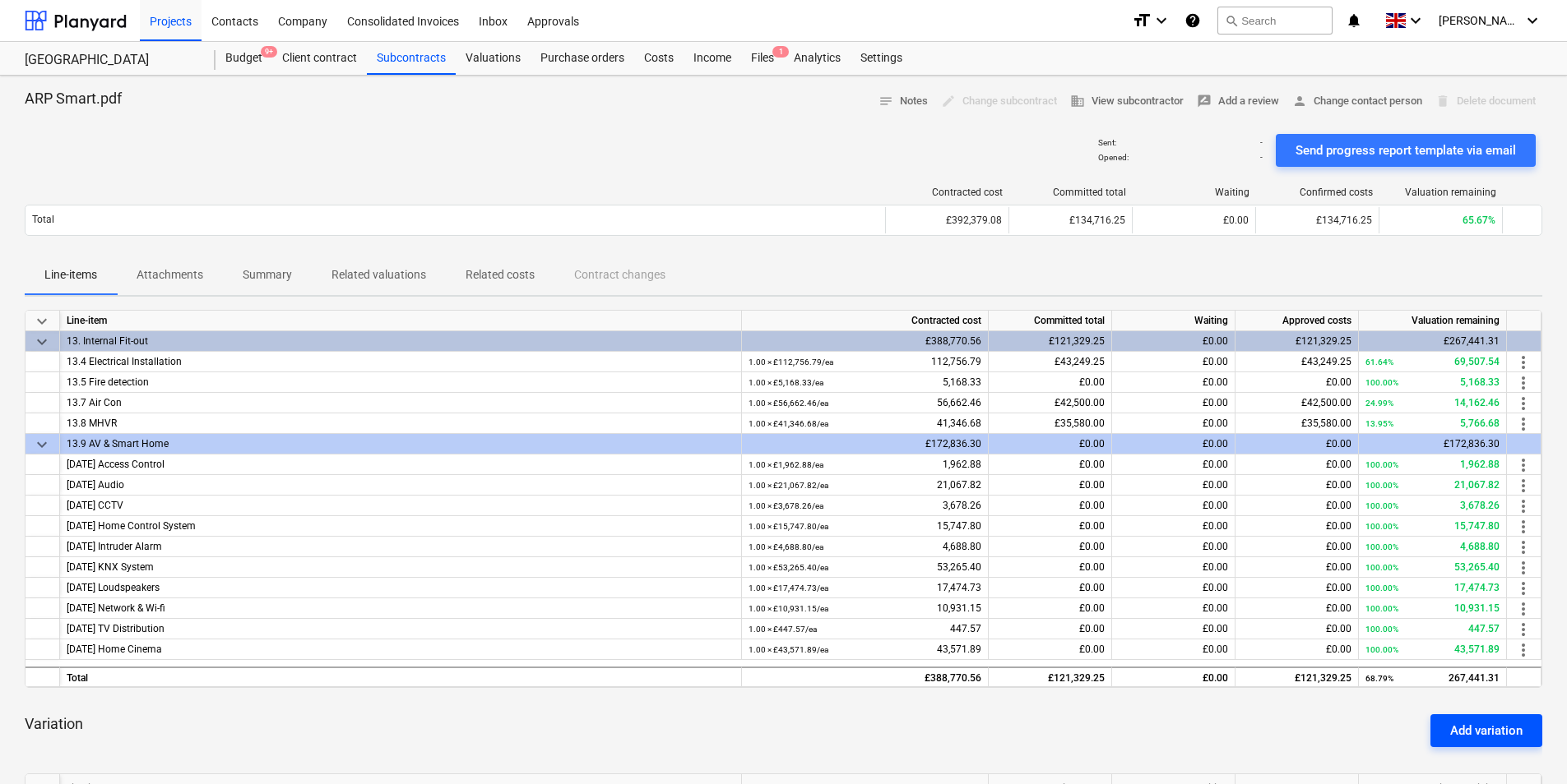
click at [1462, 734] on div "Add variation" at bounding box center [1486, 731] width 73 height 21
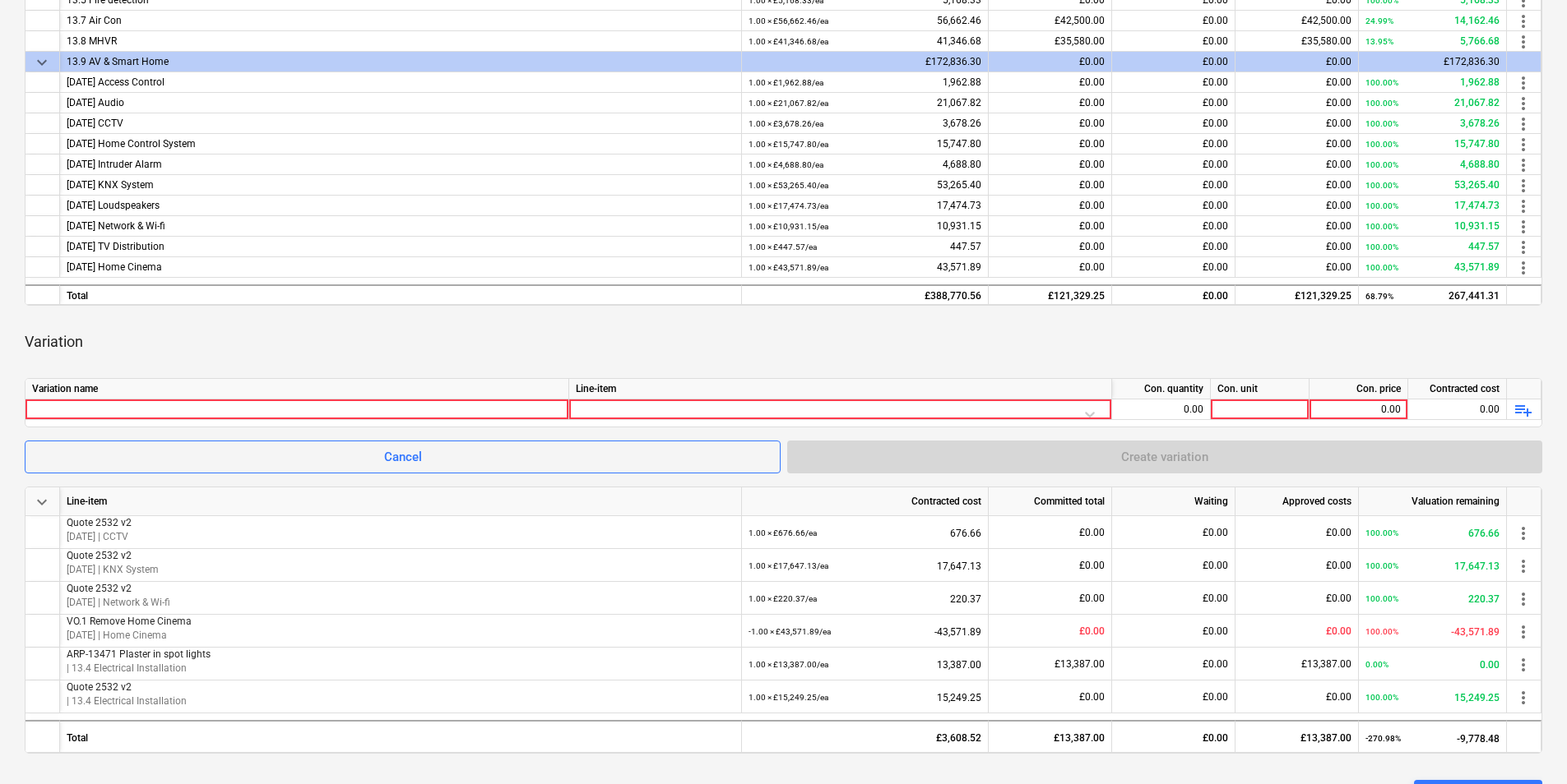
scroll to position [384, 0]
click at [173, 406] on div at bounding box center [297, 408] width 530 height 19
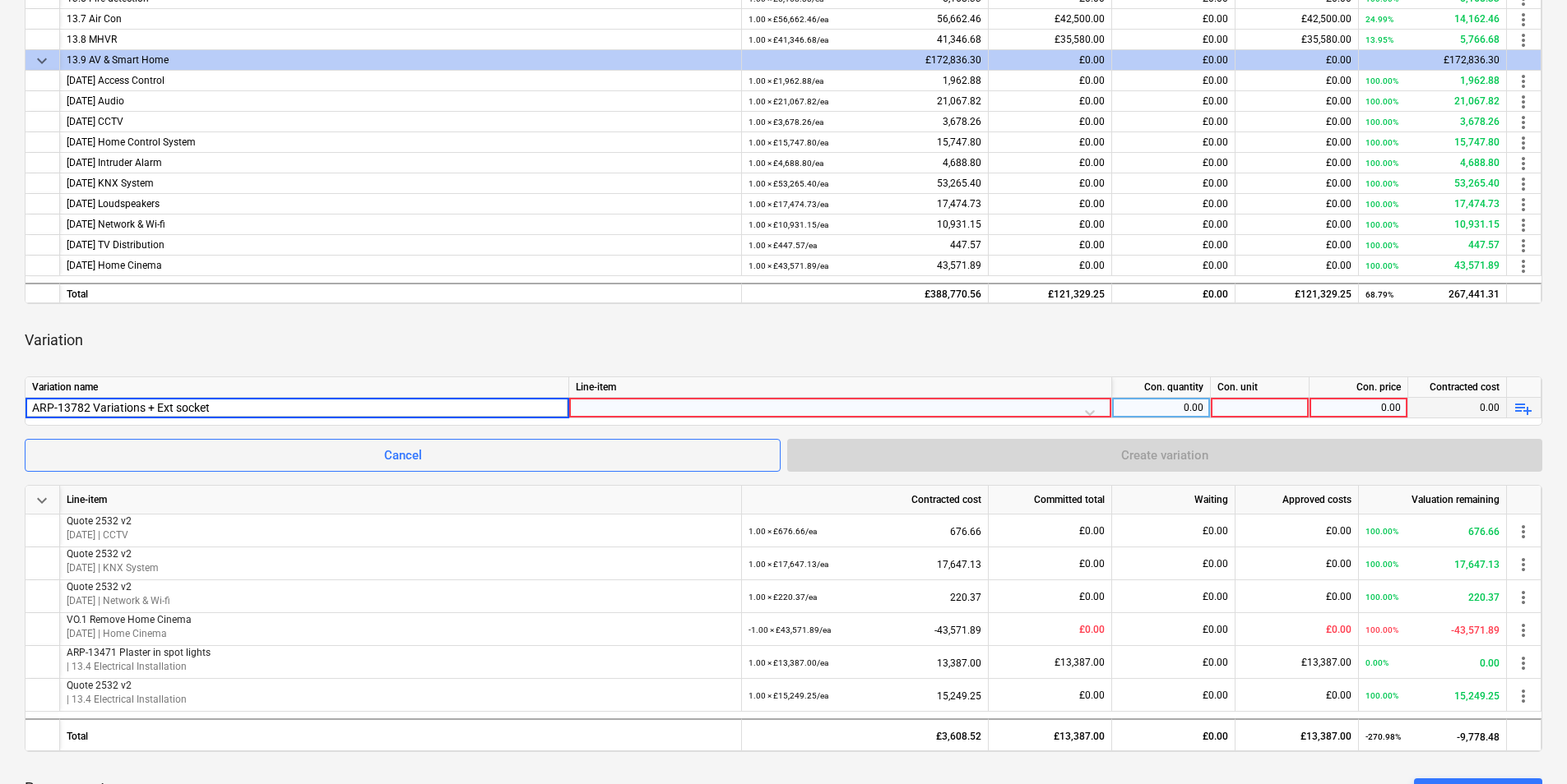
type input "ARP-13782 Variations + Ext sockets"
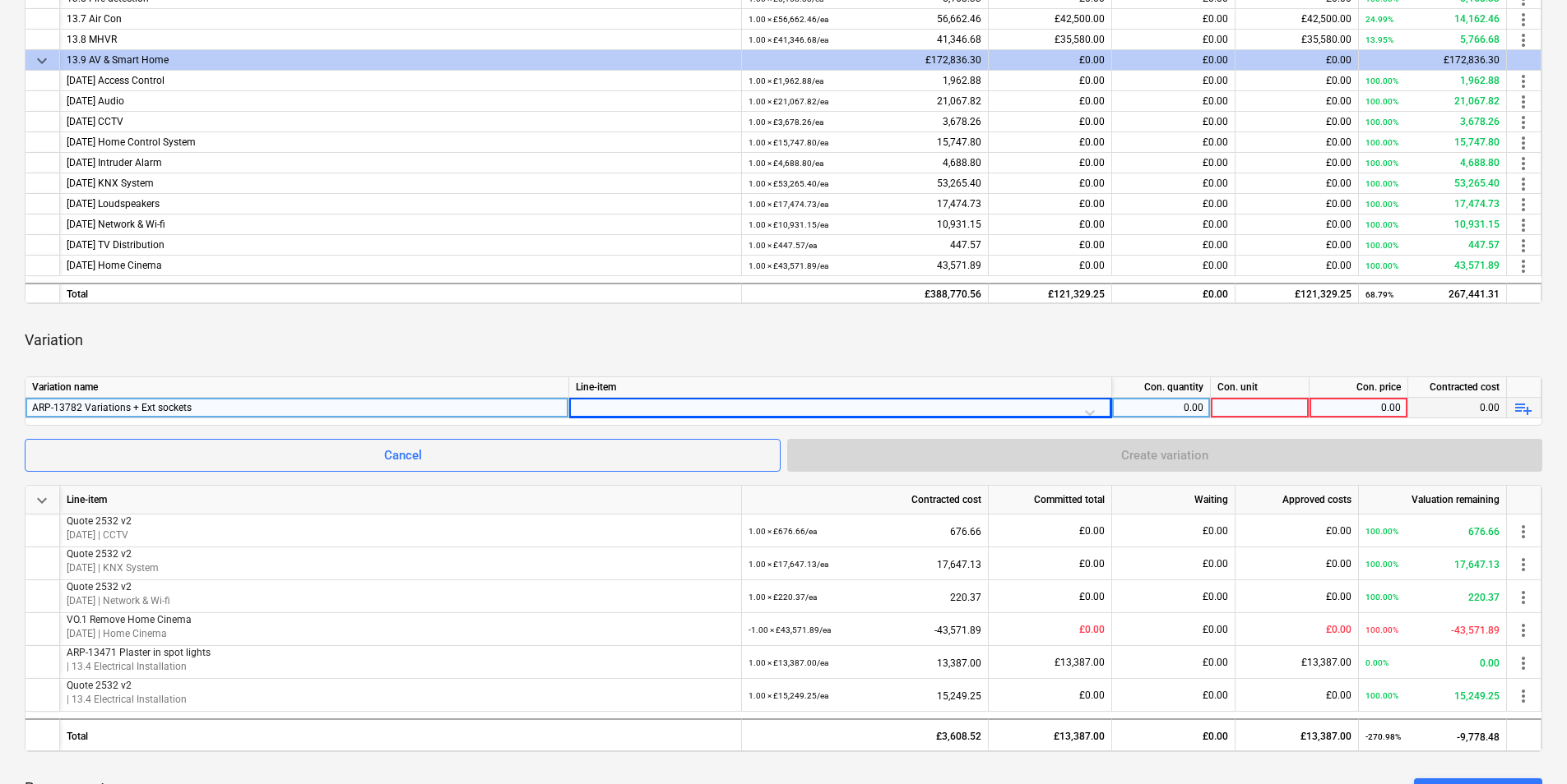
click at [683, 405] on div at bounding box center [840, 412] width 529 height 28
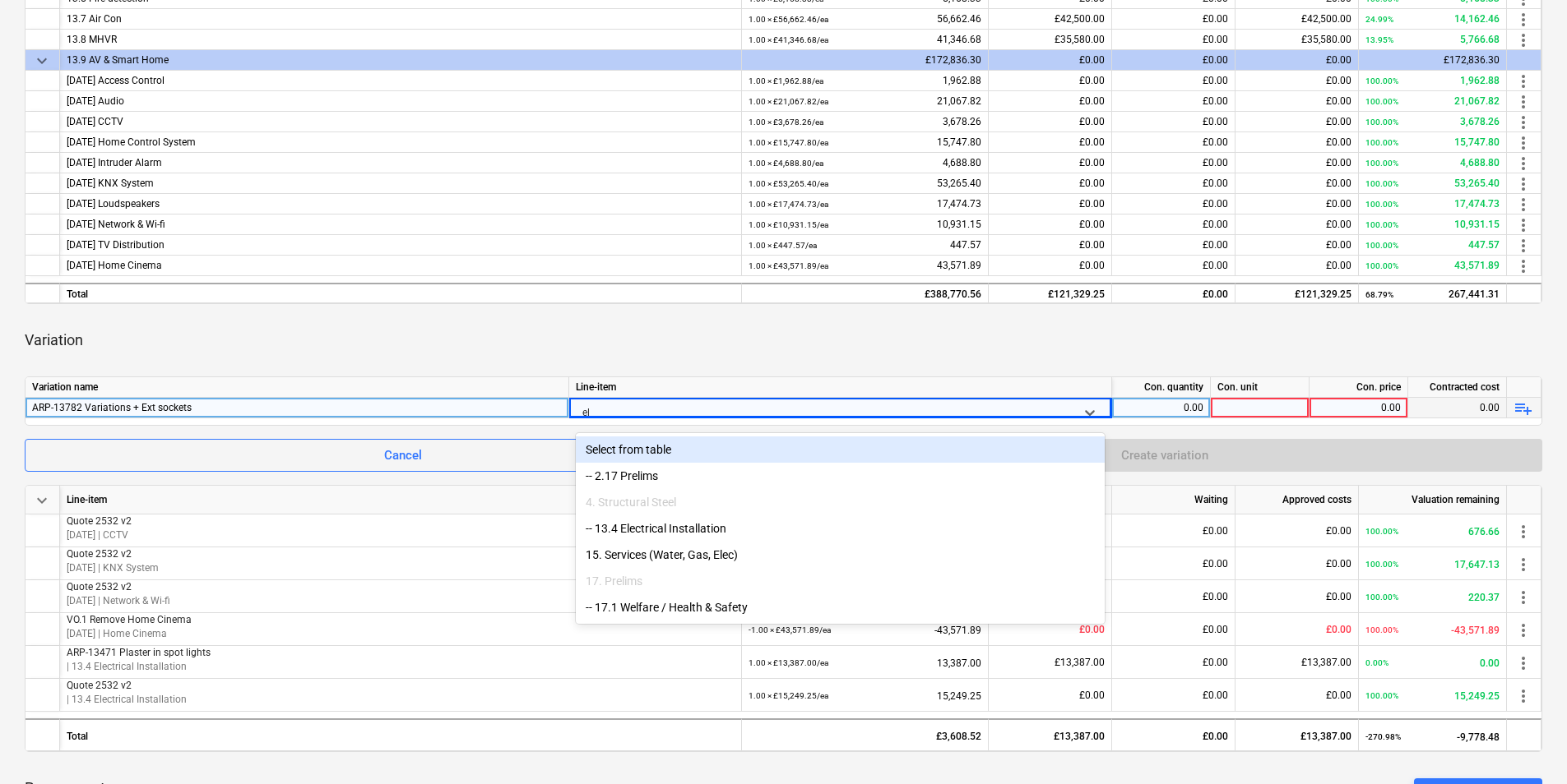
type input "ele"
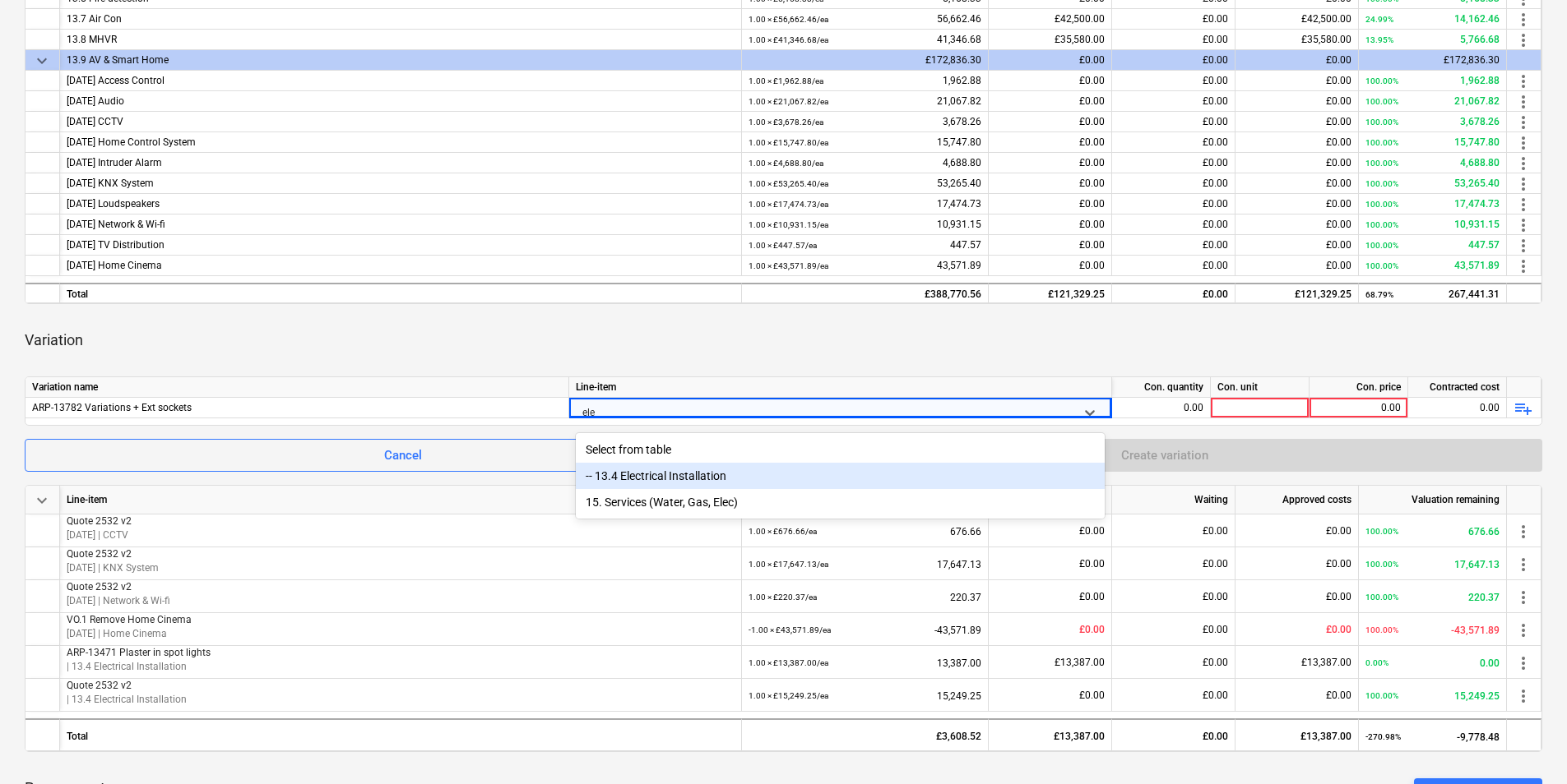
click at [724, 473] on div "-- 13.4 Electrical Installation" at bounding box center [840, 476] width 529 height 27
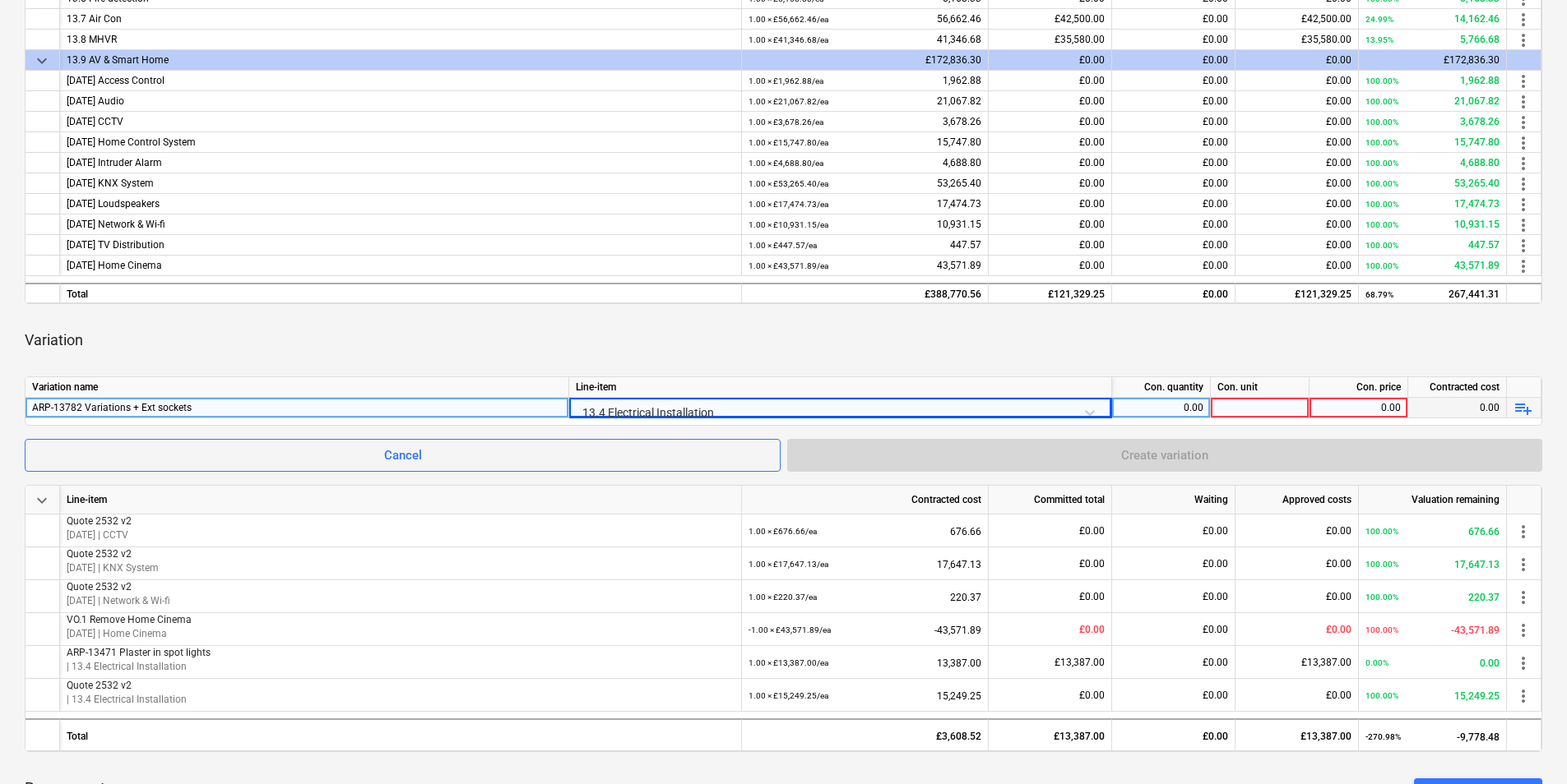
click at [1171, 408] on div "0.00" at bounding box center [1161, 408] width 85 height 20
type input "1"
type input "ea"
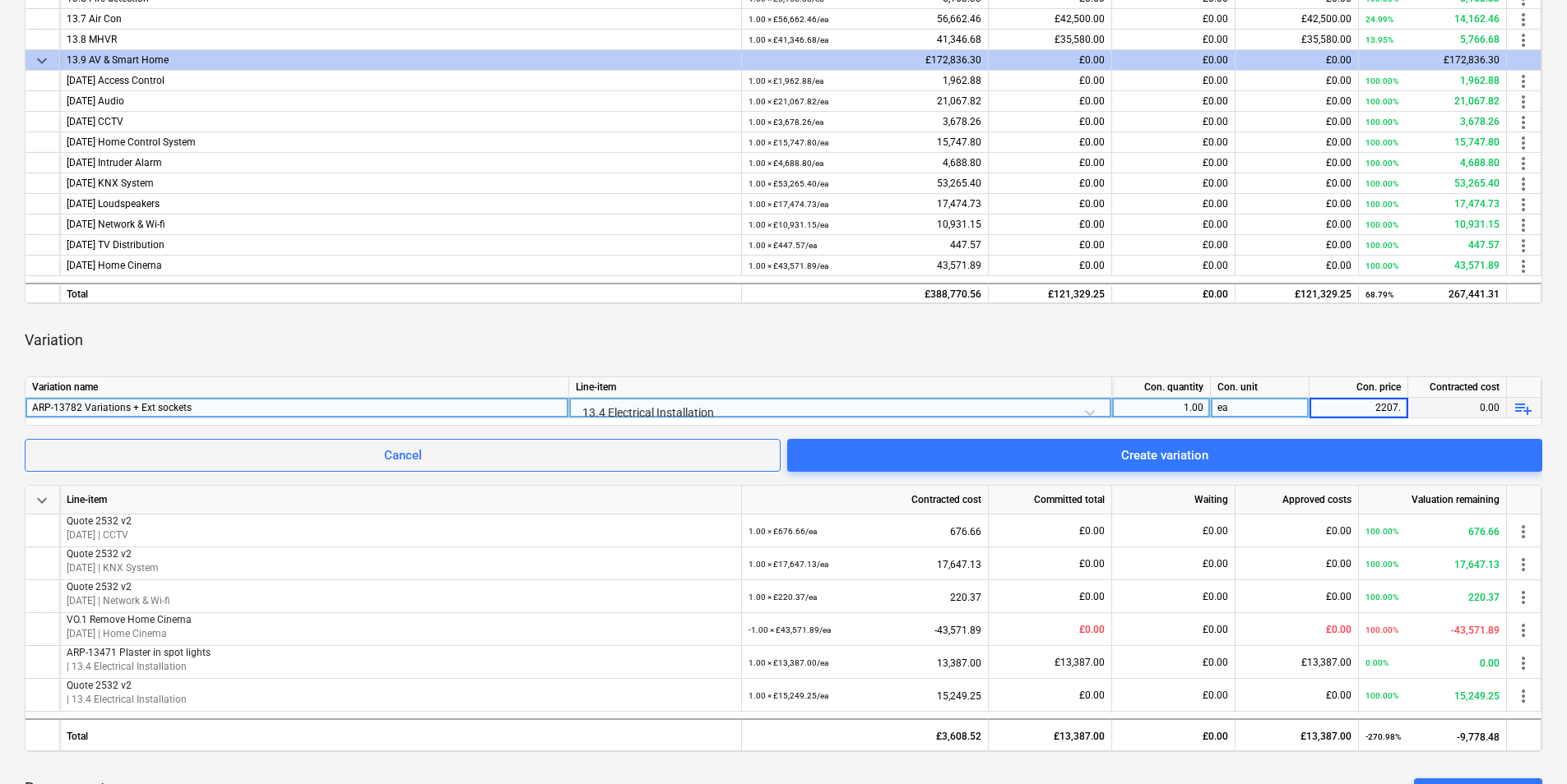
type input "2207.6"
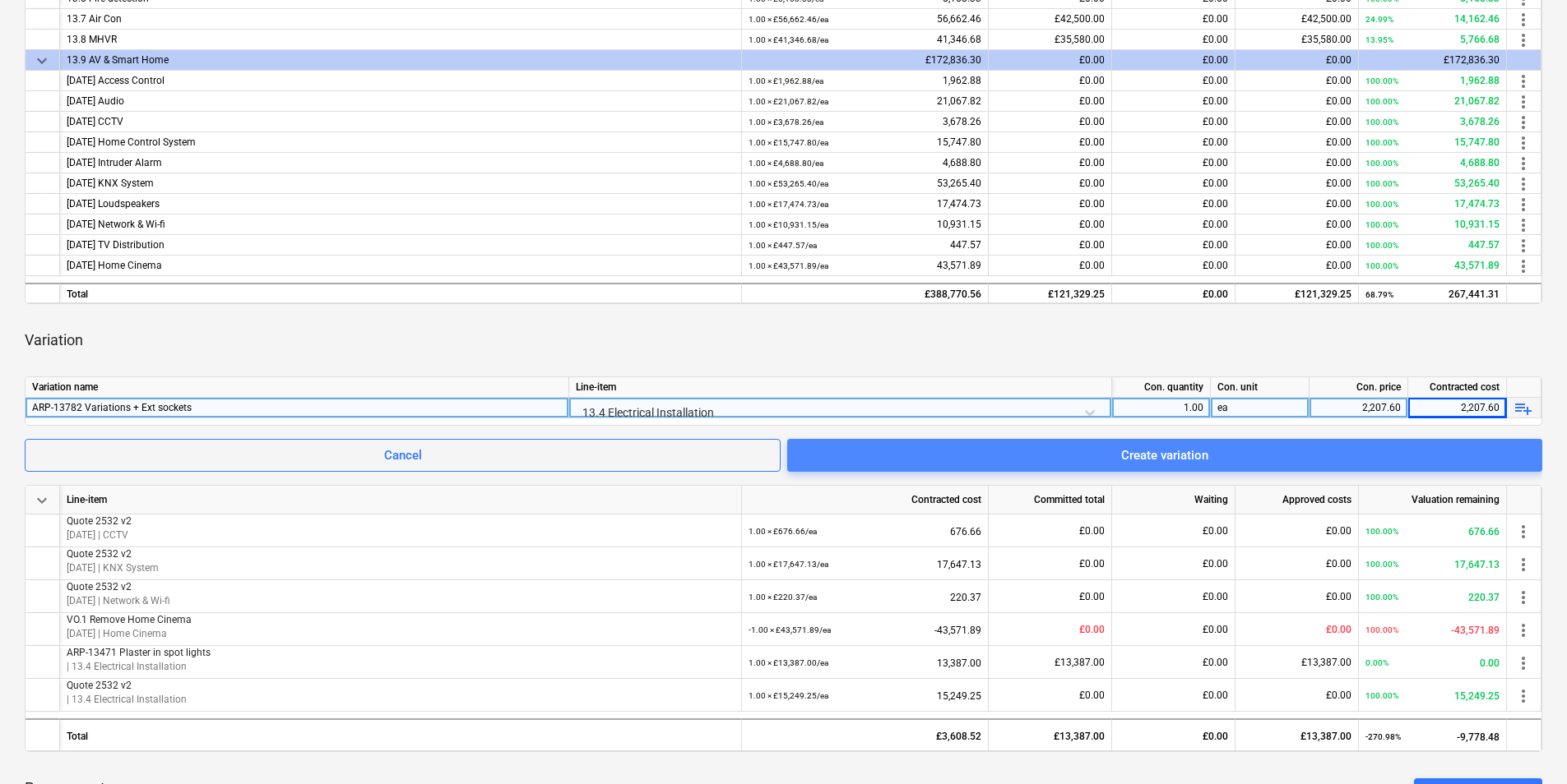
click at [1177, 456] on div "Create variation" at bounding box center [1165, 455] width 87 height 21
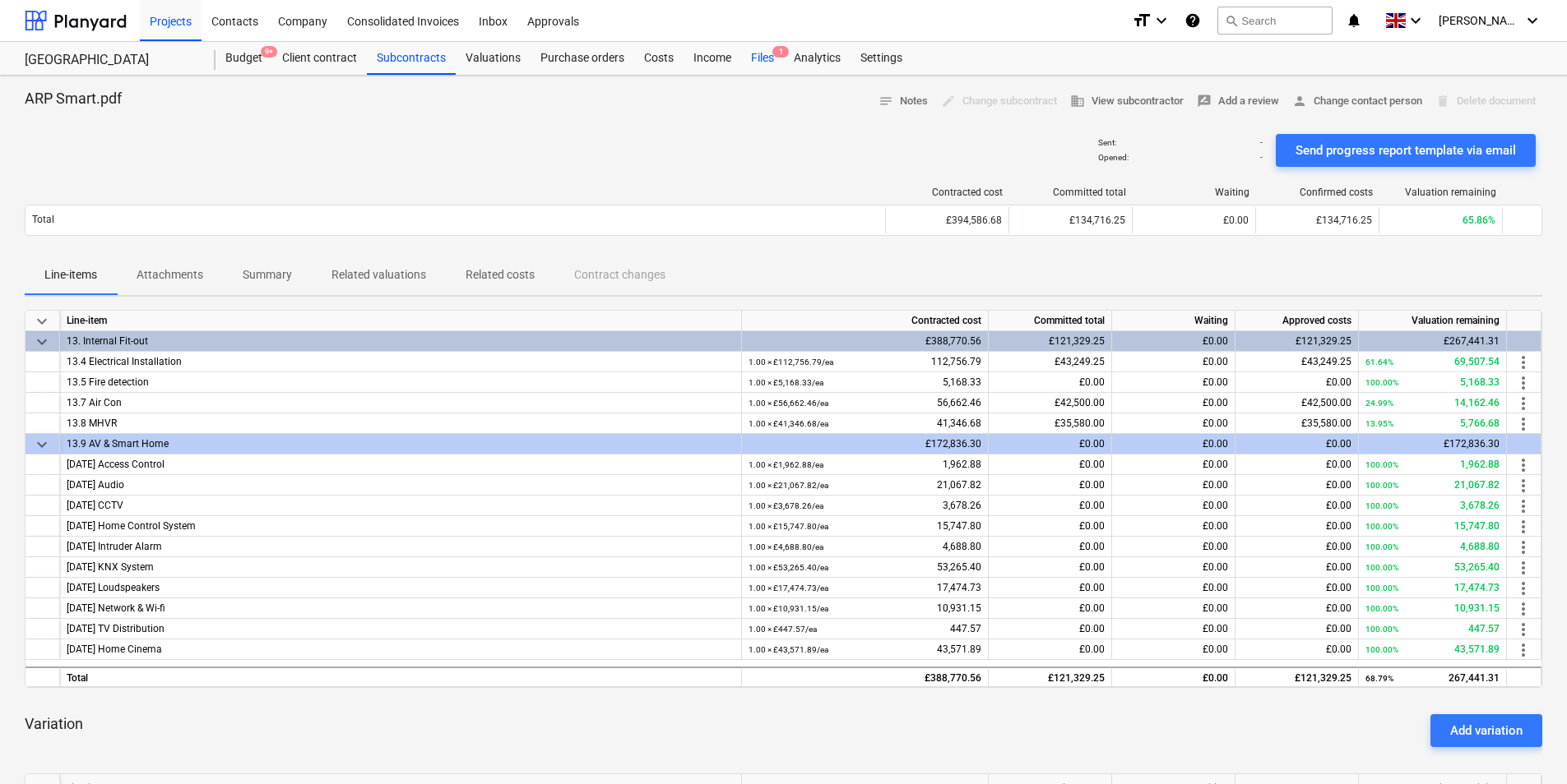
click at [760, 56] on div "Files 1" at bounding box center [762, 58] width 43 height 33
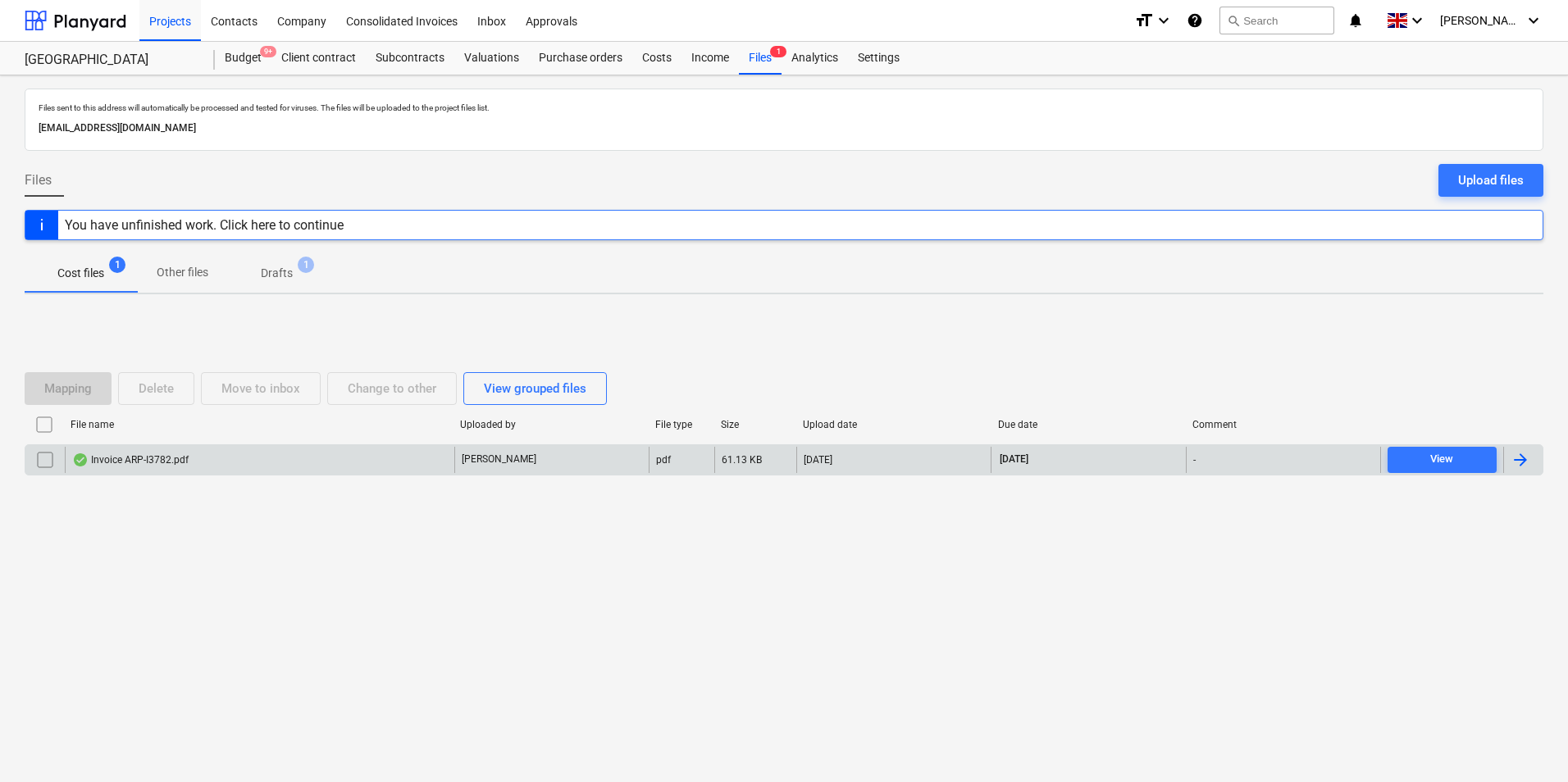
click at [49, 455] on input "checkbox" at bounding box center [45, 460] width 27 height 27
click at [65, 397] on div "Mapping" at bounding box center [68, 389] width 48 height 21
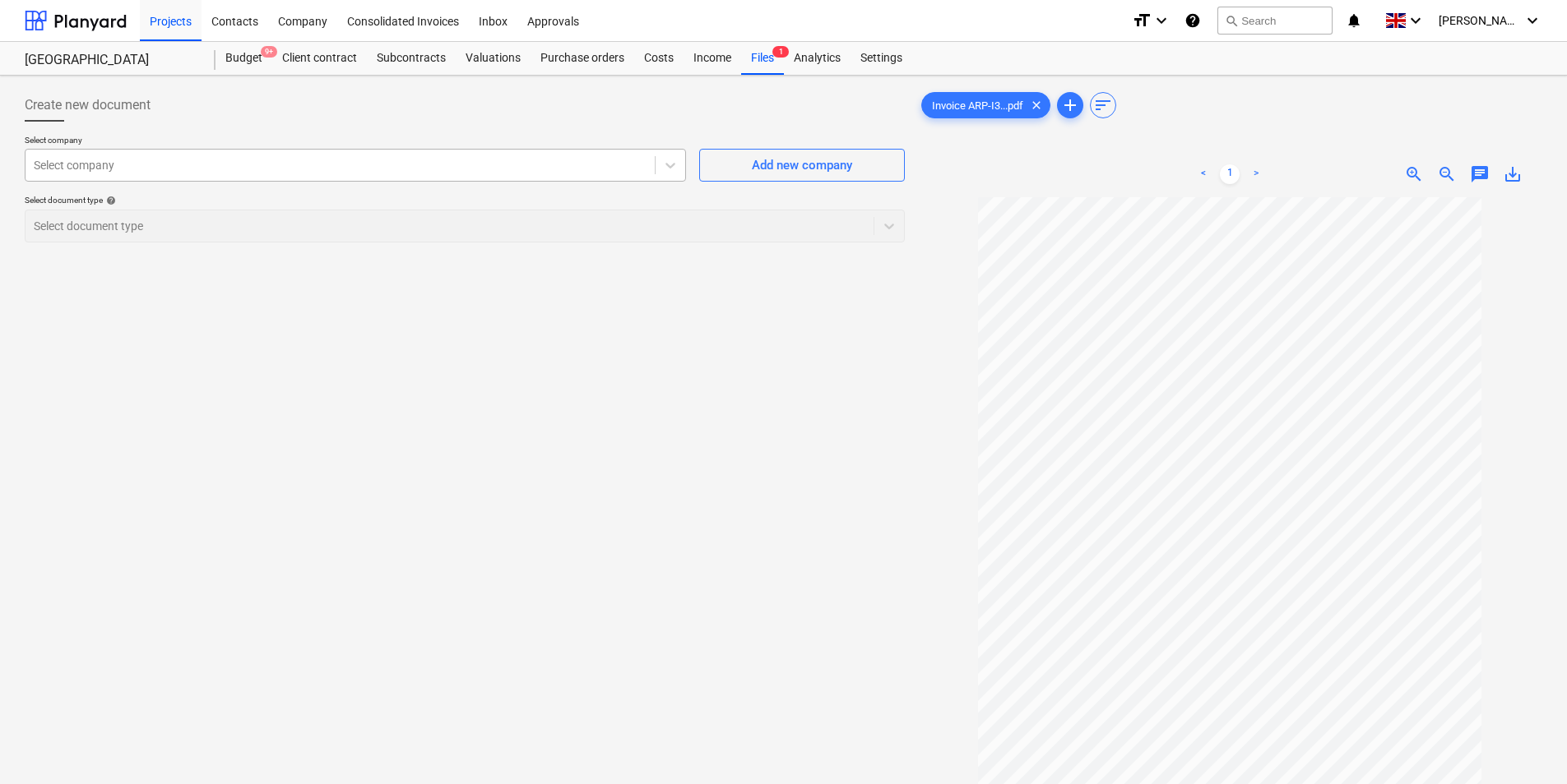
click at [263, 157] on div at bounding box center [339, 165] width 612 height 17
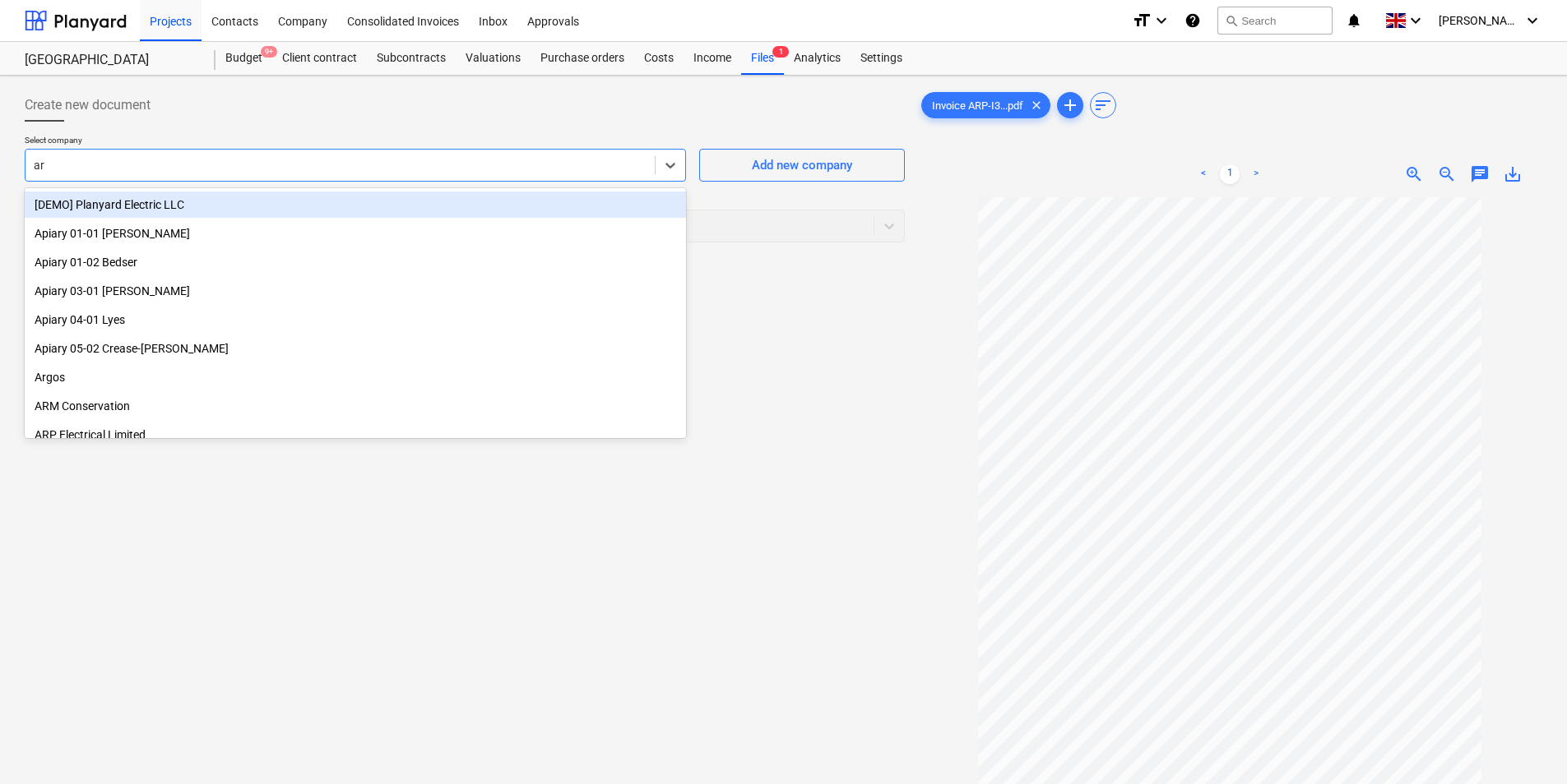
type input "arp"
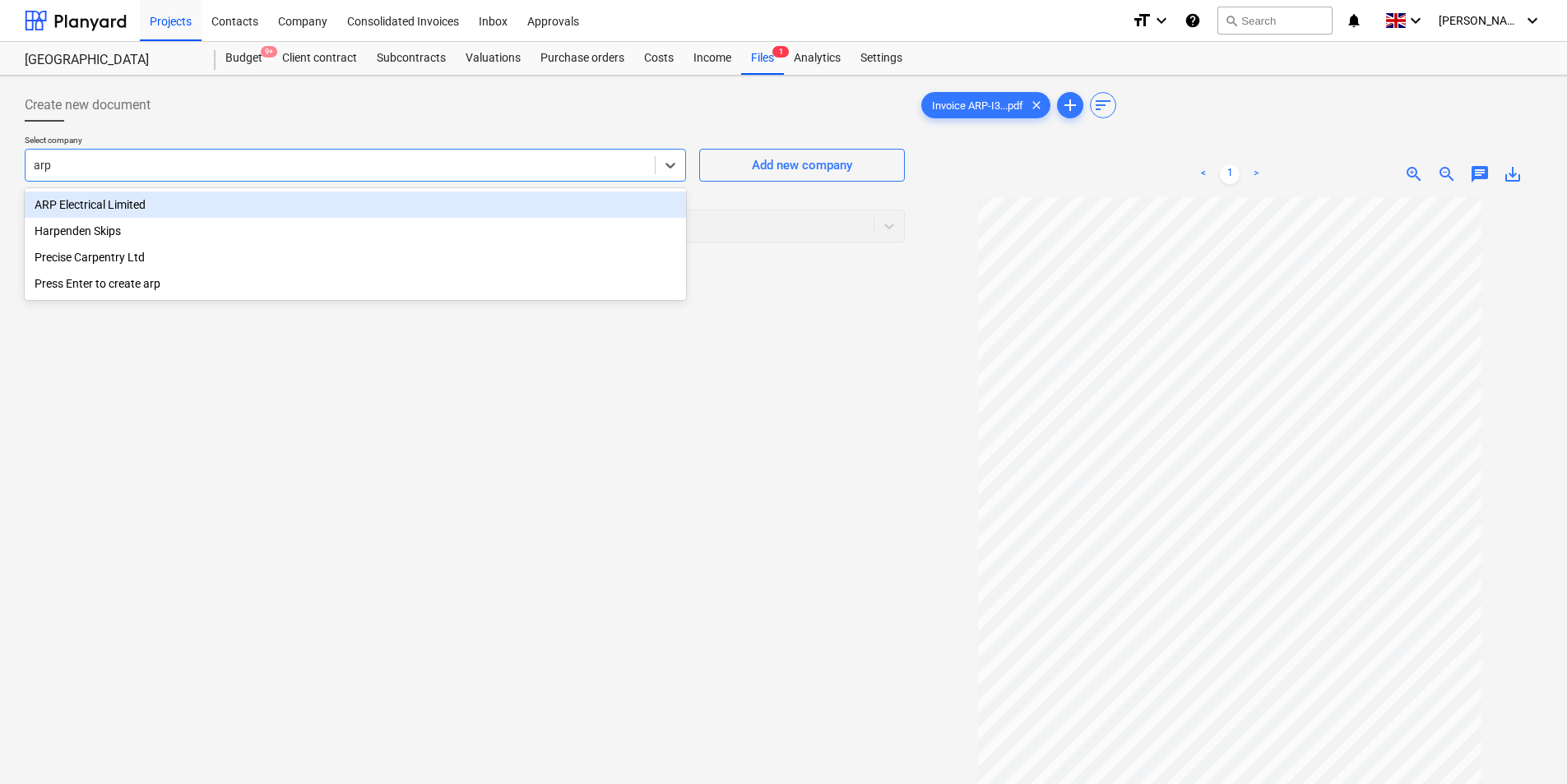
click at [163, 200] on div "ARP Electrical Limited" at bounding box center [355, 205] width 661 height 27
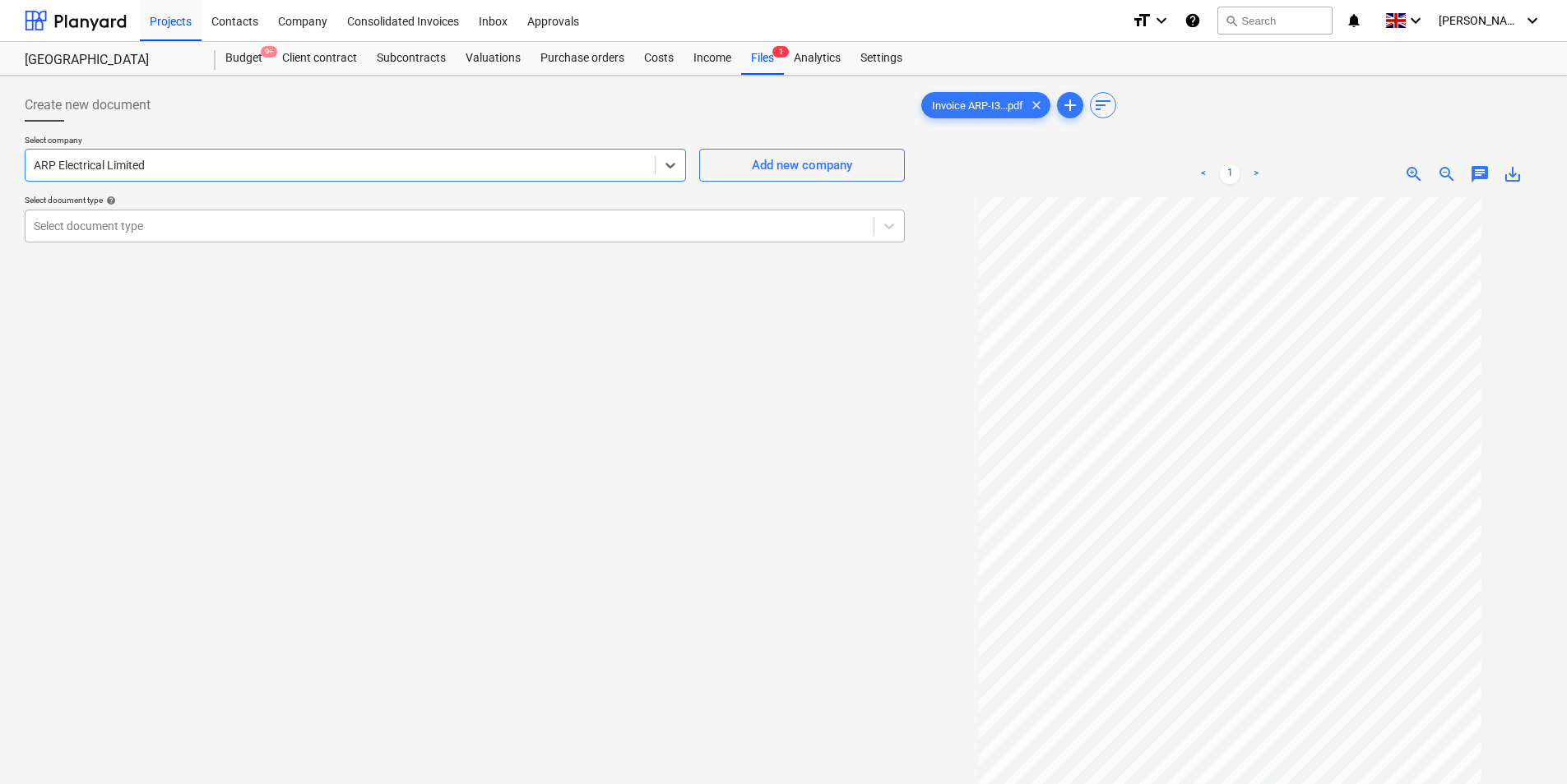
click at [223, 238] on div "Select document type" at bounding box center [464, 226] width 880 height 33
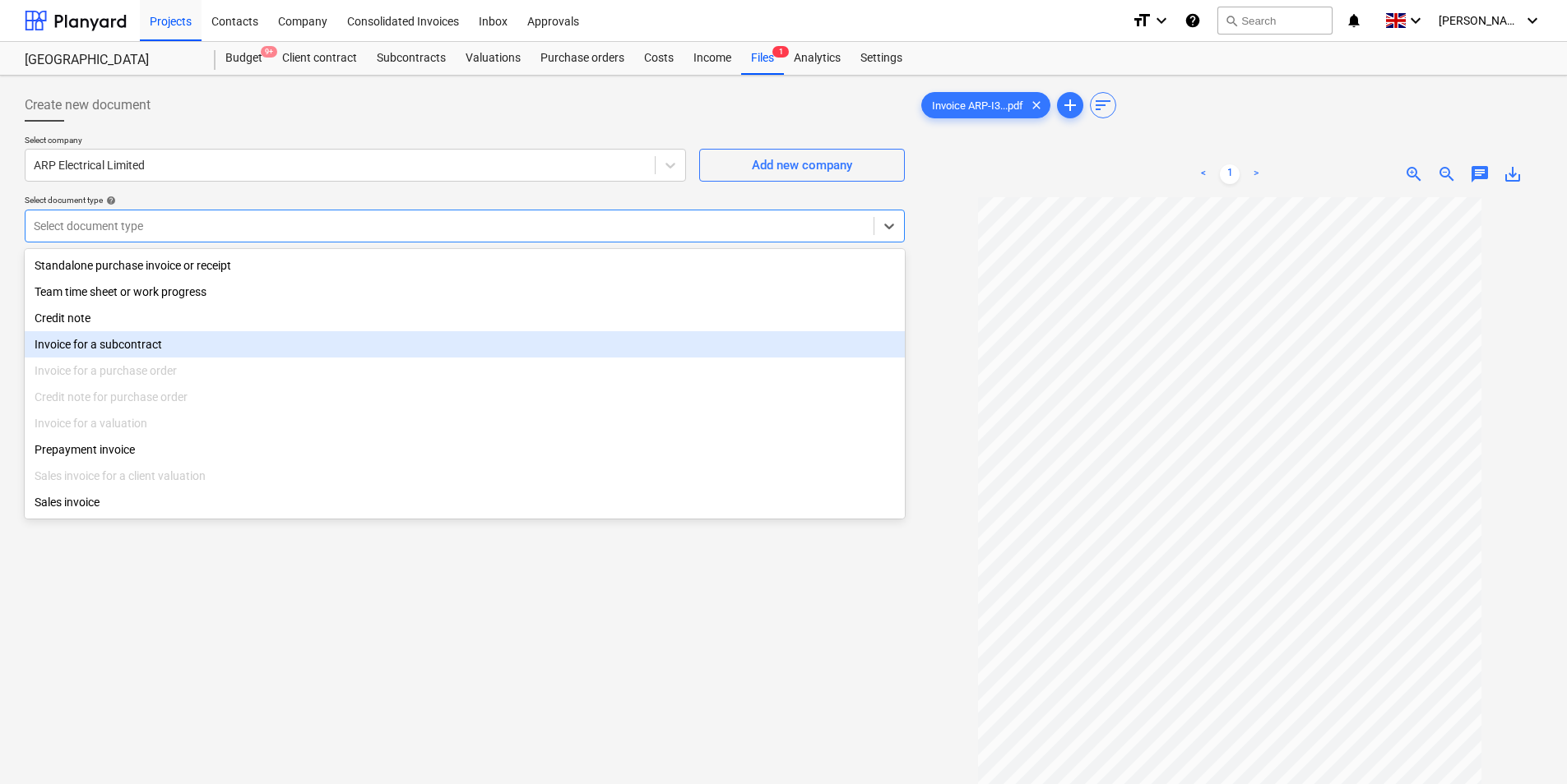
click at [184, 342] on div "Invoice for a subcontract" at bounding box center [464, 345] width 880 height 27
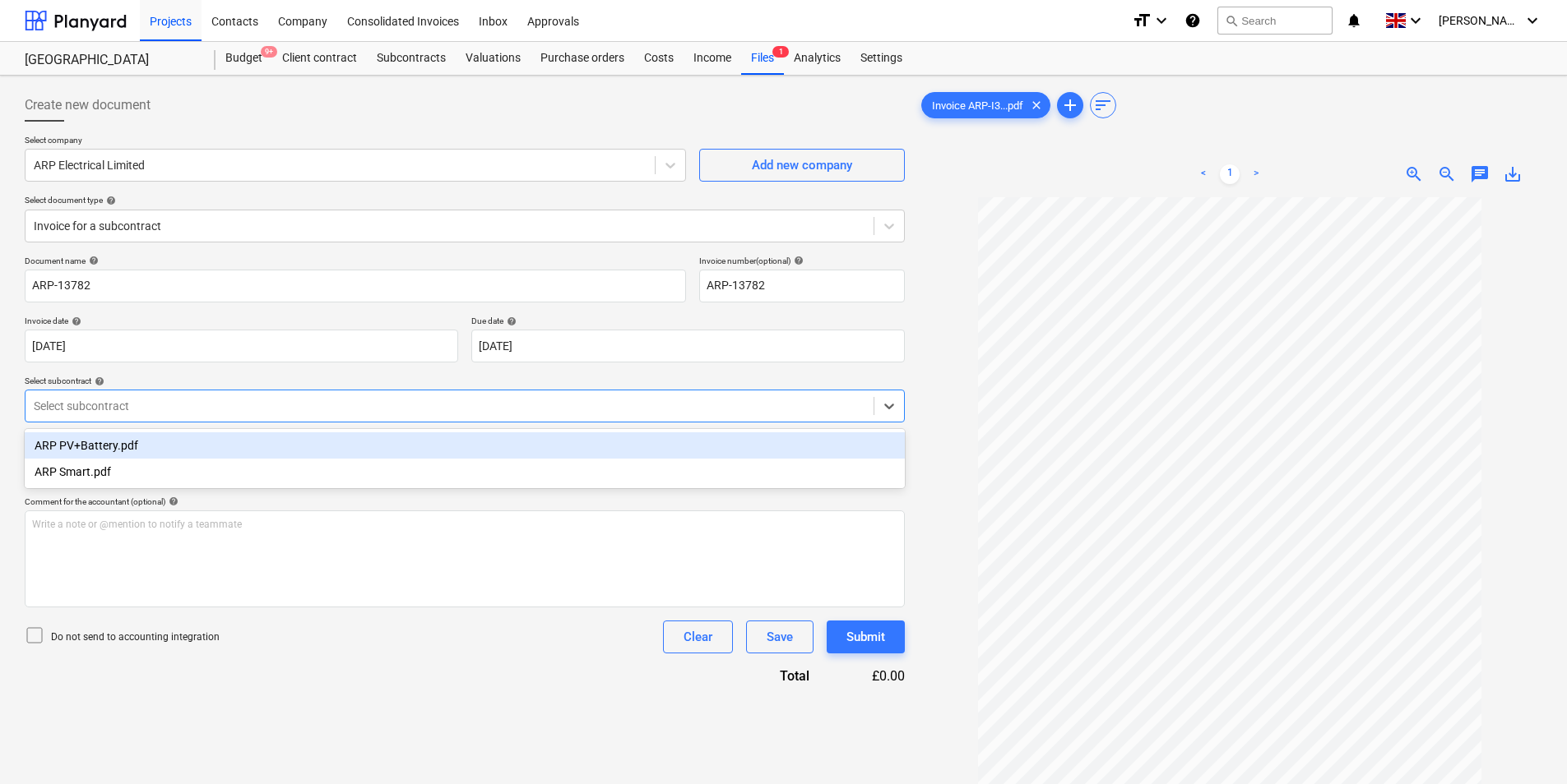
drag, startPoint x: 152, startPoint y: 407, endPoint x: 151, endPoint y: 422, distance: 15.0
click at [152, 408] on div at bounding box center [449, 406] width 831 height 17
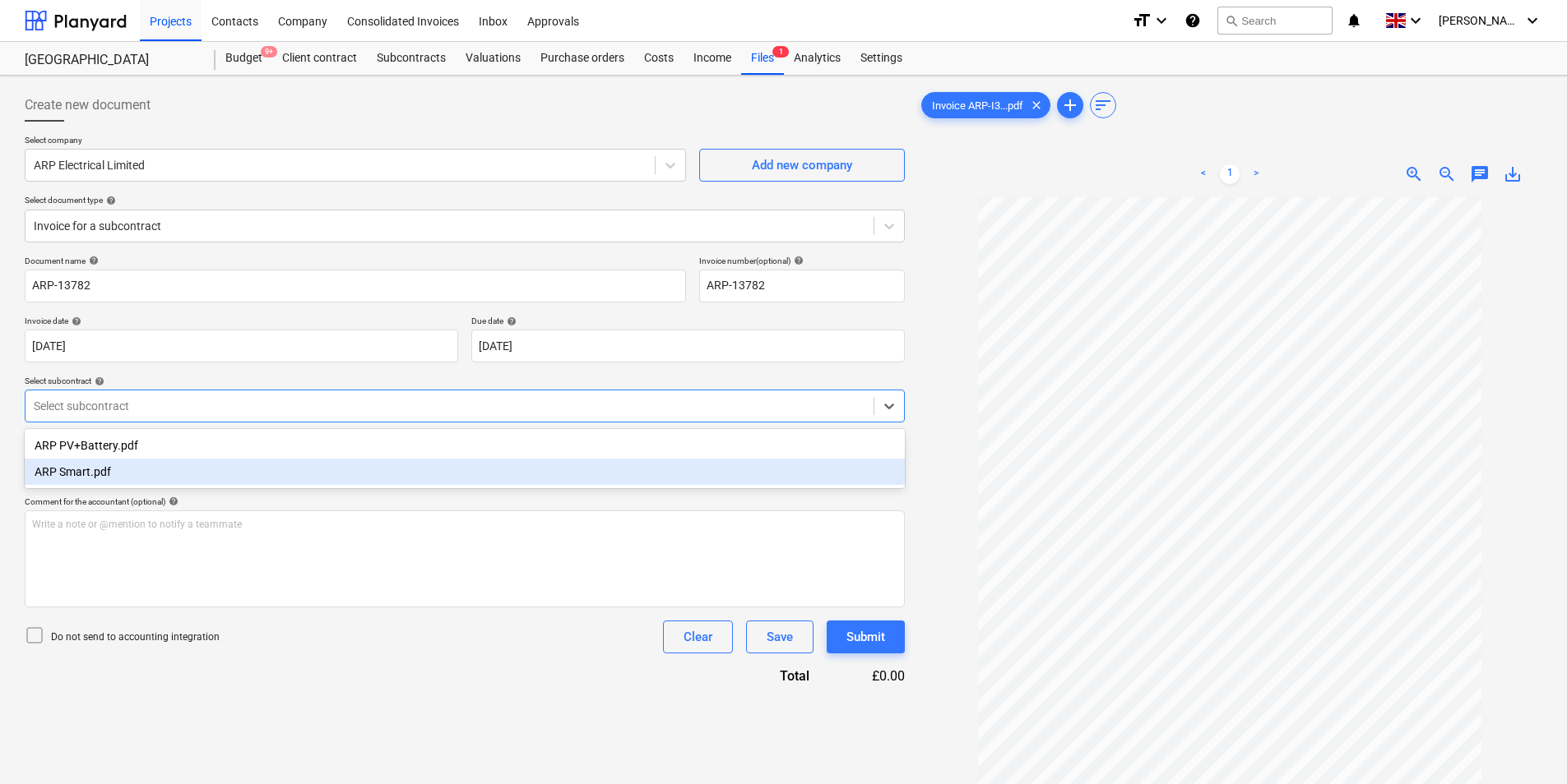
click at [138, 476] on div "ARP Smart.pdf" at bounding box center [464, 472] width 880 height 27
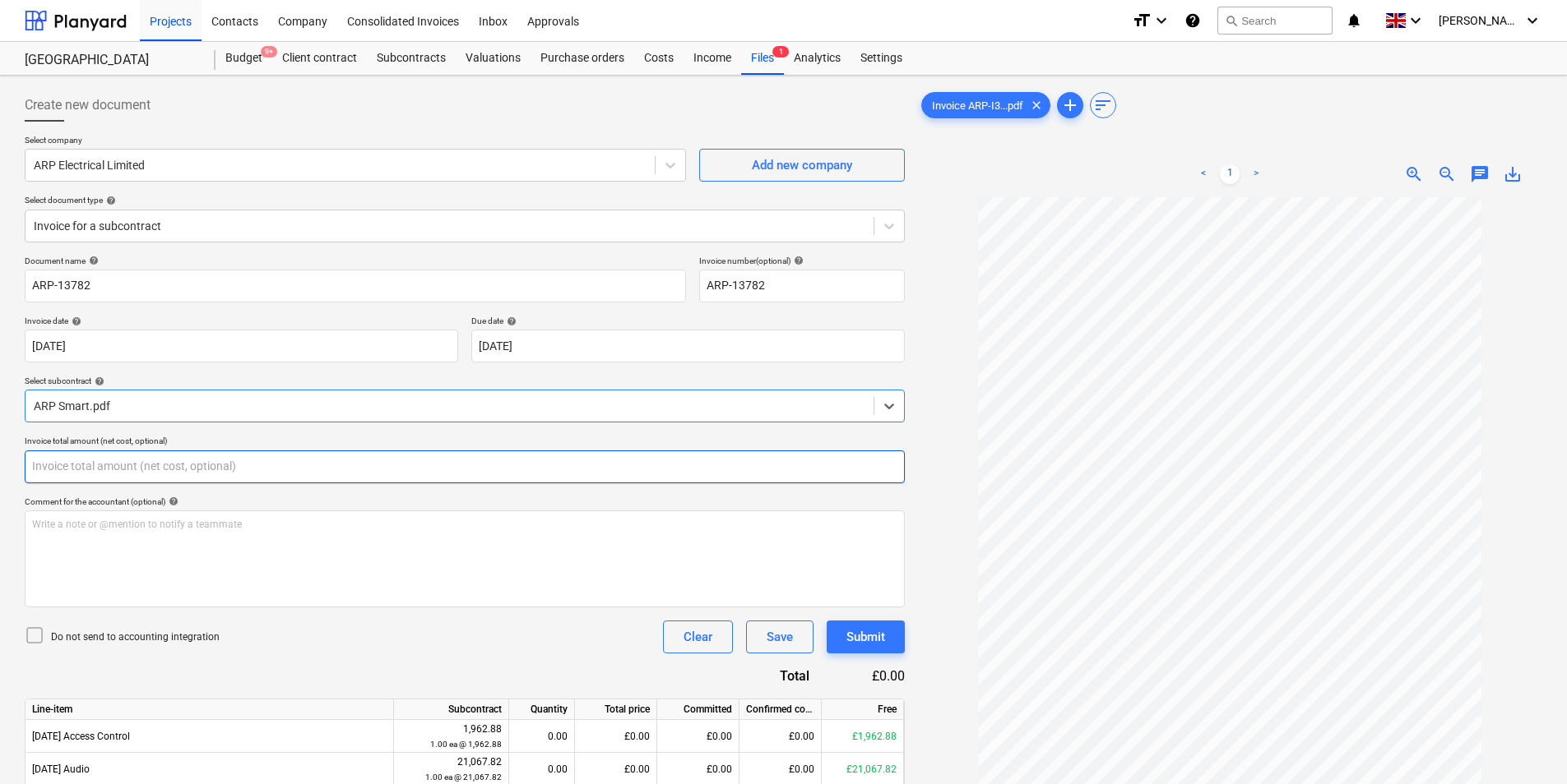
click at [156, 471] on input "text" at bounding box center [464, 467] width 880 height 33
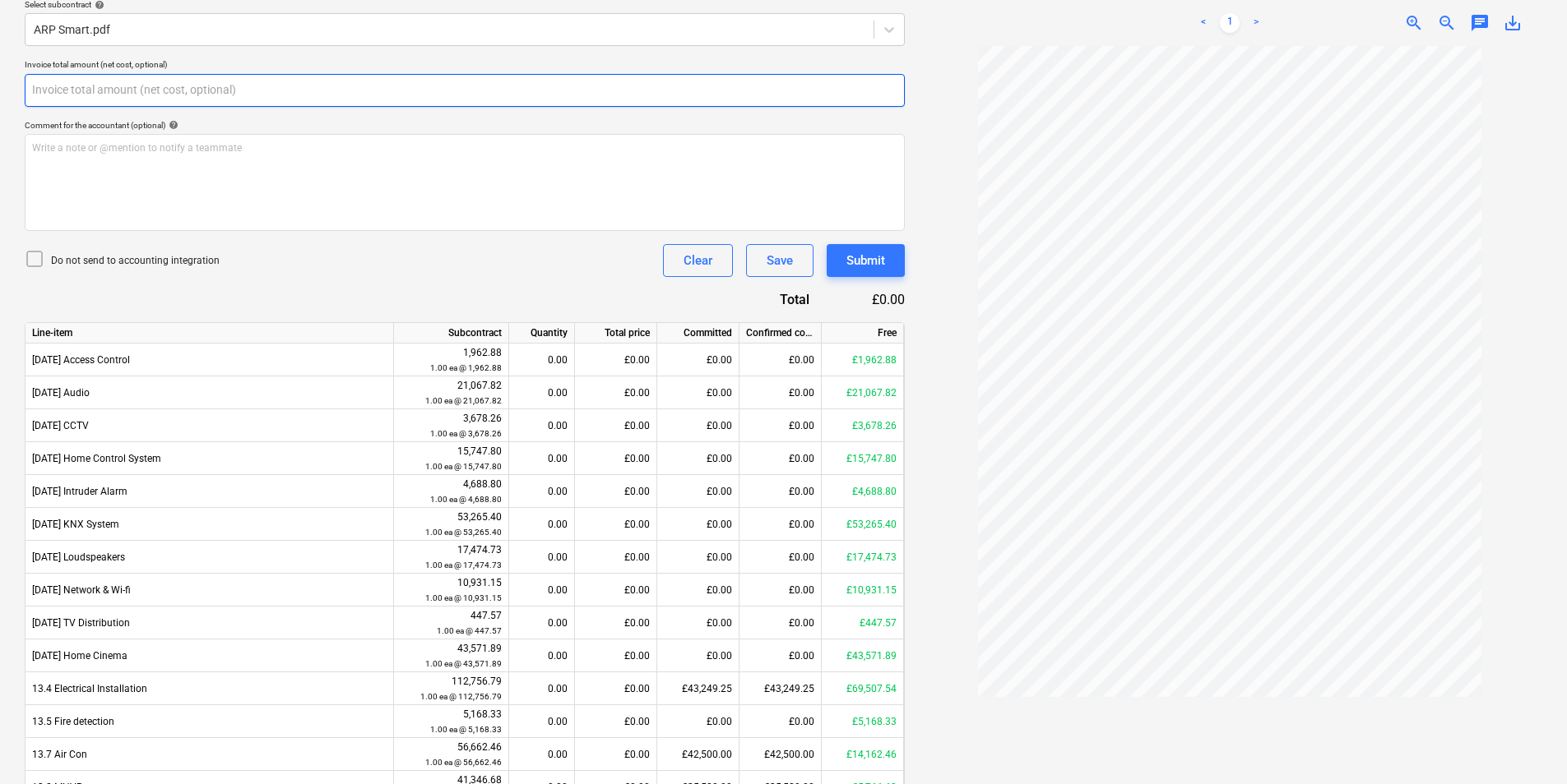
scroll to position [384, 0]
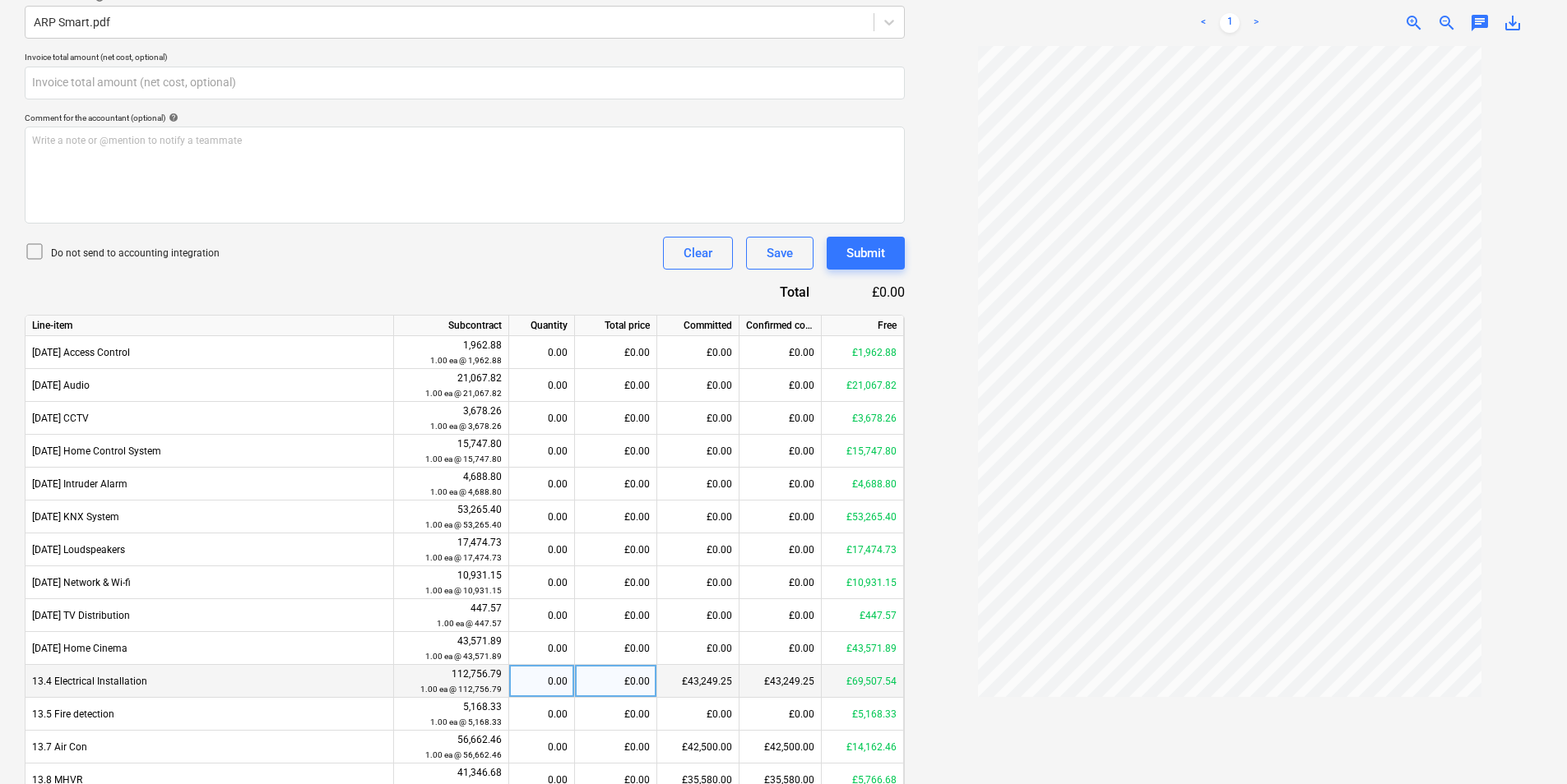
type input "0.00"
click at [580, 686] on div "£0.00" at bounding box center [616, 681] width 82 height 33
type input "10000"
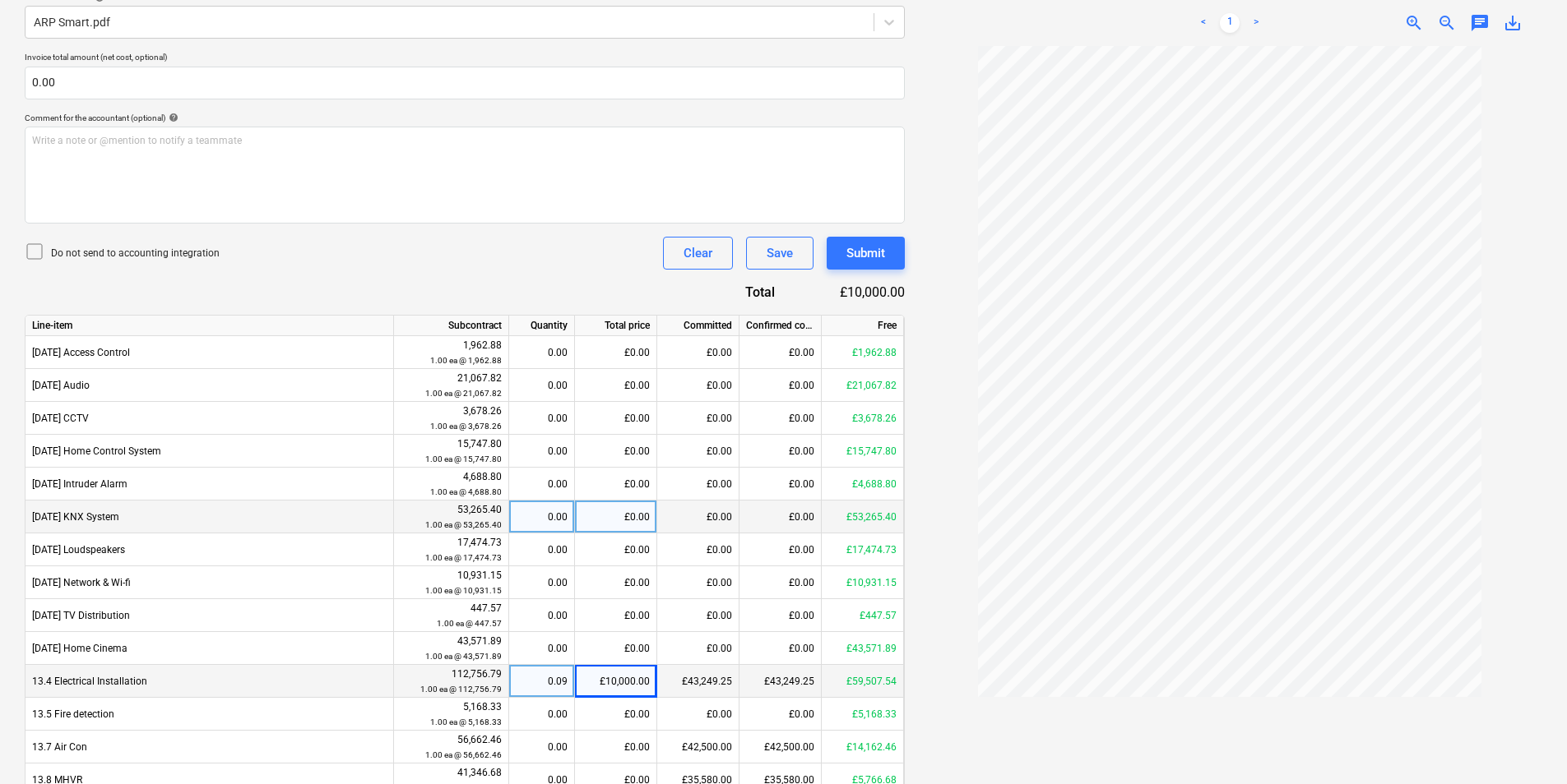
scroll to position [735, 0]
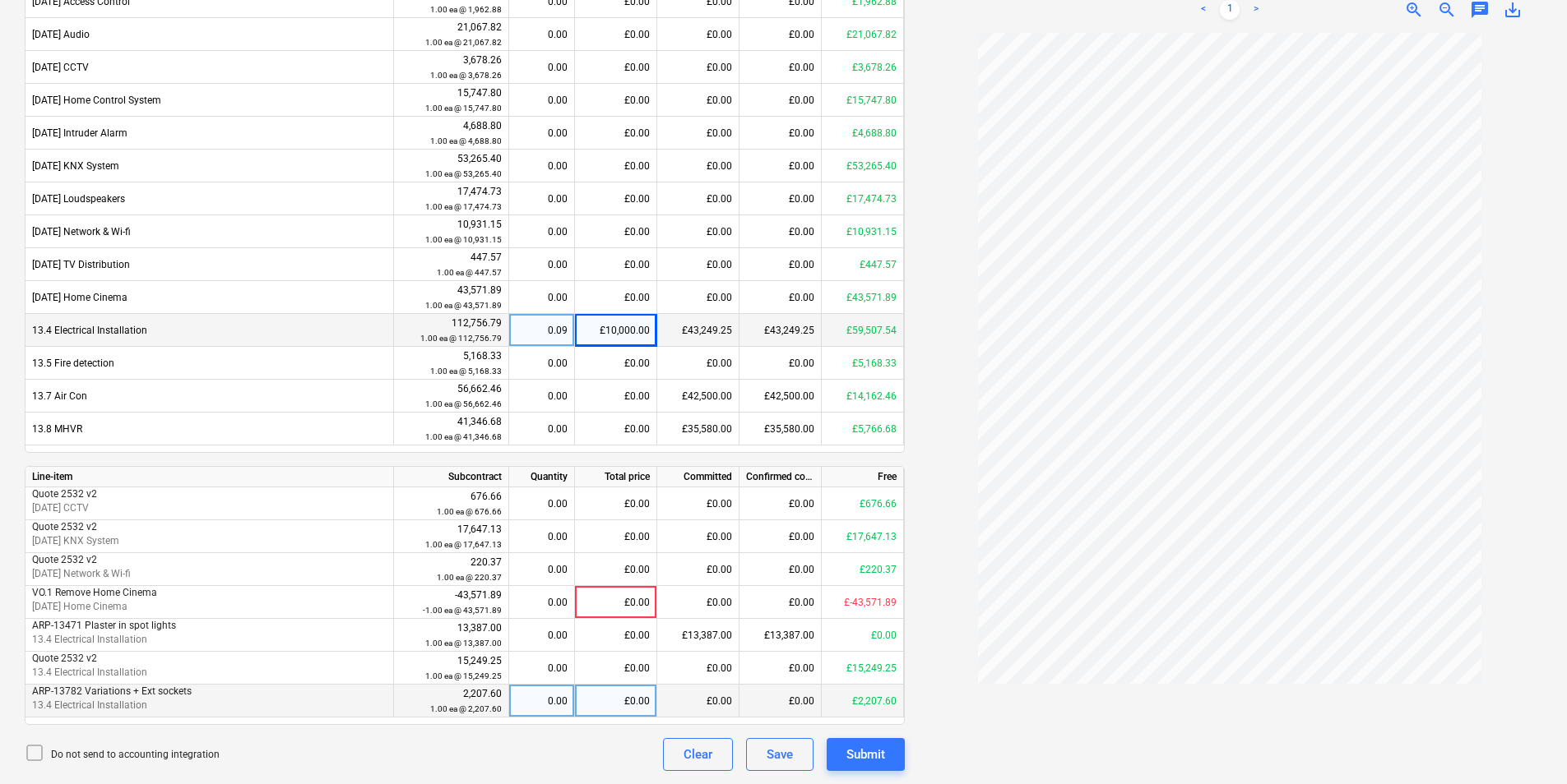
click at [614, 697] on div "£0.00" at bounding box center [616, 701] width 82 height 33
type input "2207.6"
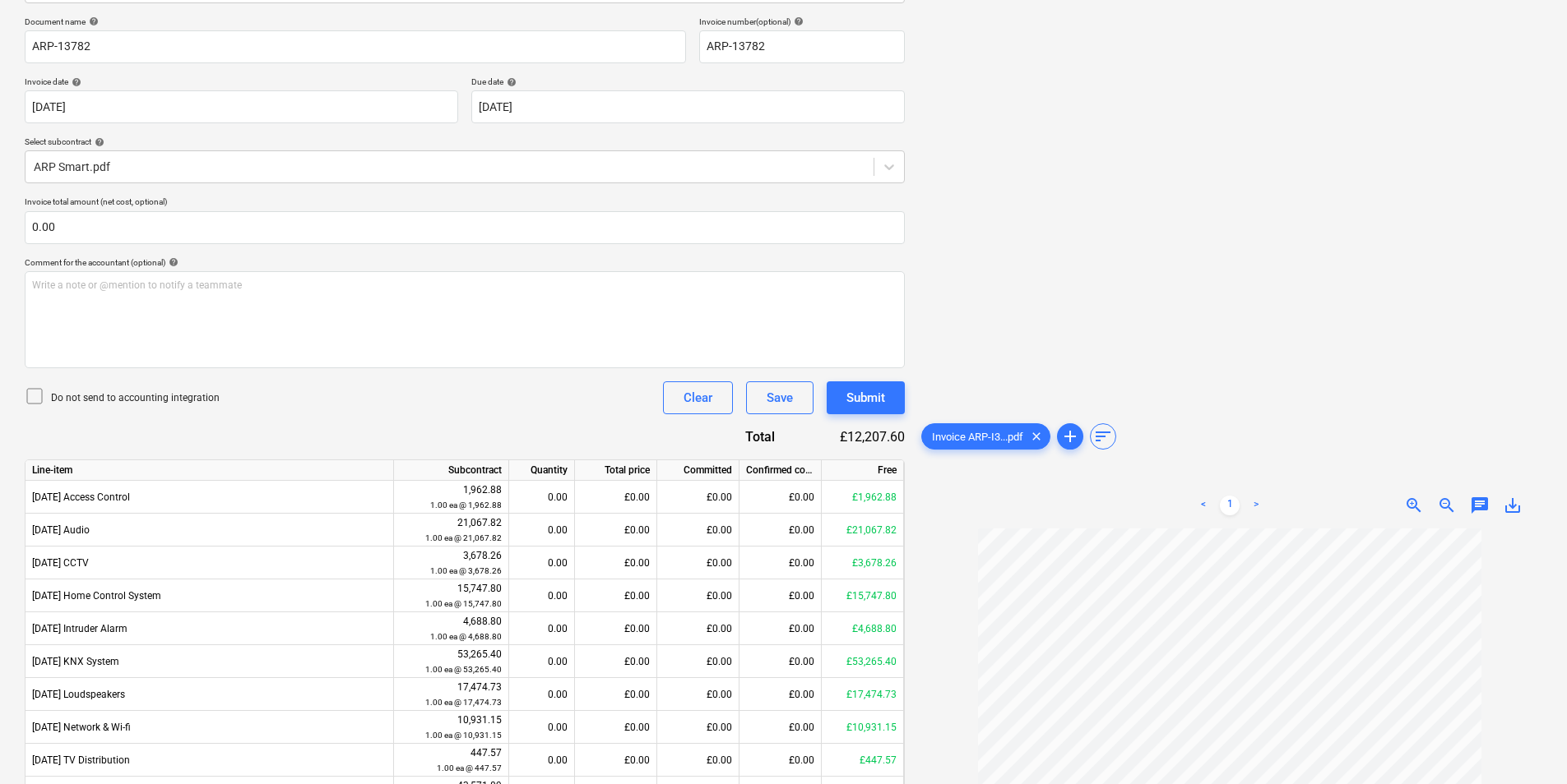
scroll to position [0, 0]
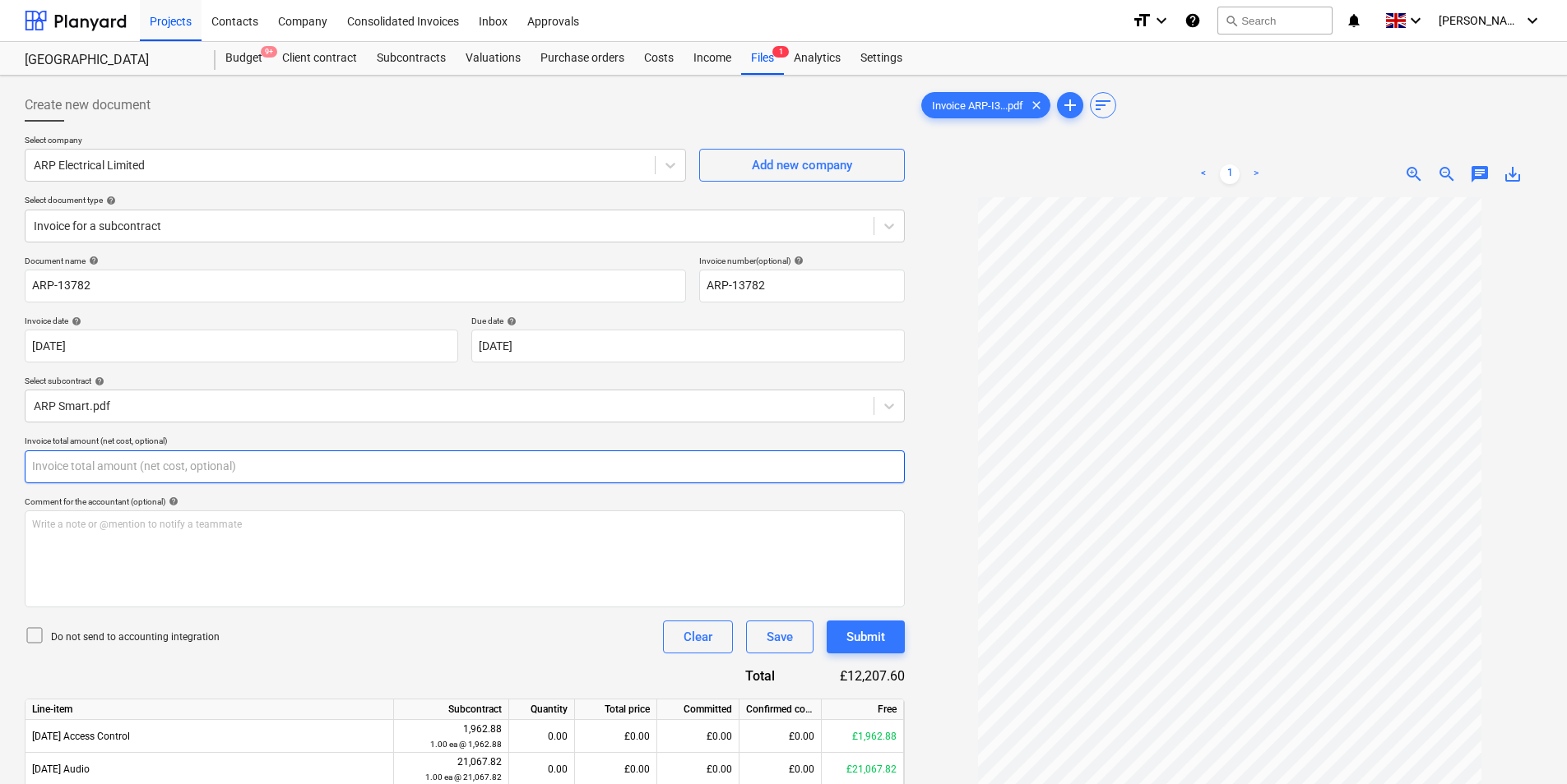
click at [171, 465] on input "text" at bounding box center [464, 467] width 880 height 33
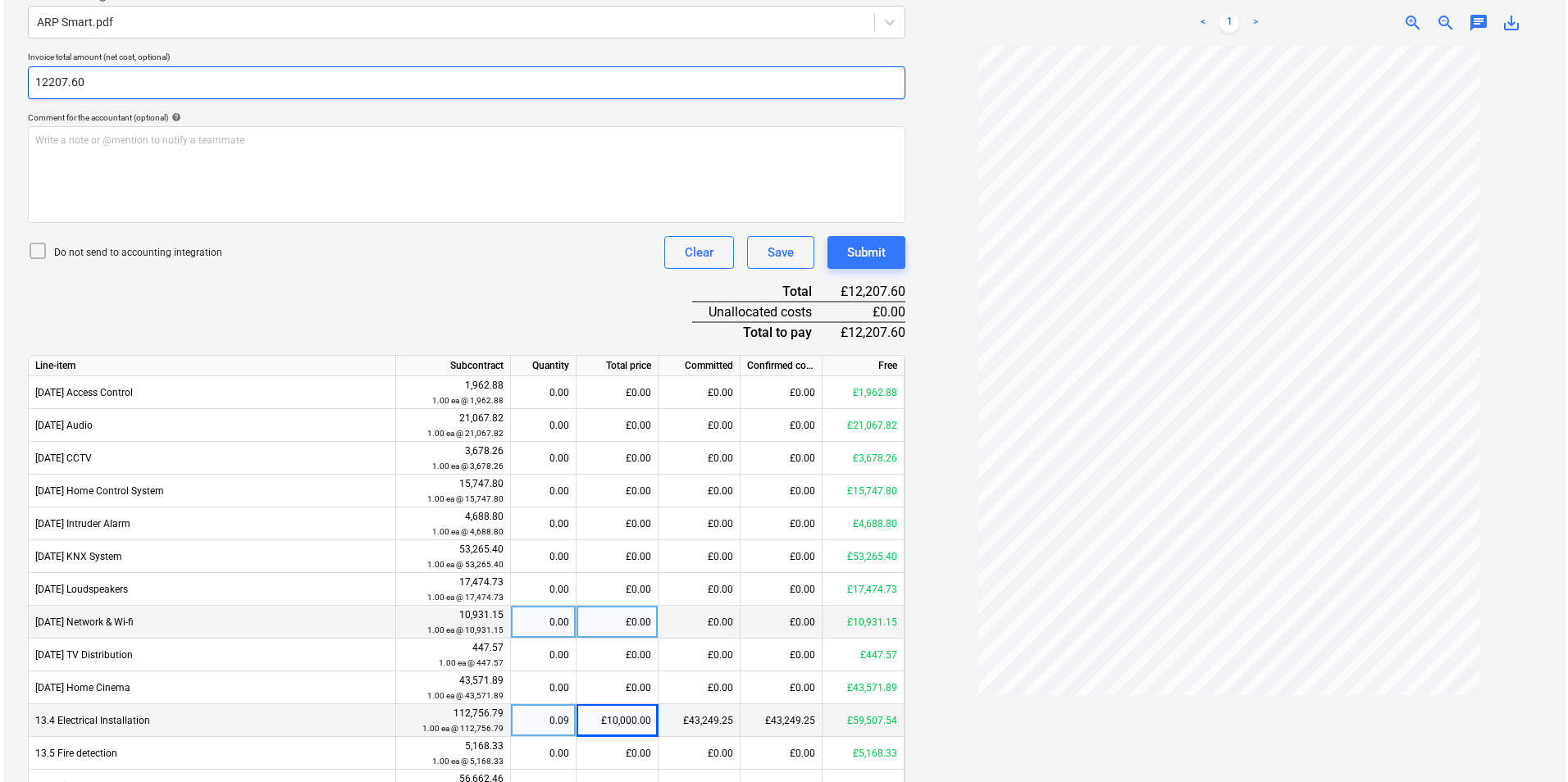
scroll to position [774, 0]
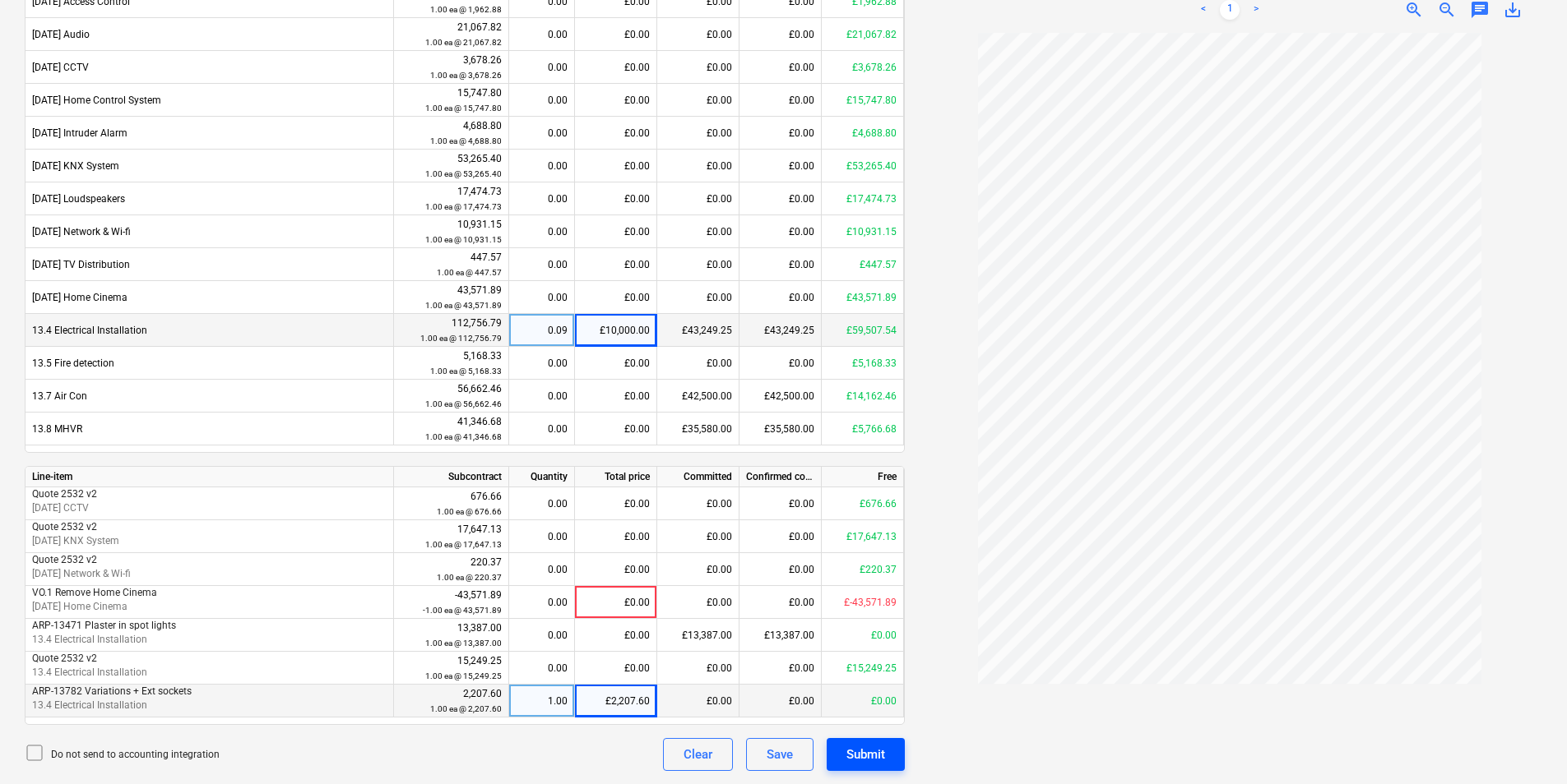
type input "12,207.60"
click at [873, 752] on div "Submit" at bounding box center [866, 755] width 39 height 21
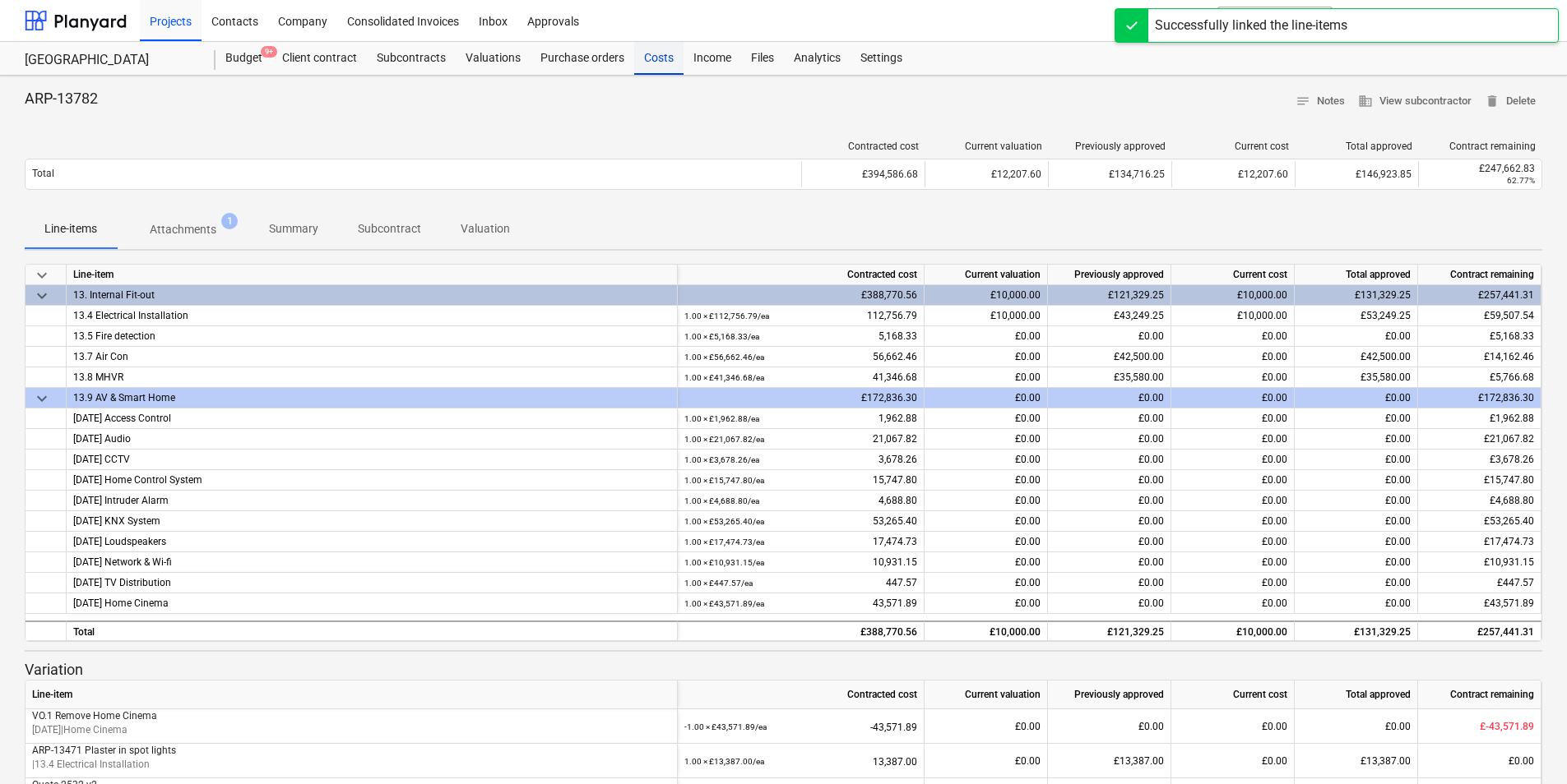
click at [647, 56] on div "Costs" at bounding box center [659, 58] width 50 height 33
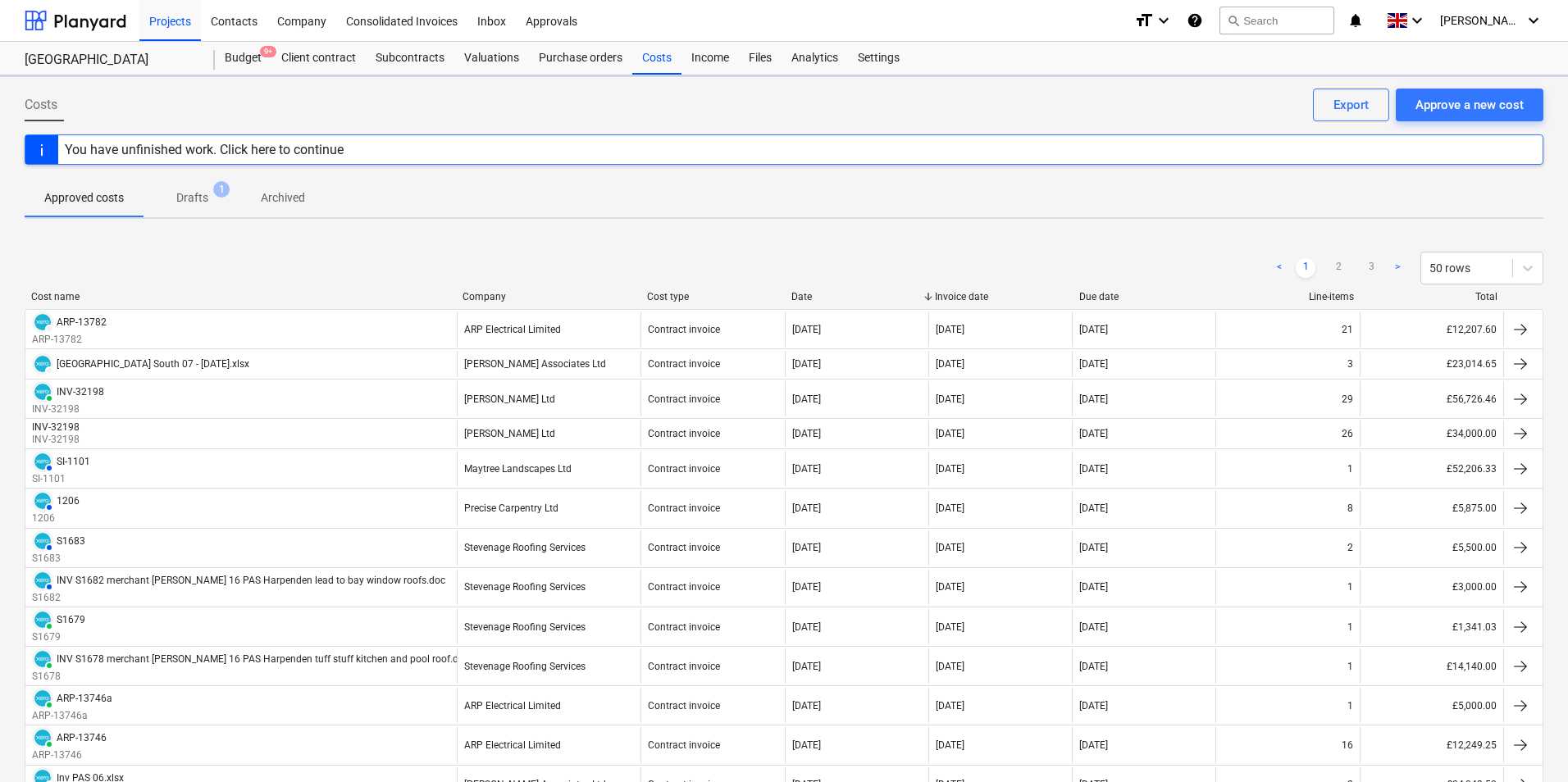
click at [176, 194] on span "Drafts 1" at bounding box center [193, 197] width 58 height 17
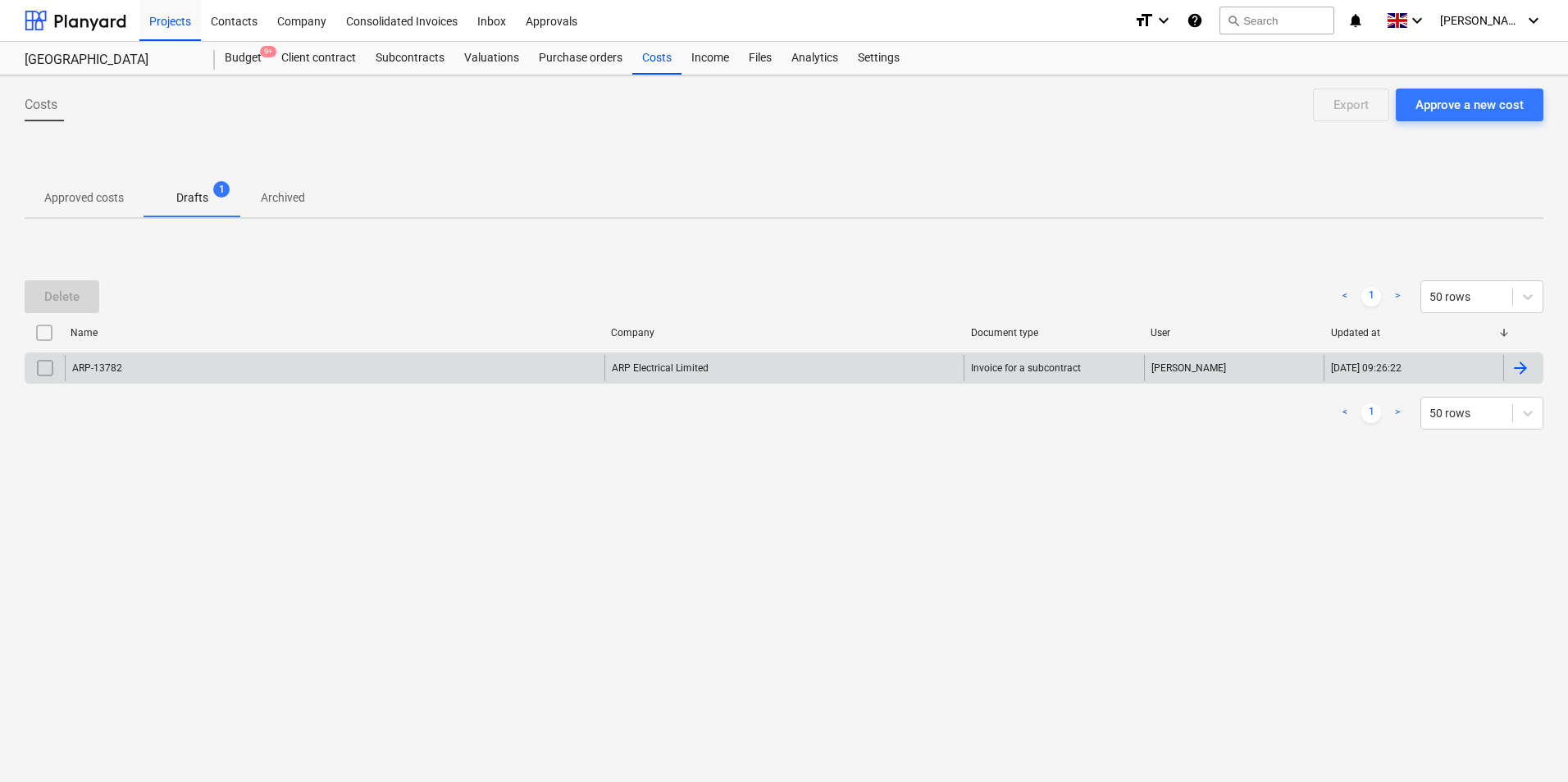
click at [42, 372] on input "checkbox" at bounding box center [45, 368] width 27 height 27
click at [54, 296] on div "Delete" at bounding box center [62, 297] width 35 height 21
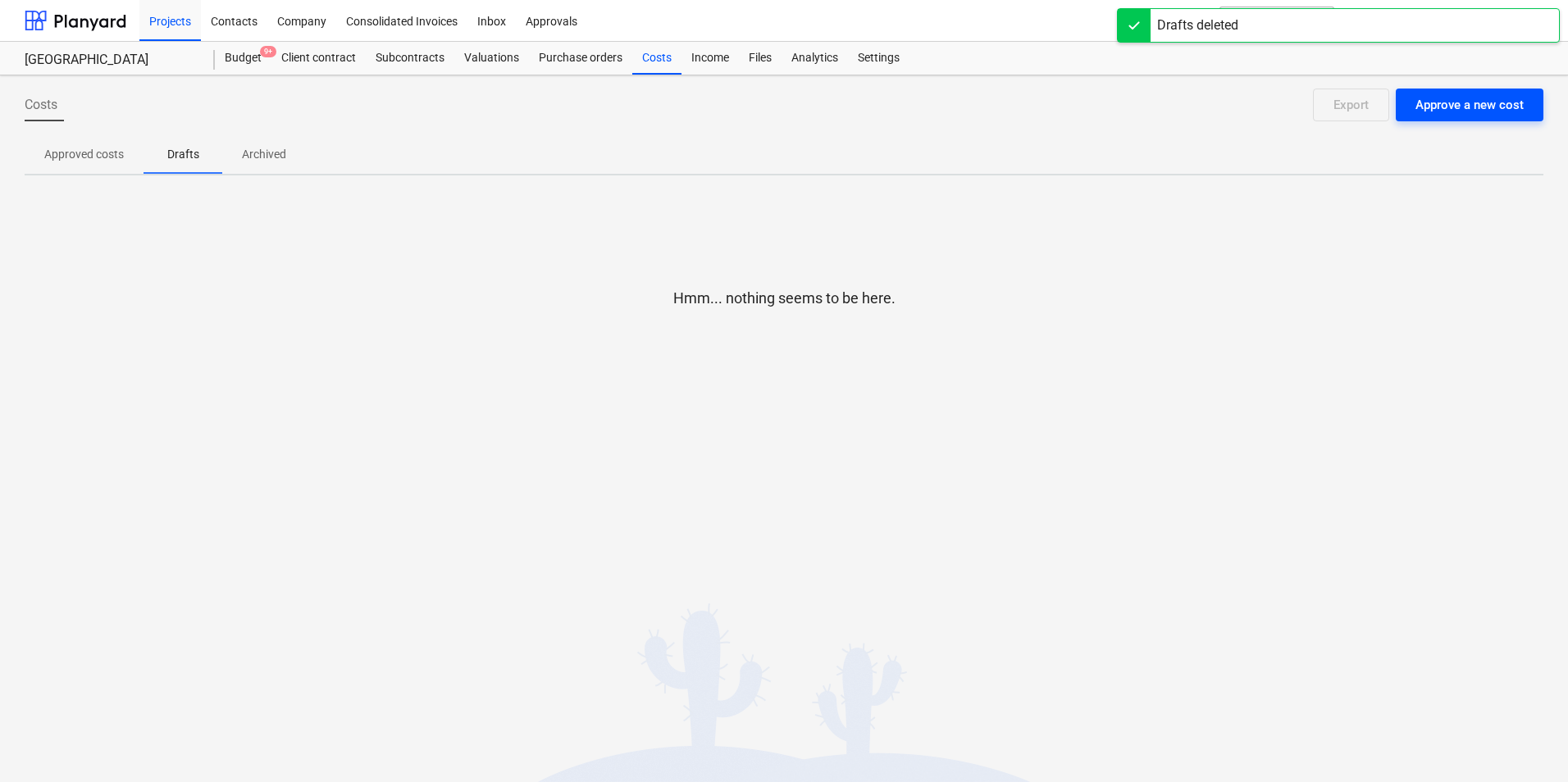
click at [1496, 108] on div "Approve a new cost" at bounding box center [1470, 105] width 108 height 21
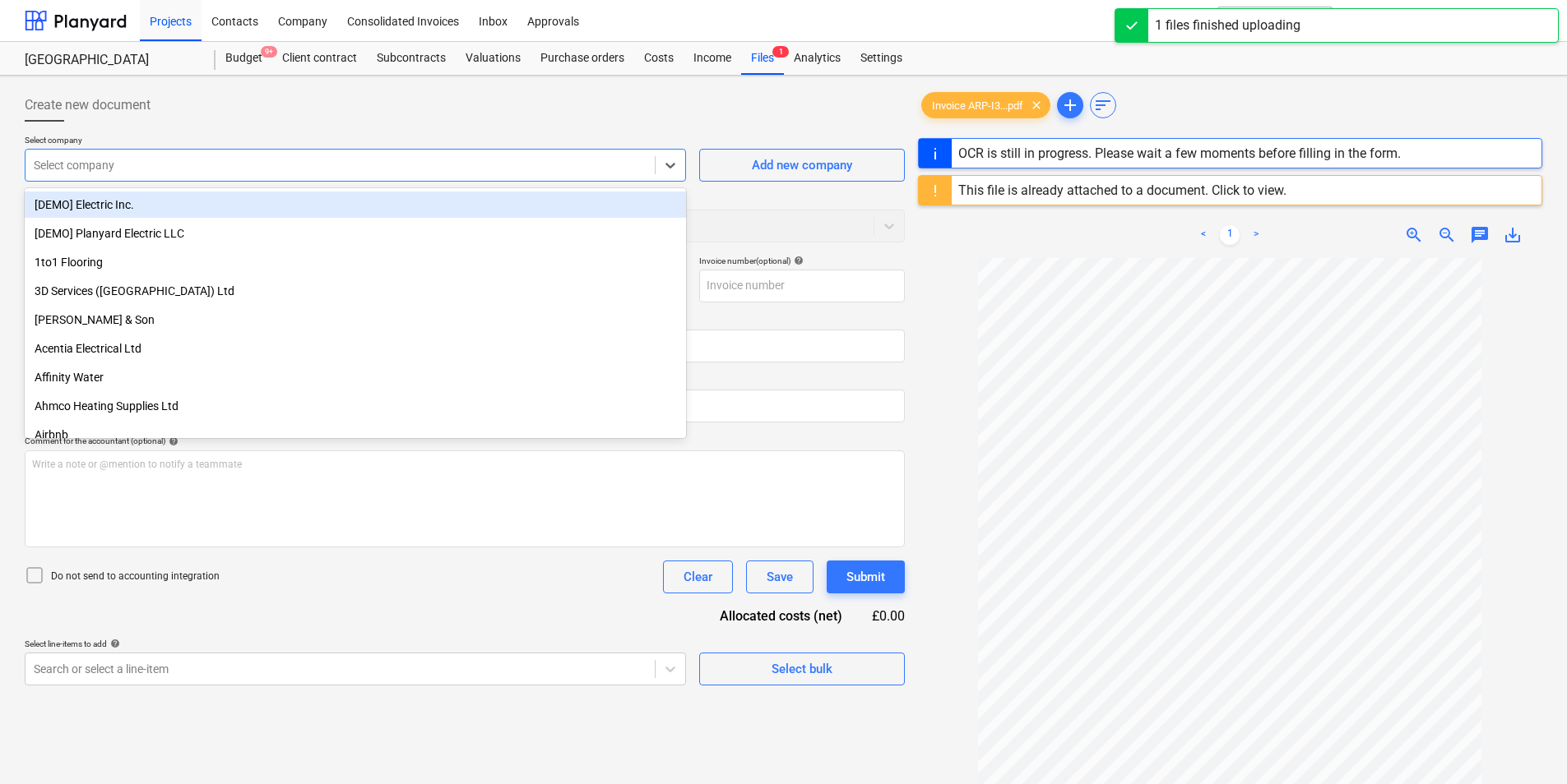
click at [269, 164] on div at bounding box center [339, 165] width 612 height 17
type input "ARP-13782"
type input "[DATE]"
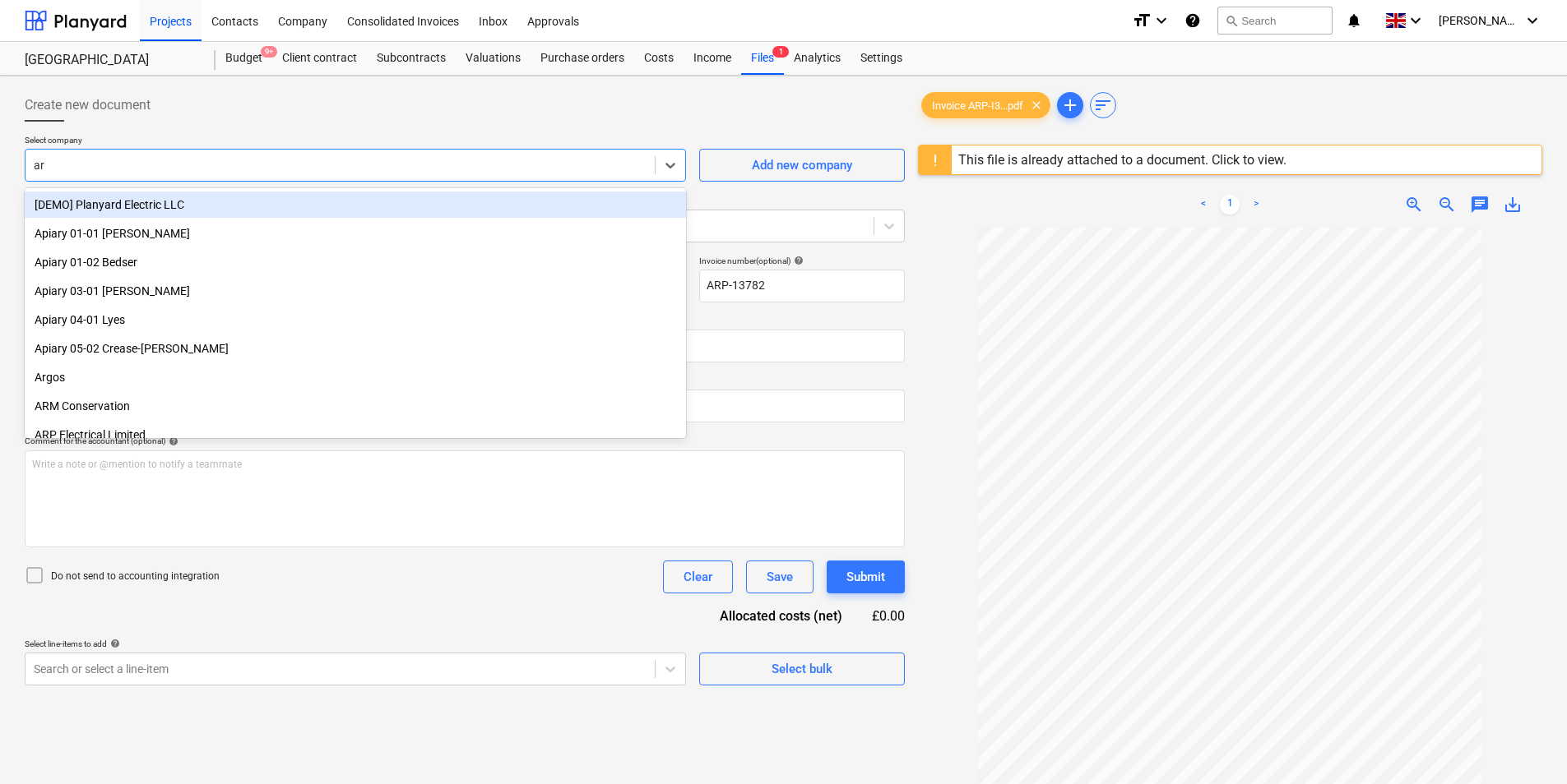
type input "arp"
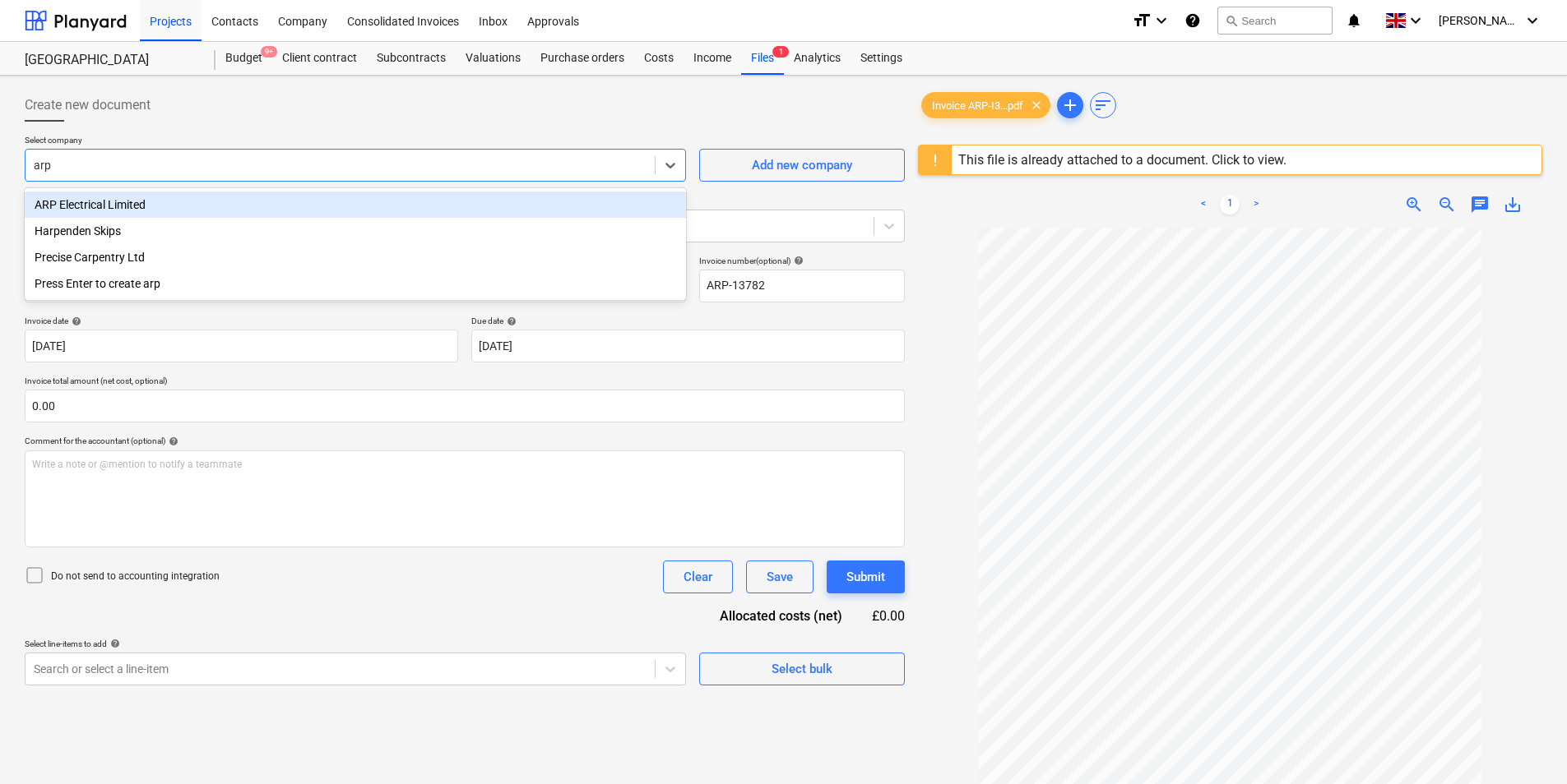
click at [181, 206] on div "ARP Electrical Limited" at bounding box center [355, 205] width 661 height 27
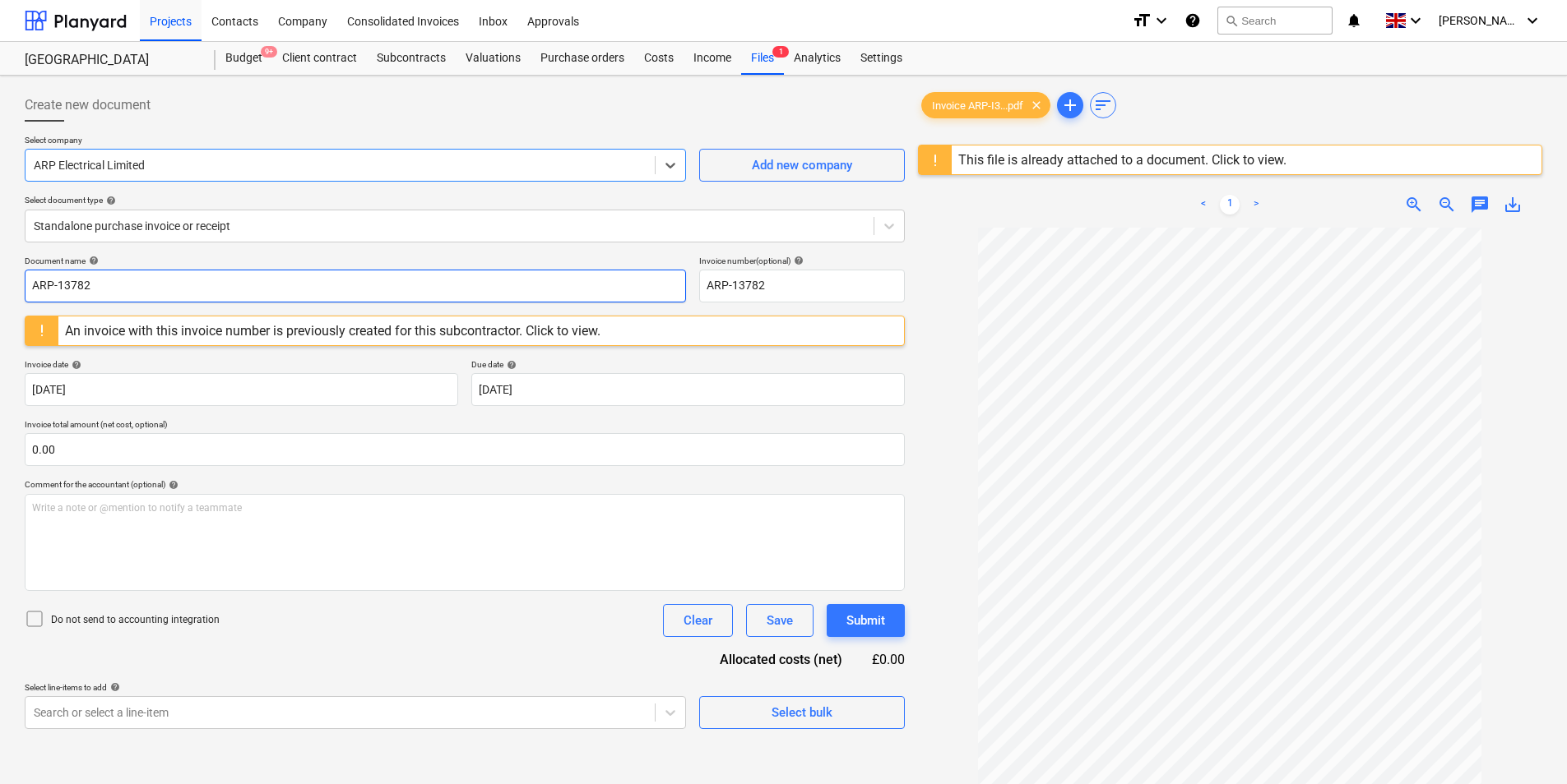
click at [143, 283] on input "ARP-13782" at bounding box center [355, 285] width 661 height 33
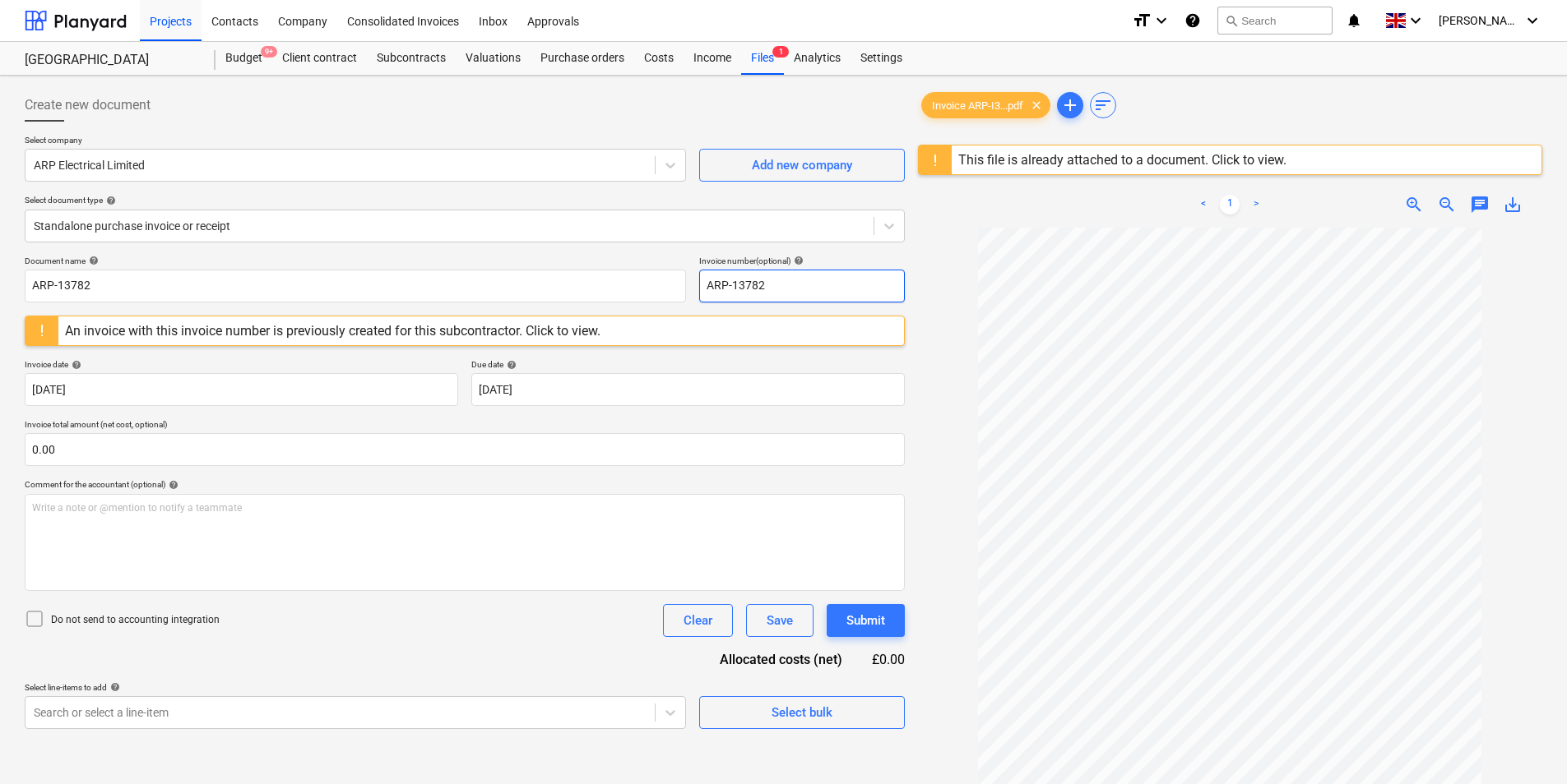
click at [793, 283] on input "ARP-13782" at bounding box center [802, 285] width 206 height 33
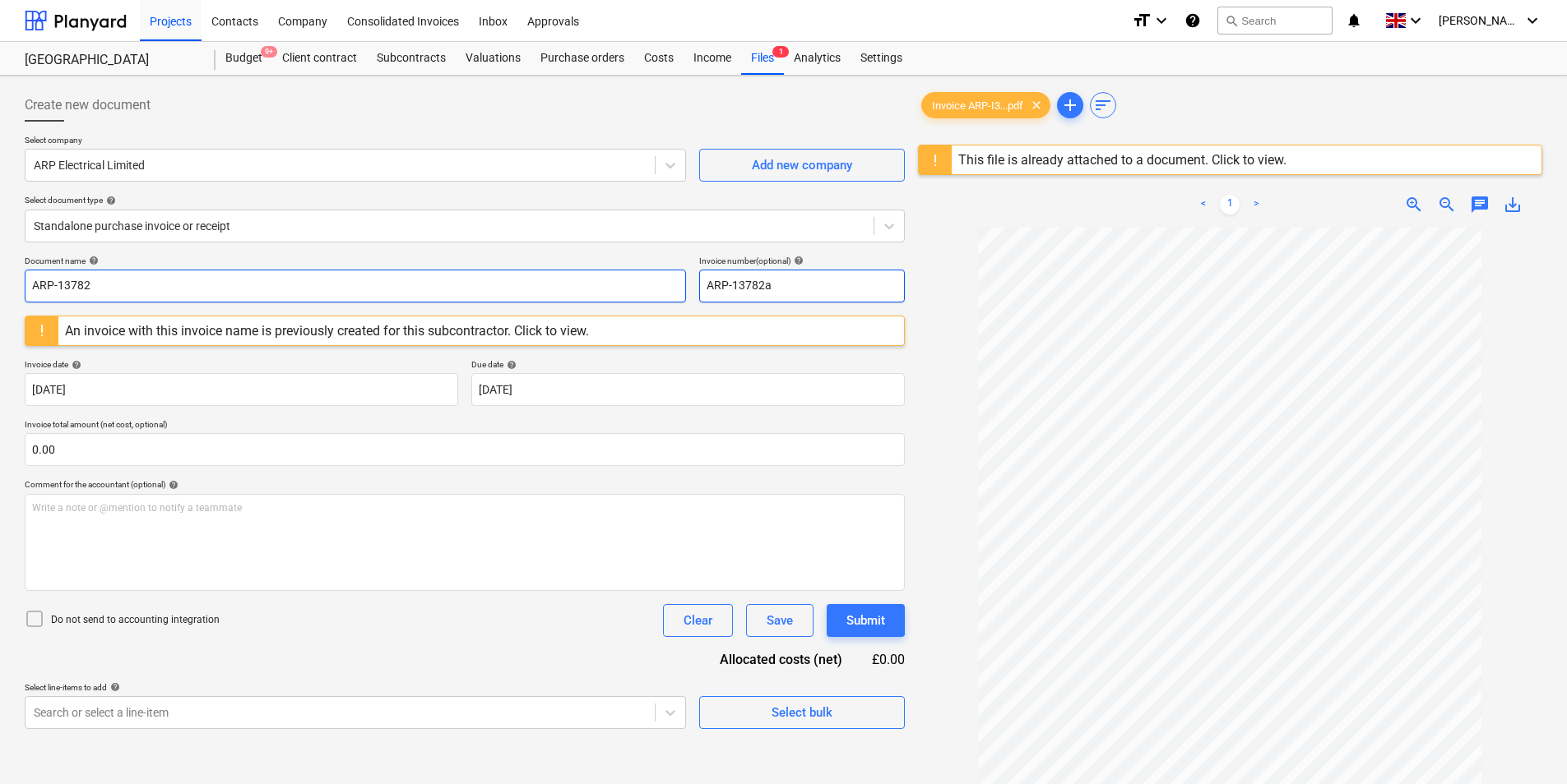
type input "ARP-13782a"
click at [204, 284] on input "ARP-13782" at bounding box center [355, 285] width 661 height 33
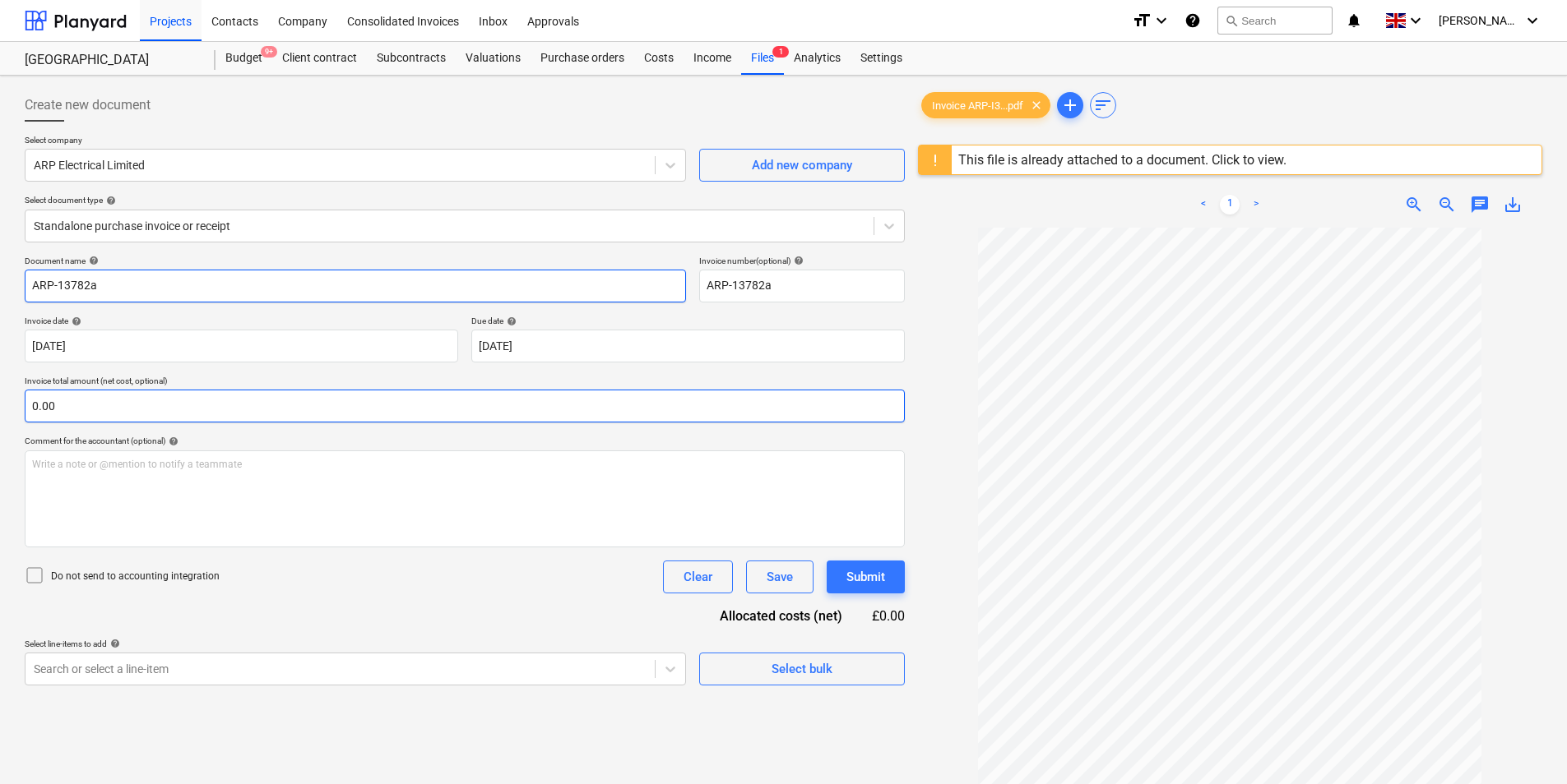
type input "ARP-13782a"
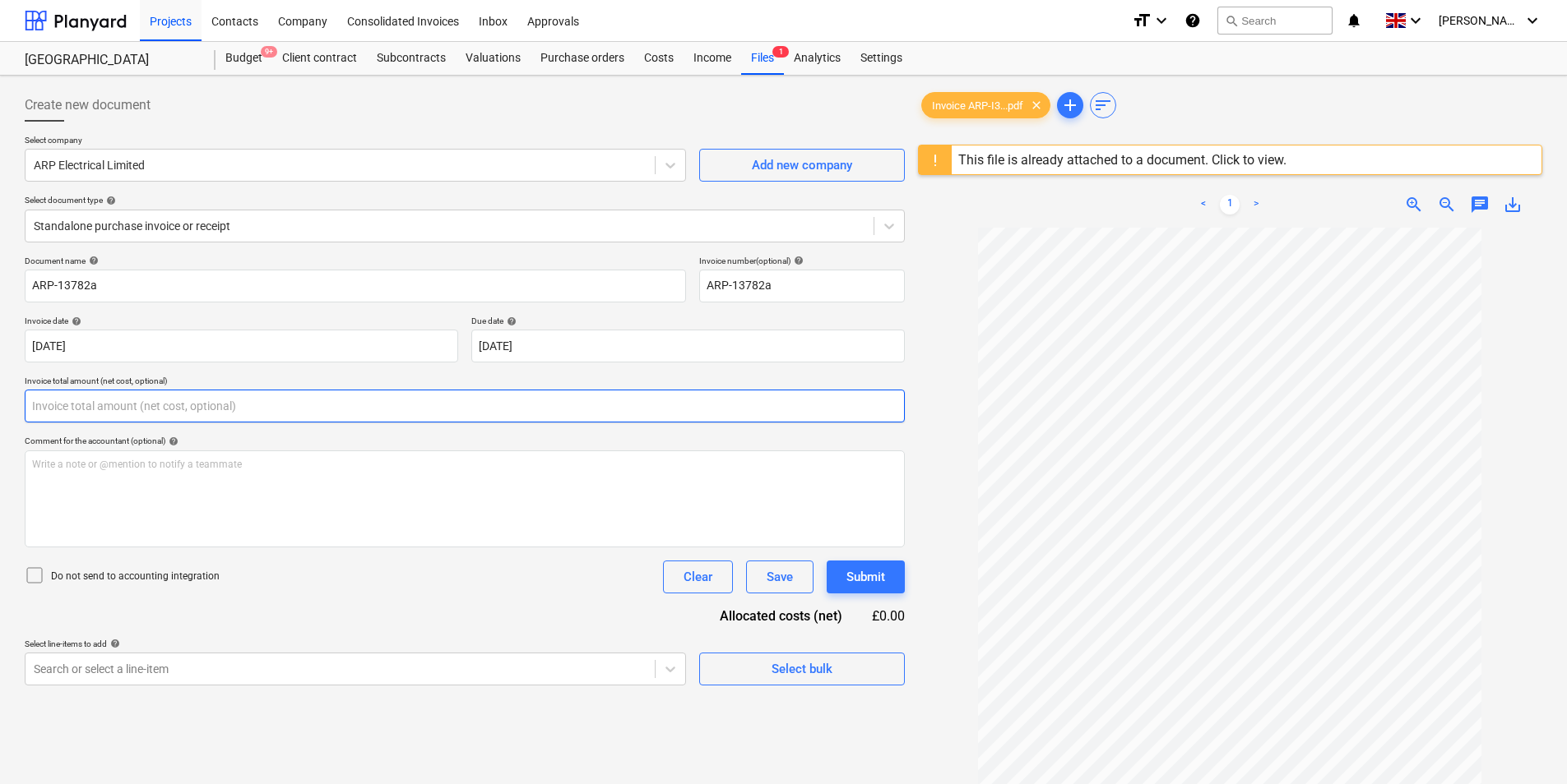
click at [230, 407] on input "text" at bounding box center [464, 406] width 880 height 33
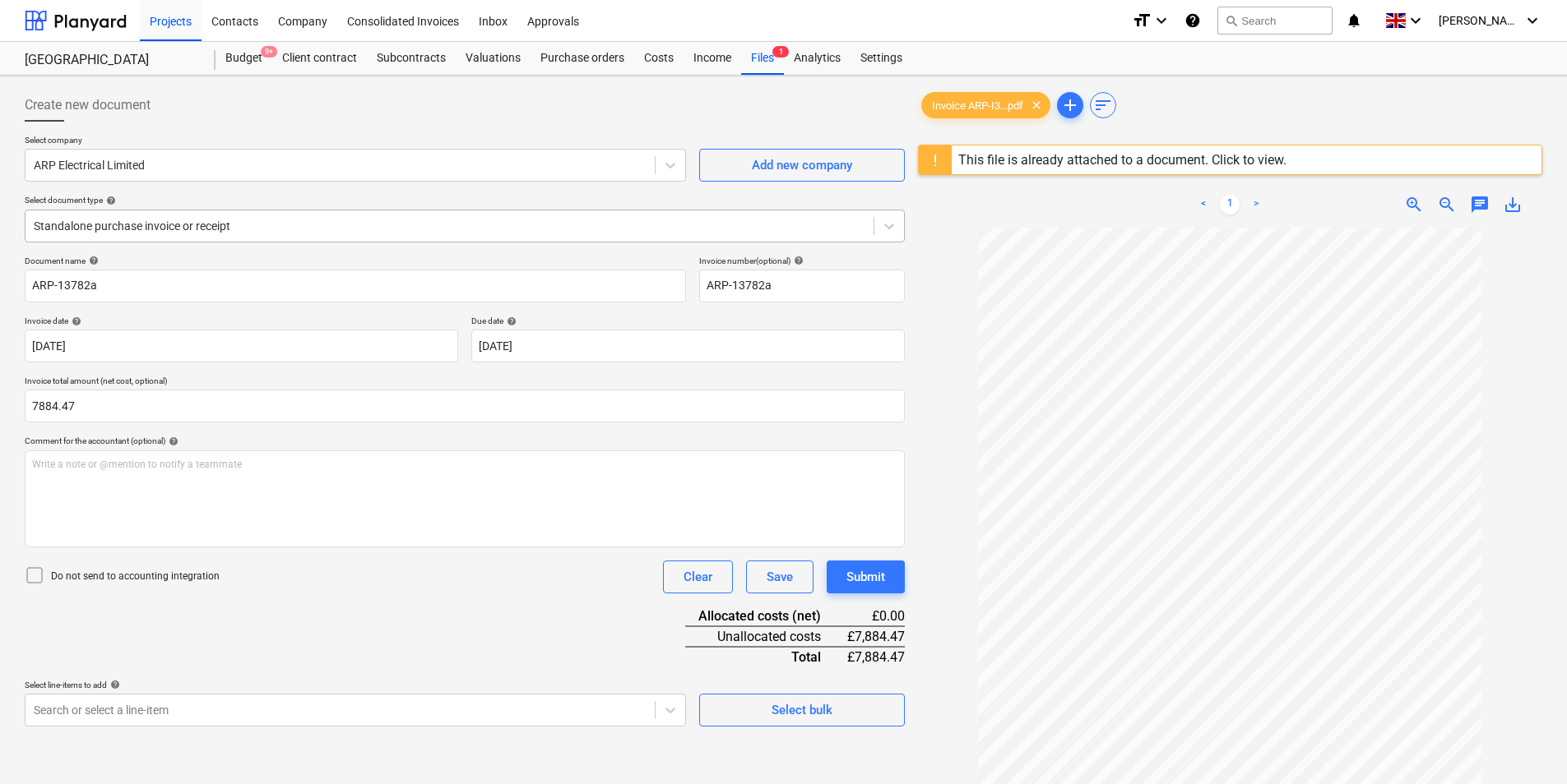
type input "7,884.47"
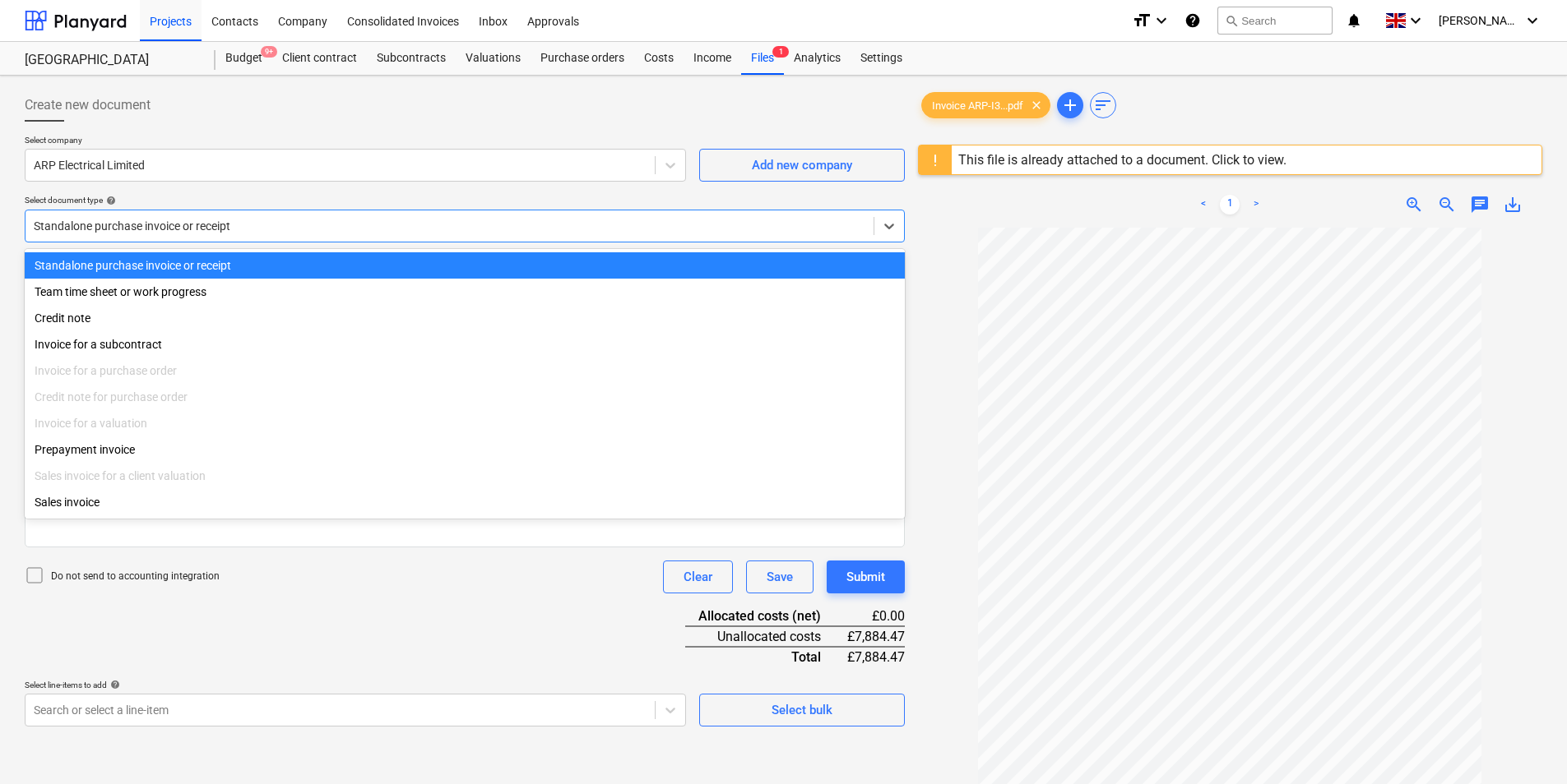
drag, startPoint x: 317, startPoint y: 216, endPoint x: 308, endPoint y: 229, distance: 15.8
click at [317, 218] on div at bounding box center [449, 226] width 831 height 17
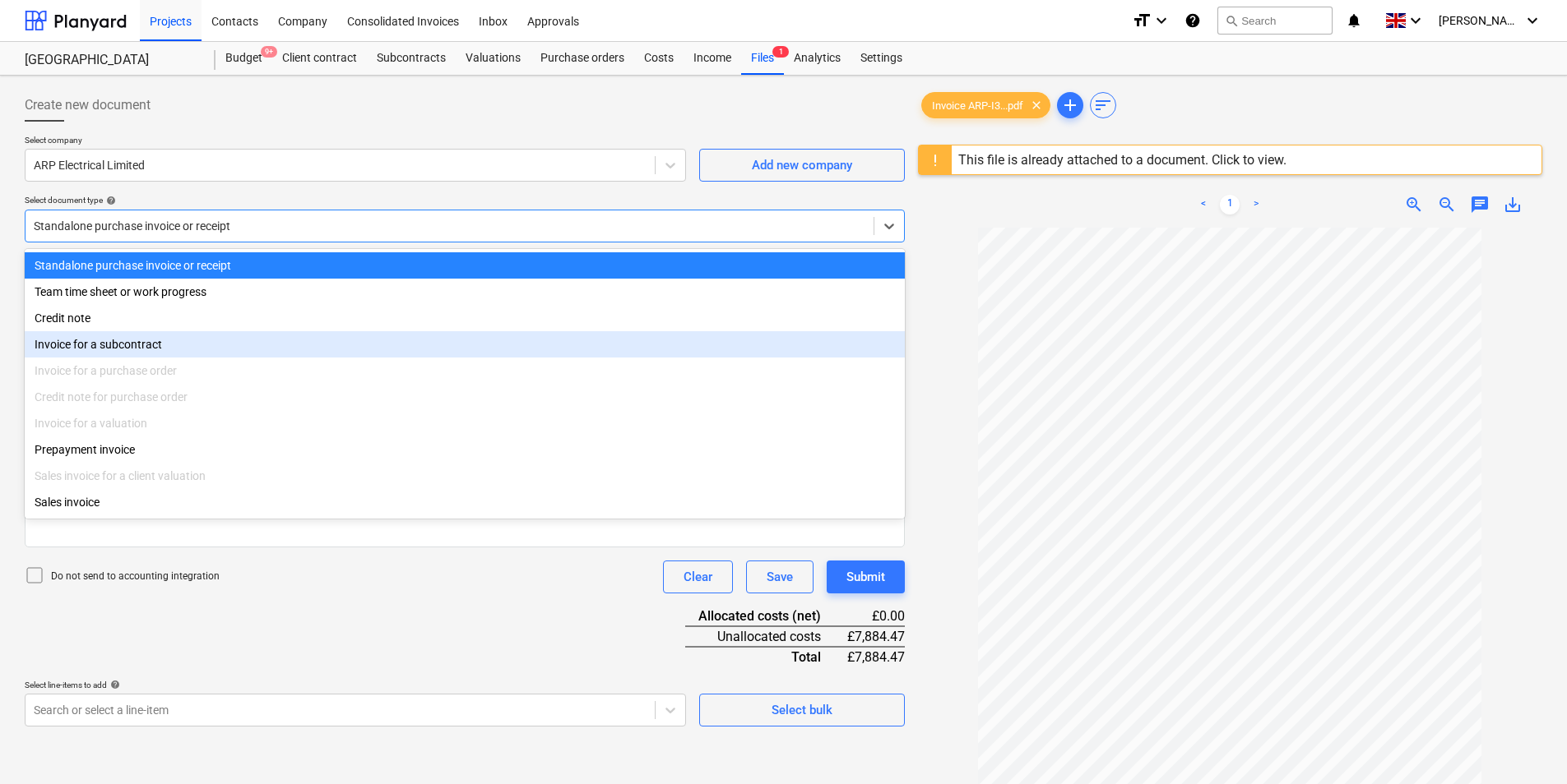
click at [155, 343] on div "Invoice for a subcontract" at bounding box center [464, 345] width 880 height 27
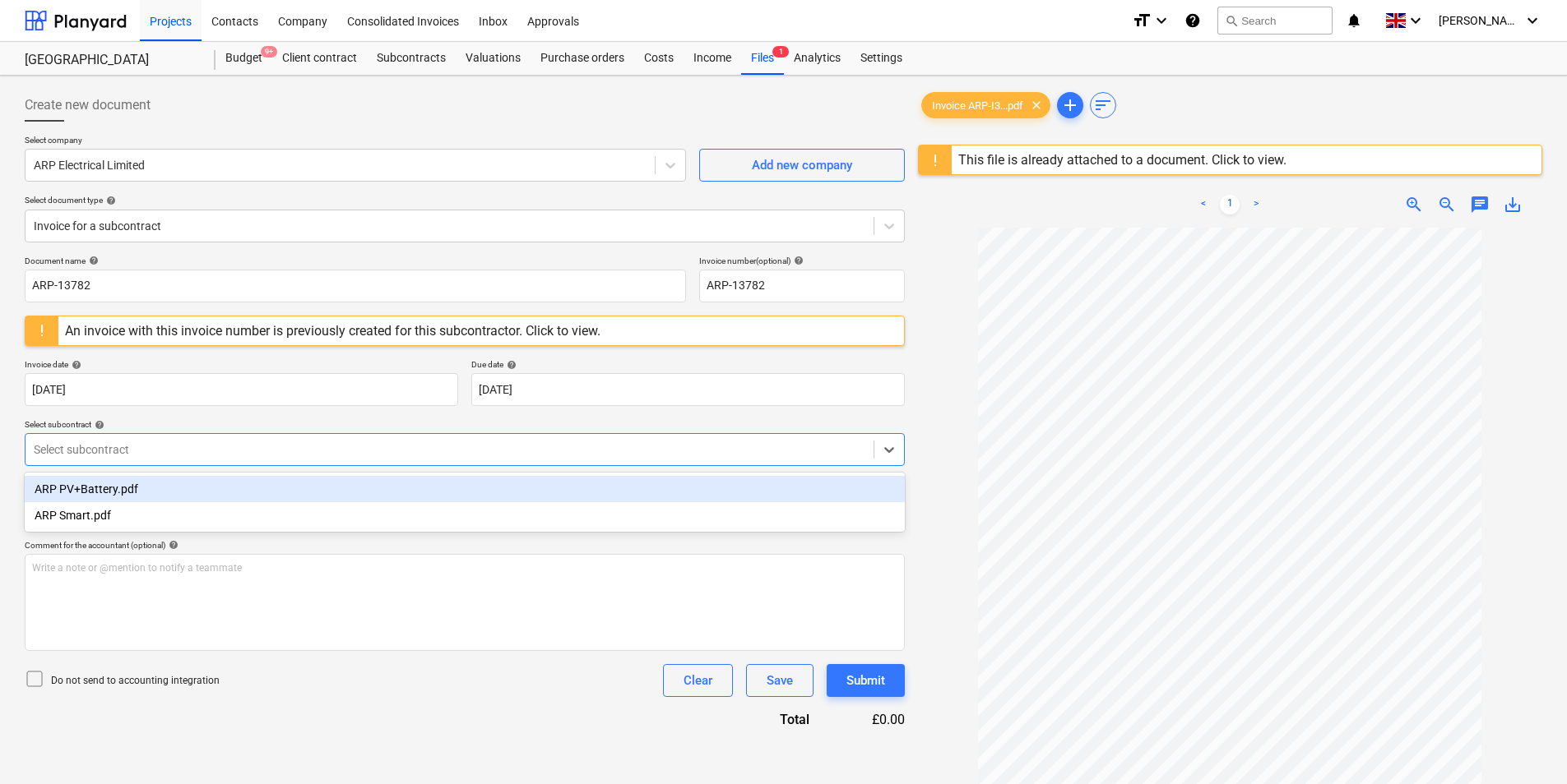
click at [186, 407] on div "Document name help ARP-13782 Invoice number (optional) help ARP-13782 An invoic…" at bounding box center [464, 493] width 880 height 474
drag, startPoint x: 137, startPoint y: 493, endPoint x: 127, endPoint y: 497, distance: 10.8
click at [131, 497] on div "ARP PV+Battery.pdf" at bounding box center [464, 489] width 880 height 27
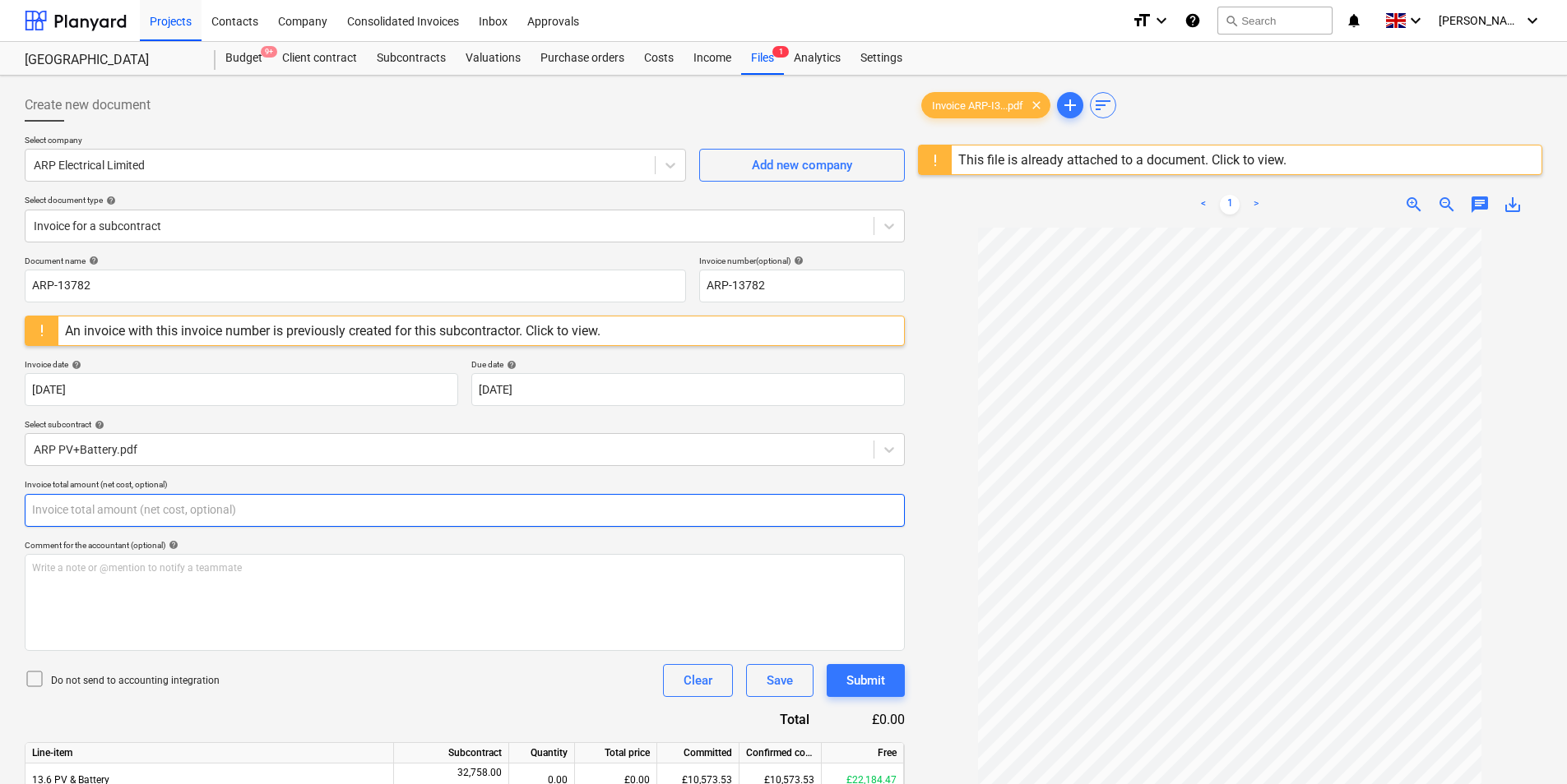
click at [111, 508] on input "text" at bounding box center [464, 510] width 880 height 33
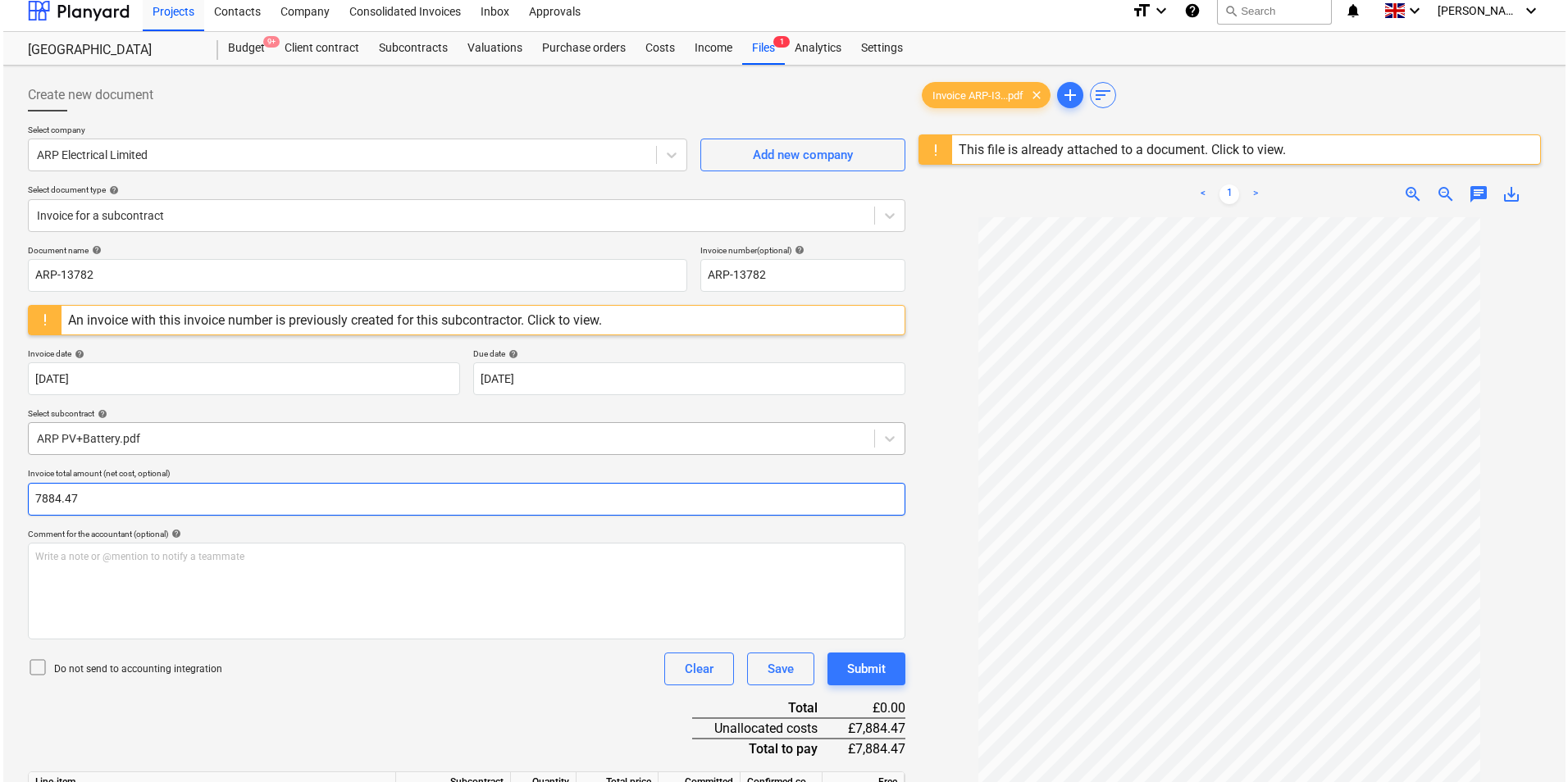
scroll to position [194, 0]
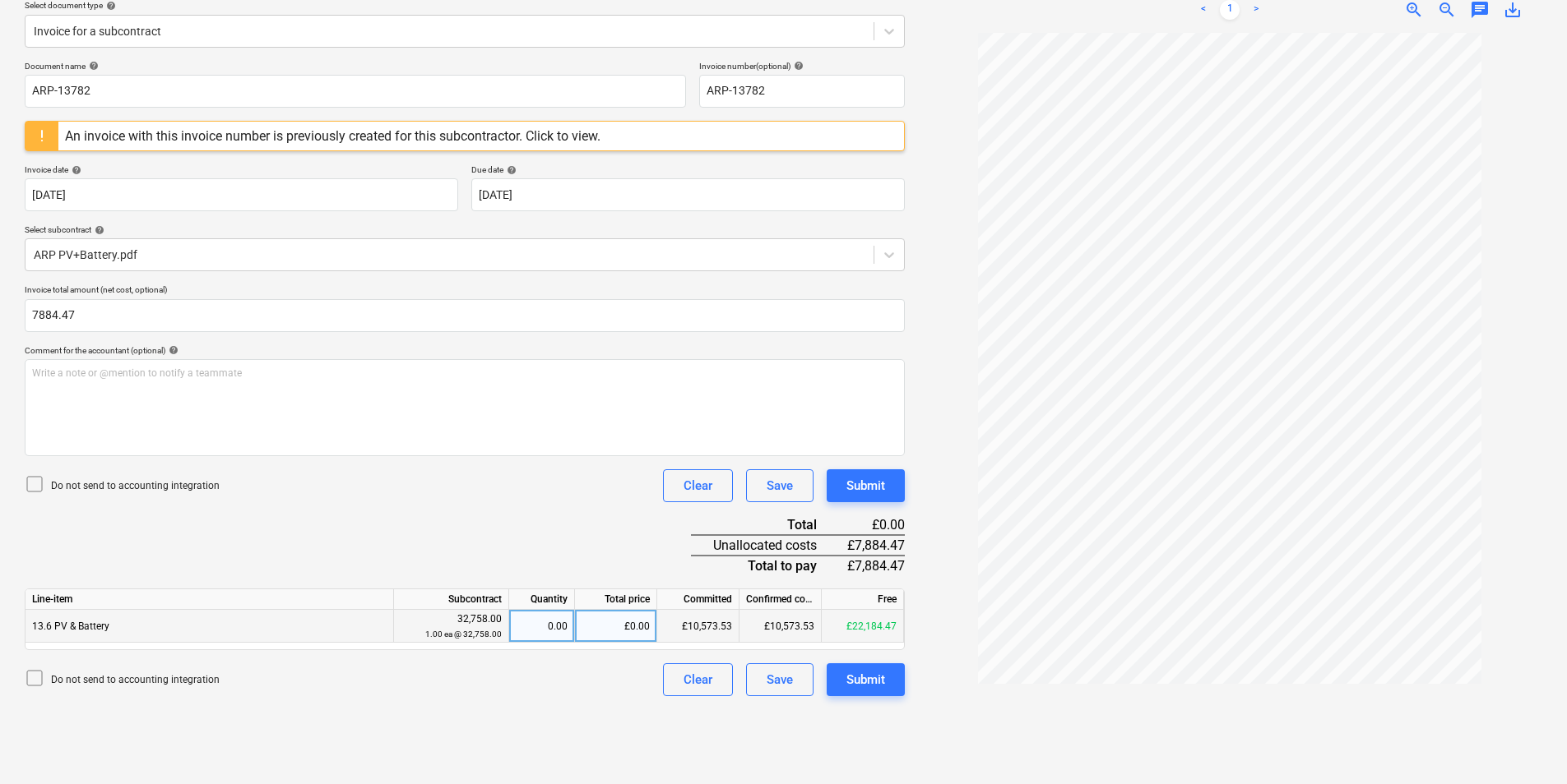
type input "7,884.47"
click at [613, 633] on div "£0.00" at bounding box center [616, 626] width 82 height 33
type input "7884.47"
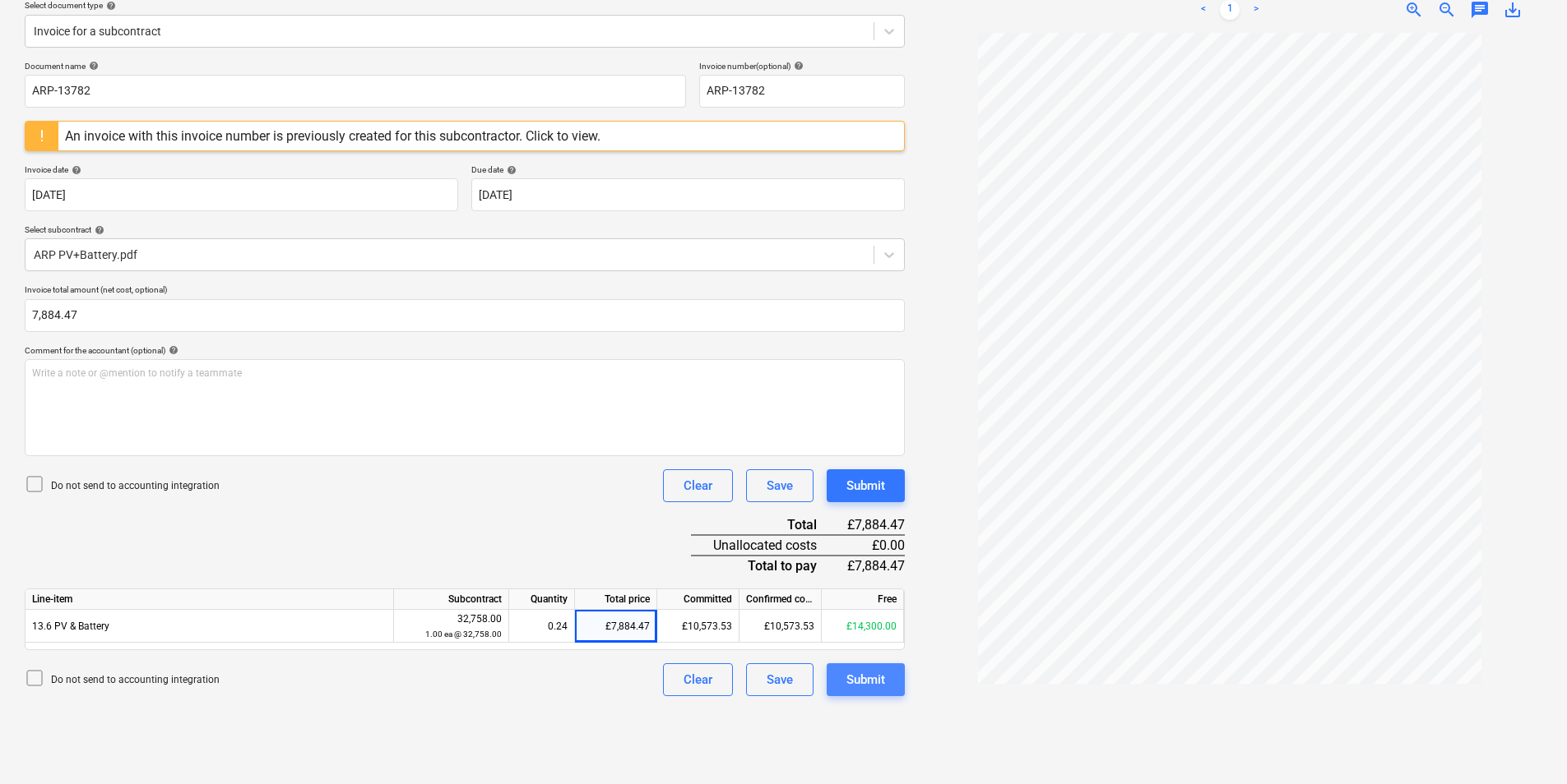
click at [879, 687] on div "Submit" at bounding box center [866, 679] width 39 height 21
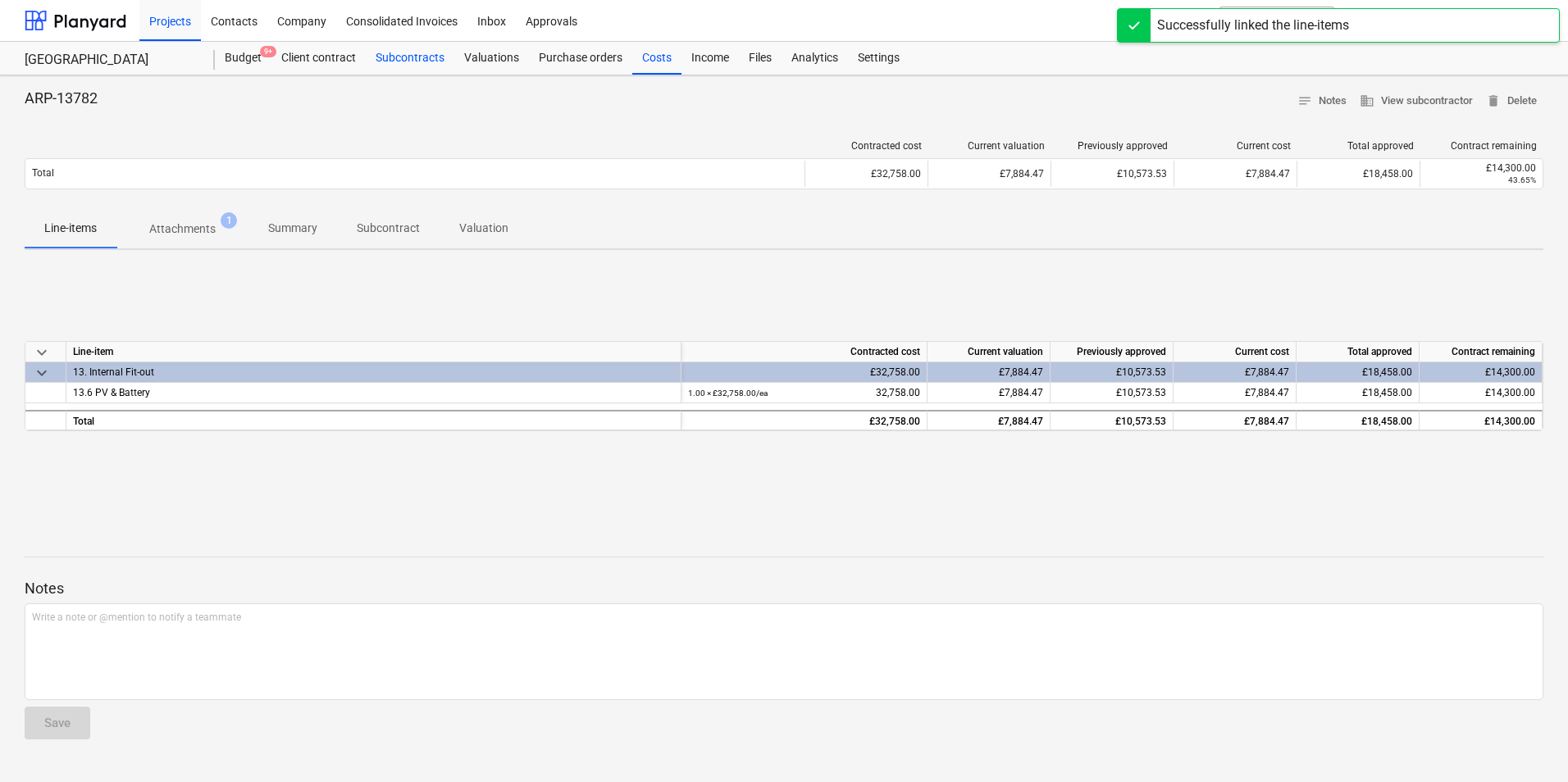
click at [408, 58] on div "Subcontracts" at bounding box center [410, 57] width 88 height 33
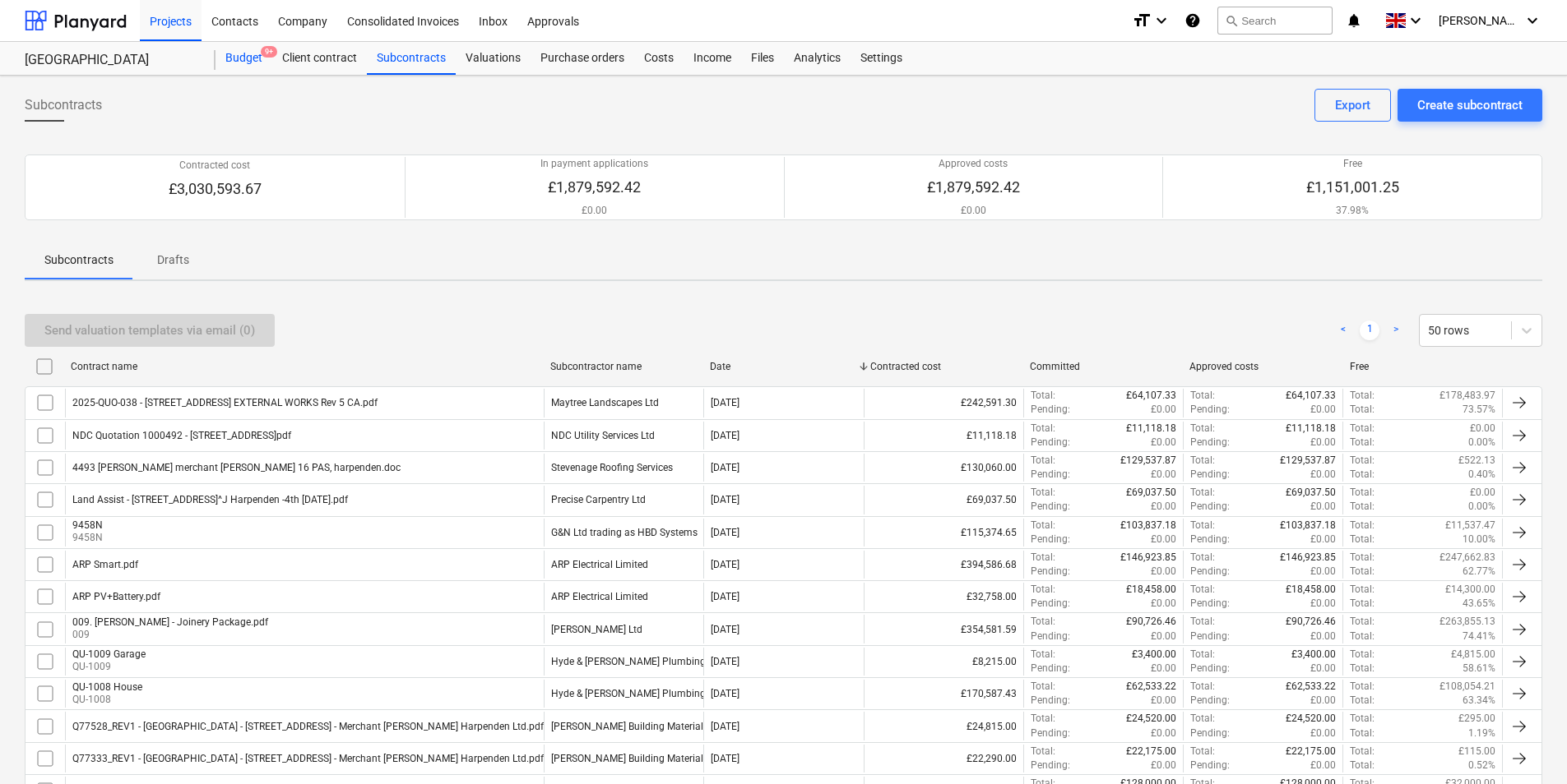
click at [241, 52] on div "Budget 9+" at bounding box center [244, 58] width 57 height 33
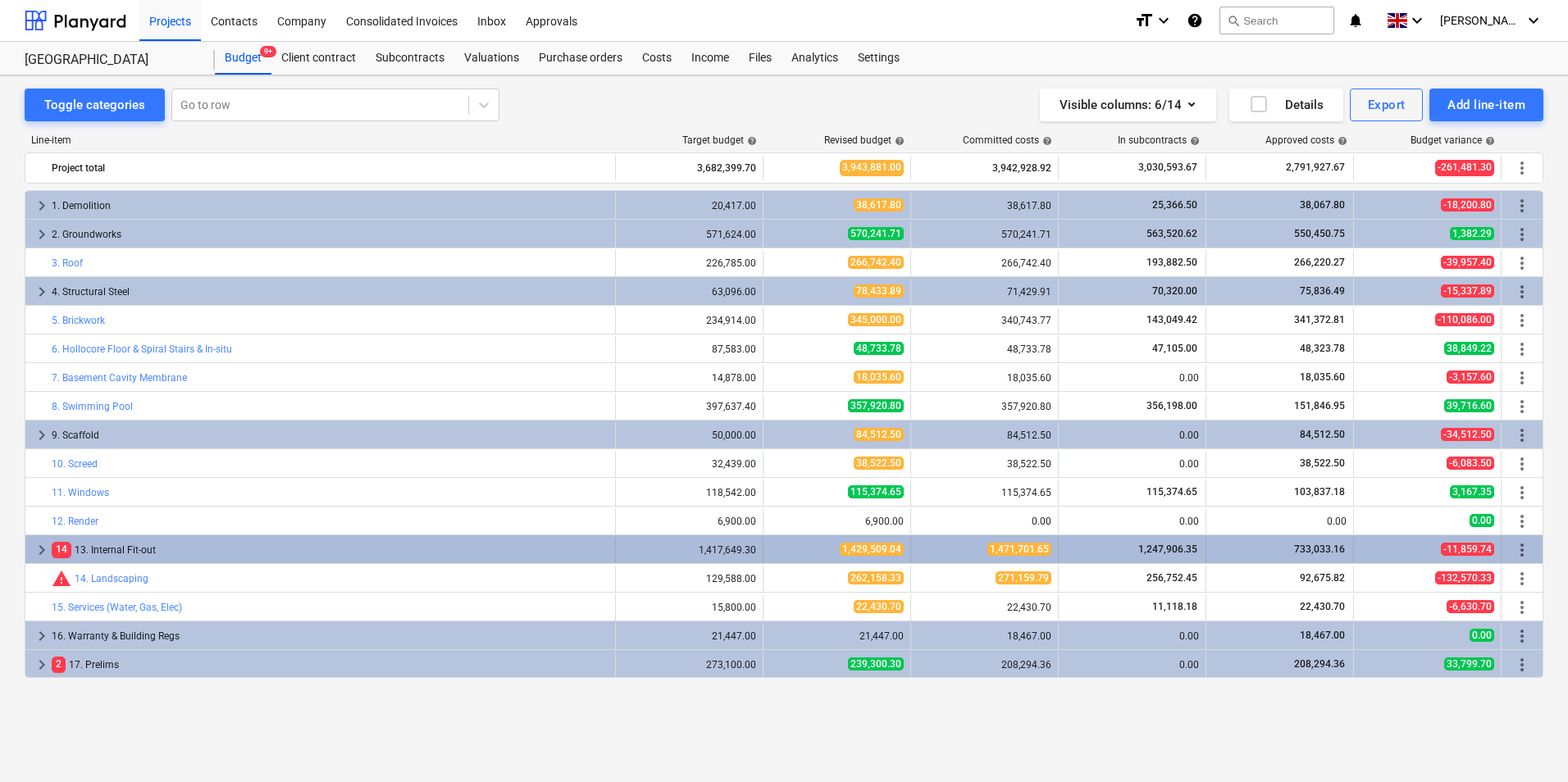
click at [30, 552] on div "keyboard_arrow_right 14 13. Internal Fit-out" at bounding box center [321, 550] width 590 height 27
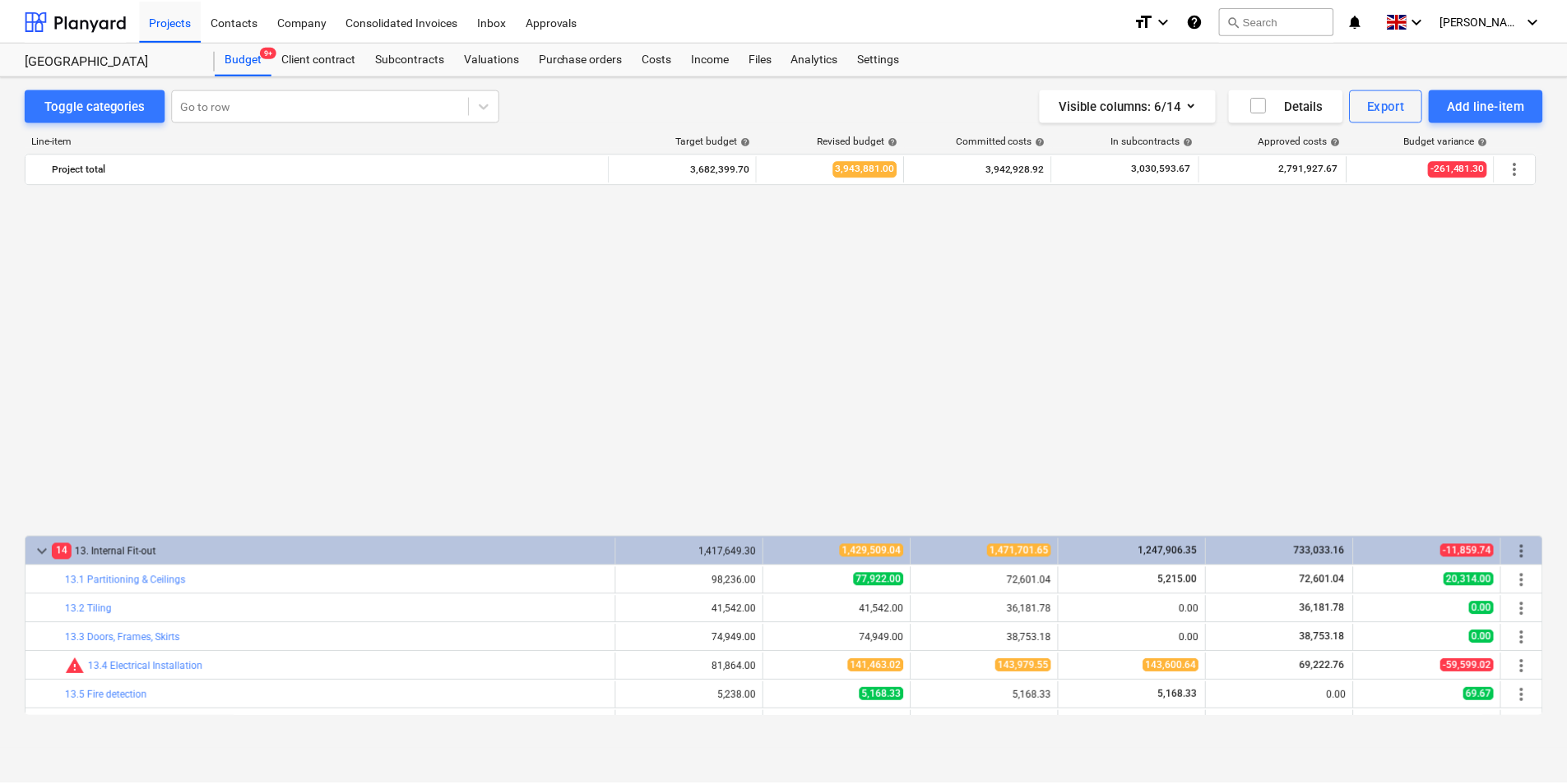
scroll to position [384, 0]
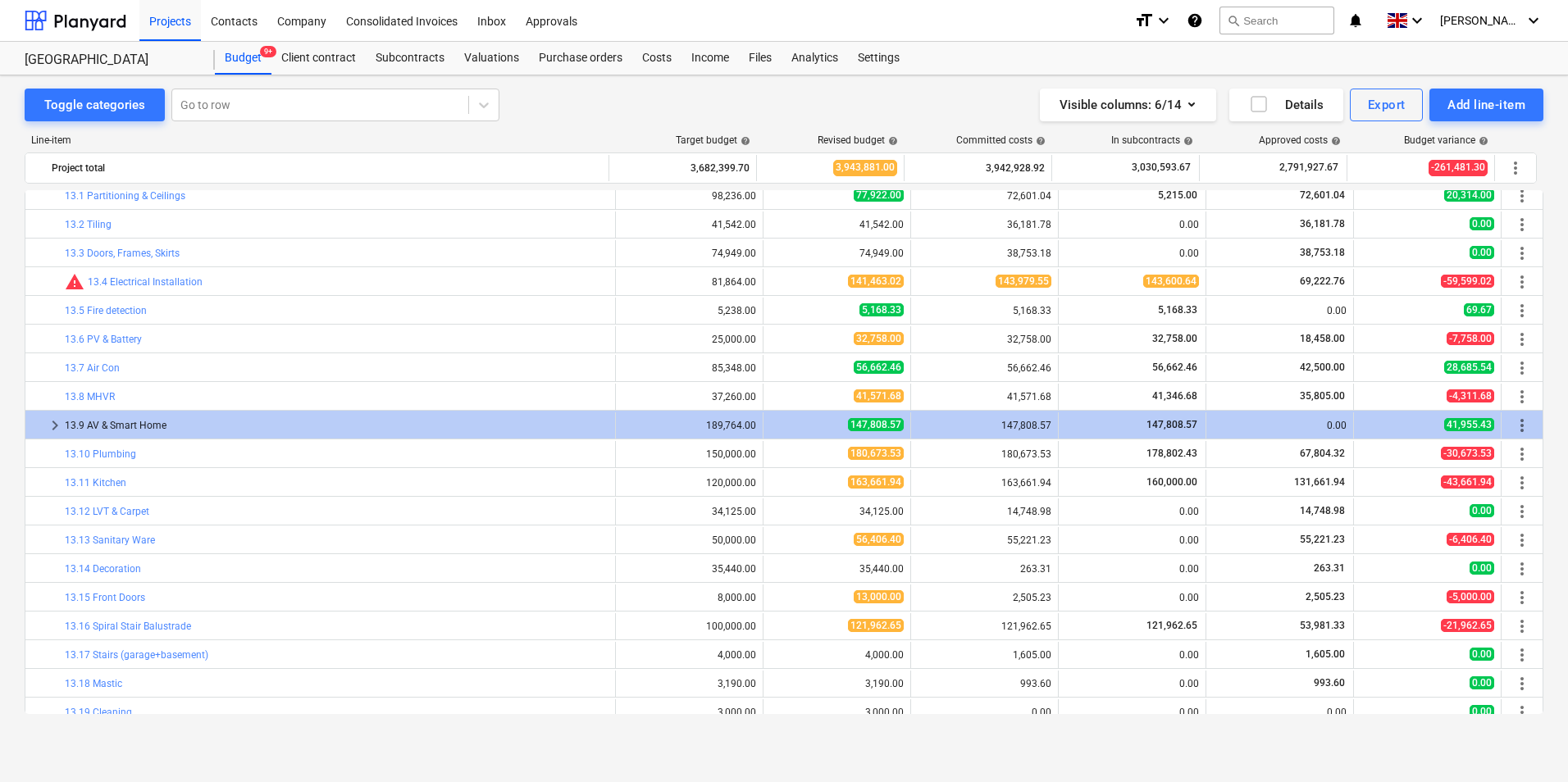
click at [99, 397] on link "13.8 MHVR" at bounding box center [89, 397] width 50 height 11
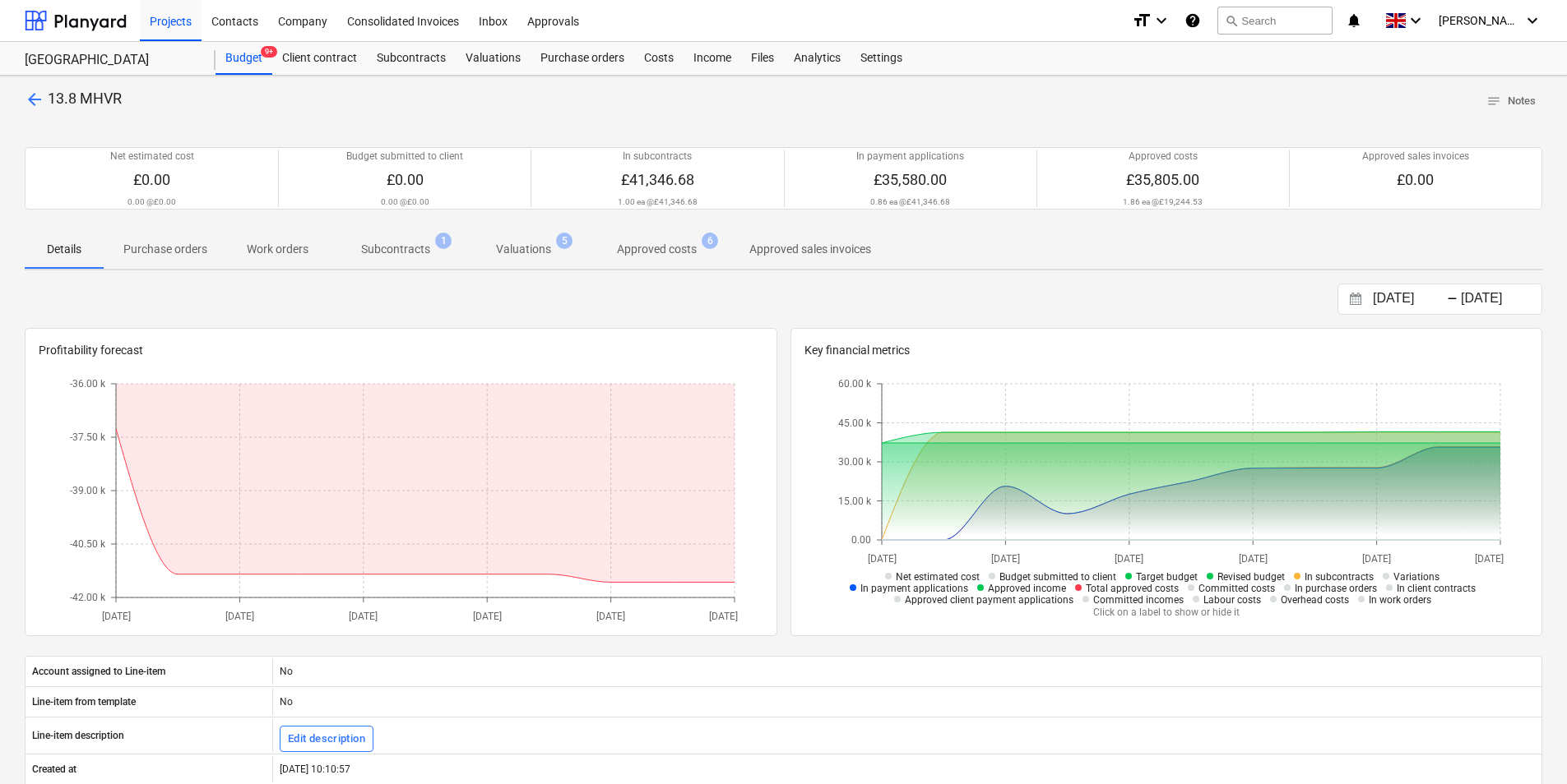
click at [639, 255] on p "Approved costs" at bounding box center [657, 249] width 80 height 17
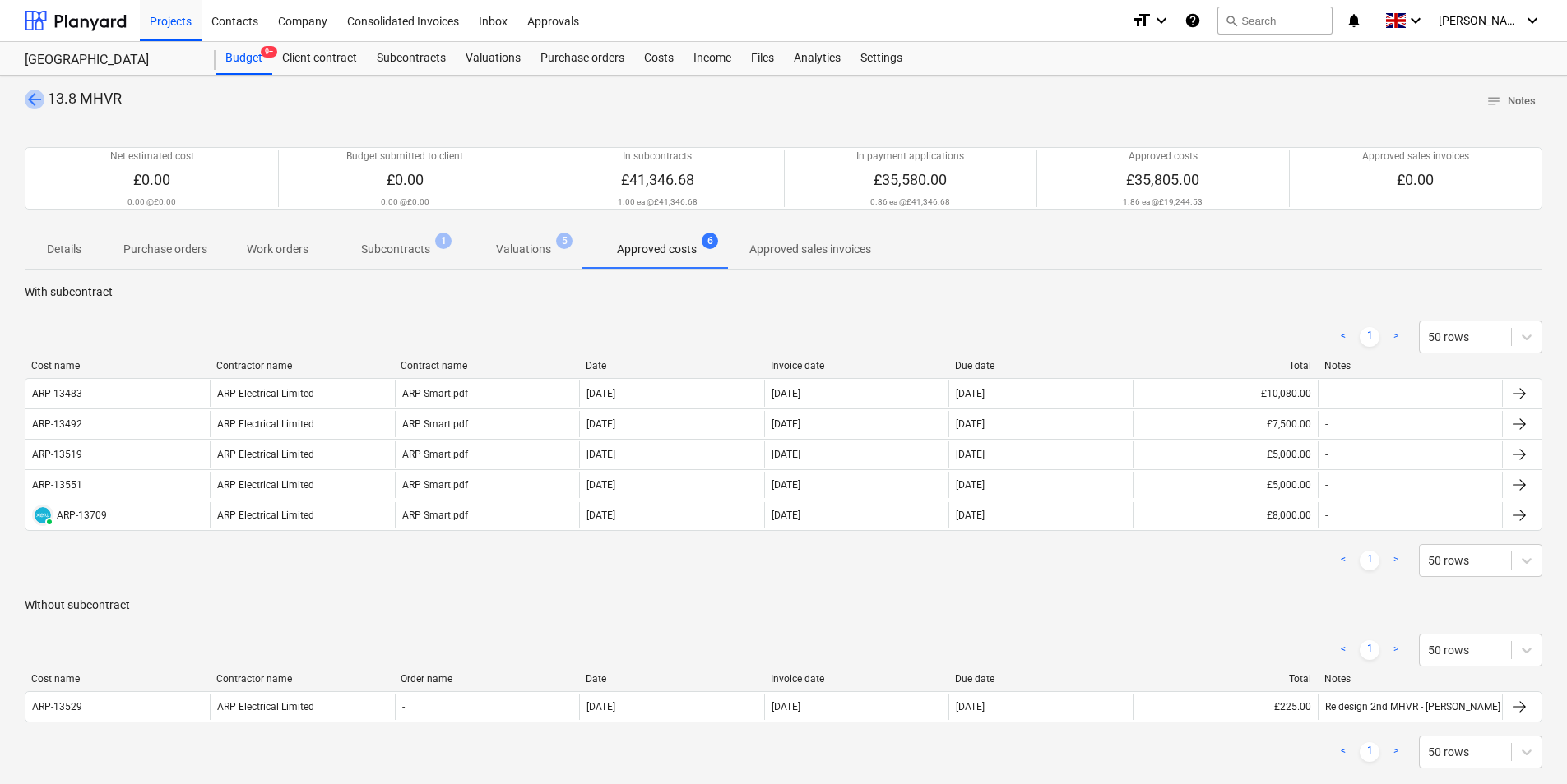
click at [34, 94] on span "arrow_back" at bounding box center [35, 99] width 19 height 19
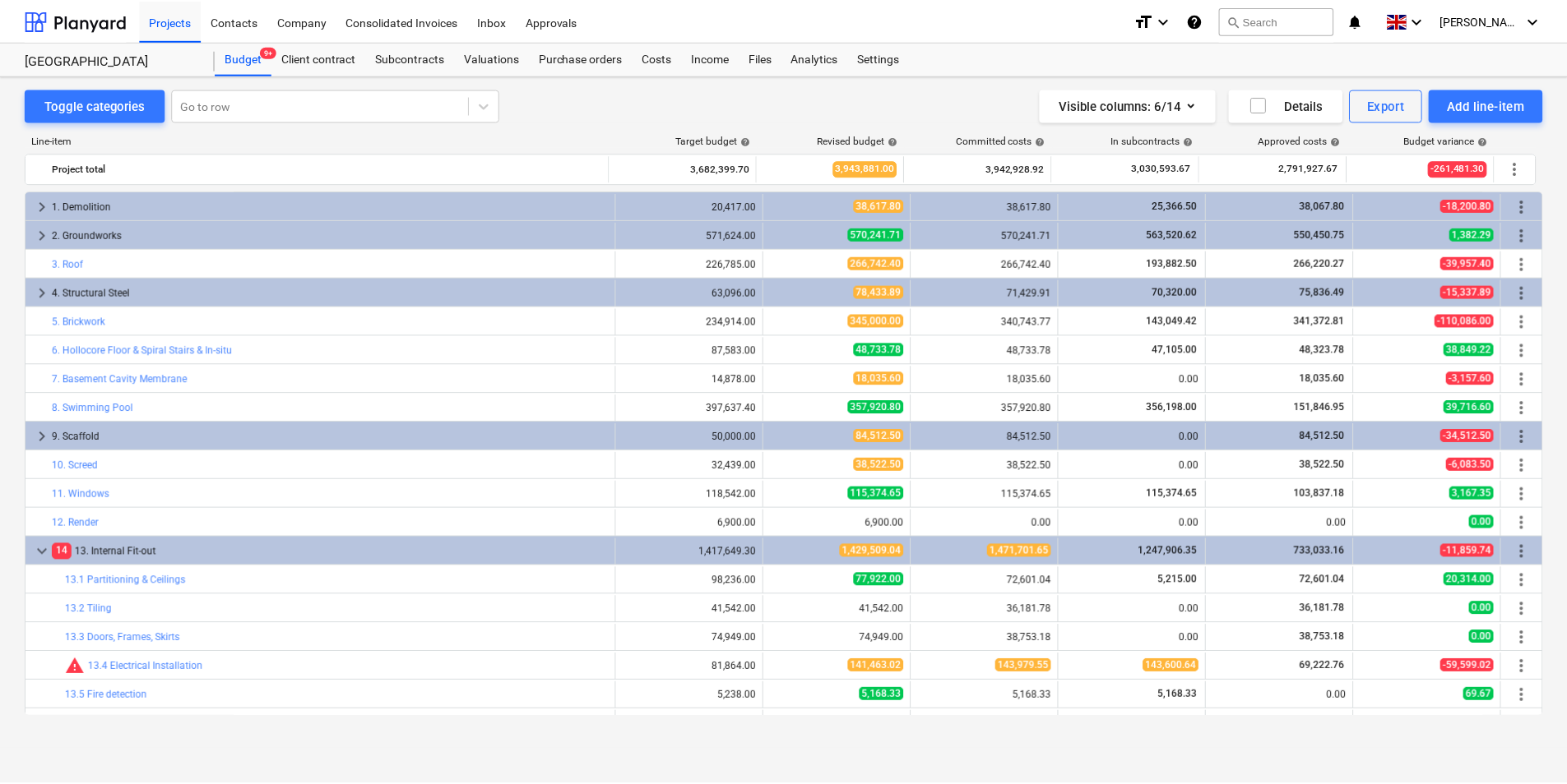
scroll to position [384, 0]
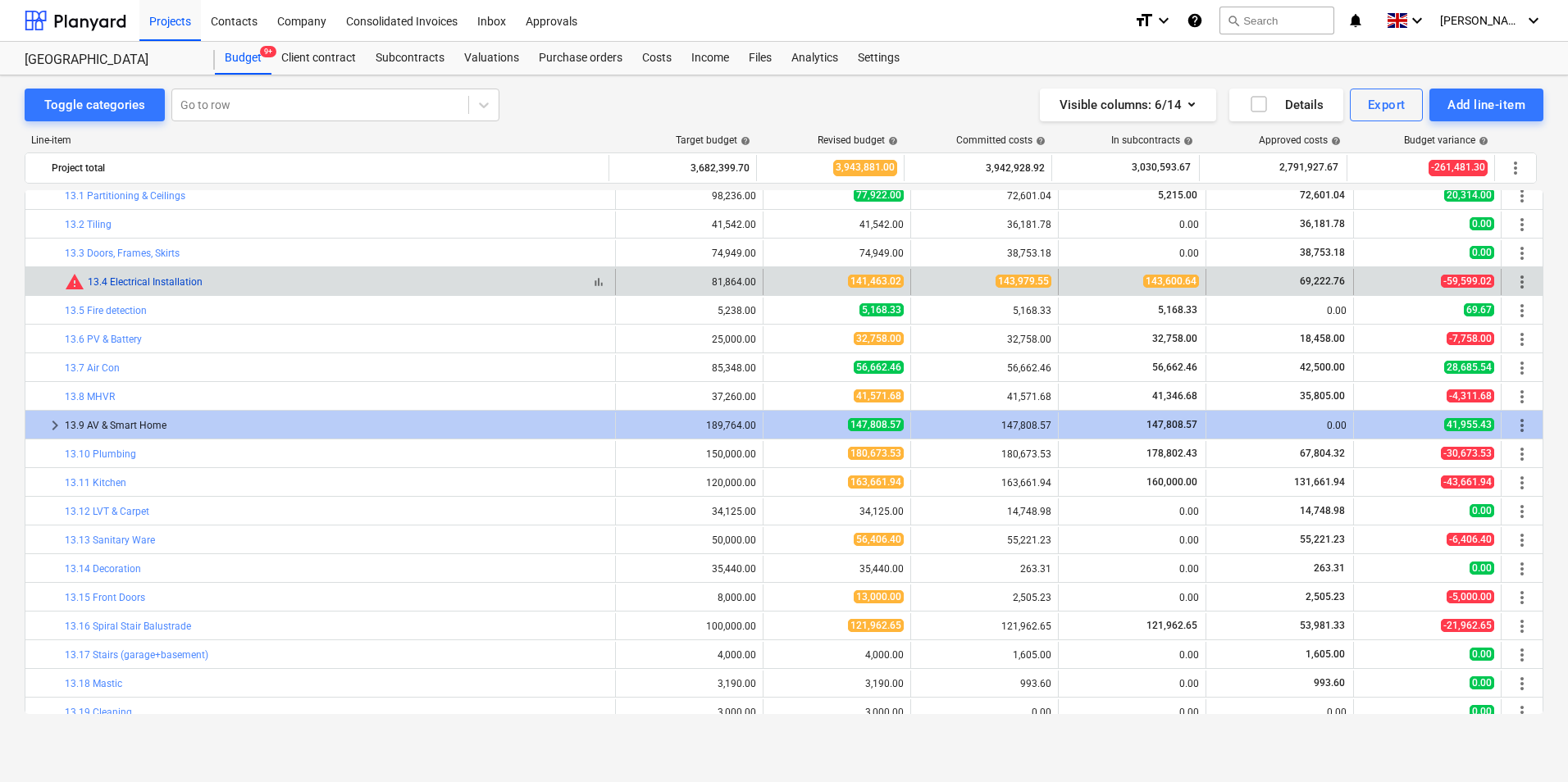
click at [171, 282] on link "13.4 Electrical Installation" at bounding box center [145, 282] width 115 height 11
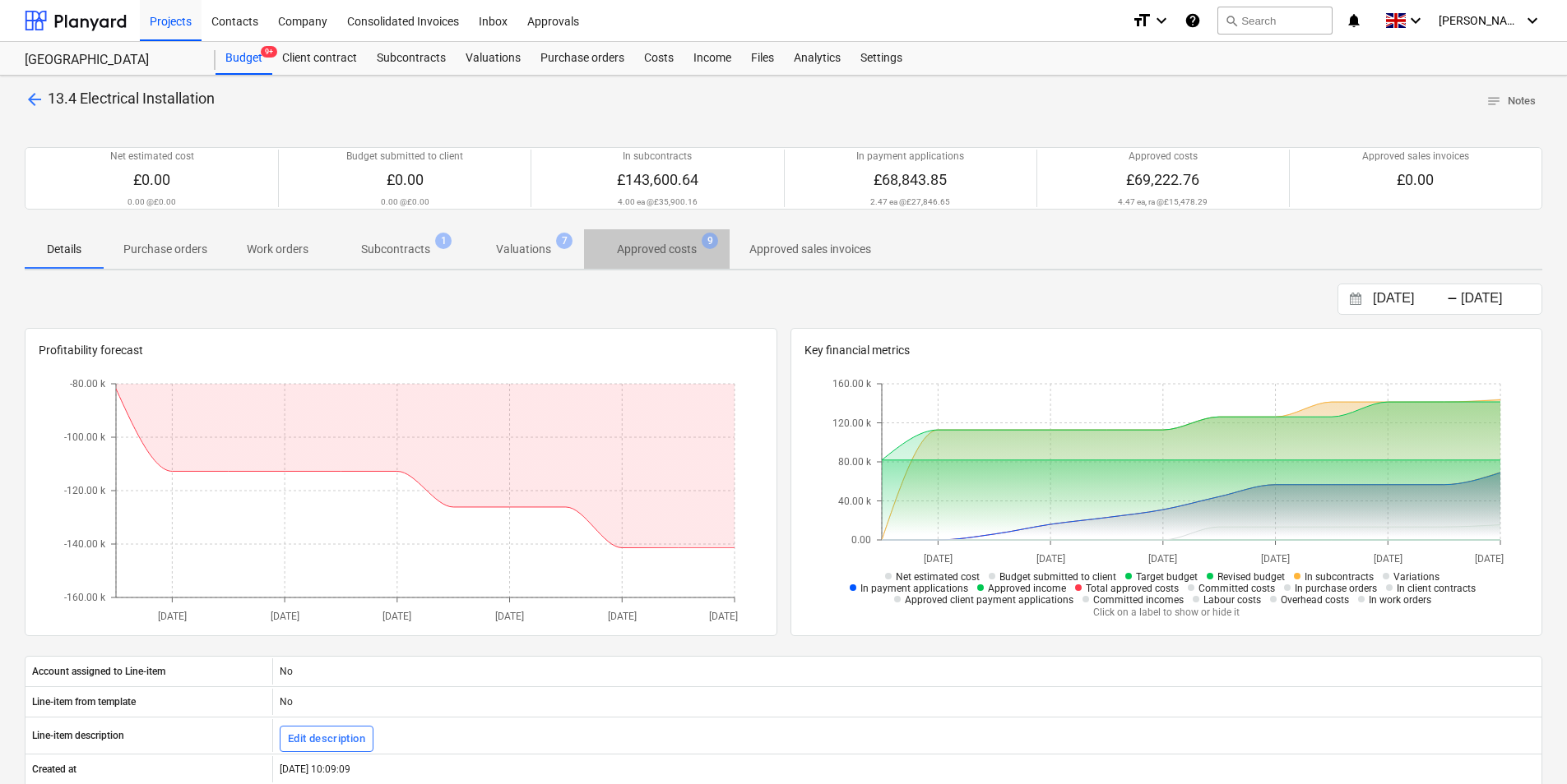
click at [635, 249] on p "Approved costs" at bounding box center [657, 249] width 80 height 17
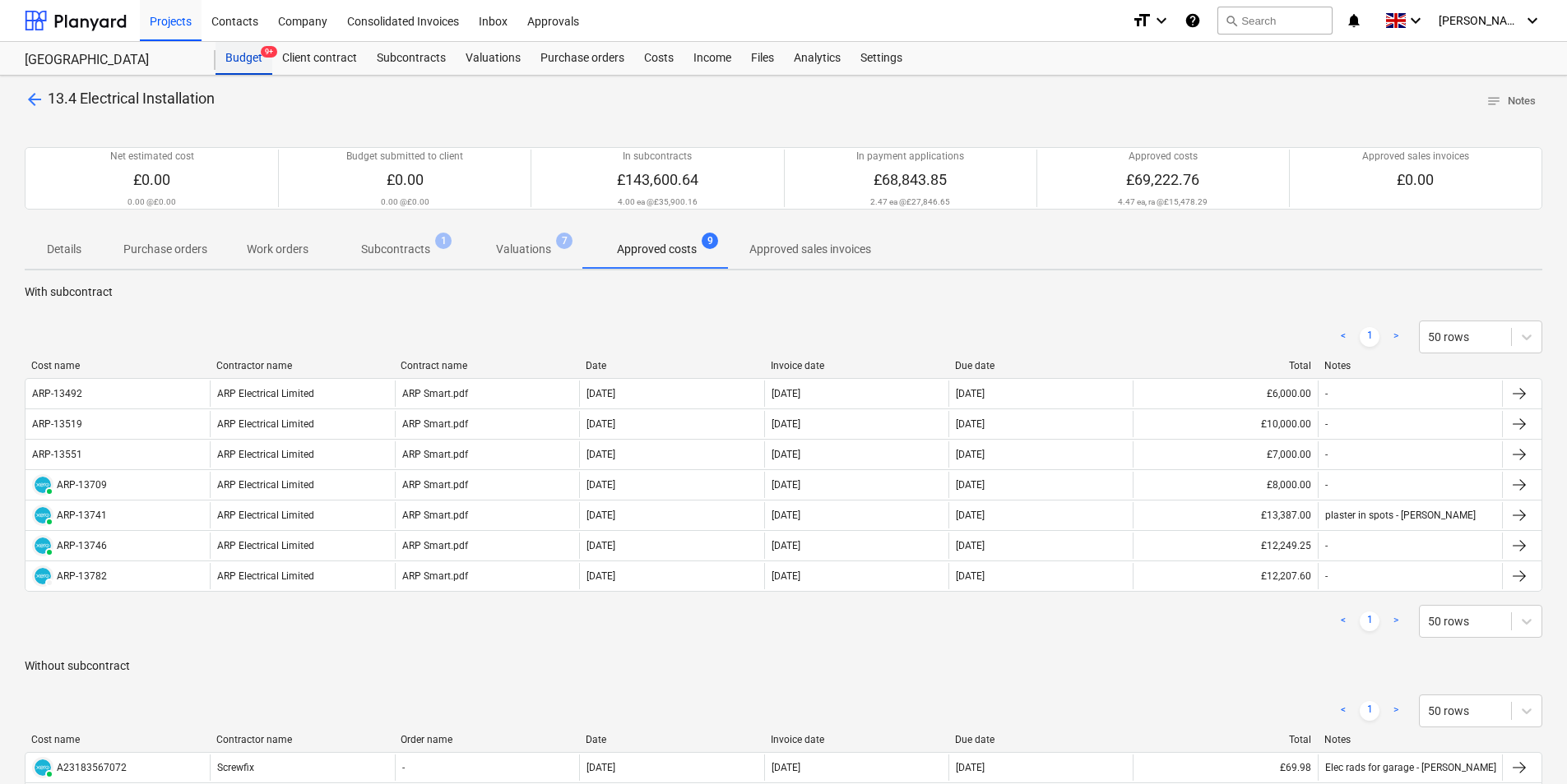
click at [245, 55] on div "Budget 9+" at bounding box center [244, 58] width 57 height 33
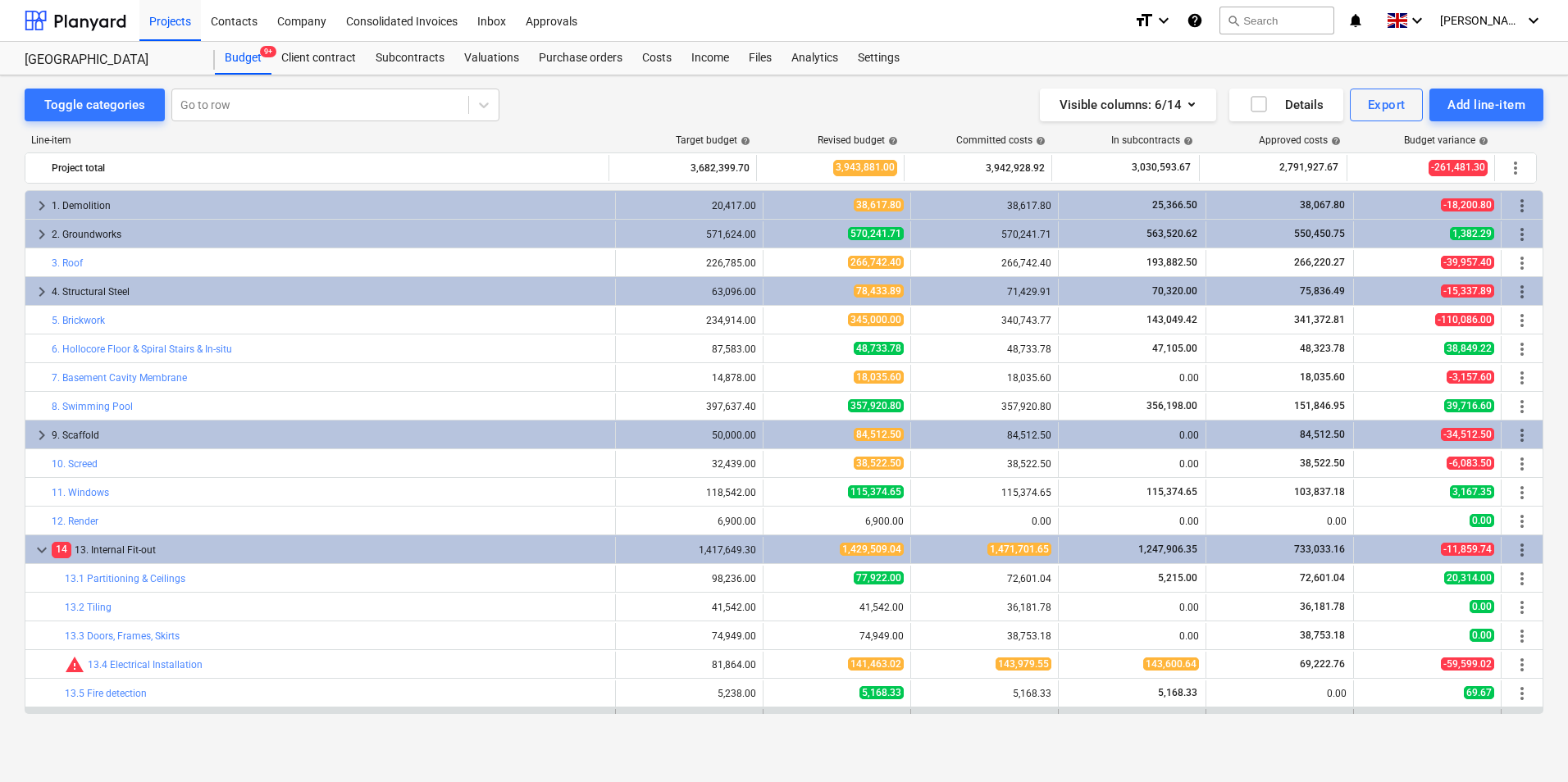
scroll to position [383, 0]
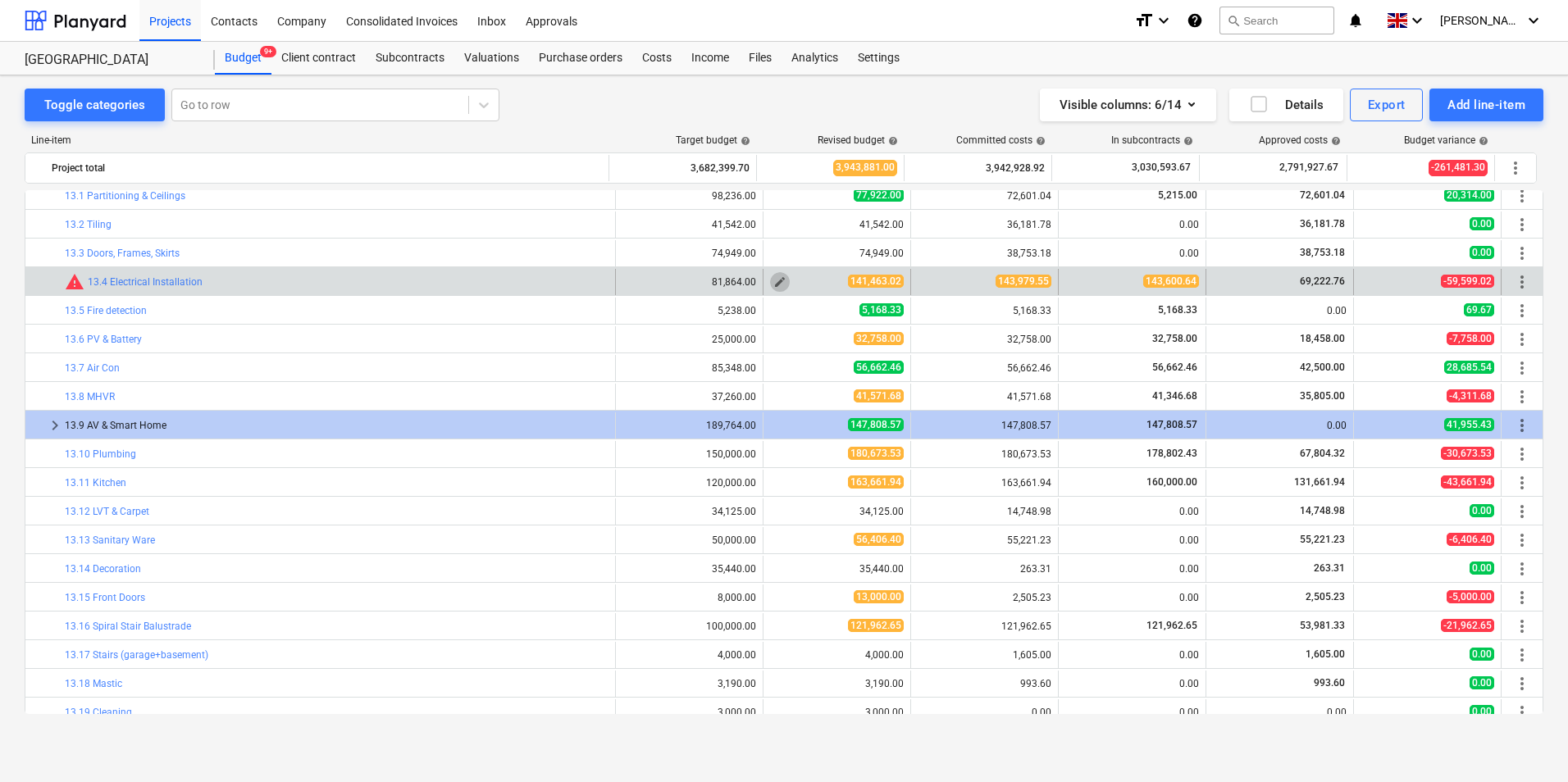
click at [773, 285] on span "edit" at bounding box center [780, 282] width 13 height 13
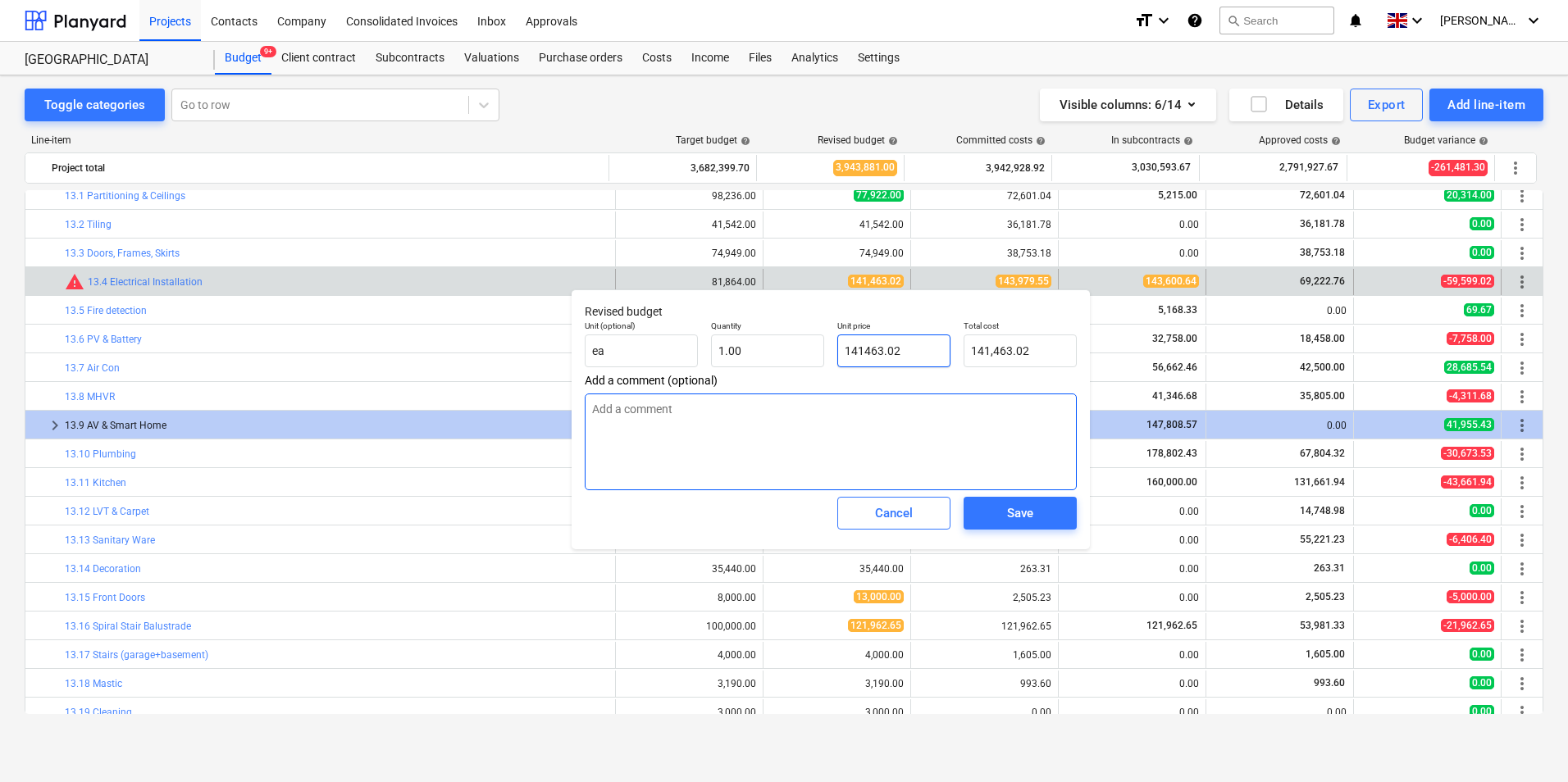
drag, startPoint x: 929, startPoint y: 351, endPoint x: 854, endPoint y: 422, distance: 103.3
click at [818, 353] on div "Unit (optional) ea Quantity 1.00 Unit price 141463.02 Total cost 141,463.02" at bounding box center [831, 344] width 506 height 60
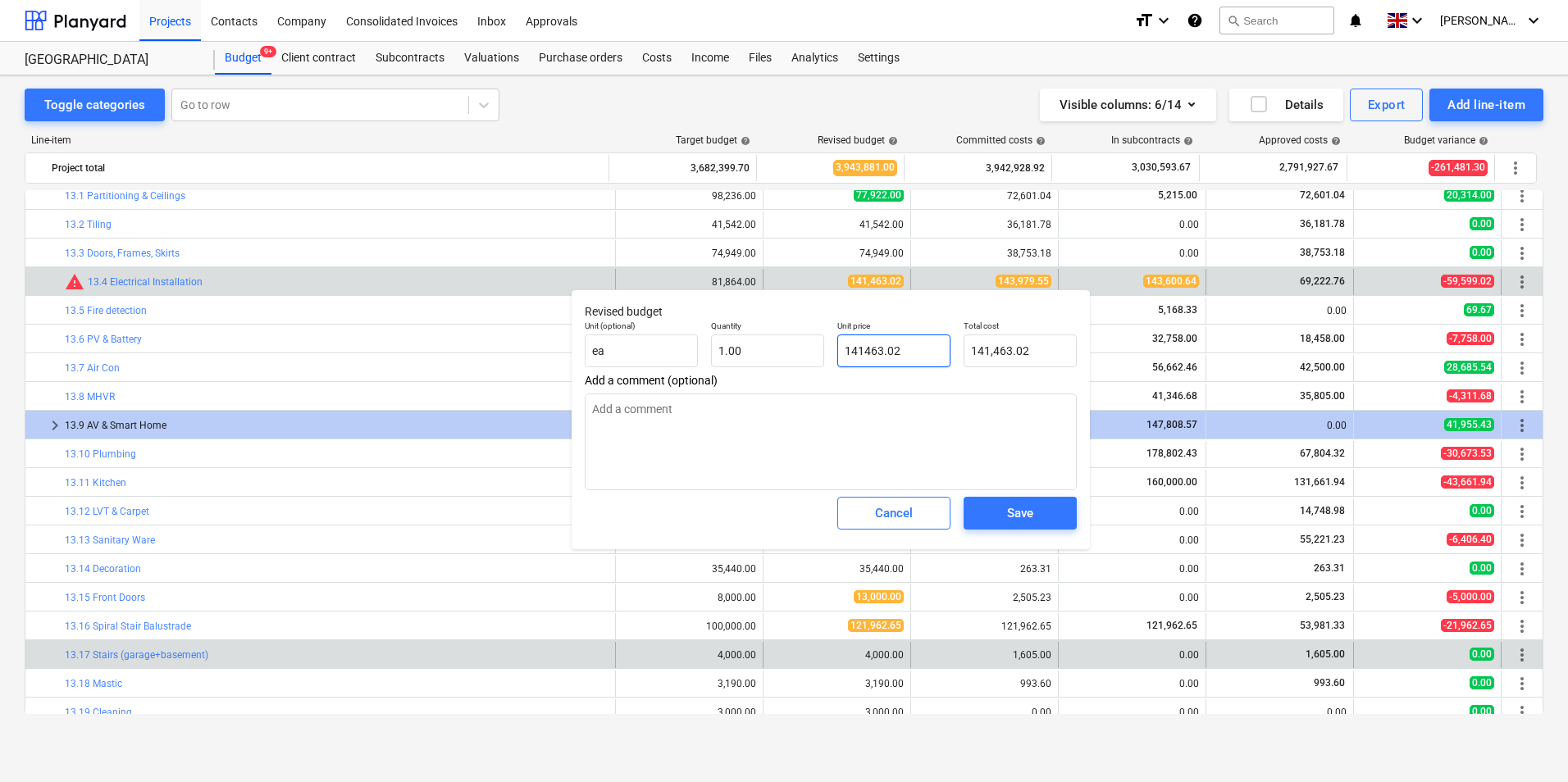
type input "1"
type textarea "x"
type input "1.00"
type input "14"
type textarea "x"
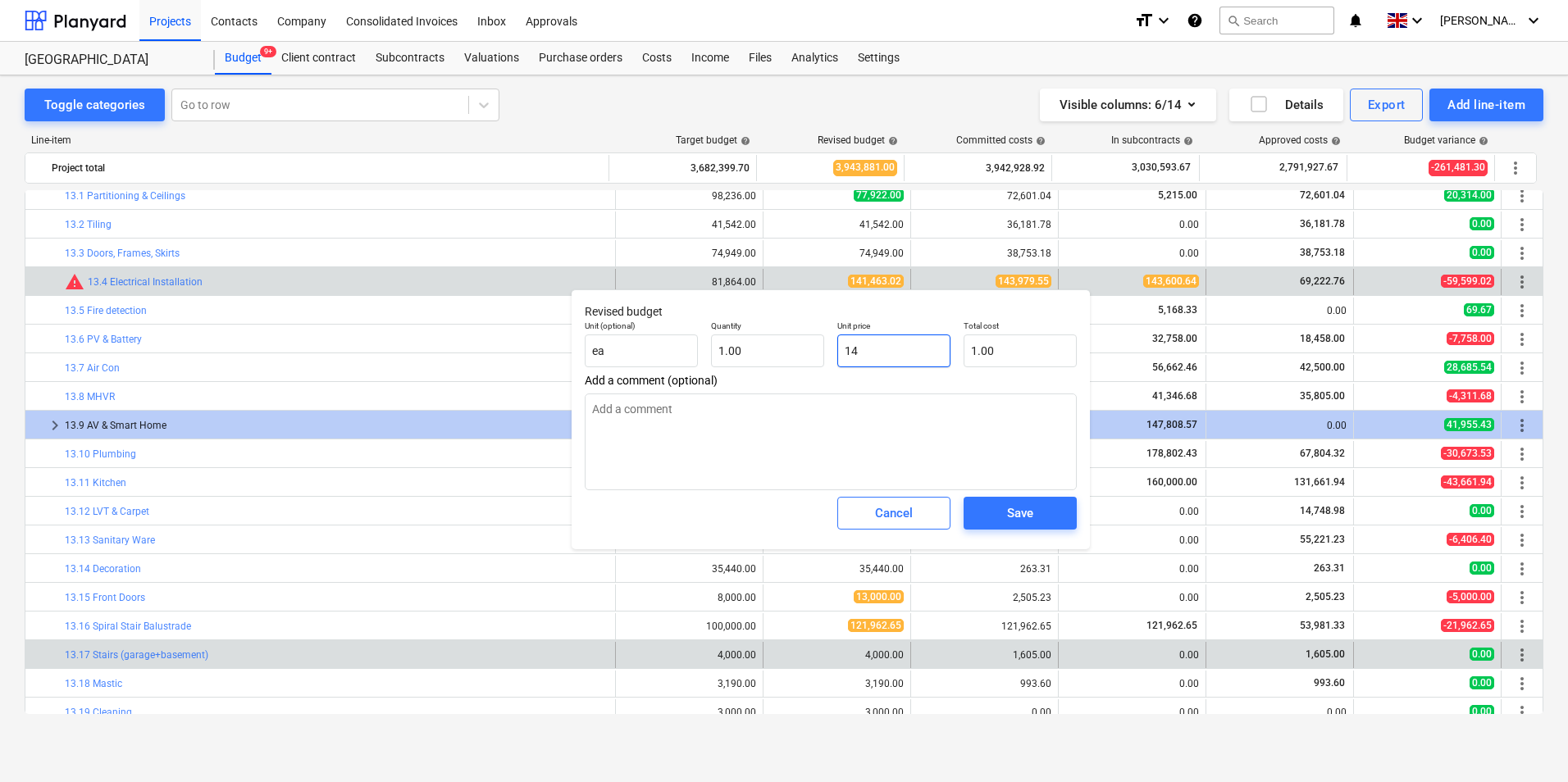
type input "14.00"
type input "143"
type textarea "x"
type input "143.00"
type input "1439"
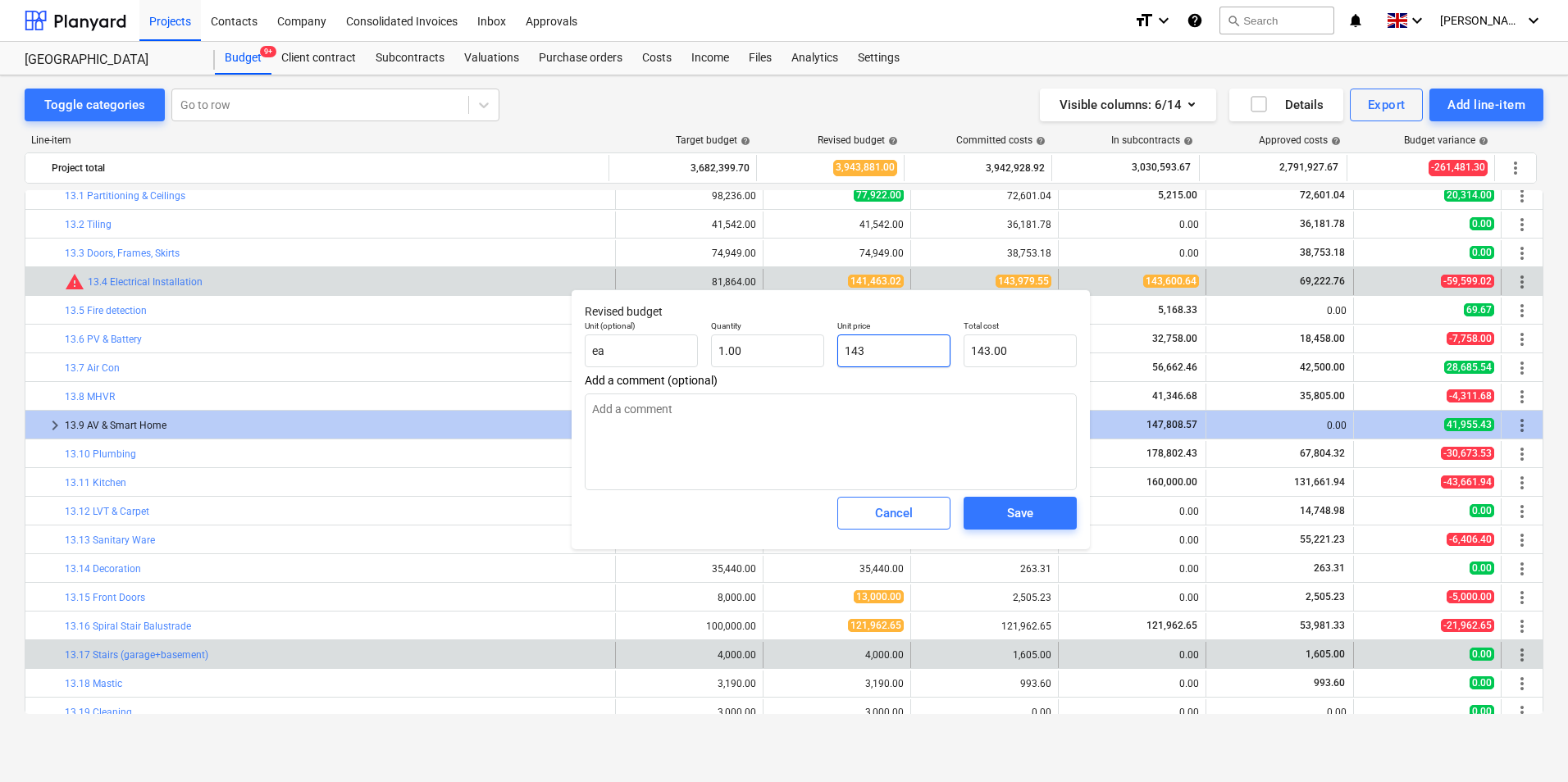
type textarea "x"
type input "1,439.00"
type input "14397"
type textarea "x"
type input "14,397.00"
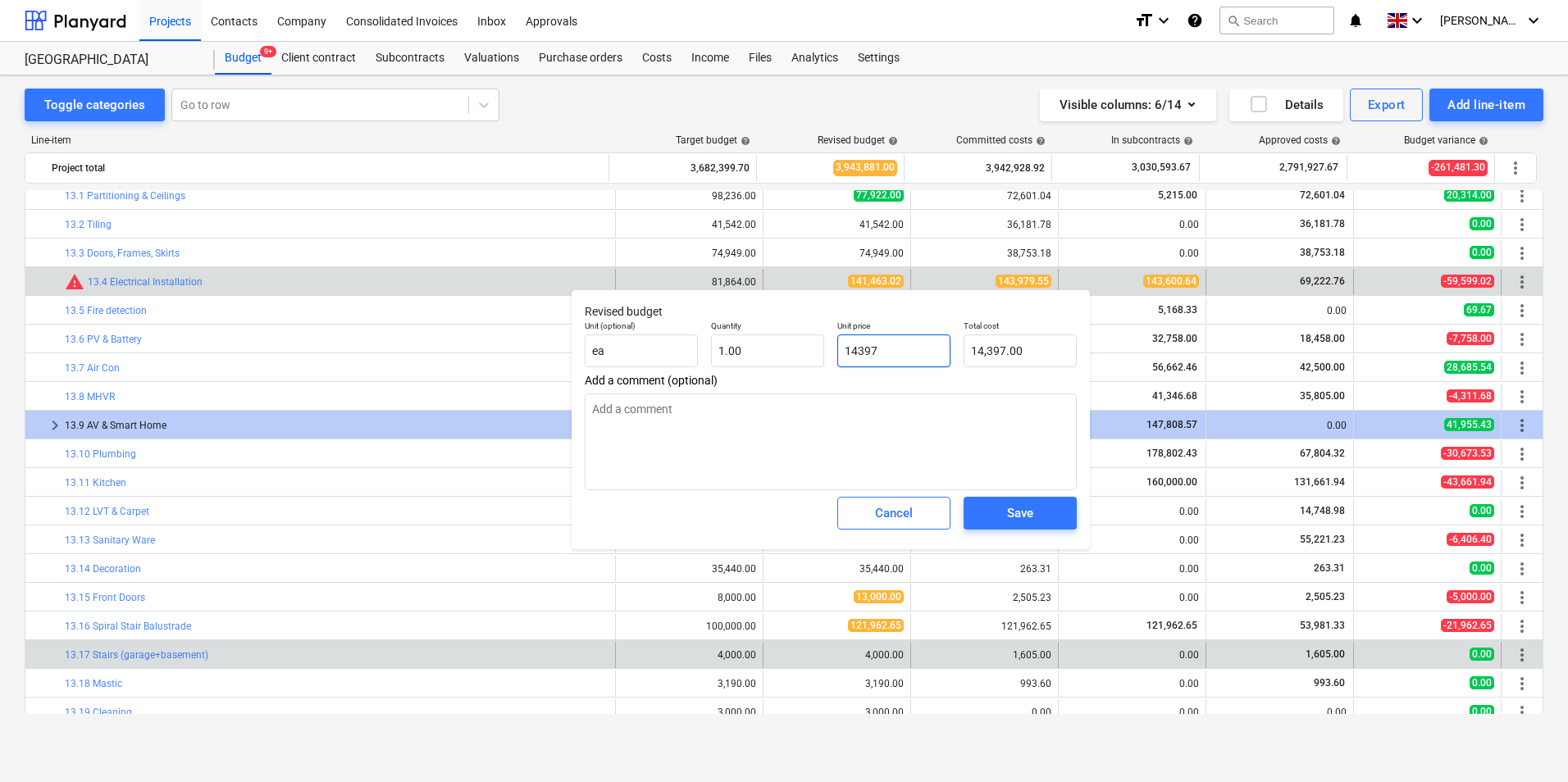
type input "143979"
type textarea "x"
type input "143,979.00"
type input "143979."
type textarea "x"
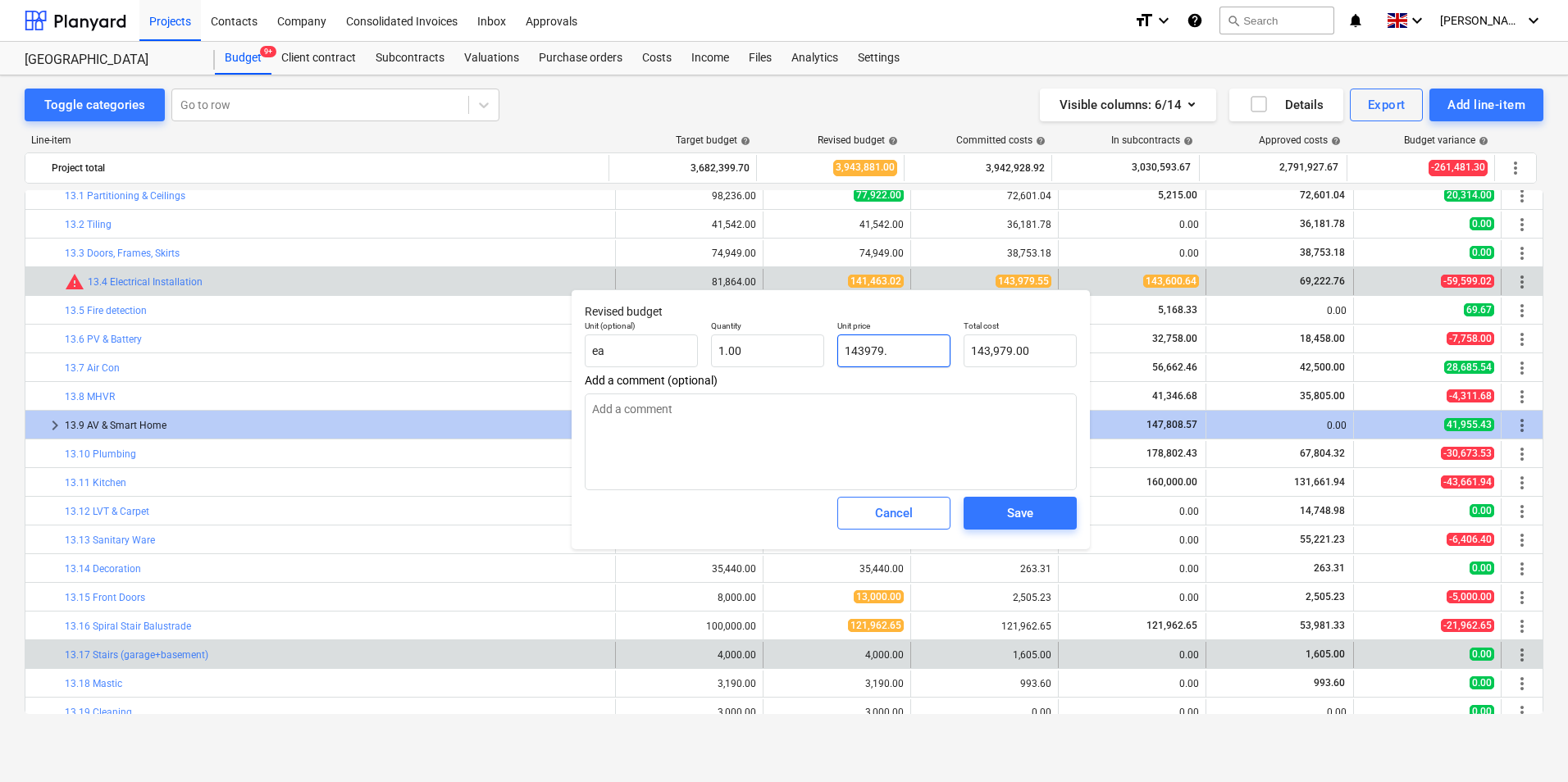
type input "143979.5"
type textarea "x"
type input "143,979.50"
type input "143979.55"
type textarea "x"
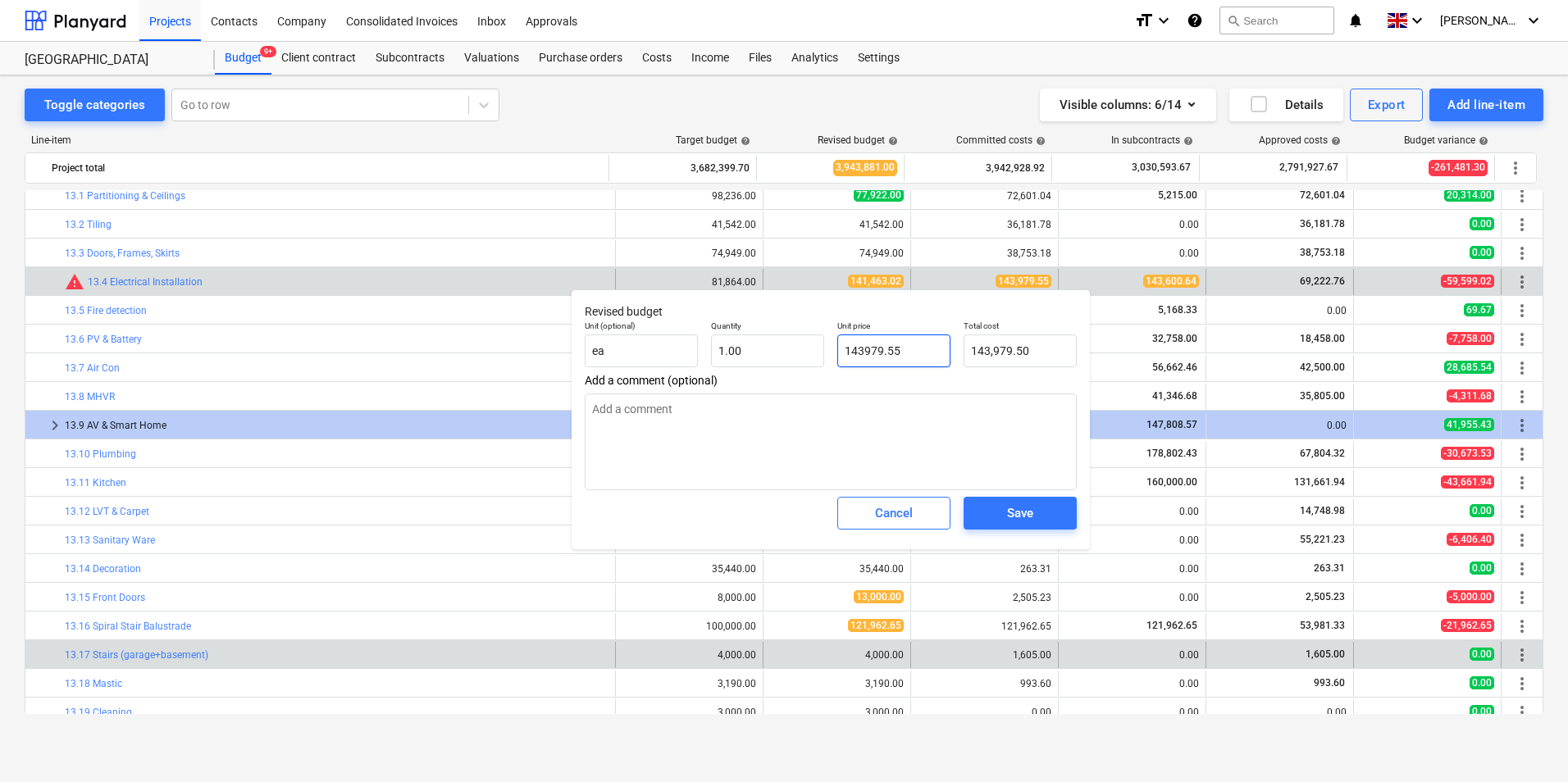
type input "143,979.55"
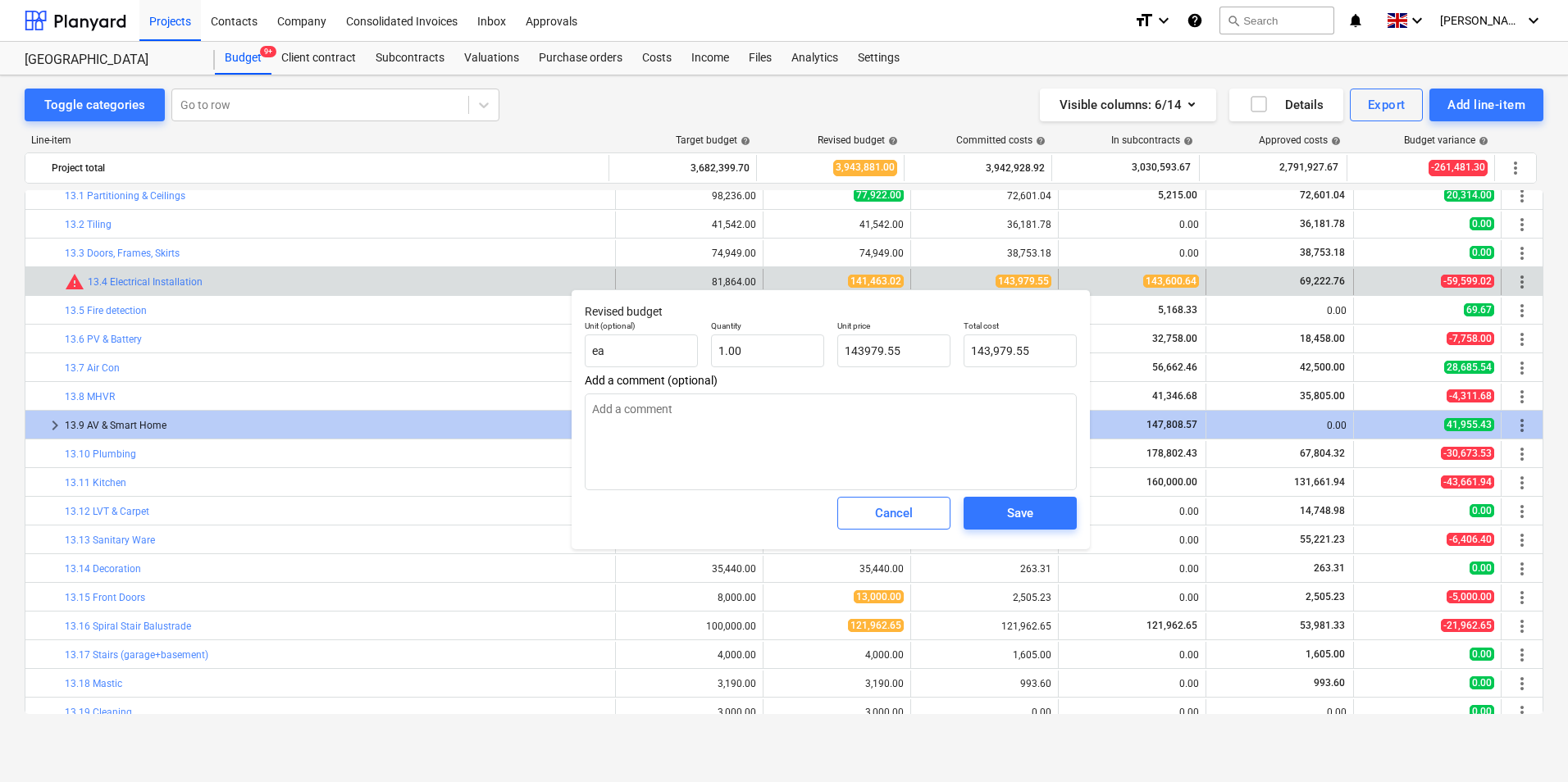
type input "143,979.55"
click at [986, 497] on div "Save" at bounding box center [1020, 513] width 126 height 46
click at [1007, 510] on span "Save" at bounding box center [1021, 513] width 74 height 21
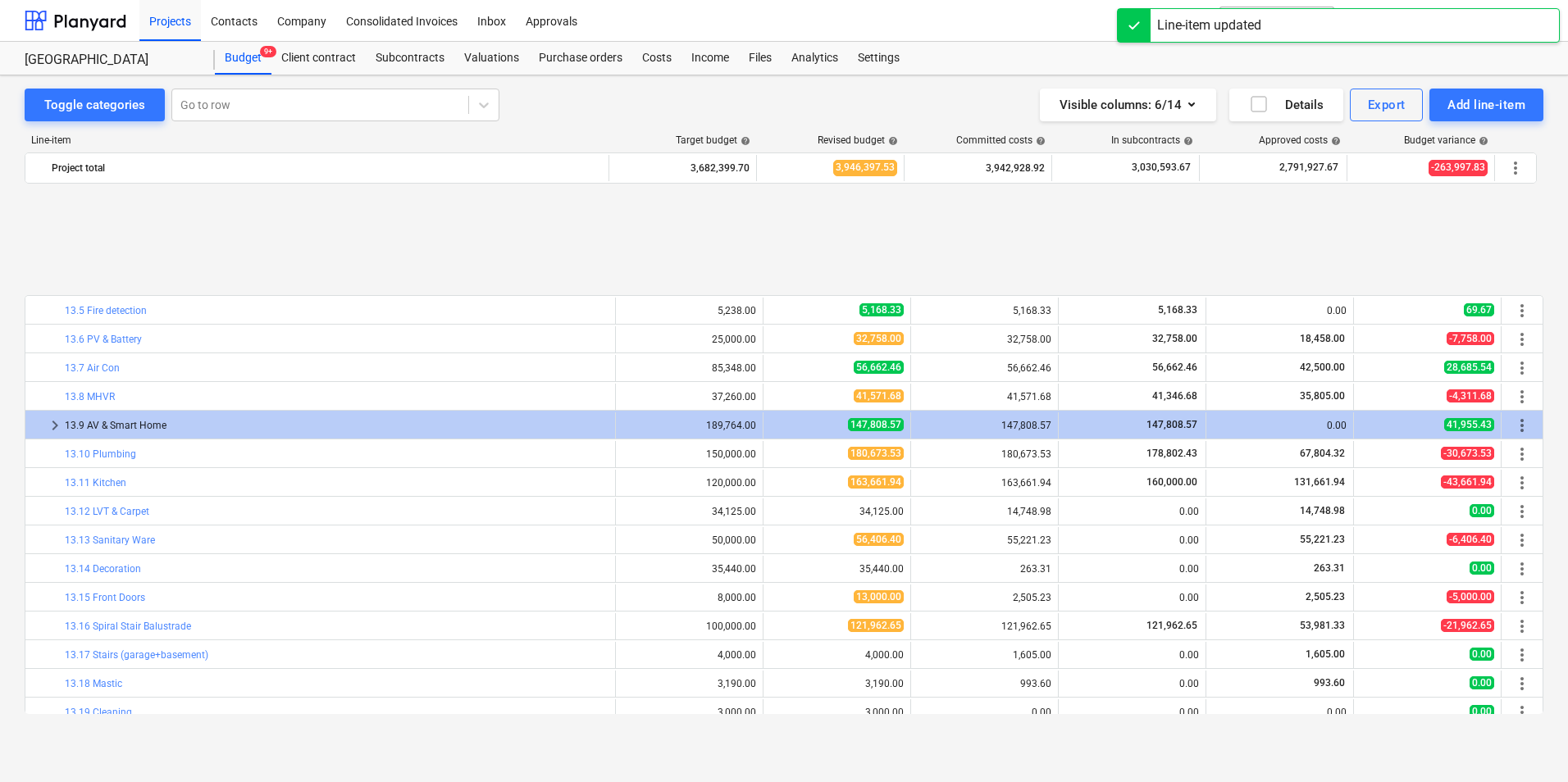
scroll to position [538, 0]
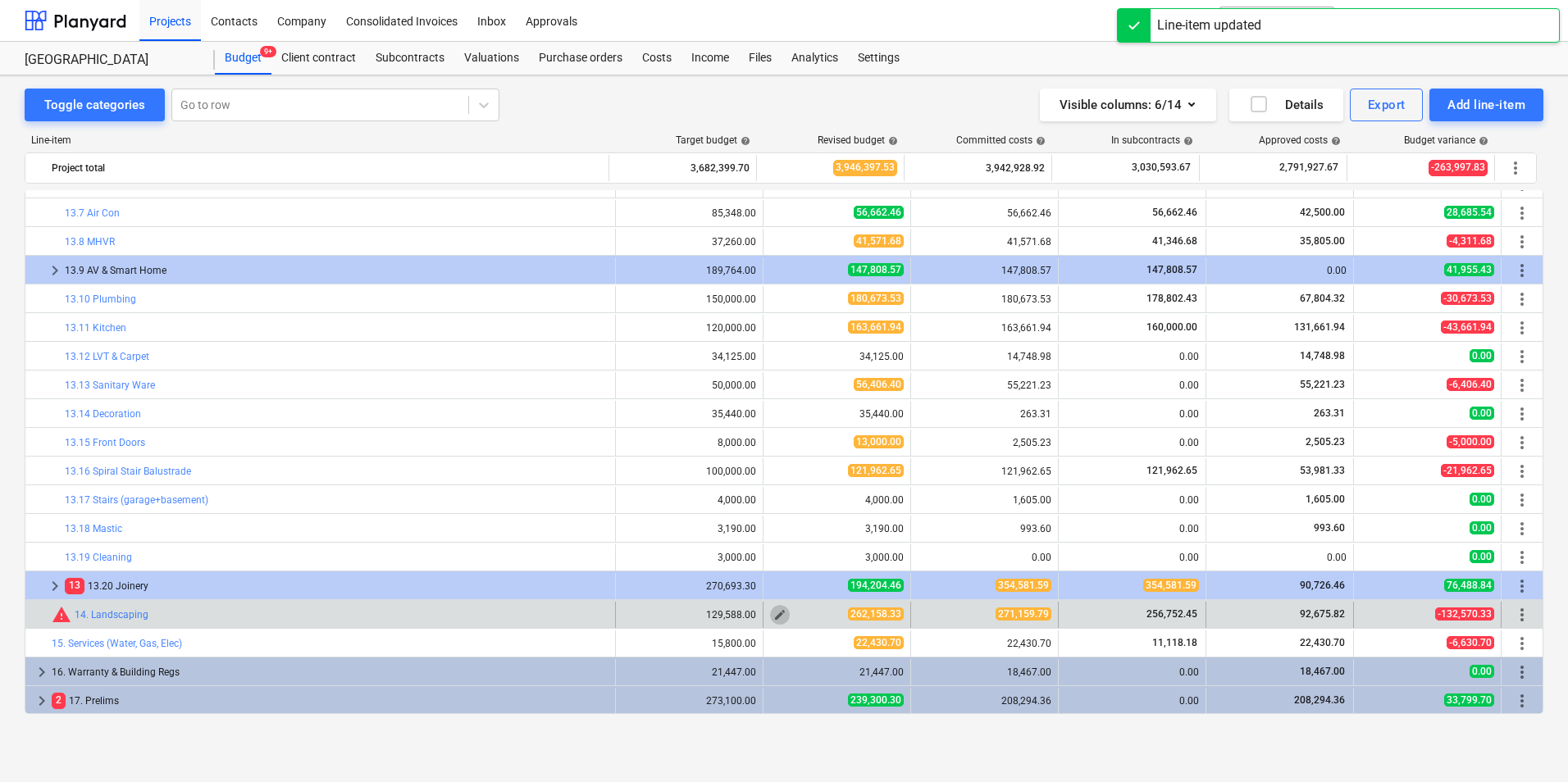
click at [770, 617] on button "edit" at bounding box center [780, 615] width 19 height 19
type textarea "x"
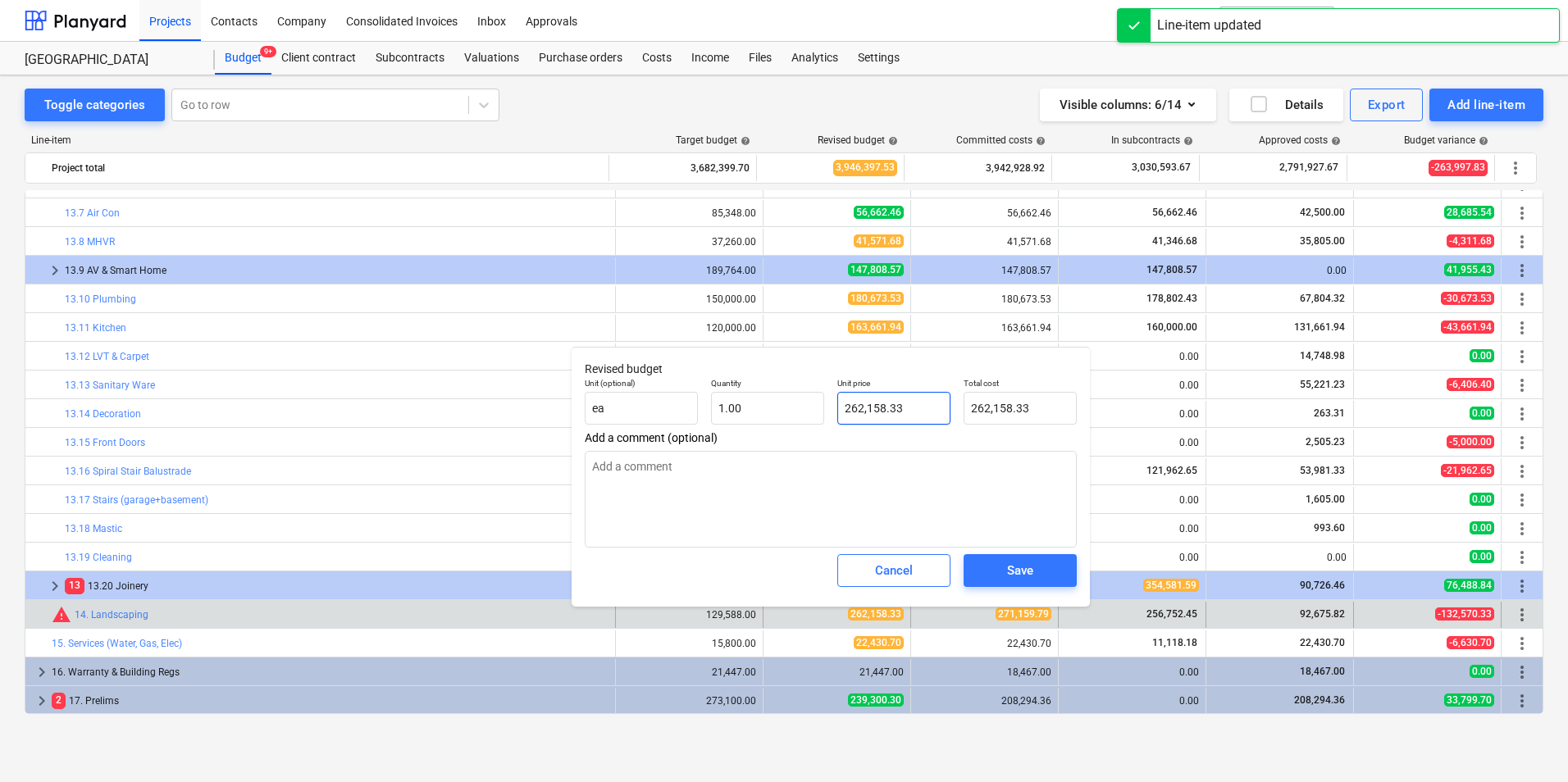
type input "262158.33"
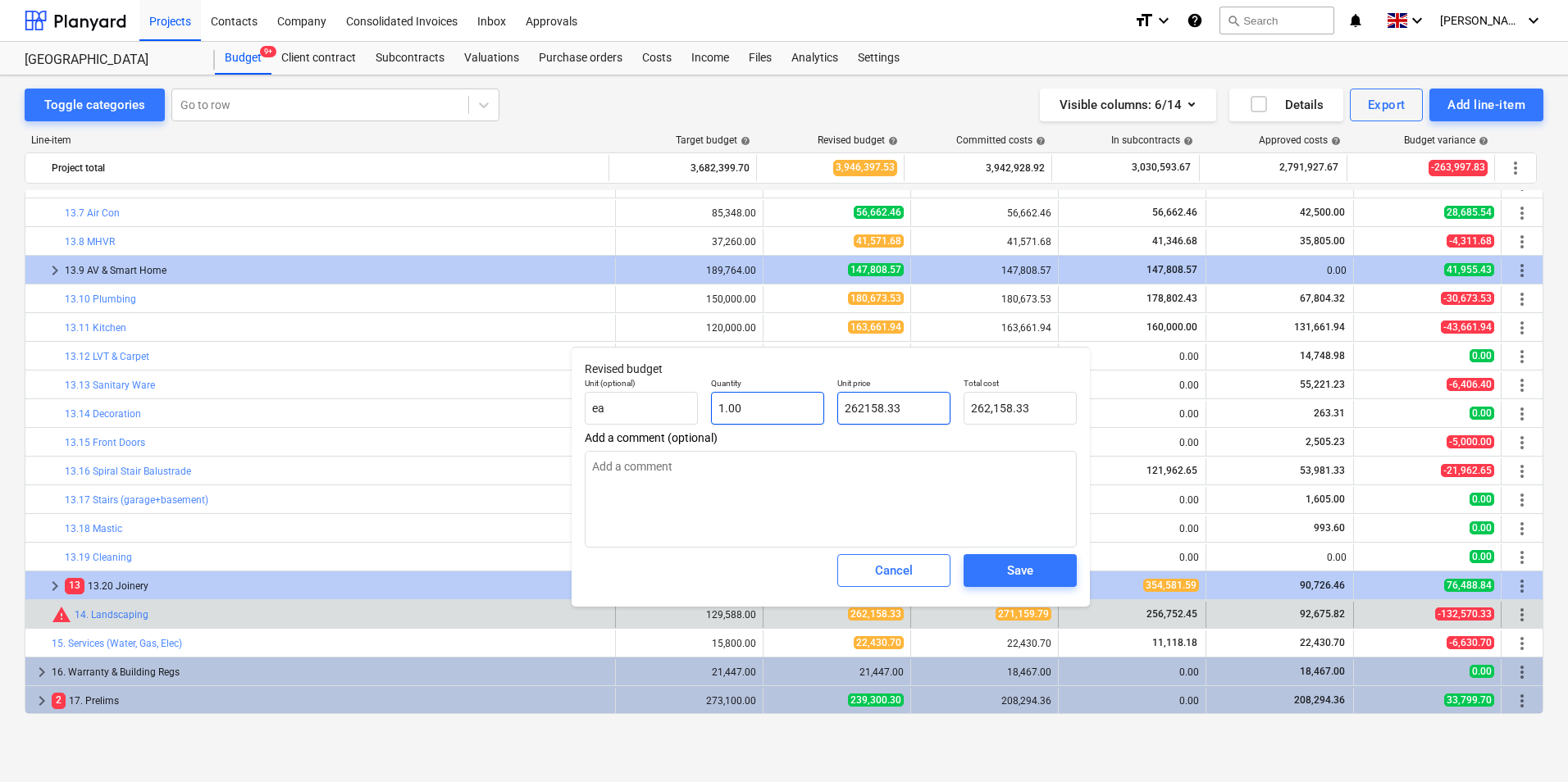
drag, startPoint x: 920, startPoint y: 402, endPoint x: 795, endPoint y: 409, distance: 125.2
click at [794, 409] on div "Unit (optional) ea Quantity 1.00 Unit price 262158.33 Total cost 262,158.33" at bounding box center [831, 401] width 506 height 60
type textarea "x"
type input "2"
type input "2.00"
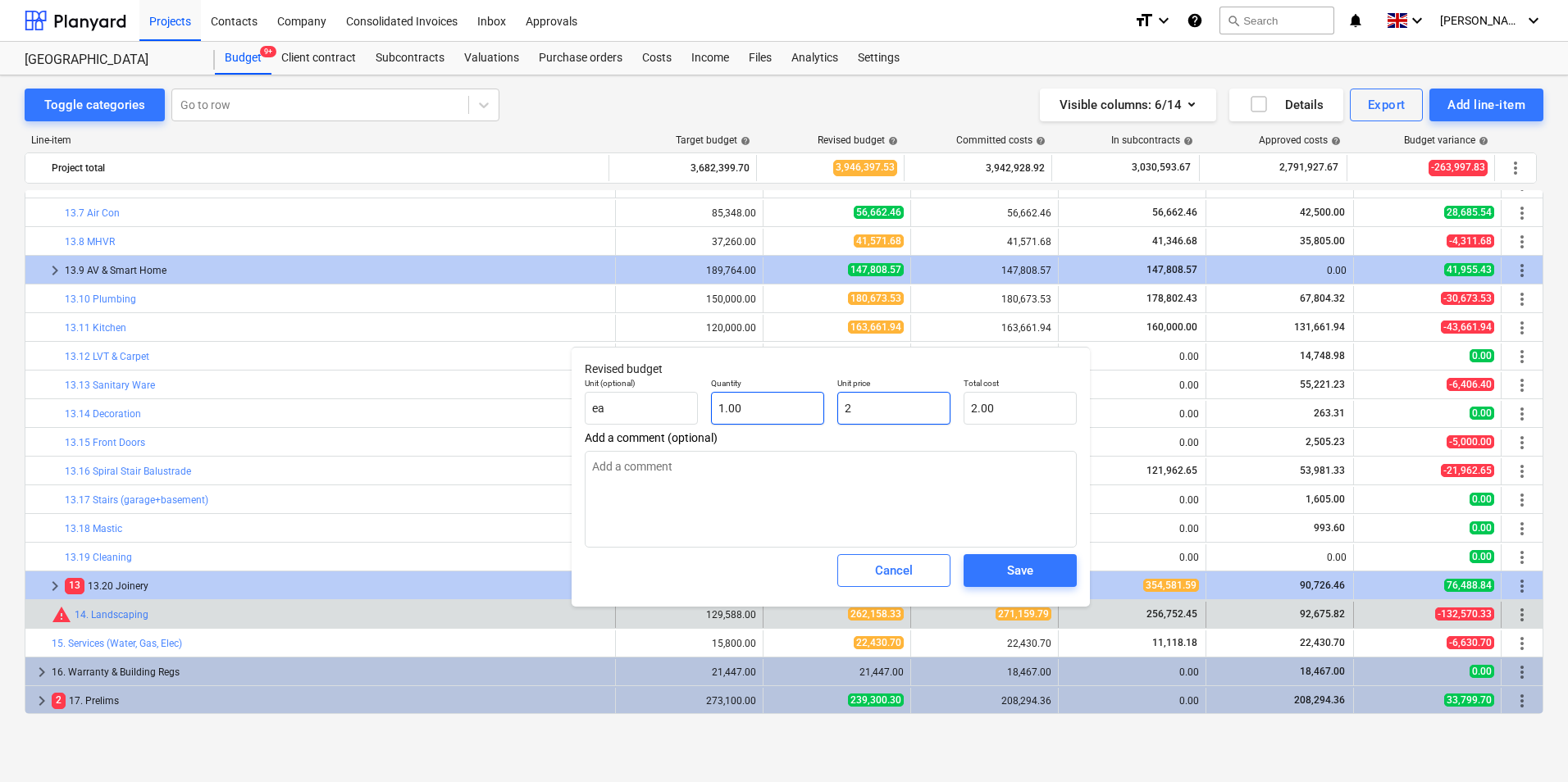
type textarea "x"
type input "27"
type input "27.00"
type textarea "x"
type input "271"
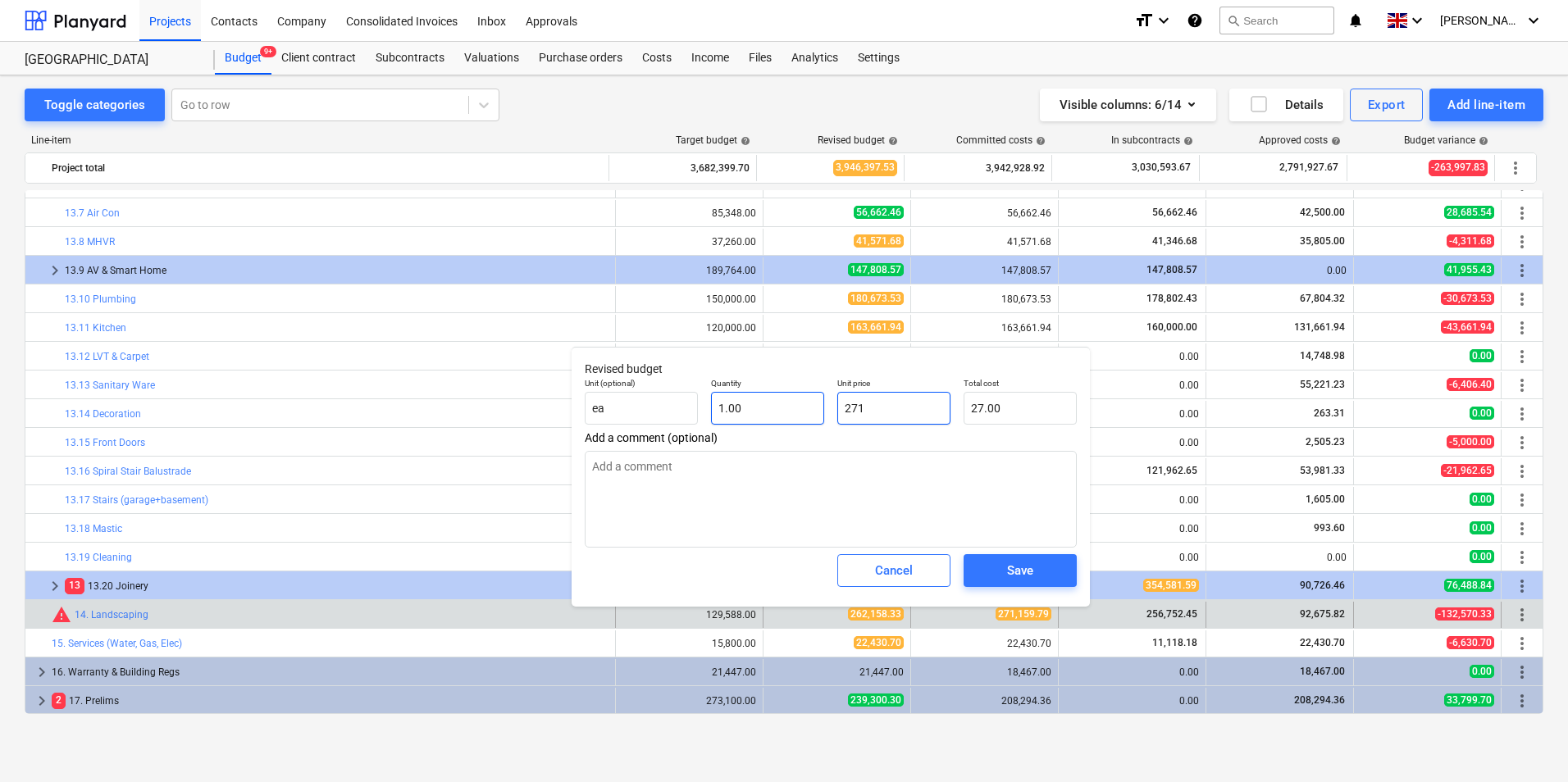
type input "271.00"
type textarea "x"
type input "2715"
click at [1039, 580] on span "Save" at bounding box center [1021, 571] width 74 height 21
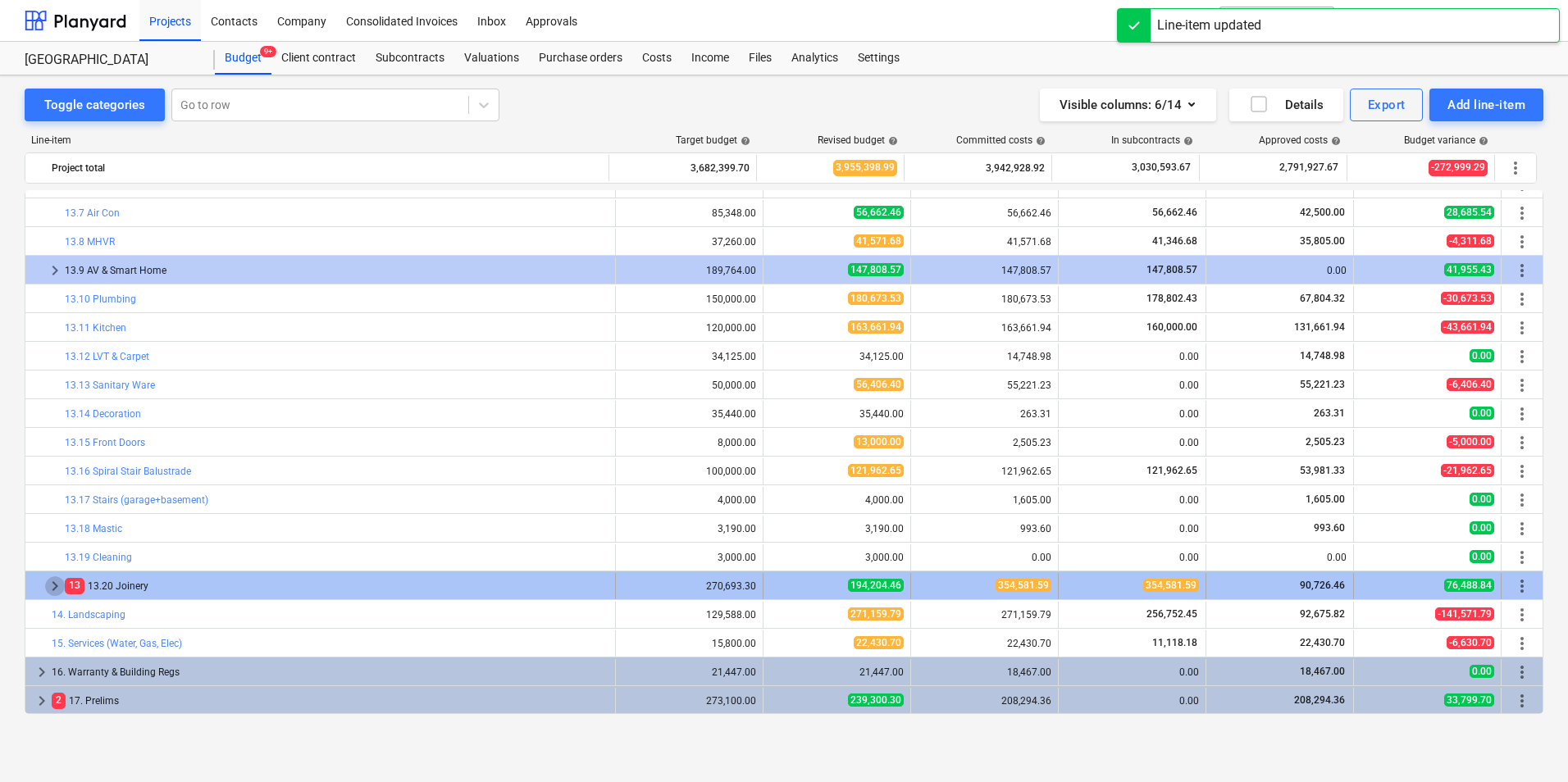
click at [57, 589] on span "keyboard_arrow_right" at bounding box center [55, 586] width 19 height 19
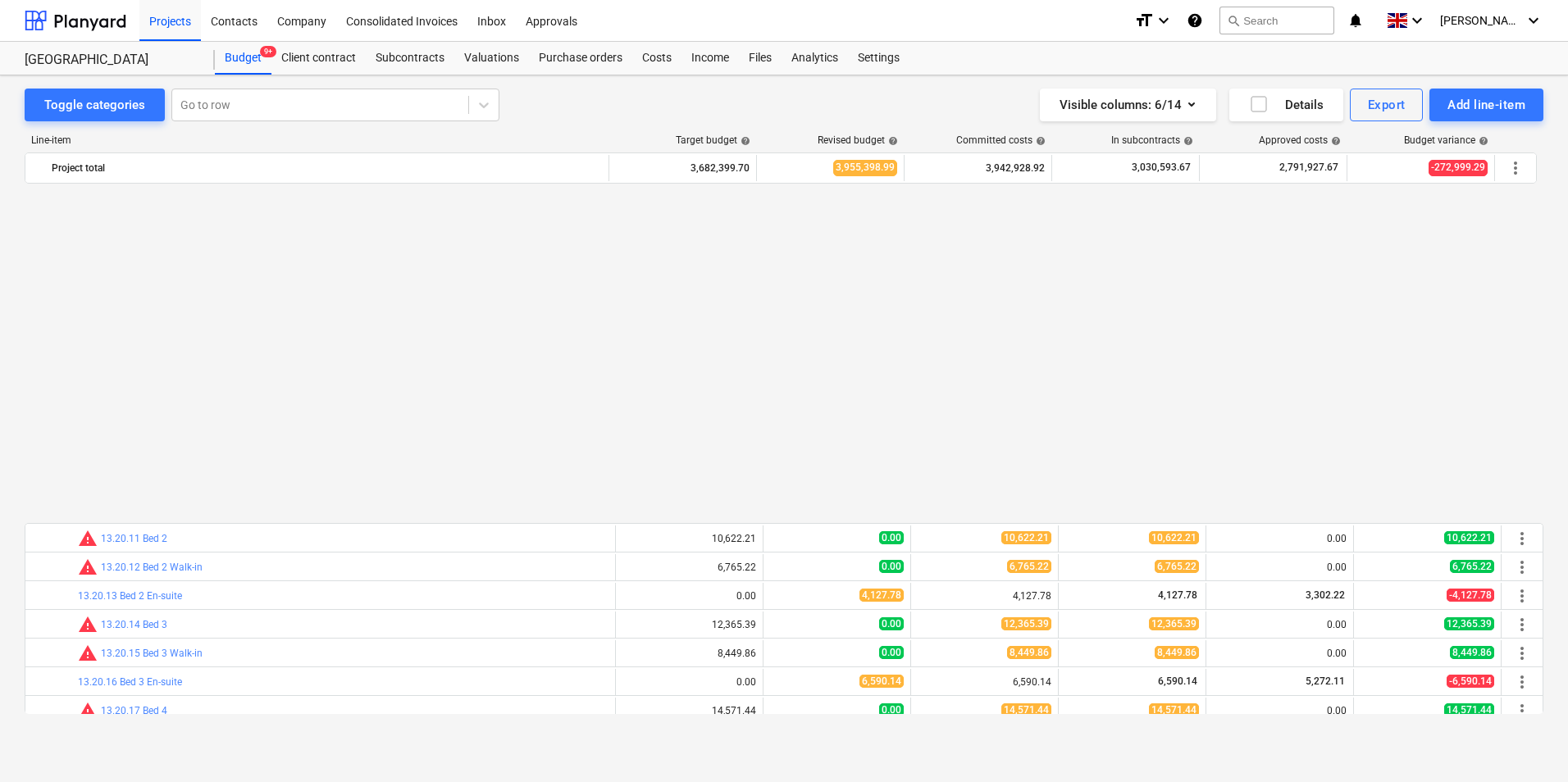
scroll to position [1284, 0]
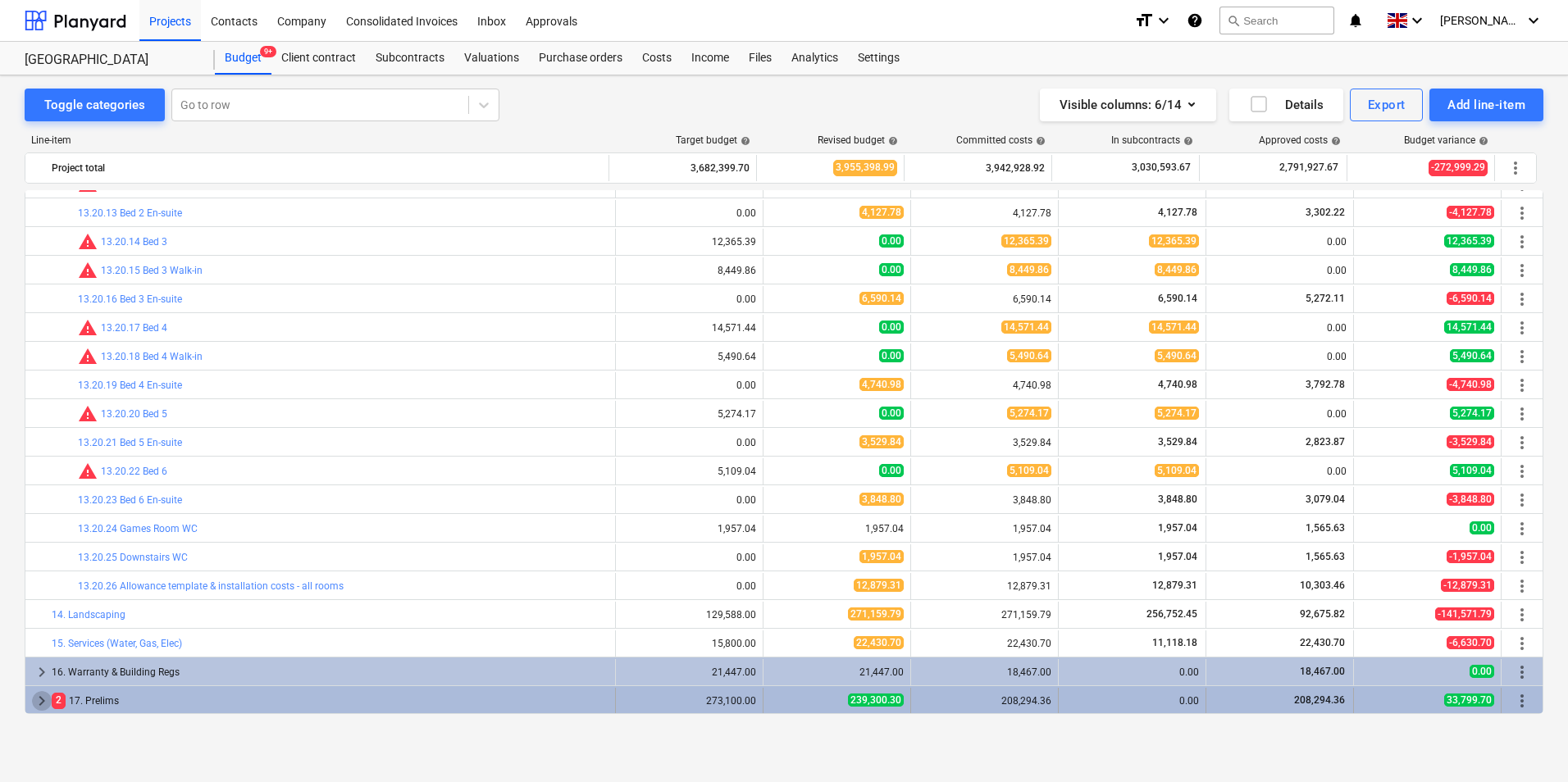
click at [34, 702] on span "keyboard_arrow_right" at bounding box center [42, 701] width 19 height 19
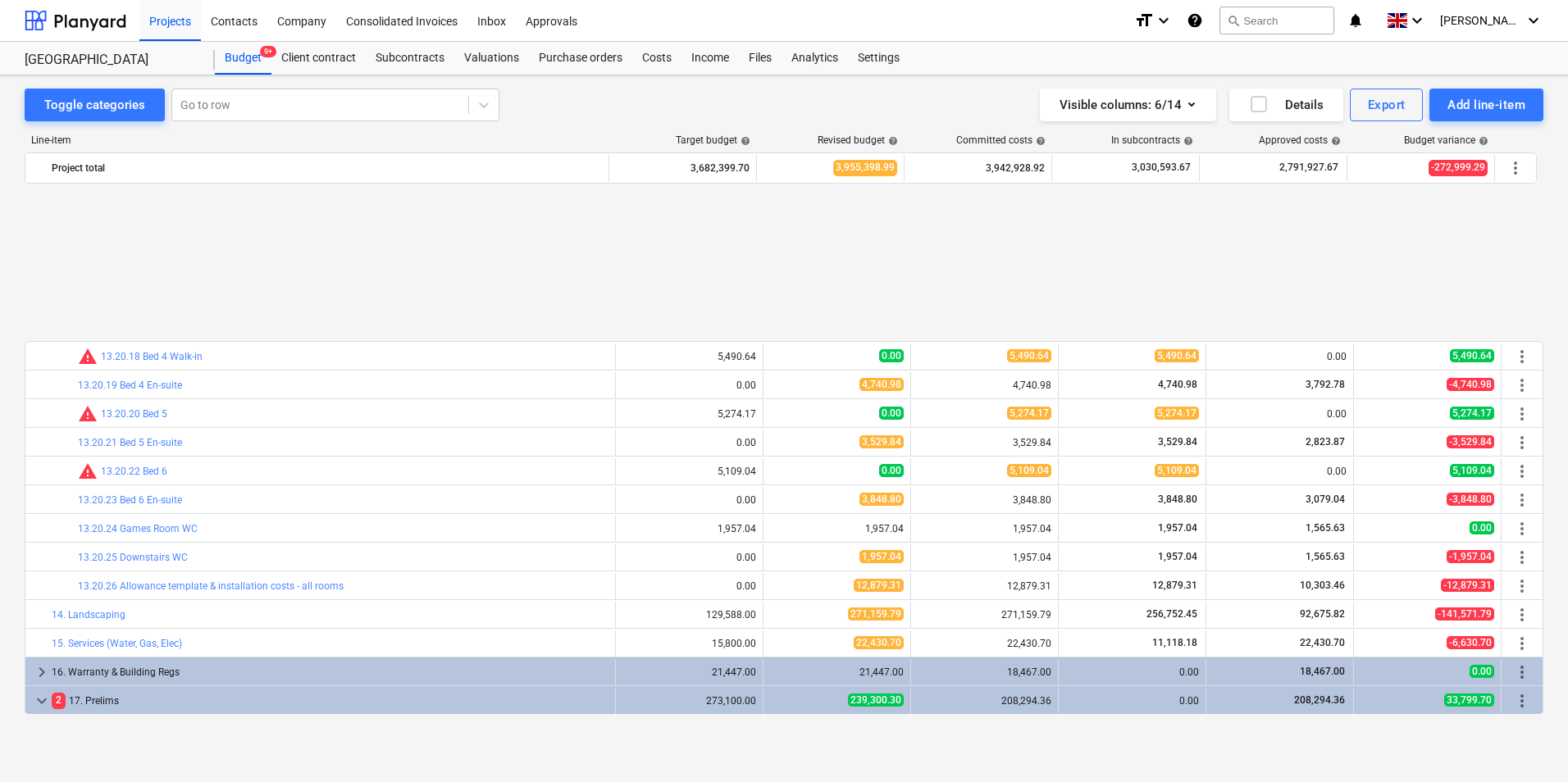
scroll to position [1485, 0]
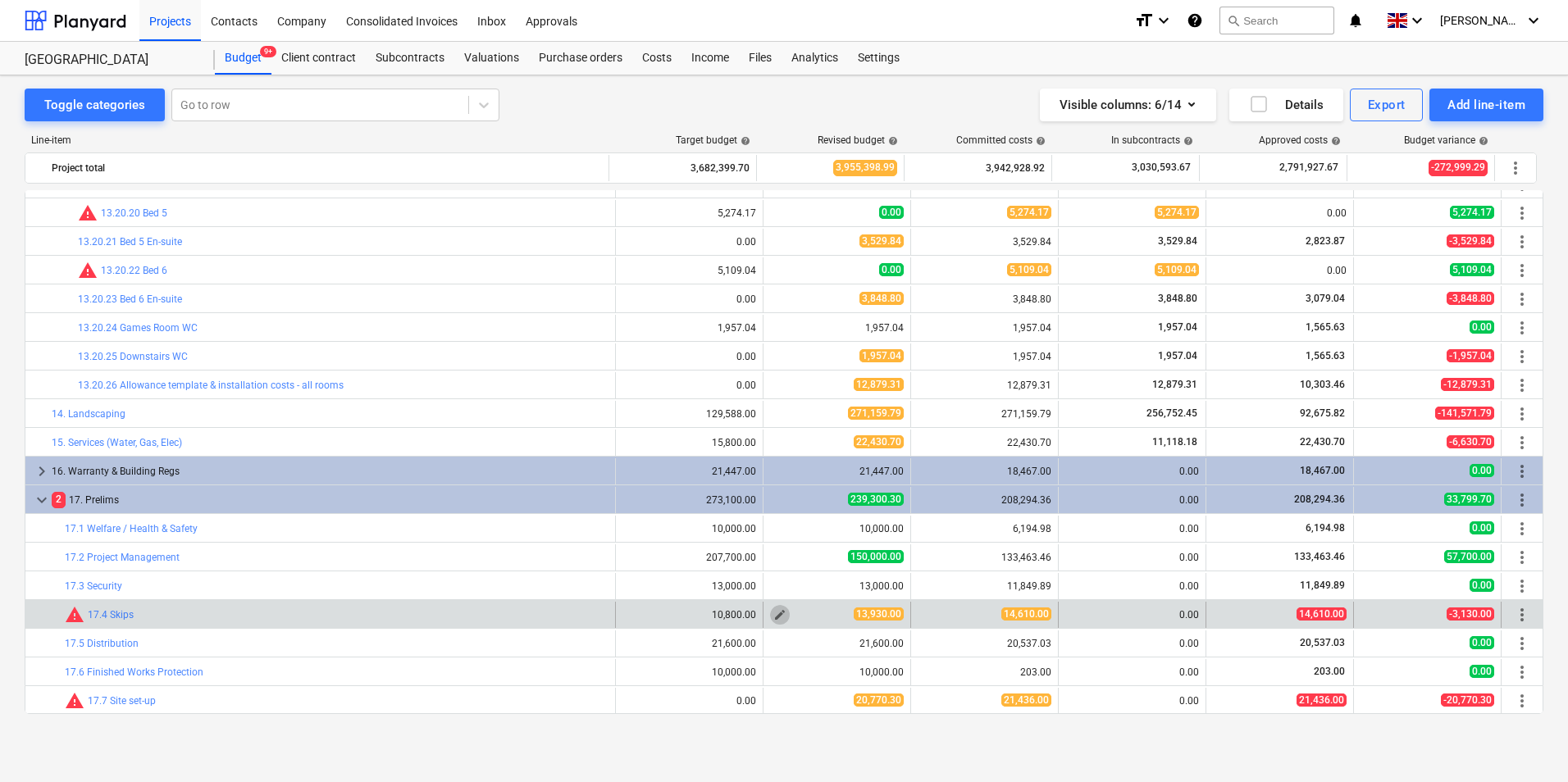
click at [773, 615] on span "edit" at bounding box center [780, 615] width 13 height 13
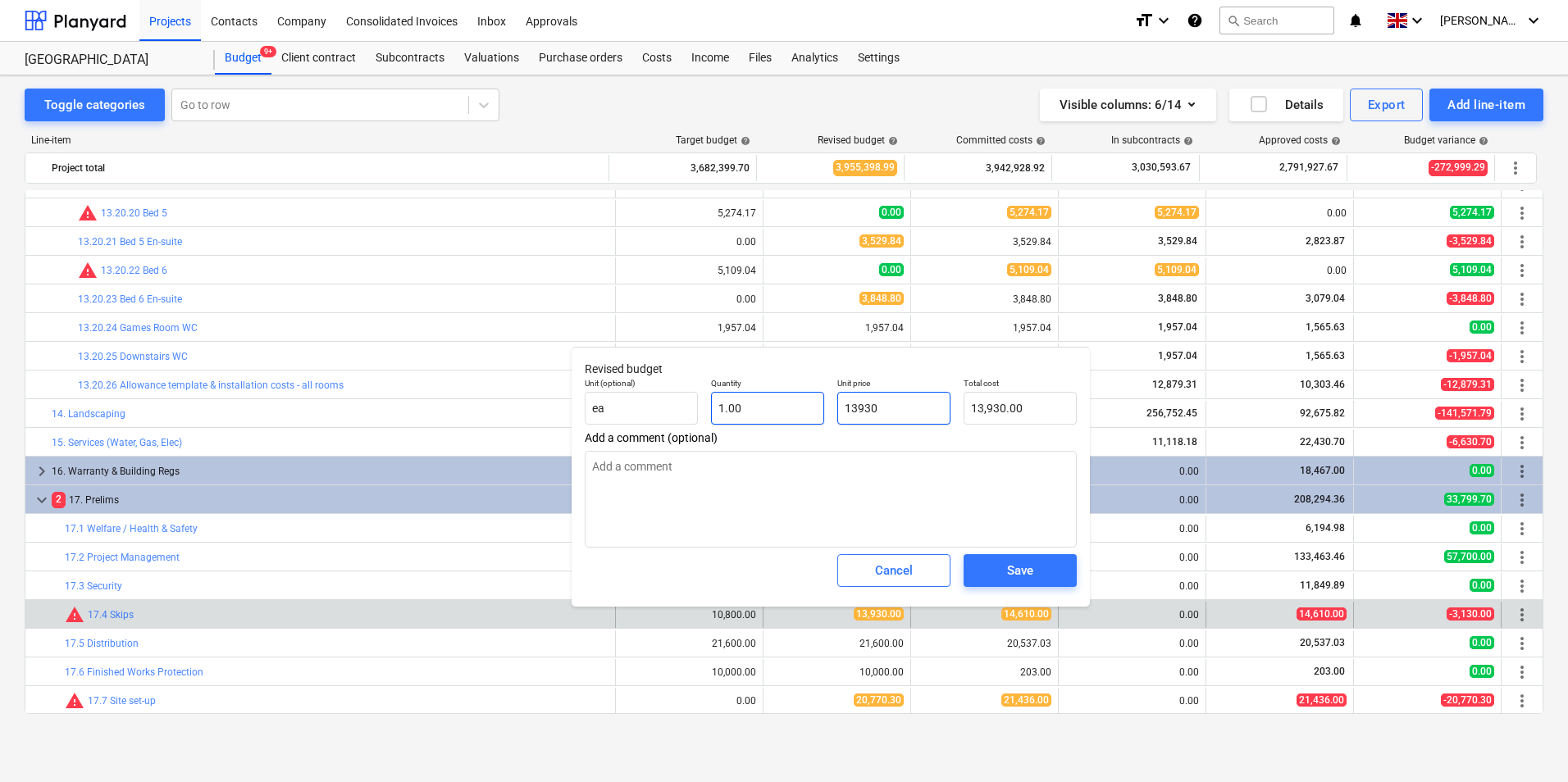
drag, startPoint x: 934, startPoint y: 415, endPoint x: 815, endPoint y: 418, distance: 119.0
click at [822, 412] on div "Unit (optional) ea Quantity 1.00 Unit price 13930 Total cost 13,930.00" at bounding box center [831, 401] width 506 height 60
click at [1031, 567] on div "Save" at bounding box center [1021, 571] width 27 height 21
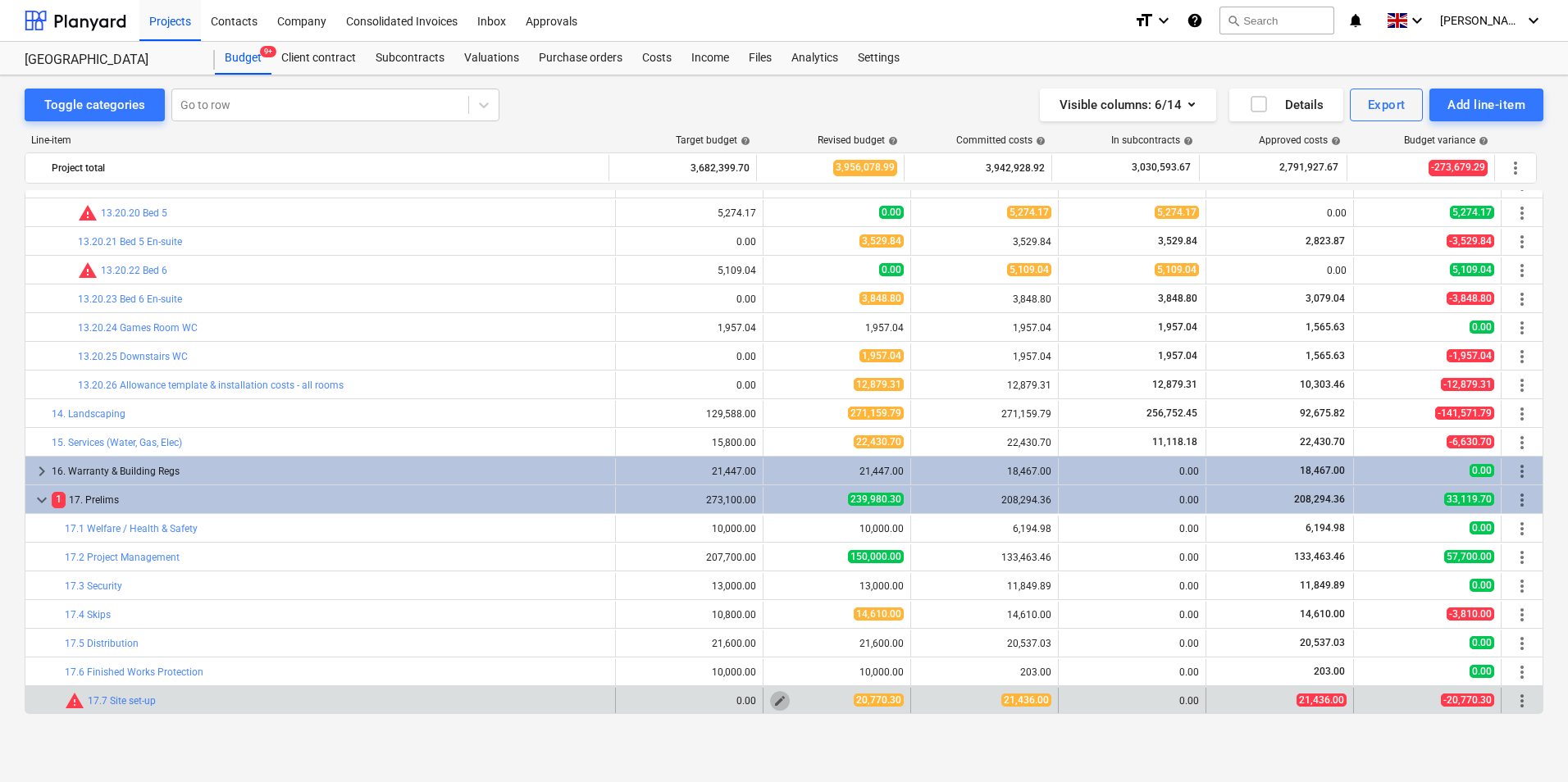
click at [770, 696] on button "edit" at bounding box center [780, 701] width 19 height 19
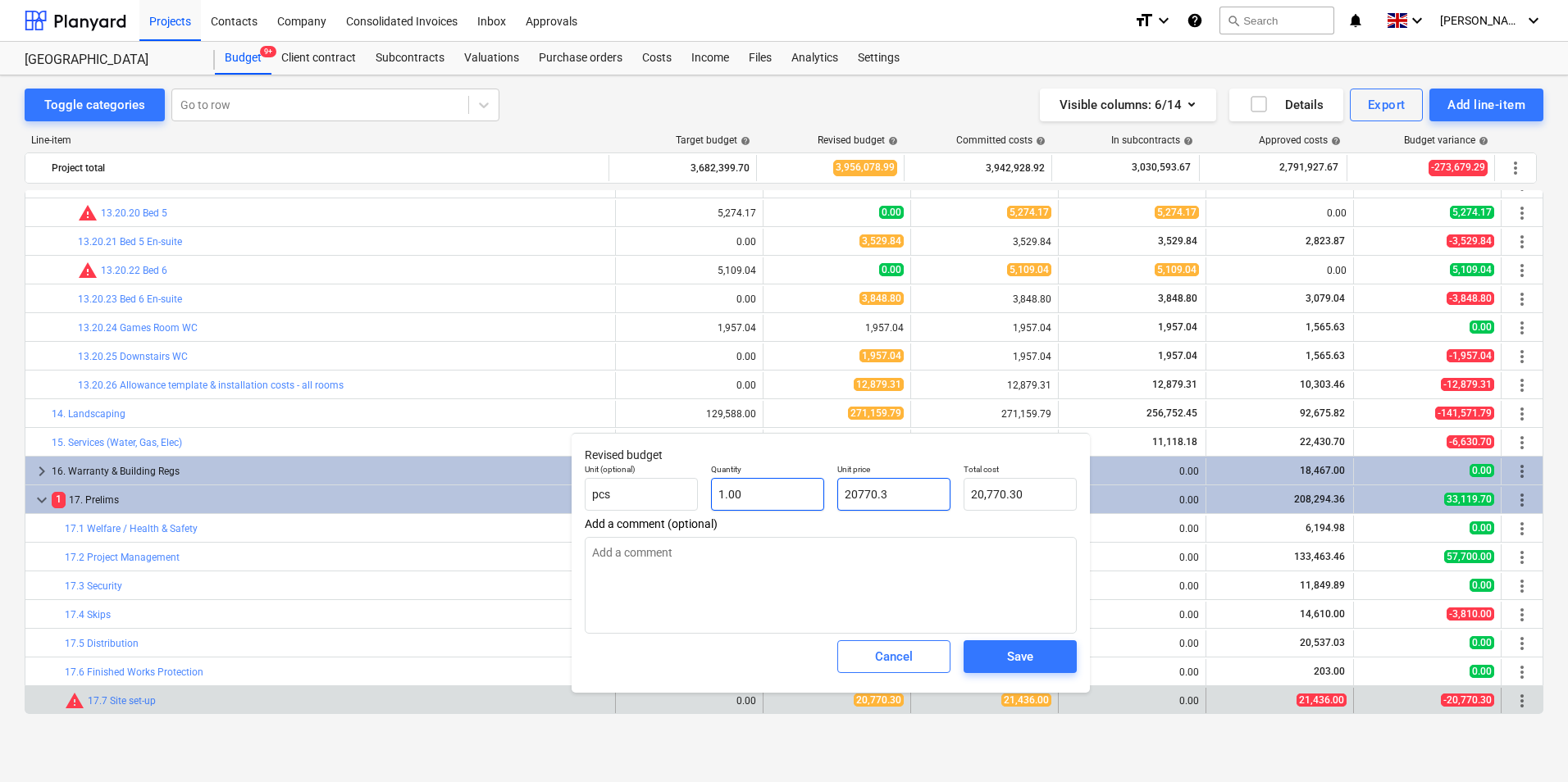
drag, startPoint x: 930, startPoint y: 496, endPoint x: 798, endPoint y: 499, distance: 132.0
click at [802, 496] on div "Unit (optional) pcs Quantity 1.00 Unit price 20770.3 Total cost 20,770.30" at bounding box center [831, 488] width 506 height 60
click at [1010, 660] on div "Save" at bounding box center [1021, 657] width 27 height 21
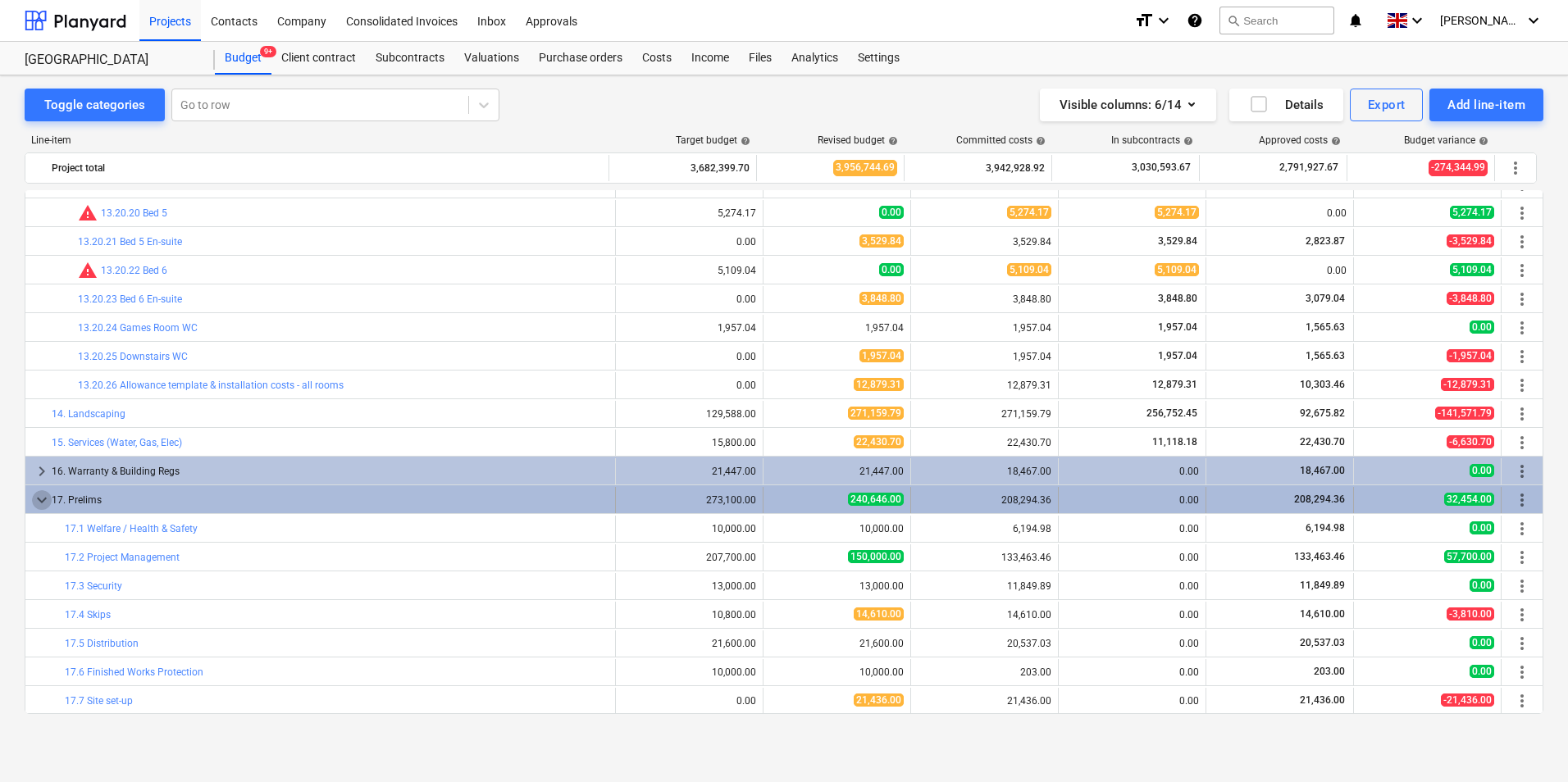
click at [34, 497] on span "keyboard_arrow_down" at bounding box center [42, 500] width 19 height 19
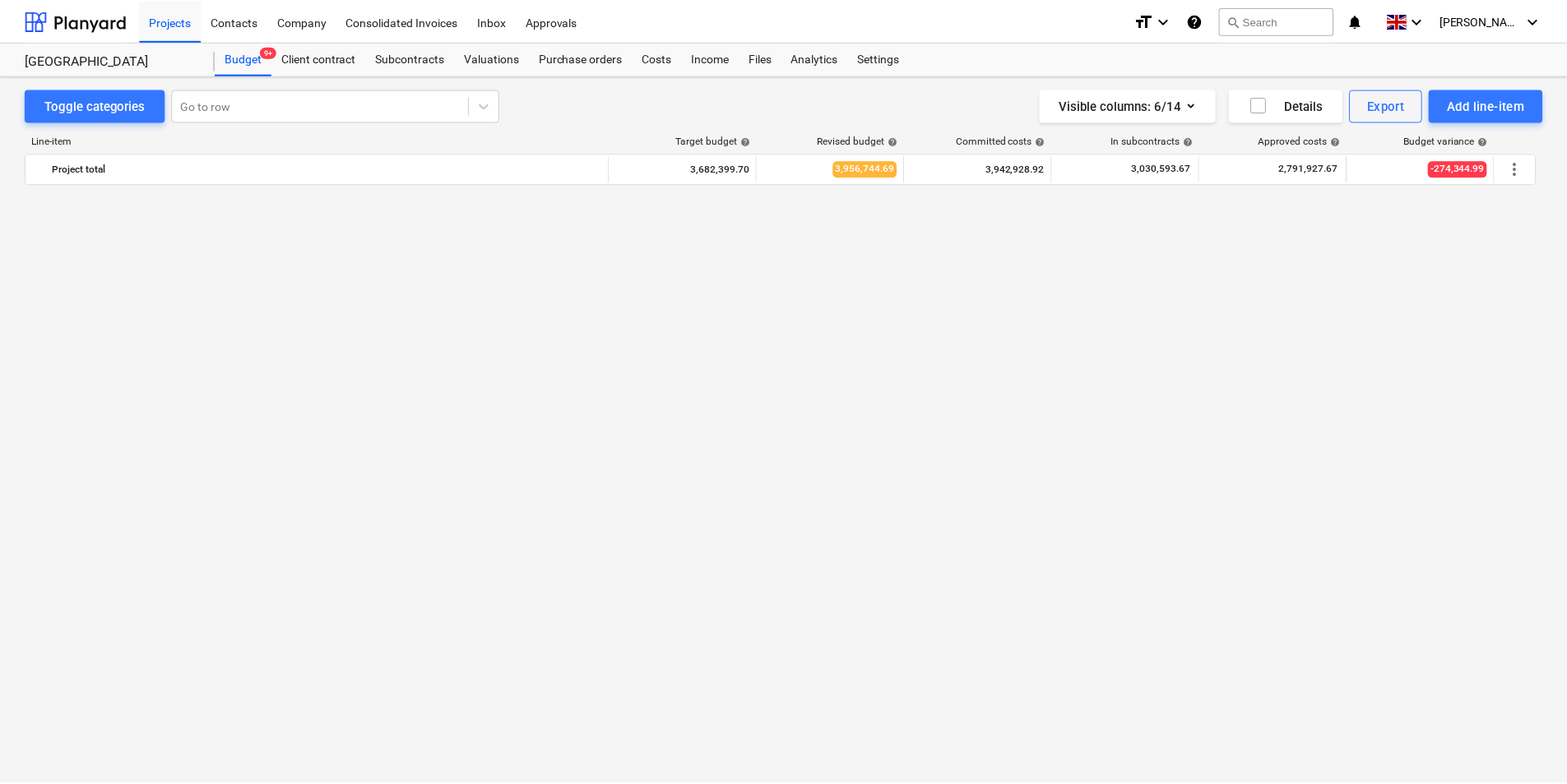
scroll to position [0, 0]
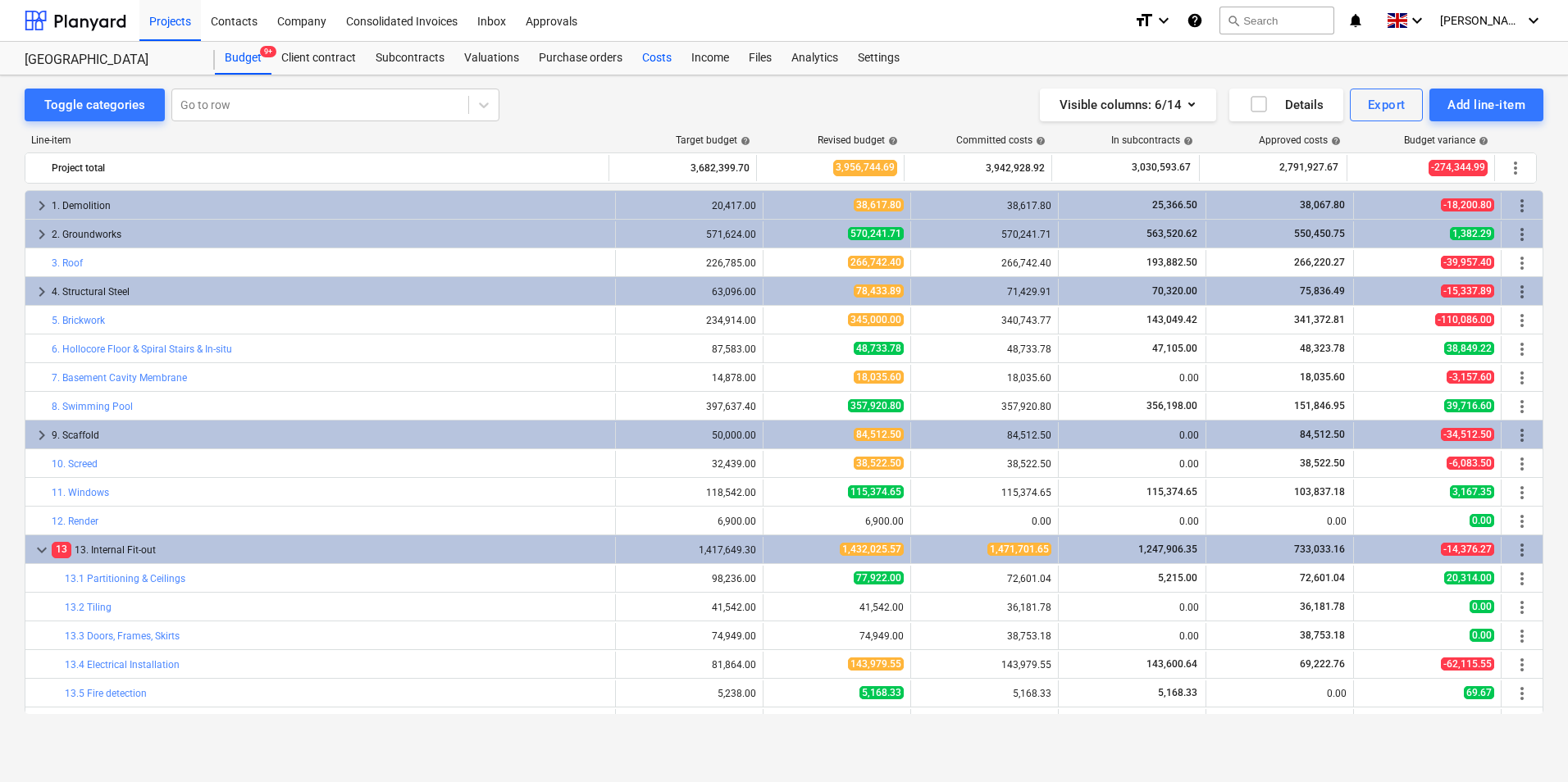
click at [657, 58] on div "Costs" at bounding box center [657, 57] width 49 height 33
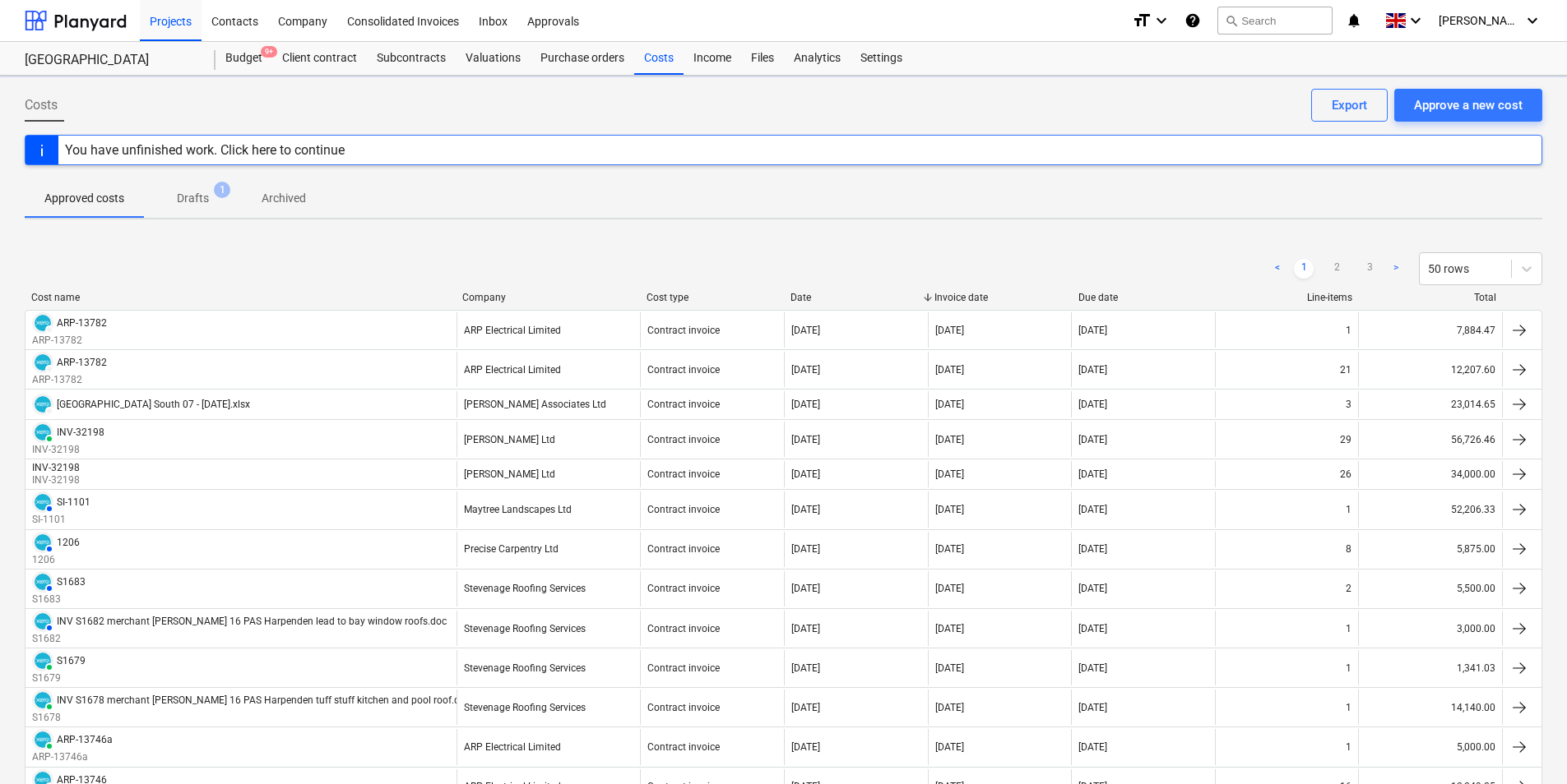
click at [187, 203] on p "Drafts" at bounding box center [193, 198] width 32 height 17
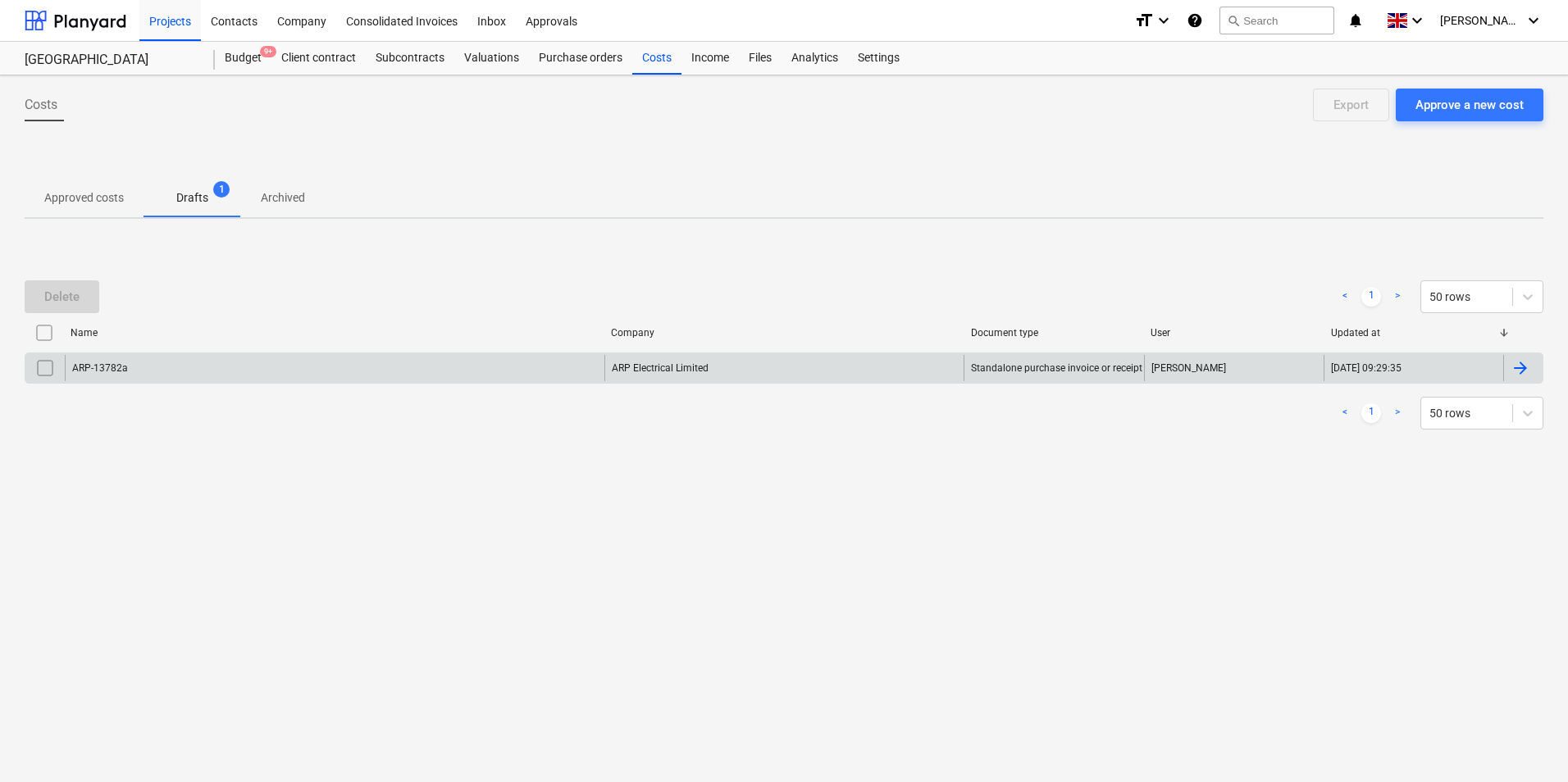
click at [43, 370] on input "checkbox" at bounding box center [45, 368] width 27 height 27
click at [73, 301] on div "Delete" at bounding box center [62, 297] width 35 height 21
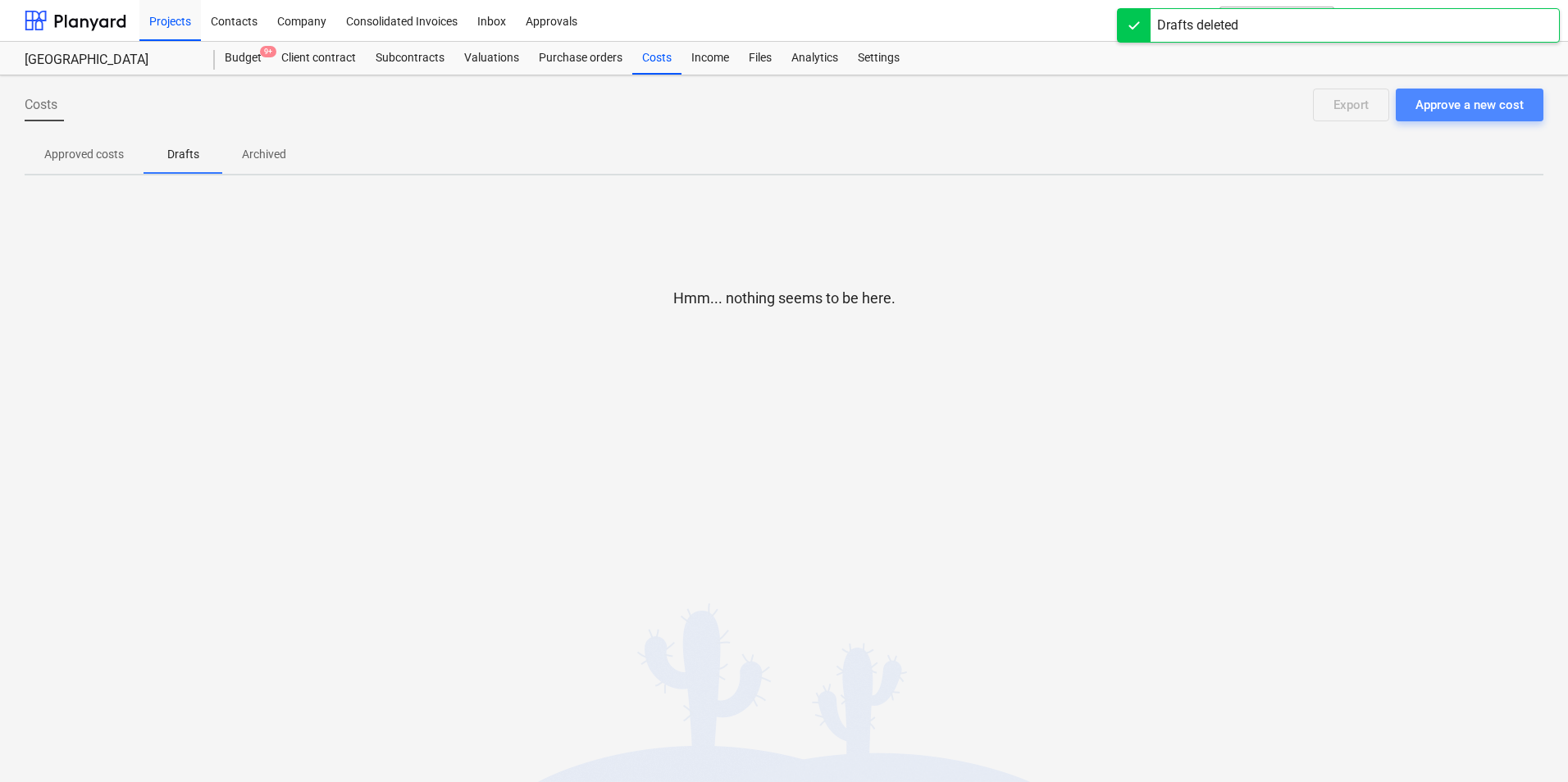
click at [1477, 104] on div "Approve a new cost" at bounding box center [1470, 105] width 108 height 21
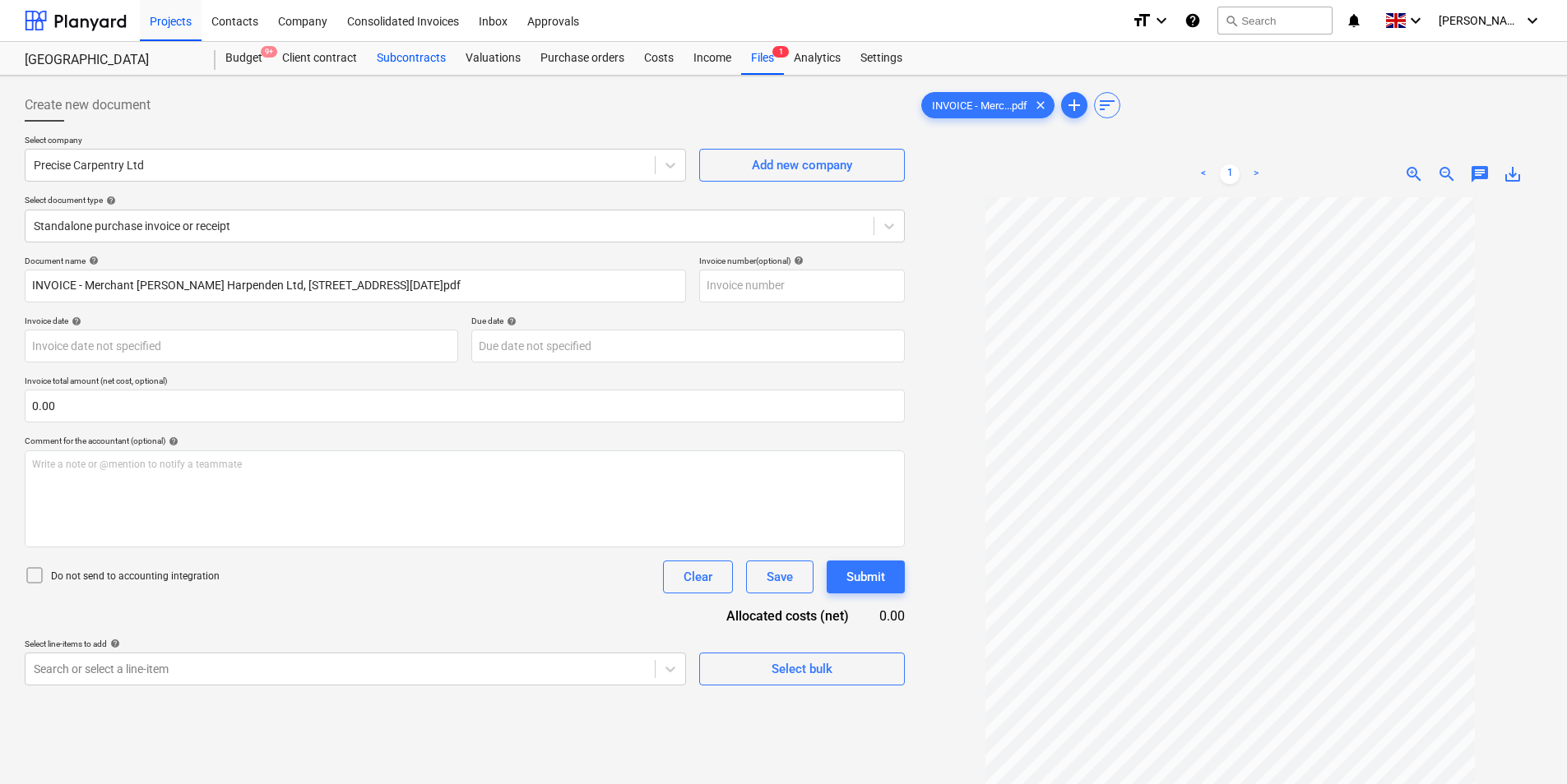
drag, startPoint x: 442, startPoint y: 69, endPoint x: 445, endPoint y: 60, distance: 9.5
click at [442, 67] on div "Subcontracts" at bounding box center [411, 58] width 89 height 33
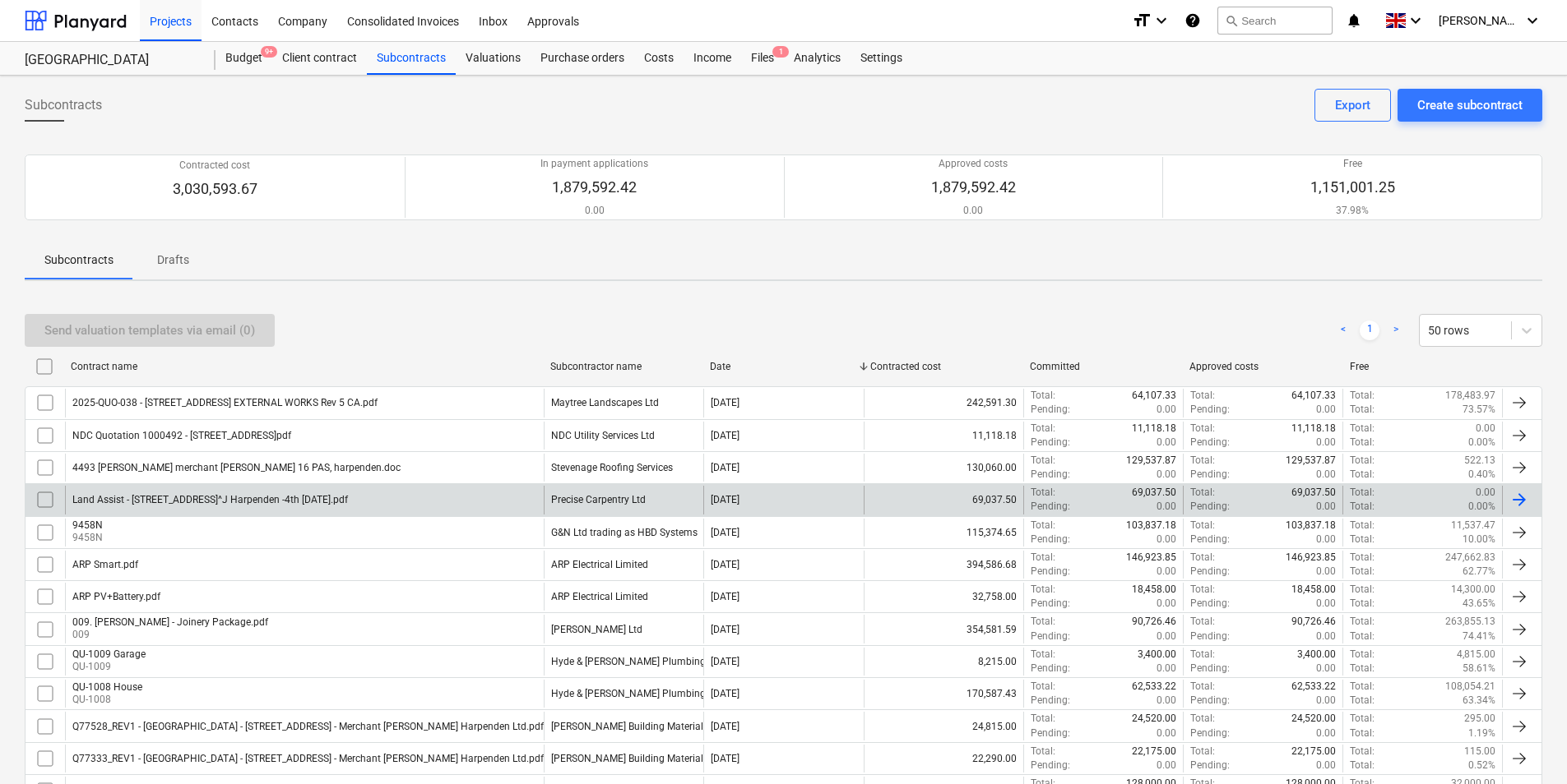
click at [287, 501] on div "Land Assist - [STREET_ADDRESS]^J Harpenden -4th [DATE].pdf" at bounding box center [210, 500] width 276 height 12
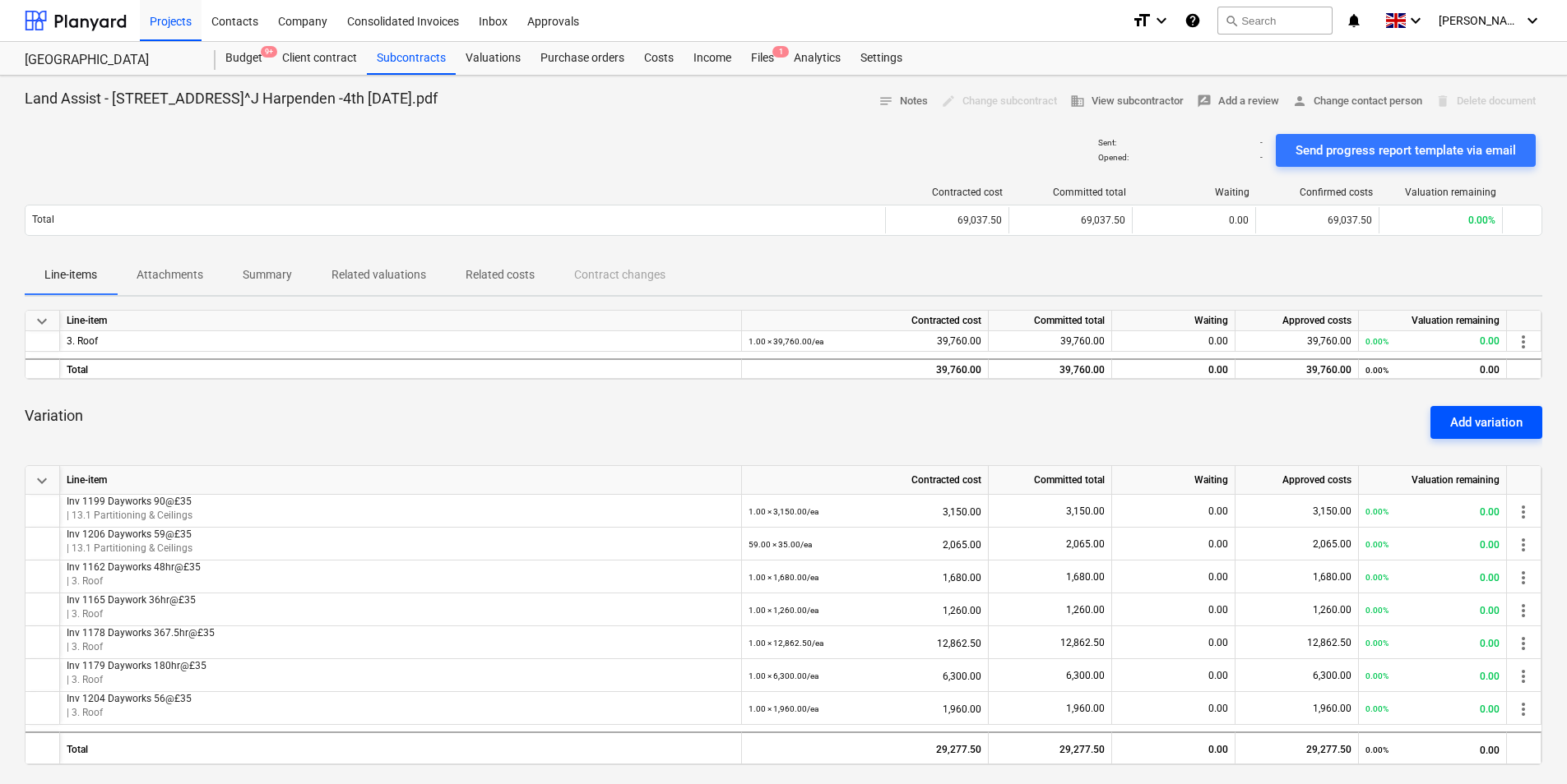
click at [1507, 428] on div "Add variation" at bounding box center [1486, 423] width 73 height 21
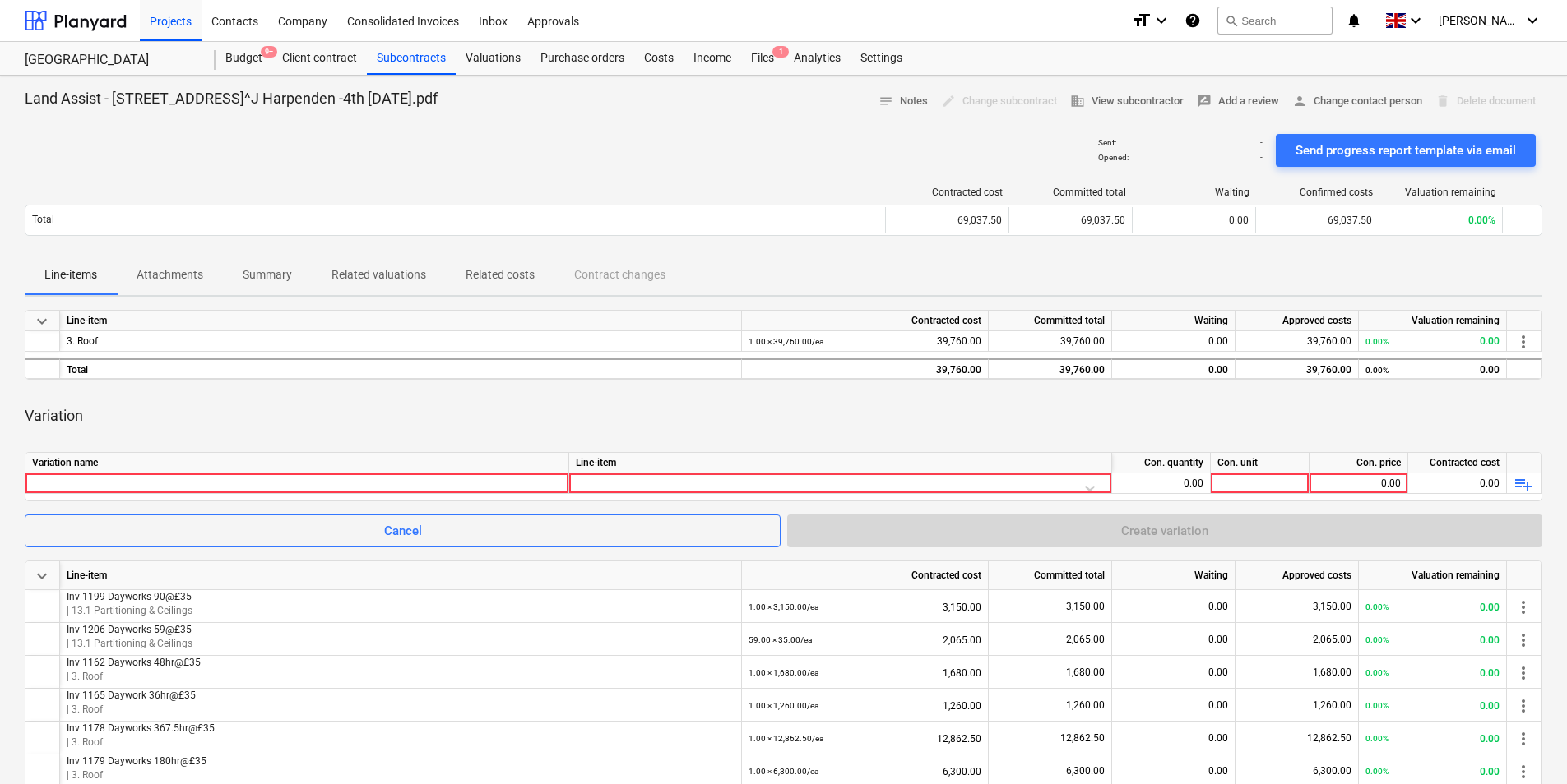
click at [173, 473] on div "Variation name" at bounding box center [297, 462] width 543 height 20
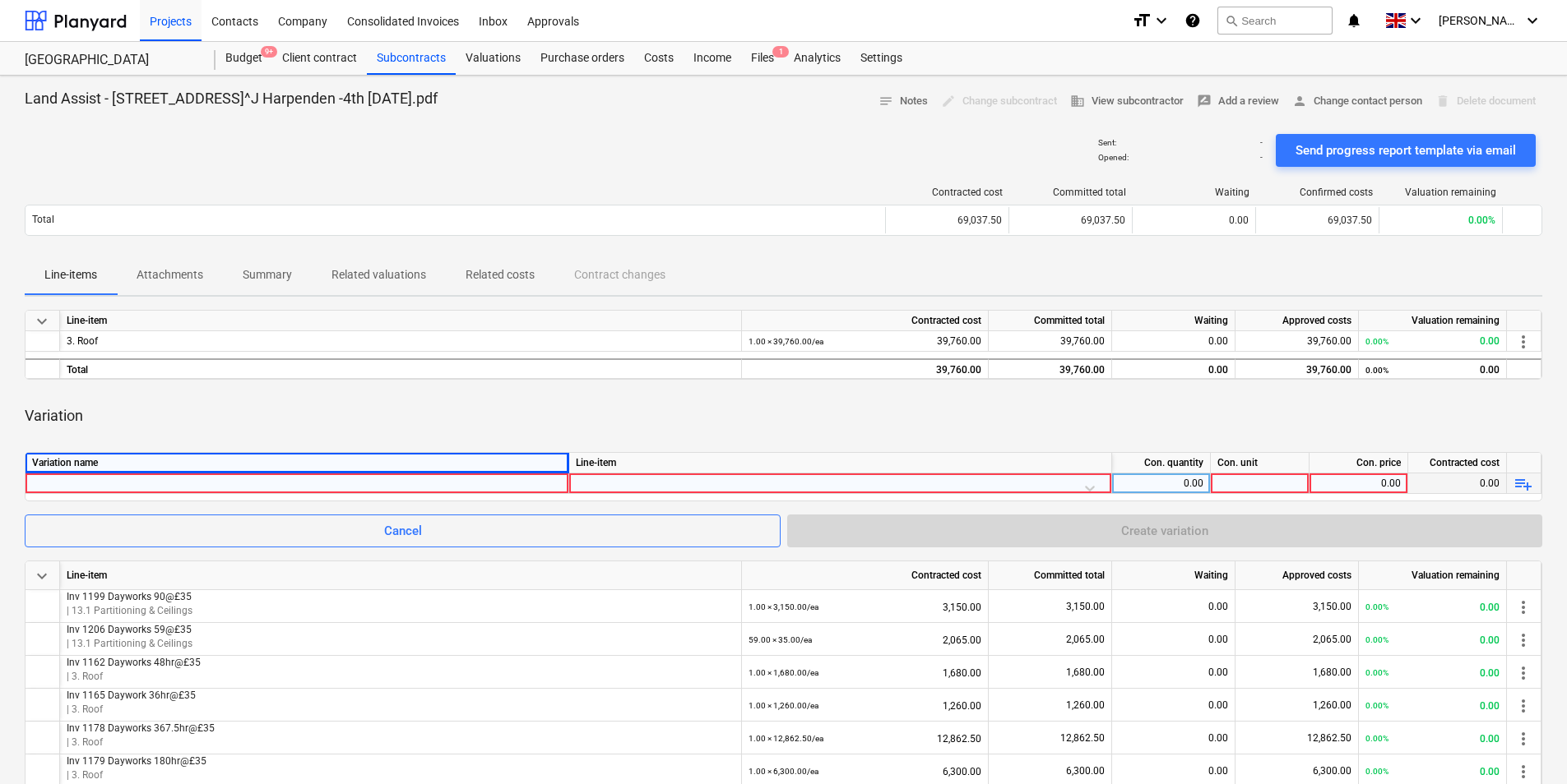
click at [168, 477] on div at bounding box center [297, 484] width 530 height 19
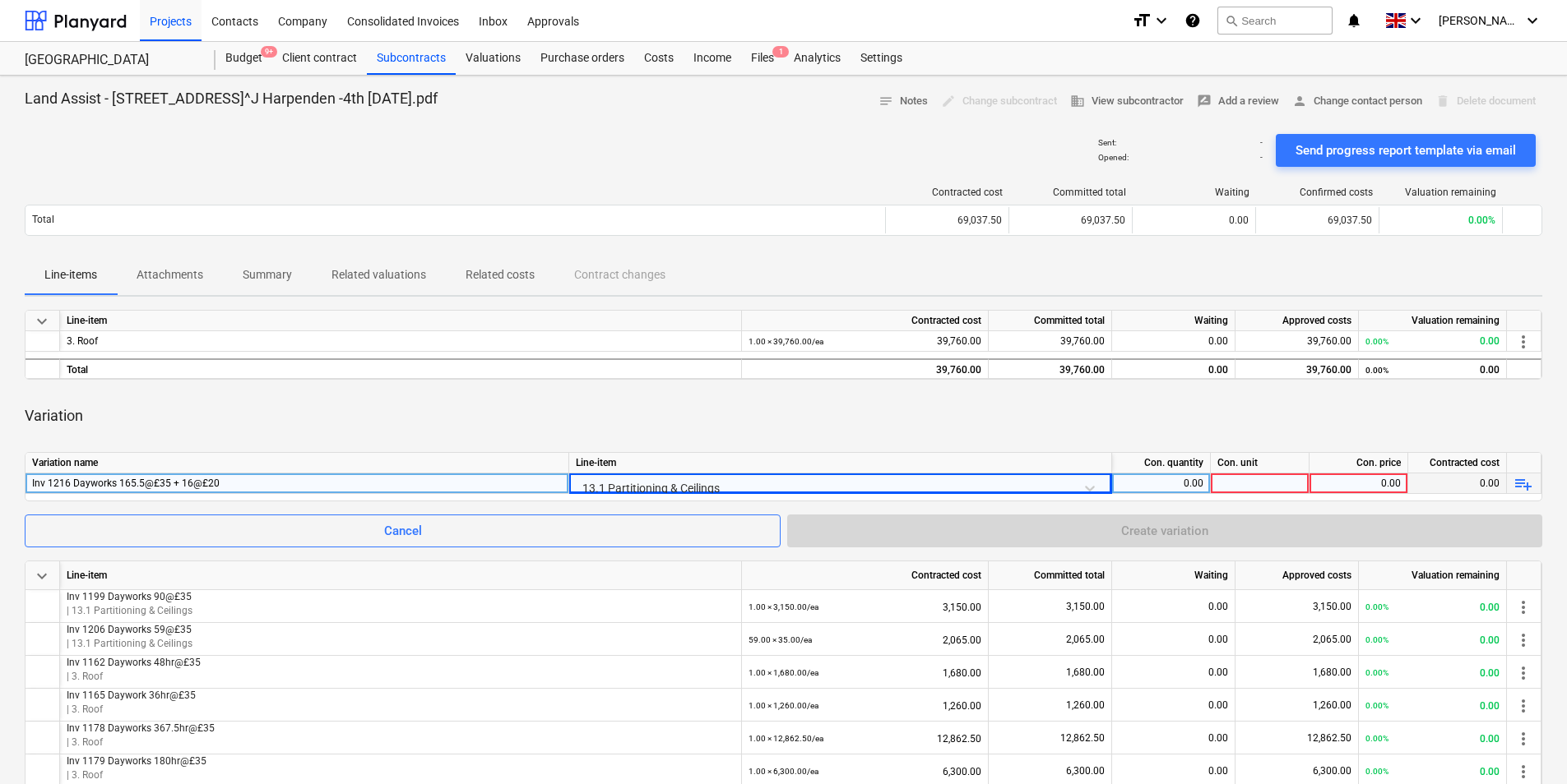
click at [1161, 485] on div "0.00" at bounding box center [1161, 484] width 85 height 20
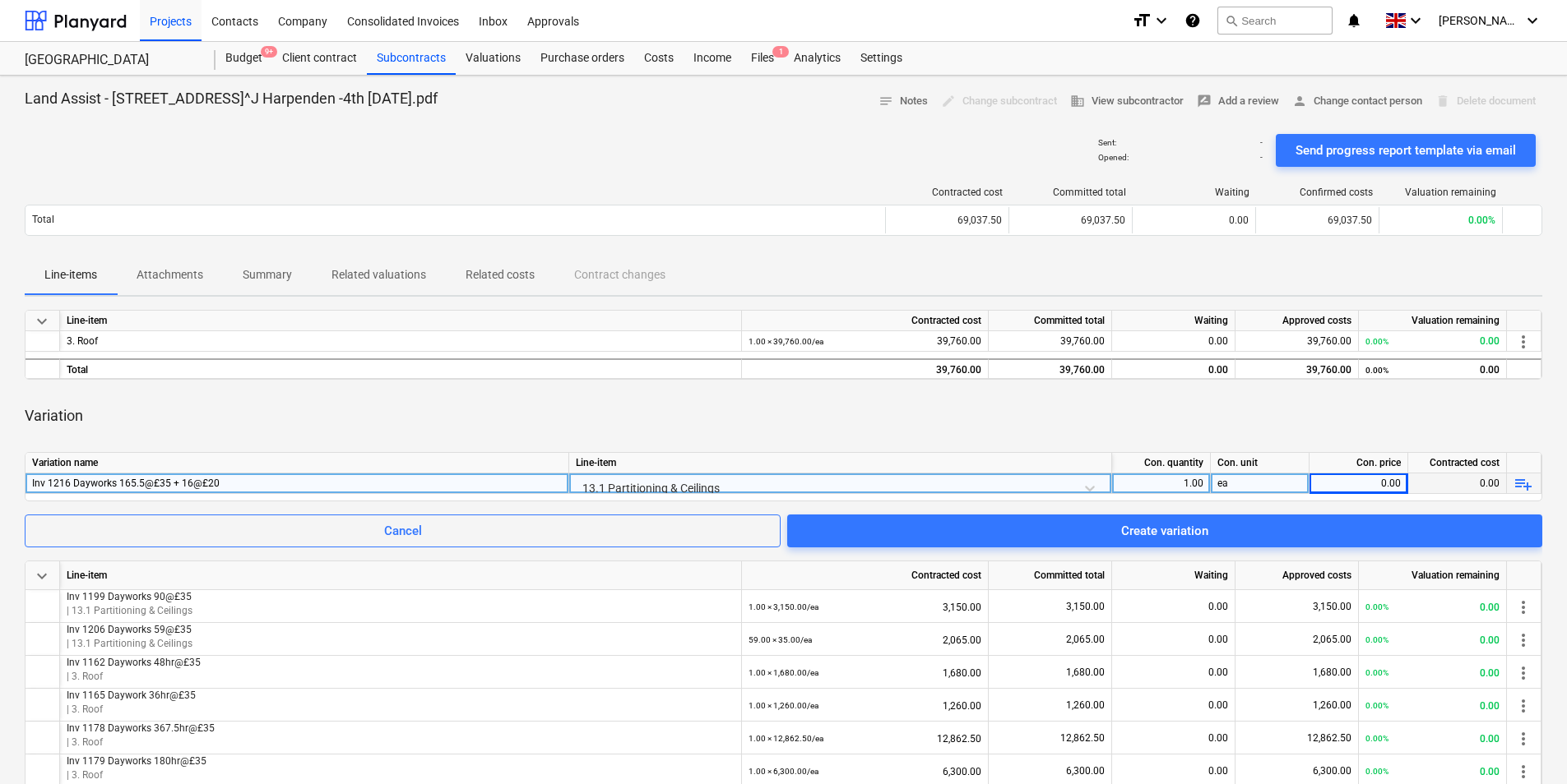
click at [1340, 478] on div "0.00" at bounding box center [1359, 484] width 85 height 20
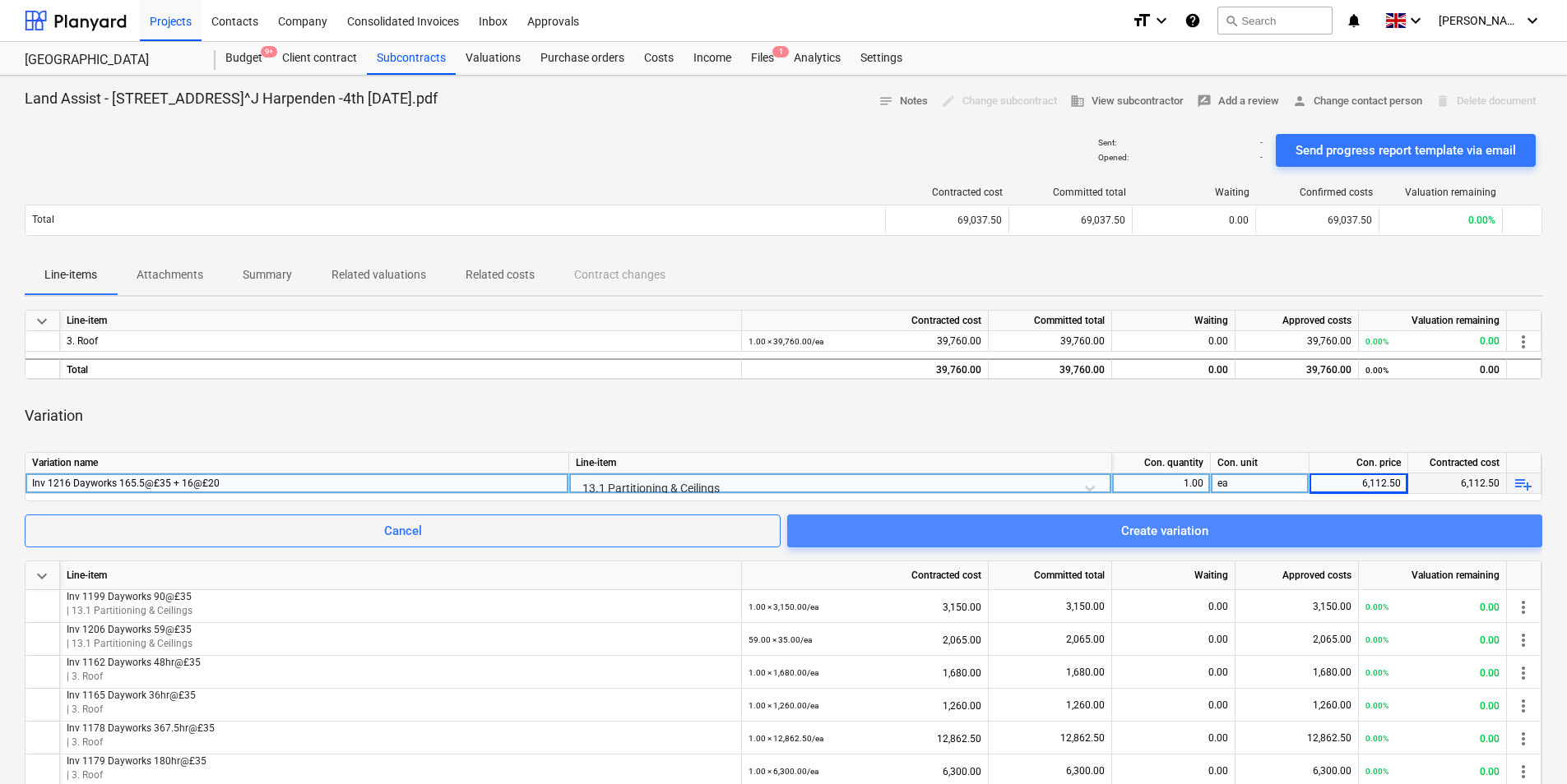
click at [1217, 522] on span "Create variation" at bounding box center [1164, 531] width 715 height 21
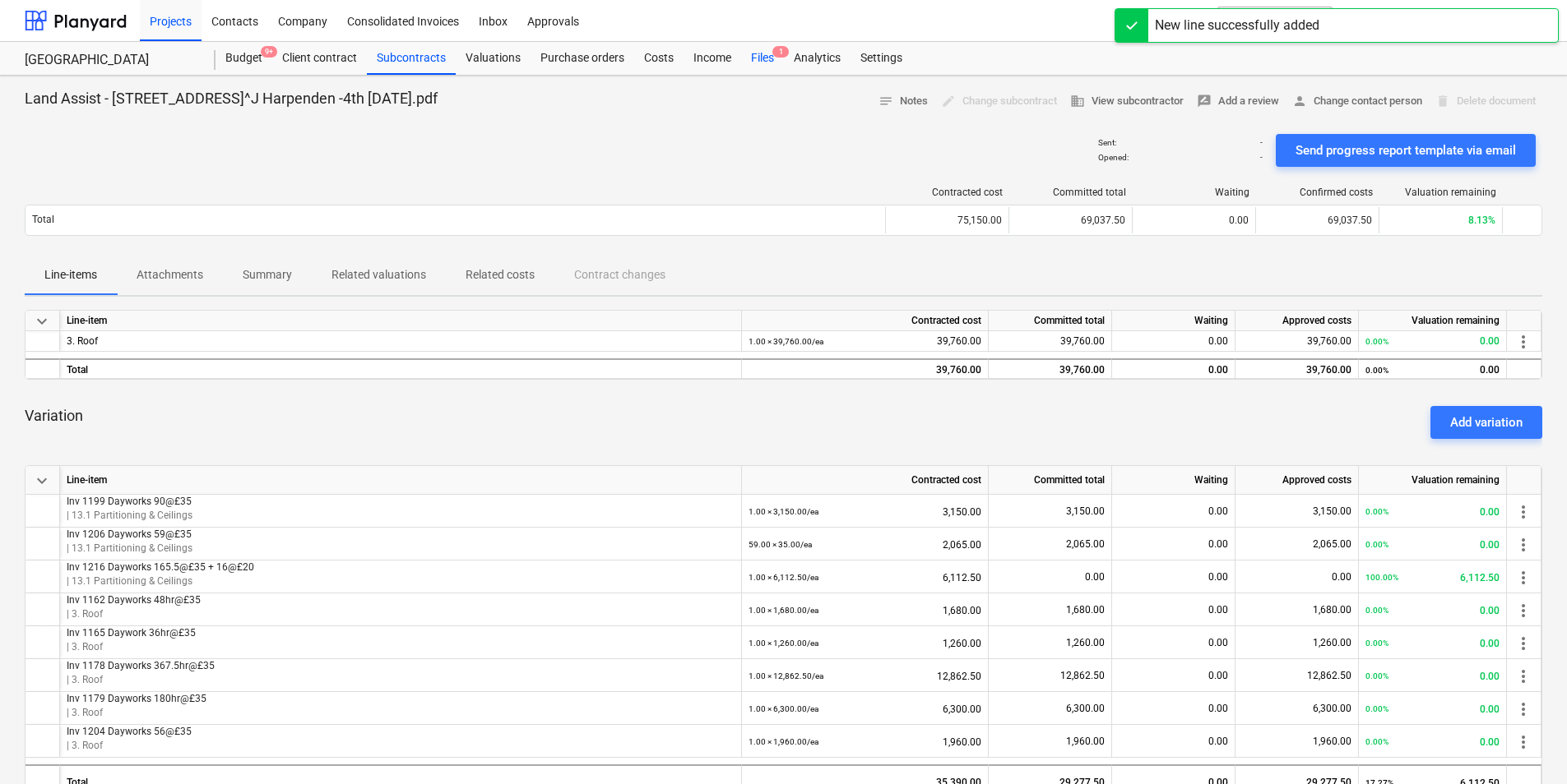
click at [757, 52] on div "Files 1" at bounding box center [762, 58] width 43 height 33
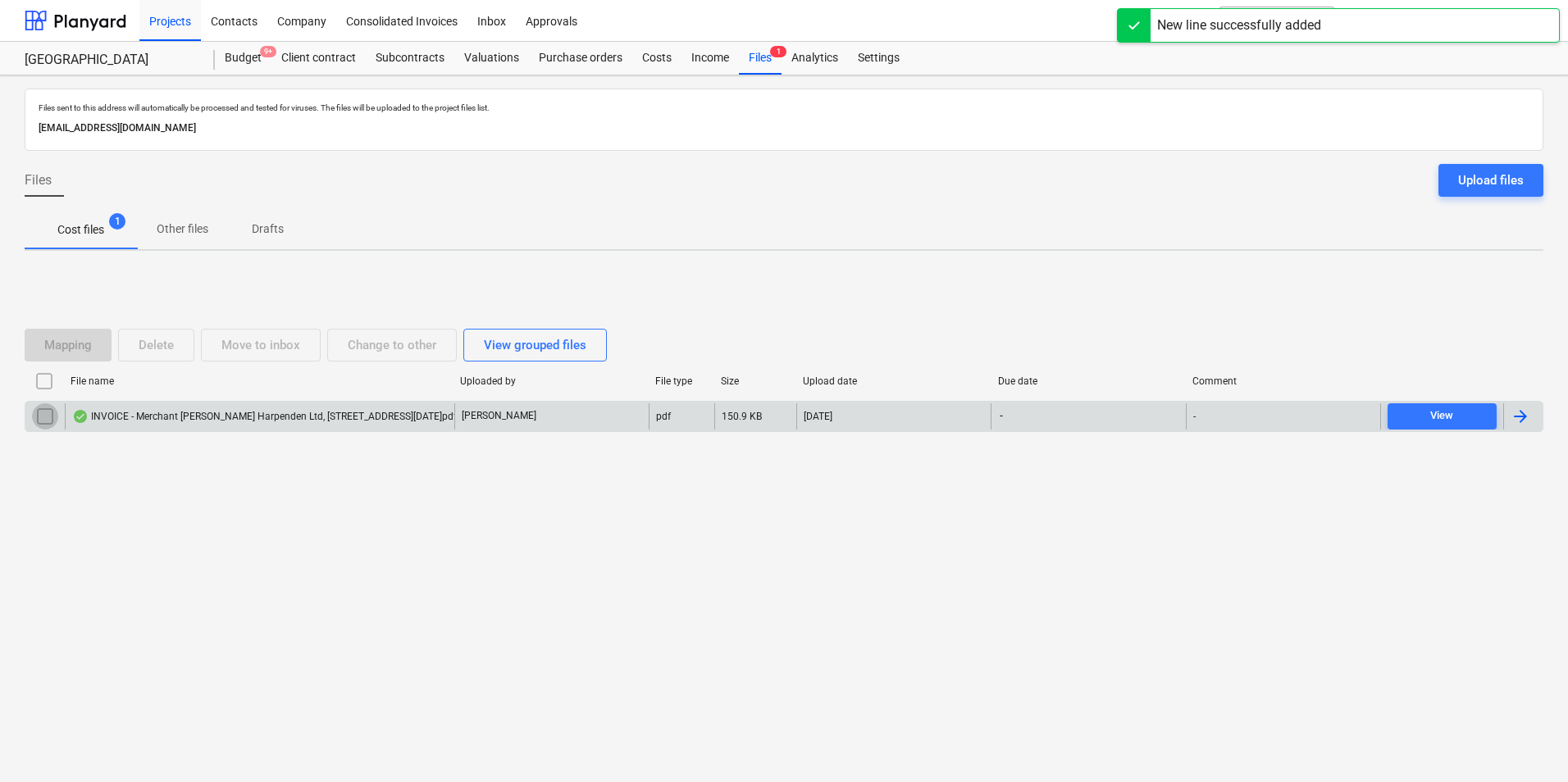
click at [42, 416] on input "checkbox" at bounding box center [45, 417] width 27 height 27
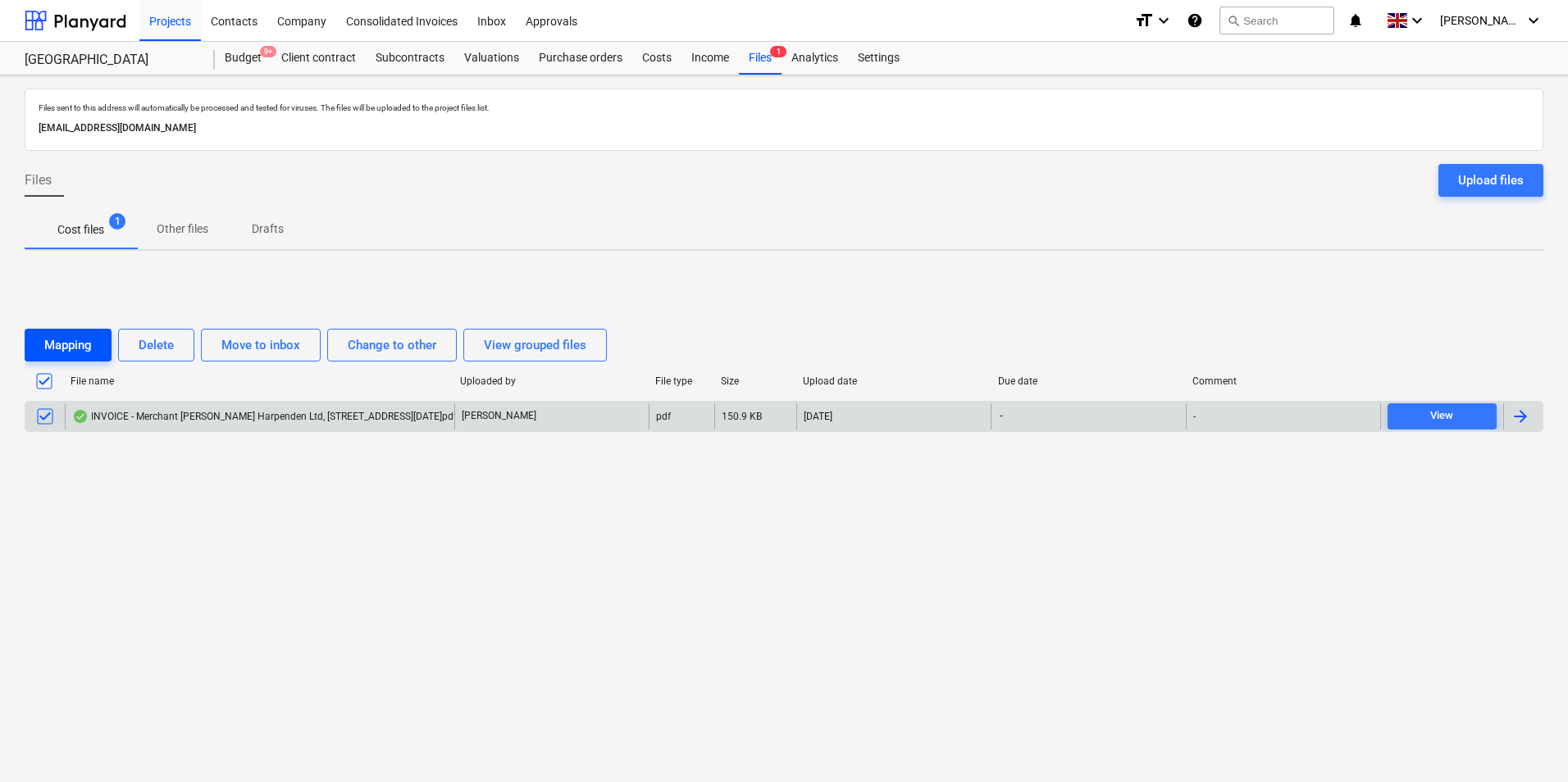
click at [86, 344] on div "Mapping" at bounding box center [68, 345] width 48 height 21
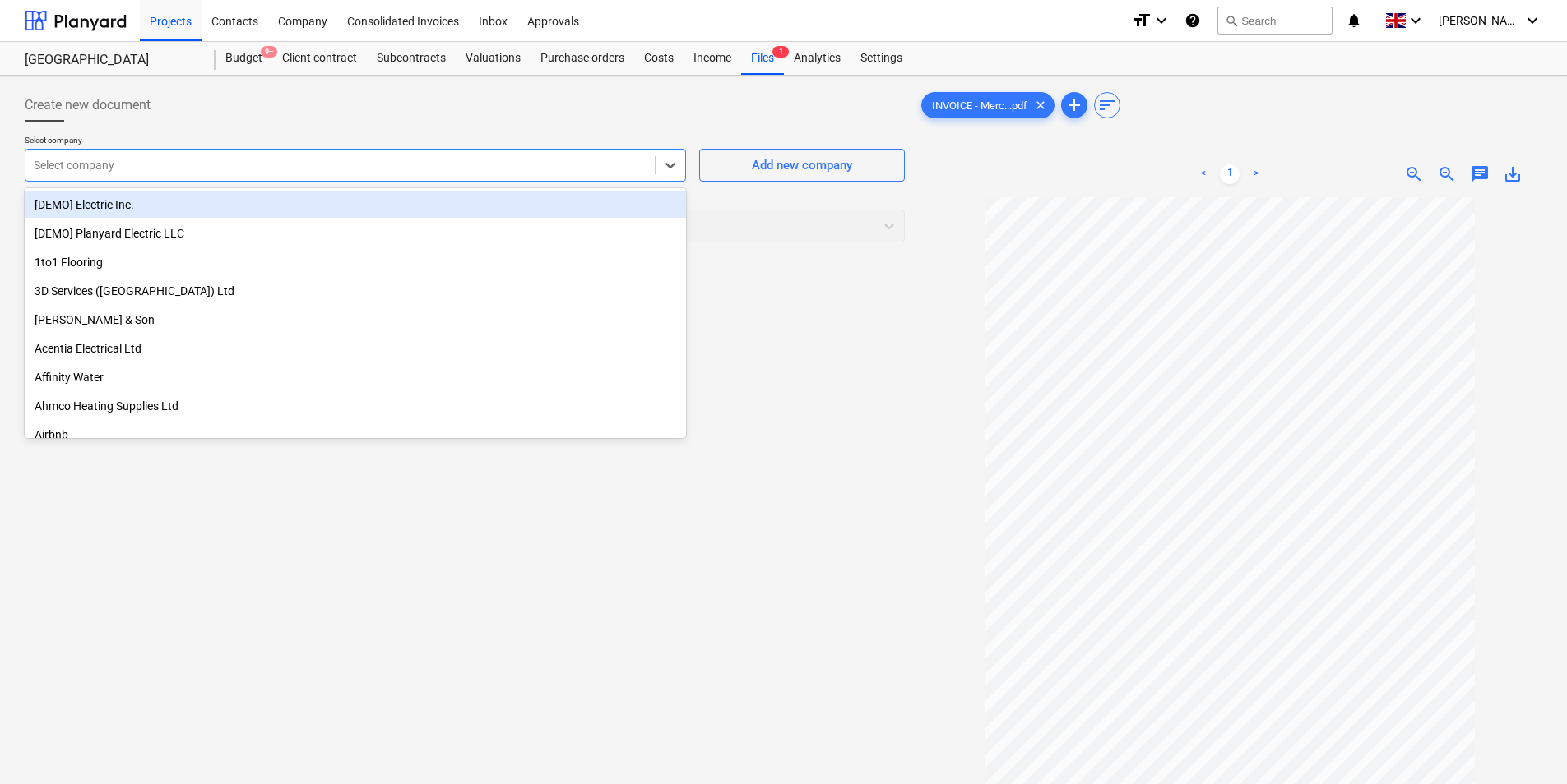
click at [368, 168] on div at bounding box center [339, 165] width 612 height 17
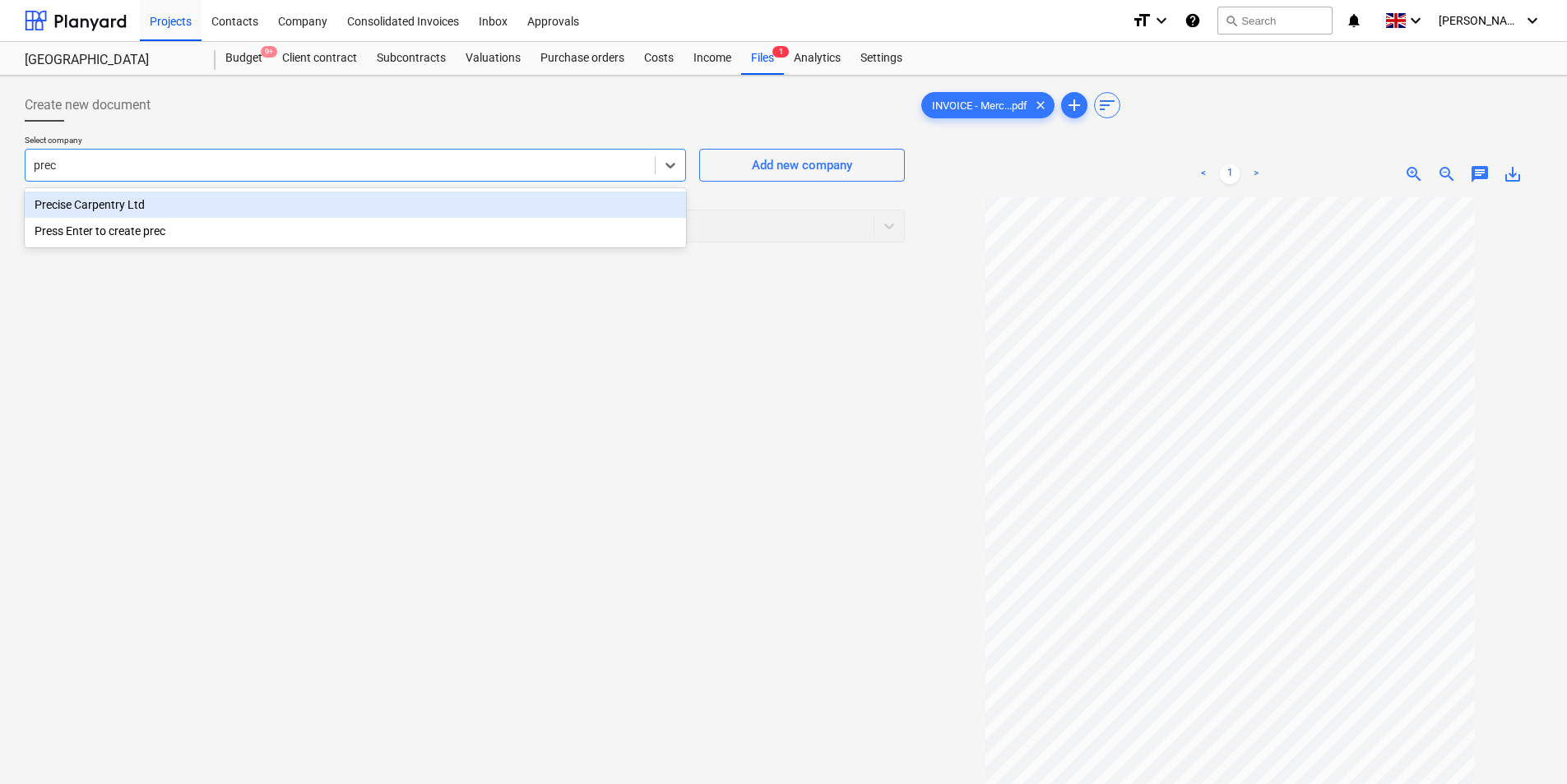
click at [96, 204] on div "Precise Carpentry Ltd" at bounding box center [355, 205] width 661 height 27
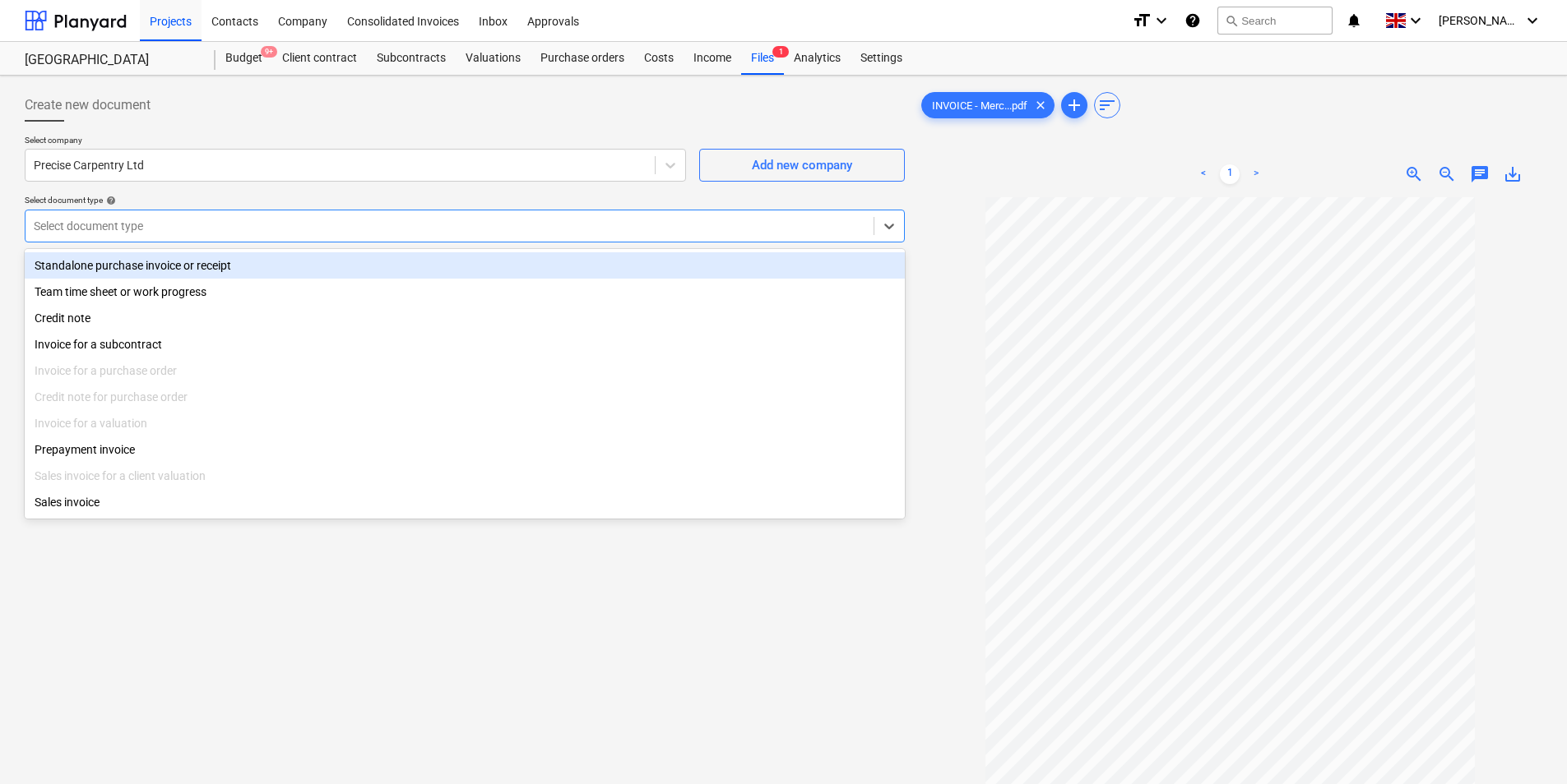
click at [160, 229] on div at bounding box center [449, 226] width 831 height 17
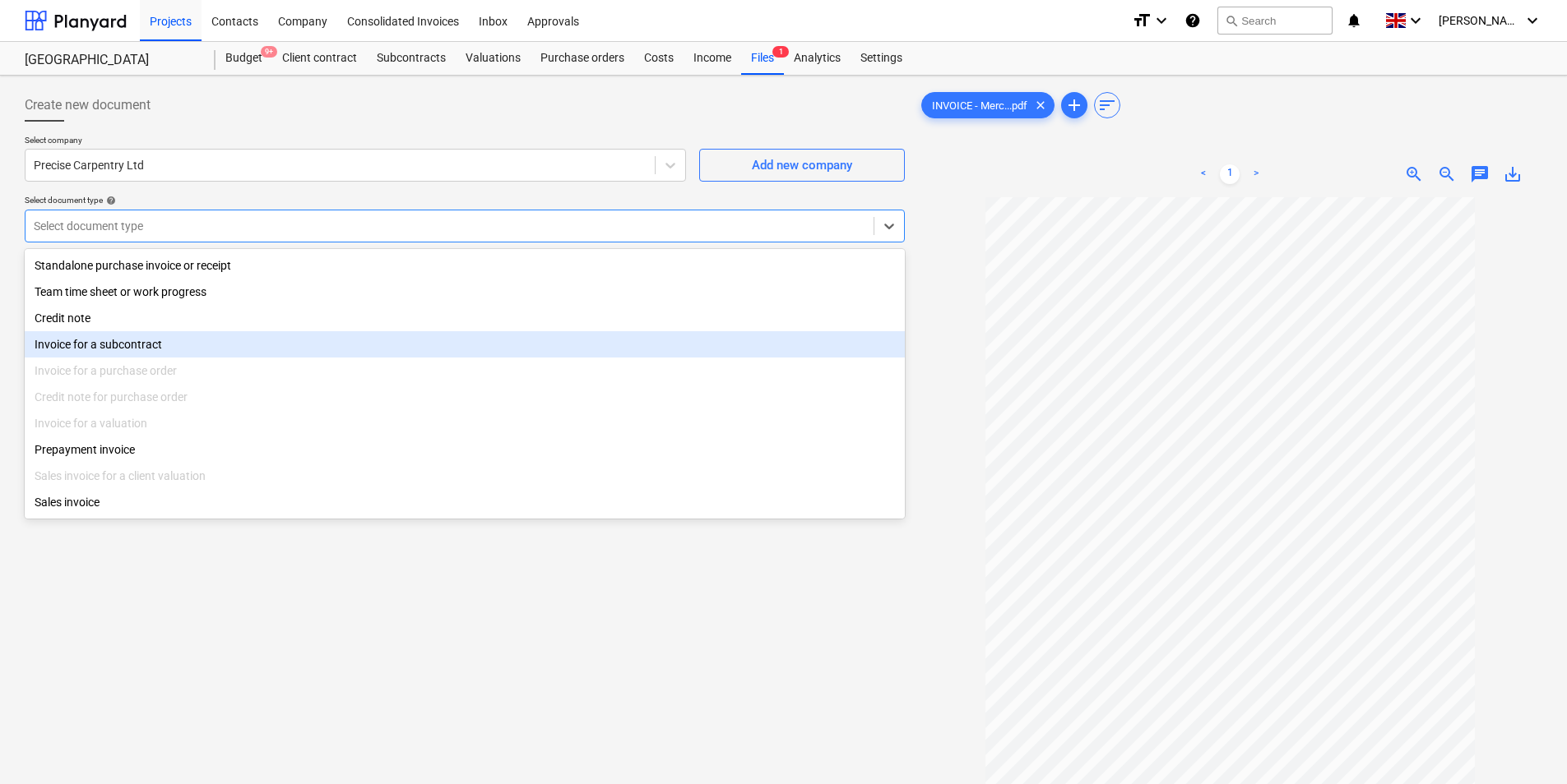
click at [202, 344] on div "Invoice for a subcontract" at bounding box center [464, 345] width 880 height 27
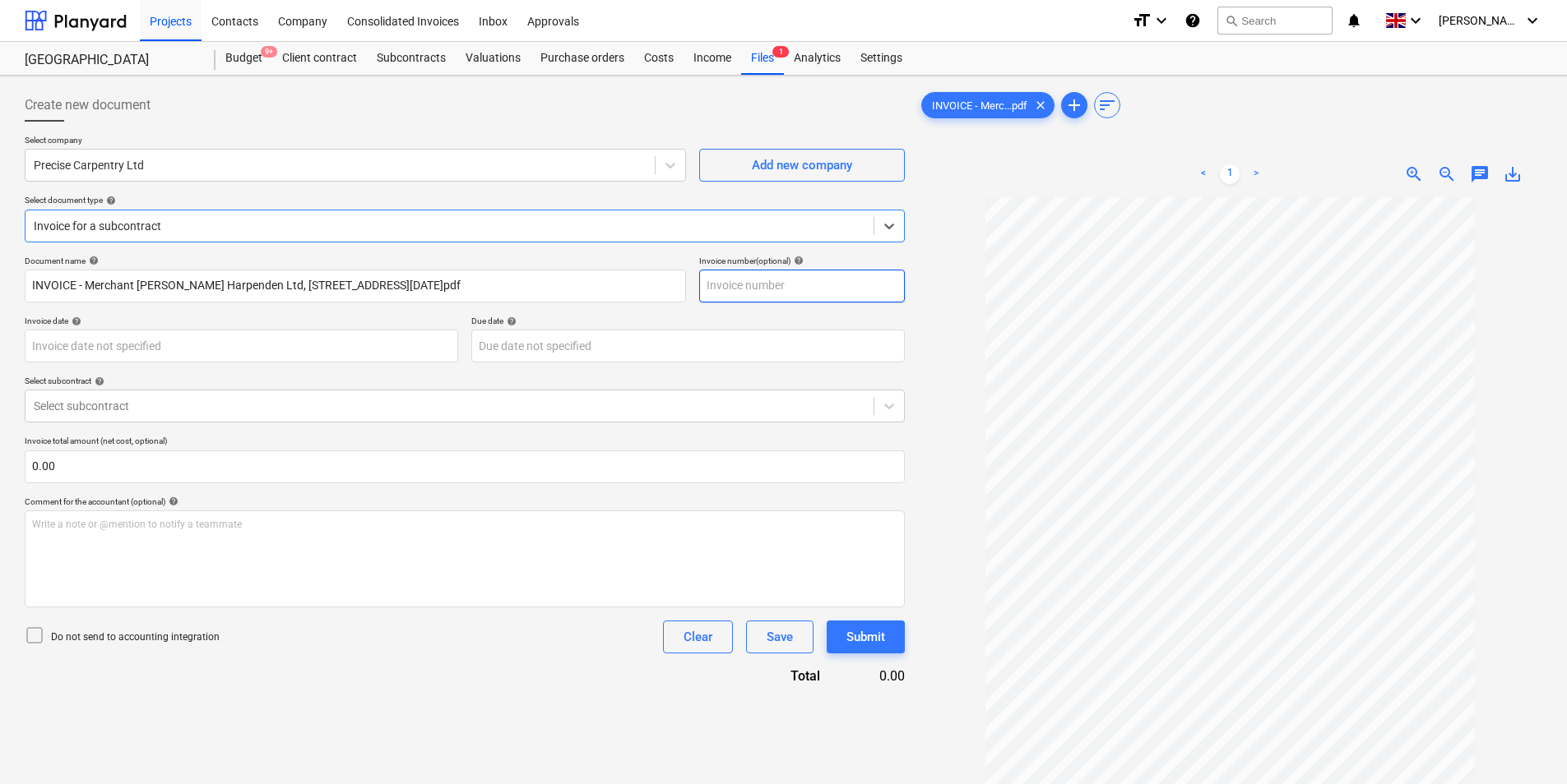
click at [749, 291] on input "text" at bounding box center [802, 285] width 206 height 33
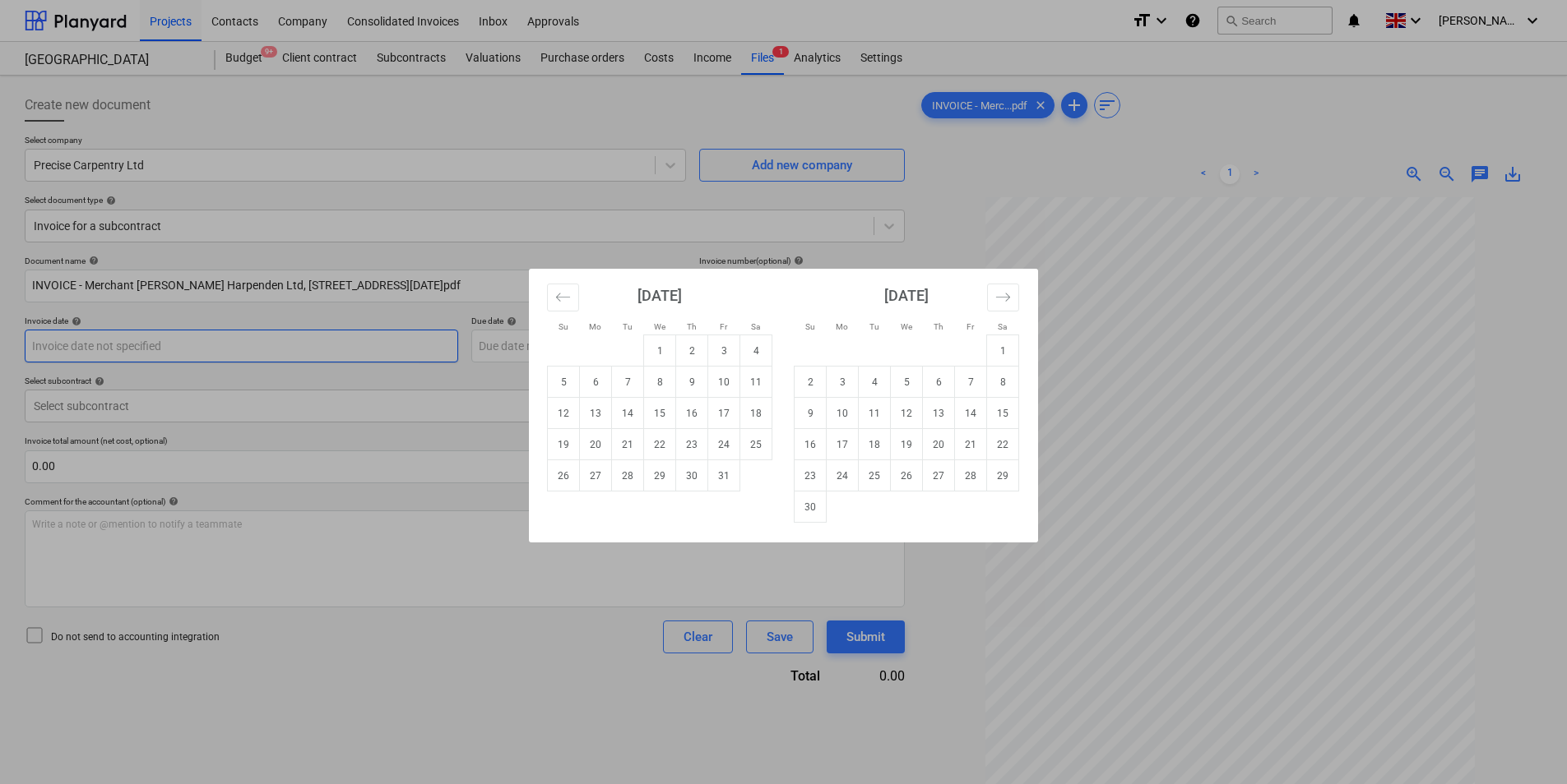
click at [264, 347] on body "Projects Contacts Company Consolidated Invoices Inbox Approvals format_size key…" at bounding box center [784, 392] width 1567 height 784
click at [667, 383] on td "8" at bounding box center [660, 382] width 32 height 31
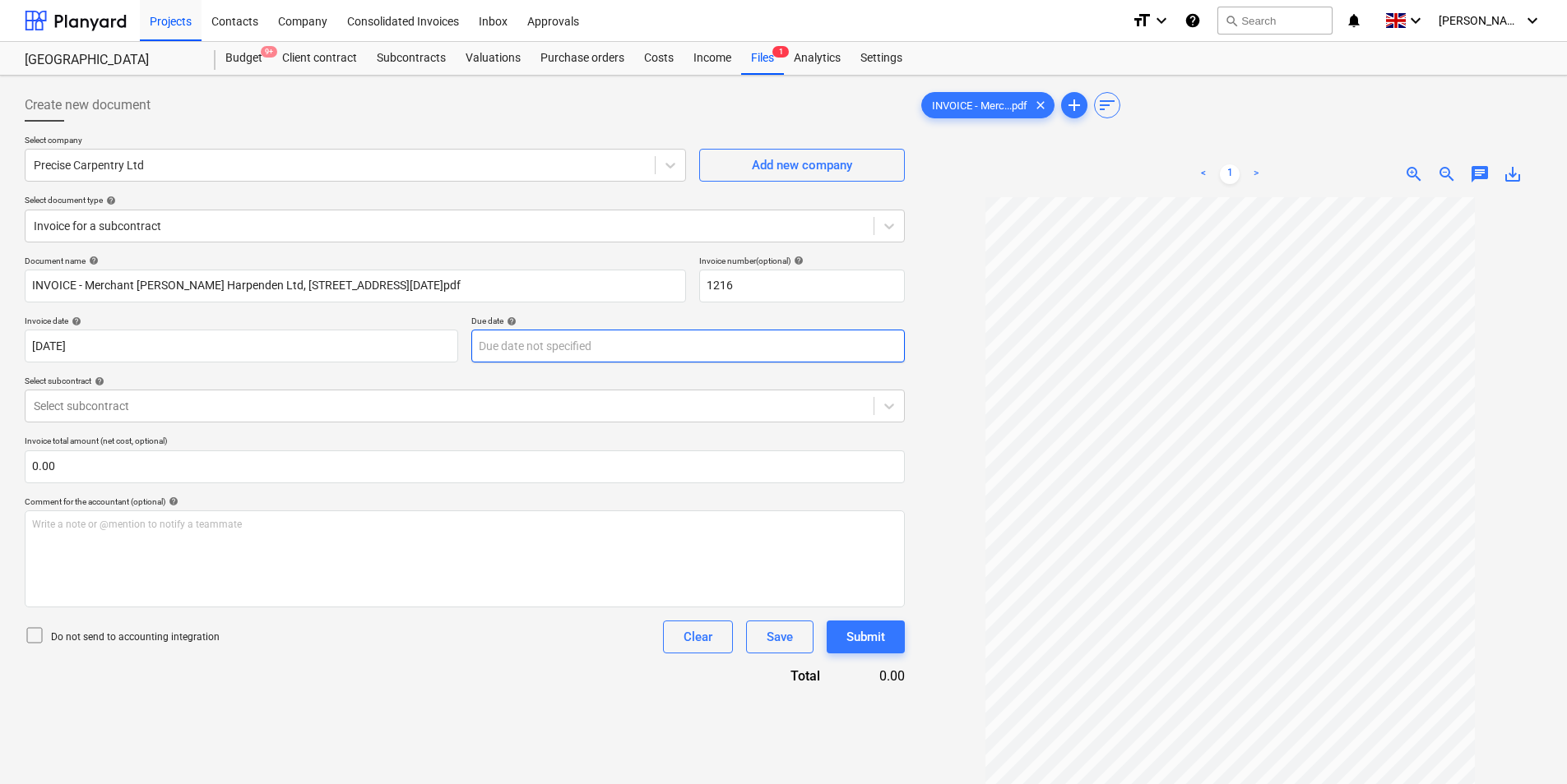
click at [534, 339] on body "Projects Contacts Company Consolidated Invoices Inbox Approvals format_size key…" at bounding box center [784, 392] width 1567 height 784
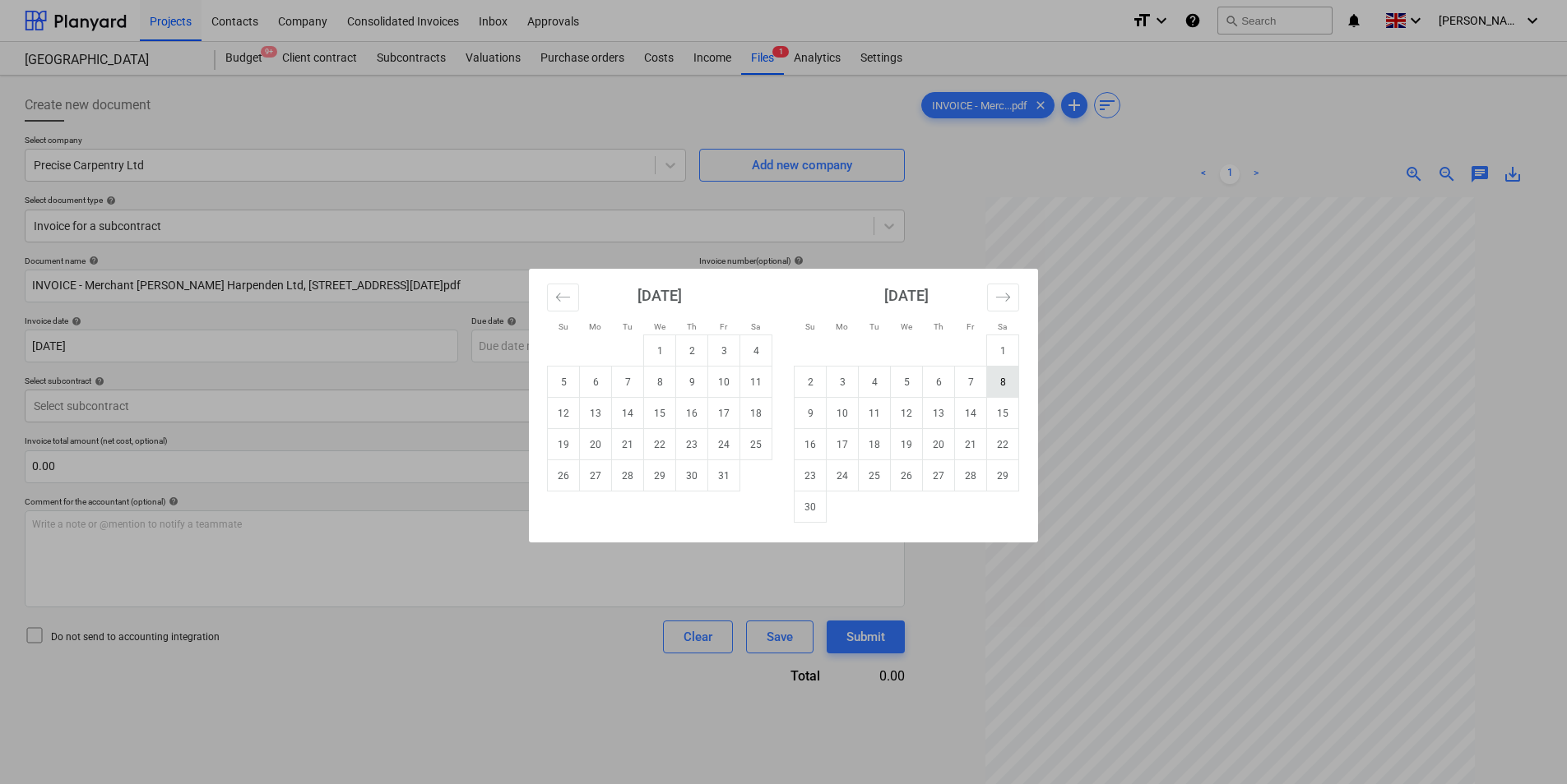
click at [1007, 387] on td "8" at bounding box center [1003, 382] width 32 height 31
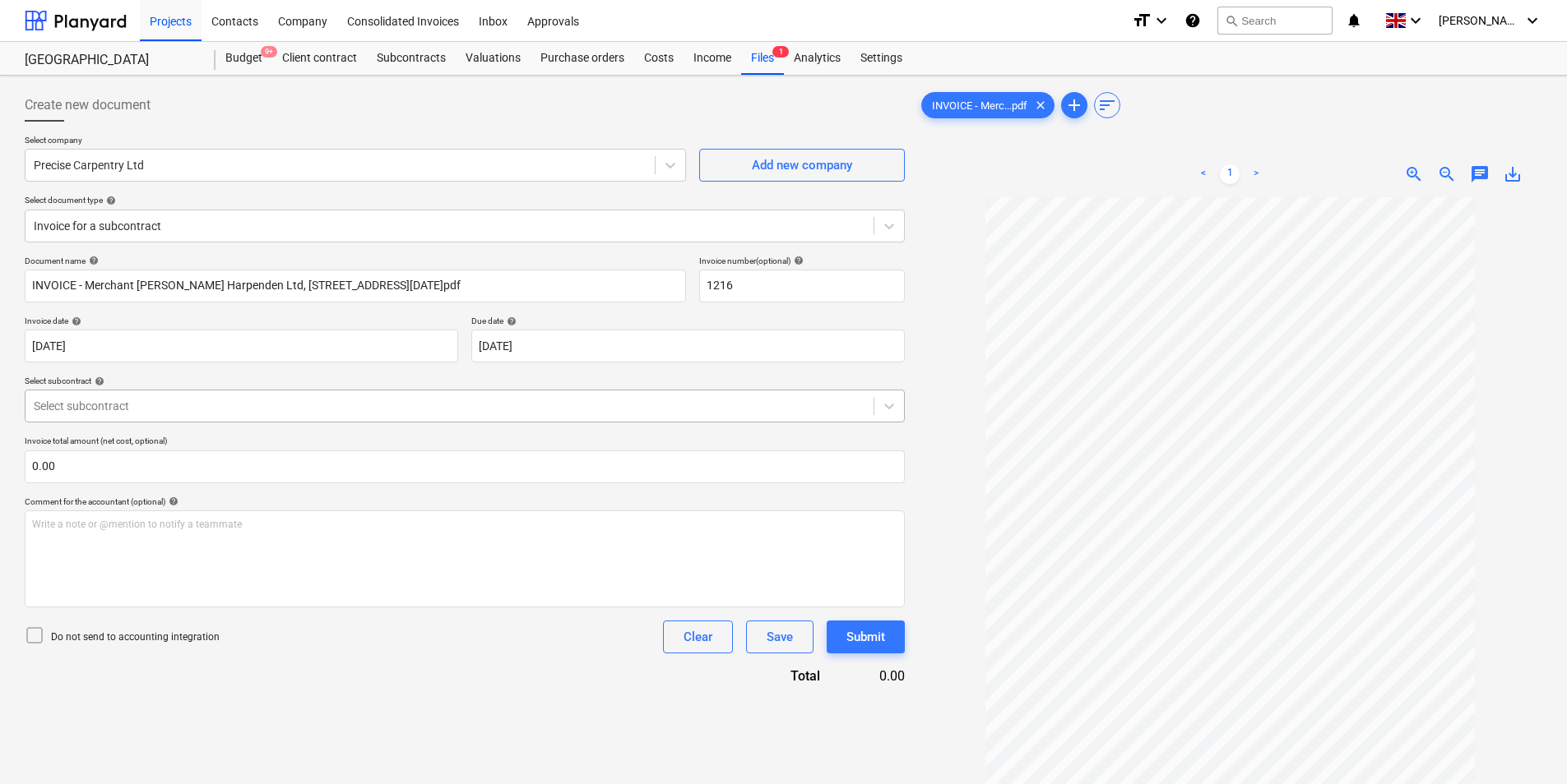
click at [224, 406] on div at bounding box center [449, 406] width 831 height 17
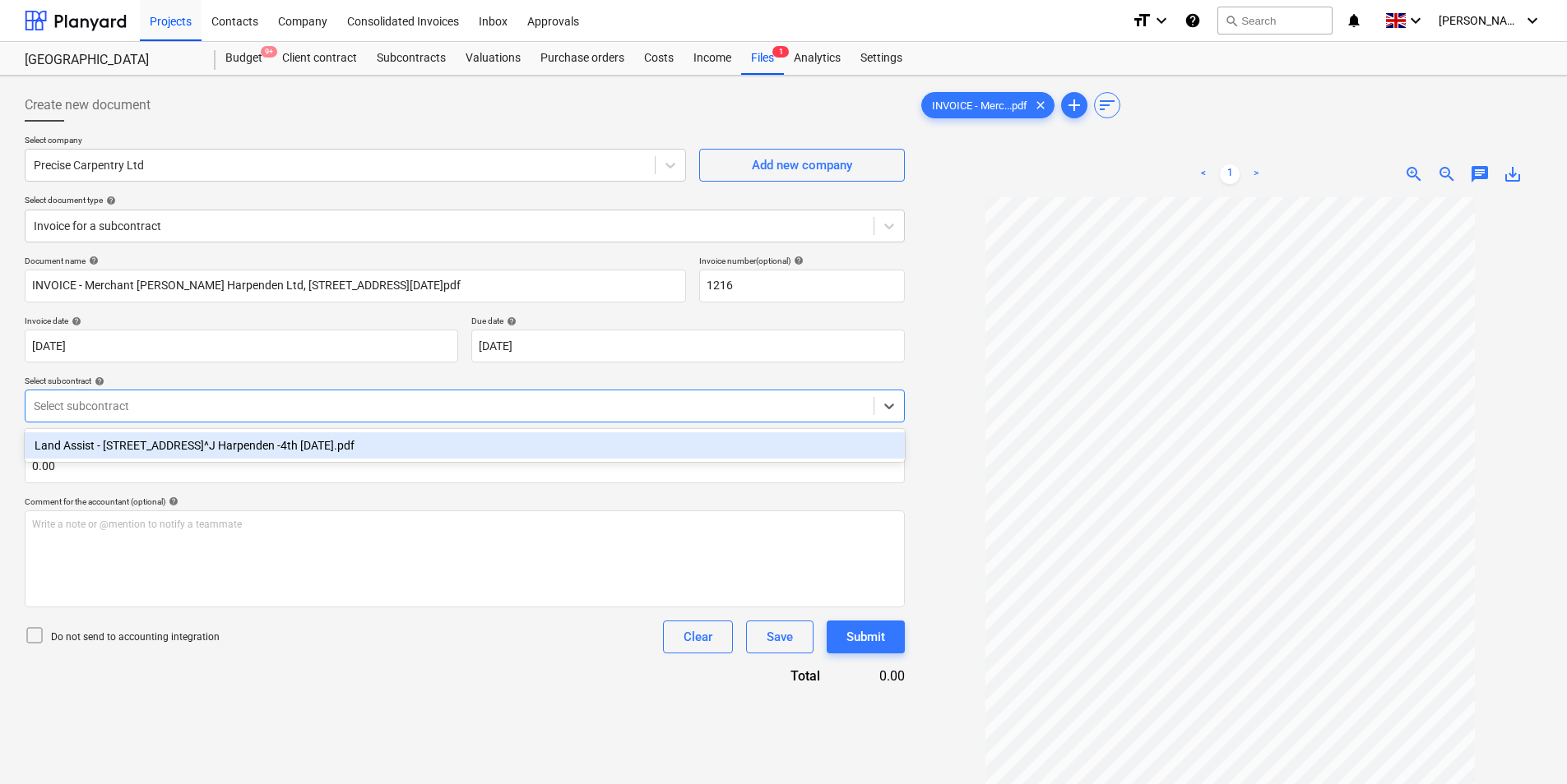
click at [193, 442] on div "Land Assist - [STREET_ADDRESS]^J Harpenden -4th [DATE].pdf" at bounding box center [464, 446] width 880 height 27
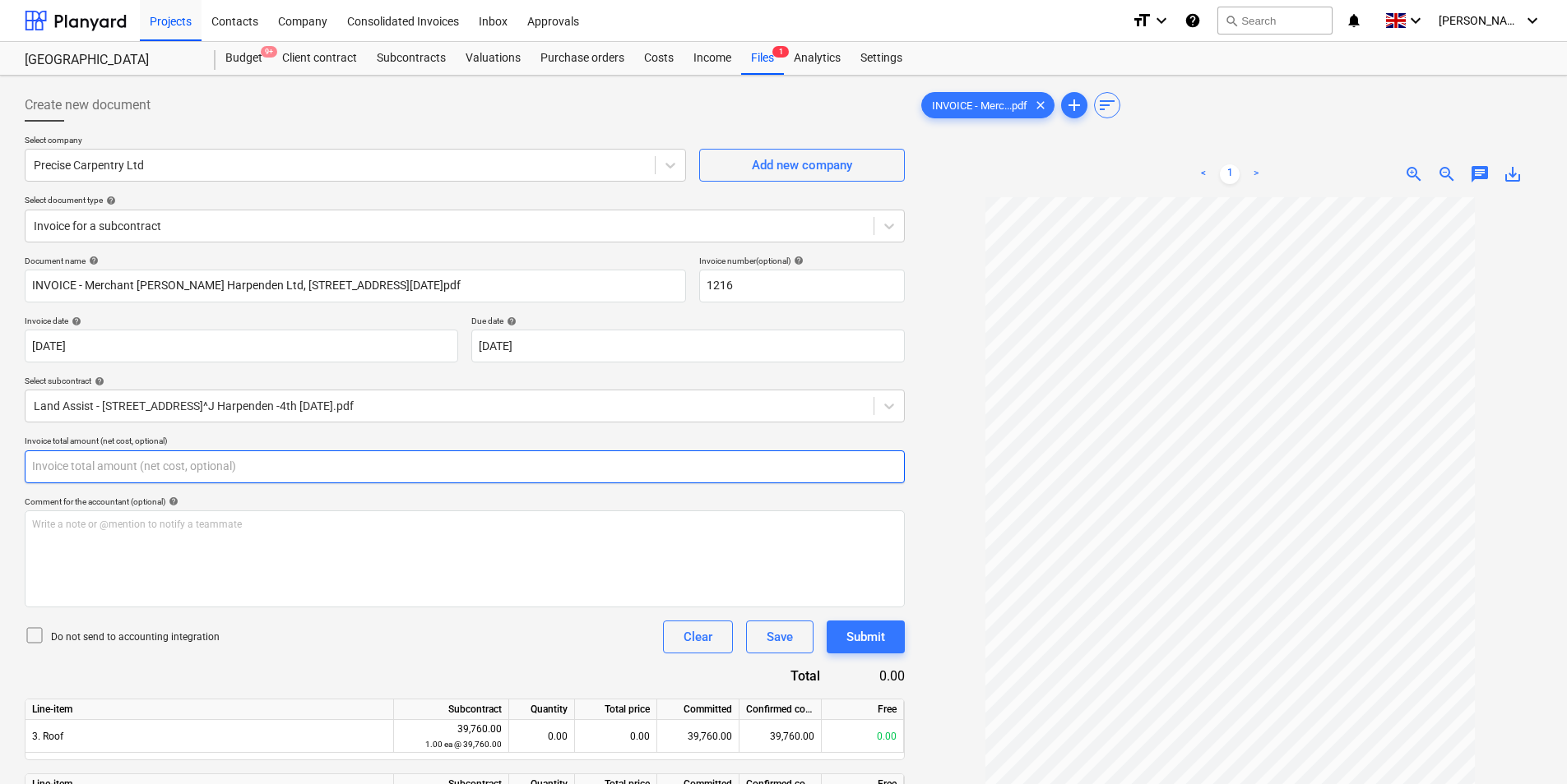
click at [149, 462] on input "text" at bounding box center [464, 467] width 880 height 33
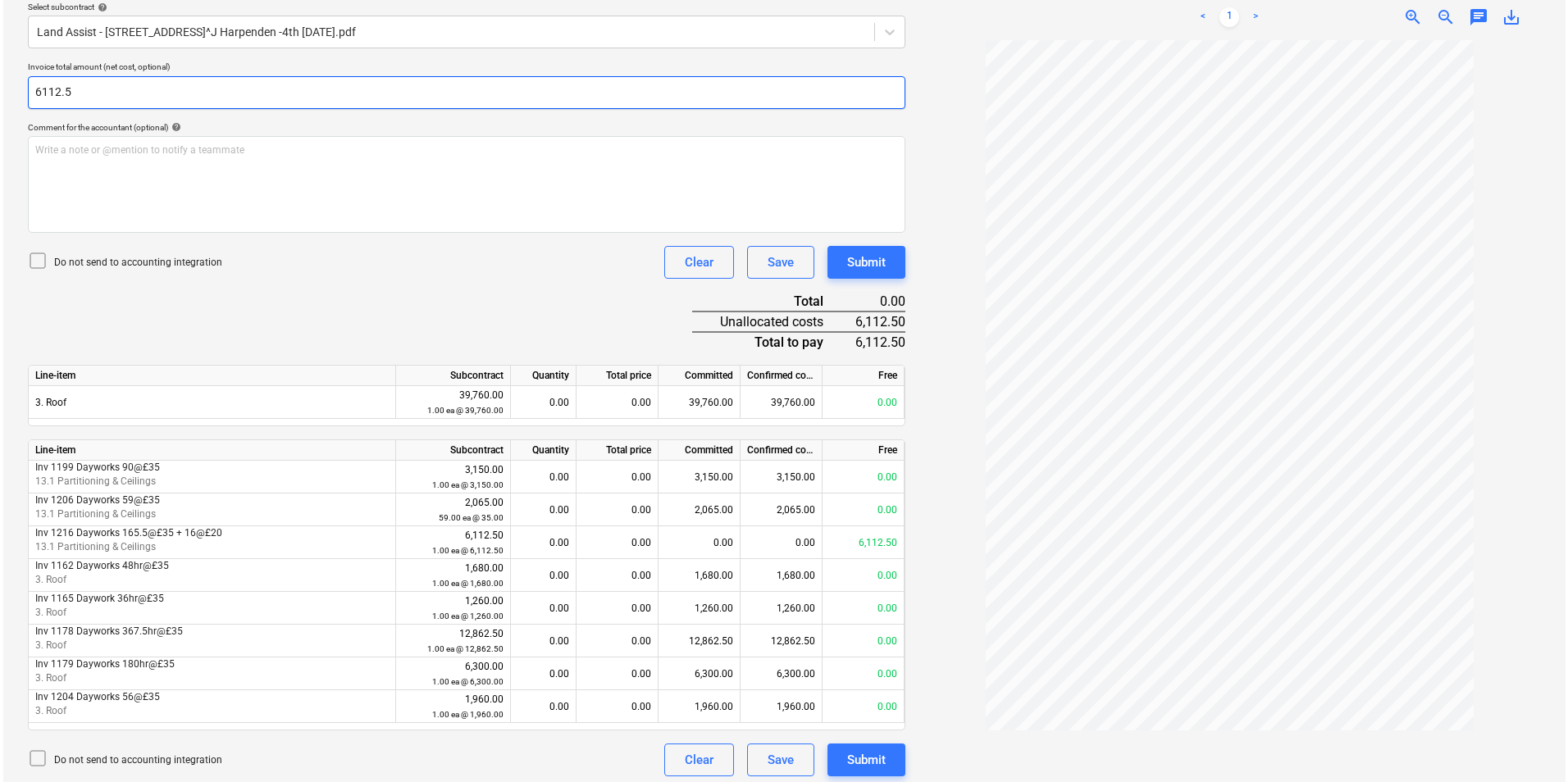
scroll to position [381, 0]
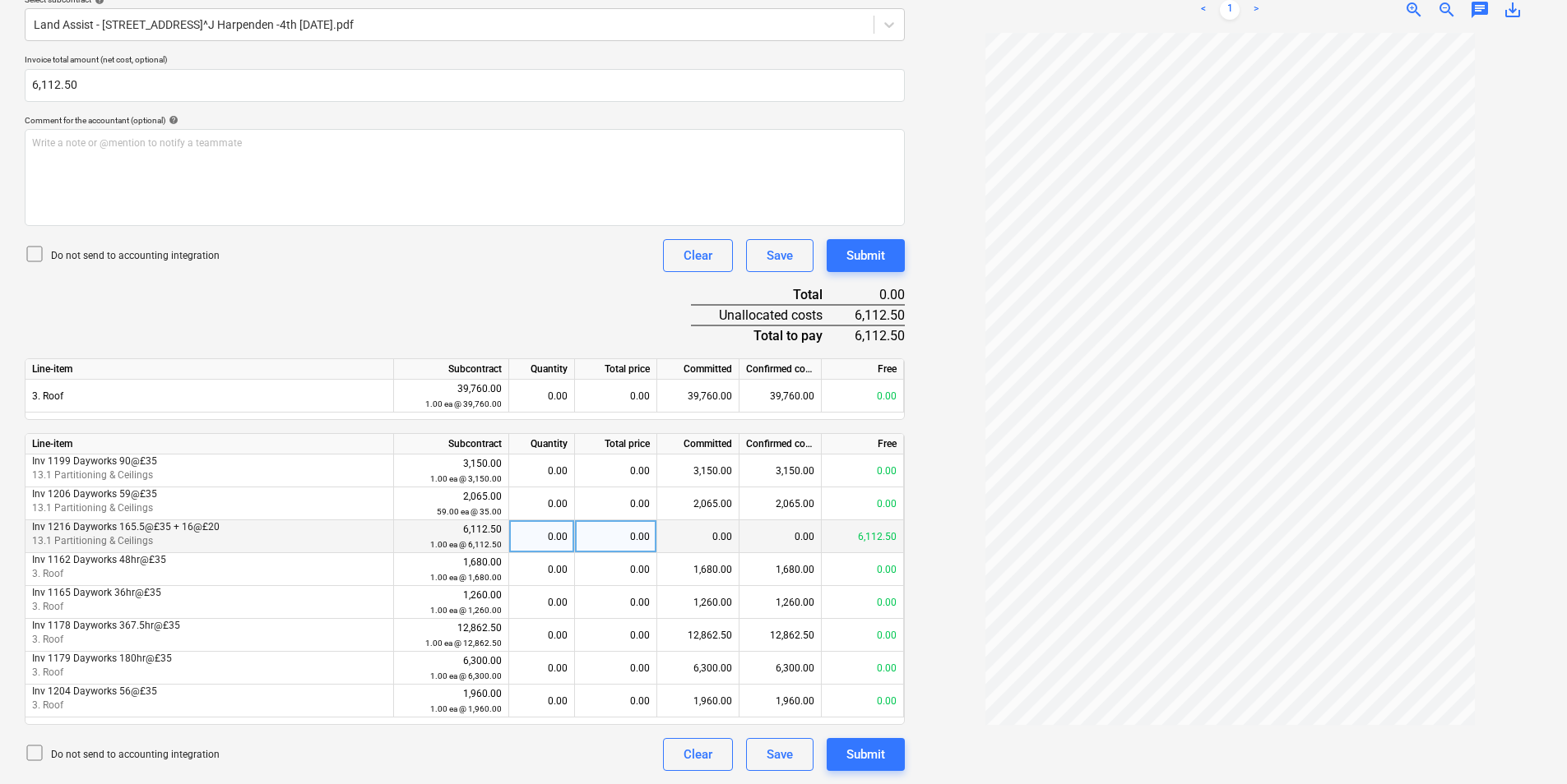
click at [597, 549] on div "0.00" at bounding box center [616, 536] width 82 height 33
click at [885, 759] on div "Submit" at bounding box center [866, 755] width 39 height 21
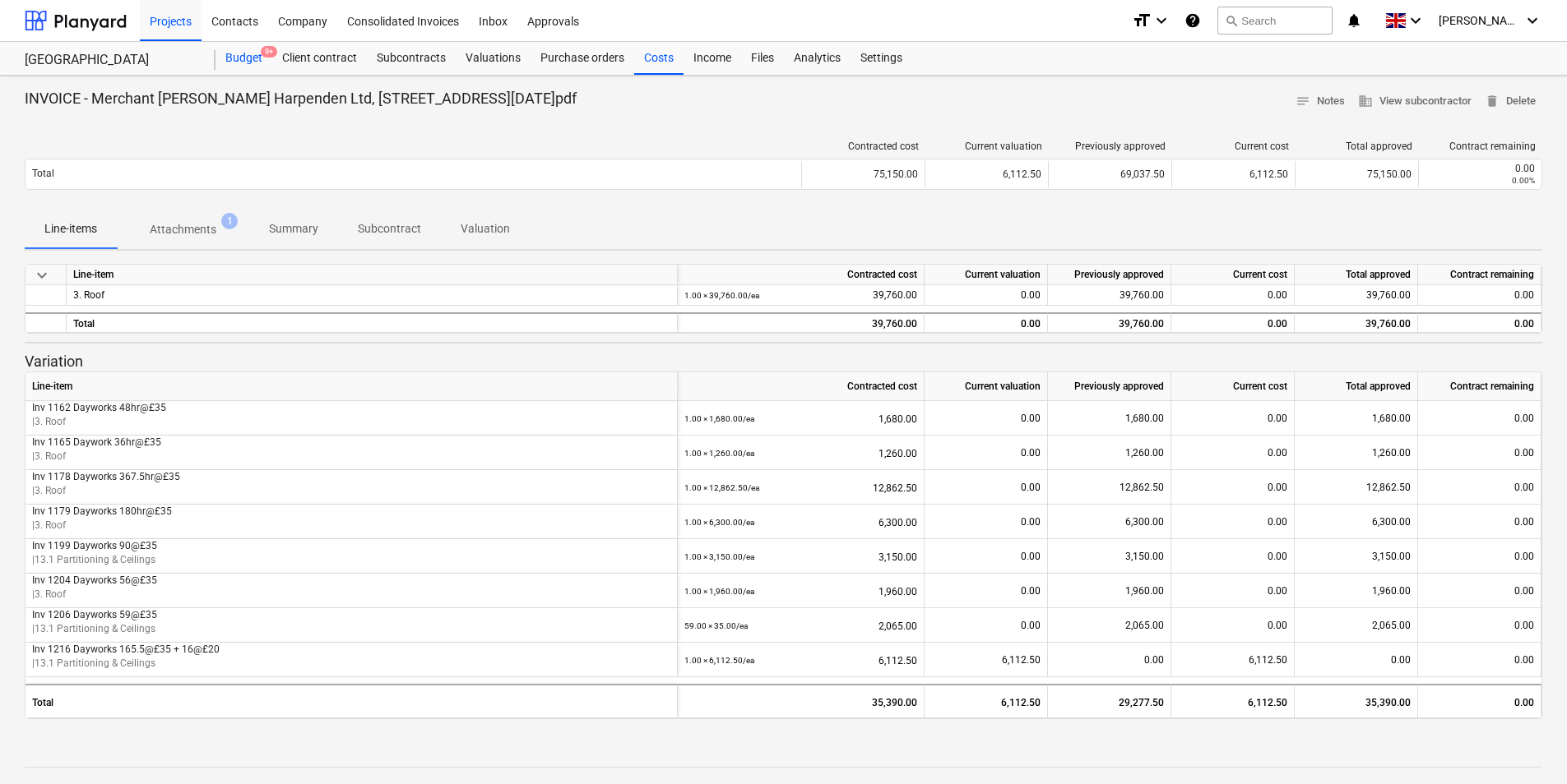
click at [253, 59] on div "Budget 9+" at bounding box center [244, 58] width 57 height 33
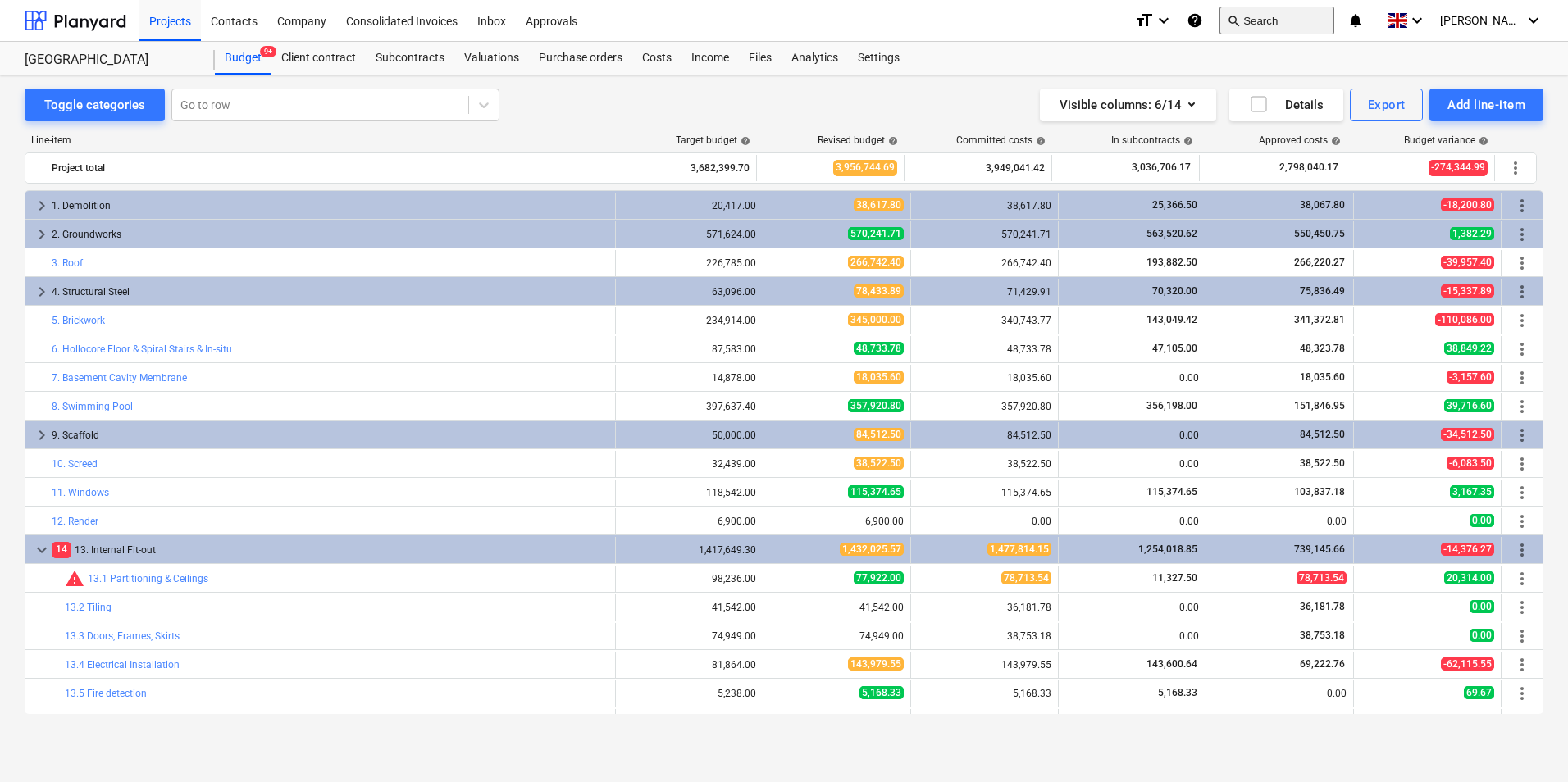
click at [1298, 13] on button "search Search" at bounding box center [1277, 20] width 115 height 28
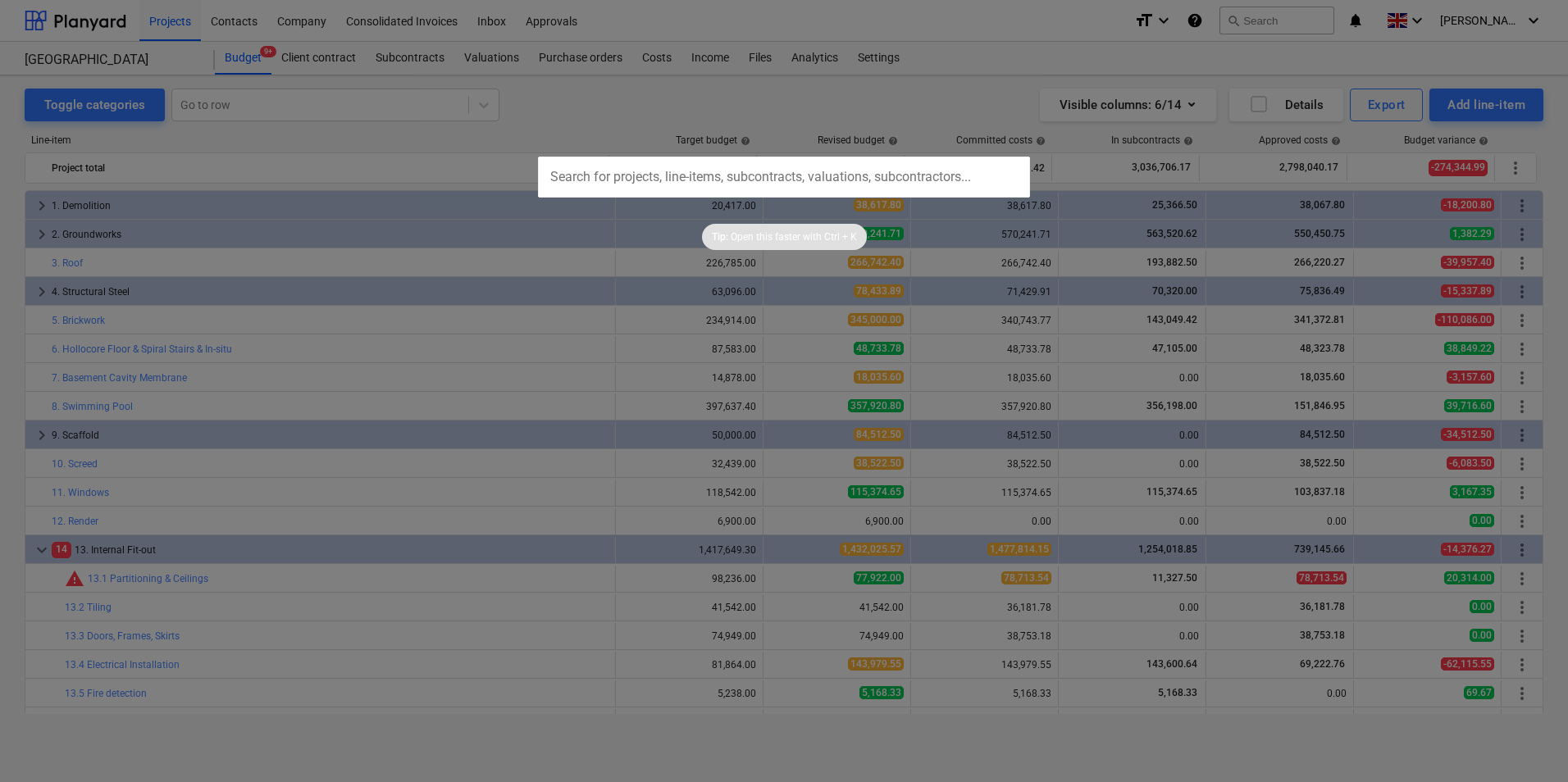
drag, startPoint x: 344, startPoint y: 119, endPoint x: 501, endPoint y: 146, distance: 159.3
click at [346, 119] on div at bounding box center [784, 391] width 1568 height 782
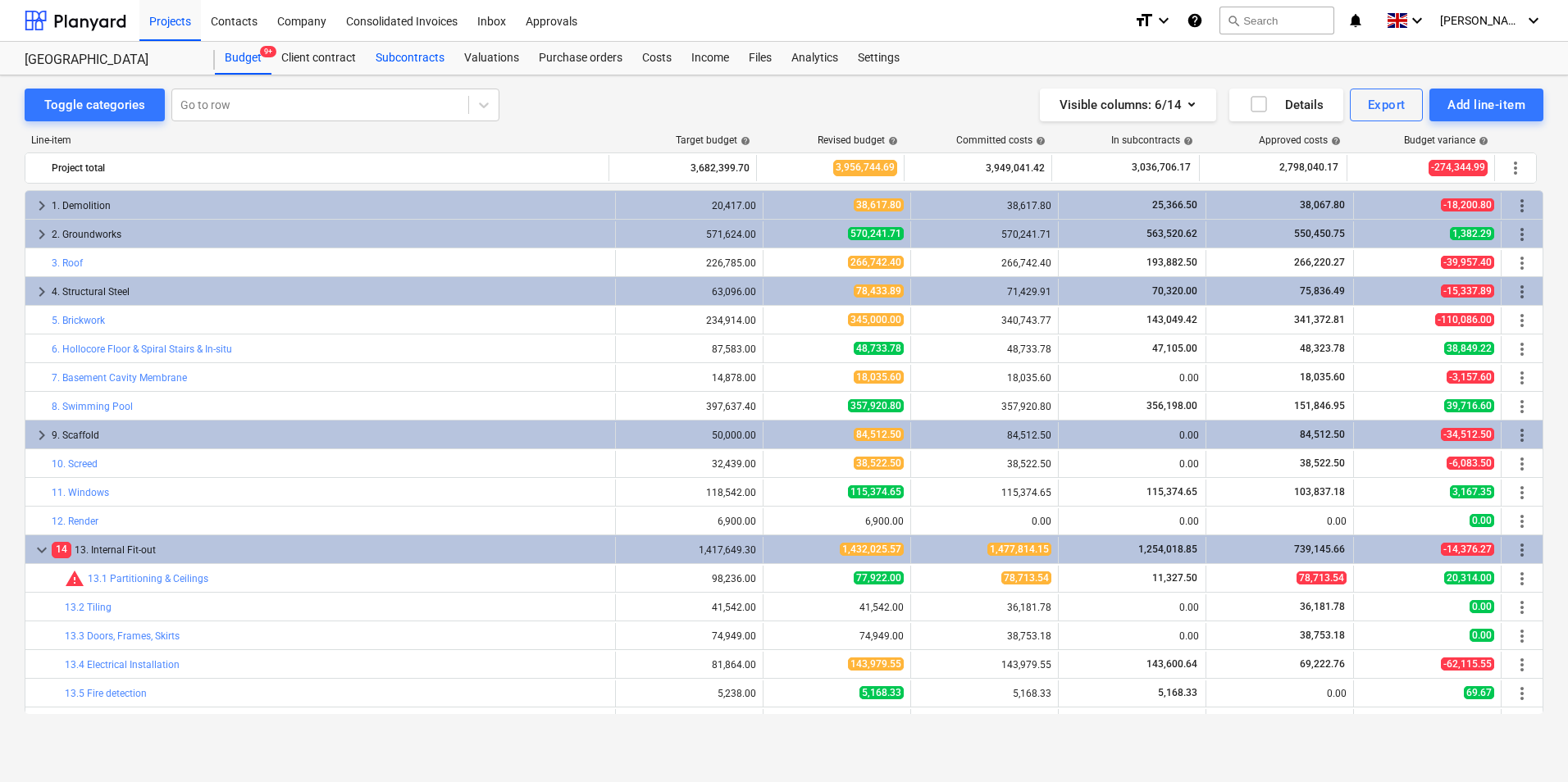
click at [427, 62] on div "Subcontracts" at bounding box center [410, 57] width 88 height 33
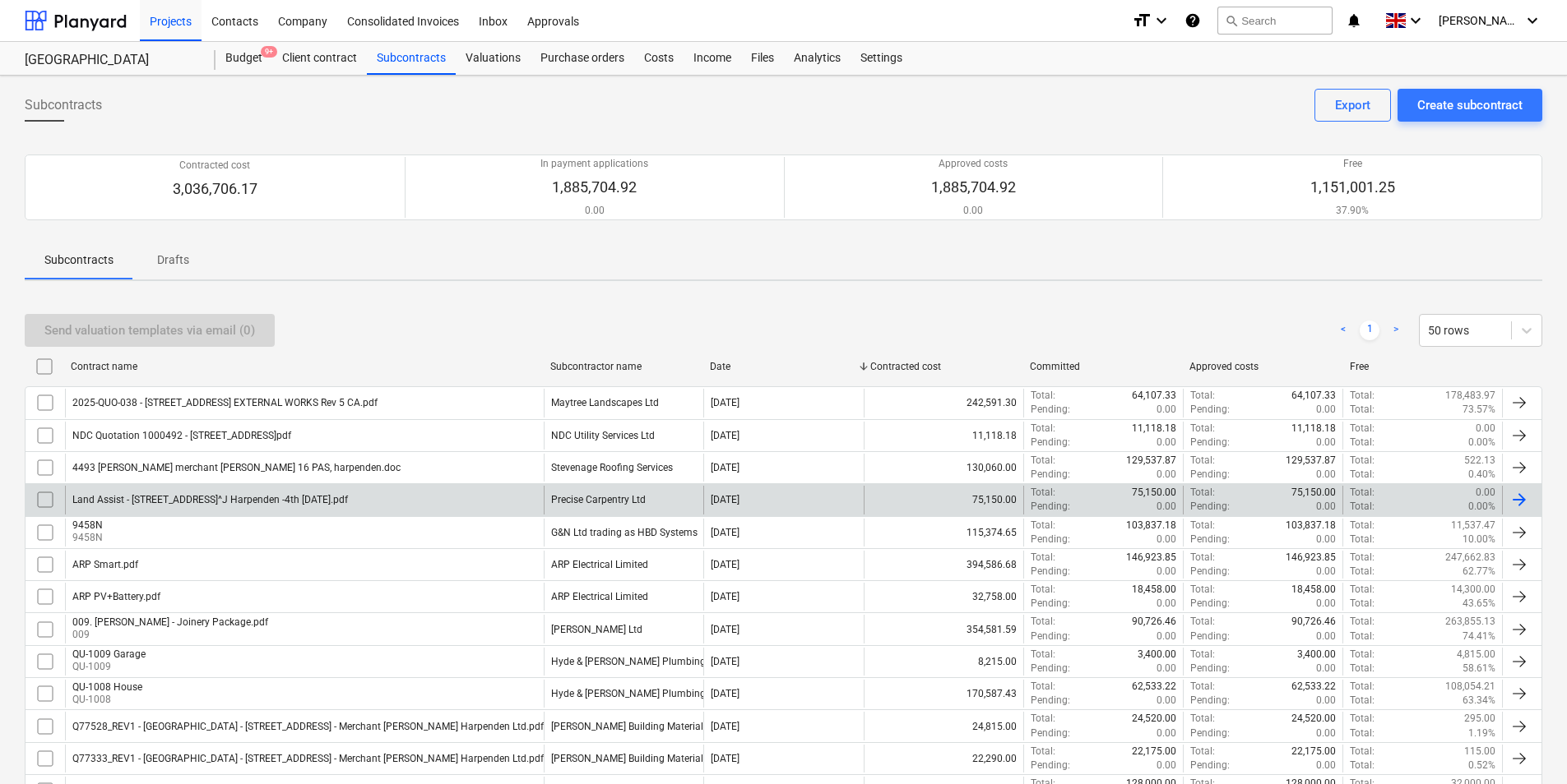
click at [643, 493] on div "Precise Carpentry Ltd" at bounding box center [623, 500] width 160 height 28
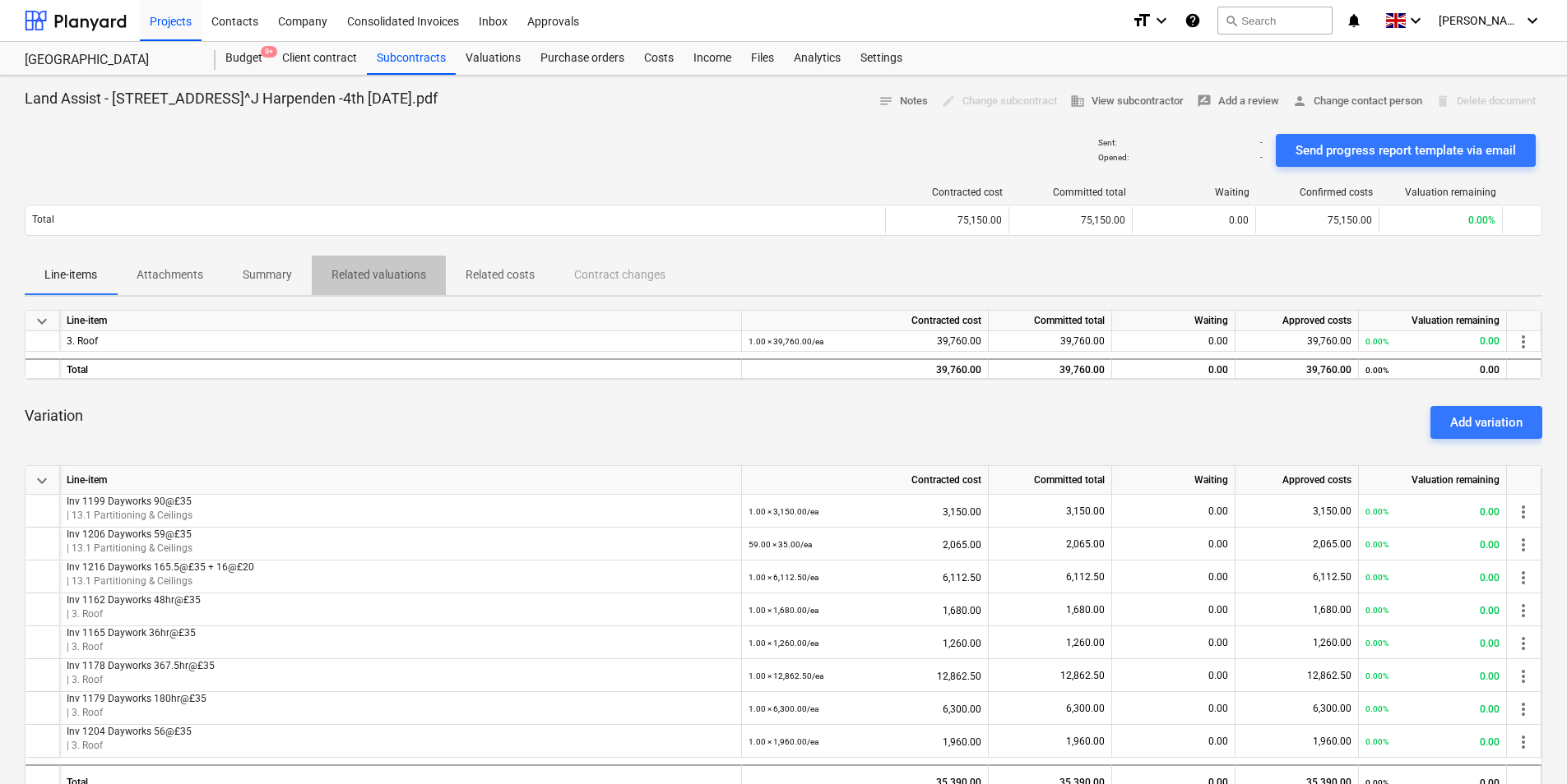
click at [396, 270] on p "Related valuations" at bounding box center [378, 275] width 95 height 17
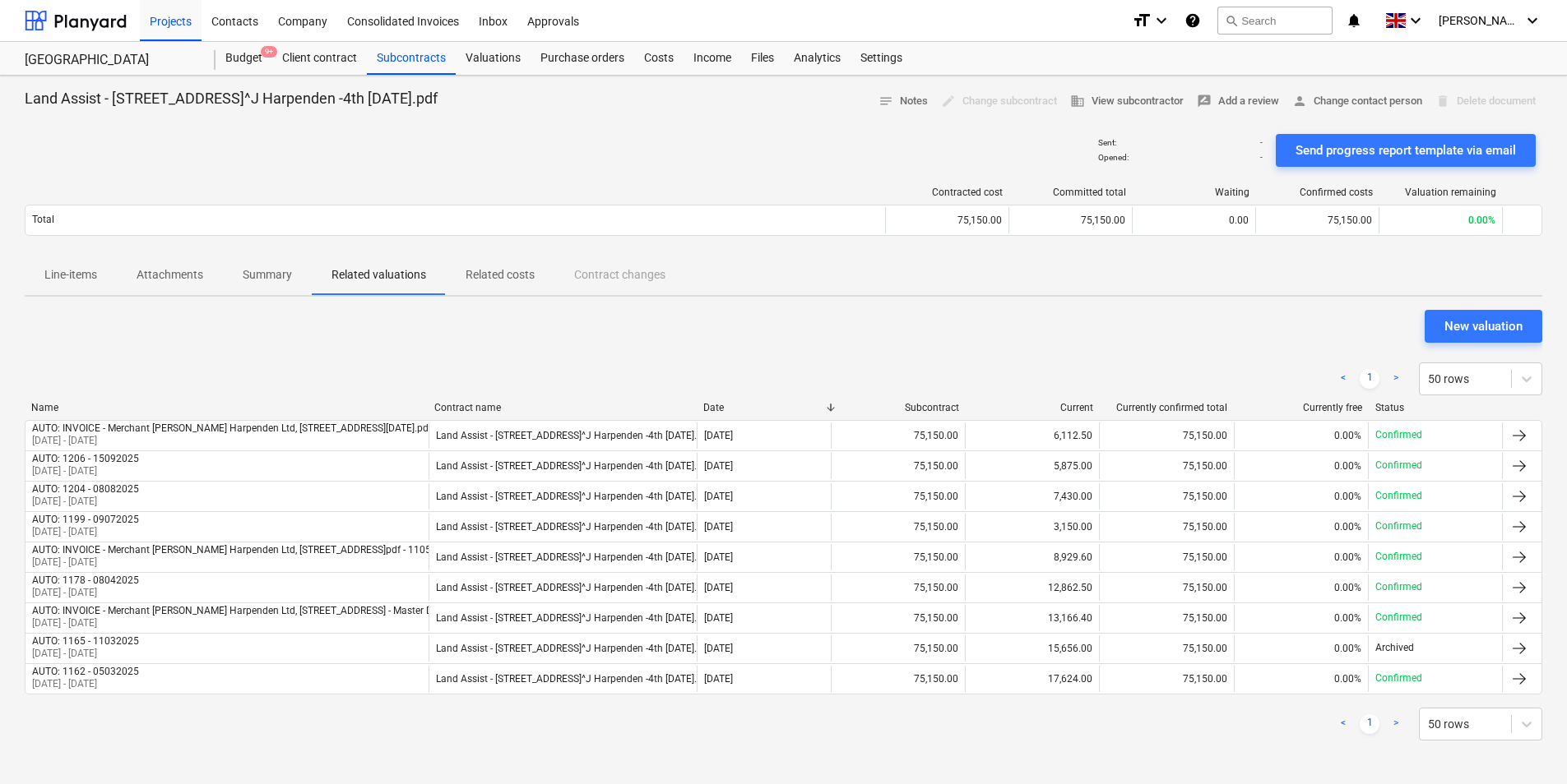
click at [80, 268] on p "Line-items" at bounding box center [70, 275] width 52 height 17
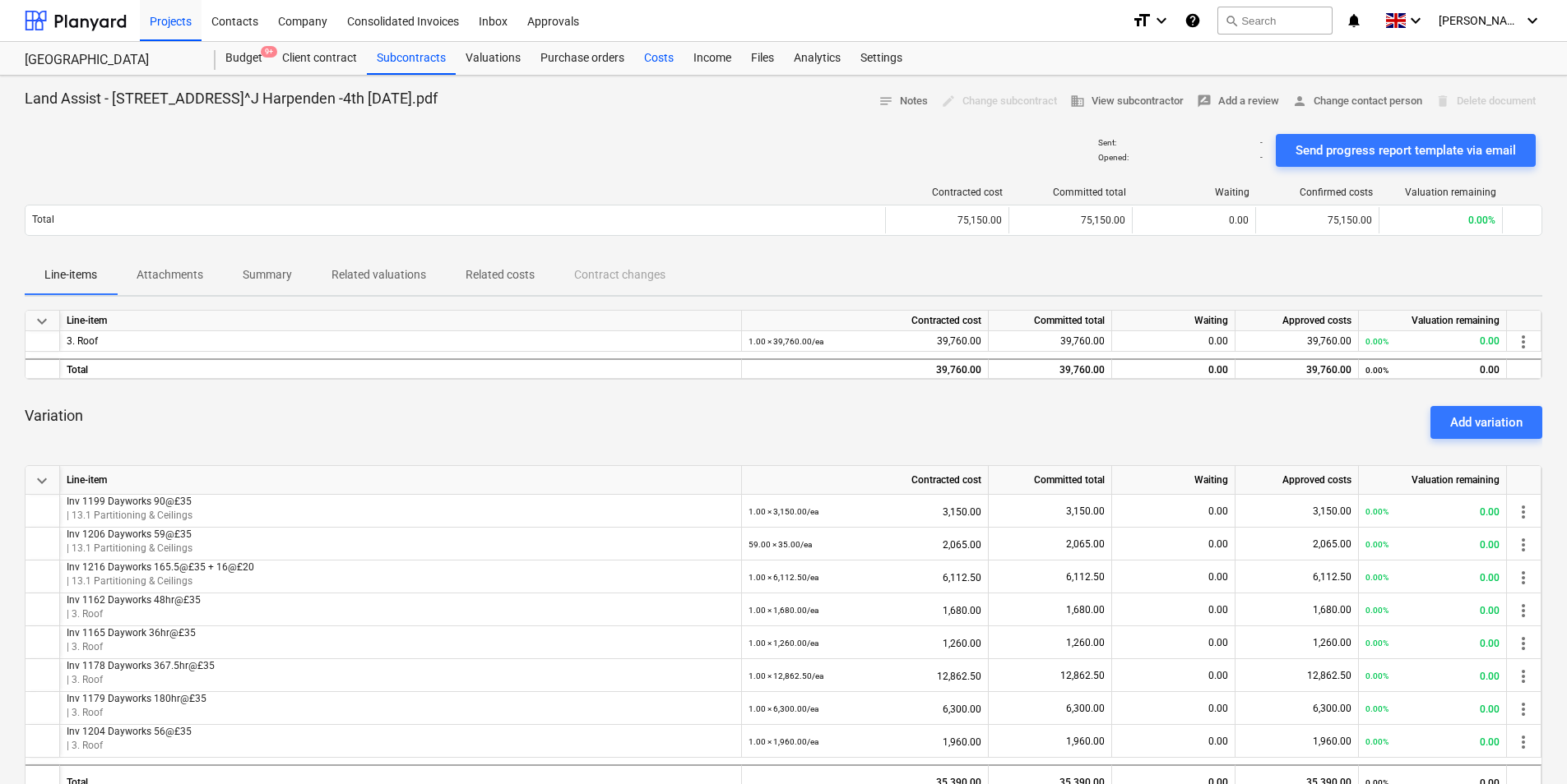
click at [656, 58] on div "Costs" at bounding box center [659, 58] width 50 height 33
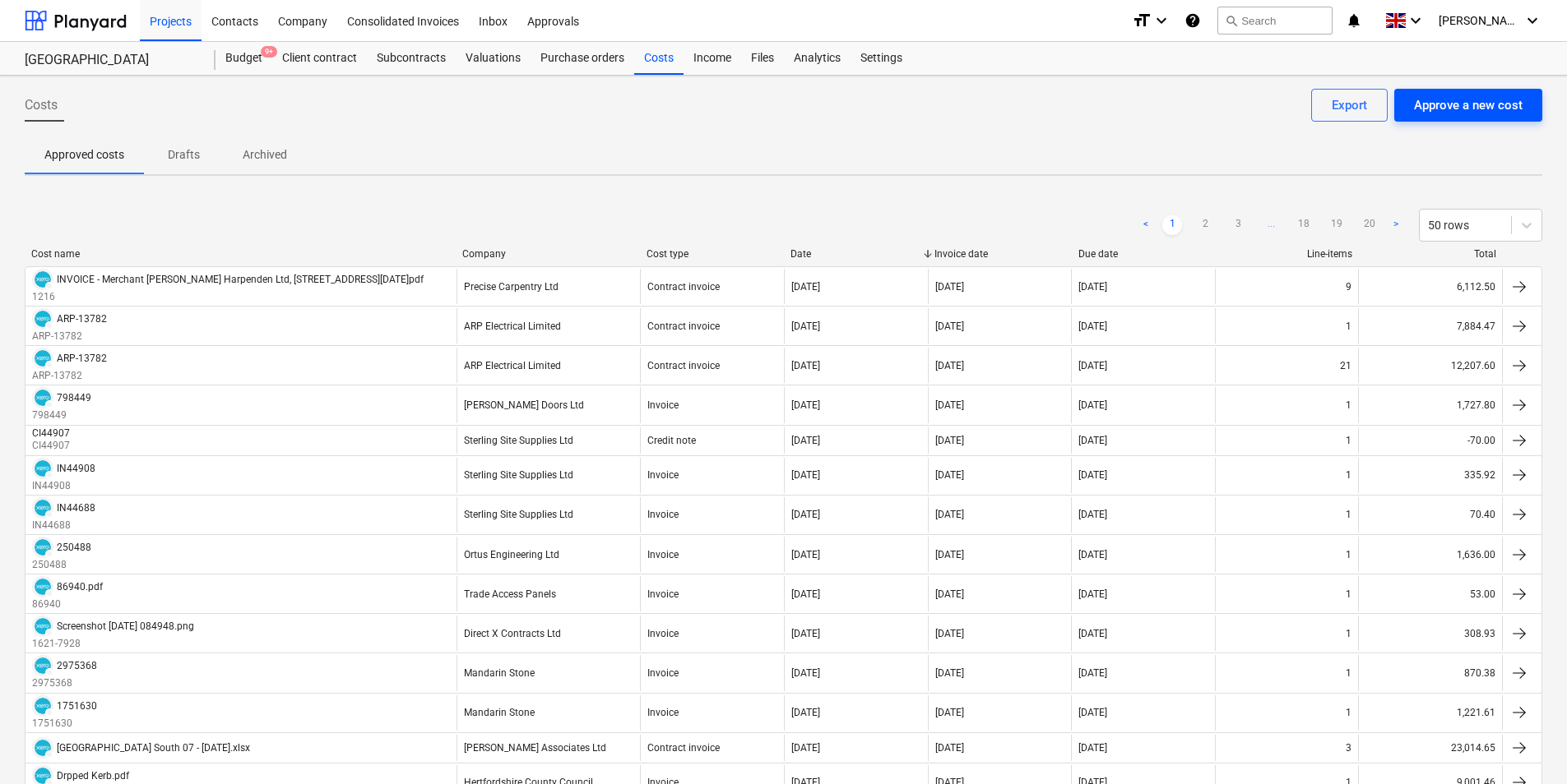
click at [1494, 89] on button "Approve a new cost" at bounding box center [1468, 105] width 148 height 33
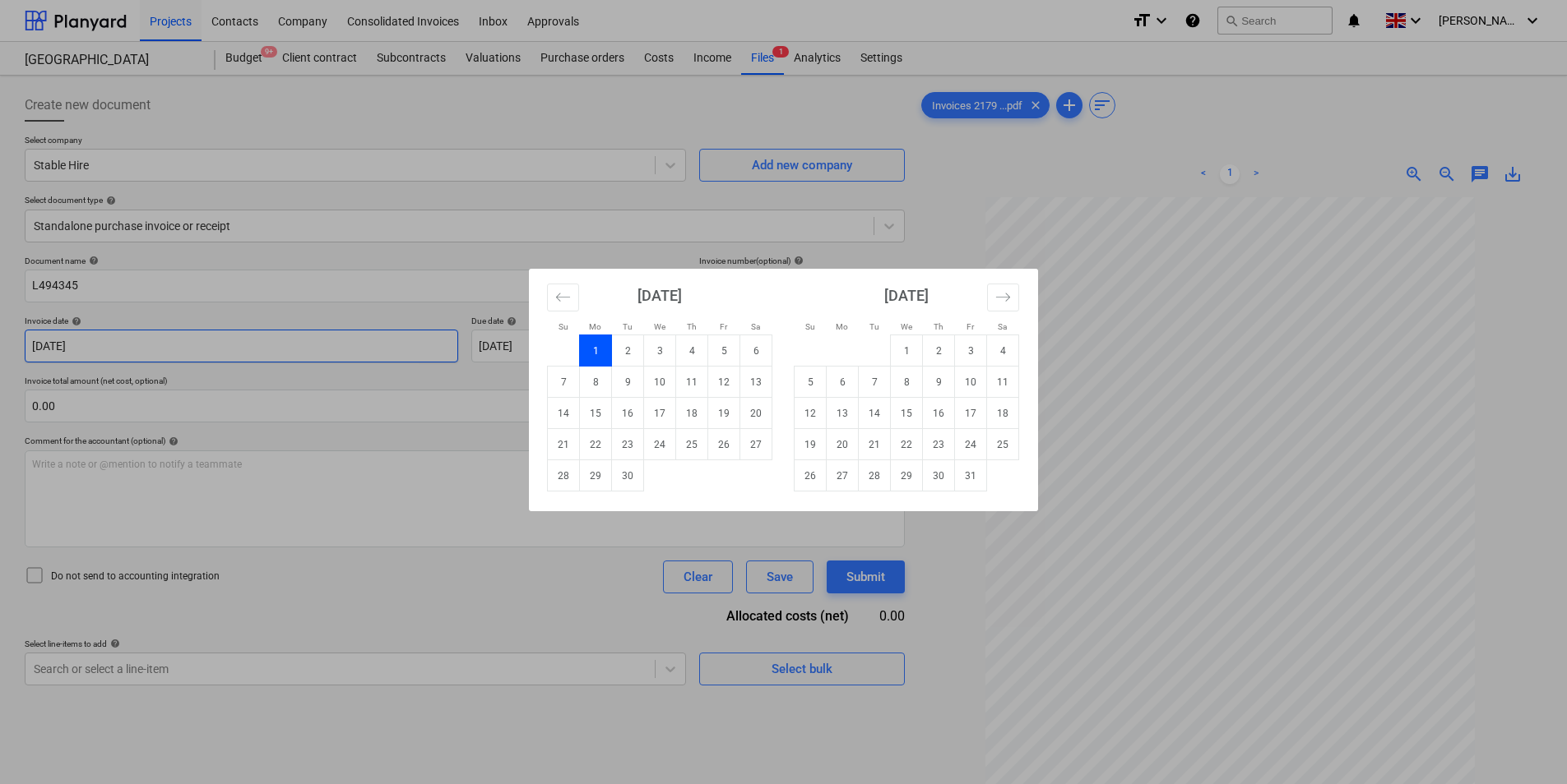
click at [260, 336] on body "Projects Contacts Company Consolidated Invoices Inbox Approvals format_size key…" at bounding box center [784, 392] width 1567 height 784
click at [633, 481] on td "30" at bounding box center [628, 476] width 32 height 31
click at [626, 342] on body "Projects Contacts Company Consolidated Invoices Inbox Approvals format_size key…" at bounding box center [784, 392] width 1567 height 784
click at [944, 481] on td "30" at bounding box center [939, 476] width 32 height 31
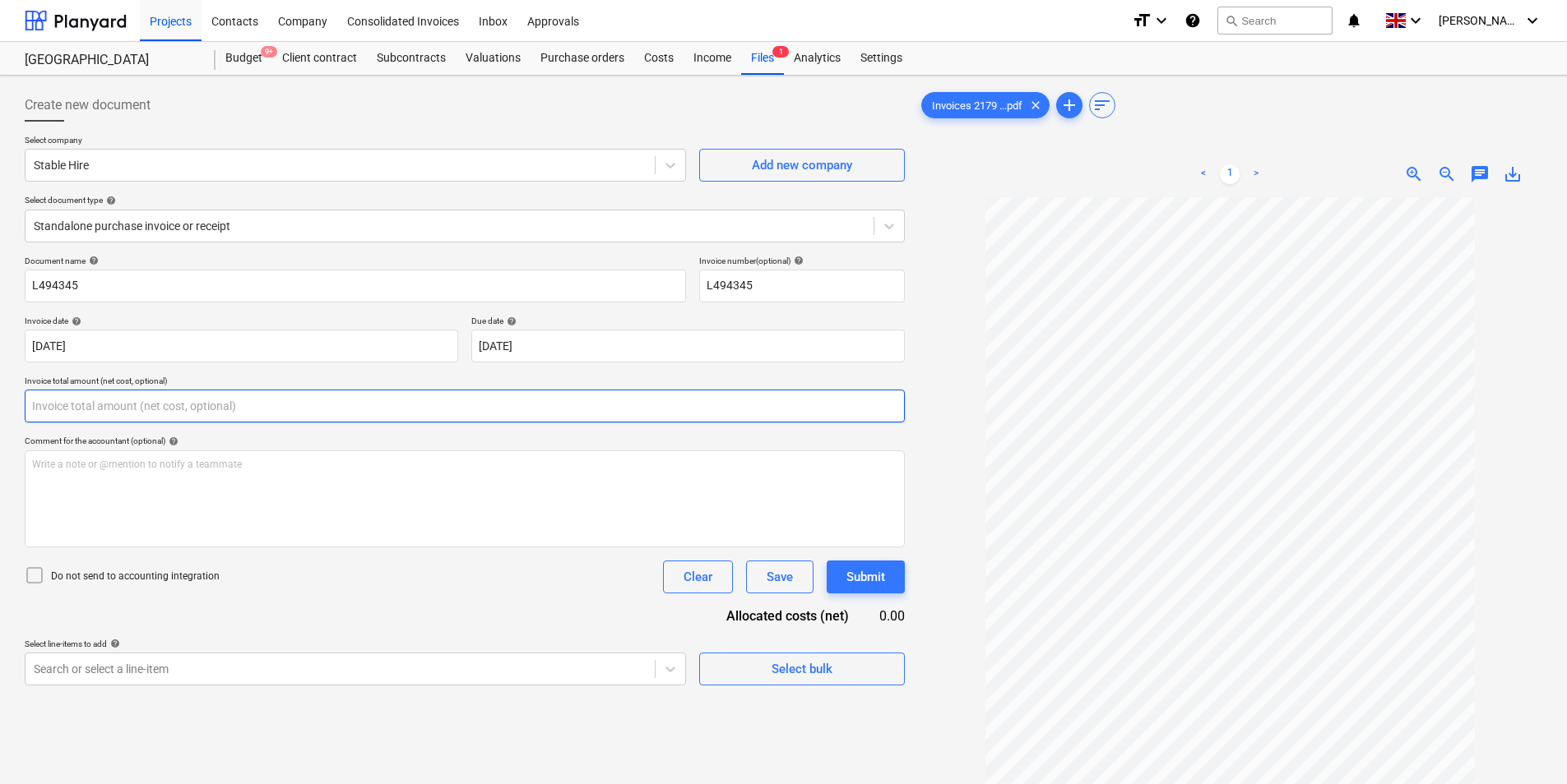
click at [220, 415] on input "text" at bounding box center [464, 406] width 880 height 33
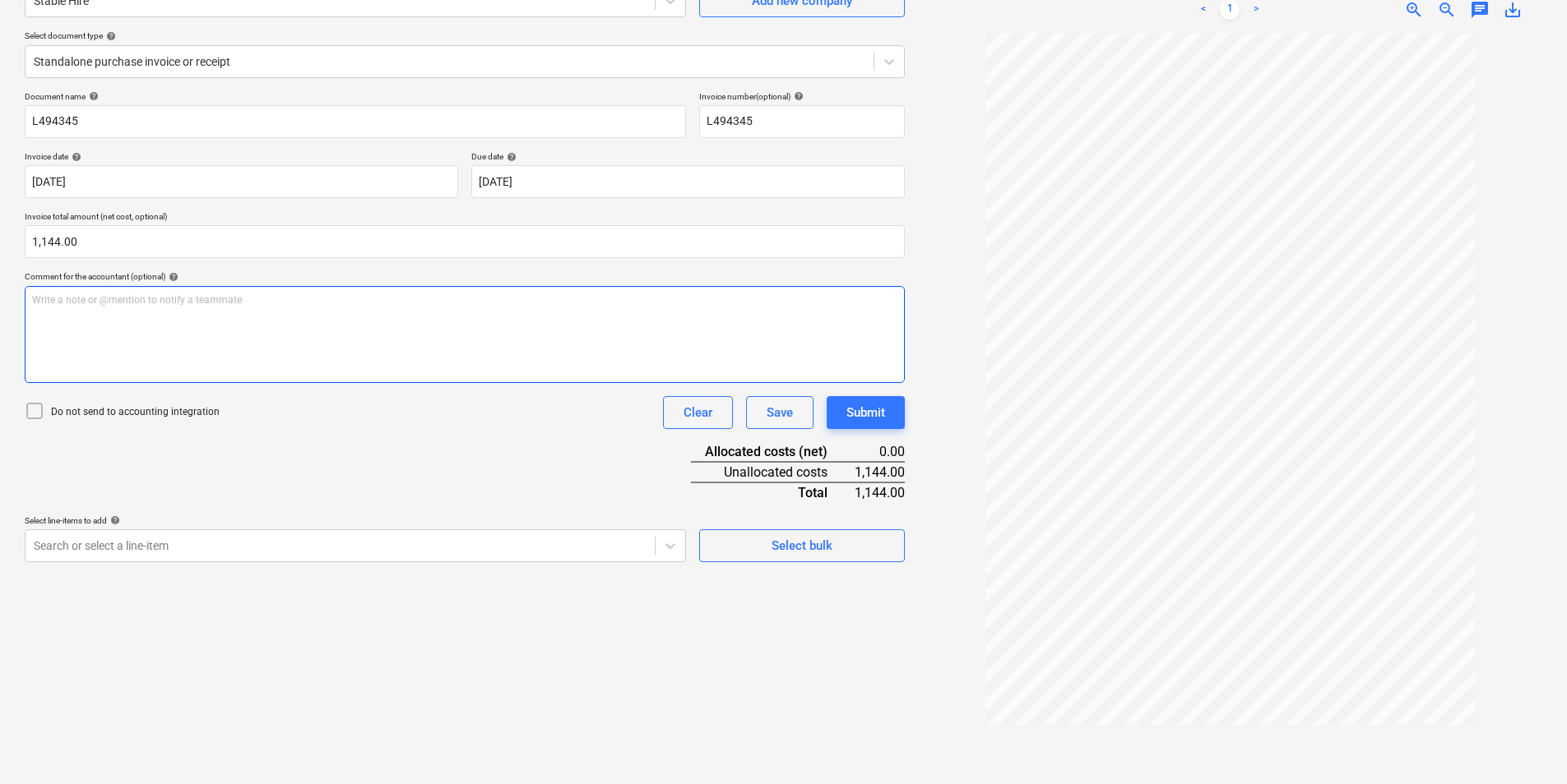
click at [154, 344] on div "Write a note or @mention to notify a teammate [PERSON_NAME]" at bounding box center [464, 335] width 880 height 97
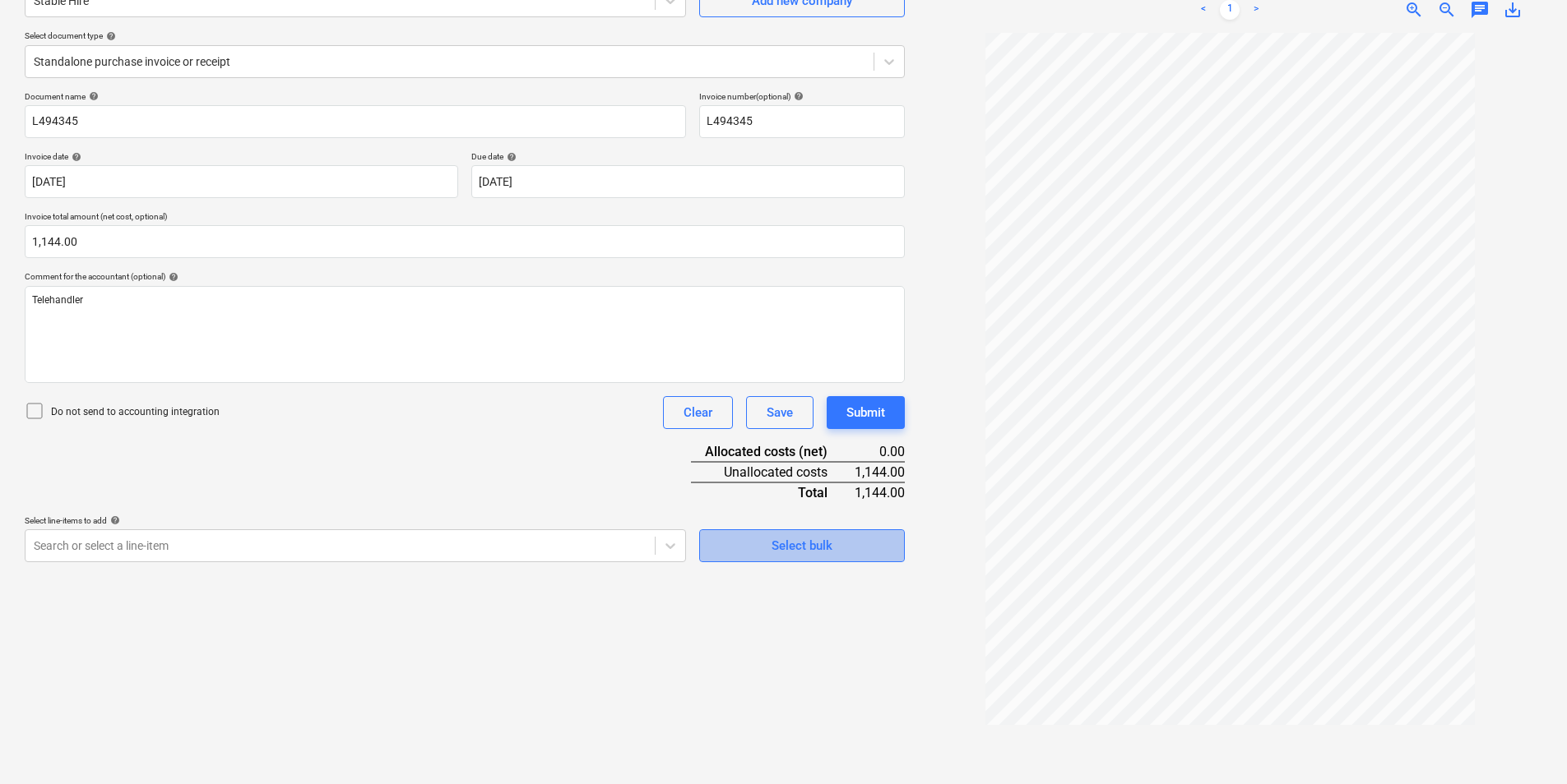
click at [838, 553] on span "Select bulk" at bounding box center [802, 546] width 165 height 21
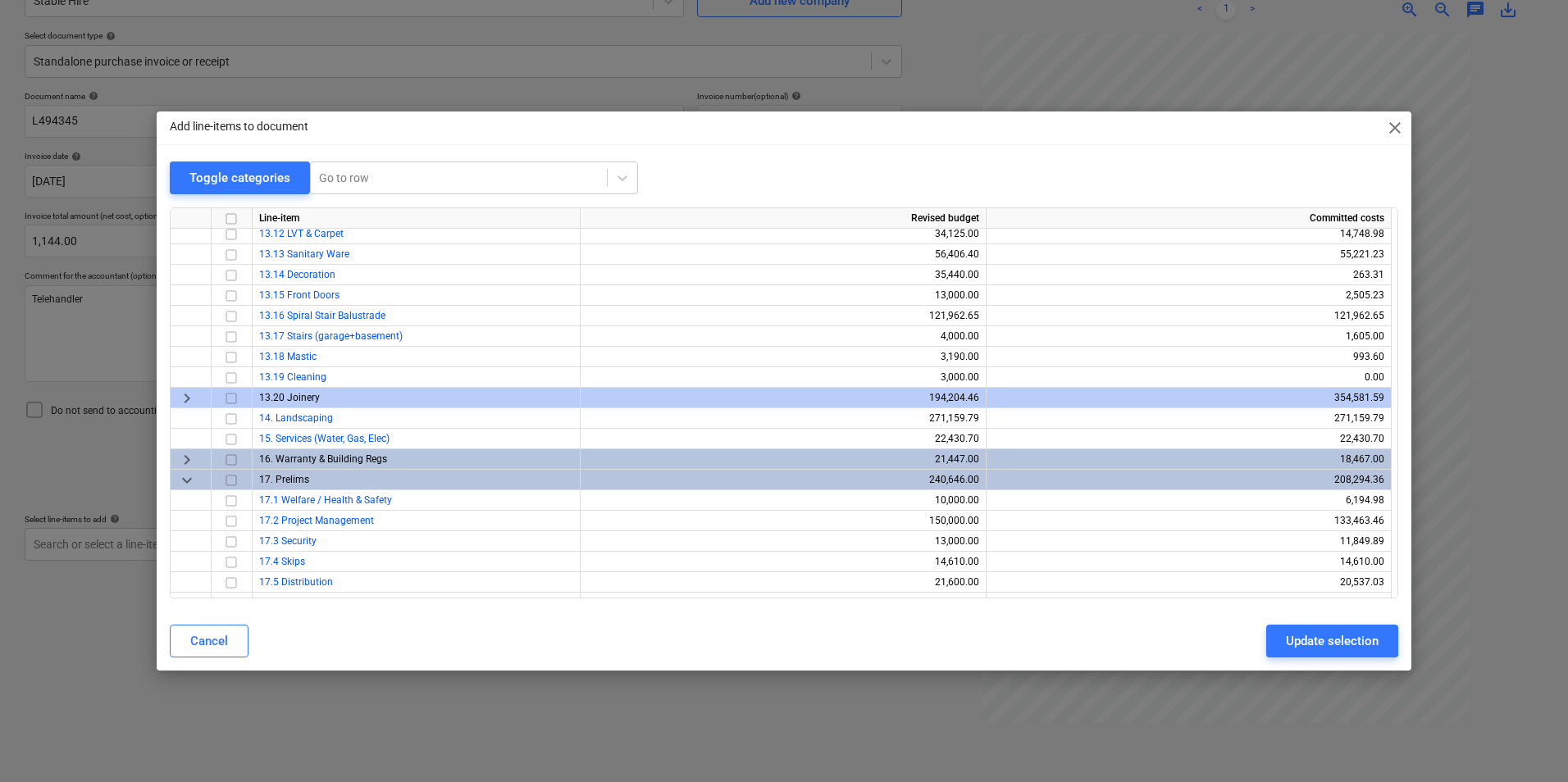
scroll to position [533, 0]
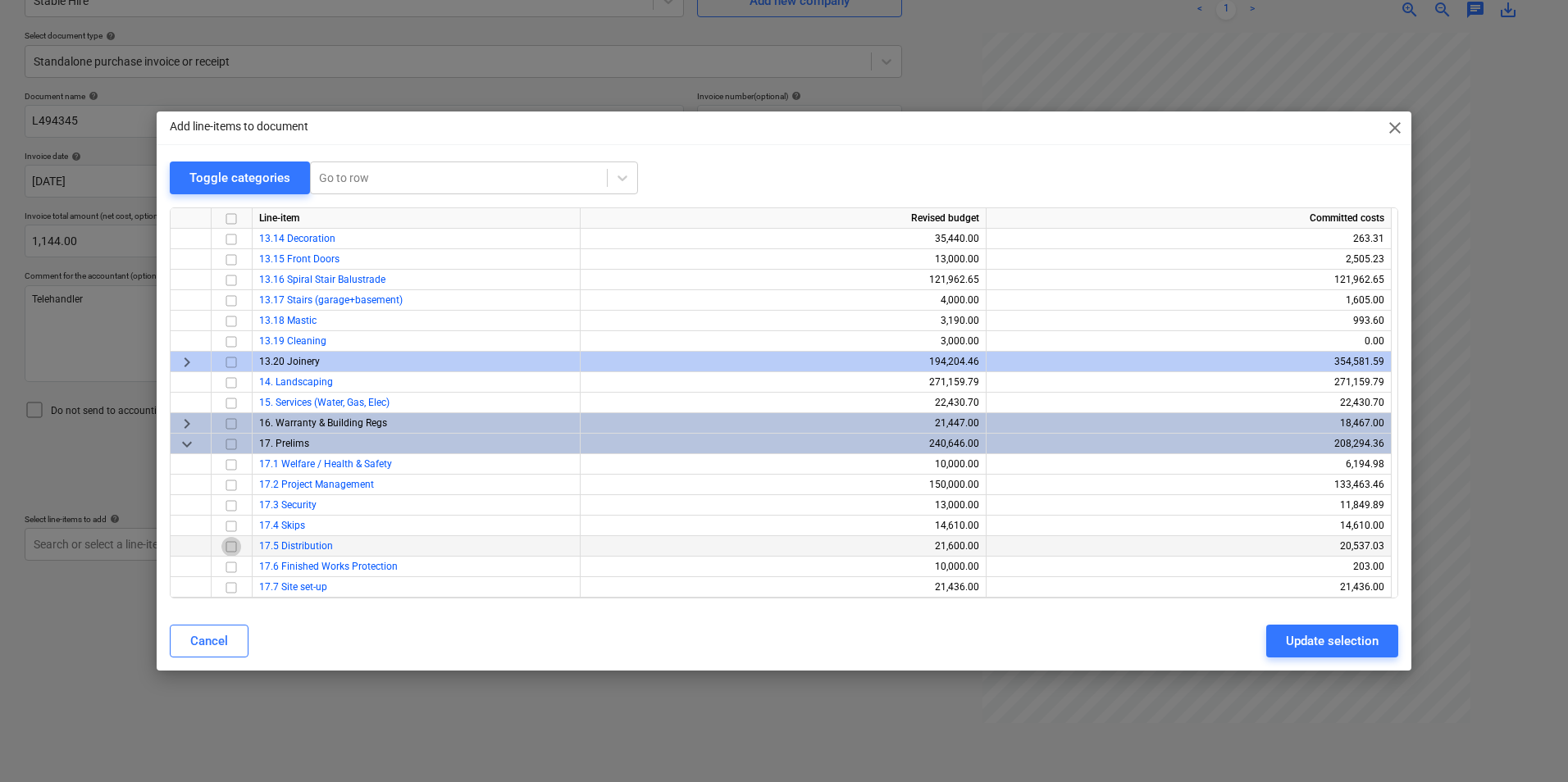
click at [234, 548] on input "checkbox" at bounding box center [232, 547] width 19 height 19
click at [1349, 640] on div "Update selection" at bounding box center [1332, 642] width 93 height 21
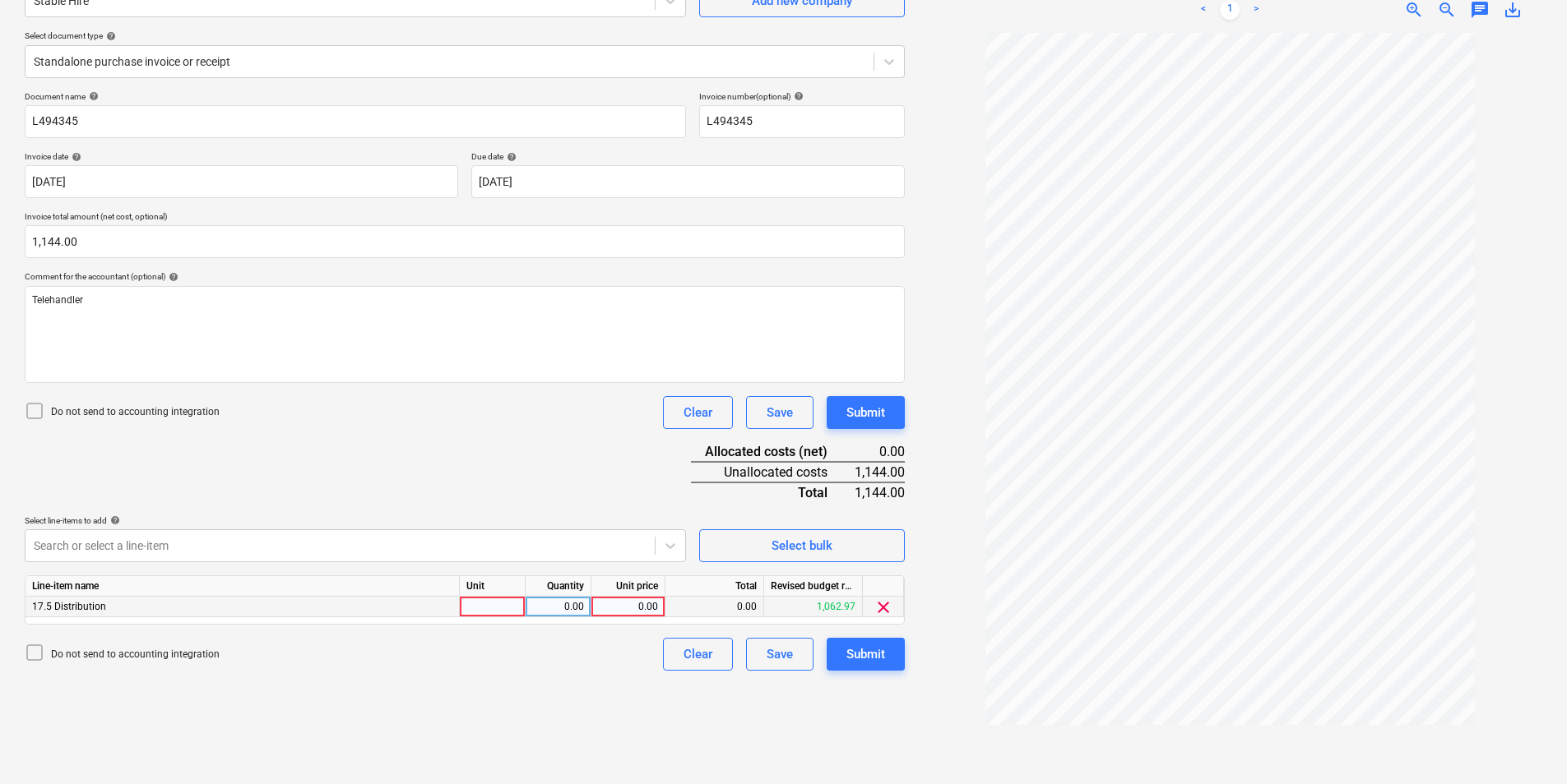
click at [479, 602] on div at bounding box center [493, 607] width 66 height 20
click at [888, 661] on button "Submit" at bounding box center [866, 654] width 78 height 33
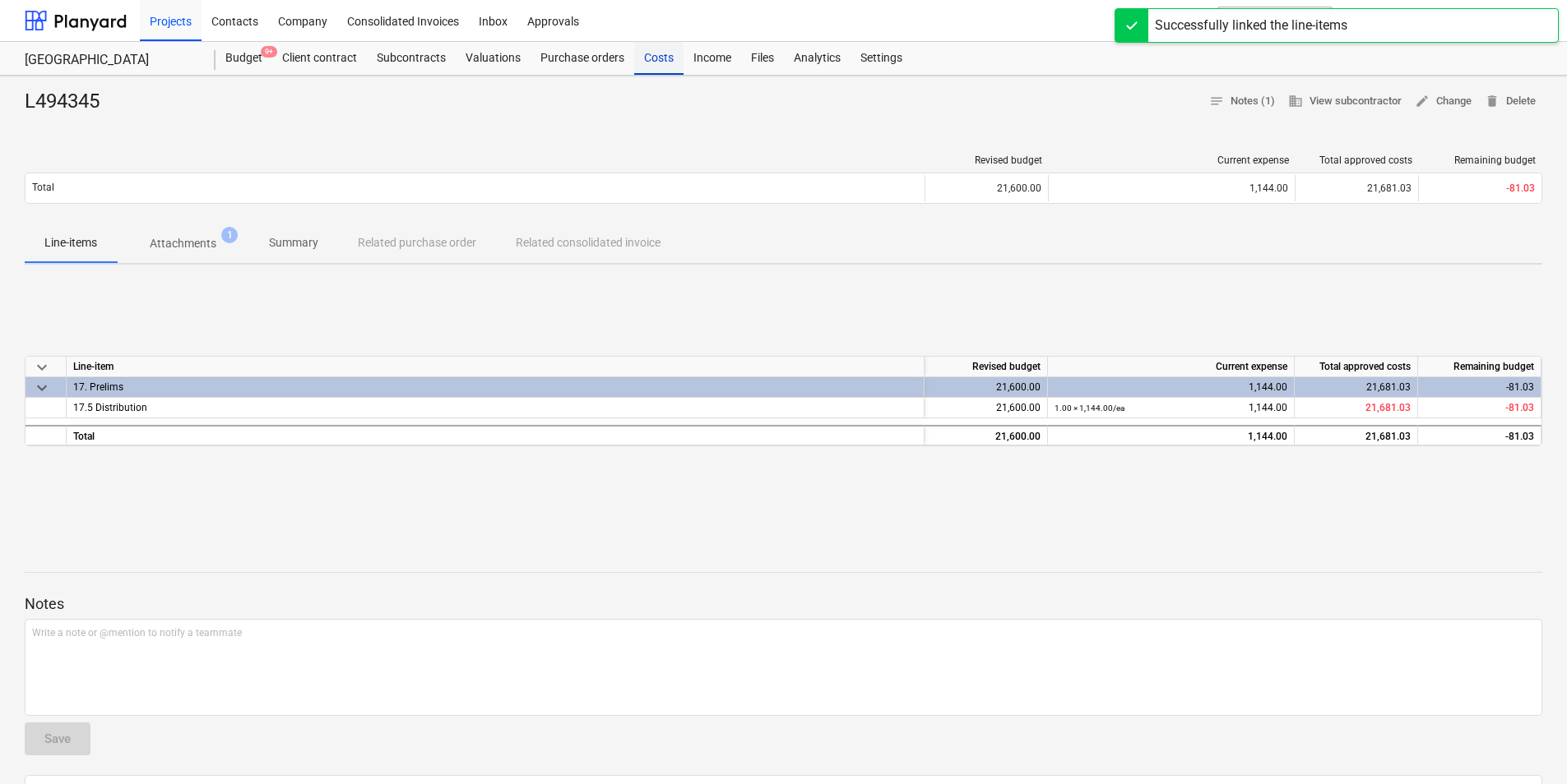
click at [664, 60] on div "Costs" at bounding box center [659, 58] width 50 height 33
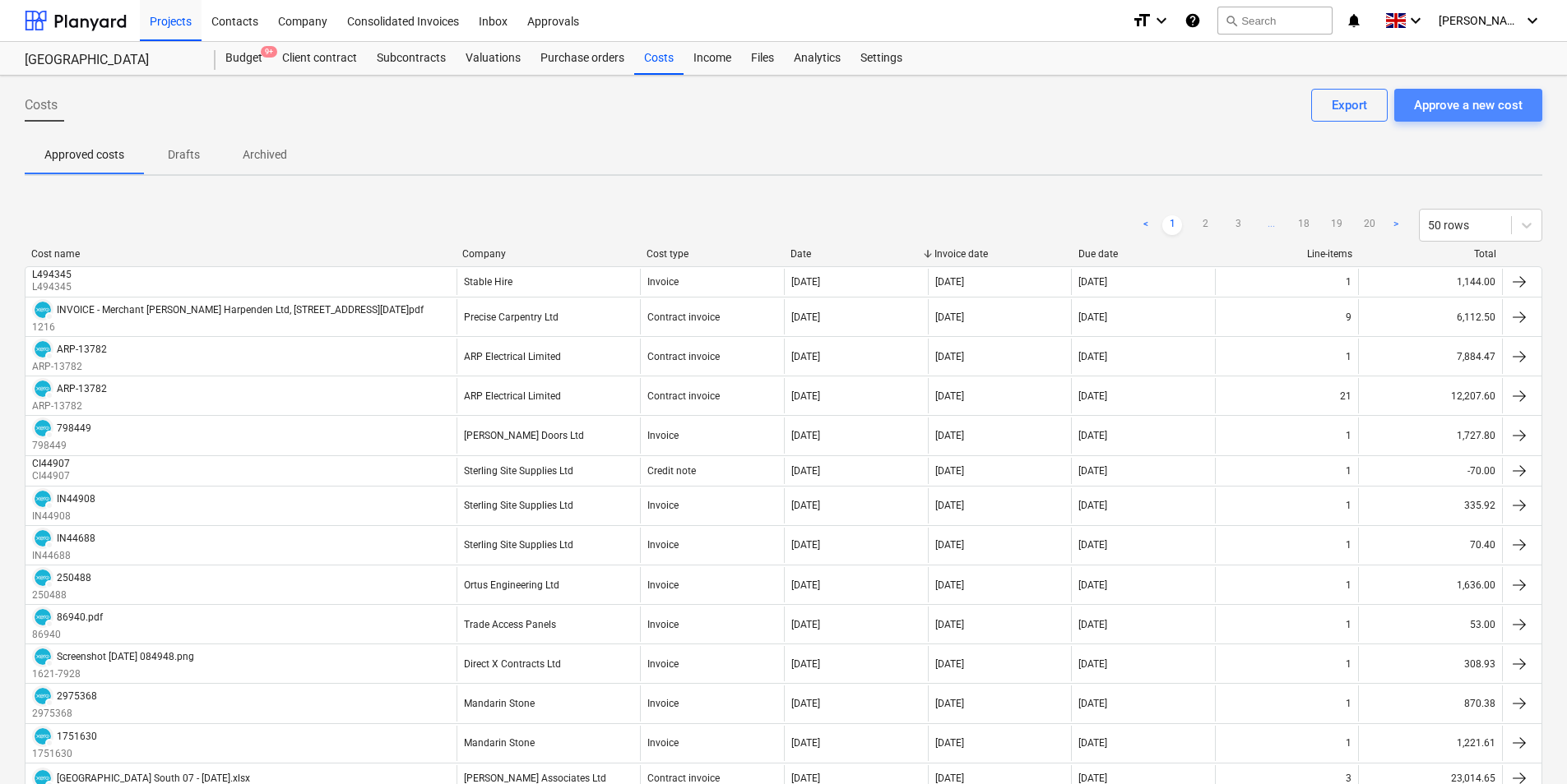
click at [1477, 111] on div "Approve a new cost" at bounding box center [1468, 105] width 108 height 21
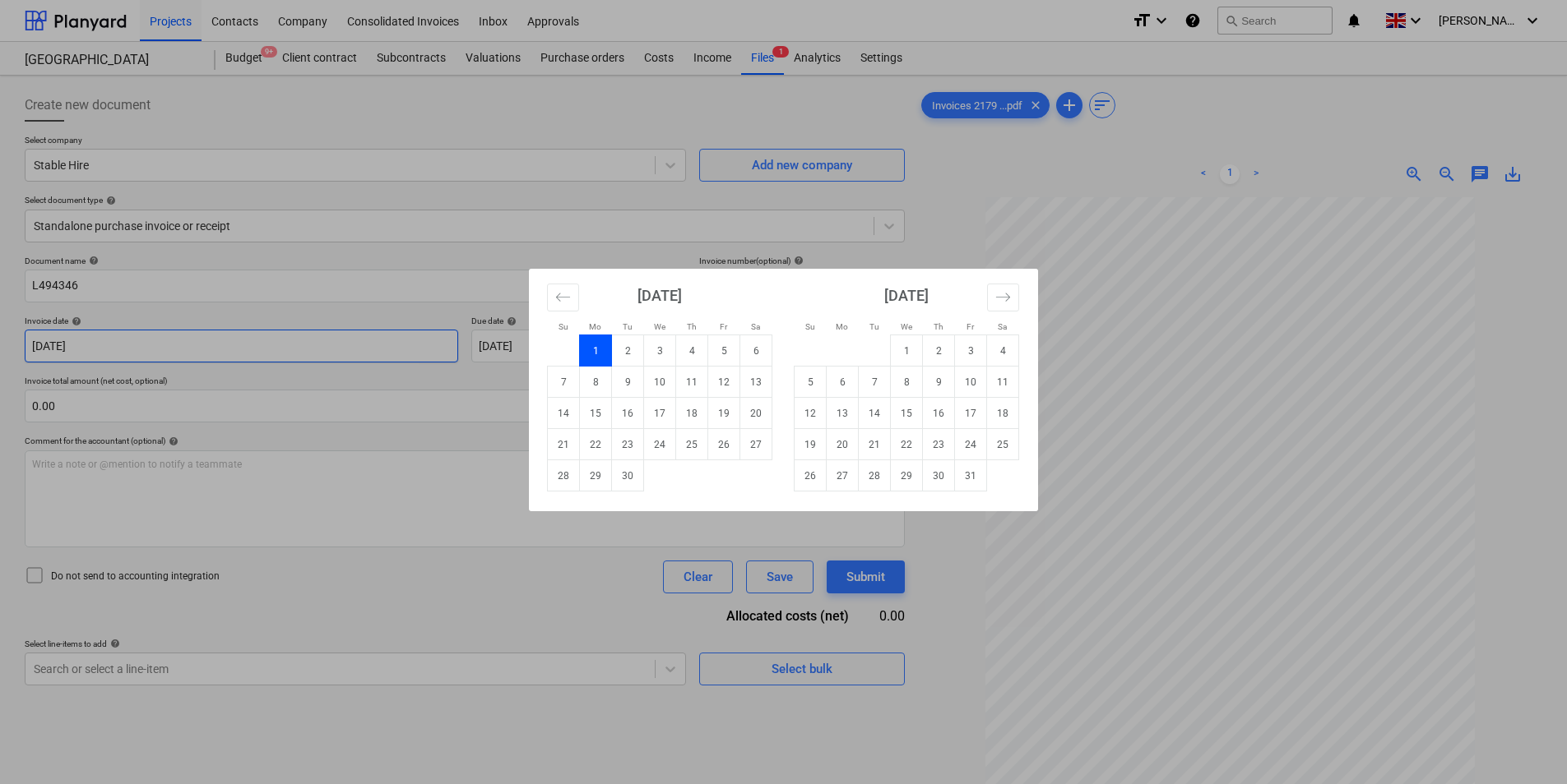
drag, startPoint x: 300, startPoint y: 335, endPoint x: 337, endPoint y: 349, distance: 39.6
click at [300, 337] on body "Projects Contacts Company Consolidated Invoices Inbox Approvals format_size key…" at bounding box center [784, 392] width 1567 height 784
click at [630, 482] on td "30" at bounding box center [628, 476] width 32 height 31
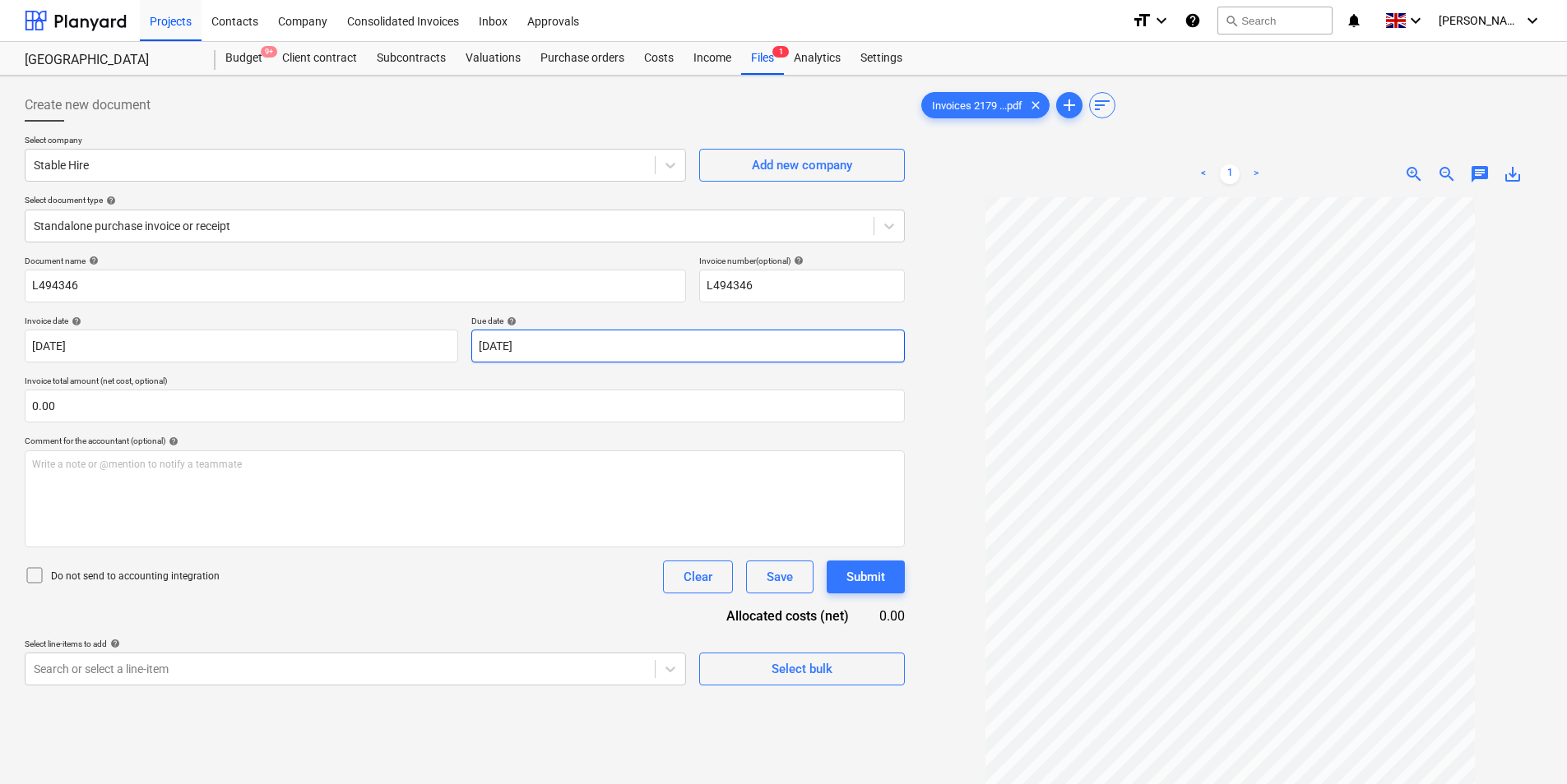
click at [635, 348] on body "Projects Contacts Company Consolidated Invoices Inbox Approvals format_size key…" at bounding box center [784, 392] width 1567 height 784
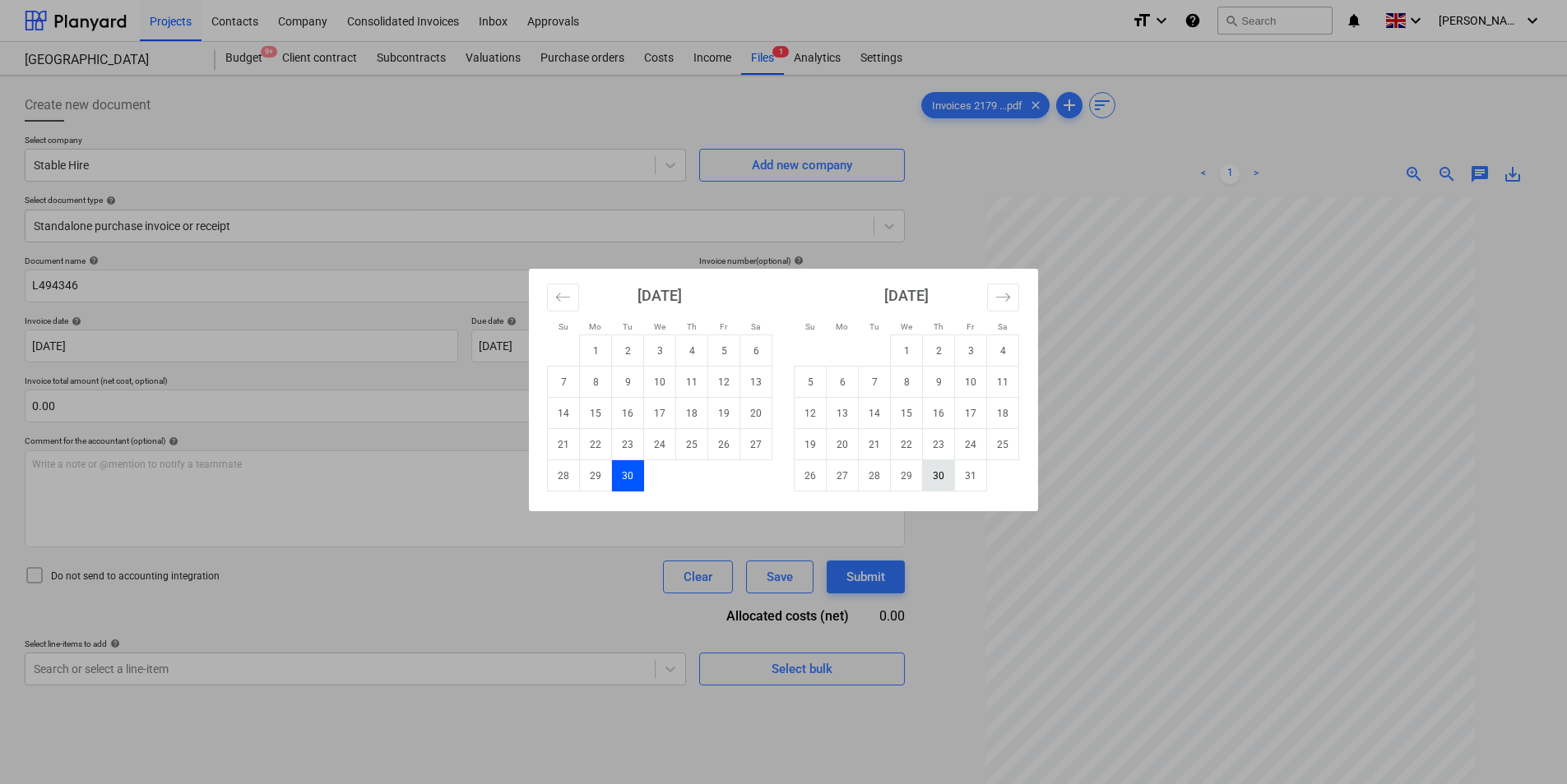
click at [935, 481] on td "30" at bounding box center [939, 476] width 32 height 31
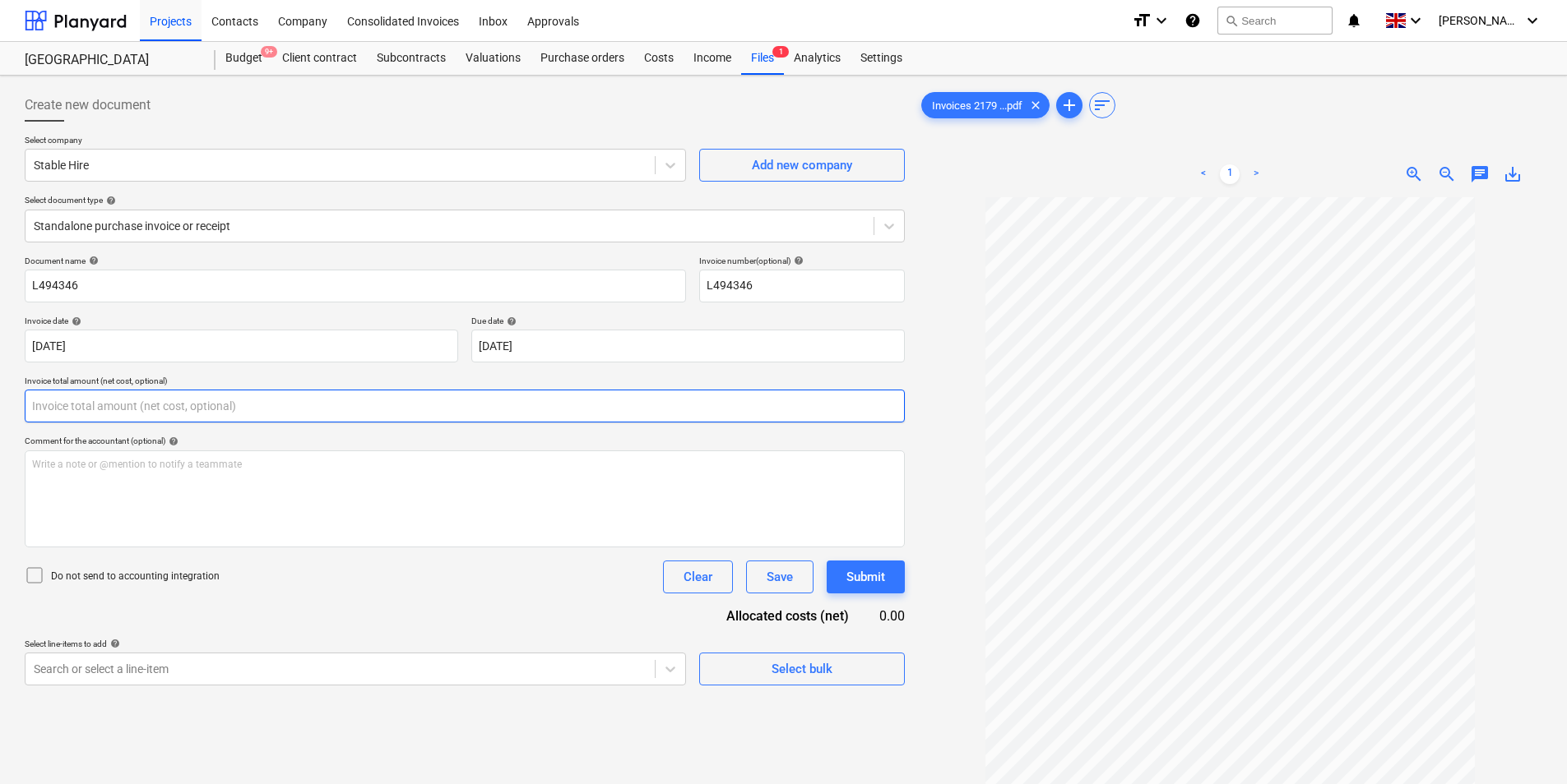
click at [234, 414] on input "text" at bounding box center [464, 406] width 880 height 33
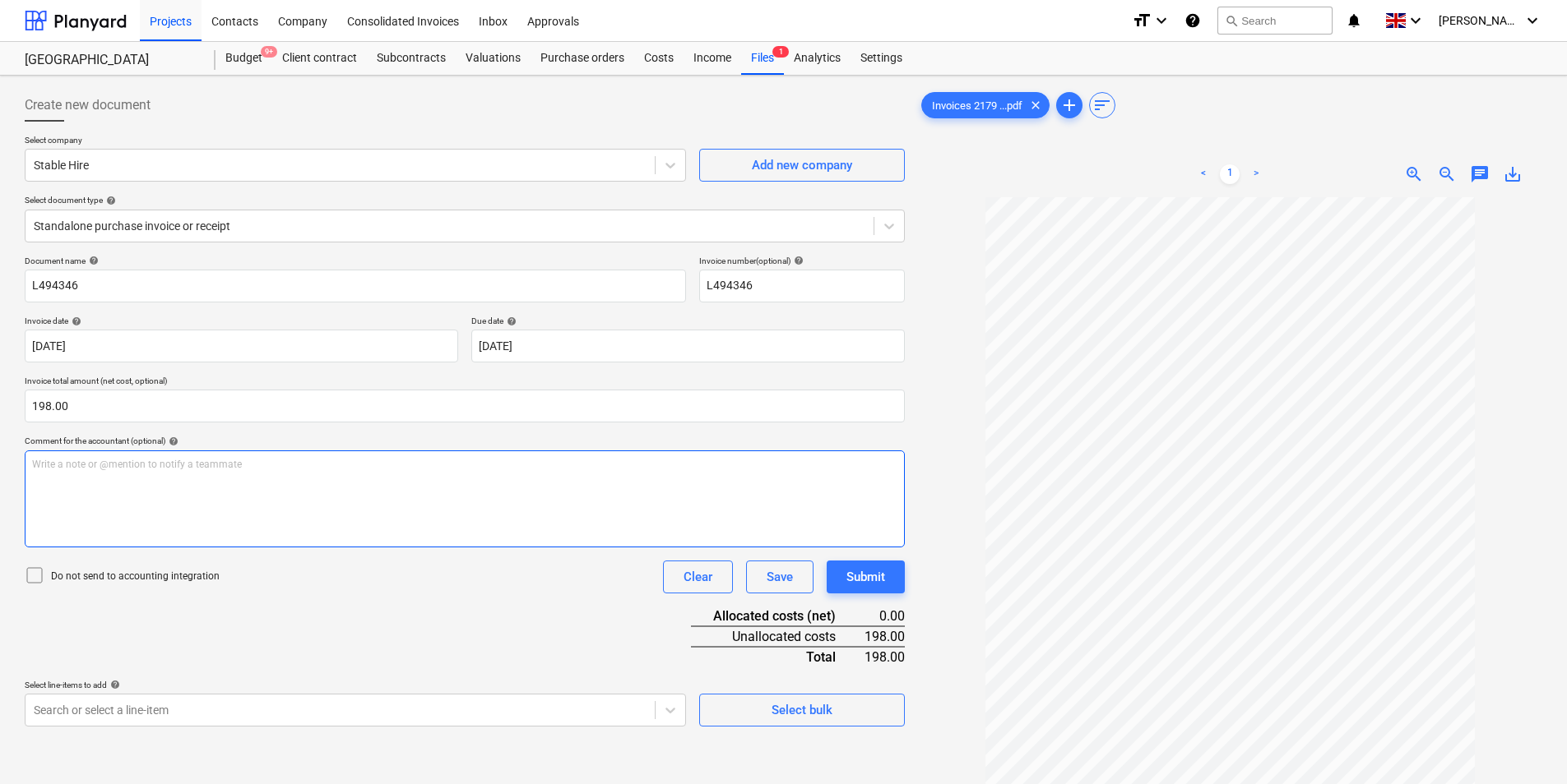
click at [233, 534] on div "Write a note or @mention to notify a teammate [PERSON_NAME]" at bounding box center [464, 500] width 880 height 97
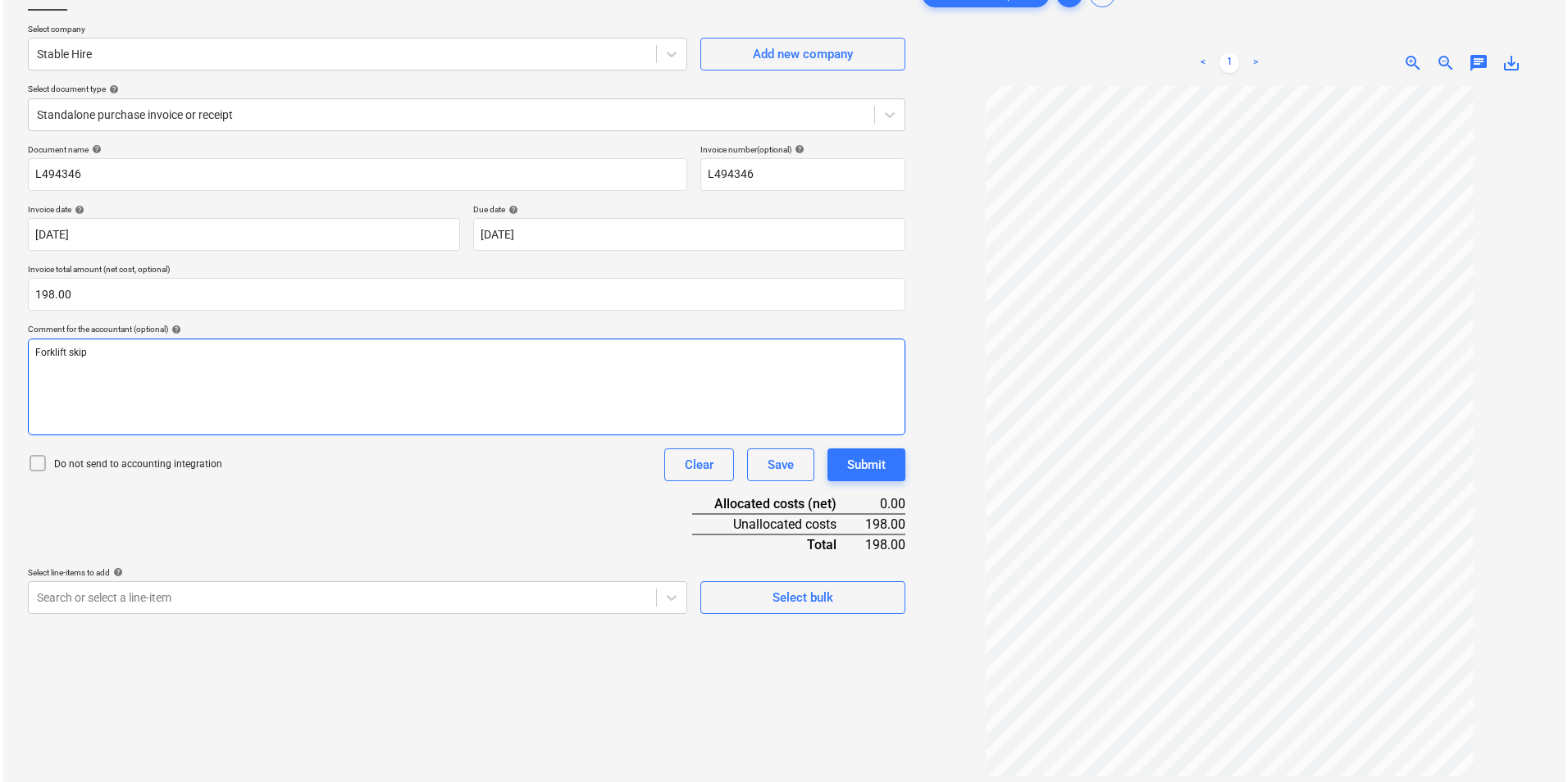
scroll to position [164, 0]
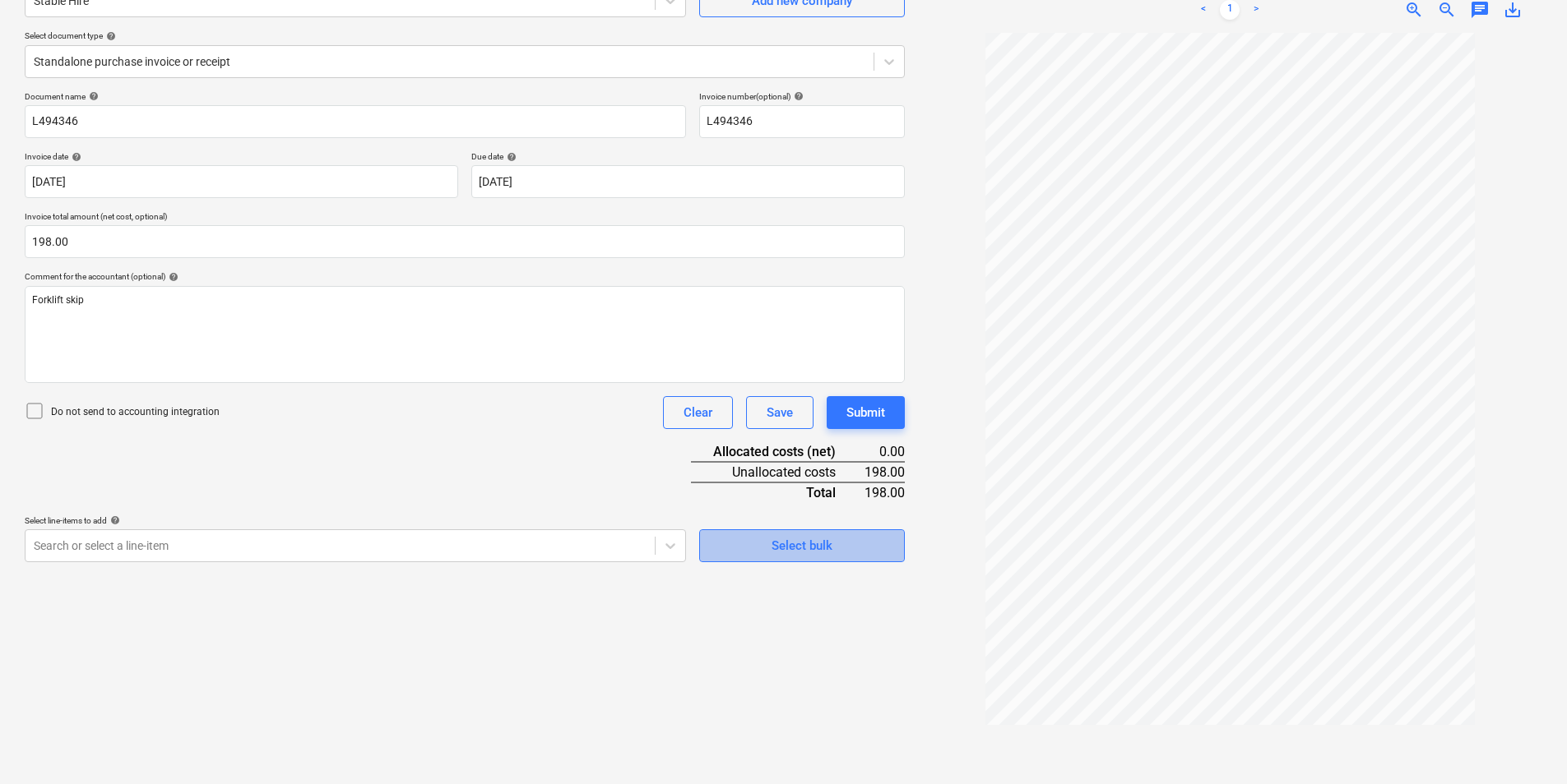
click at [799, 547] on div "Select bulk" at bounding box center [801, 546] width 61 height 21
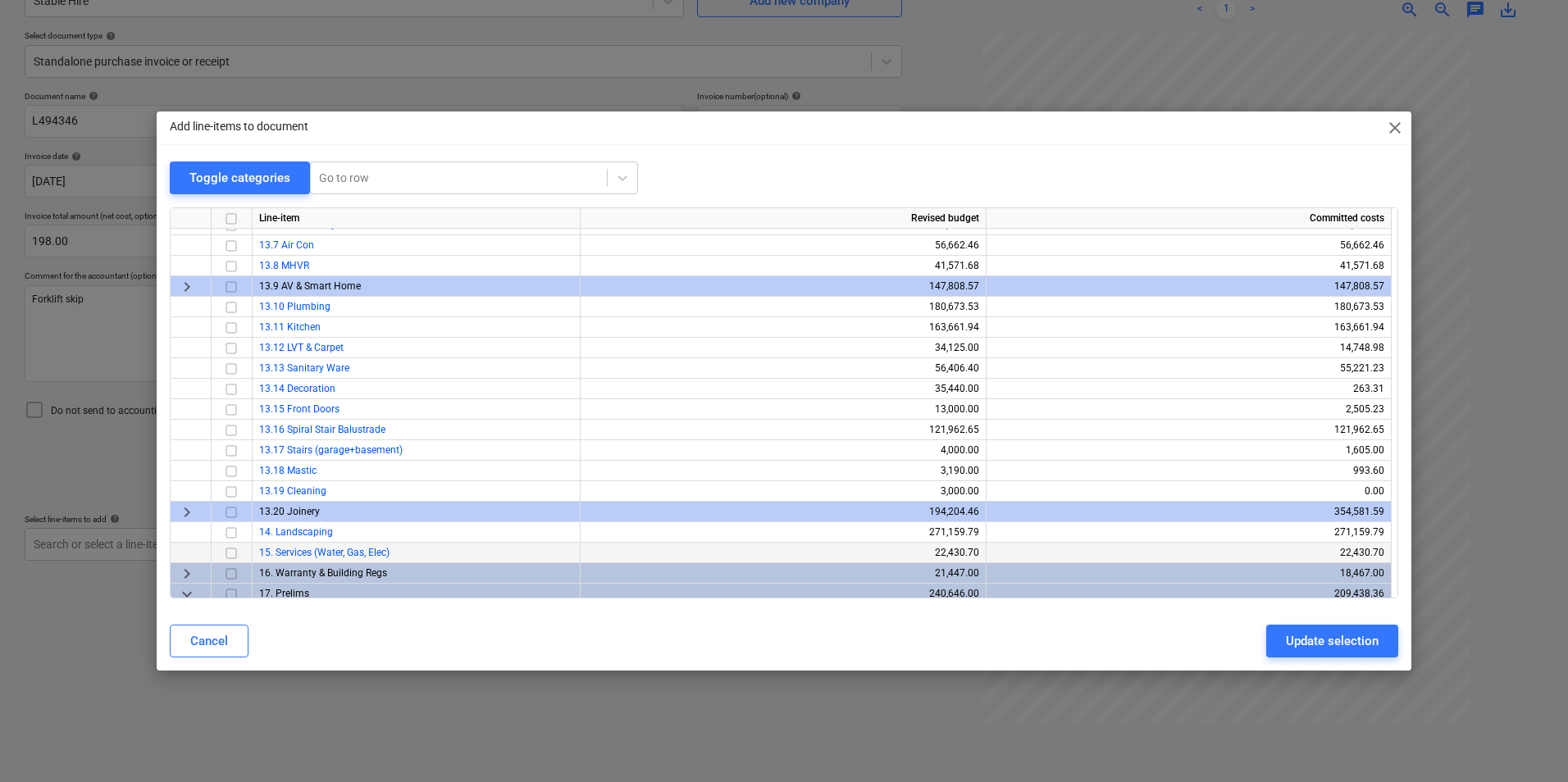
scroll to position [533, 0]
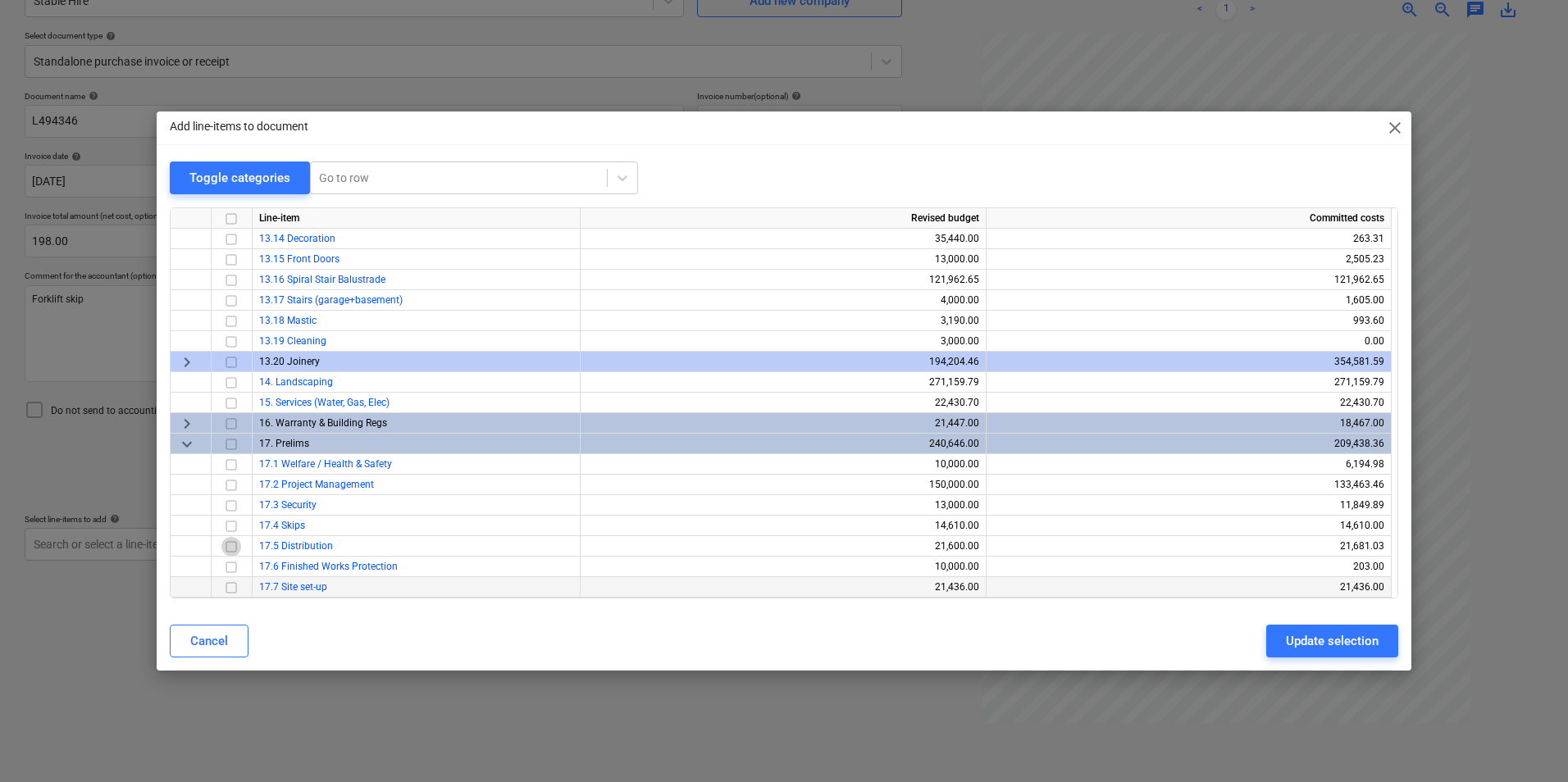
drag, startPoint x: 232, startPoint y: 546, endPoint x: 512, endPoint y: 597, distance: 284.6
click at [238, 547] on input "checkbox" at bounding box center [232, 547] width 19 height 19
click at [1330, 638] on div "Update selection" at bounding box center [1332, 642] width 93 height 21
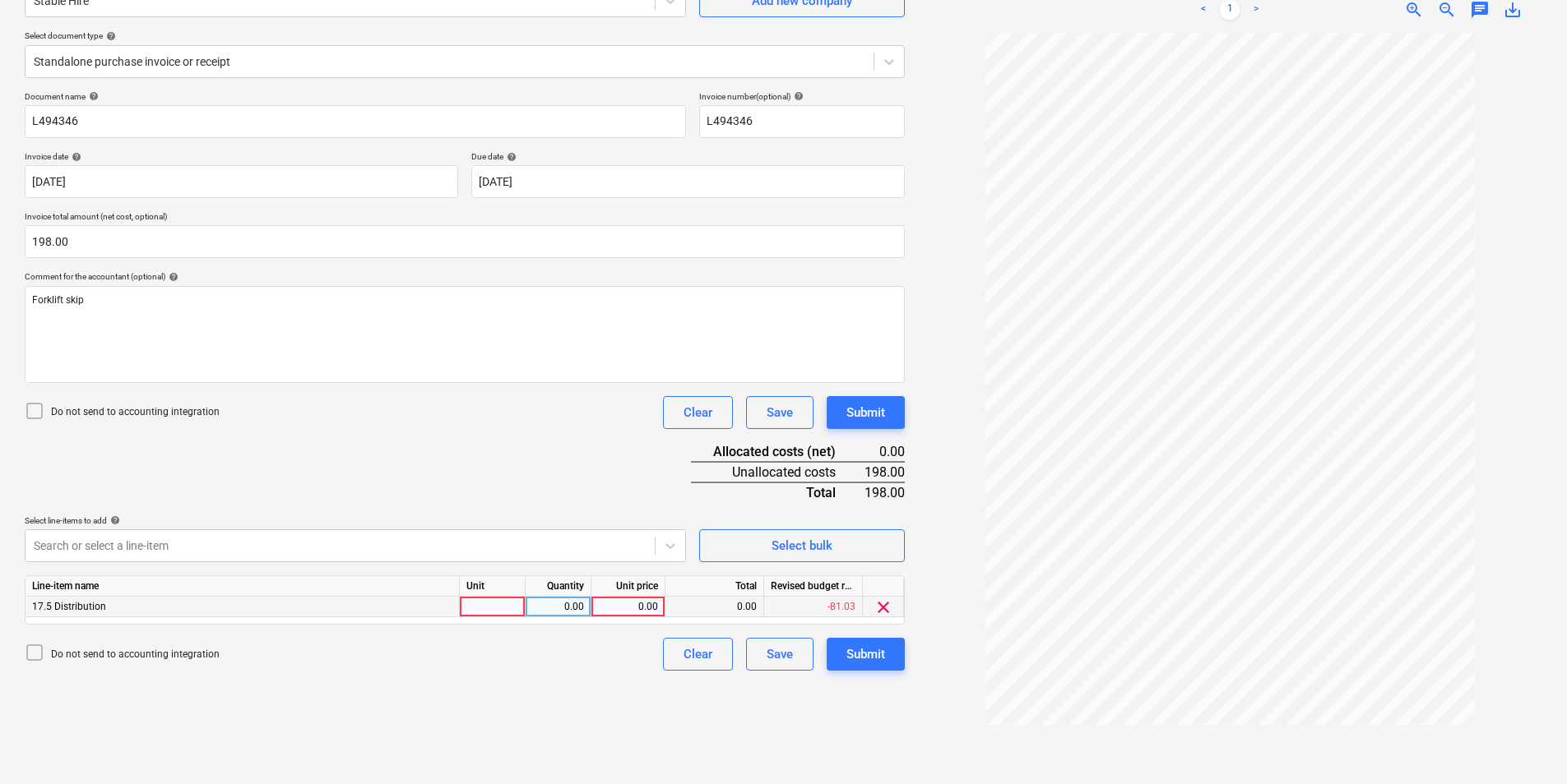
click at [495, 604] on div at bounding box center [493, 607] width 66 height 20
click at [850, 649] on div "Submit" at bounding box center [866, 655] width 39 height 21
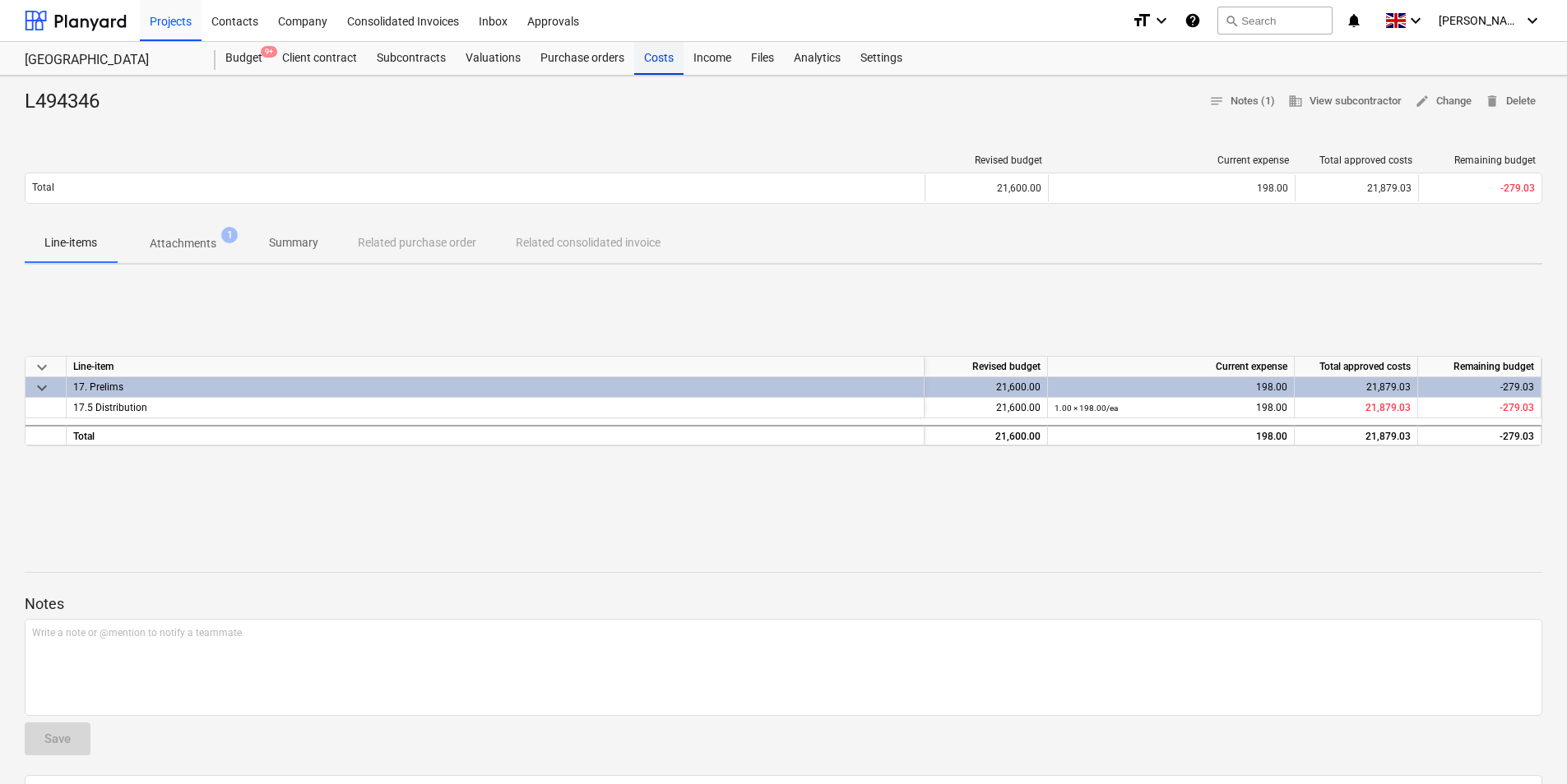
click at [658, 61] on div "Costs" at bounding box center [659, 58] width 50 height 33
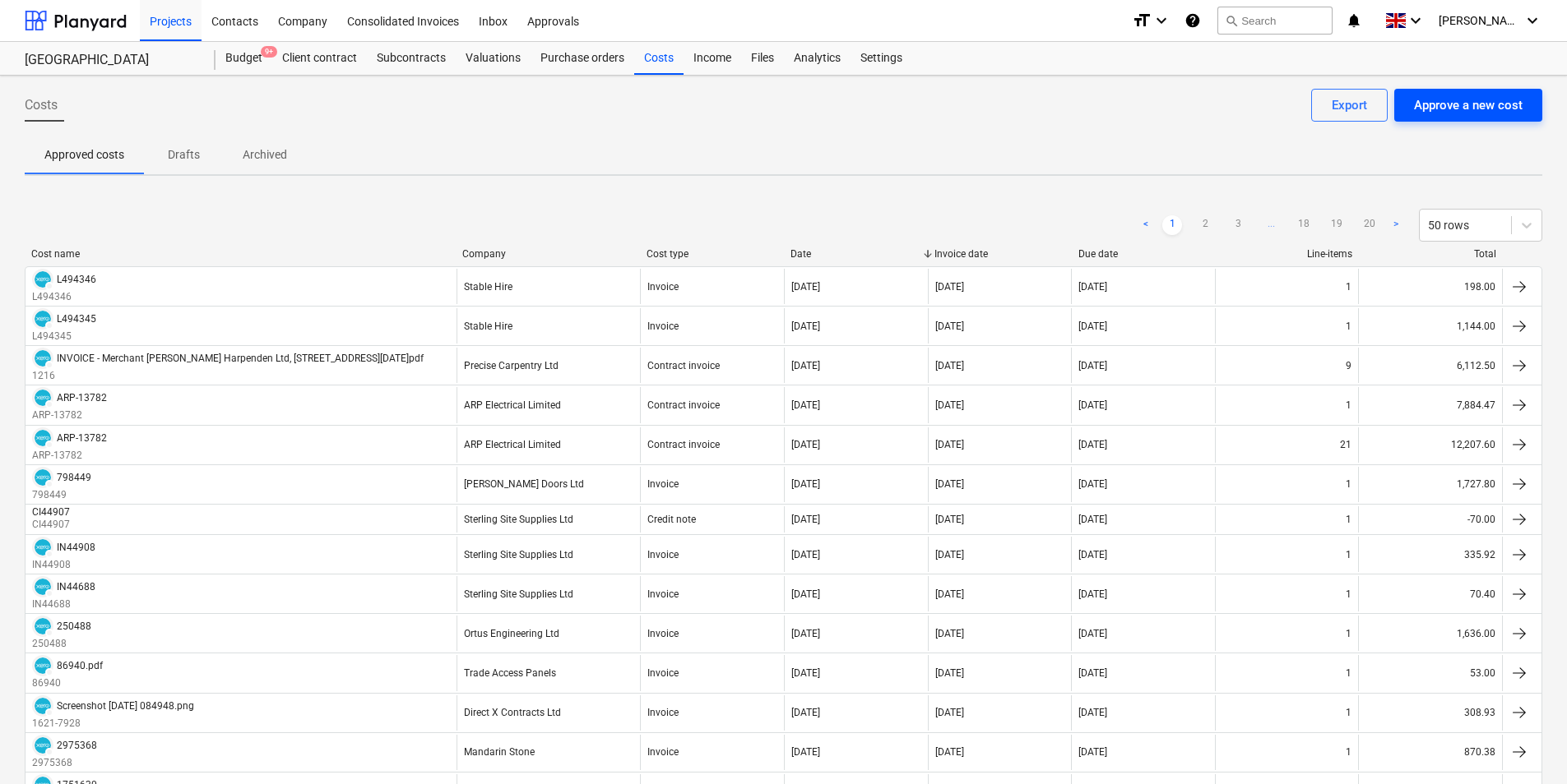
click at [1509, 120] on div "Costs Approve a new cost Export" at bounding box center [784, 112] width 1517 height 46
click at [1502, 113] on div "Approve a new cost" at bounding box center [1468, 105] width 108 height 21
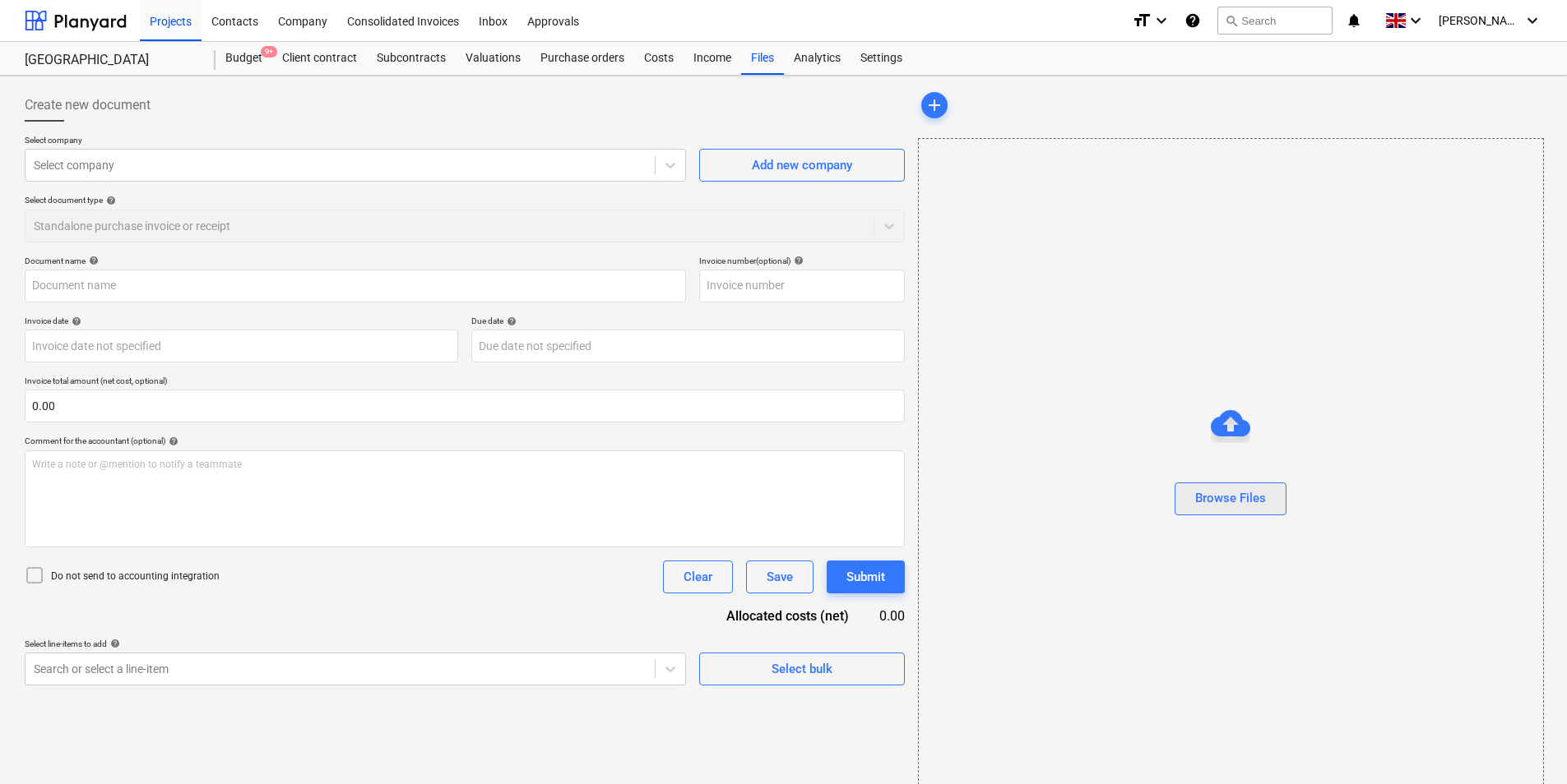
click at [1217, 491] on div "Browse Files" at bounding box center [1230, 498] width 71 height 21
type input "045236780.pdf"
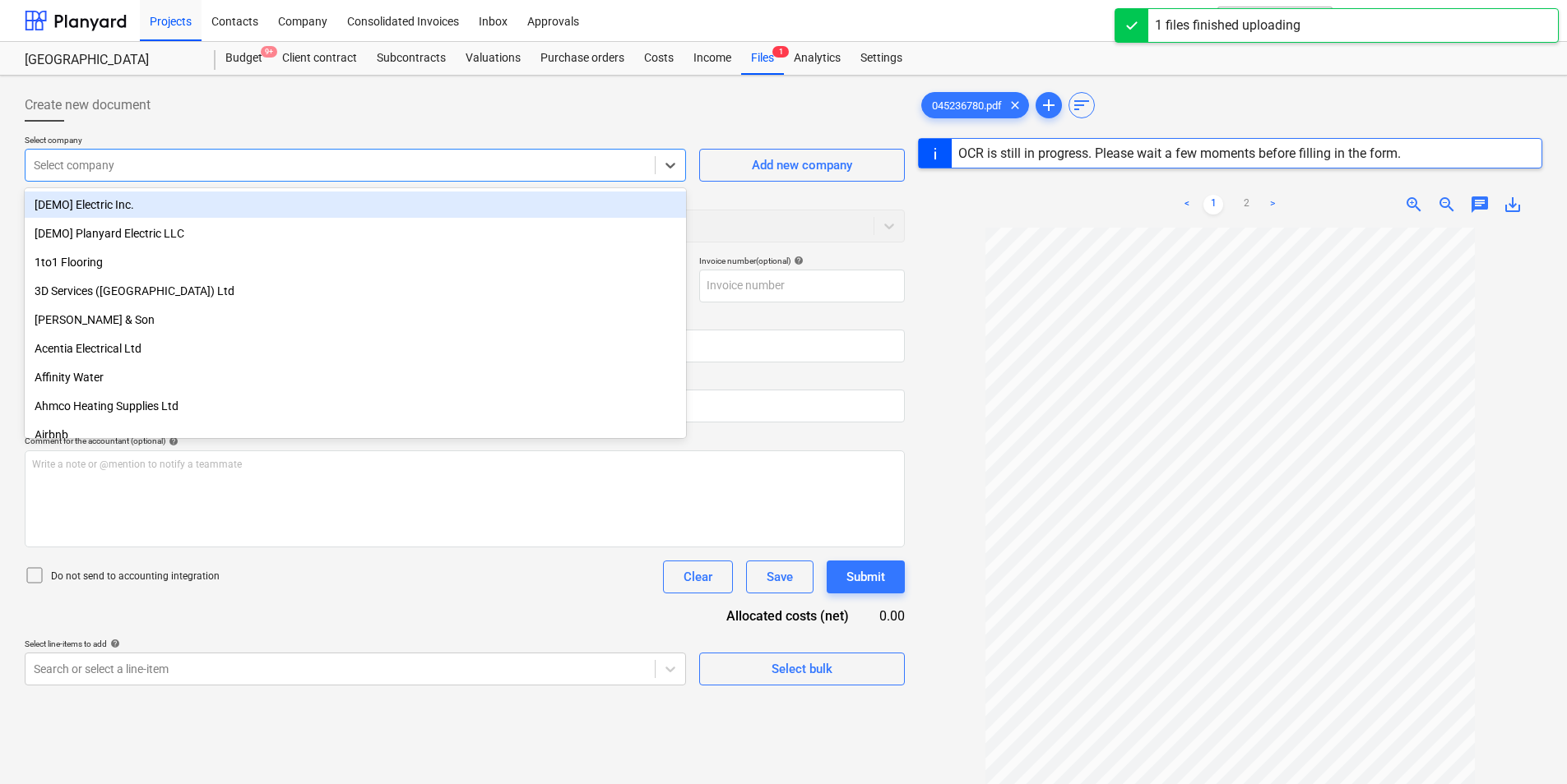
click at [185, 169] on div at bounding box center [339, 165] width 612 height 17
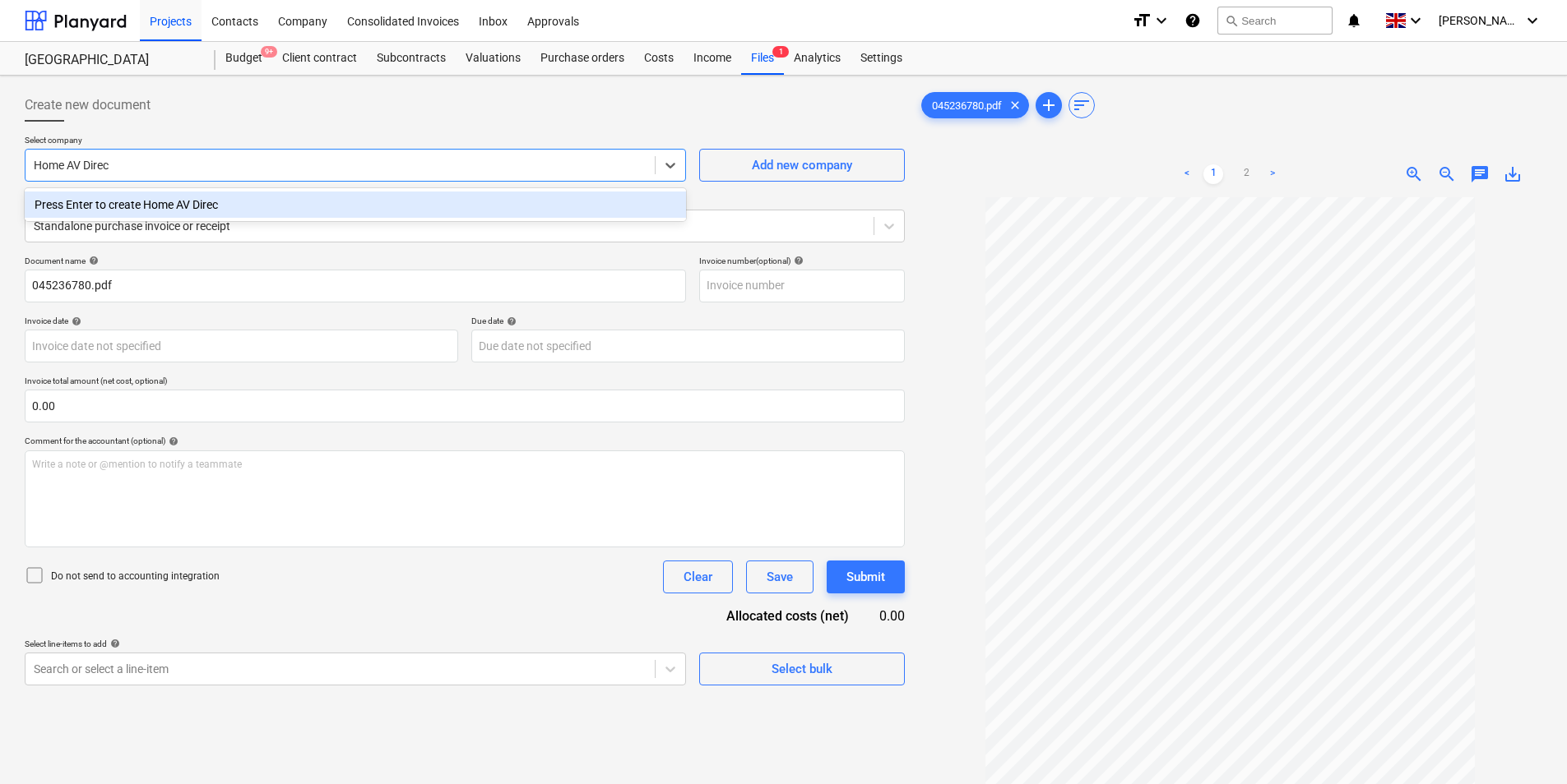
type input "Home AV Direct"
click at [191, 210] on div "Press Enter to create Home AV Direct" at bounding box center [355, 205] width 661 height 27
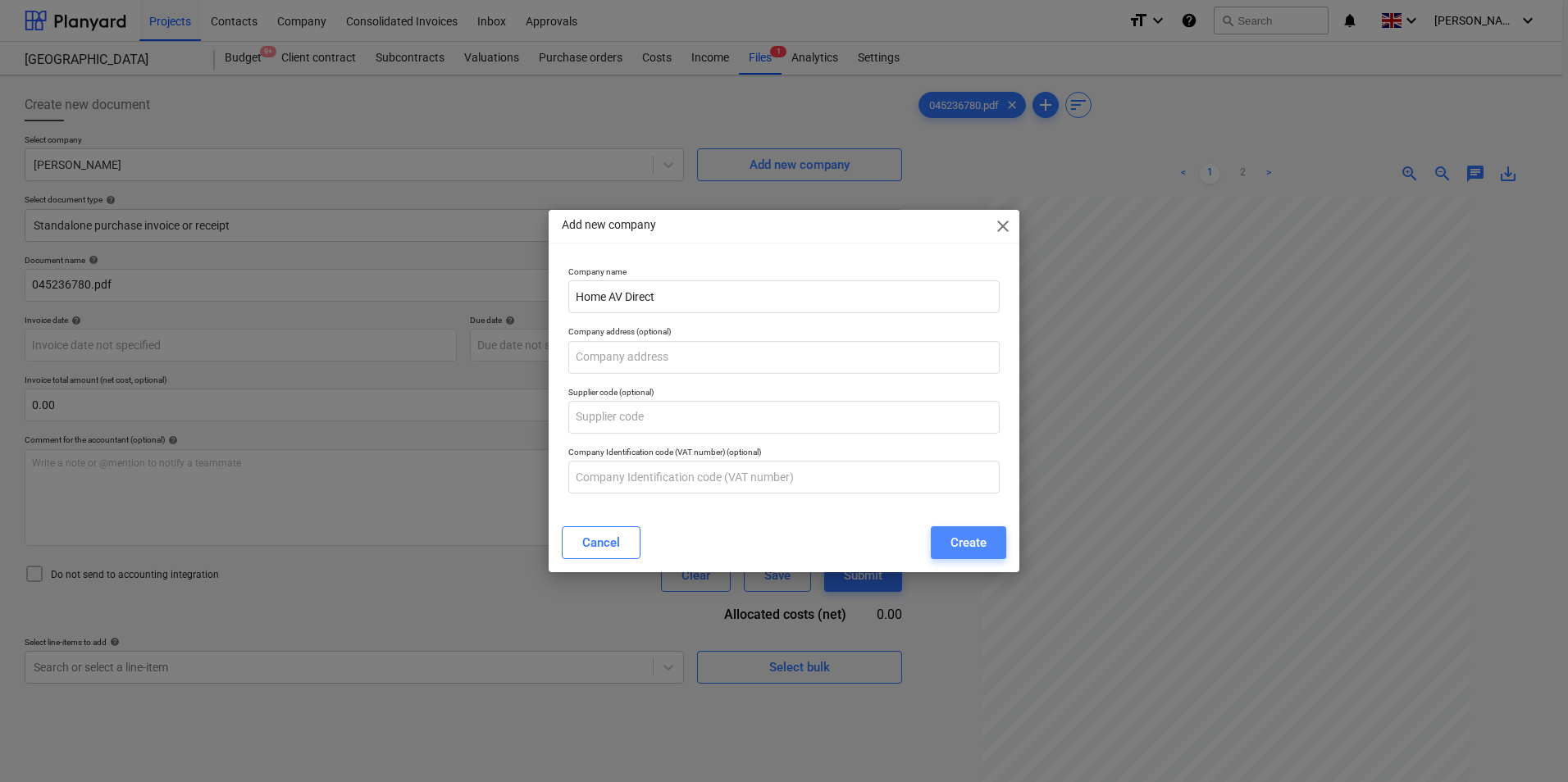
click at [987, 550] on button "Create" at bounding box center [968, 543] width 75 height 33
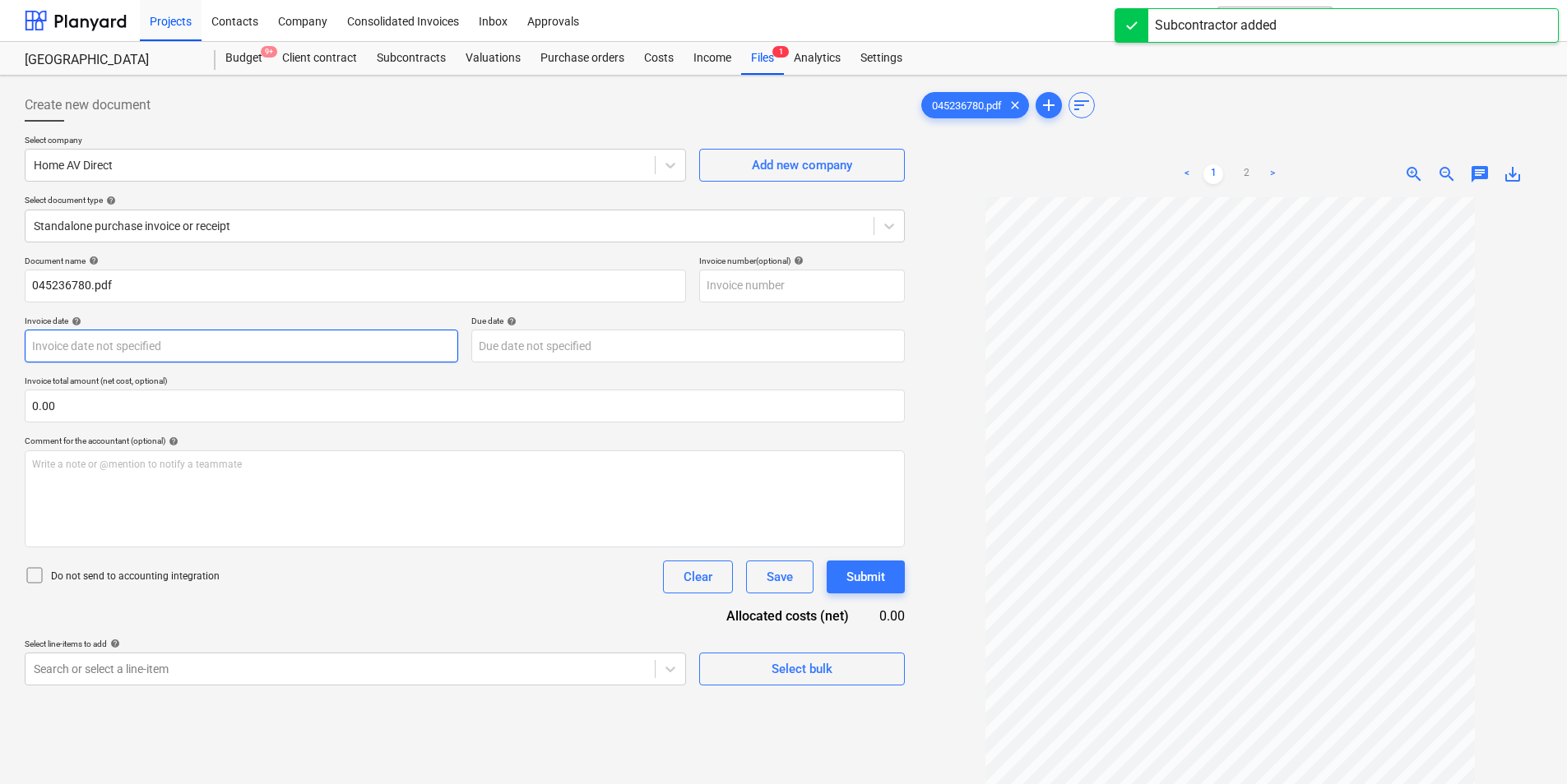
click at [257, 350] on body "Projects Contacts Company Consolidated Invoices Inbox Approvals format_size key…" at bounding box center [784, 392] width 1567 height 784
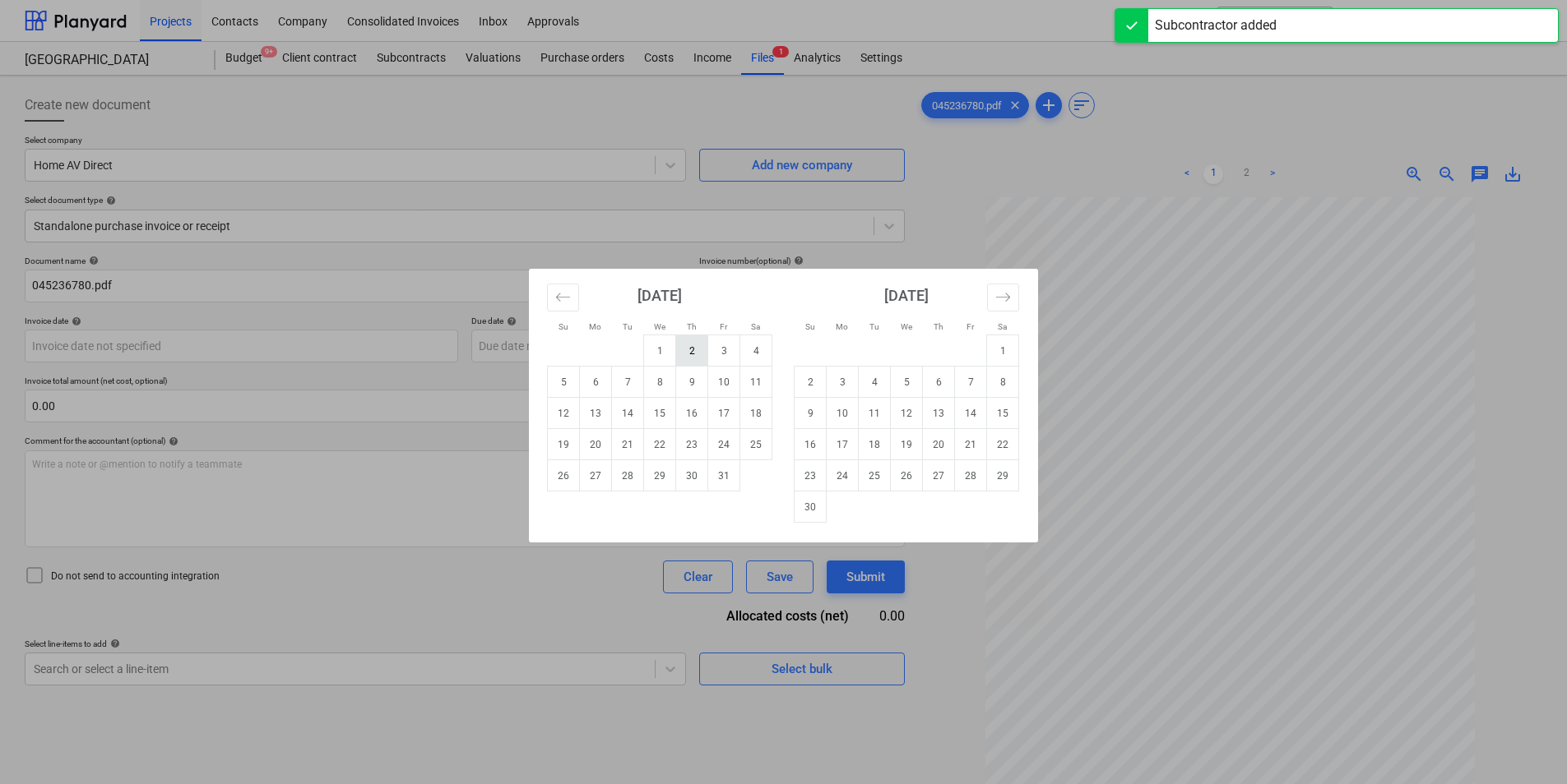
click at [695, 350] on td "2" at bounding box center [692, 351] width 32 height 31
type input "[DATE]"
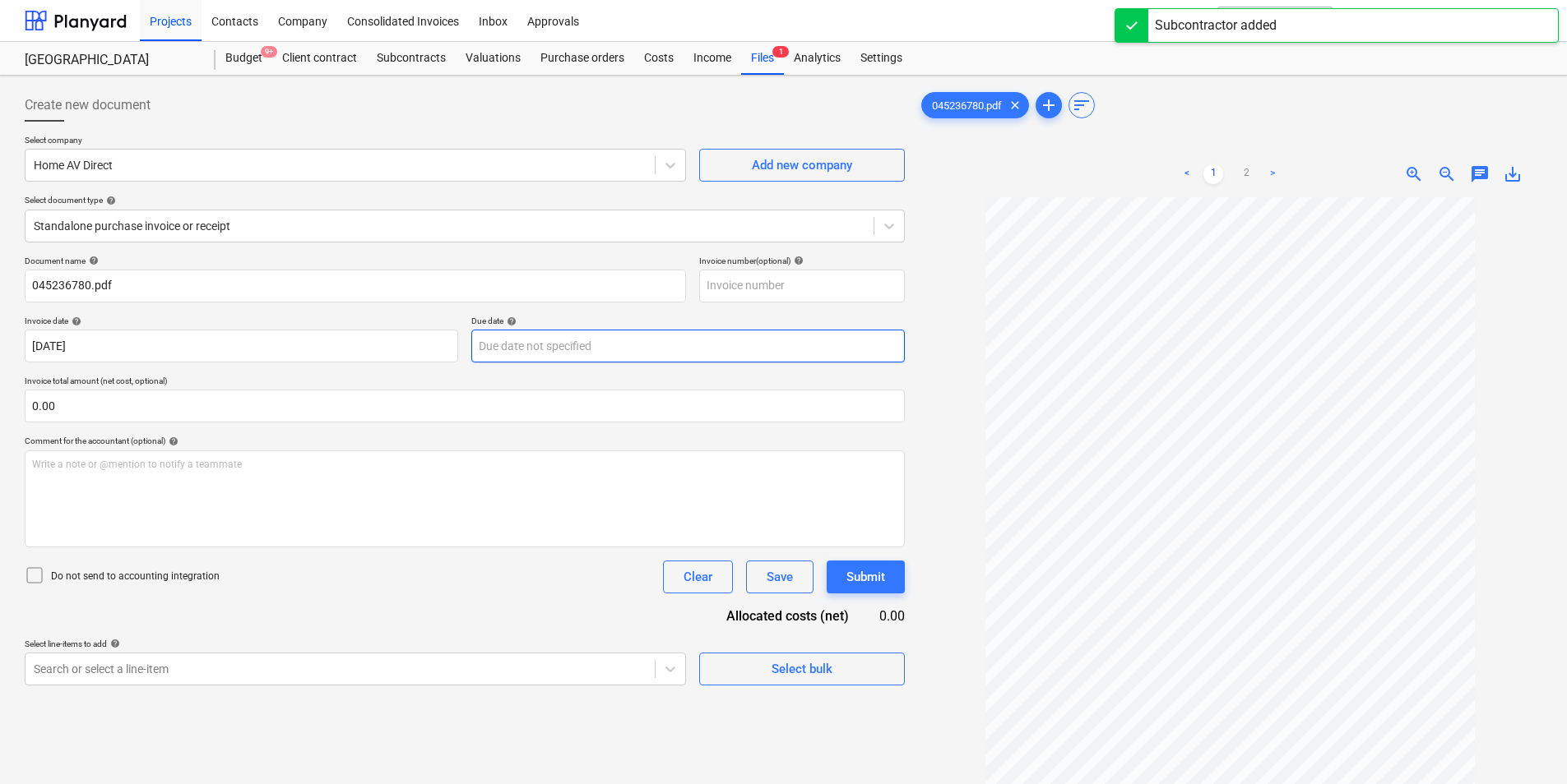
click at [560, 344] on body "Projects Contacts Company Consolidated Invoices Inbox Approvals format_size key…" at bounding box center [784, 392] width 1567 height 784
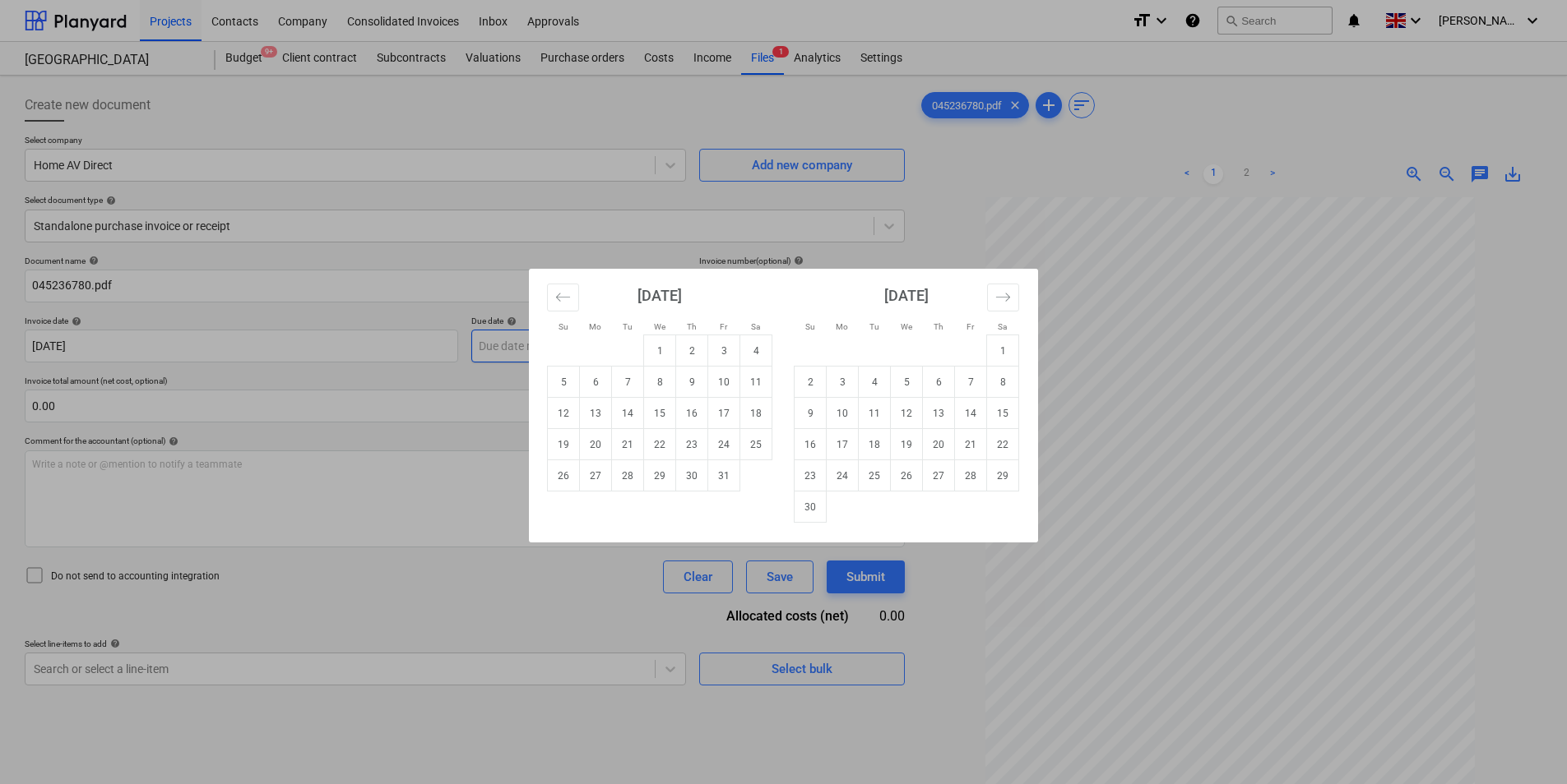
drag, startPoint x: 698, startPoint y: 348, endPoint x: 667, endPoint y: 349, distance: 31.0
click at [698, 348] on td "2" at bounding box center [692, 351] width 32 height 31
type input "[DATE]"
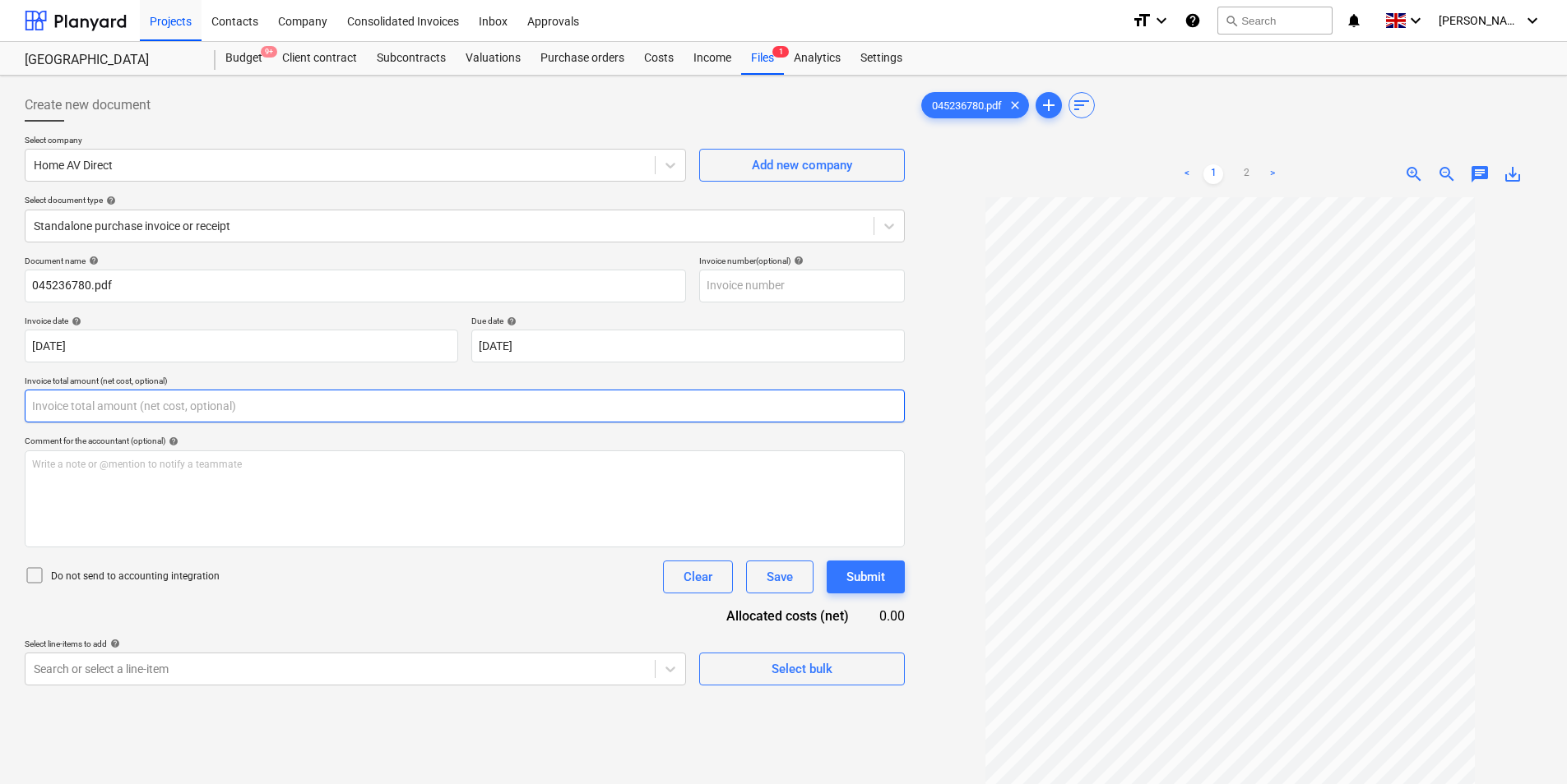
click at [105, 406] on input "text" at bounding box center [464, 406] width 880 height 33
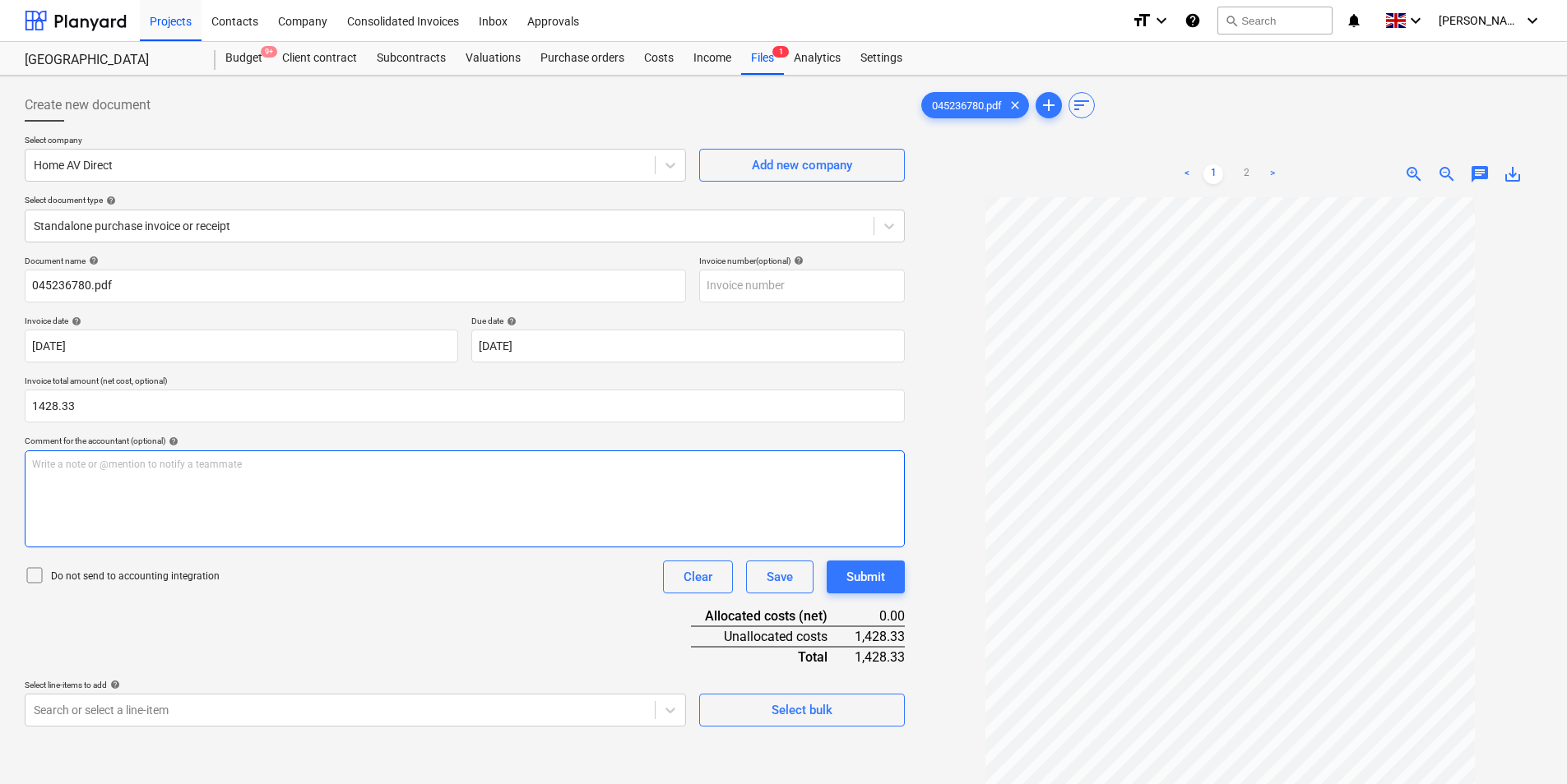
type input "1,428.33"
click at [104, 472] on div "Write a note or @mention to notify a teammate [PERSON_NAME]" at bounding box center [464, 500] width 880 height 97
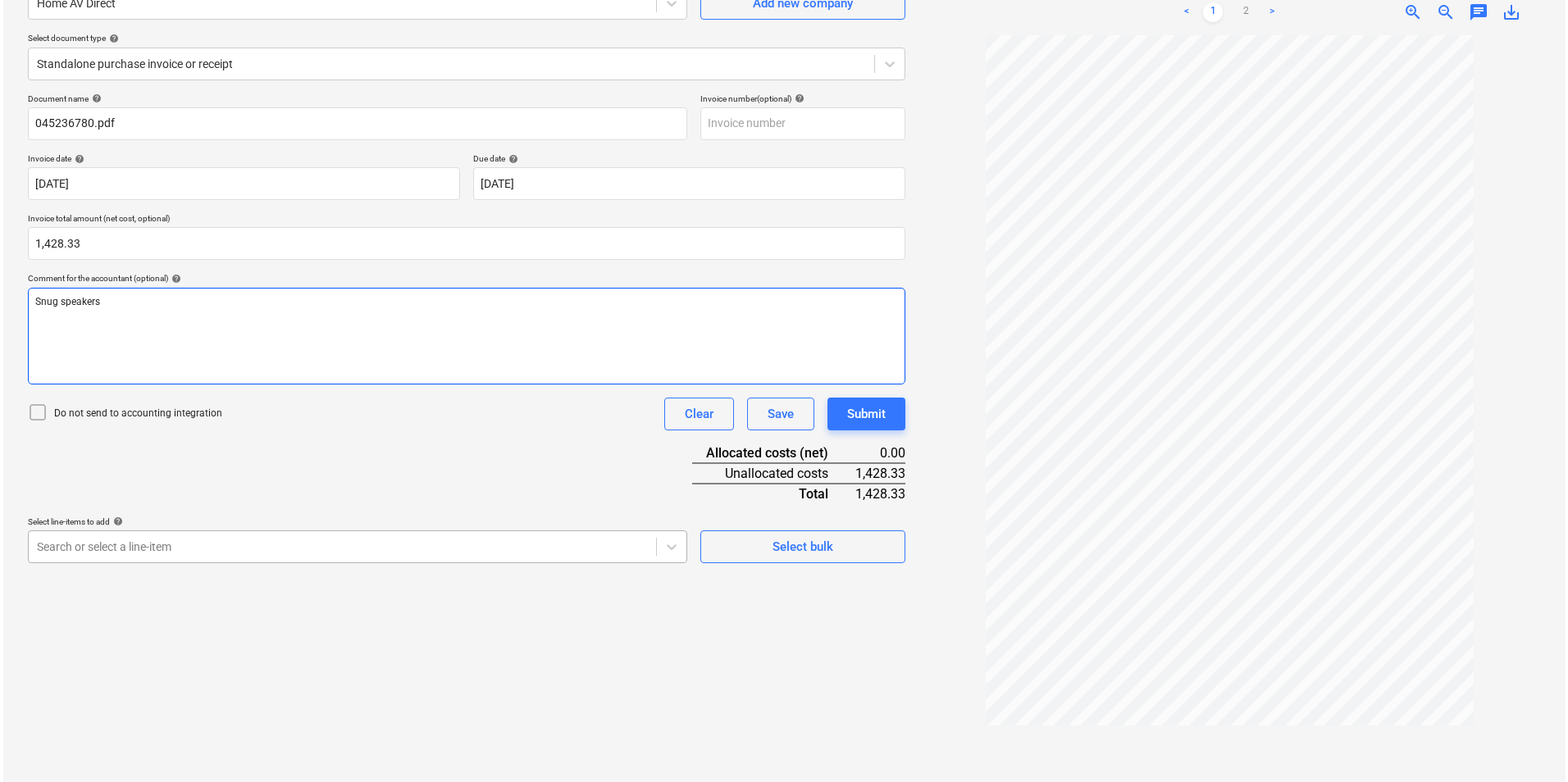
scroll to position [164, 0]
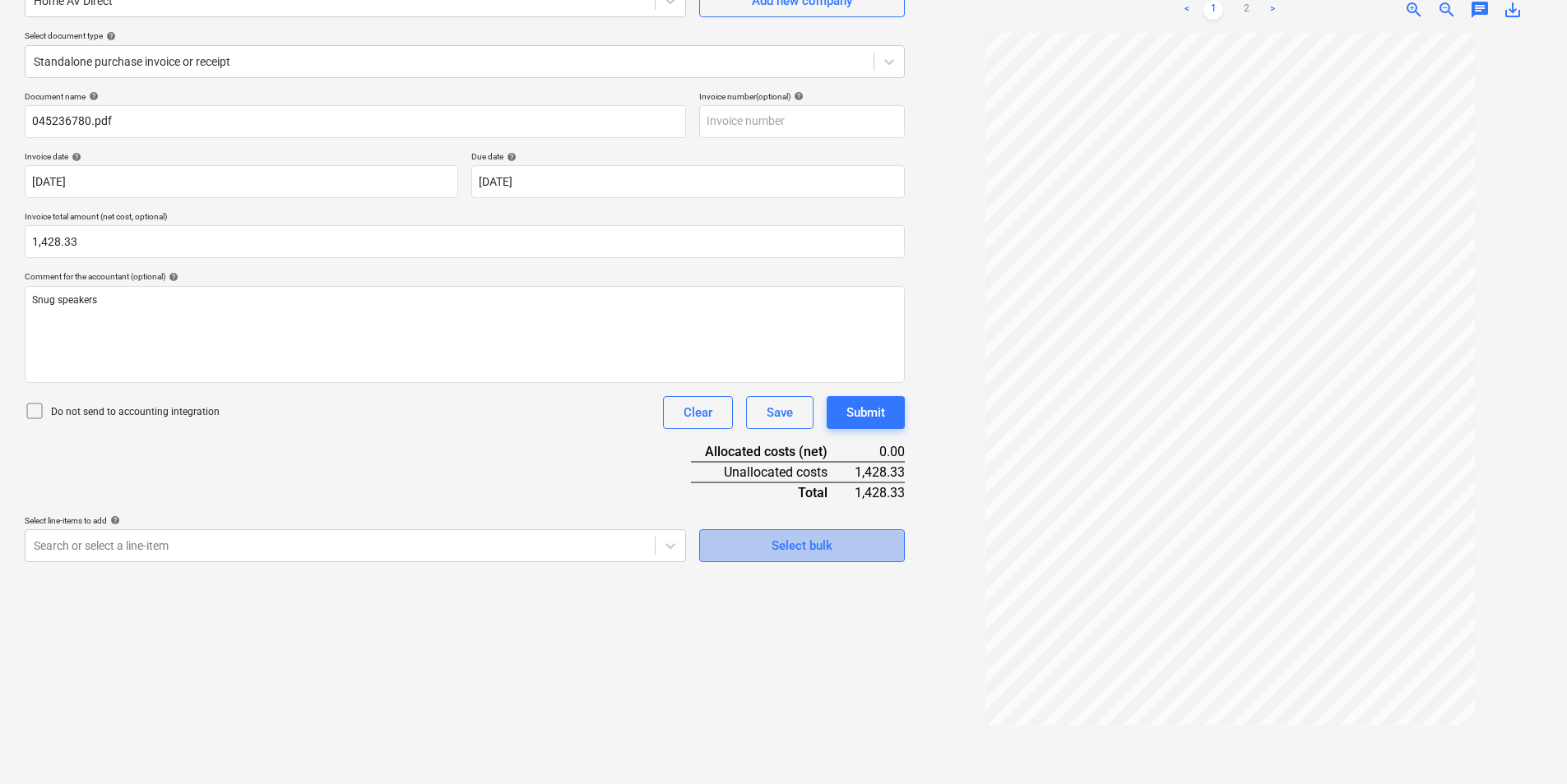
click at [775, 540] on div "Select bulk" at bounding box center [801, 546] width 61 height 21
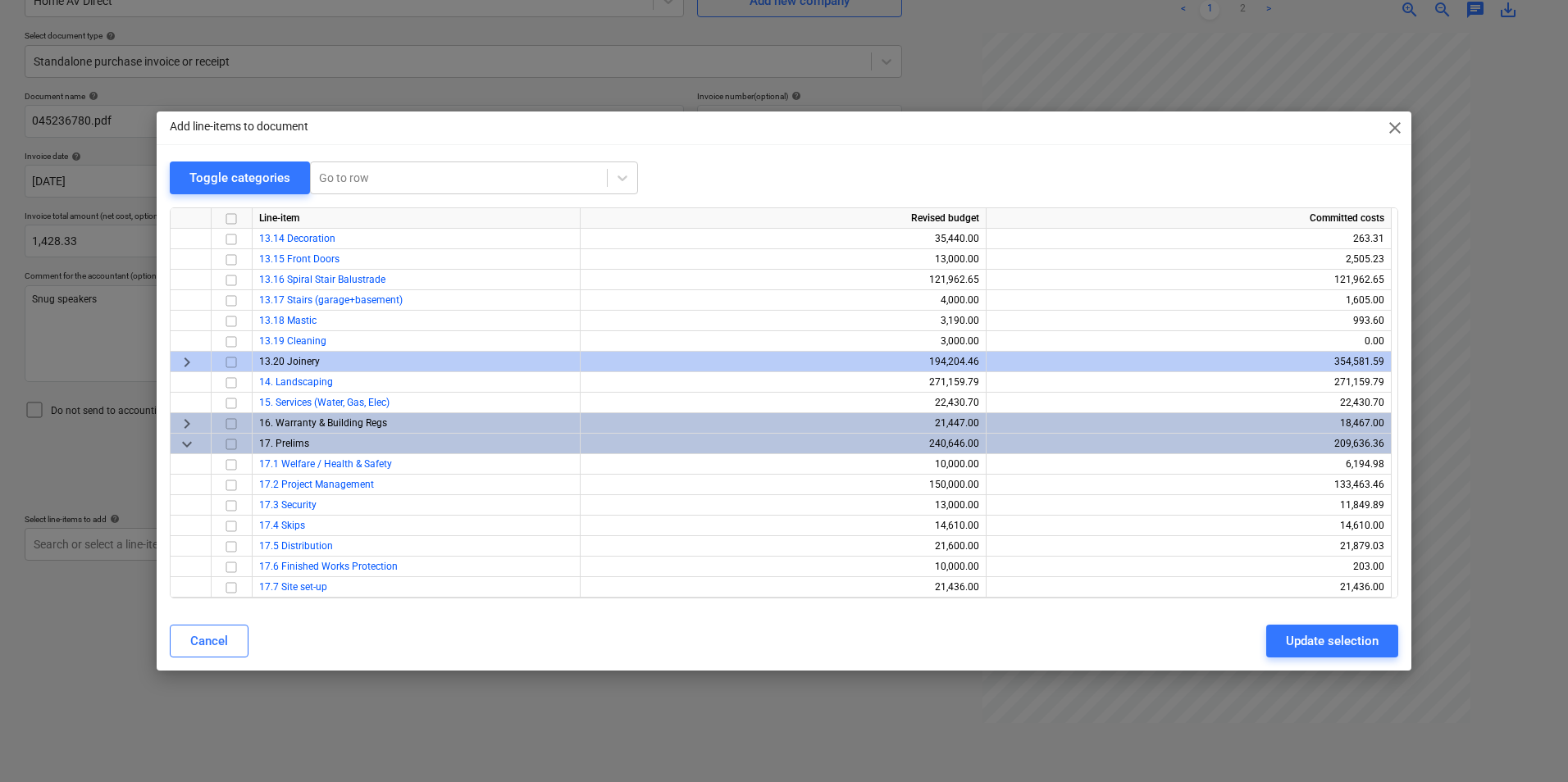
scroll to position [150, 0]
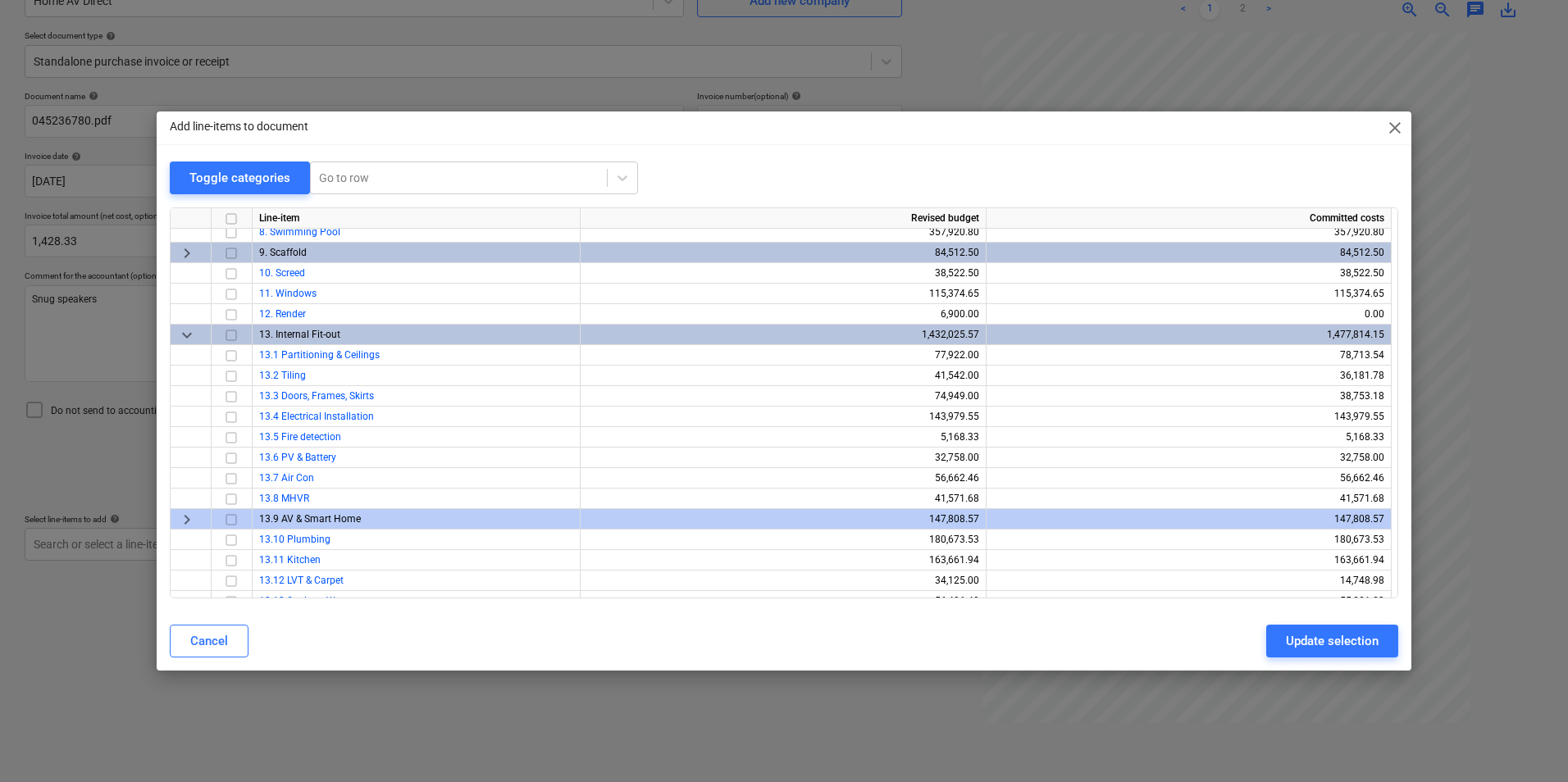
click at [184, 520] on span "keyboard_arrow_right" at bounding box center [186, 520] width 19 height 19
click at [183, 522] on span "keyboard_arrow_down" at bounding box center [186, 520] width 19 height 19
click at [186, 518] on span "keyboard_arrow_right" at bounding box center [186, 520] width 19 height 19
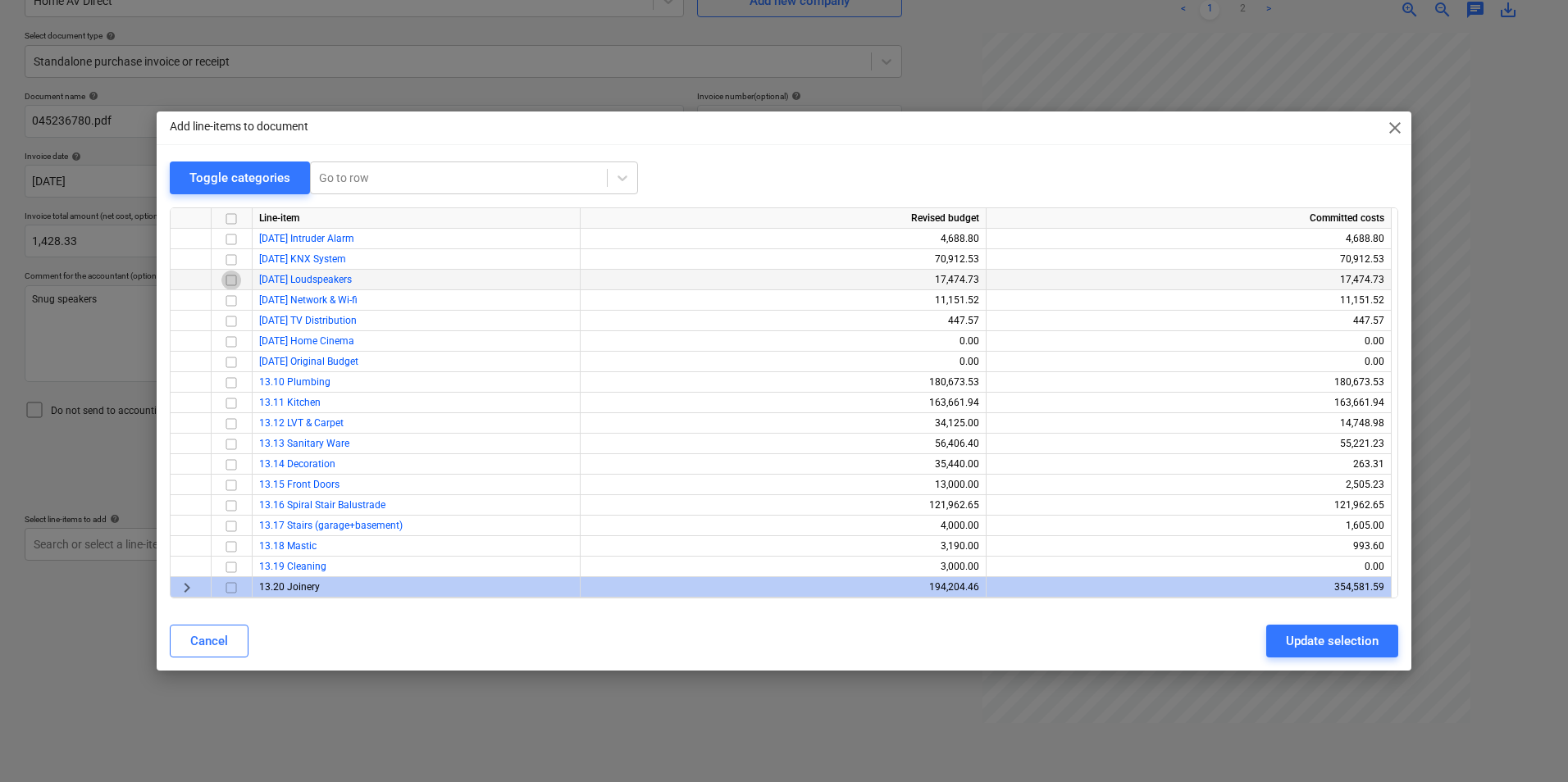
click at [233, 282] on input "checkbox" at bounding box center [232, 280] width 19 height 19
click at [1298, 646] on div "Update selection" at bounding box center [1332, 642] width 93 height 21
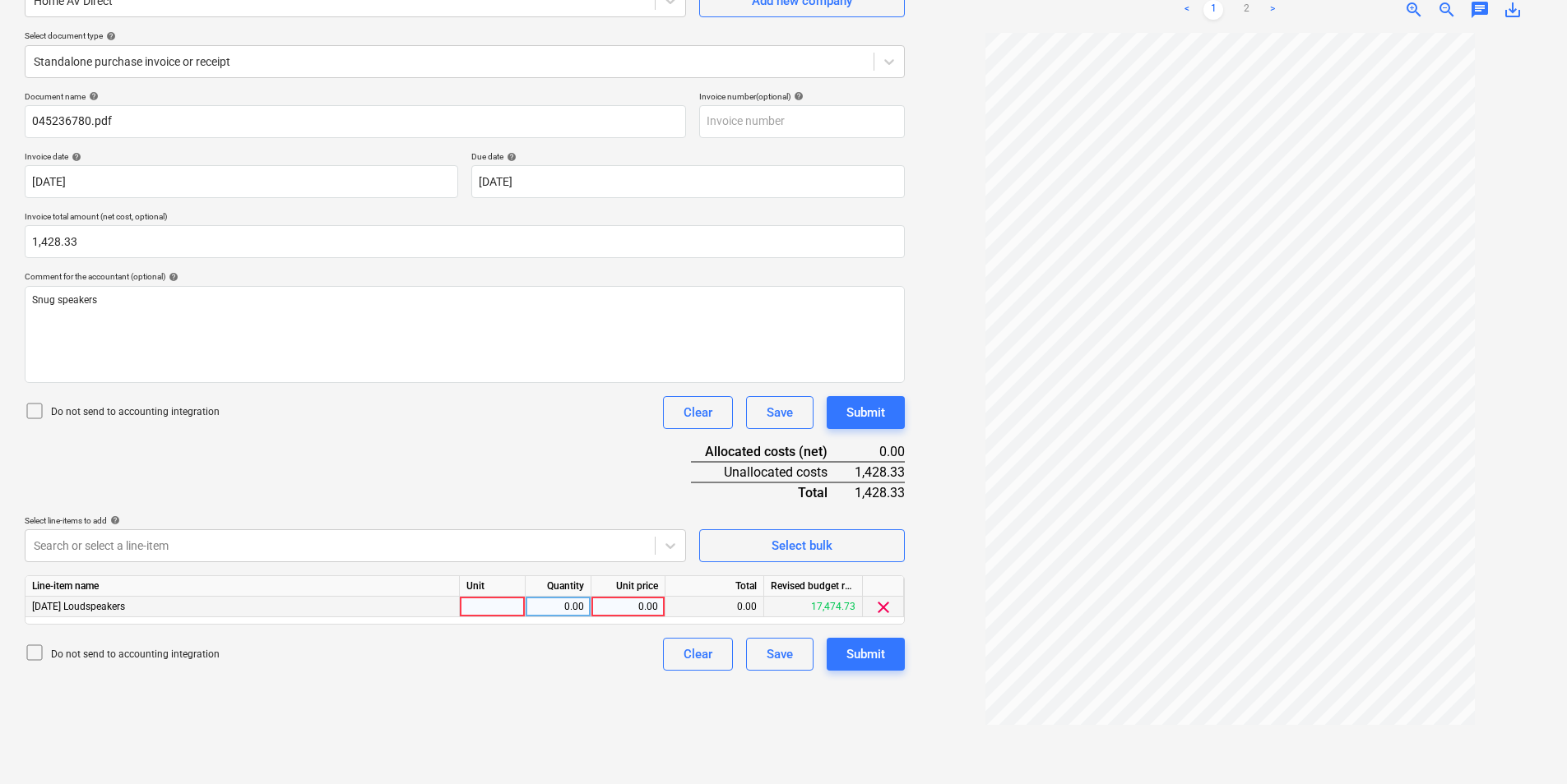
click at [497, 604] on div at bounding box center [493, 607] width 66 height 20
type input "ea"
type input "1428.33"
click at [853, 652] on div "Submit" at bounding box center [866, 655] width 39 height 21
